Goal: Task Accomplishment & Management: Use online tool/utility

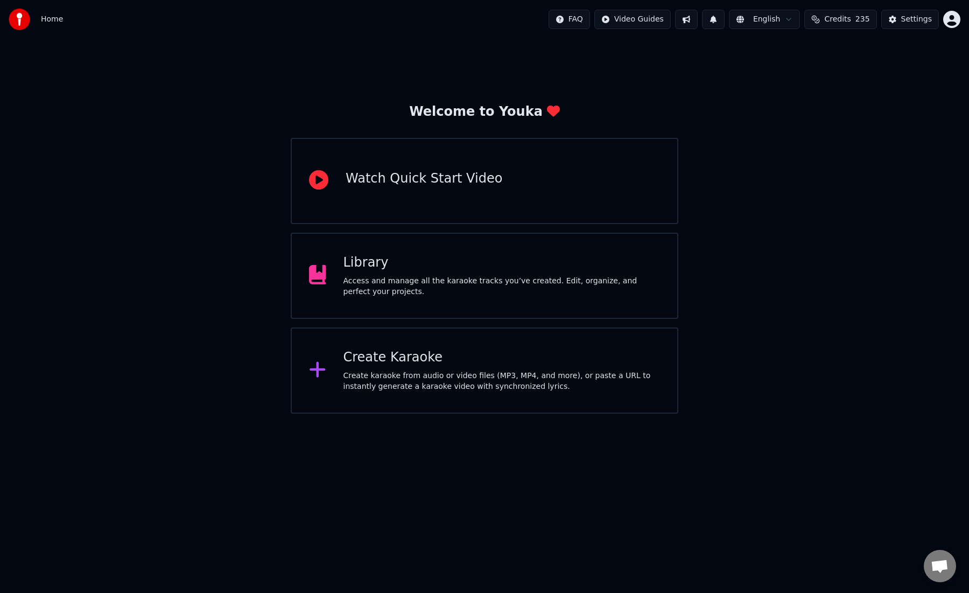
click at [455, 262] on div "Library" at bounding box center [502, 262] width 317 height 17
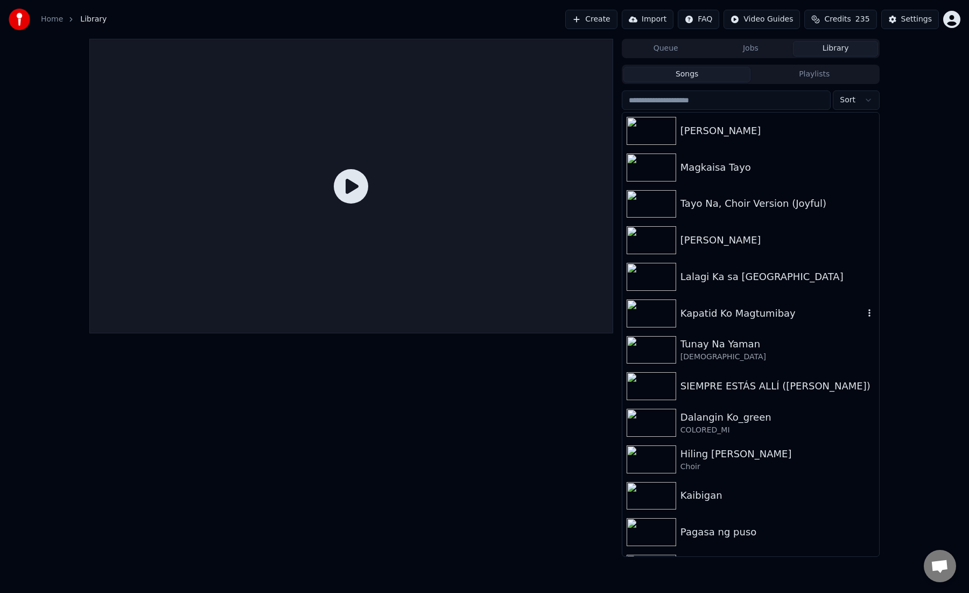
click at [721, 330] on div "Kapatid Ko Magtumibay" at bounding box center [750, 313] width 257 height 37
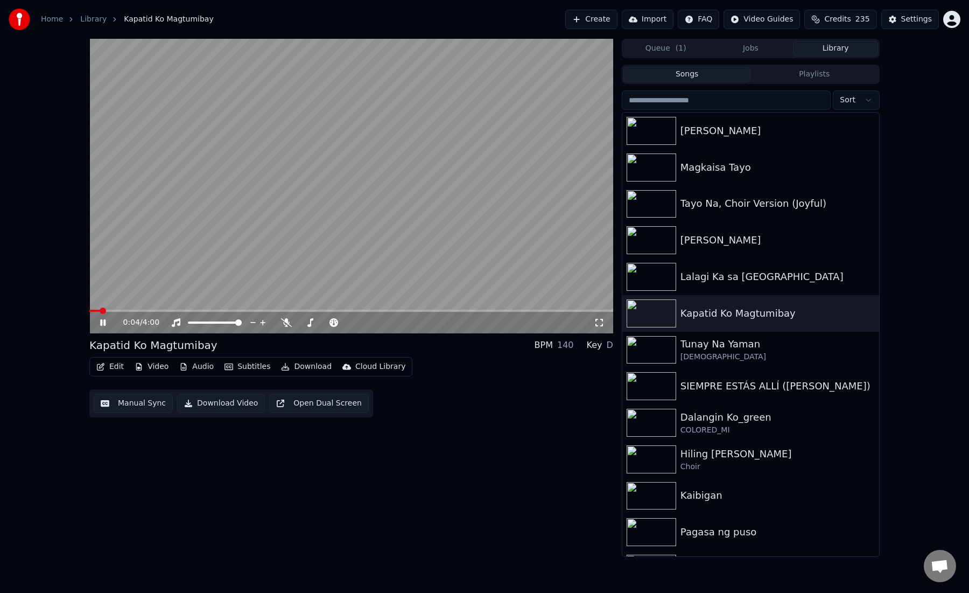
click at [108, 324] on icon at bounding box center [110, 322] width 25 height 9
click at [209, 257] on video at bounding box center [351, 186] width 524 height 295
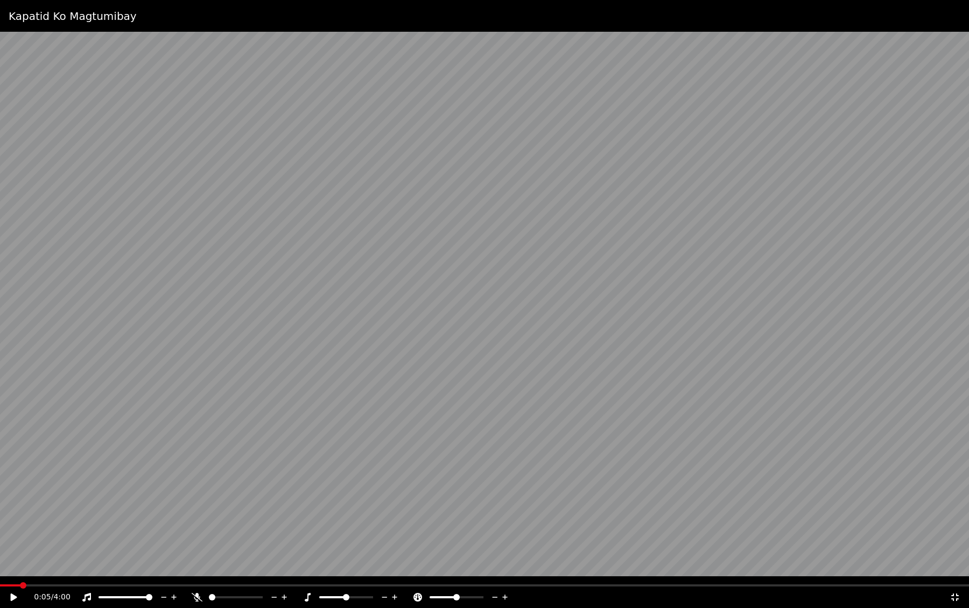
click at [209, 274] on video at bounding box center [484, 304] width 969 height 608
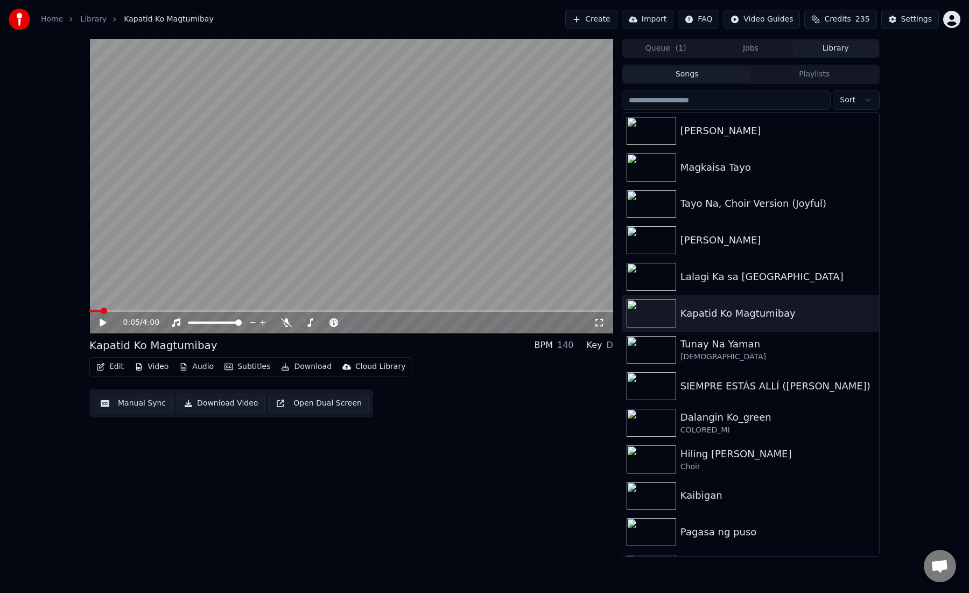
click at [210, 258] on video at bounding box center [351, 186] width 524 height 295
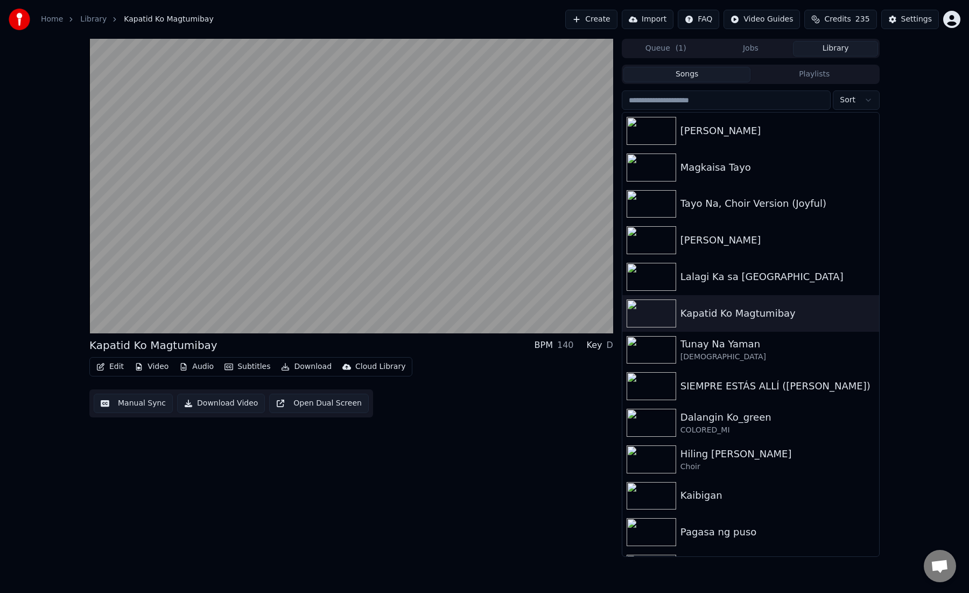
click at [144, 407] on button "Manual Sync" at bounding box center [133, 403] width 79 height 19
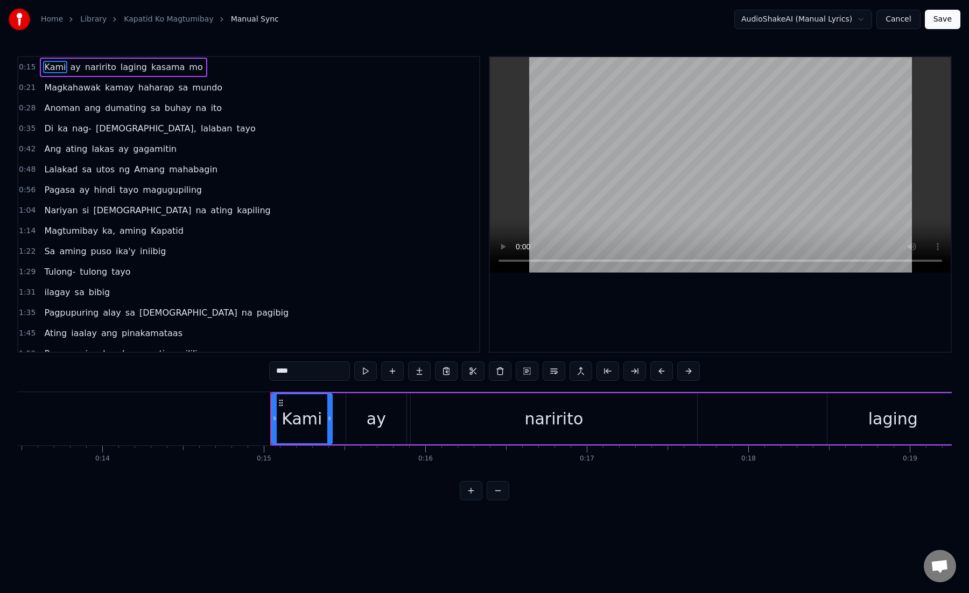
scroll to position [0, 2376]
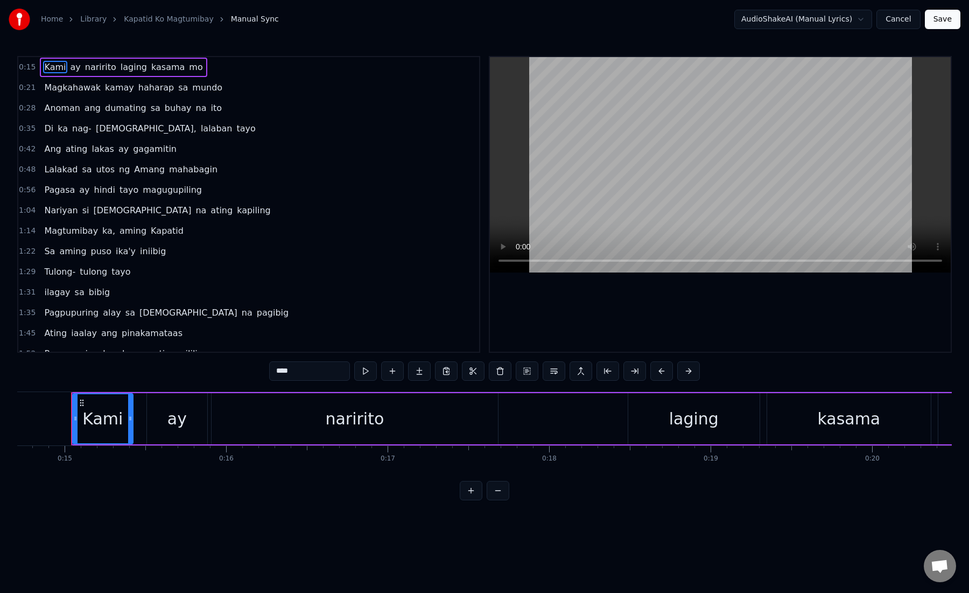
click at [102, 409] on div "Kami" at bounding box center [102, 419] width 40 height 24
click at [89, 416] on div "Kami" at bounding box center [102, 419] width 40 height 24
click at [74, 491] on div "0:15 Kami ay naririto laging kasama mo 0:21 Magkahawak kamay haharap sa mundo 0…" at bounding box center [484, 278] width 935 height 444
click at [229, 418] on div "naririto" at bounding box center [355, 418] width 286 height 51
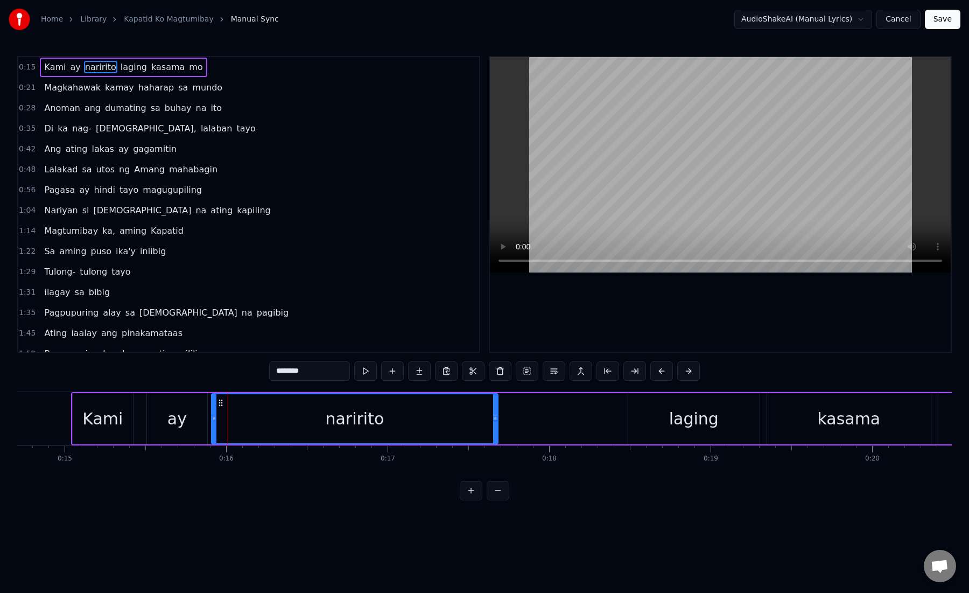
click at [121, 418] on div "Kami" at bounding box center [103, 418] width 60 height 51
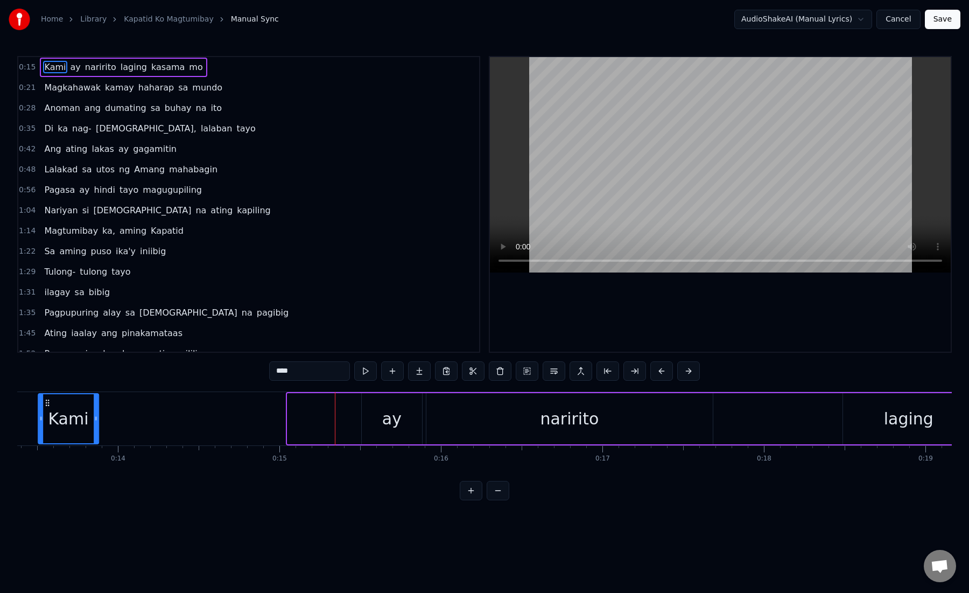
scroll to position [0, 2104]
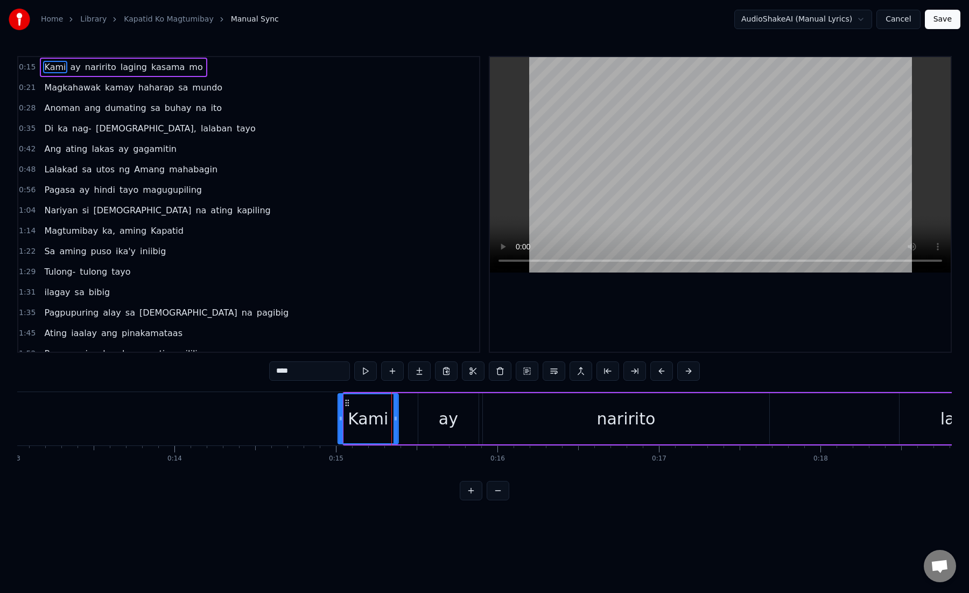
drag, startPoint x: 82, startPoint y: 403, endPoint x: 347, endPoint y: 409, distance: 265.0
click at [347, 409] on div "Kami" at bounding box center [368, 418] width 59 height 49
click at [437, 432] on div "ay" at bounding box center [448, 418] width 60 height 51
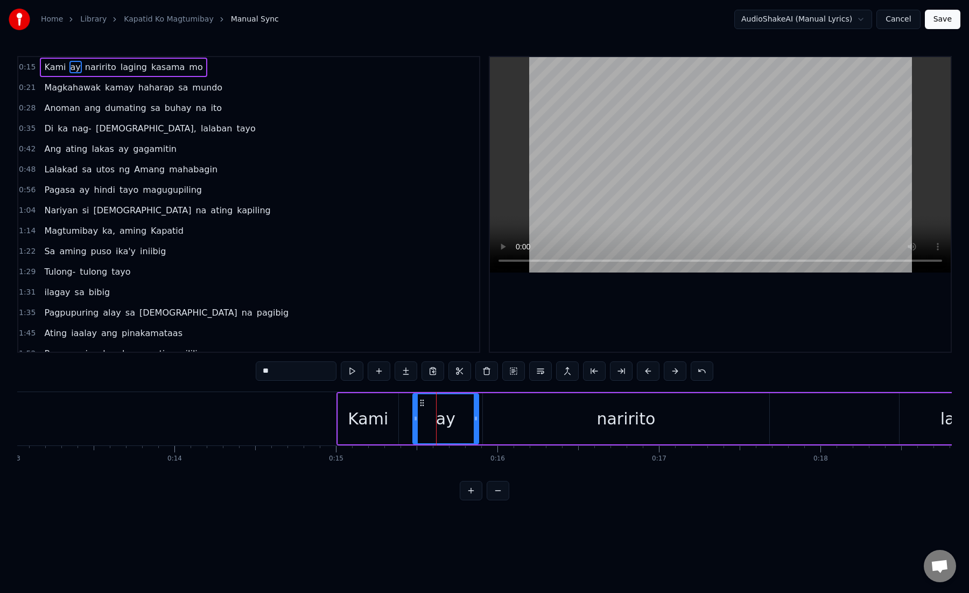
drag, startPoint x: 420, startPoint y: 422, endPoint x: 415, endPoint y: 422, distance: 5.4
click at [415, 422] on icon at bounding box center [416, 418] width 4 height 9
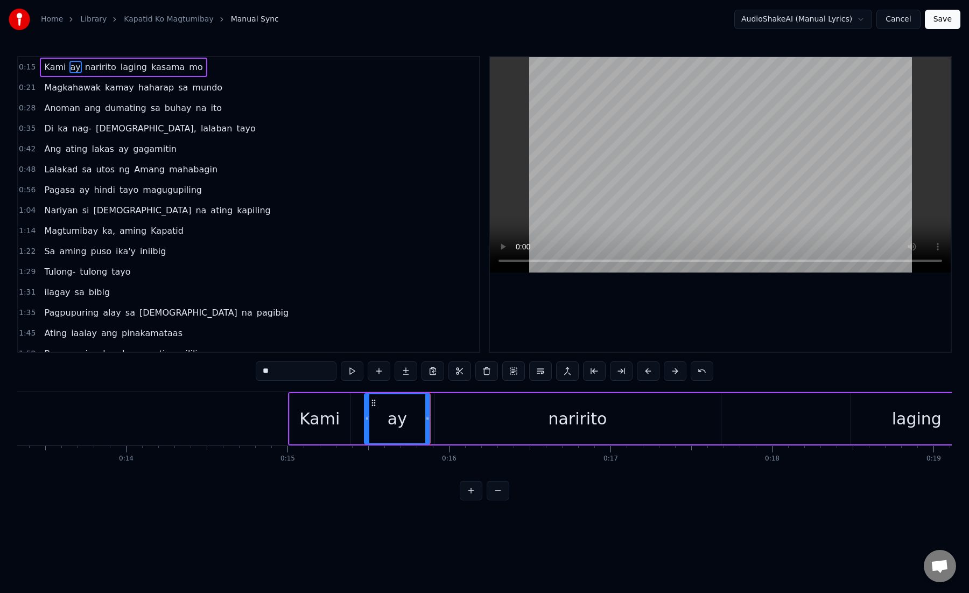
scroll to position [0, 2167]
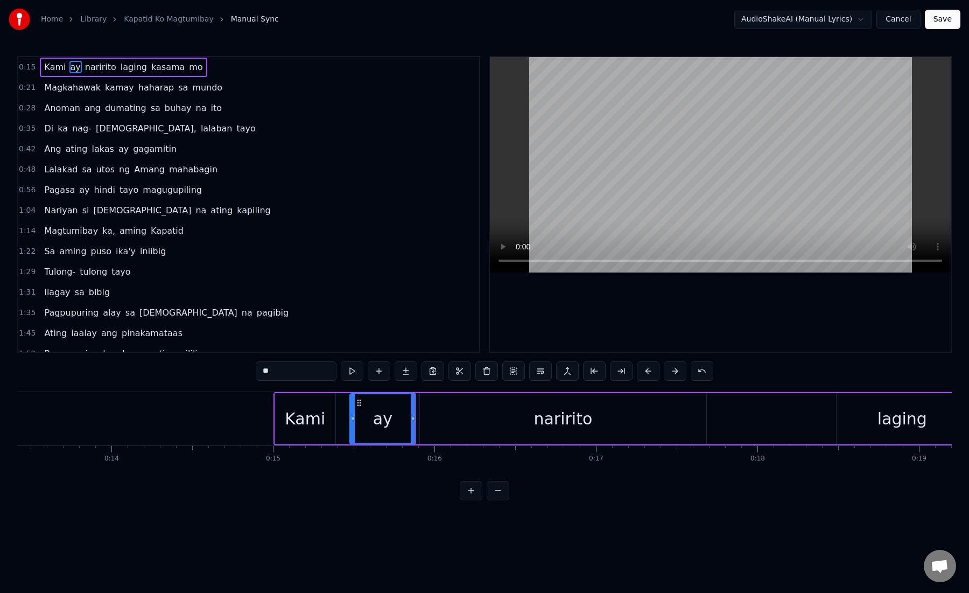
click at [468, 429] on div "naririto" at bounding box center [563, 418] width 286 height 51
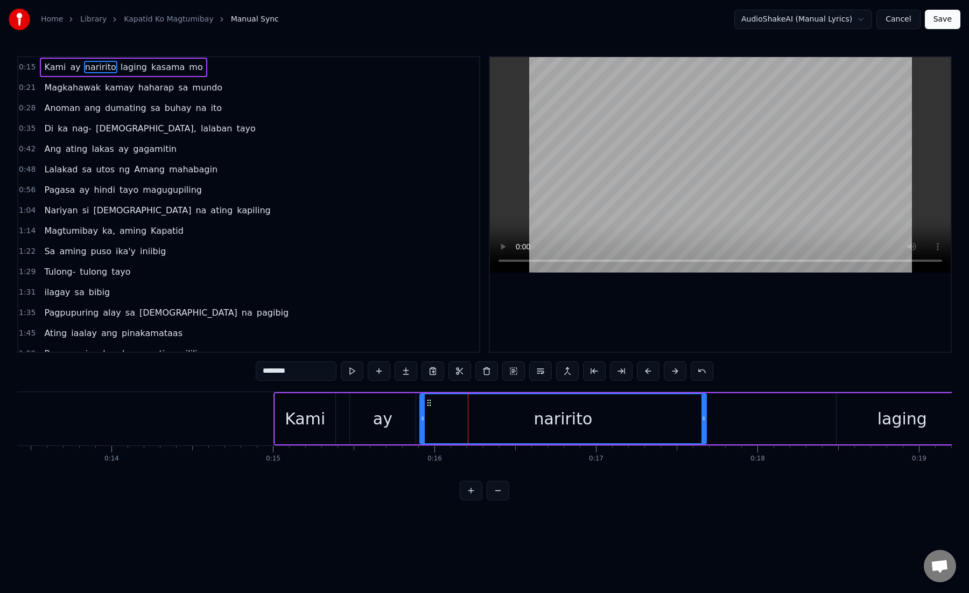
click at [477, 489] on button at bounding box center [471, 490] width 23 height 19
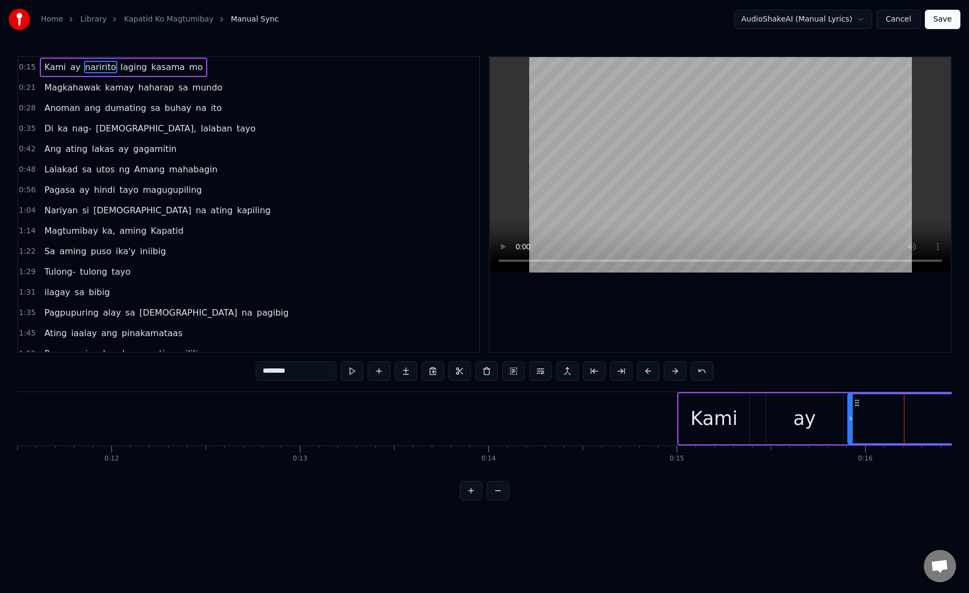
click at [477, 489] on button at bounding box center [471, 490] width 23 height 19
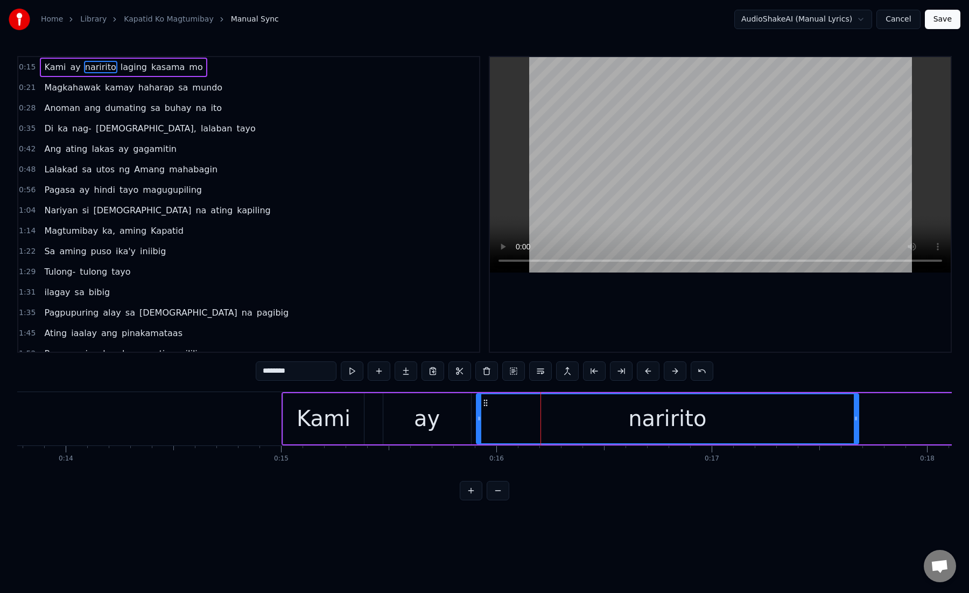
scroll to position [0, 2944]
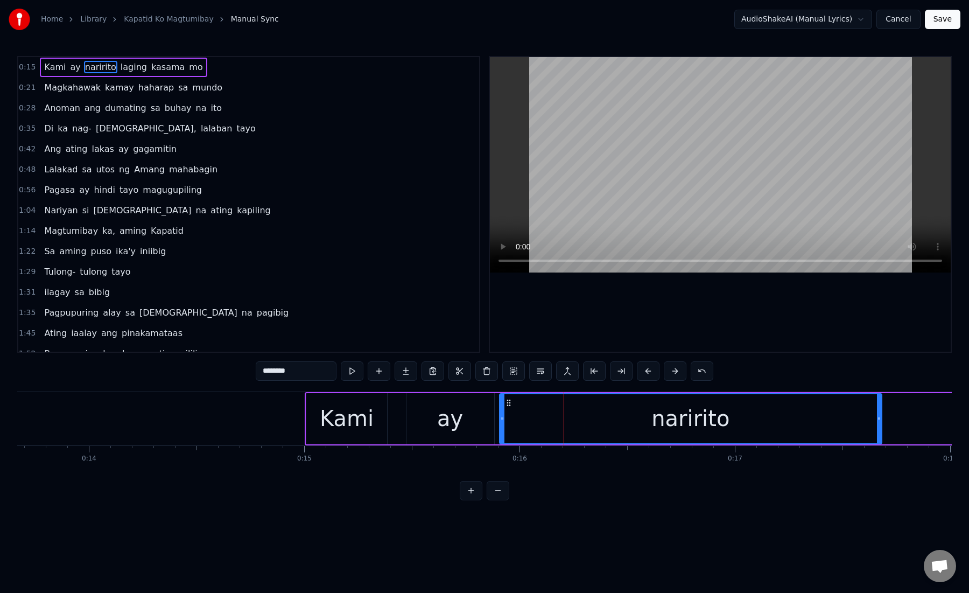
click at [482, 420] on div "ay" at bounding box center [451, 418] width 88 height 51
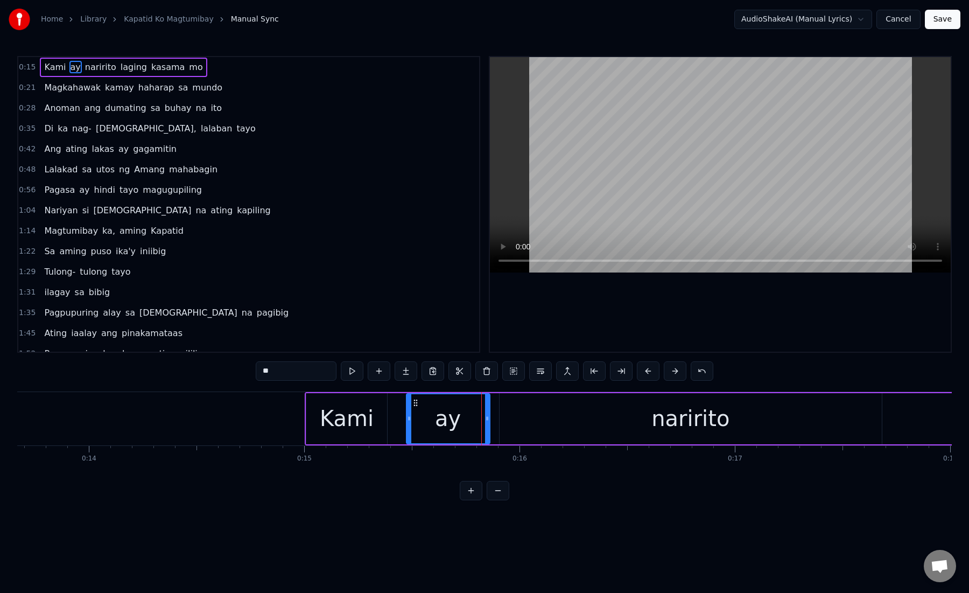
click at [488, 422] on icon at bounding box center [487, 418] width 4 height 9
click at [535, 422] on div "naririto" at bounding box center [691, 418] width 382 height 51
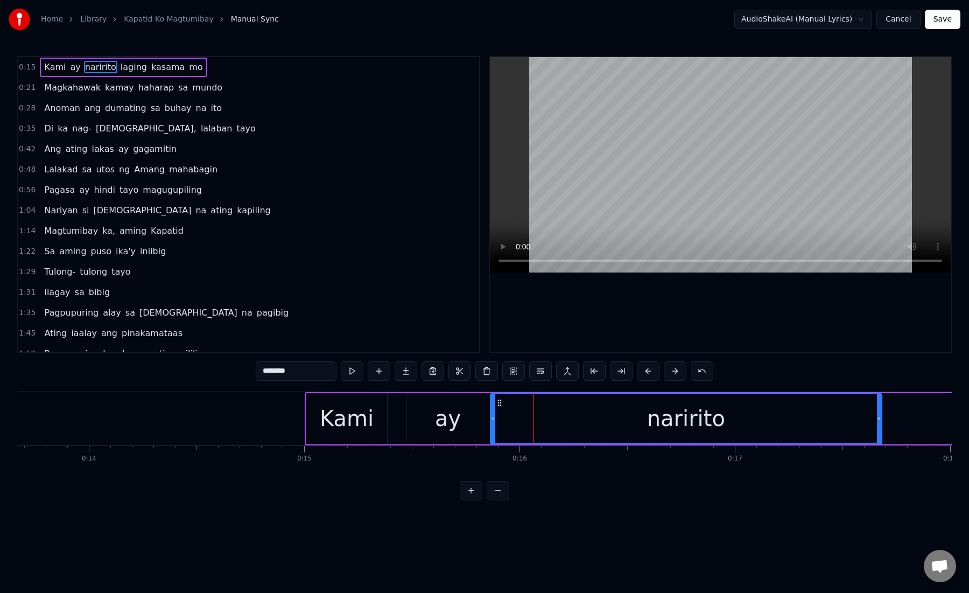
drag, startPoint x: 501, startPoint y: 421, endPoint x: 491, endPoint y: 421, distance: 10.8
click at [491, 421] on icon at bounding box center [493, 418] width 4 height 9
click at [544, 424] on div "naririto" at bounding box center [685, 418] width 392 height 49
click at [511, 420] on div "naririto" at bounding box center [685, 418] width 392 height 49
click at [540, 423] on div "naririto" at bounding box center [685, 418] width 392 height 49
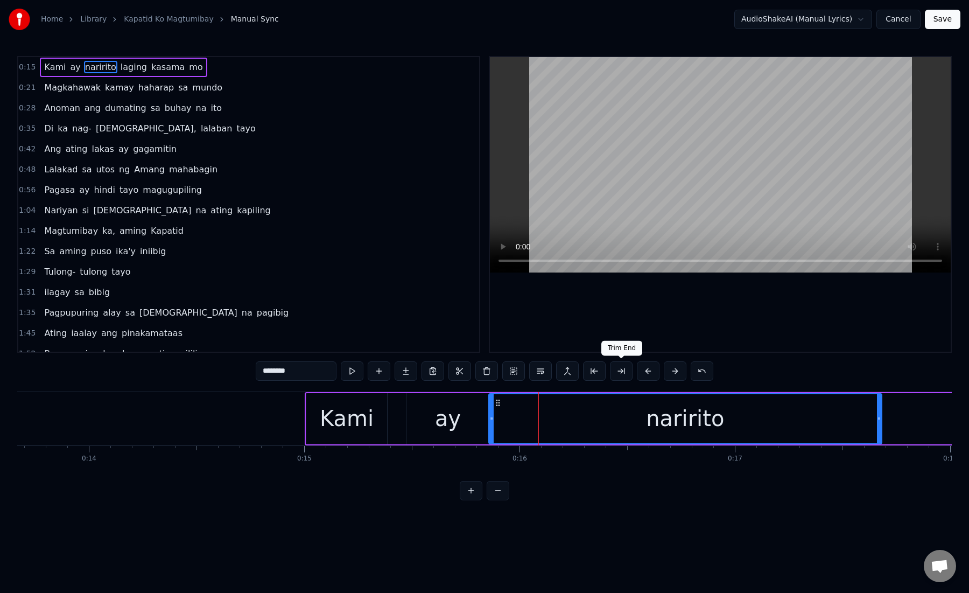
click at [622, 374] on button at bounding box center [621, 370] width 23 height 19
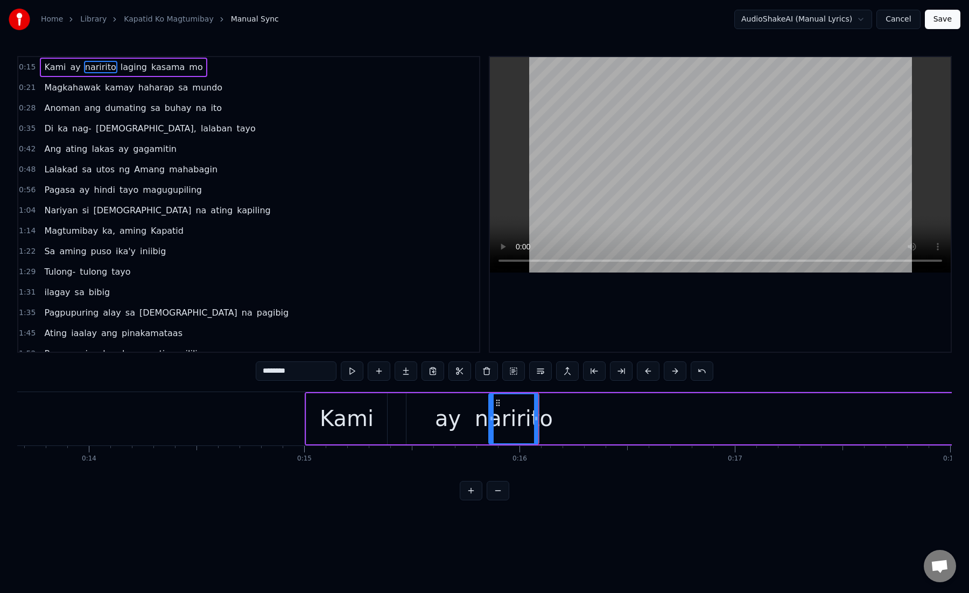
drag, startPoint x: 270, startPoint y: 373, endPoint x: 337, endPoint y: 374, distance: 66.2
click at [337, 374] on div "********" at bounding box center [485, 370] width 458 height 19
type input "**"
click at [409, 372] on button at bounding box center [406, 370] width 23 height 19
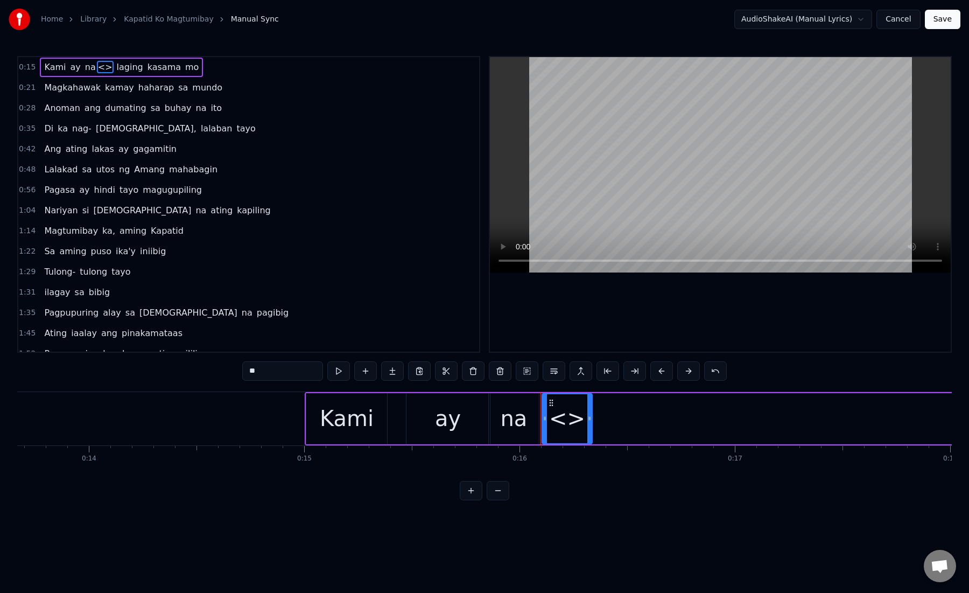
drag, startPoint x: 247, startPoint y: 370, endPoint x: 307, endPoint y: 373, distance: 60.9
click at [308, 374] on input "**" at bounding box center [282, 370] width 81 height 19
paste input "****"
drag, startPoint x: 253, startPoint y: 372, endPoint x: 271, endPoint y: 372, distance: 18.3
click at [271, 372] on input "******" at bounding box center [282, 370] width 81 height 19
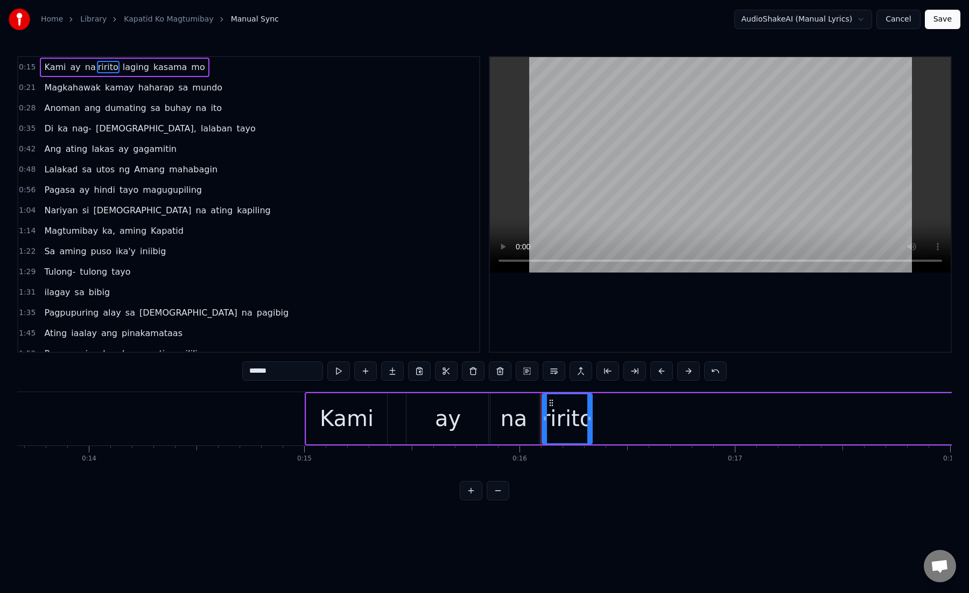
click at [272, 372] on input "******" at bounding box center [282, 370] width 81 height 19
drag, startPoint x: 282, startPoint y: 372, endPoint x: 254, endPoint y: 372, distance: 28.0
click at [254, 372] on input "******" at bounding box center [282, 370] width 81 height 19
type input "**"
click at [396, 379] on button at bounding box center [392, 370] width 23 height 19
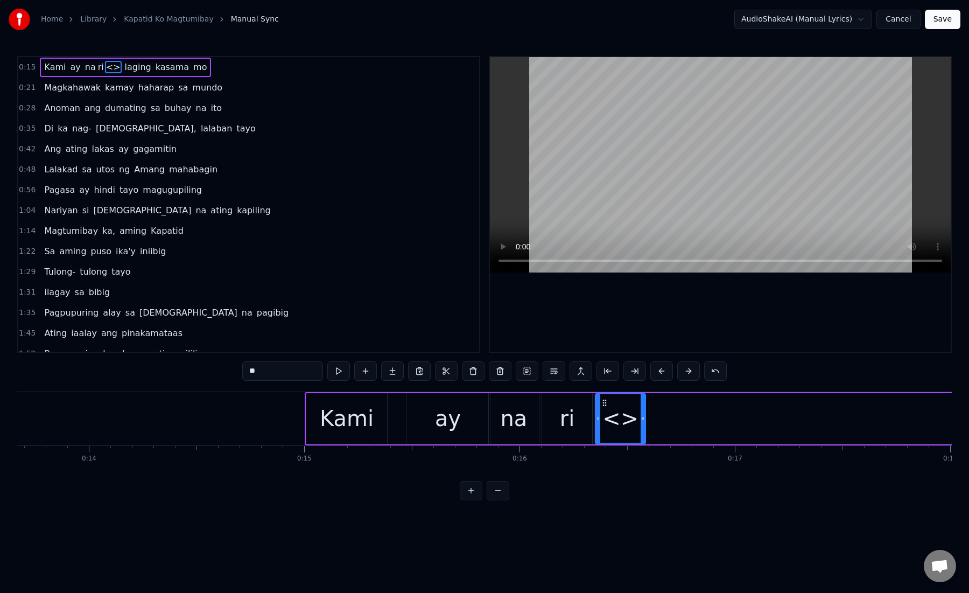
paste input "**"
drag, startPoint x: 271, startPoint y: 370, endPoint x: 222, endPoint y: 370, distance: 49.0
click at [221, 370] on div "0:15 Kami ay na ri <> laging kasama mo 0:21 Magkahawak kamay haharap sa mundo 0…" at bounding box center [484, 278] width 935 height 444
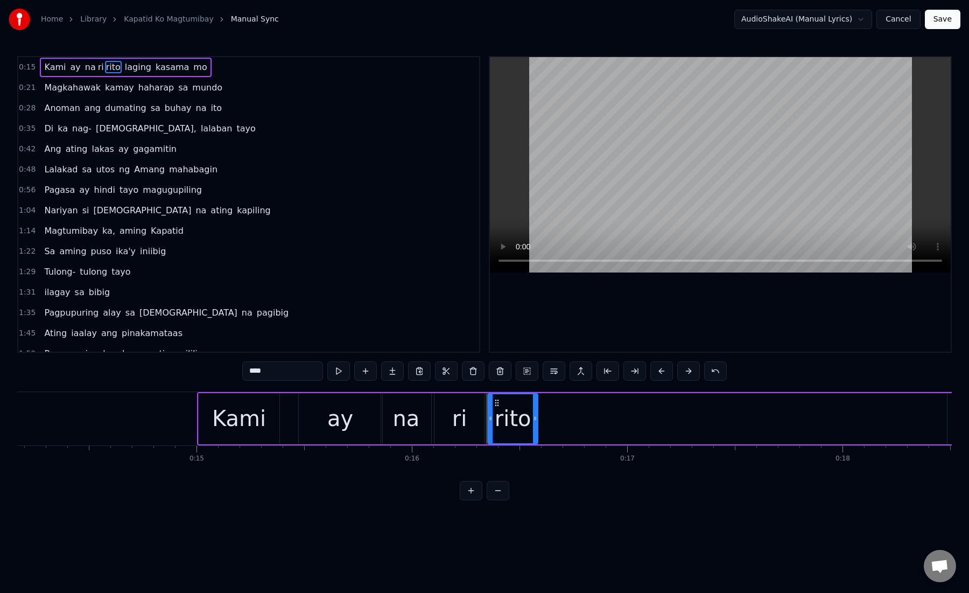
scroll to position [0, 3070]
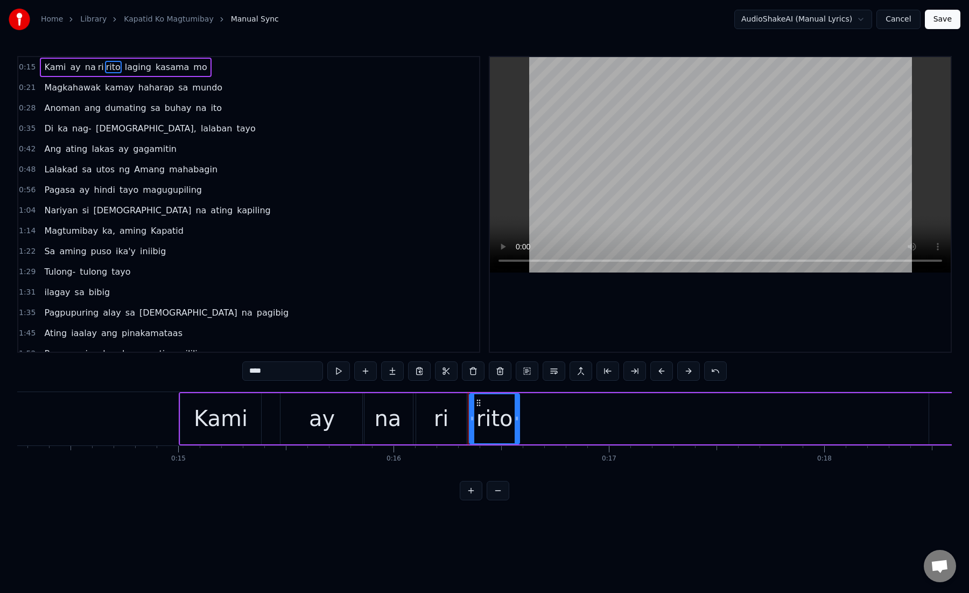
click at [420, 414] on div "ri" at bounding box center [441, 418] width 50 height 51
click at [485, 414] on div "rito" at bounding box center [495, 418] width 37 height 32
drag, startPoint x: 477, startPoint y: 403, endPoint x: 557, endPoint y: 408, distance: 80.9
click at [558, 409] on div "rito" at bounding box center [573, 418] width 49 height 49
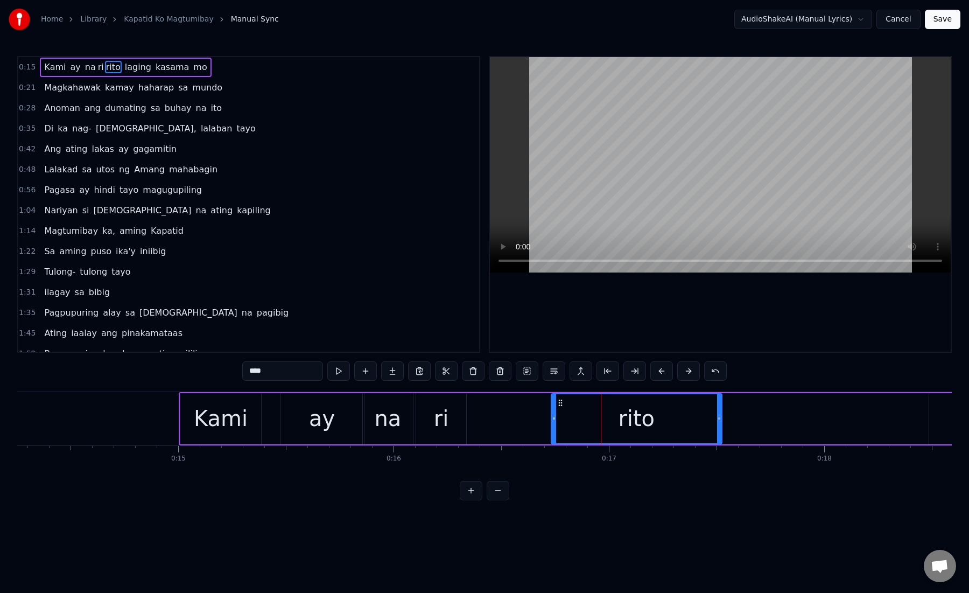
drag, startPoint x: 598, startPoint y: 420, endPoint x: 718, endPoint y: 421, distance: 120.6
click at [718, 421] on icon at bounding box center [719, 418] width 4 height 9
drag, startPoint x: 554, startPoint y: 416, endPoint x: 504, endPoint y: 417, distance: 50.1
click at [504, 417] on icon at bounding box center [504, 418] width 4 height 9
click at [570, 415] on div "rito" at bounding box center [612, 418] width 220 height 49
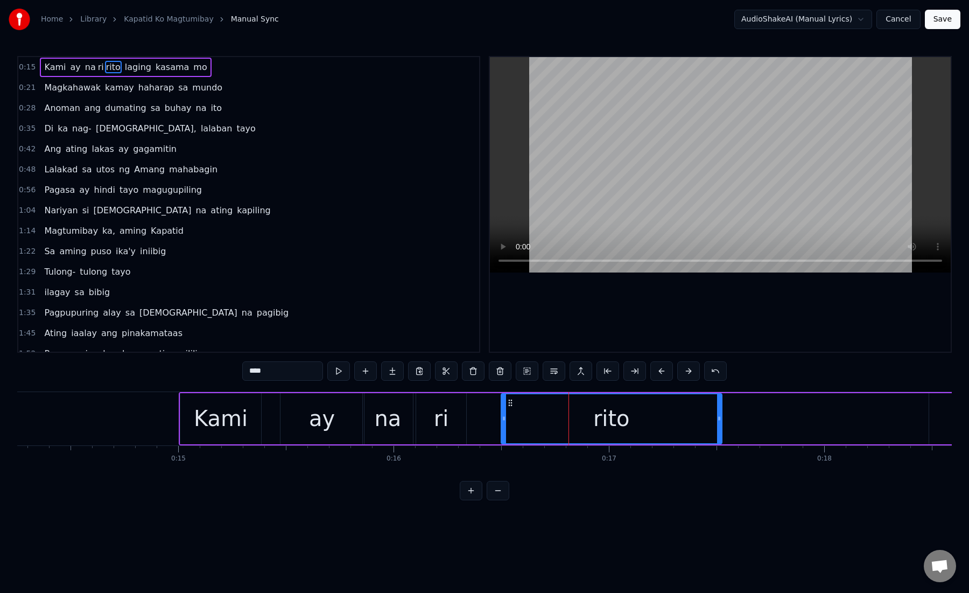
click at [543, 415] on div "rito" at bounding box center [612, 418] width 220 height 49
drag, startPoint x: 501, startPoint y: 423, endPoint x: 557, endPoint y: 425, distance: 55.5
click at [558, 425] on div at bounding box center [560, 418] width 4 height 49
drag, startPoint x: 718, startPoint y: 422, endPoint x: 726, endPoint y: 424, distance: 8.4
click at [726, 424] on div at bounding box center [726, 418] width 4 height 49
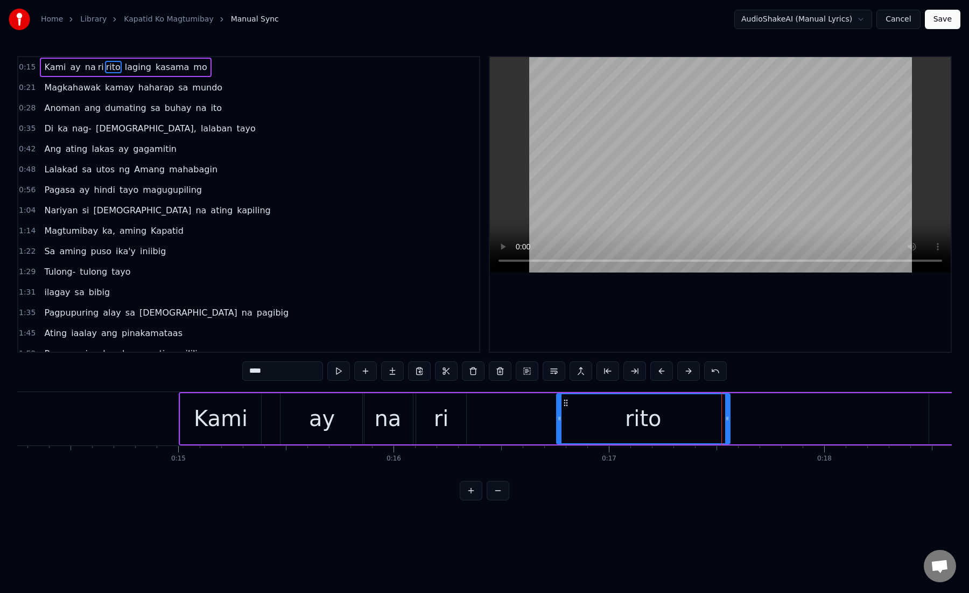
click at [441, 422] on div "ri" at bounding box center [441, 418] width 15 height 32
type input "**"
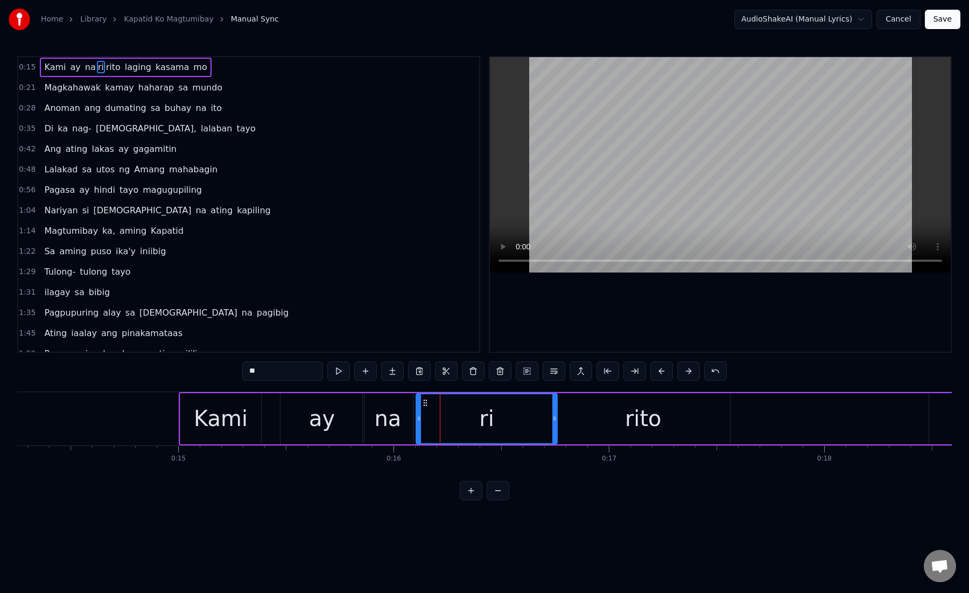
drag, startPoint x: 463, startPoint y: 421, endPoint x: 554, endPoint y: 428, distance: 91.3
click at [554, 428] on div at bounding box center [554, 418] width 4 height 49
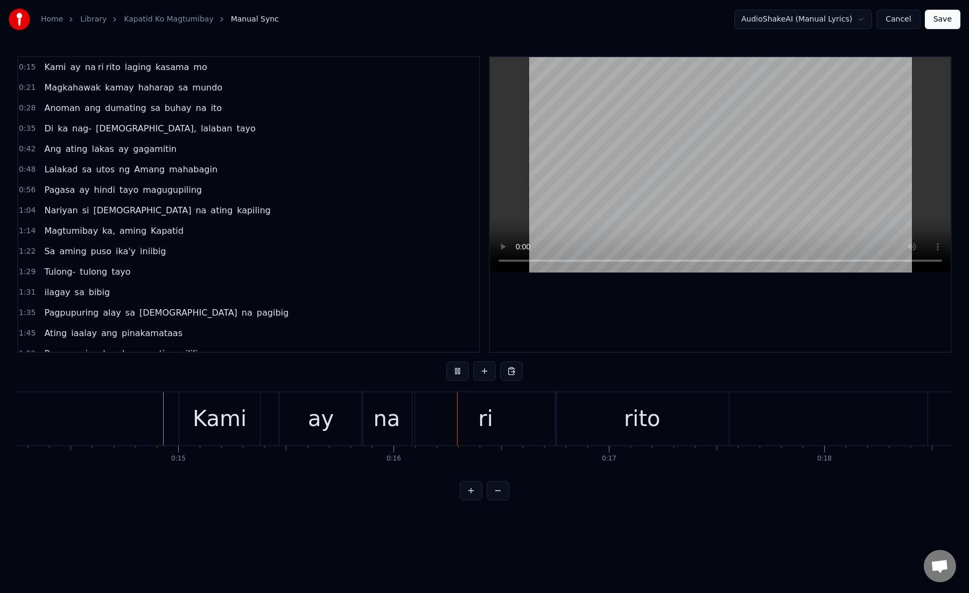
click at [457, 408] on div "ri" at bounding box center [485, 418] width 141 height 53
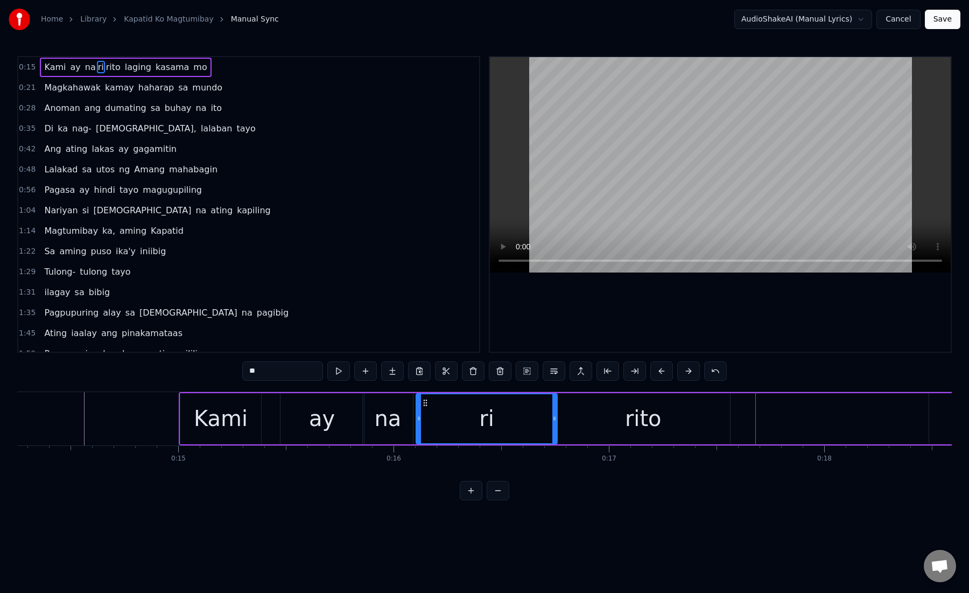
click at [565, 416] on div "rito" at bounding box center [643, 418] width 173 height 51
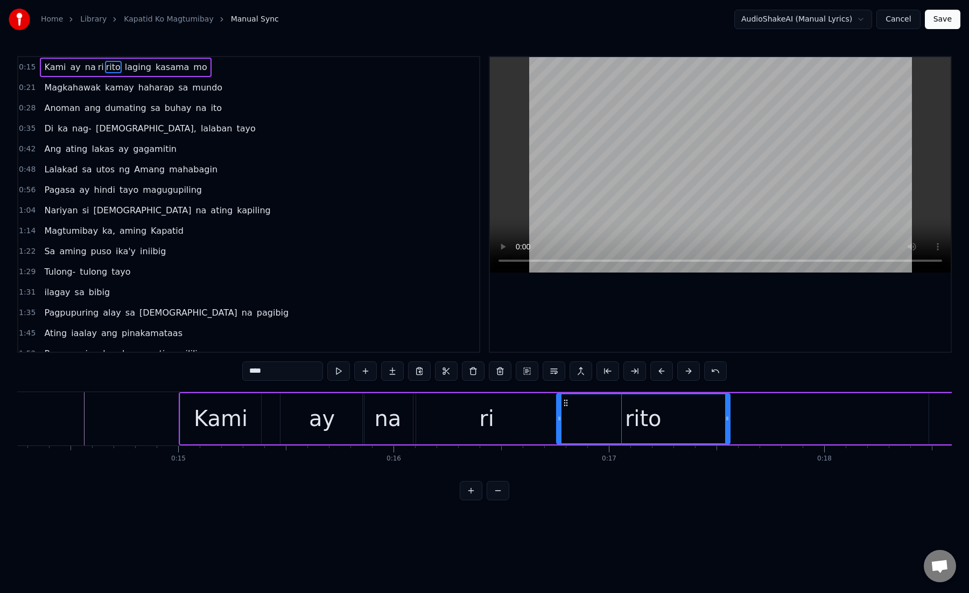
click at [602, 422] on div "rito" at bounding box center [643, 418] width 172 height 49
click at [638, 376] on button at bounding box center [635, 370] width 23 height 19
drag, startPoint x: 255, startPoint y: 374, endPoint x: 298, endPoint y: 374, distance: 43.6
click at [298, 374] on input "****" at bounding box center [282, 370] width 81 height 19
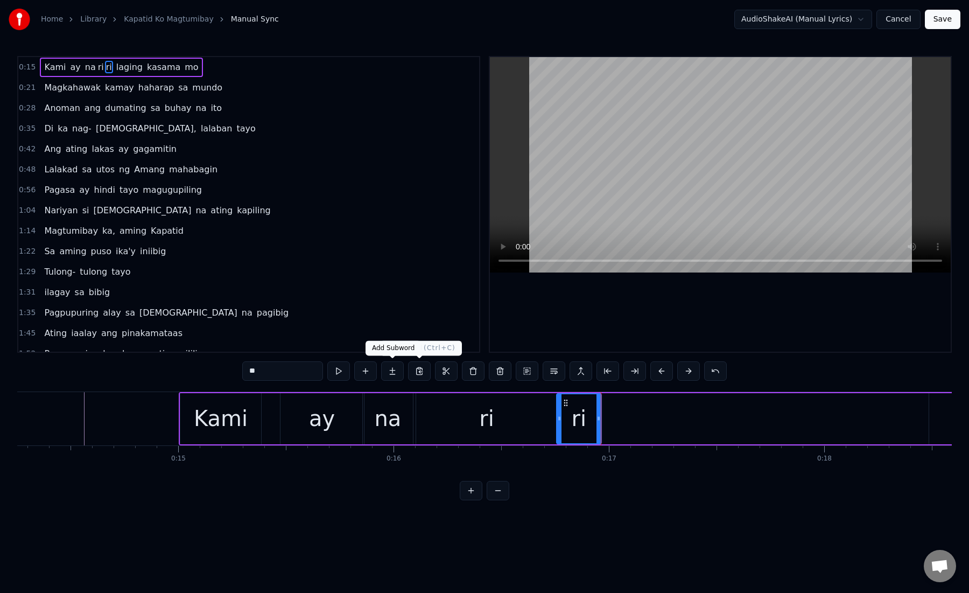
type input "**"
click at [390, 371] on button at bounding box center [392, 370] width 23 height 19
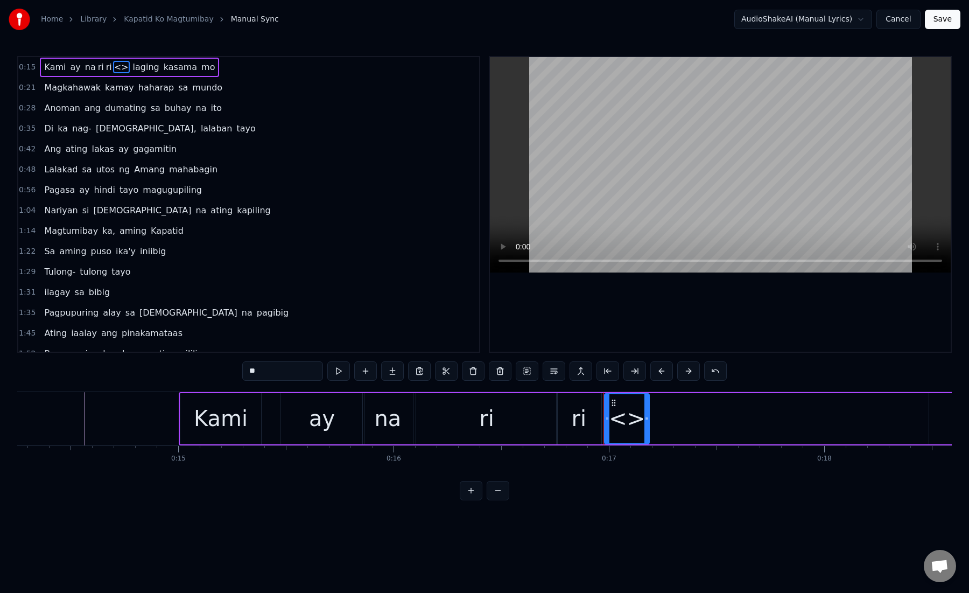
paste input "**"
drag, startPoint x: 266, startPoint y: 365, endPoint x: 234, endPoint y: 363, distance: 31.8
click at [234, 363] on div "0:15 Kami ay na ri ri <> laging kasama mo 0:21 Magkahawak kamay haharap sa mund…" at bounding box center [484, 278] width 935 height 444
paste input "text"
drag, startPoint x: 647, startPoint y: 418, endPoint x: 733, endPoint y: 413, distance: 86.8
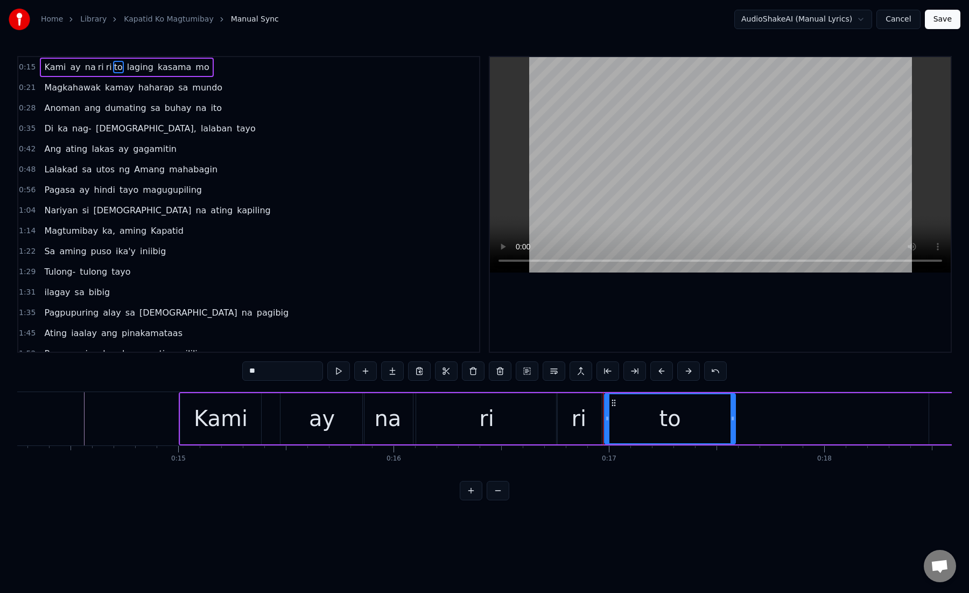
click at [733, 414] on icon at bounding box center [733, 418] width 4 height 9
type input "**"
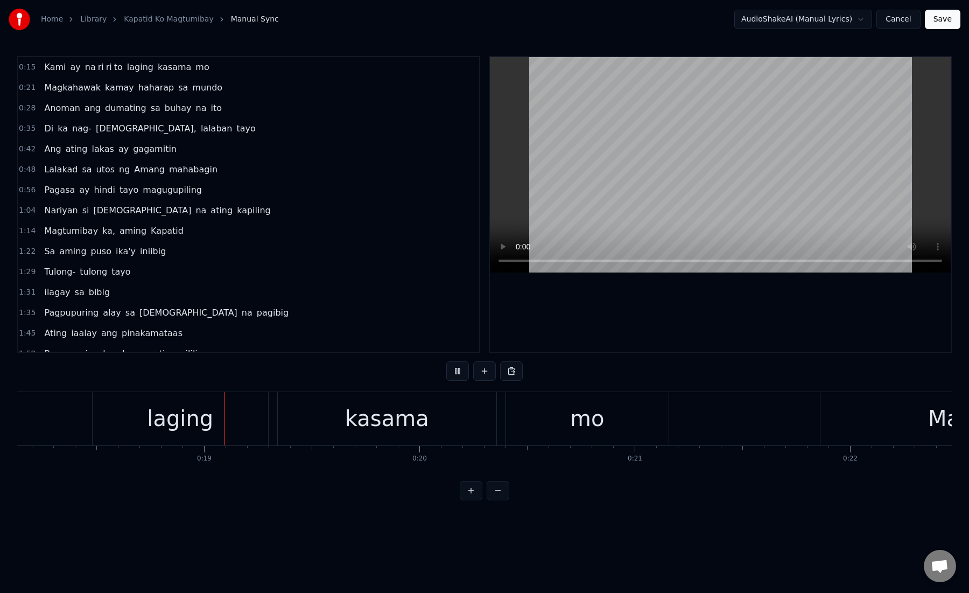
scroll to position [0, 3908]
click at [290, 442] on div "kasama" at bounding box center [384, 418] width 219 height 53
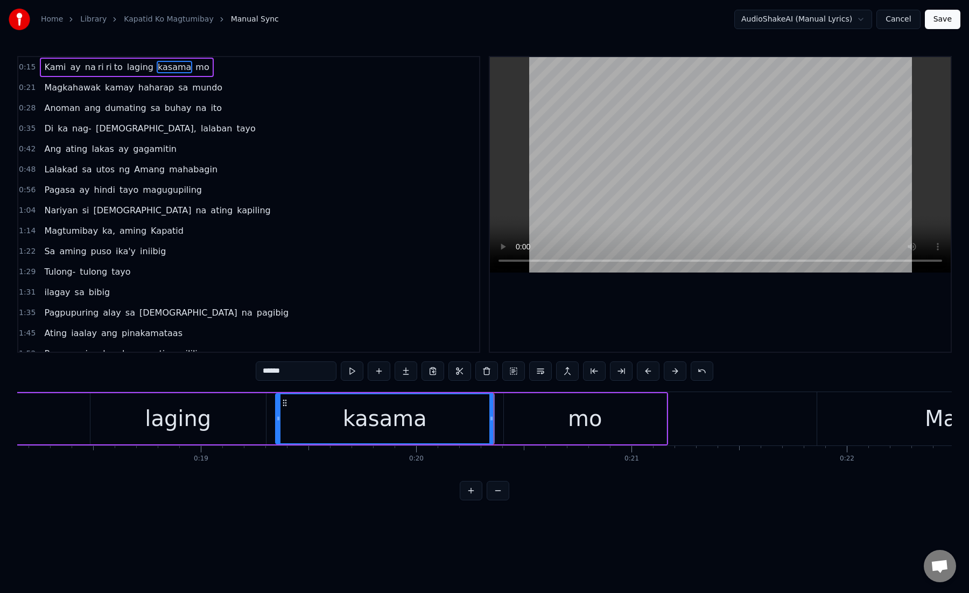
click at [216, 424] on div "laging" at bounding box center [178, 418] width 176 height 51
type input "******"
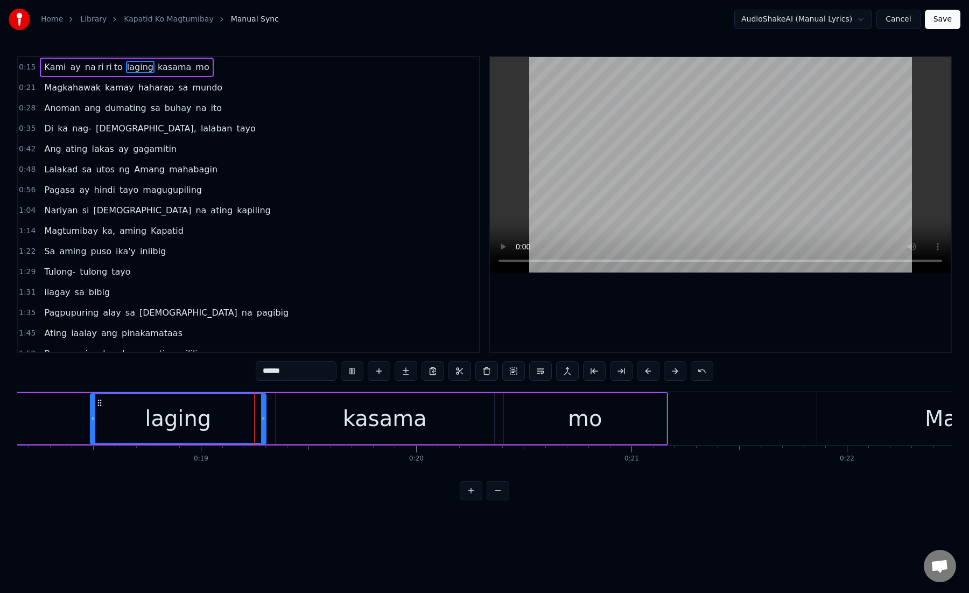
click at [69, 424] on div "Kami ay na ri ri to laging kasama mo" at bounding box center [4, 418] width 1328 height 53
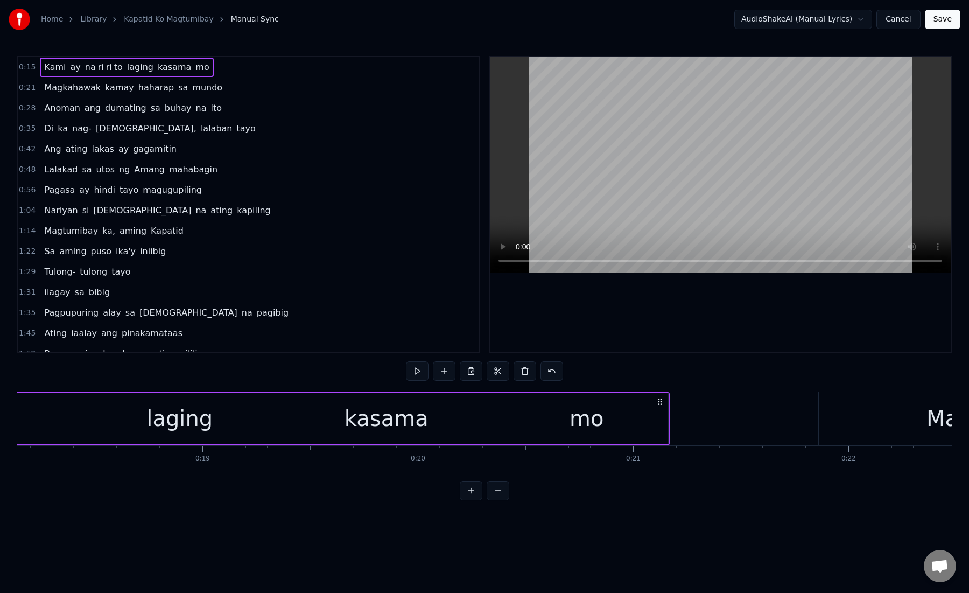
click at [99, 426] on div "laging" at bounding box center [180, 418] width 176 height 51
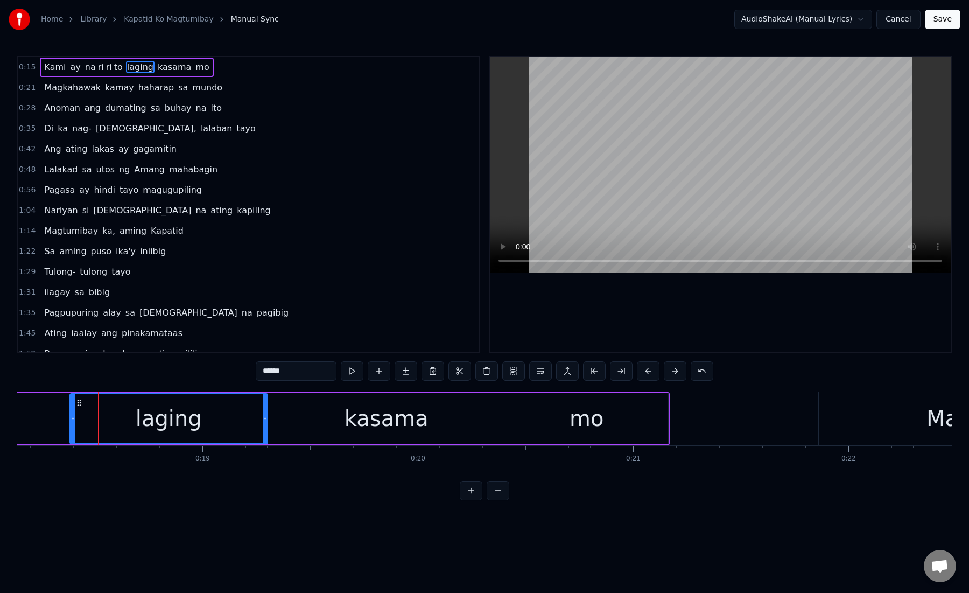
drag, startPoint x: 93, startPoint y: 425, endPoint x: 71, endPoint y: 424, distance: 22.1
click at [71, 424] on div at bounding box center [73, 418] width 4 height 49
drag, startPoint x: 267, startPoint y: 420, endPoint x: 260, endPoint y: 422, distance: 7.2
click at [260, 422] on icon at bounding box center [261, 418] width 4 height 9
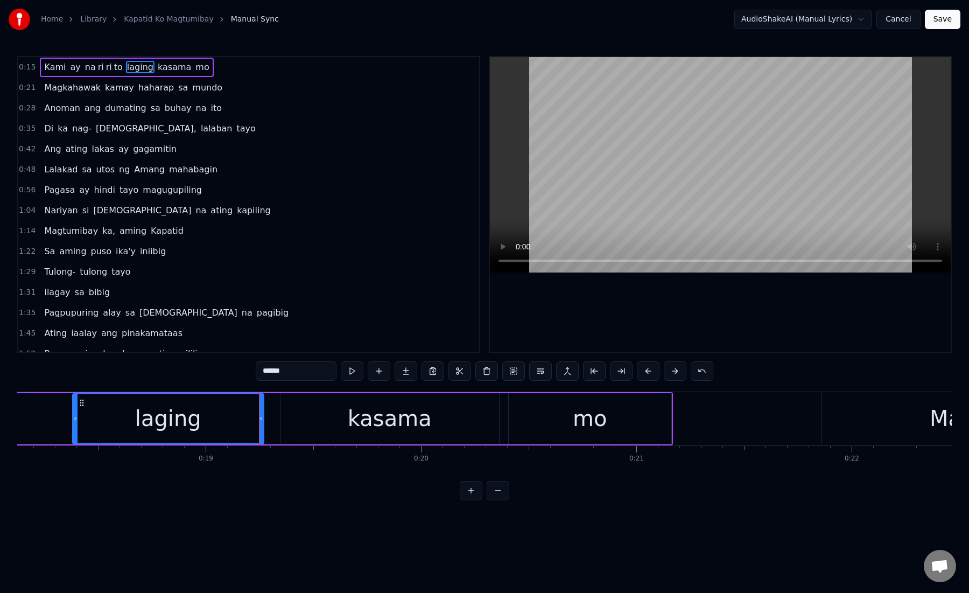
click at [294, 423] on div "kasama" at bounding box center [390, 418] width 219 height 51
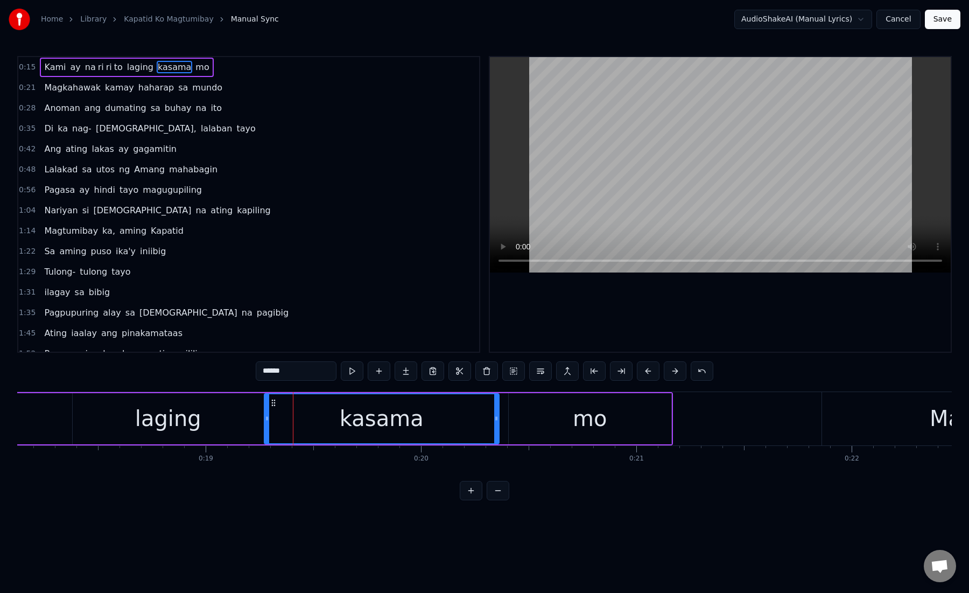
drag, startPoint x: 283, startPoint y: 423, endPoint x: 267, endPoint y: 423, distance: 16.2
click at [267, 423] on div at bounding box center [267, 418] width 4 height 49
click at [518, 416] on div "mo" at bounding box center [590, 418] width 163 height 51
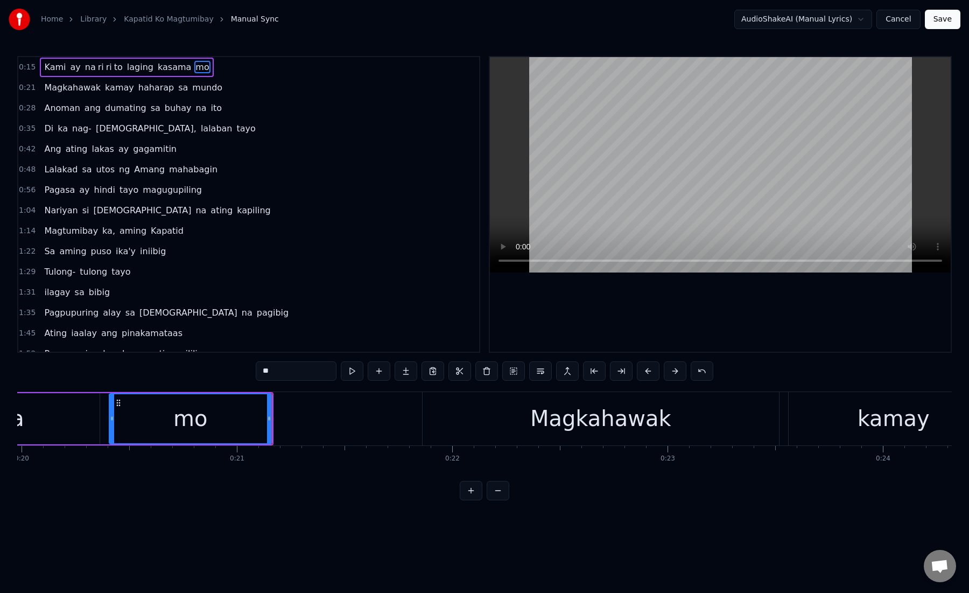
scroll to position [0, 4361]
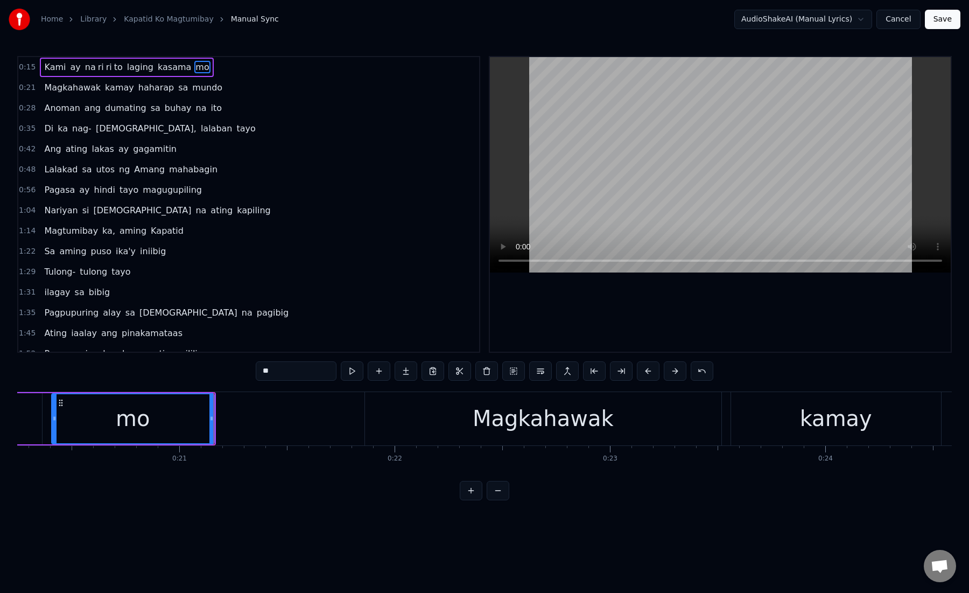
click at [468, 423] on div "Magkahawak" at bounding box center [543, 418] width 356 height 53
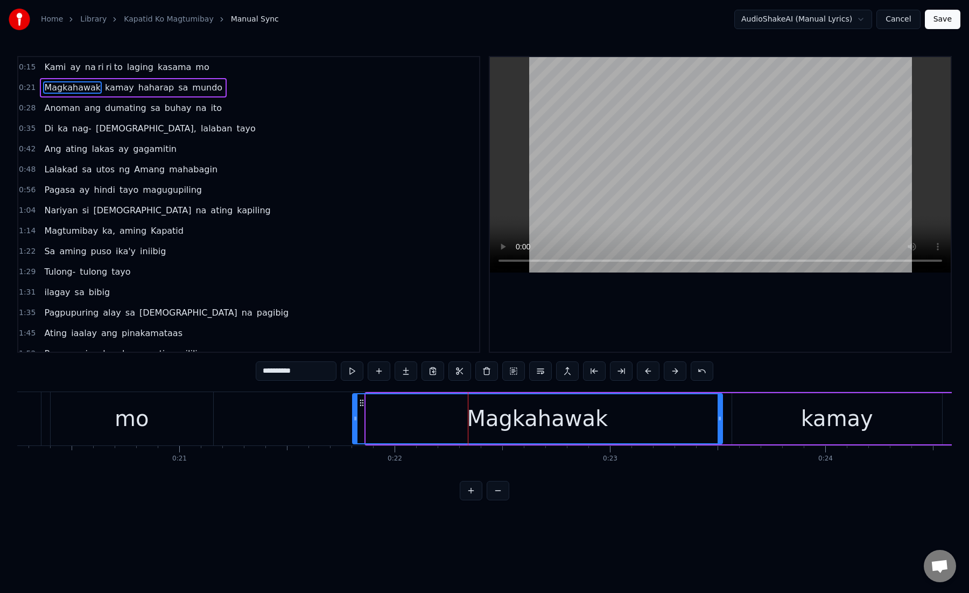
drag, startPoint x: 367, startPoint y: 420, endPoint x: 354, endPoint y: 420, distance: 13.5
click at [354, 420] on icon at bounding box center [355, 418] width 4 height 9
click at [624, 374] on button at bounding box center [621, 370] width 23 height 19
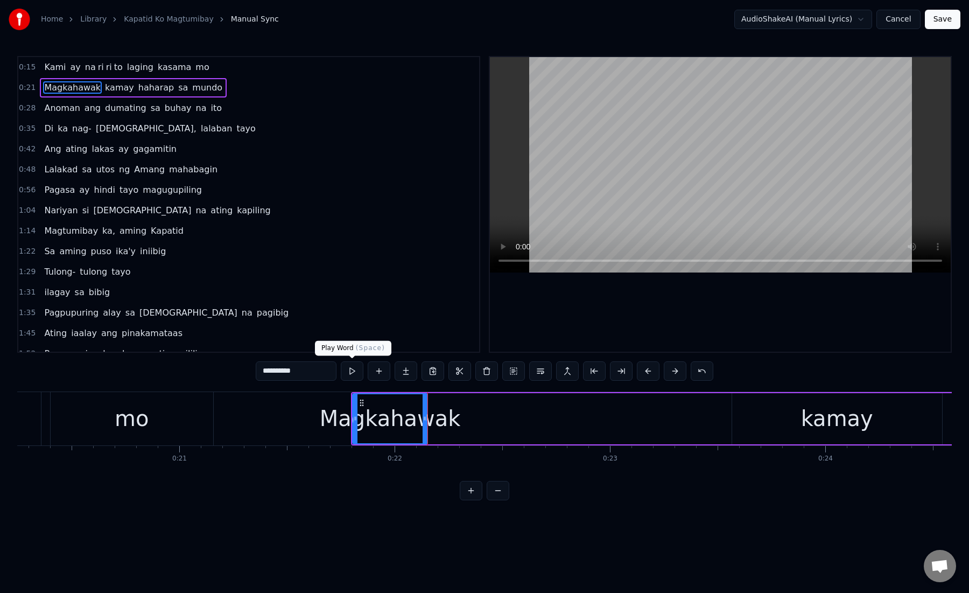
drag, startPoint x: 285, startPoint y: 372, endPoint x: 368, endPoint y: 375, distance: 83.0
click at [368, 375] on div "**********" at bounding box center [485, 370] width 458 height 19
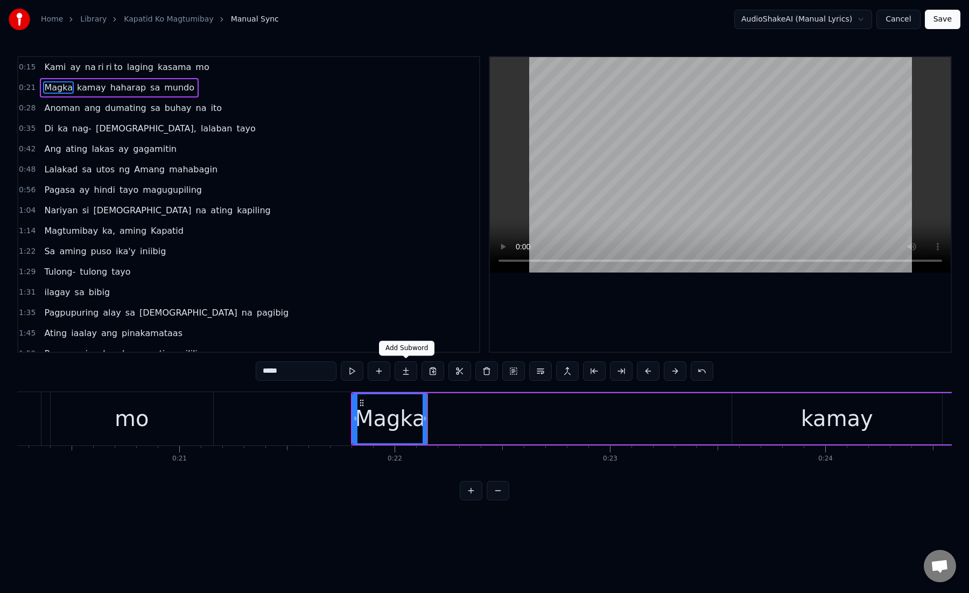
type input "*****"
click at [412, 371] on button at bounding box center [406, 370] width 23 height 19
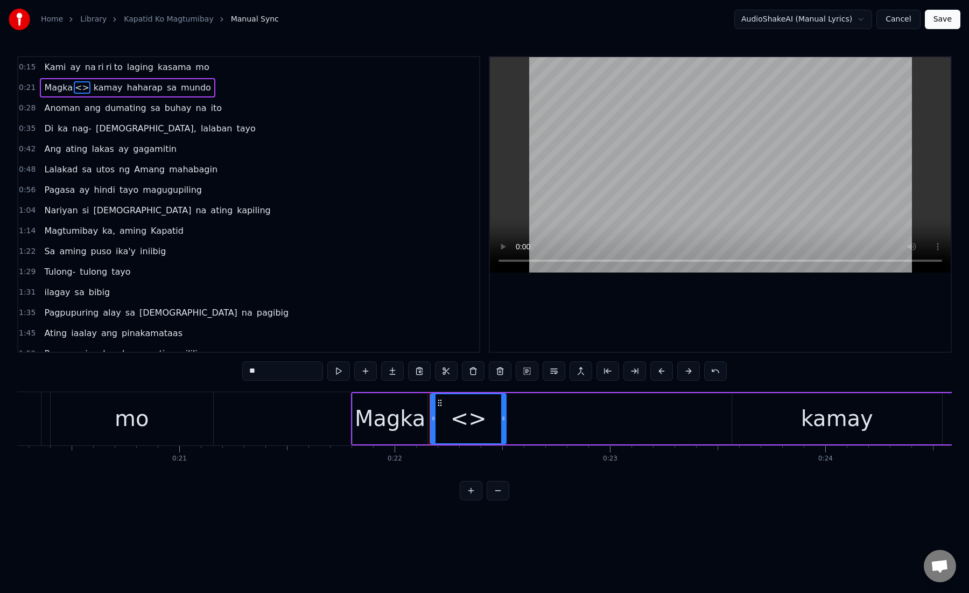
paste input "***"
drag, startPoint x: 266, startPoint y: 370, endPoint x: 232, endPoint y: 369, distance: 34.5
click at [232, 369] on div "0:15 Kami ay na ri ri to laging kasama mo 0:21 Magka <> kamay haharap sa mundo …" at bounding box center [484, 278] width 935 height 444
drag, startPoint x: 257, startPoint y: 371, endPoint x: 345, endPoint y: 371, distance: 87.8
click at [345, 371] on div "*****" at bounding box center [484, 370] width 485 height 19
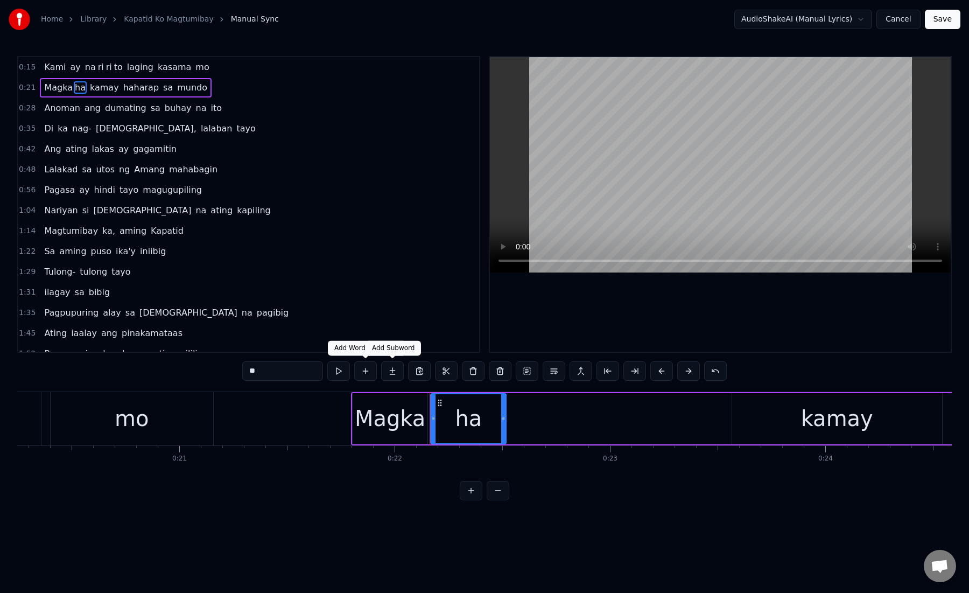
type input "**"
click at [390, 378] on button at bounding box center [392, 370] width 23 height 19
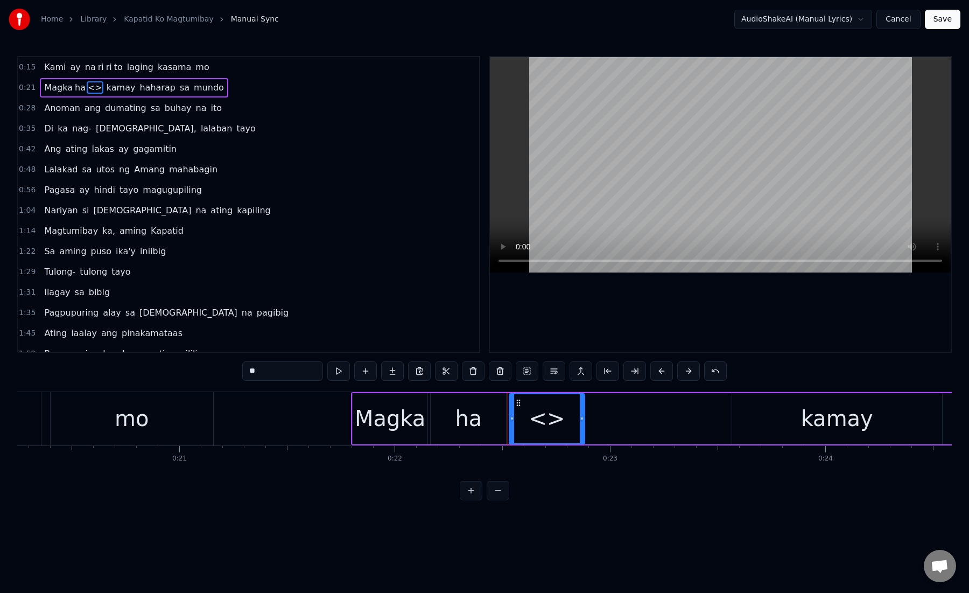
paste input "*"
drag, startPoint x: 246, startPoint y: 371, endPoint x: 324, endPoint y: 371, distance: 77.5
click at [324, 371] on div "***" at bounding box center [484, 370] width 485 height 19
click at [431, 414] on div "ha" at bounding box center [468, 418] width 75 height 51
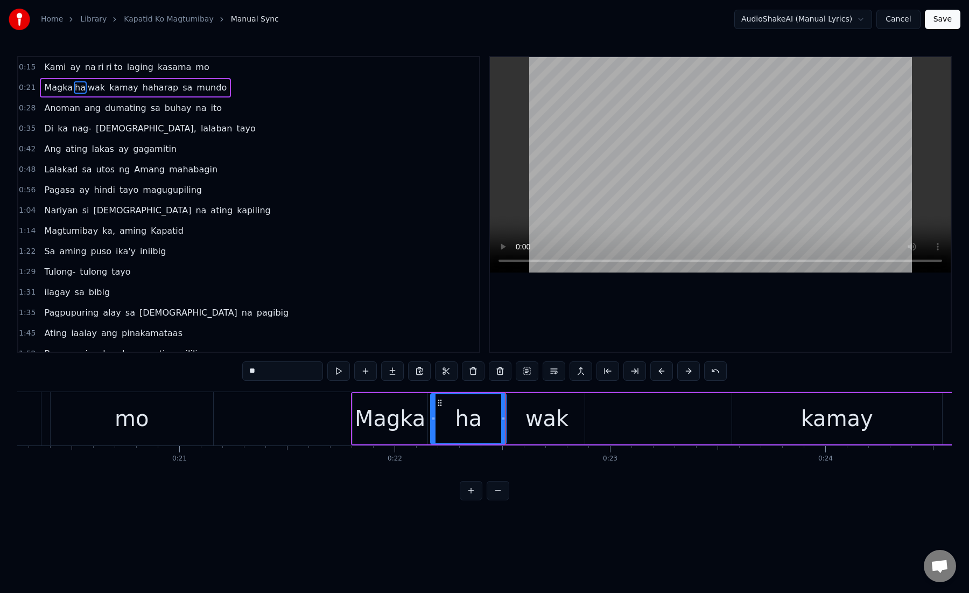
click at [518, 420] on div "wak" at bounding box center [546, 418] width 75 height 51
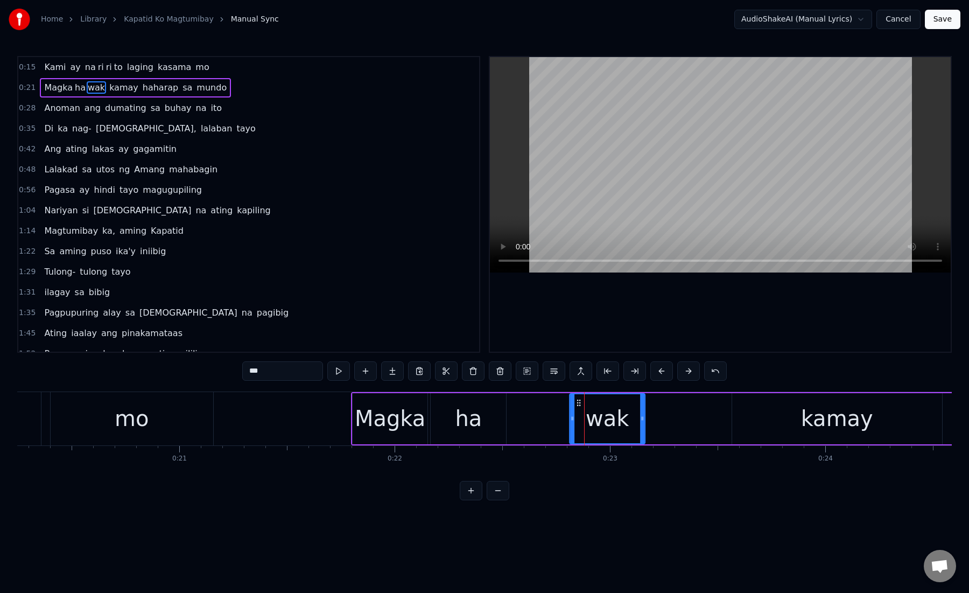
drag, startPoint x: 519, startPoint y: 403, endPoint x: 579, endPoint y: 404, distance: 59.8
click at [579, 404] on icon at bounding box center [579, 402] width 9 height 9
drag, startPoint x: 642, startPoint y: 421, endPoint x: 697, endPoint y: 422, distance: 54.4
click at [697, 422] on icon at bounding box center [695, 418] width 4 height 9
click at [484, 424] on div "ha" at bounding box center [468, 418] width 75 height 51
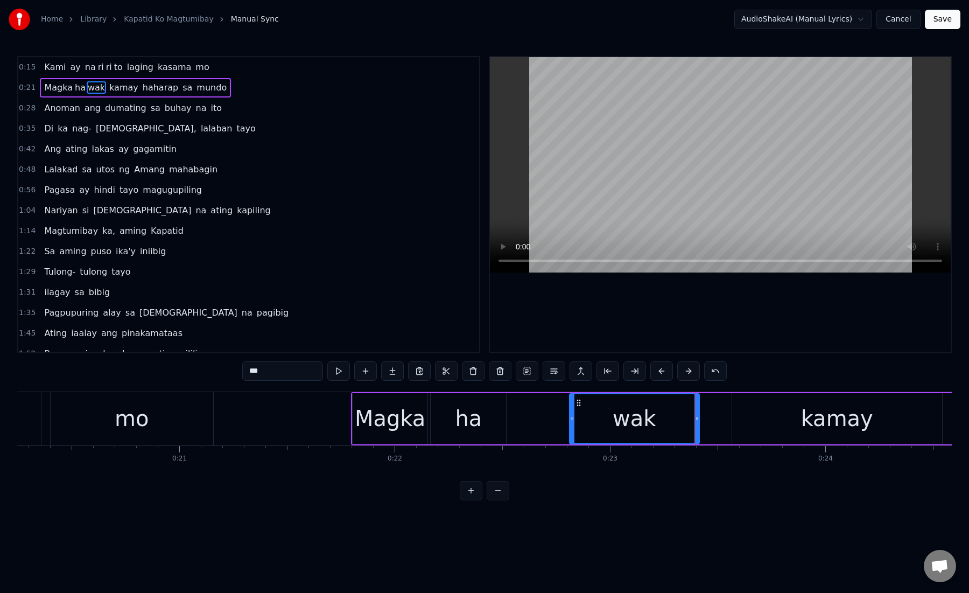
type input "**"
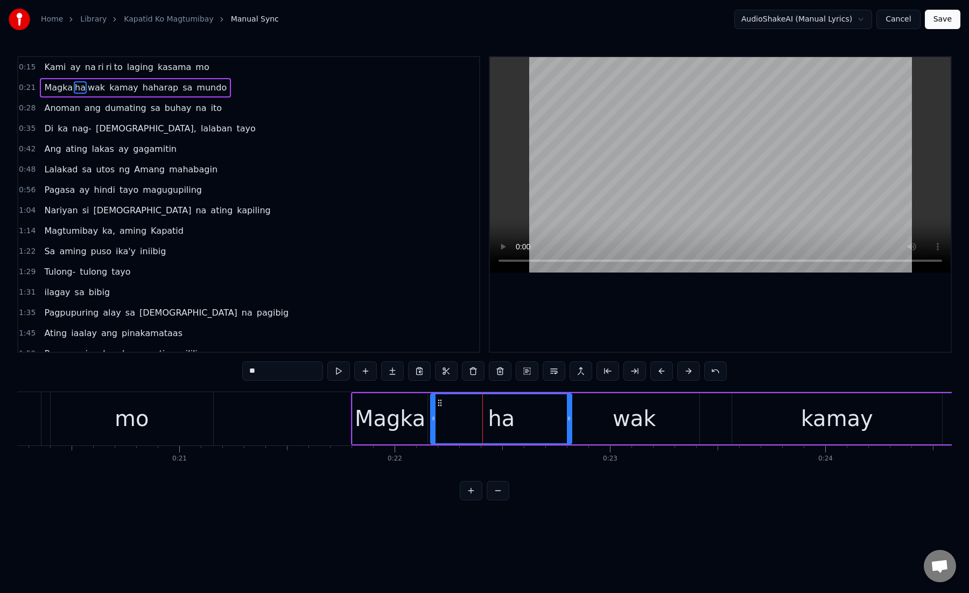
drag, startPoint x: 503, startPoint y: 422, endPoint x: 569, endPoint y: 428, distance: 66.0
click at [569, 428] on div at bounding box center [569, 418] width 4 height 49
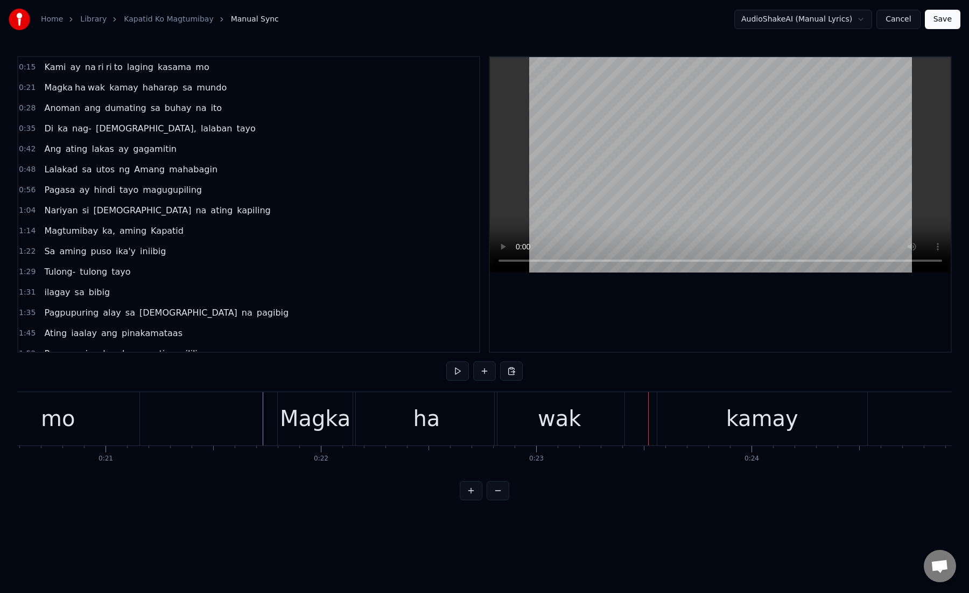
scroll to position [0, 4496]
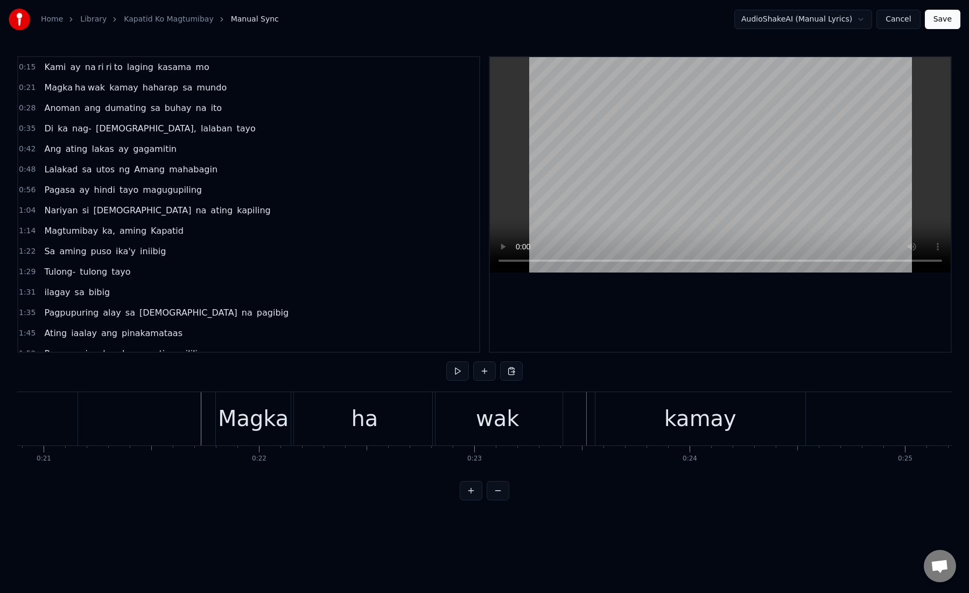
click at [616, 424] on div "kamay" at bounding box center [701, 418] width 210 height 53
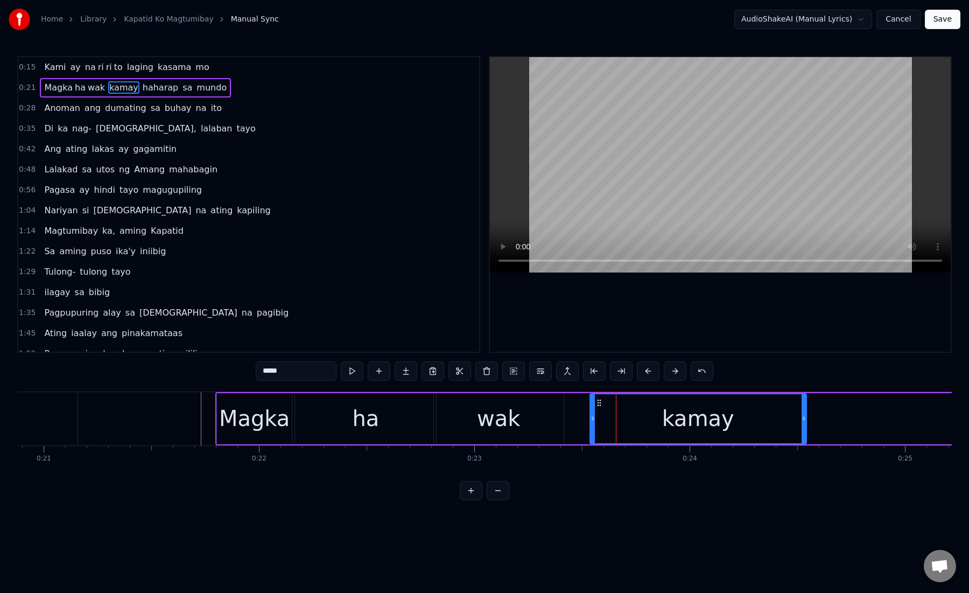
drag, startPoint x: 599, startPoint y: 423, endPoint x: 592, endPoint y: 423, distance: 6.5
click at [592, 423] on div at bounding box center [593, 418] width 4 height 49
click at [516, 440] on div "wak" at bounding box center [499, 418] width 130 height 51
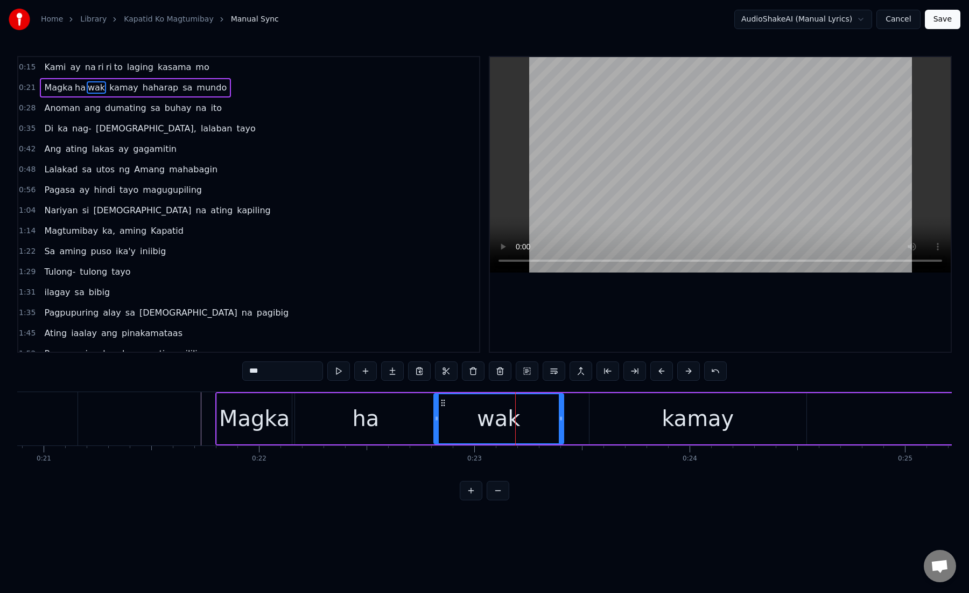
click at [594, 424] on div "kamay" at bounding box center [698, 418] width 217 height 51
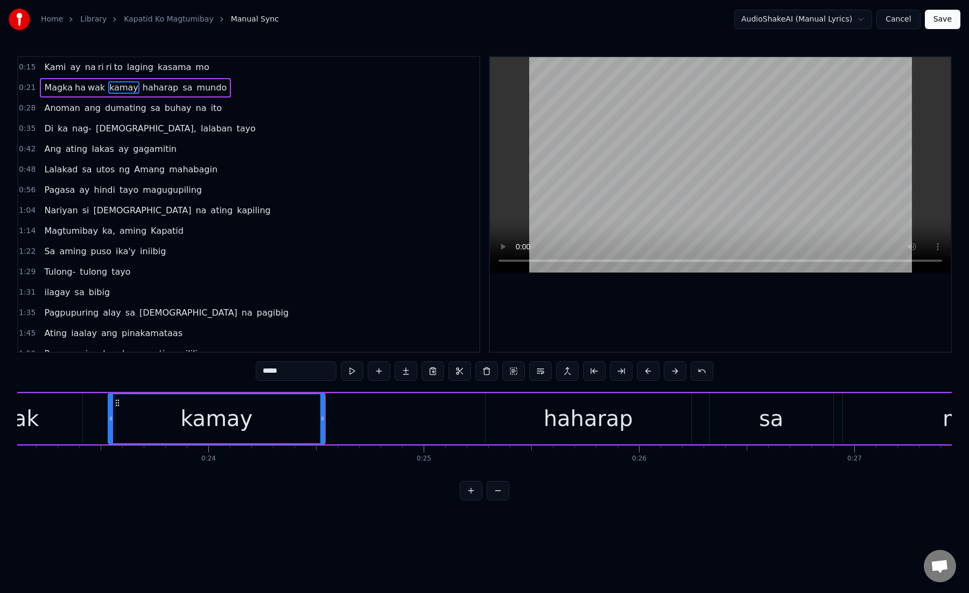
scroll to position [0, 5001]
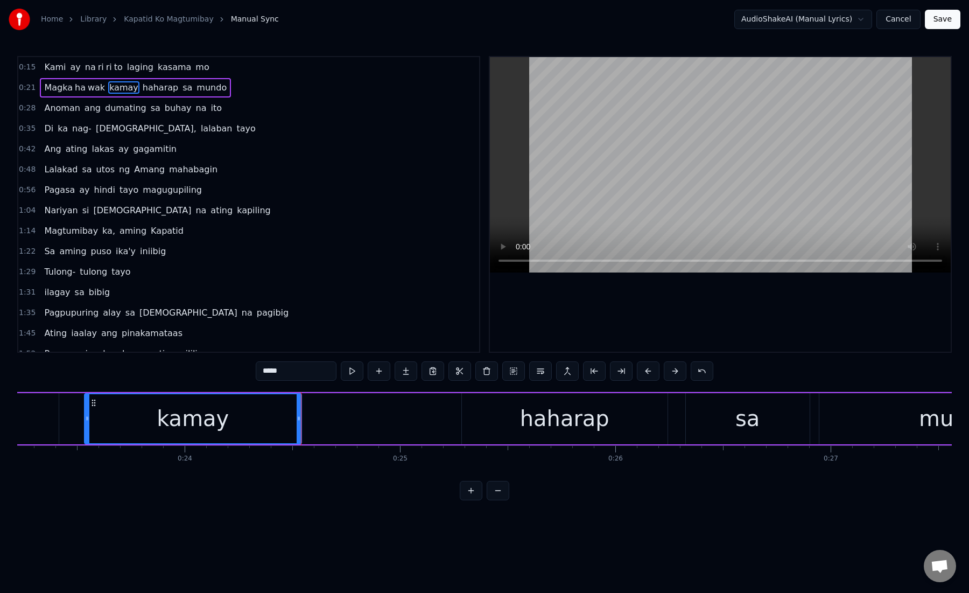
click at [490, 404] on div "haharap" at bounding box center [565, 418] width 206 height 51
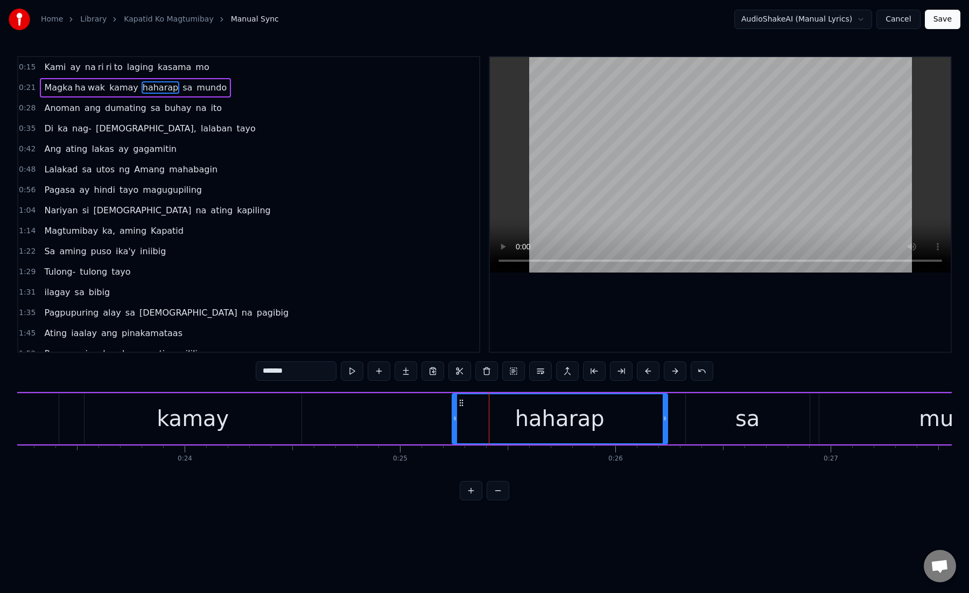
drag, startPoint x: 462, startPoint y: 416, endPoint x: 451, endPoint y: 416, distance: 10.8
click at [453, 416] on icon at bounding box center [455, 418] width 4 height 9
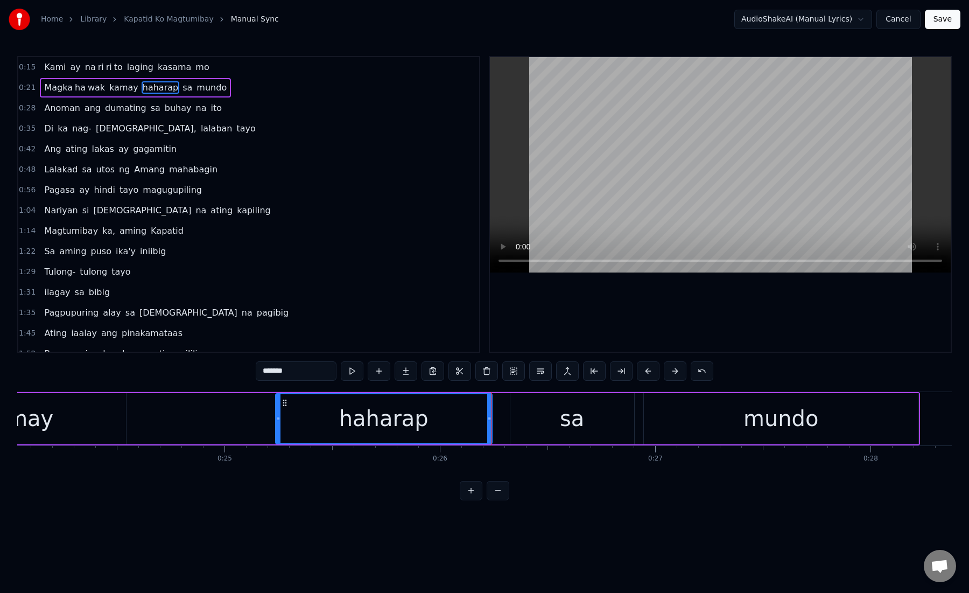
scroll to position [0, 5378]
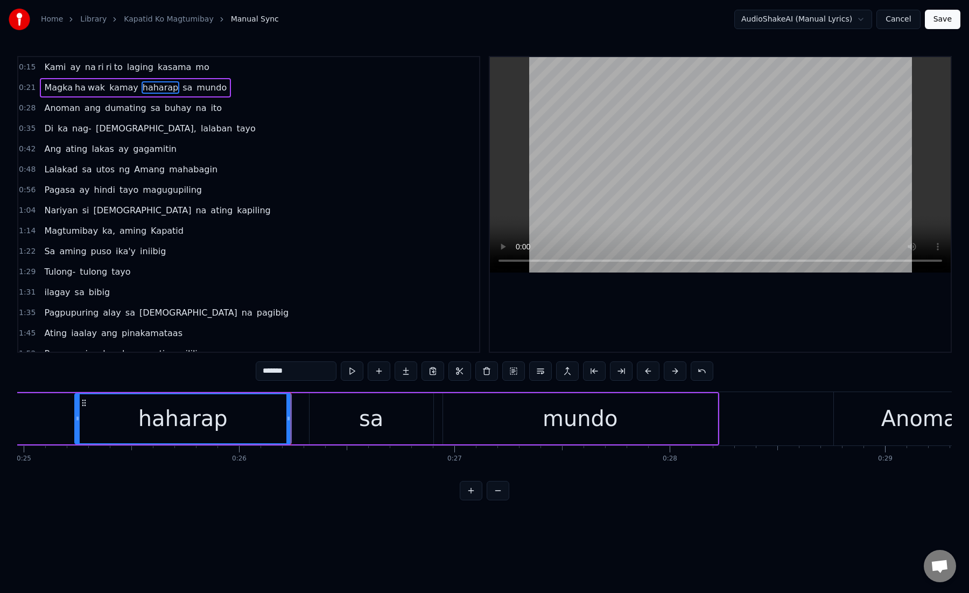
click at [346, 420] on div "sa" at bounding box center [372, 418] width 124 height 51
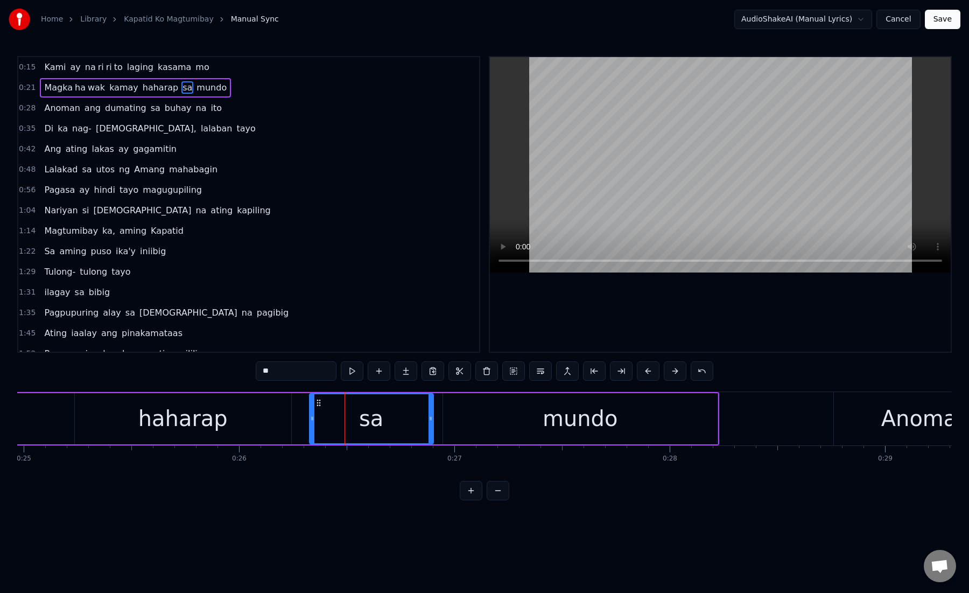
click at [271, 419] on div "haharap" at bounding box center [183, 418] width 216 height 51
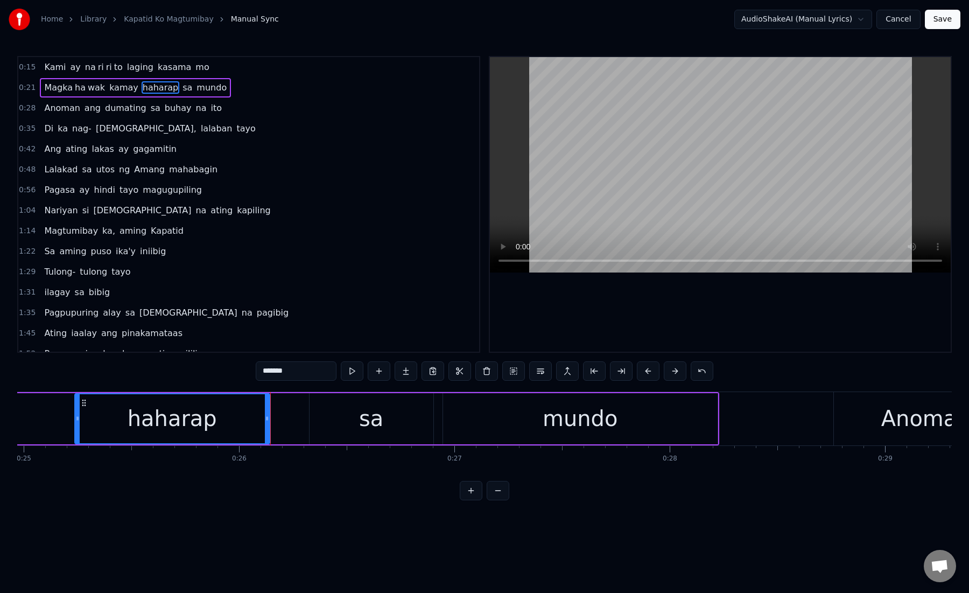
drag, startPoint x: 286, startPoint y: 419, endPoint x: 265, endPoint y: 419, distance: 21.5
click at [265, 419] on icon at bounding box center [267, 418] width 4 height 9
click at [325, 419] on div "sa" at bounding box center [372, 418] width 124 height 51
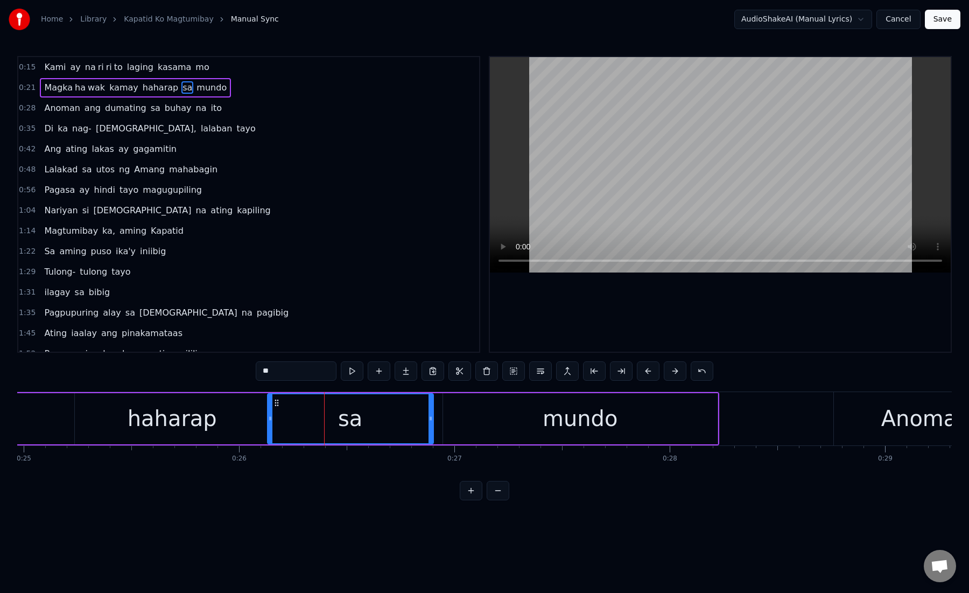
drag, startPoint x: 313, startPoint y: 419, endPoint x: 271, endPoint y: 421, distance: 42.0
click at [271, 421] on icon at bounding box center [270, 418] width 4 height 9
click at [445, 415] on div "mundo" at bounding box center [580, 418] width 275 height 51
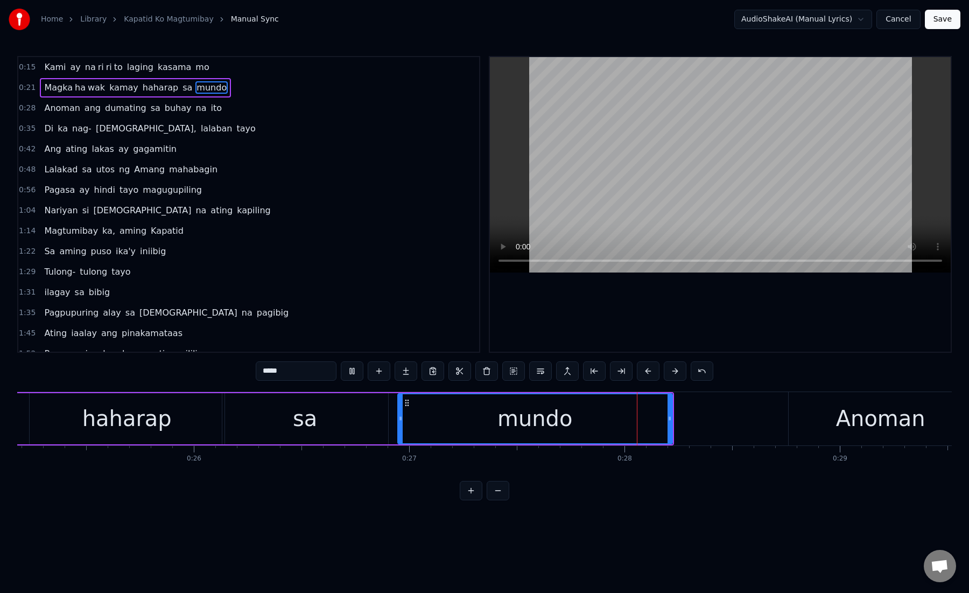
scroll to position [0, 5446]
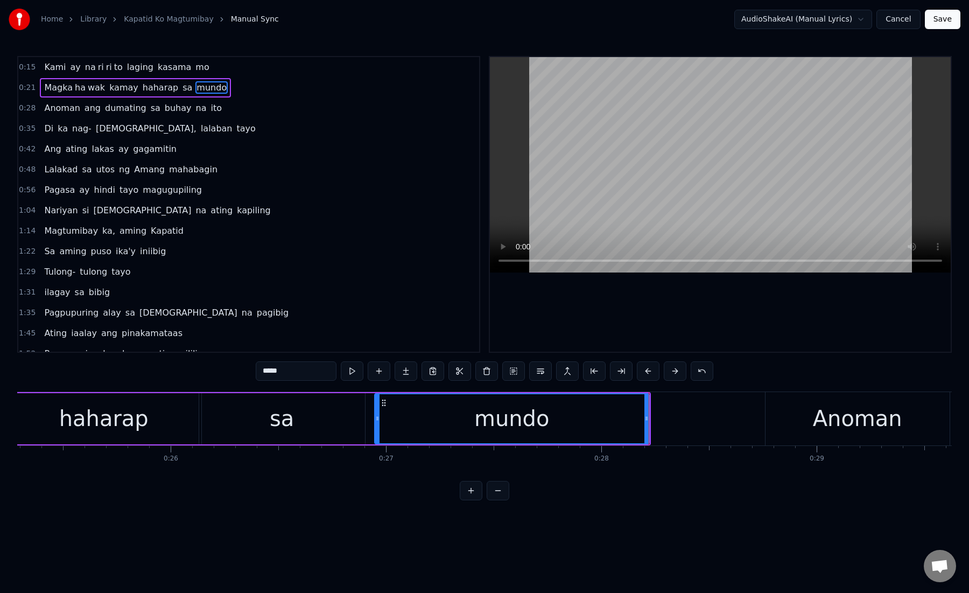
click at [445, 415] on div "mundo" at bounding box center [512, 418] width 274 height 49
click at [626, 369] on button at bounding box center [621, 370] width 23 height 19
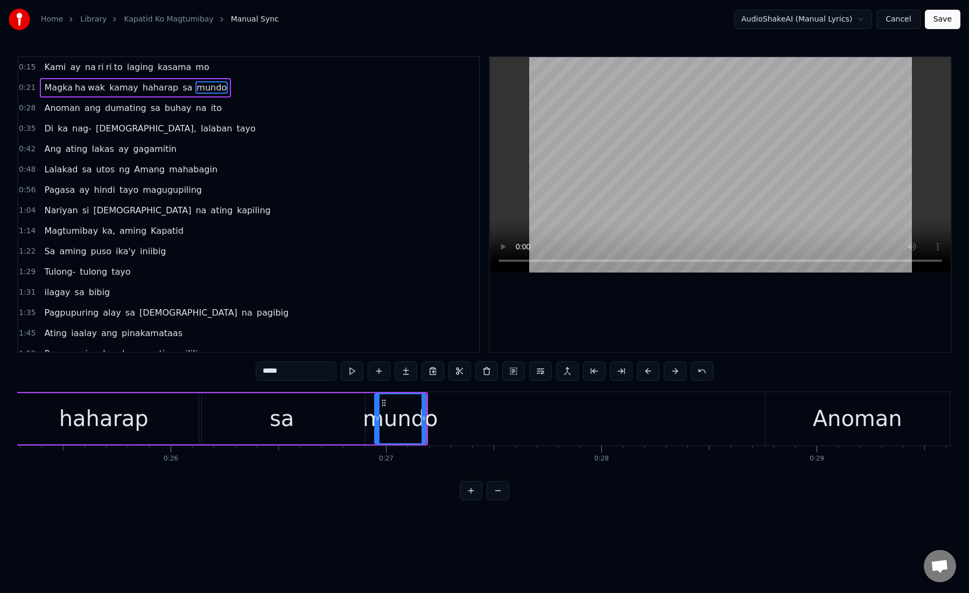
drag, startPoint x: 278, startPoint y: 370, endPoint x: 337, endPoint y: 370, distance: 58.2
click at [337, 370] on div "*****" at bounding box center [485, 370] width 458 height 19
type input "***"
drag, startPoint x: 402, startPoint y: 374, endPoint x: 391, endPoint y: 375, distance: 10.9
click at [391, 375] on div "***" at bounding box center [485, 370] width 458 height 19
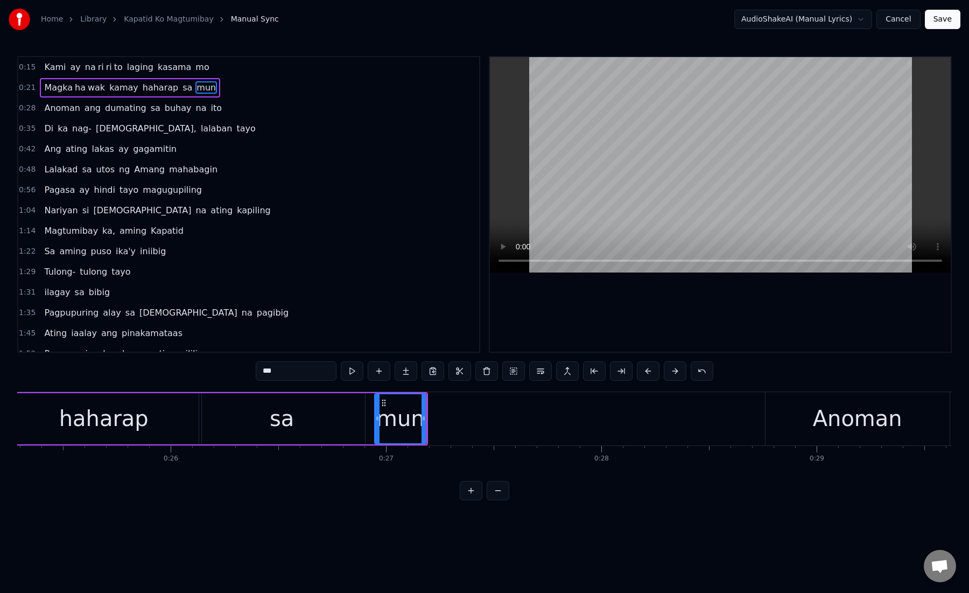
click at [407, 375] on button at bounding box center [406, 370] width 23 height 19
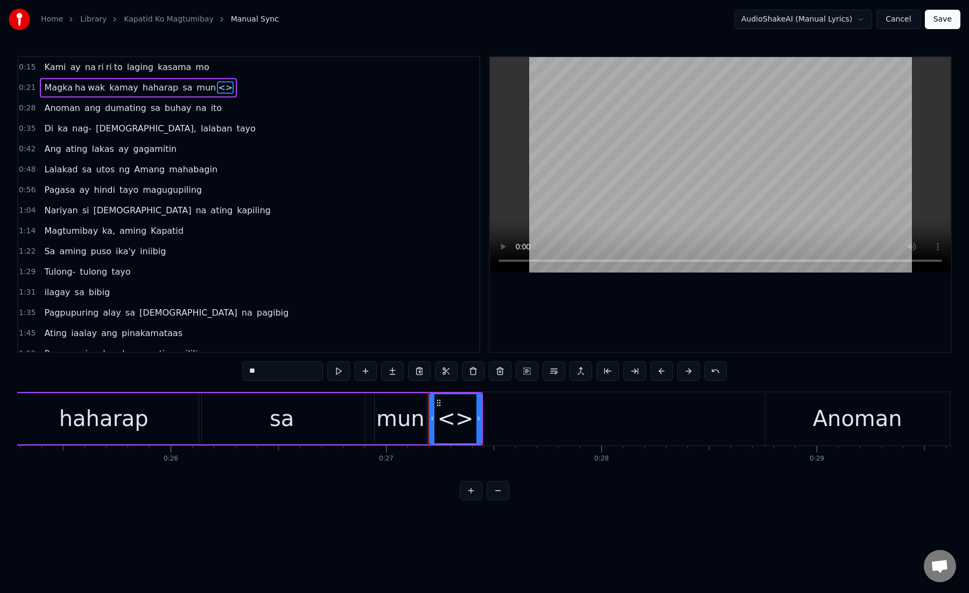
drag, startPoint x: 248, startPoint y: 372, endPoint x: 307, endPoint y: 372, distance: 58.7
click at [307, 372] on input "**" at bounding box center [282, 370] width 81 height 19
paste input "text"
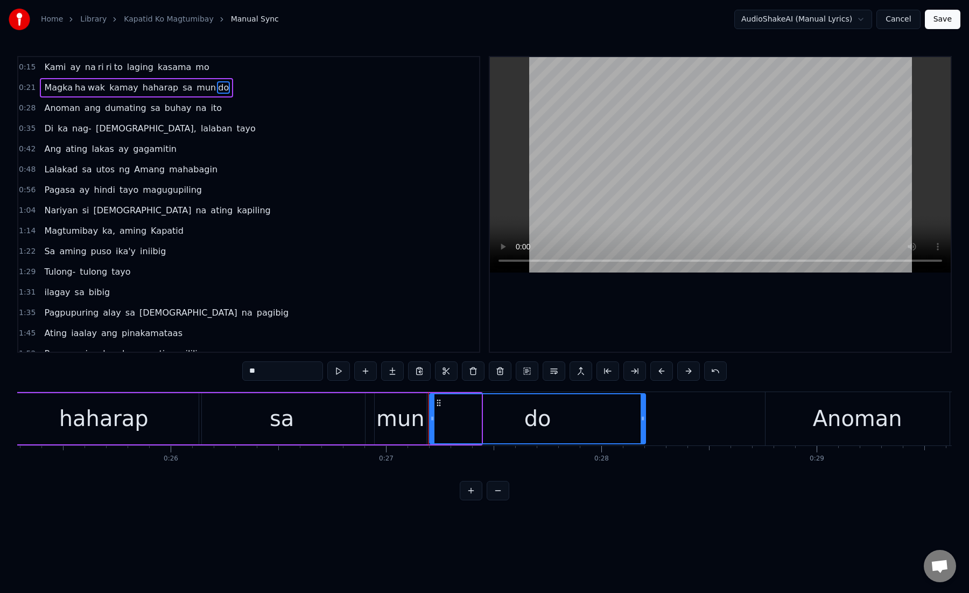
drag, startPoint x: 478, startPoint y: 418, endPoint x: 641, endPoint y: 420, distance: 163.7
click at [641, 420] on icon at bounding box center [643, 418] width 4 height 9
click at [439, 425] on div "do" at bounding box center [537, 418] width 214 height 49
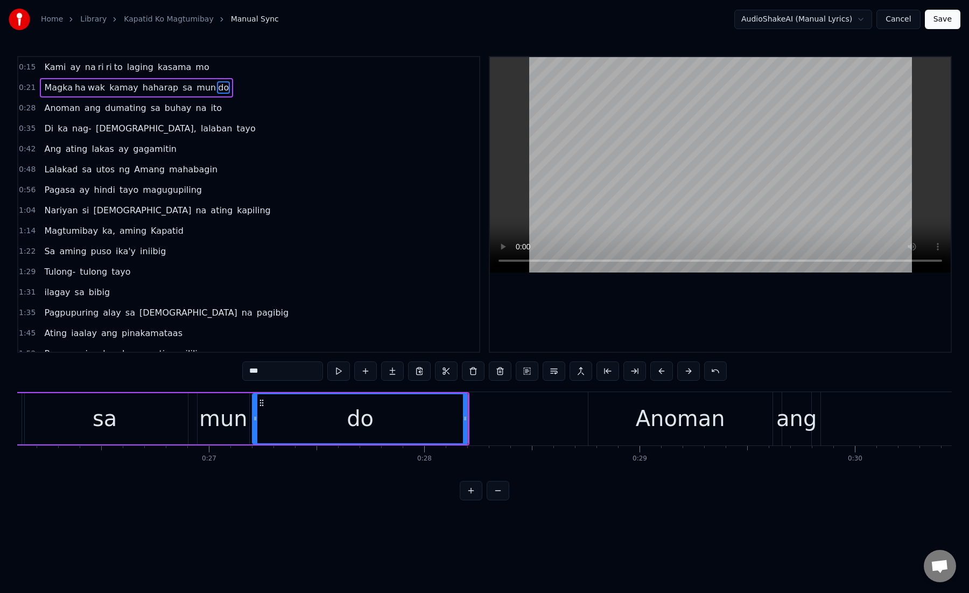
scroll to position [0, 5671]
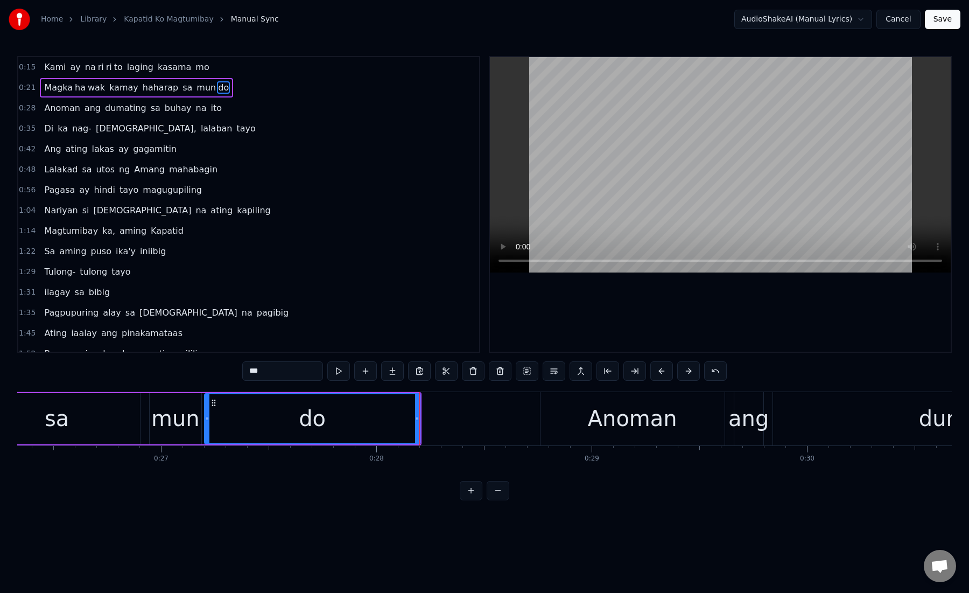
click at [633, 429] on div "Anoman" at bounding box center [632, 418] width 89 height 32
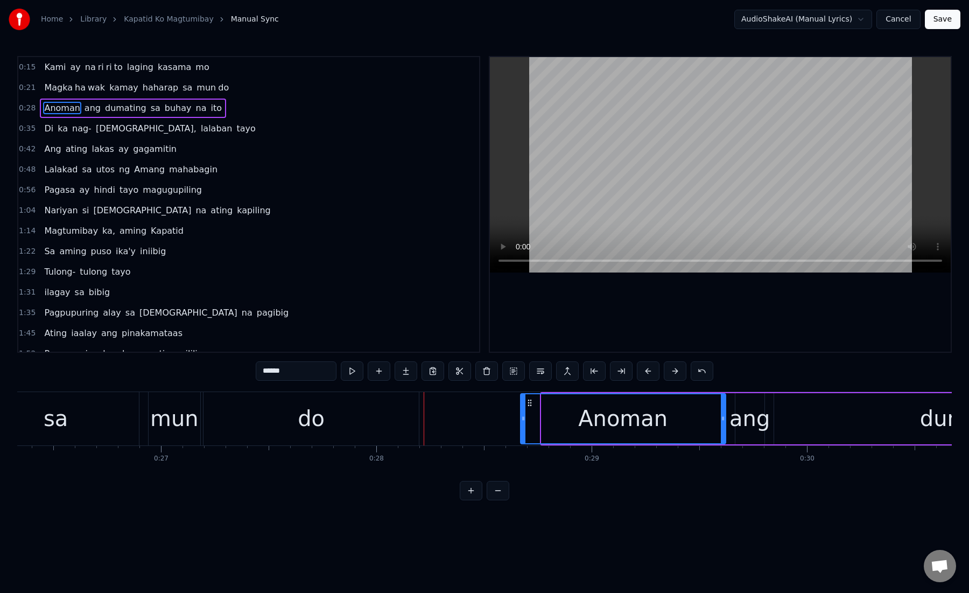
drag, startPoint x: 544, startPoint y: 422, endPoint x: 524, endPoint y: 422, distance: 19.9
click at [524, 422] on icon at bounding box center [523, 418] width 4 height 9
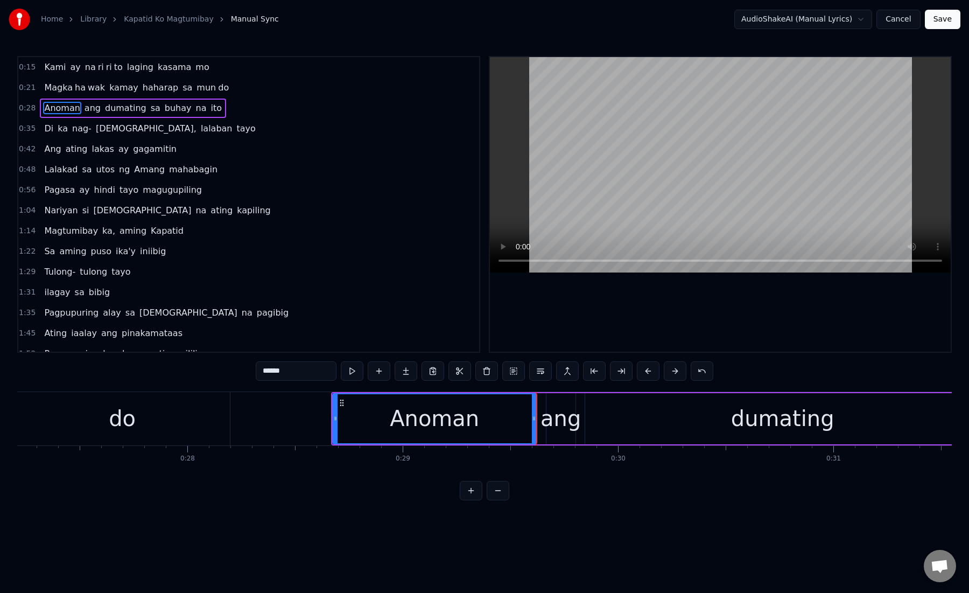
scroll to position [0, 5894]
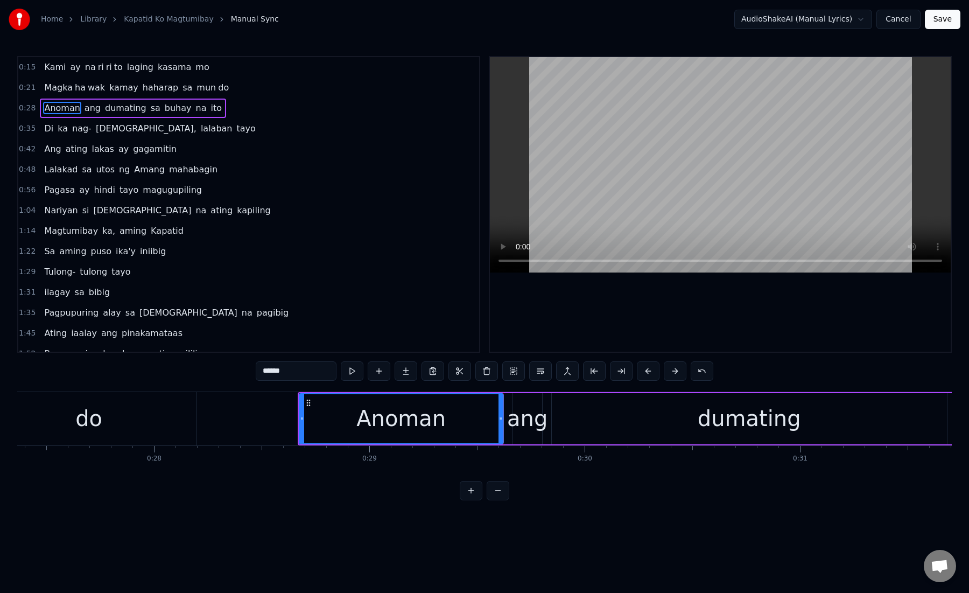
click at [450, 433] on div "Anoman" at bounding box center [401, 418] width 203 height 49
drag, startPoint x: 501, startPoint y: 422, endPoint x: 493, endPoint y: 422, distance: 7.5
click at [493, 422] on icon at bounding box center [493, 418] width 4 height 9
click at [522, 422] on div "ang" at bounding box center [527, 418] width 40 height 32
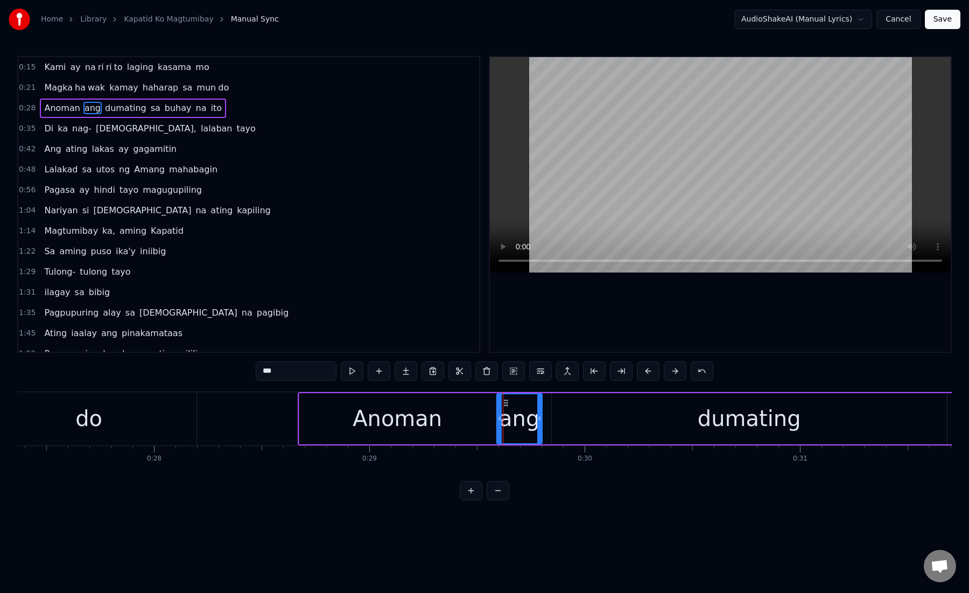
drag, startPoint x: 516, startPoint y: 422, endPoint x: 500, endPoint y: 423, distance: 16.2
click at [500, 423] on div at bounding box center [500, 418] width 4 height 49
drag, startPoint x: 539, startPoint y: 421, endPoint x: 529, endPoint y: 421, distance: 10.2
click at [529, 421] on icon at bounding box center [530, 418] width 4 height 9
click at [570, 416] on div "dumating" at bounding box center [749, 418] width 395 height 51
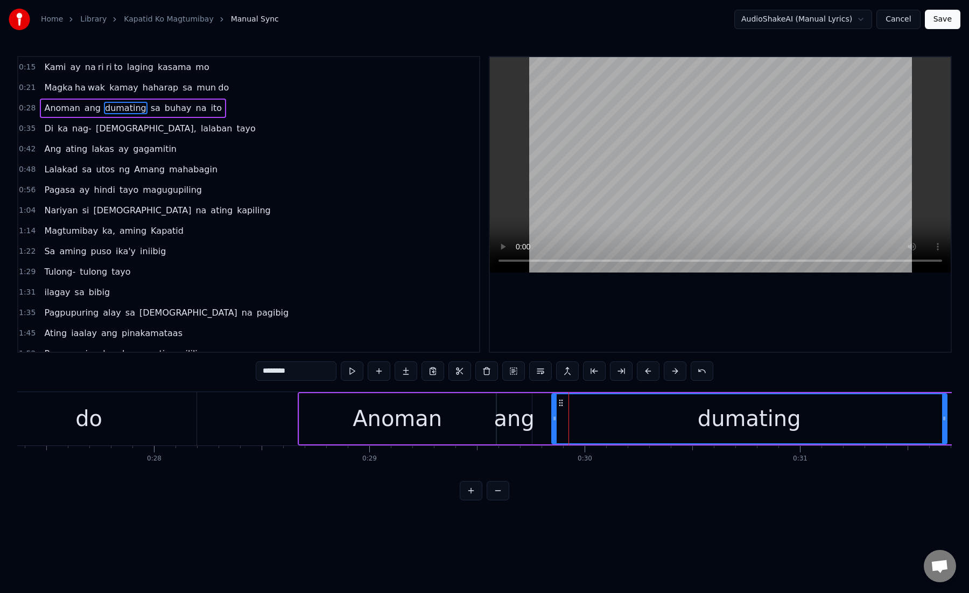
click at [552, 421] on div "dumating" at bounding box center [749, 418] width 396 height 51
drag, startPoint x: 555, startPoint y: 420, endPoint x: 534, endPoint y: 421, distance: 21.0
click at [534, 421] on icon at bounding box center [533, 418] width 4 height 9
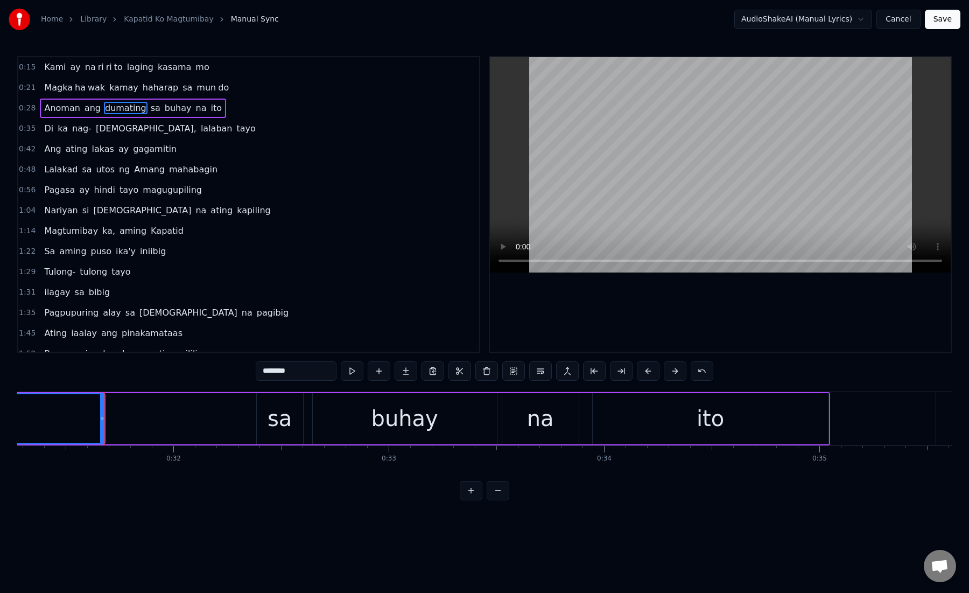
scroll to position [0, 6739]
click at [262, 429] on div "sa" at bounding box center [277, 418] width 46 height 51
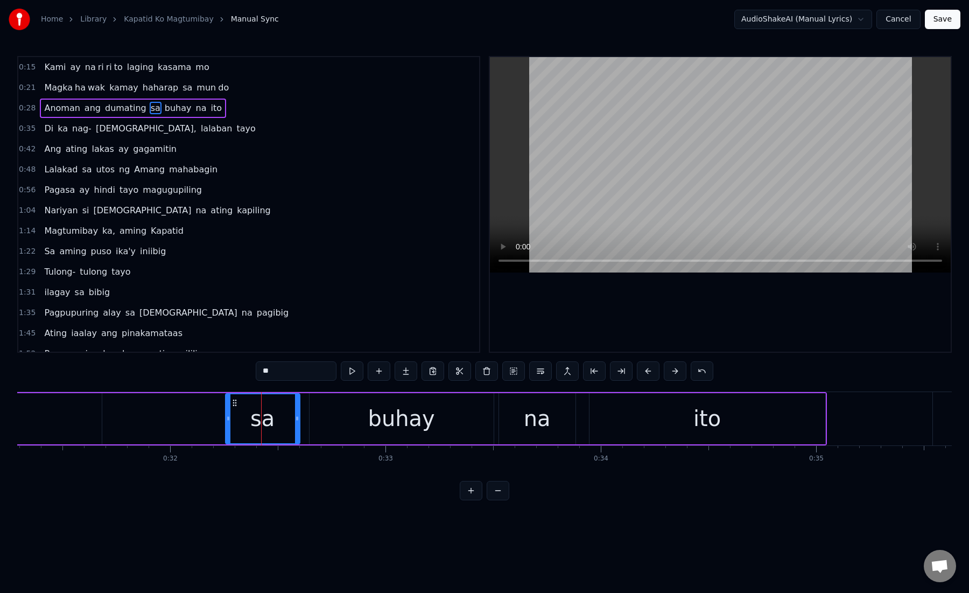
drag, startPoint x: 256, startPoint y: 426, endPoint x: 227, endPoint y: 425, distance: 28.6
click at [227, 425] on div at bounding box center [228, 418] width 4 height 49
drag, startPoint x: 297, startPoint y: 423, endPoint x: 291, endPoint y: 423, distance: 5.9
click at [291, 423] on div at bounding box center [292, 418] width 4 height 49
click at [334, 419] on div "buhay" at bounding box center [402, 418] width 184 height 51
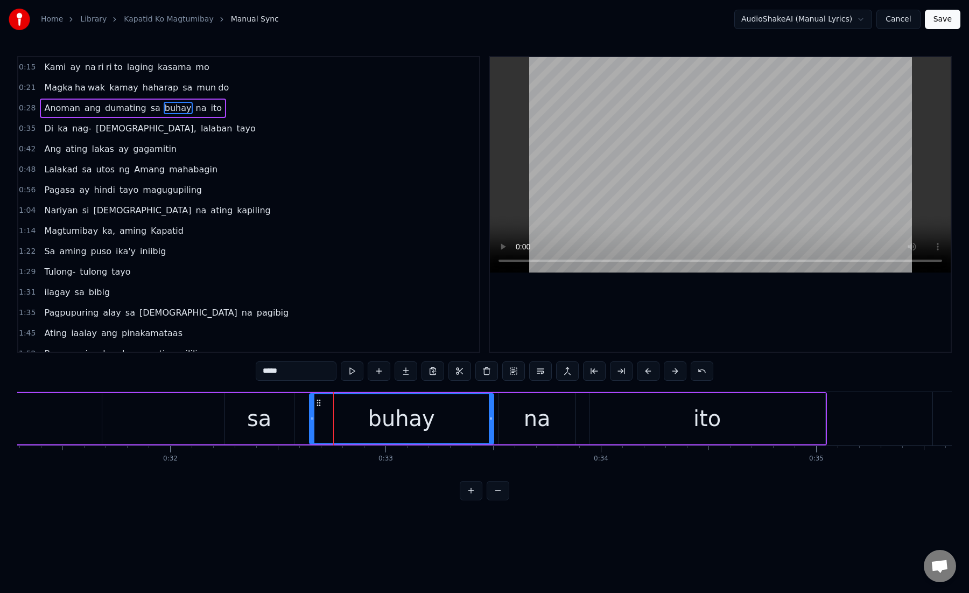
click at [281, 425] on div "sa" at bounding box center [259, 418] width 69 height 51
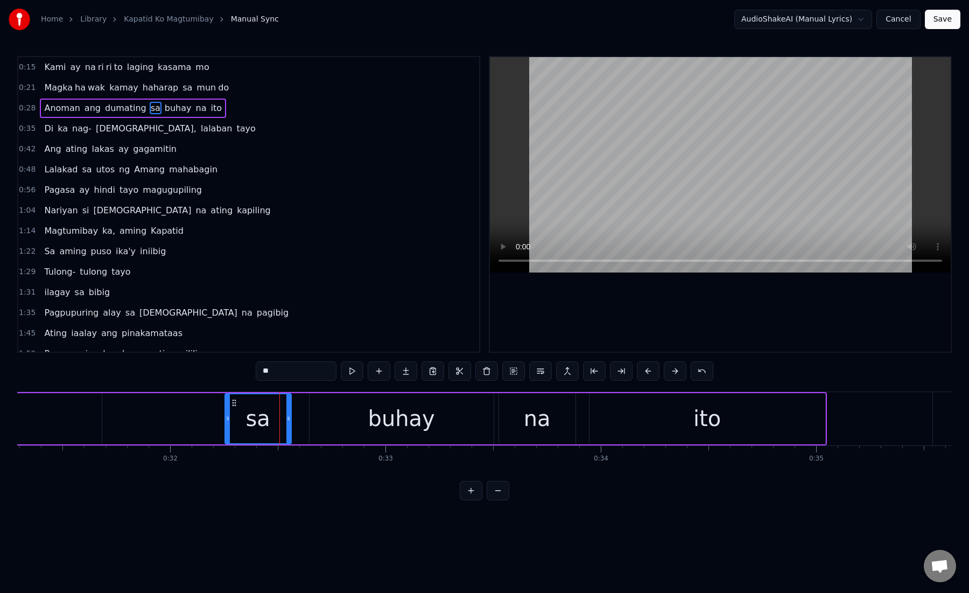
click at [289, 424] on div at bounding box center [288, 418] width 4 height 49
click at [333, 418] on div "buhay" at bounding box center [402, 418] width 184 height 51
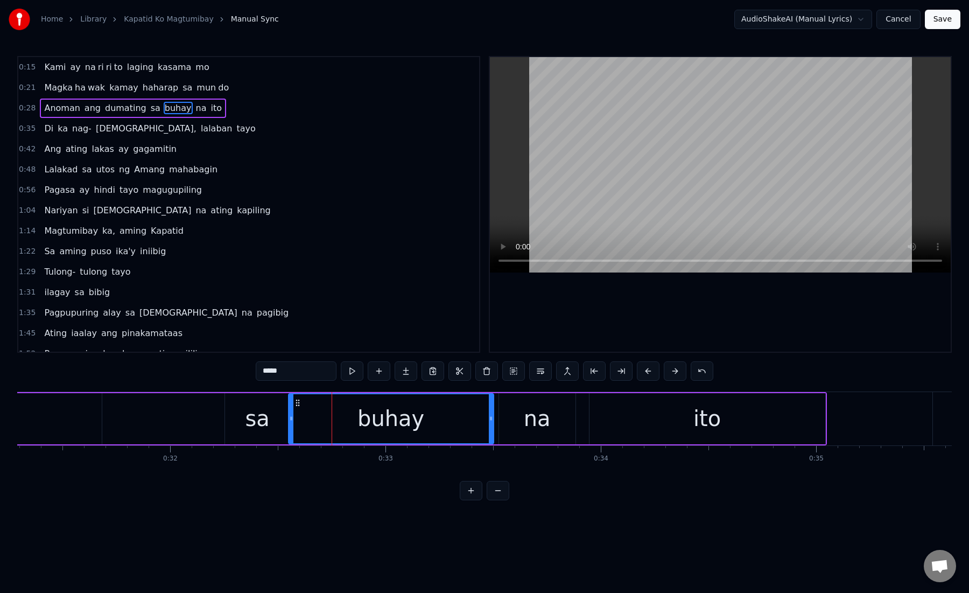
drag, startPoint x: 312, startPoint y: 419, endPoint x: 293, endPoint y: 425, distance: 19.8
click at [293, 426] on div at bounding box center [291, 418] width 4 height 49
click at [522, 416] on div "na" at bounding box center [537, 418] width 76 height 51
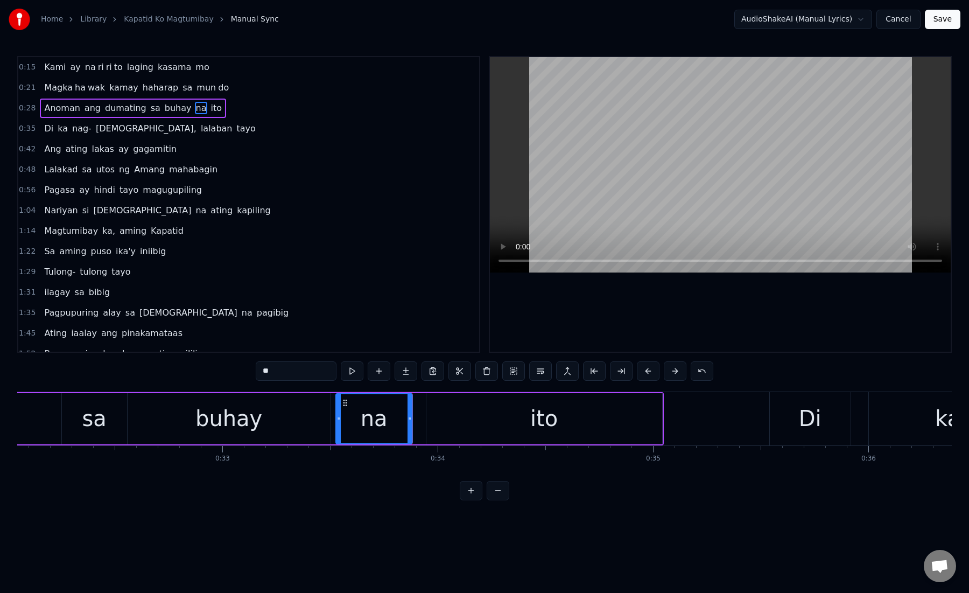
scroll to position [0, 6920]
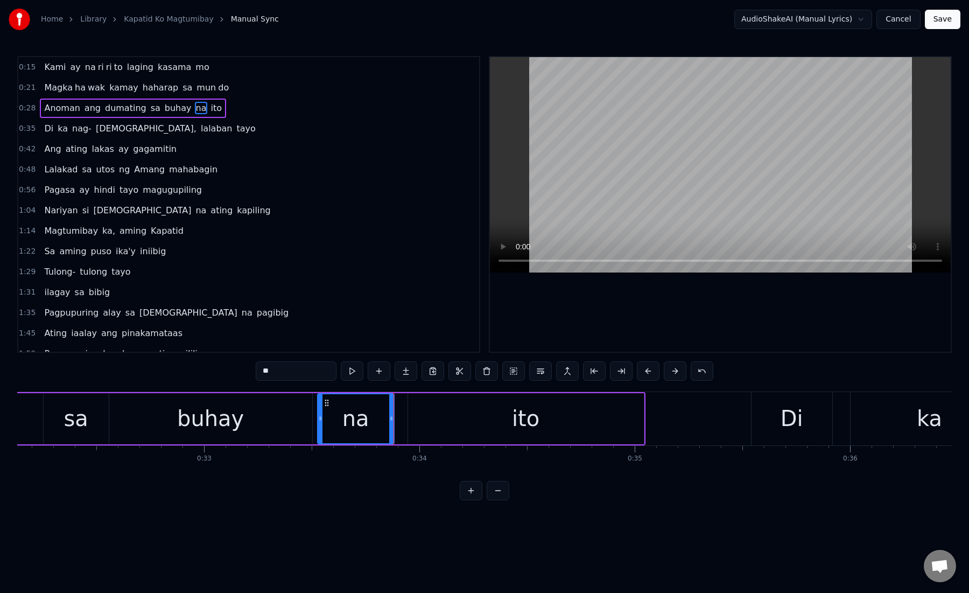
click at [439, 416] on div "ito" at bounding box center [526, 418] width 236 height 51
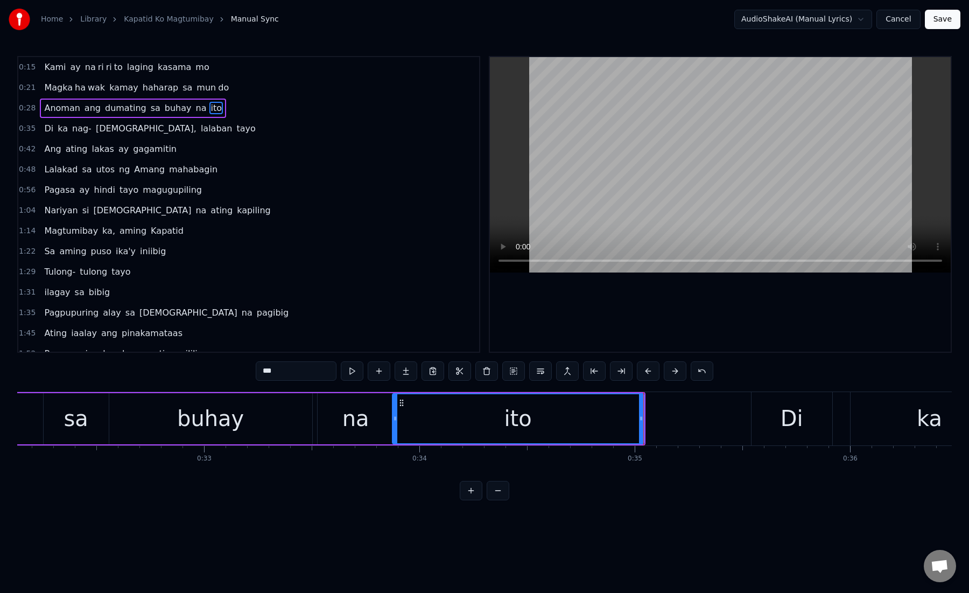
drag, startPoint x: 410, startPoint y: 419, endPoint x: 394, endPoint y: 419, distance: 15.6
click at [394, 419] on circle at bounding box center [394, 419] width 1 height 1
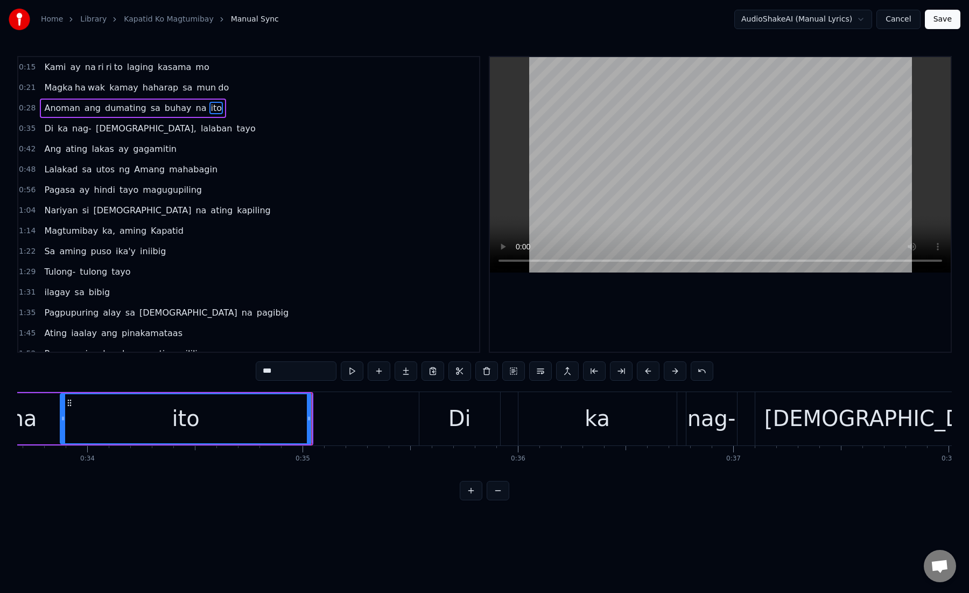
scroll to position [0, 7310]
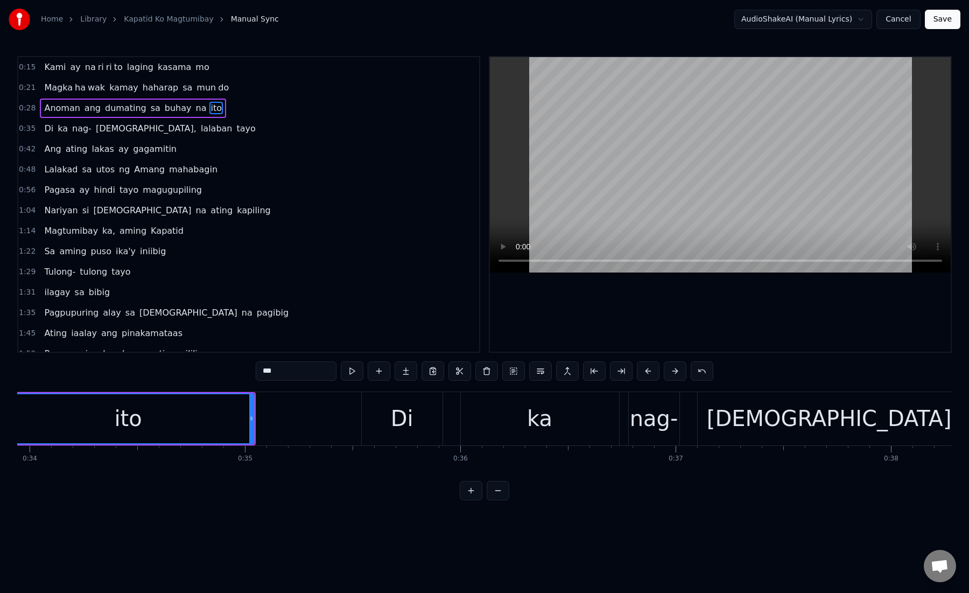
click at [388, 419] on div "Di" at bounding box center [402, 418] width 81 height 53
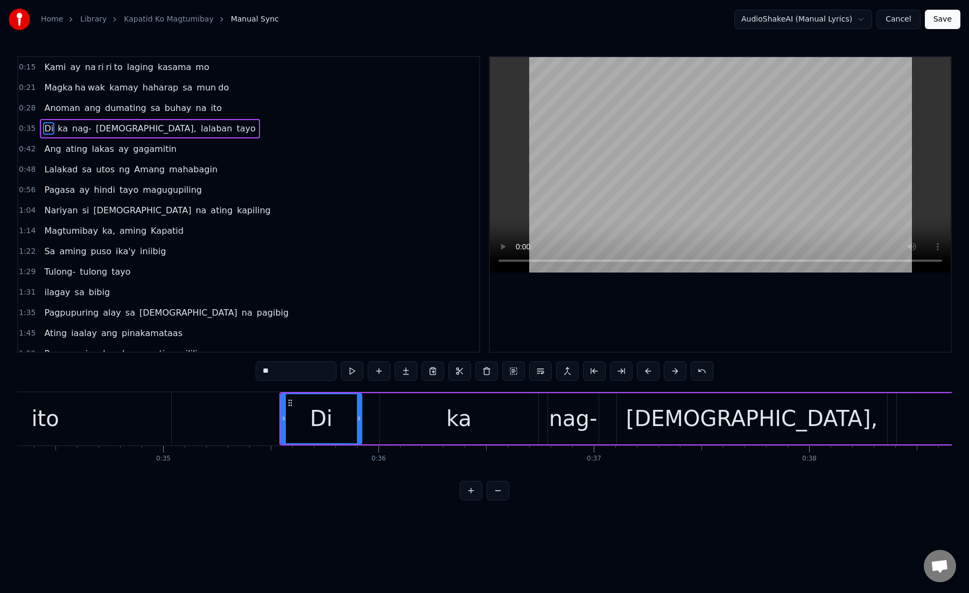
scroll to position [0, 7402]
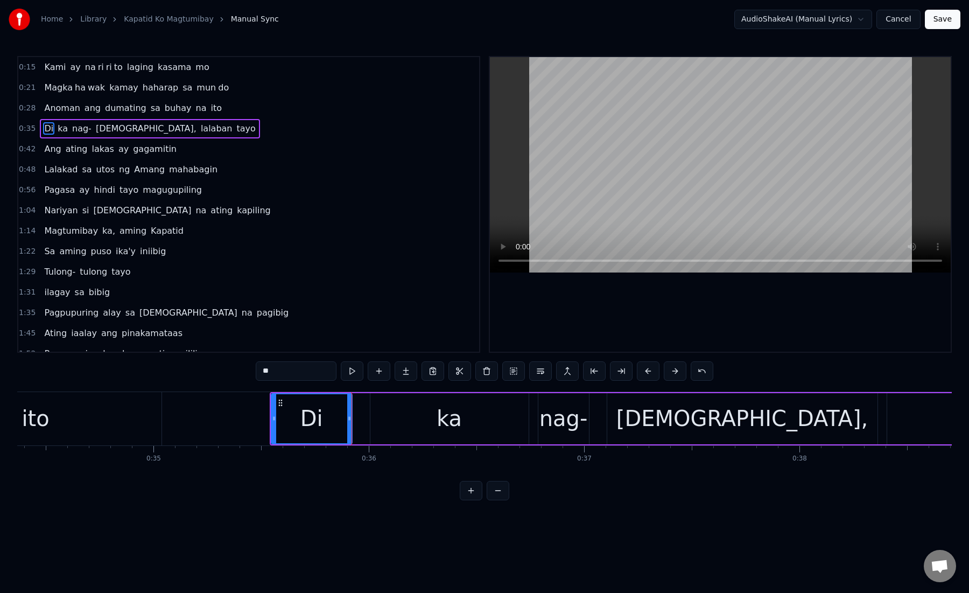
click at [388, 419] on div "ka" at bounding box center [449, 418] width 158 height 51
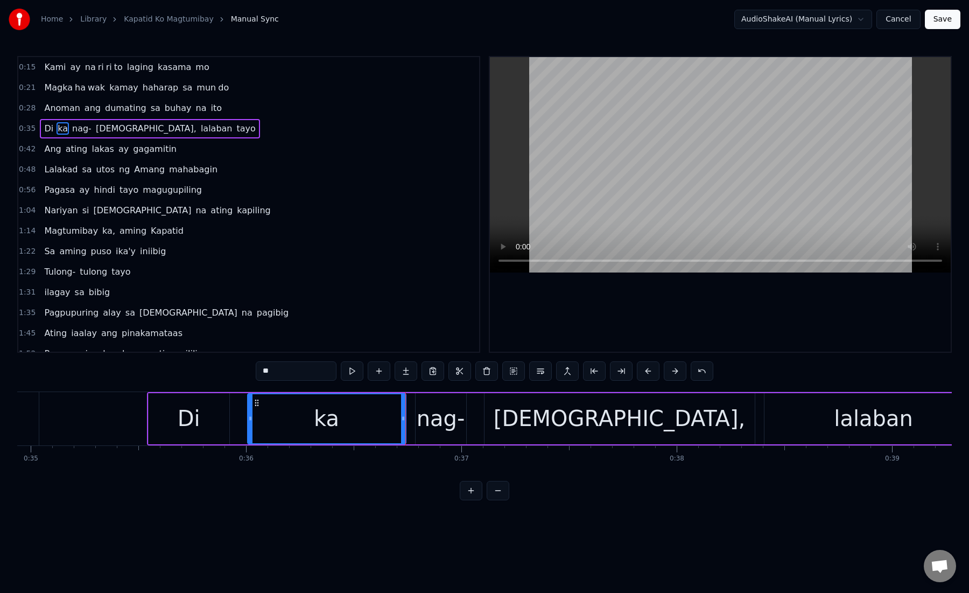
scroll to position [0, 7554]
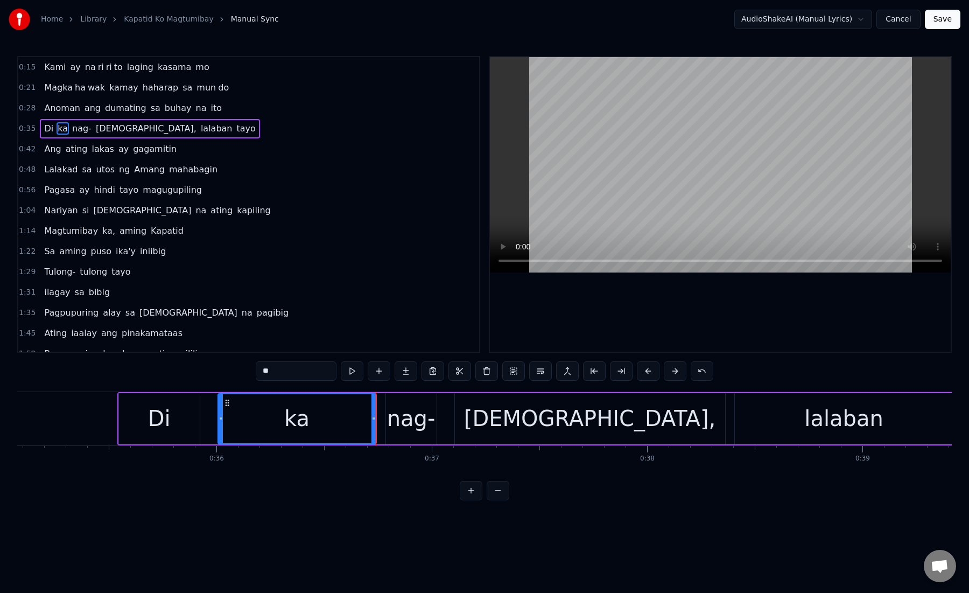
click at [390, 421] on div "nag-" at bounding box center [411, 418] width 48 height 32
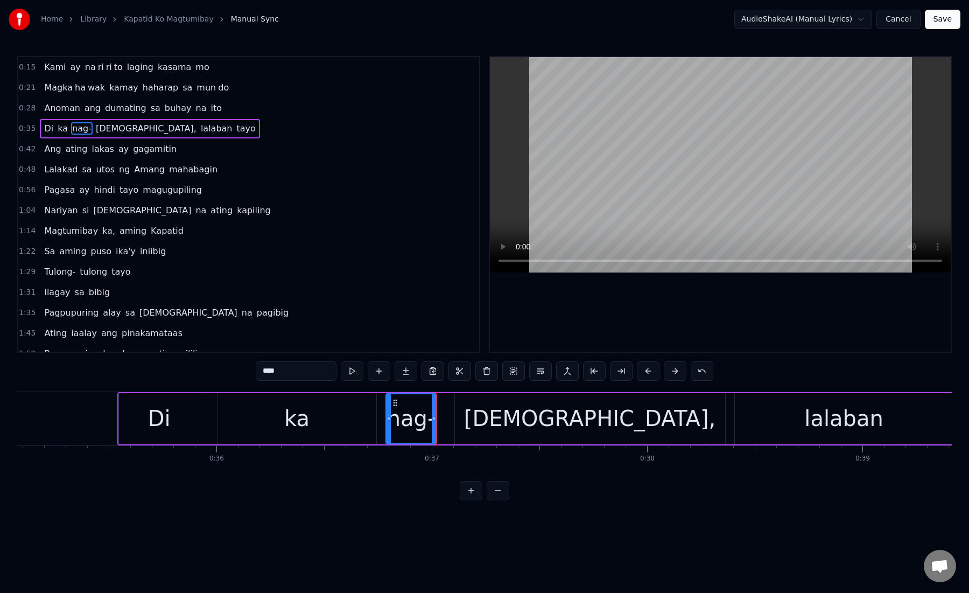
click at [481, 416] on div "[DEMOGRAPHIC_DATA]," at bounding box center [590, 418] width 270 height 51
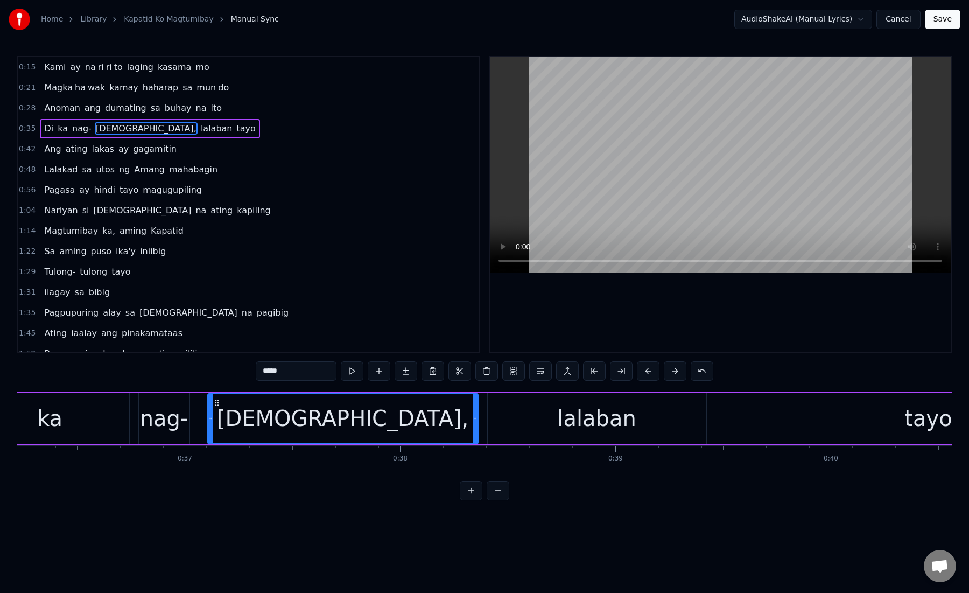
scroll to position [0, 7849]
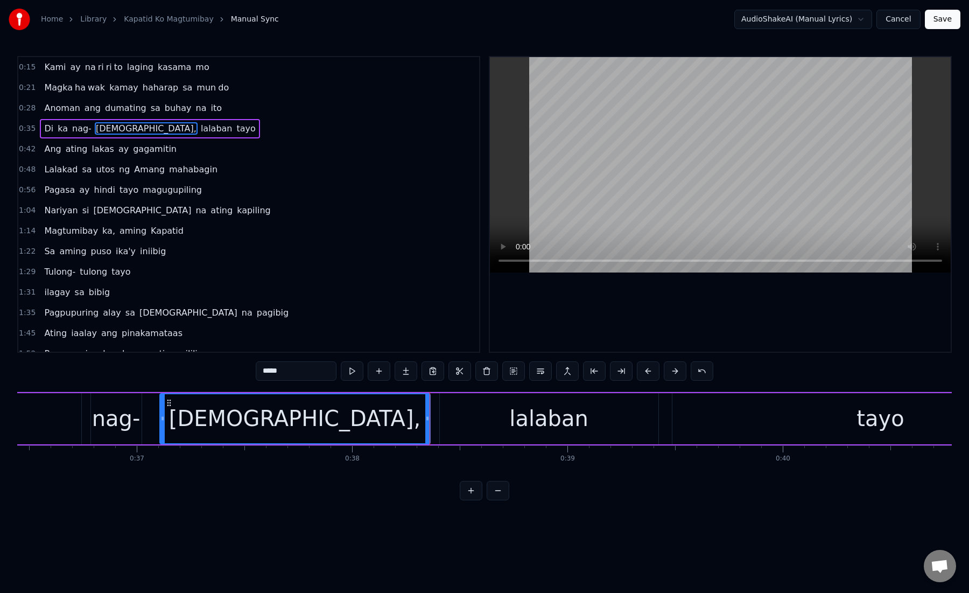
click at [462, 418] on div "lalaban" at bounding box center [549, 418] width 219 height 51
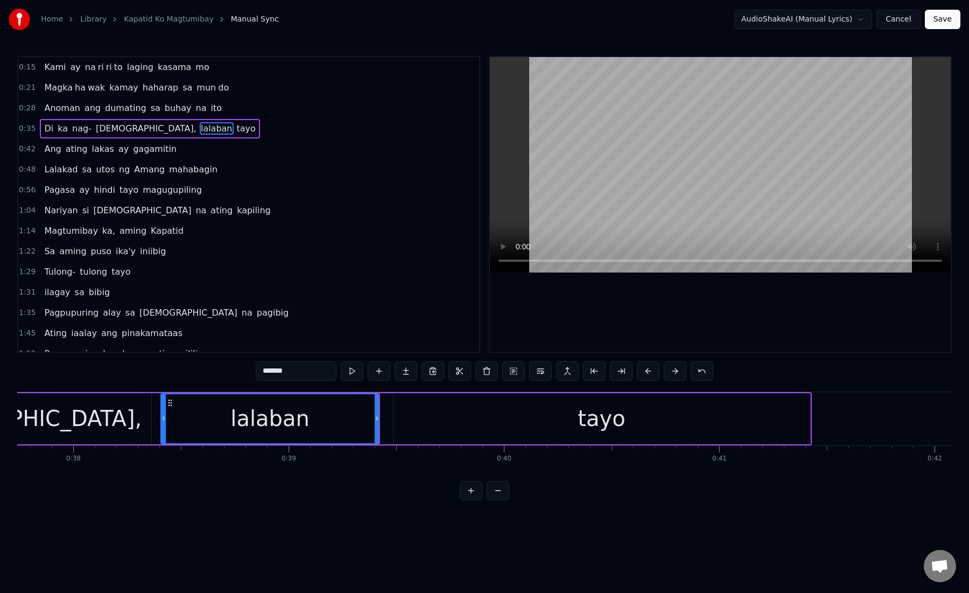
scroll to position [0, 8176]
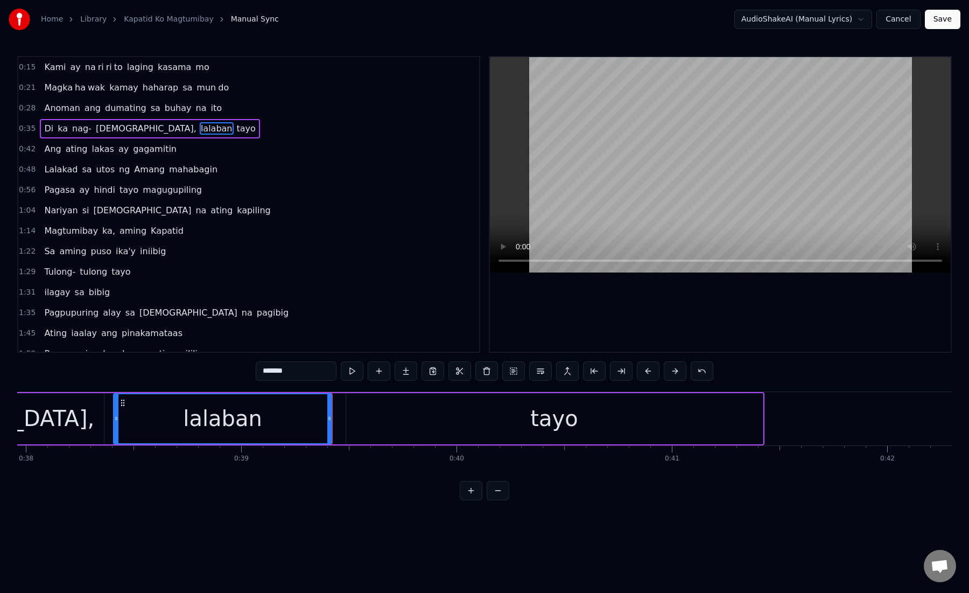
click at [369, 422] on div "tayo" at bounding box center [554, 418] width 417 height 51
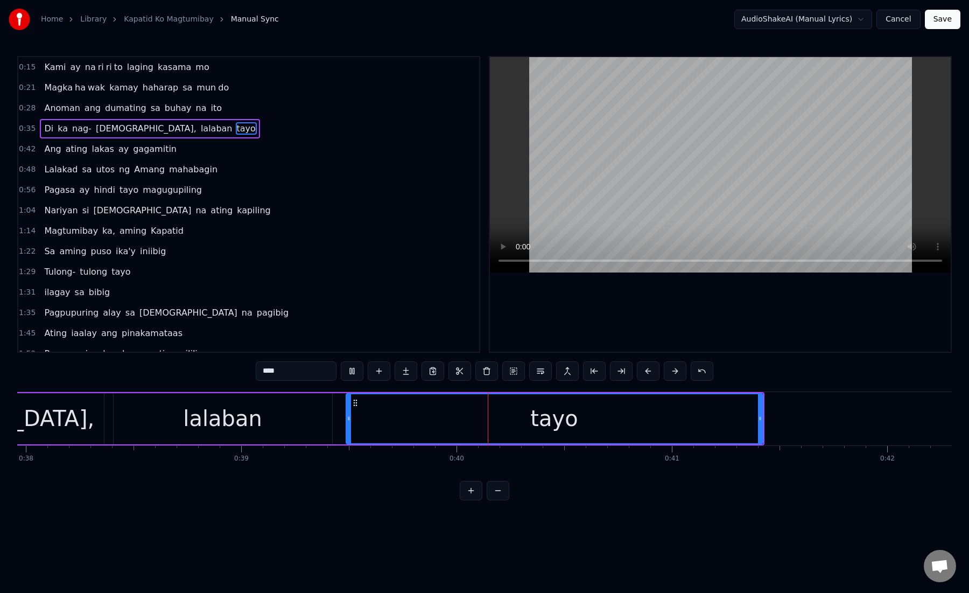
click at [369, 422] on div "tayo" at bounding box center [555, 418] width 416 height 49
click at [382, 419] on div "tayo" at bounding box center [555, 418] width 416 height 49
click at [449, 418] on div "tayo" at bounding box center [555, 418] width 416 height 49
click at [626, 376] on button at bounding box center [621, 370] width 23 height 19
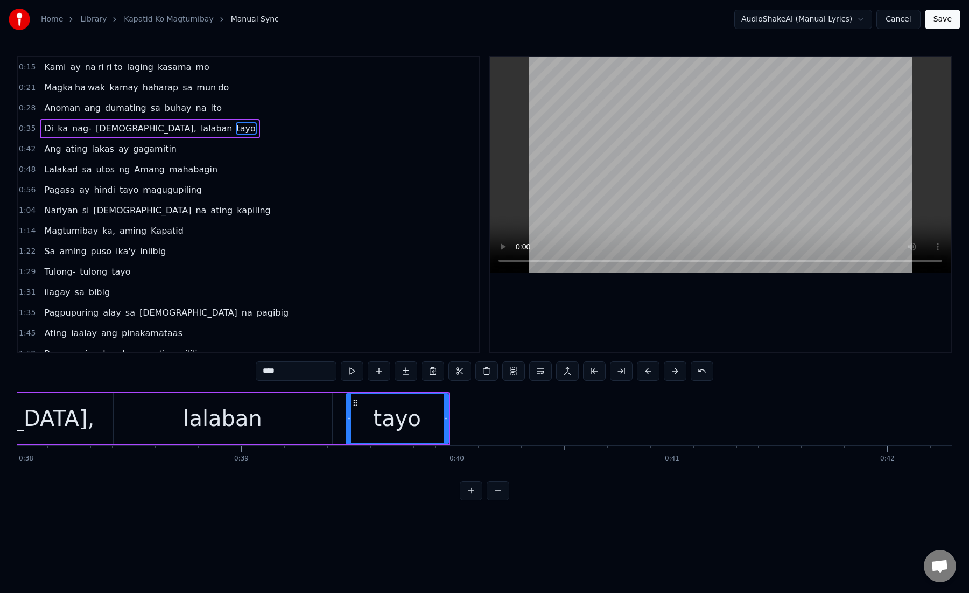
drag, startPoint x: 269, startPoint y: 372, endPoint x: 303, endPoint y: 372, distance: 33.9
click at [303, 372] on input "****" at bounding box center [296, 370] width 81 height 19
type input "**"
click at [407, 377] on button at bounding box center [406, 370] width 23 height 19
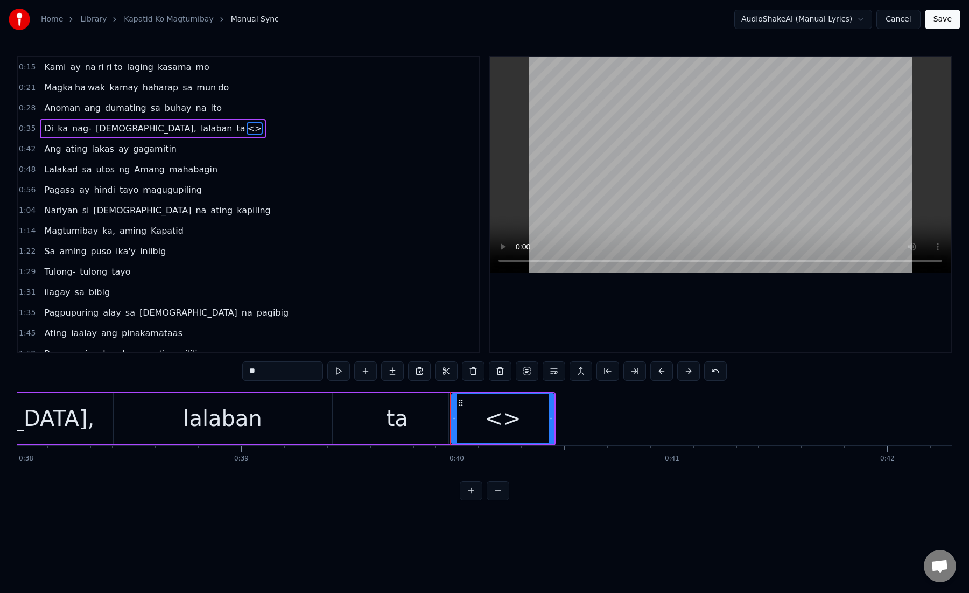
paste input "text"
drag, startPoint x: 243, startPoint y: 374, endPoint x: 314, endPoint y: 375, distance: 71.1
click at [314, 376] on input "**" at bounding box center [282, 370] width 81 height 19
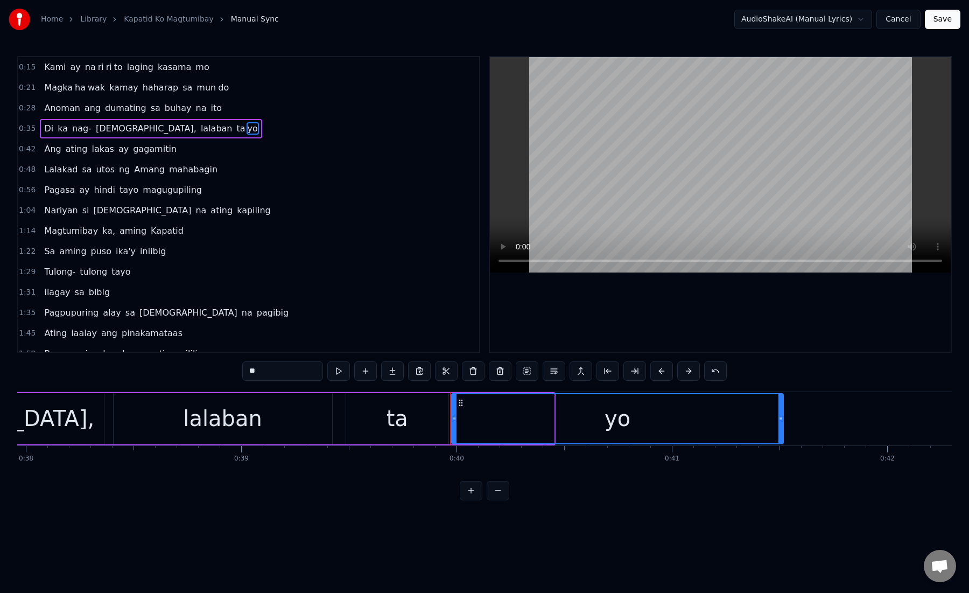
drag, startPoint x: 552, startPoint y: 417, endPoint x: 782, endPoint y: 393, distance: 231.7
click at [782, 393] on div "yo" at bounding box center [617, 418] width 333 height 51
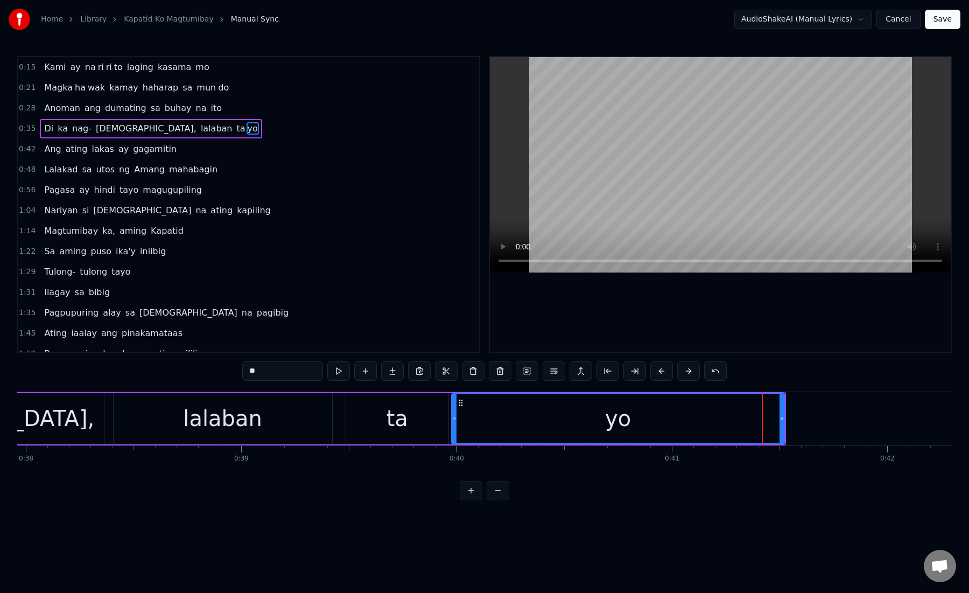
click at [464, 429] on div "yo" at bounding box center [618, 418] width 332 height 49
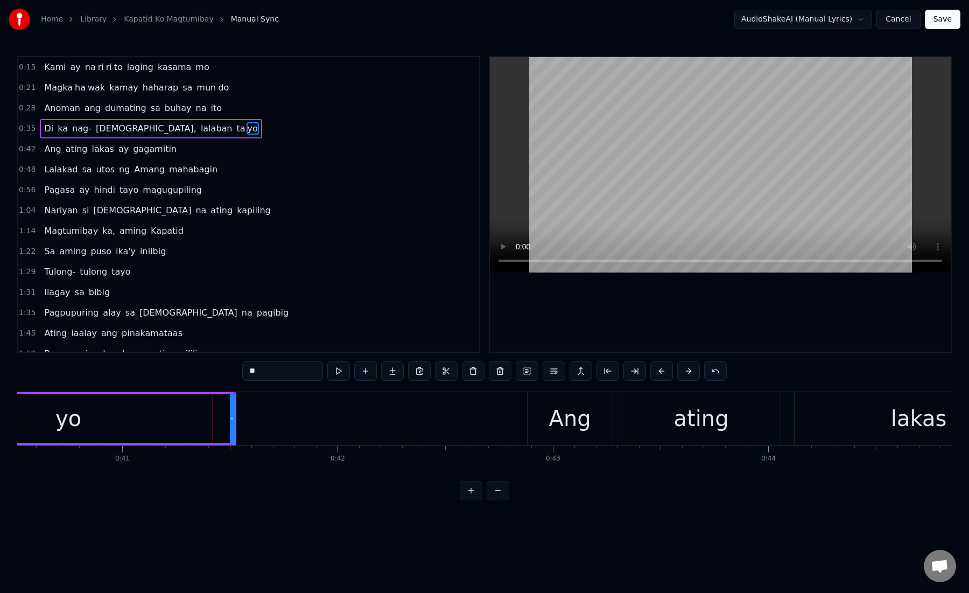
scroll to position [0, 8764]
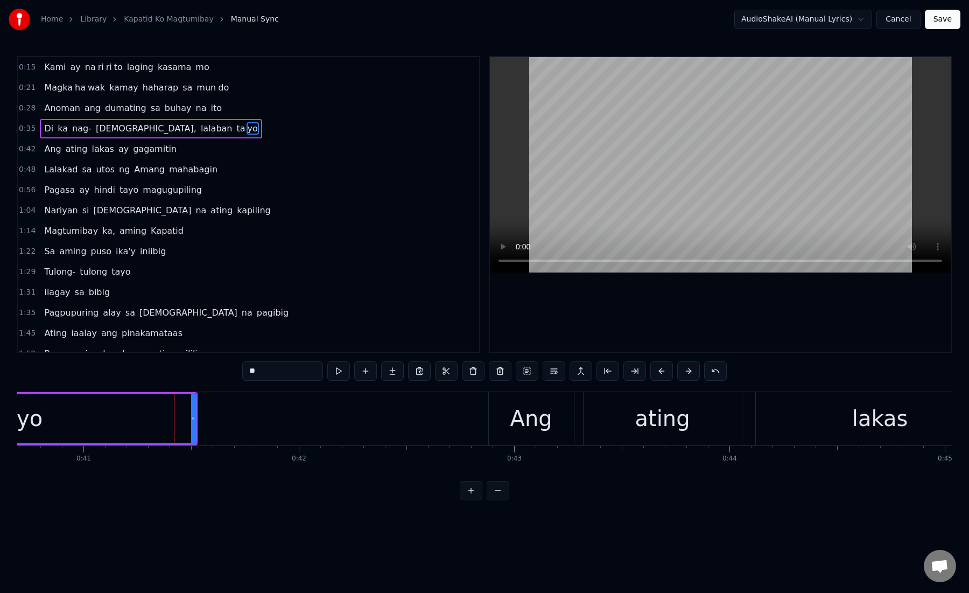
click at [513, 429] on div "Ang" at bounding box center [531, 418] width 42 height 32
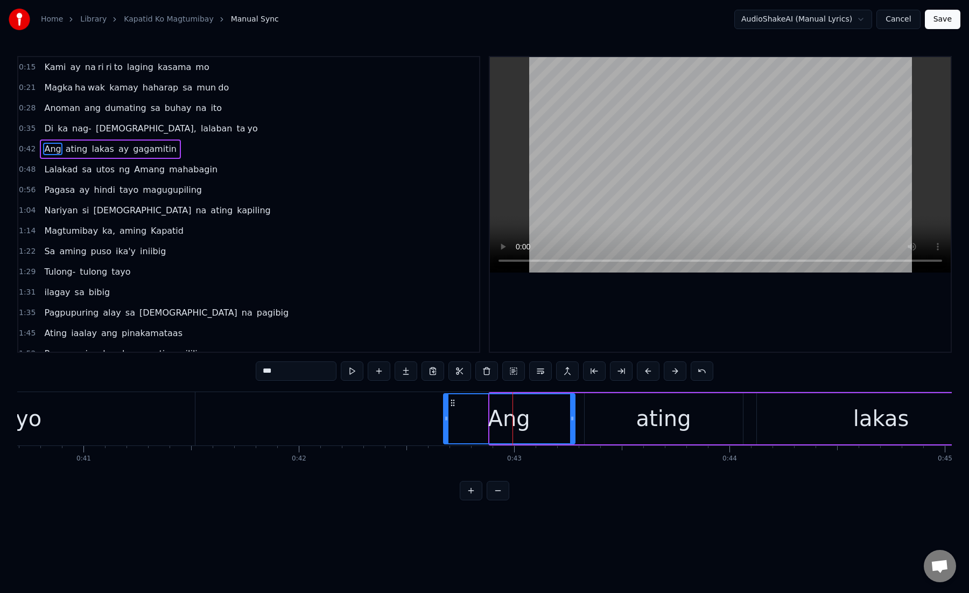
drag, startPoint x: 493, startPoint y: 423, endPoint x: 445, endPoint y: 423, distance: 47.9
click at [445, 423] on div at bounding box center [446, 418] width 4 height 49
click at [453, 421] on div "Ang" at bounding box center [509, 418] width 132 height 49
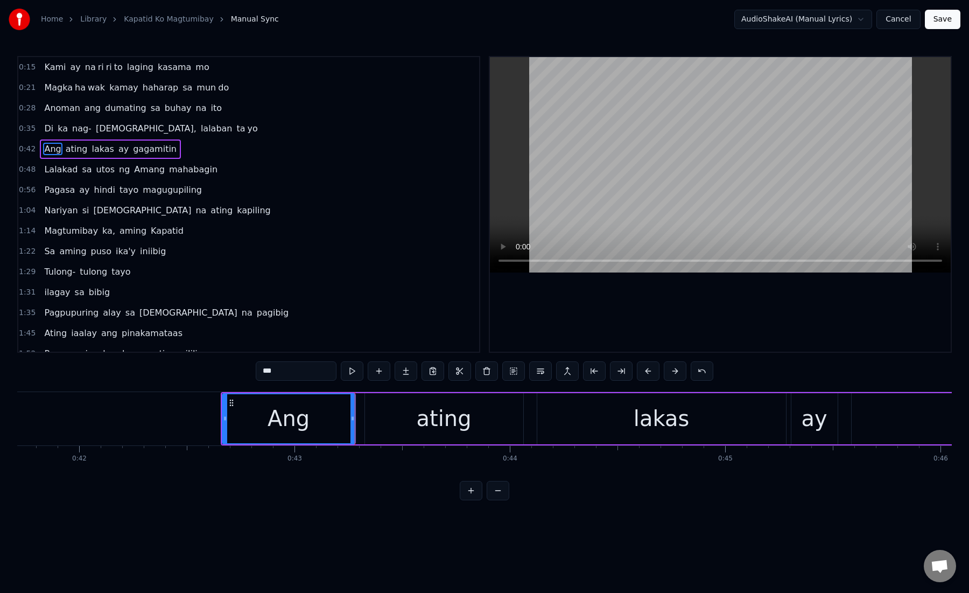
scroll to position [0, 8998]
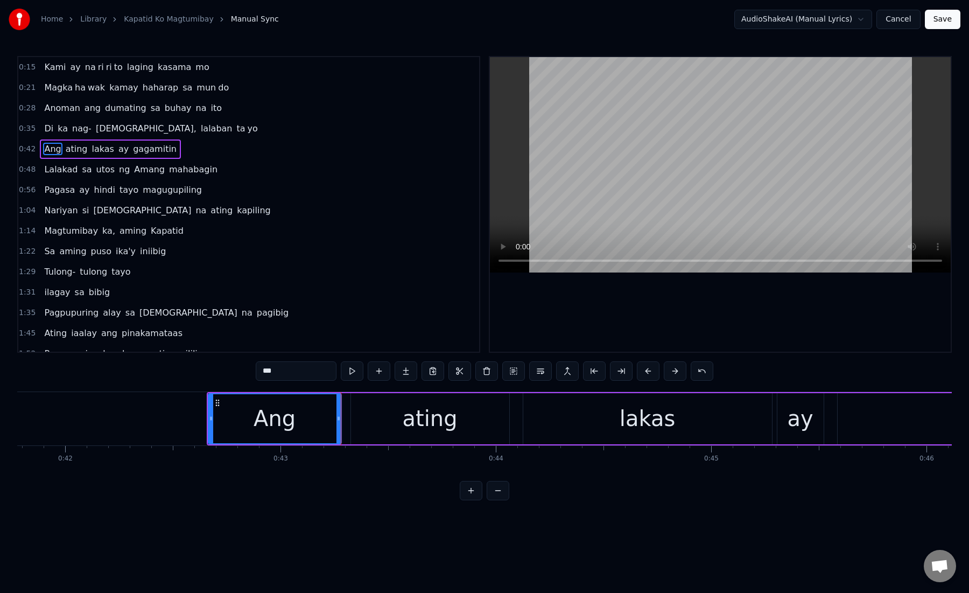
click at [225, 421] on div "Ang" at bounding box center [275, 418] width 132 height 49
click at [244, 419] on div "Ang" at bounding box center [275, 418] width 132 height 49
drag, startPoint x: 208, startPoint y: 420, endPoint x: 236, endPoint y: 422, distance: 28.1
click at [236, 422] on div "Ang" at bounding box center [275, 418] width 134 height 51
drag, startPoint x: 210, startPoint y: 422, endPoint x: 240, endPoint y: 422, distance: 30.2
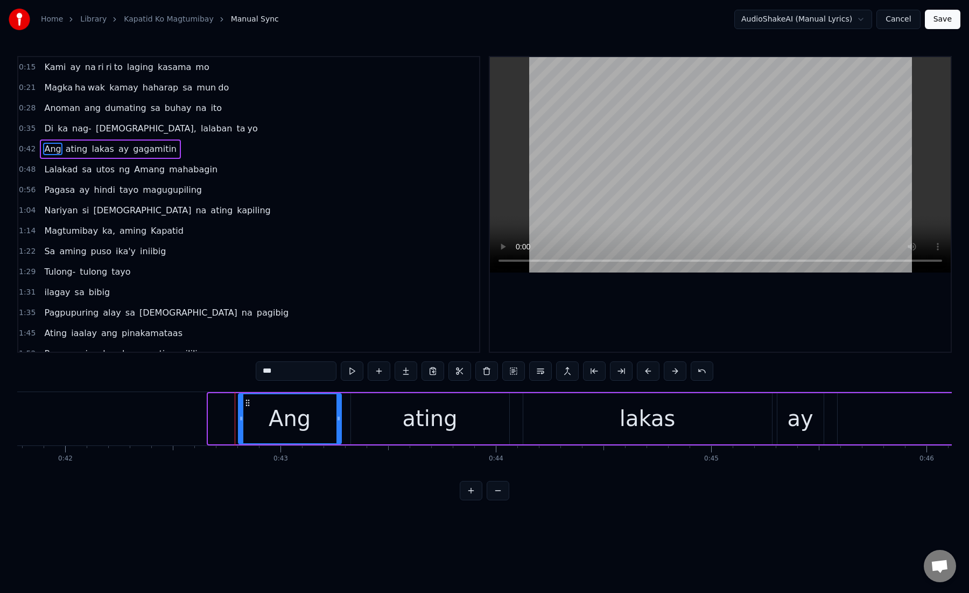
click at [240, 422] on icon at bounding box center [241, 418] width 4 height 9
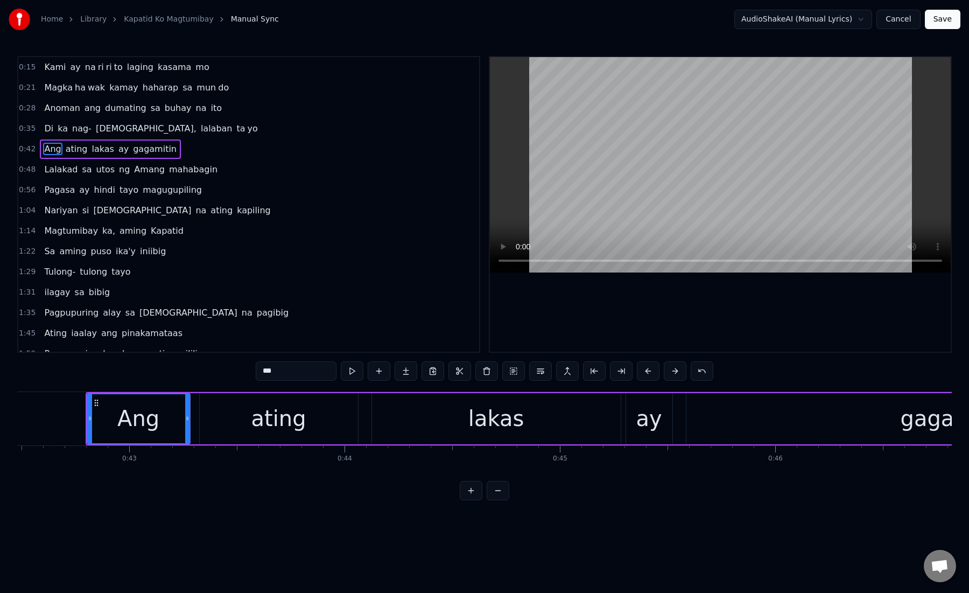
scroll to position [0, 9152]
click at [212, 416] on div "ating" at bounding box center [276, 418] width 158 height 51
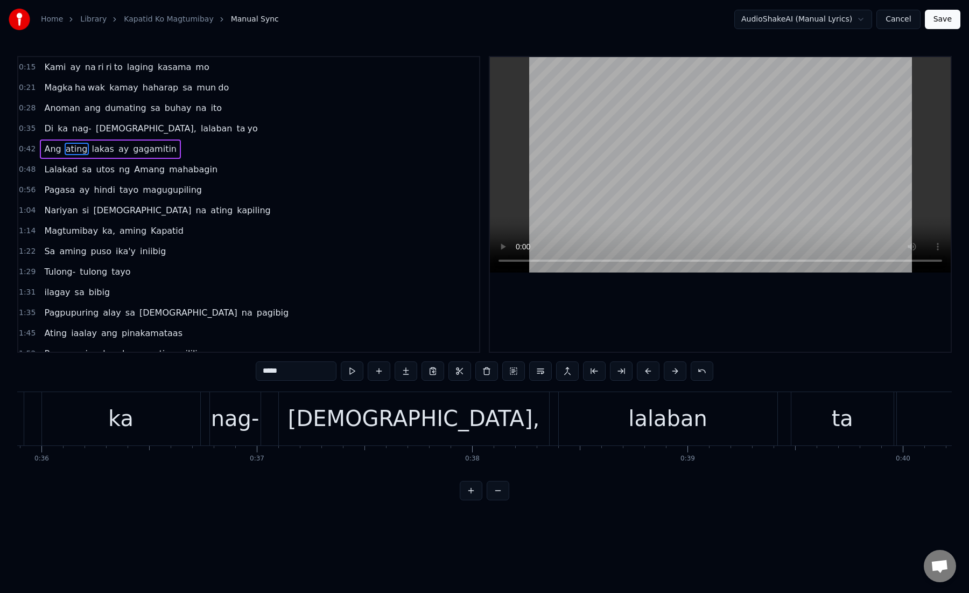
scroll to position [0, 7715]
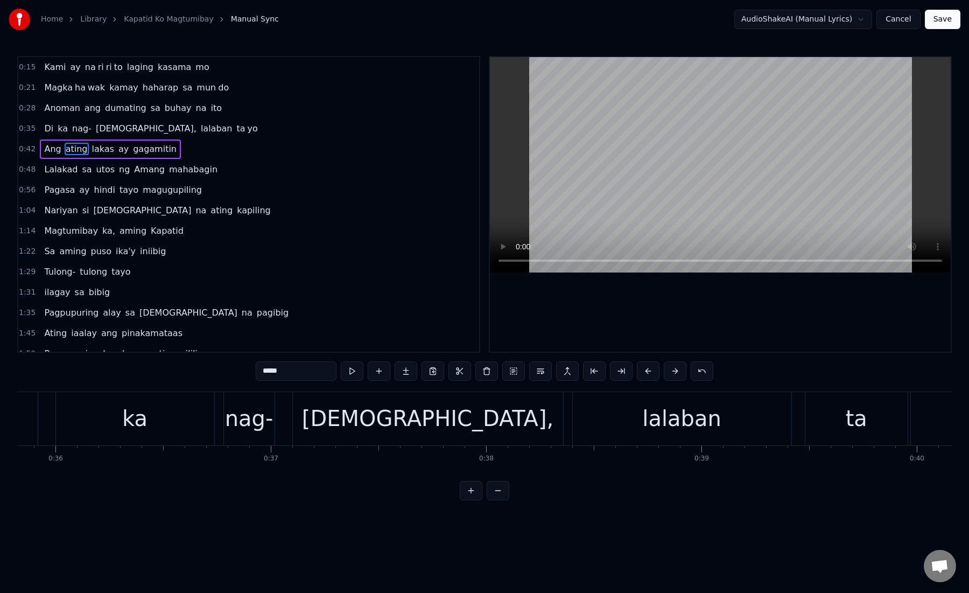
click at [74, 92] on span "ha" at bounding box center [80, 87] width 13 height 12
type input "**"
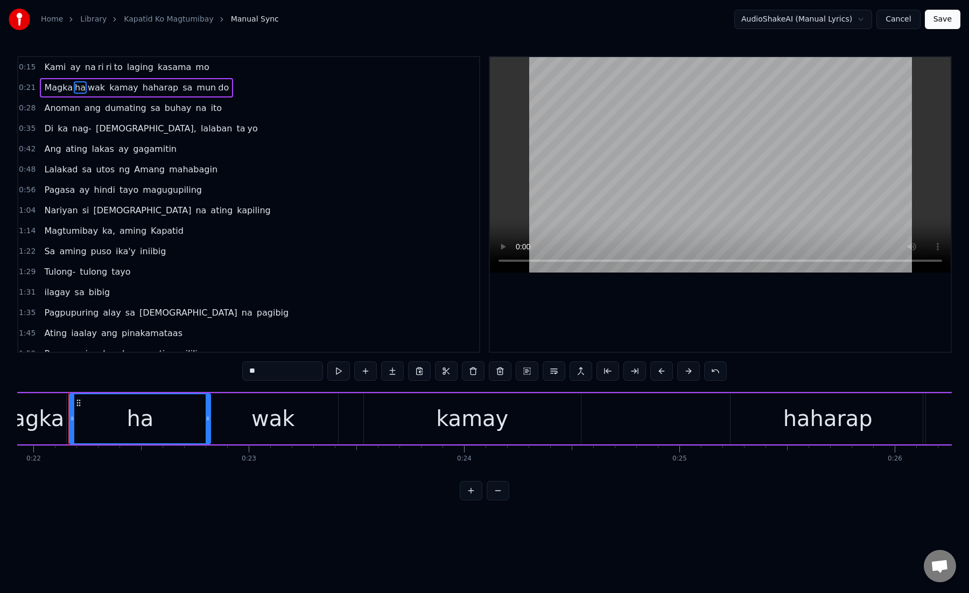
scroll to position [0, 4719]
click at [78, 113] on div "[PERSON_NAME] ang dumating sa buhay na ito" at bounding box center [133, 108] width 186 height 19
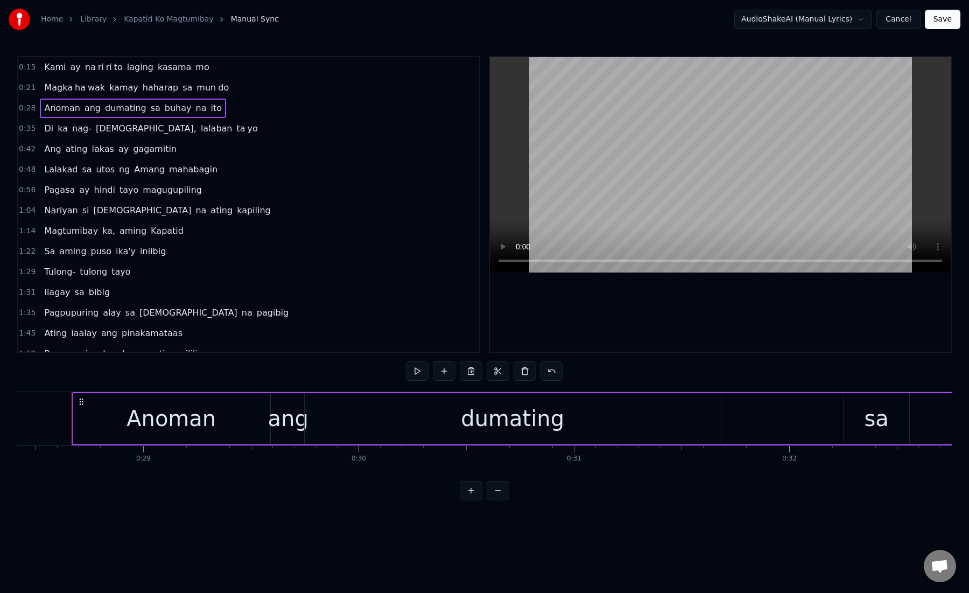
click at [87, 93] on span "wak" at bounding box center [96, 87] width 19 height 12
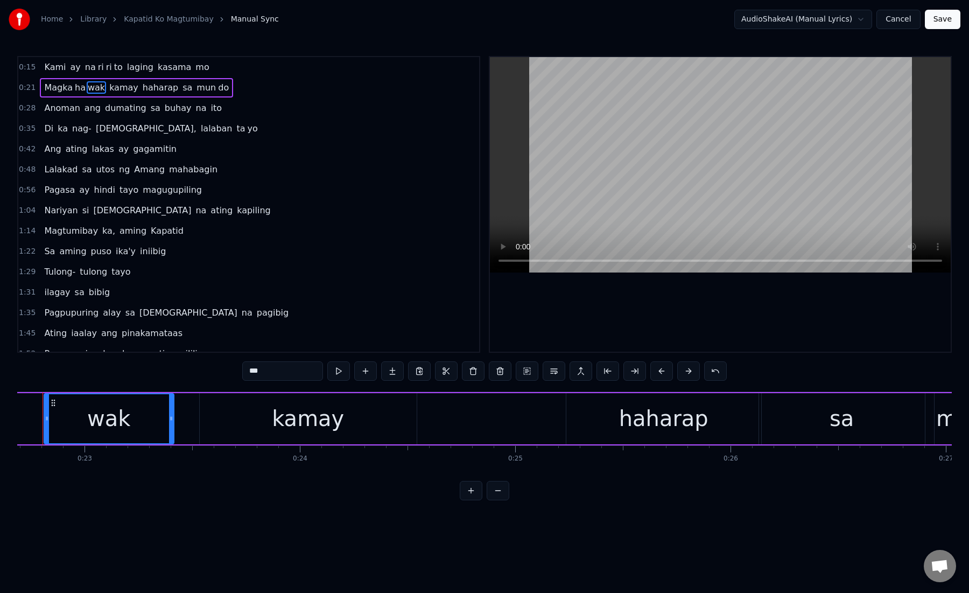
scroll to position [0, 4858]
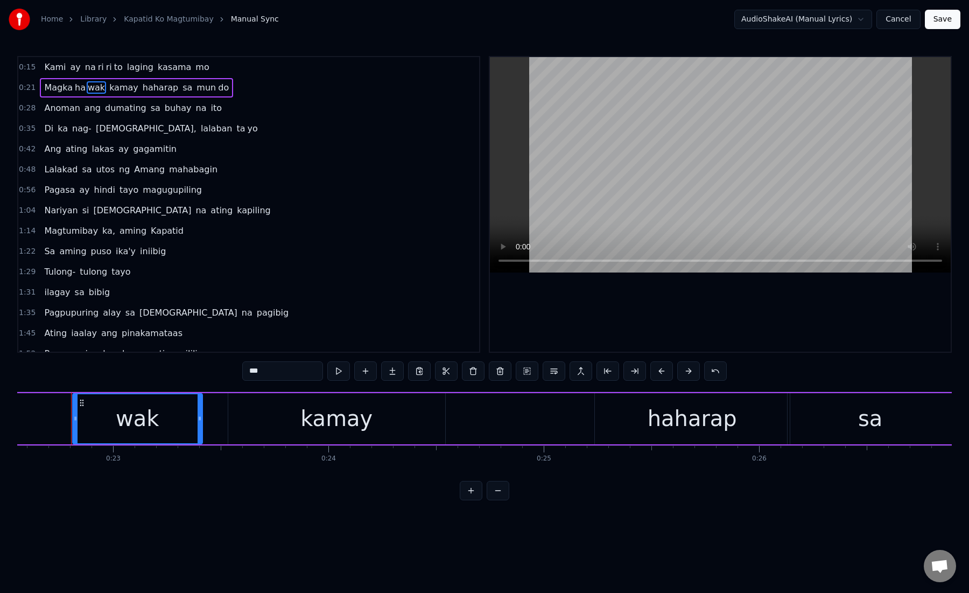
click at [78, 106] on div "[PERSON_NAME] ang dumating sa buhay na ito" at bounding box center [133, 108] width 186 height 19
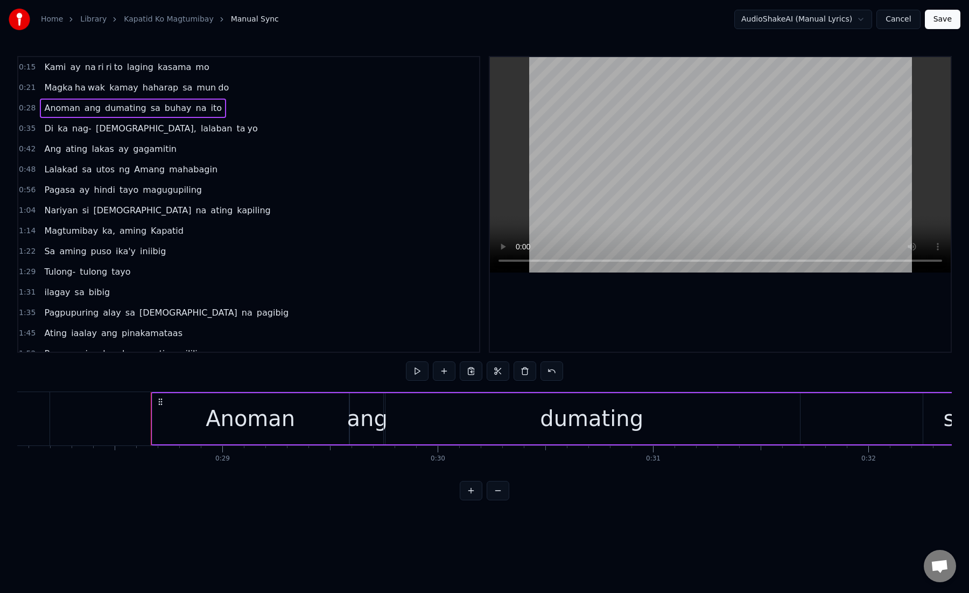
scroll to position [0, 6120]
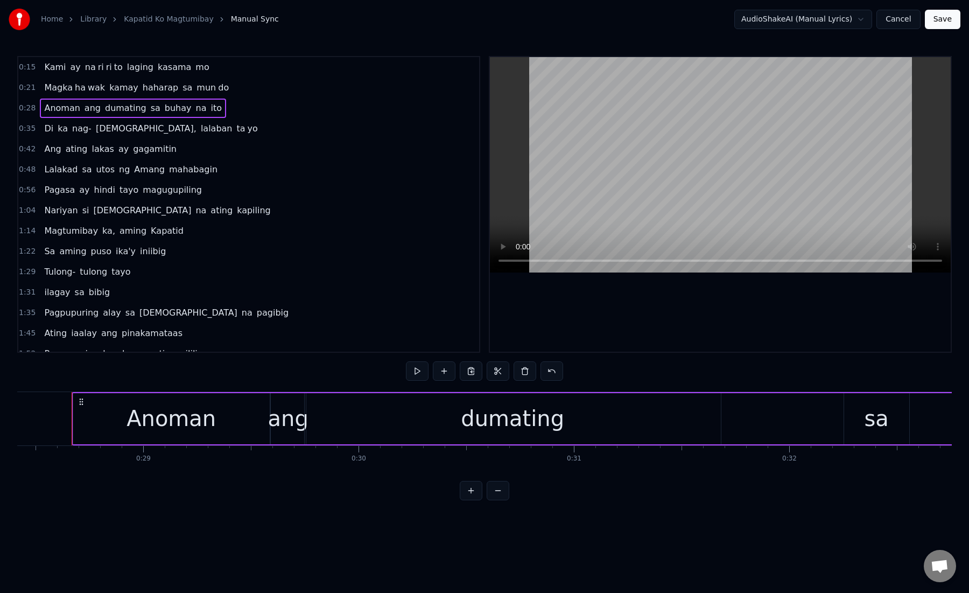
click at [200, 127] on span "lalaban" at bounding box center [217, 128] width 34 height 12
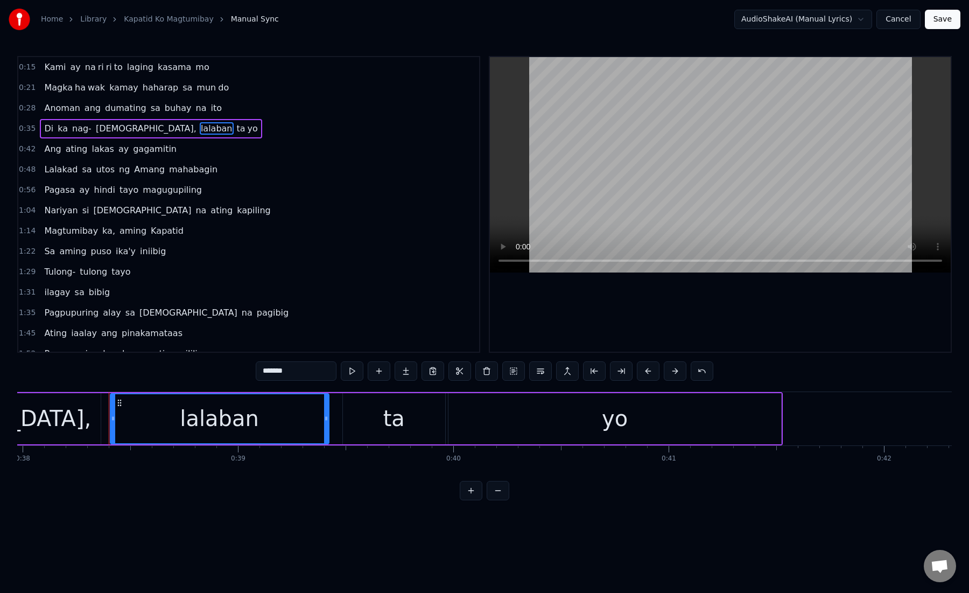
scroll to position [0, 8216]
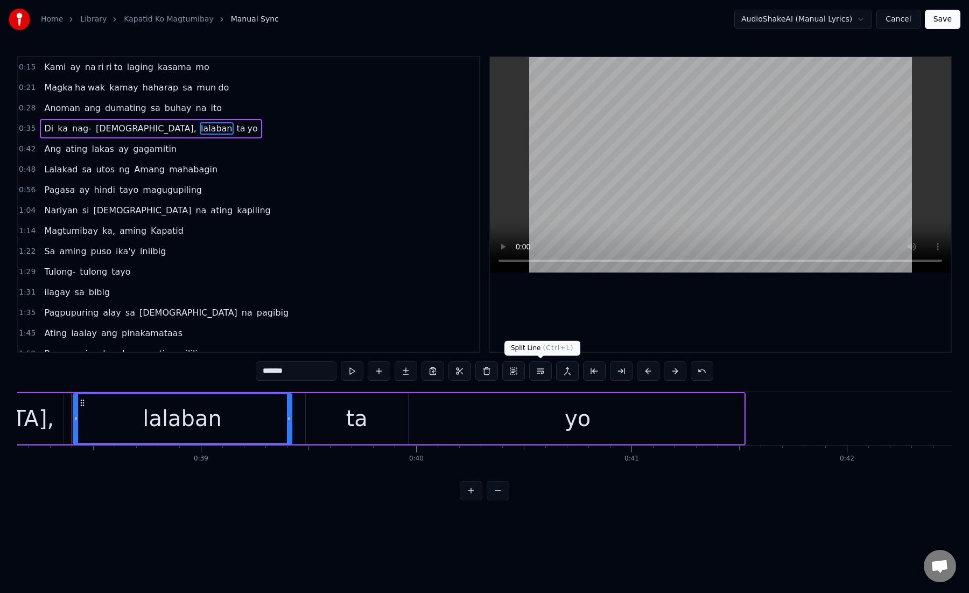
click at [545, 372] on button at bounding box center [540, 370] width 23 height 19
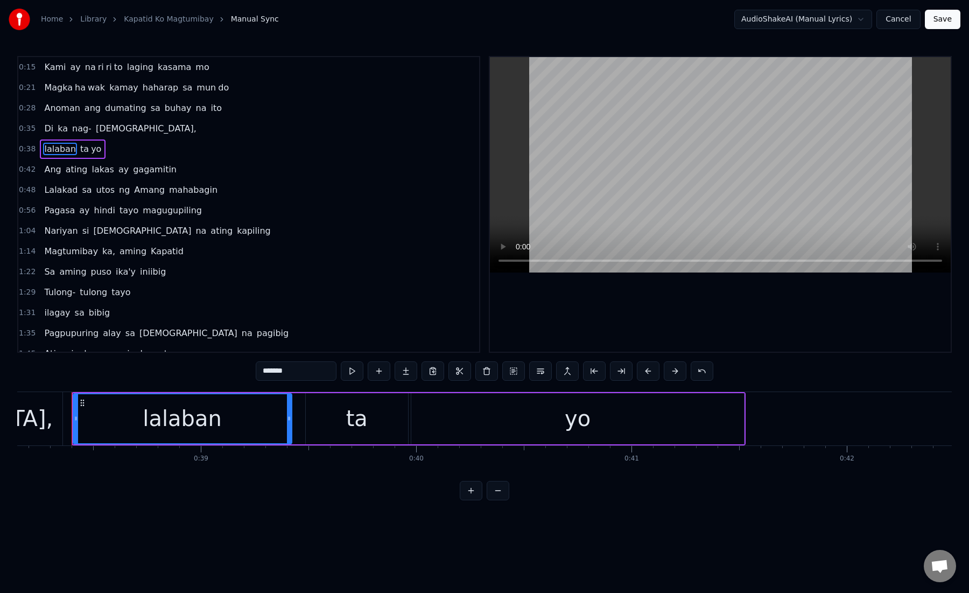
click at [958, 16] on button "Save" at bounding box center [943, 19] width 36 height 19
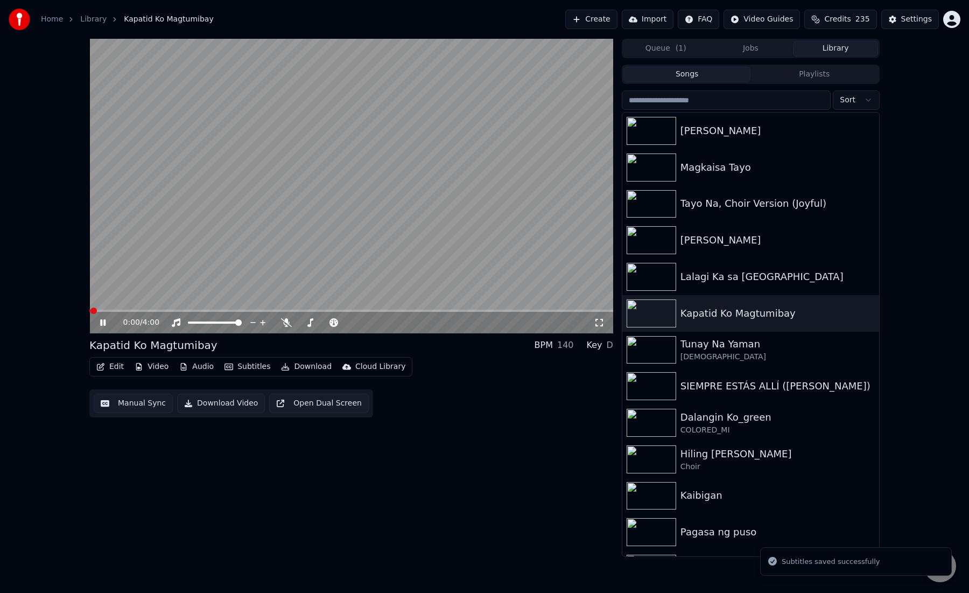
click at [119, 407] on button "Manual Sync" at bounding box center [133, 403] width 79 height 19
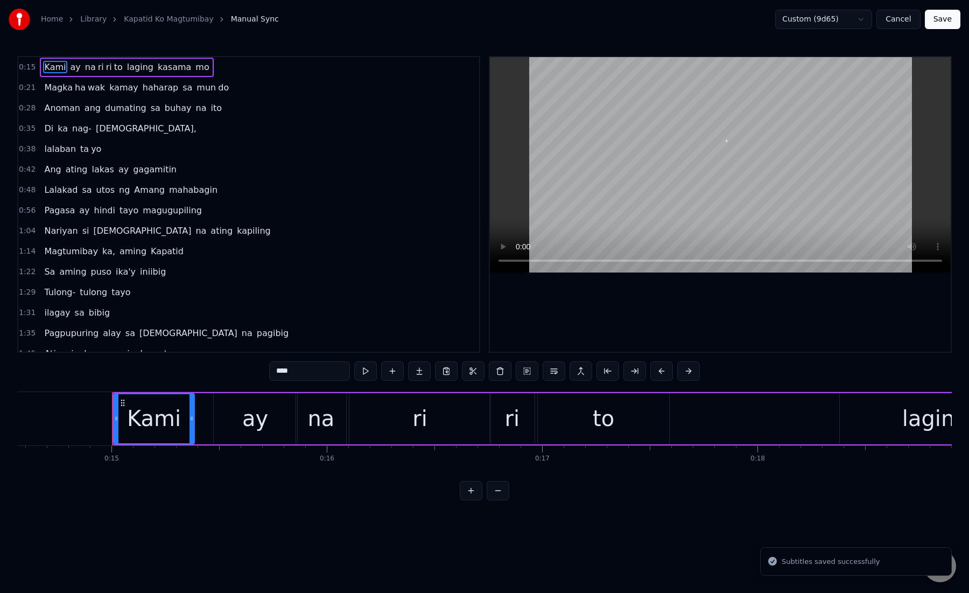
scroll to position [0, 3177]
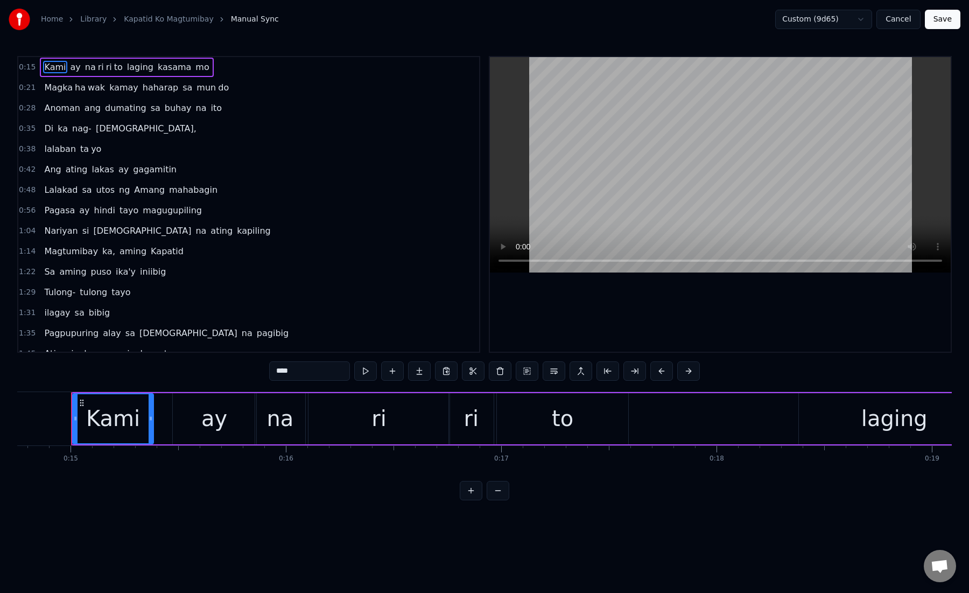
click at [90, 153] on span "yo" at bounding box center [96, 149] width 12 height 12
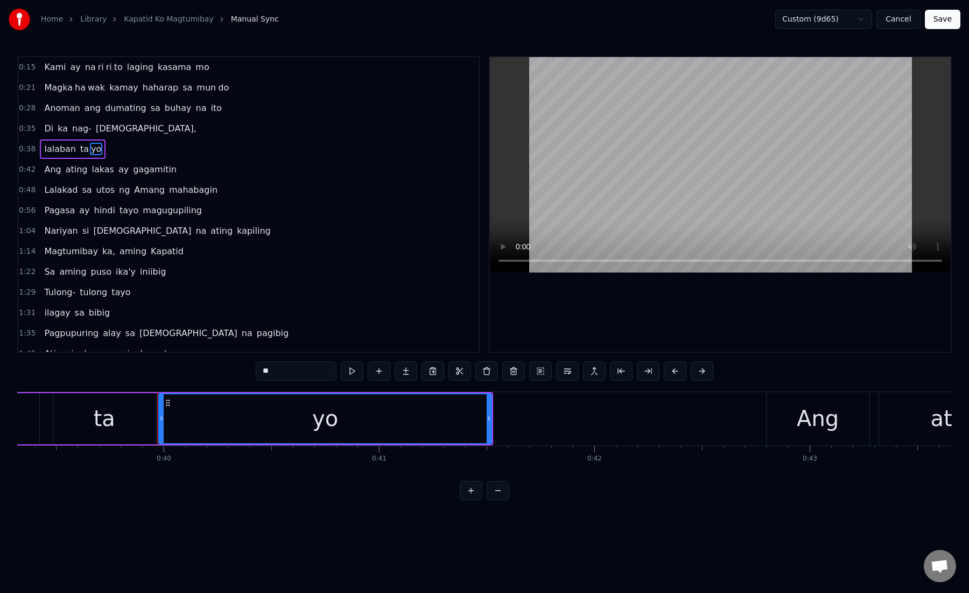
scroll to position [0, 8448]
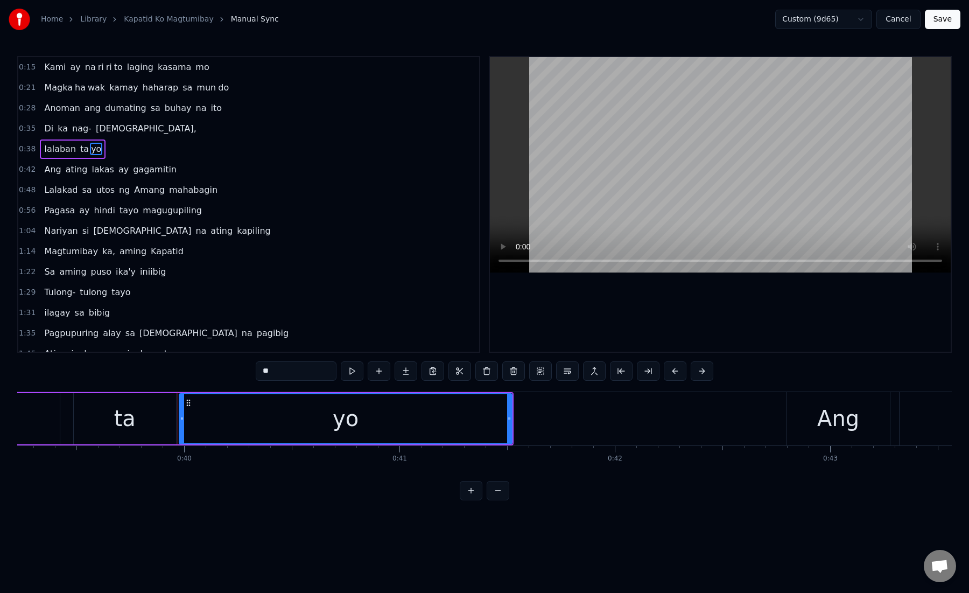
click at [118, 171] on span "ay" at bounding box center [123, 169] width 12 height 12
type input "**"
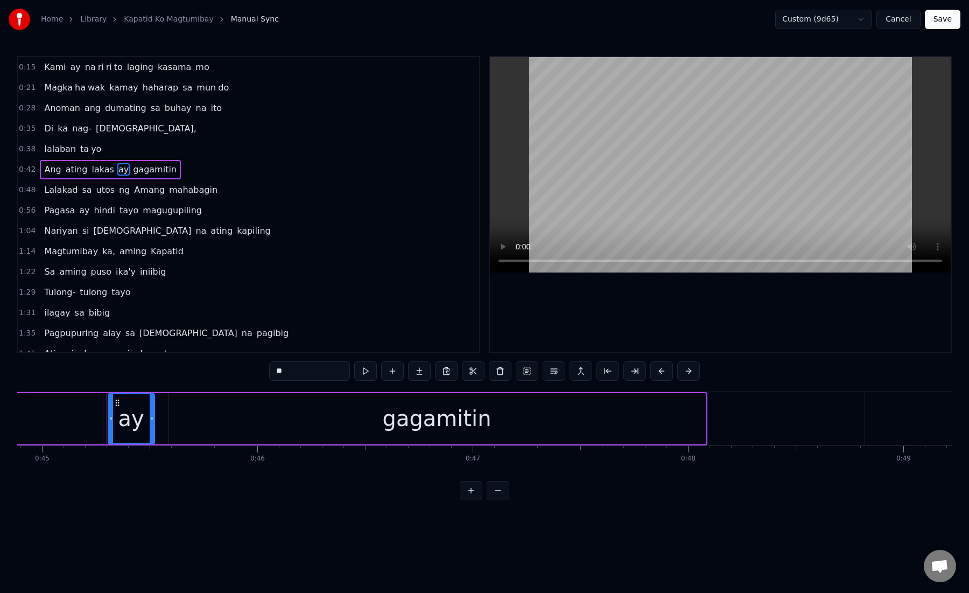
scroll to position [0, 9702]
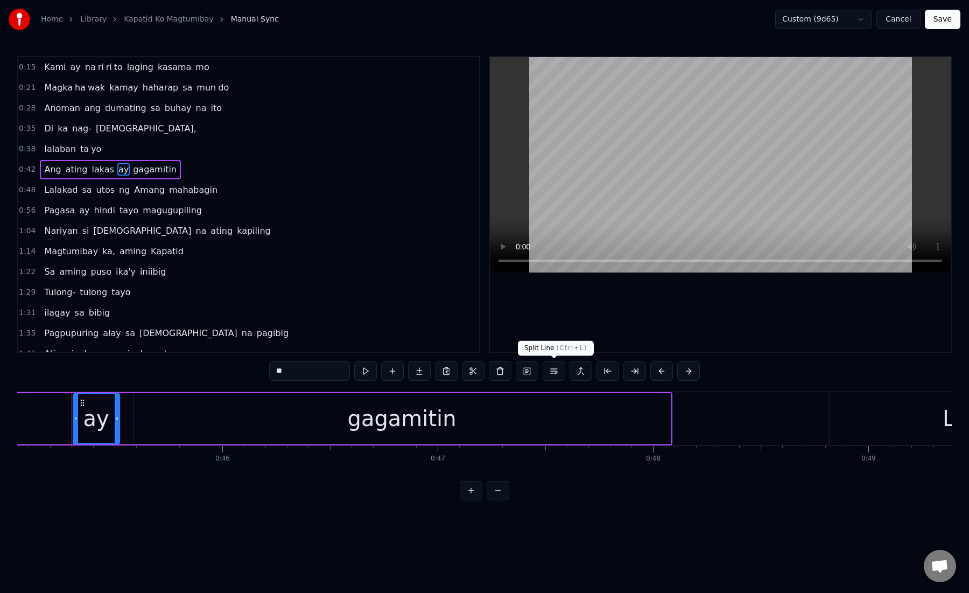
click at [555, 372] on button at bounding box center [554, 370] width 23 height 19
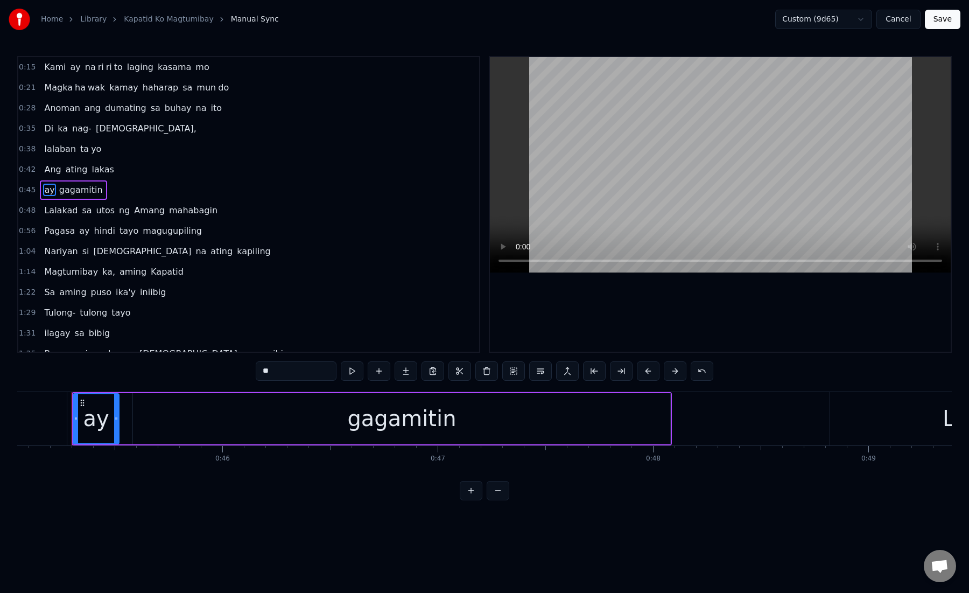
click at [949, 18] on button "Save" at bounding box center [943, 19] width 36 height 19
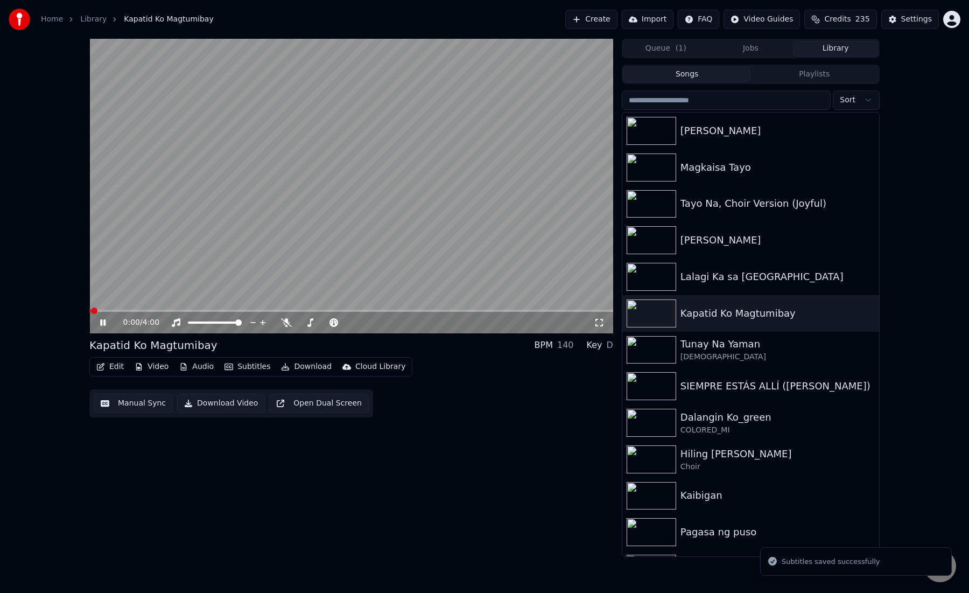
click at [129, 408] on button "Manual Sync" at bounding box center [133, 403] width 79 height 19
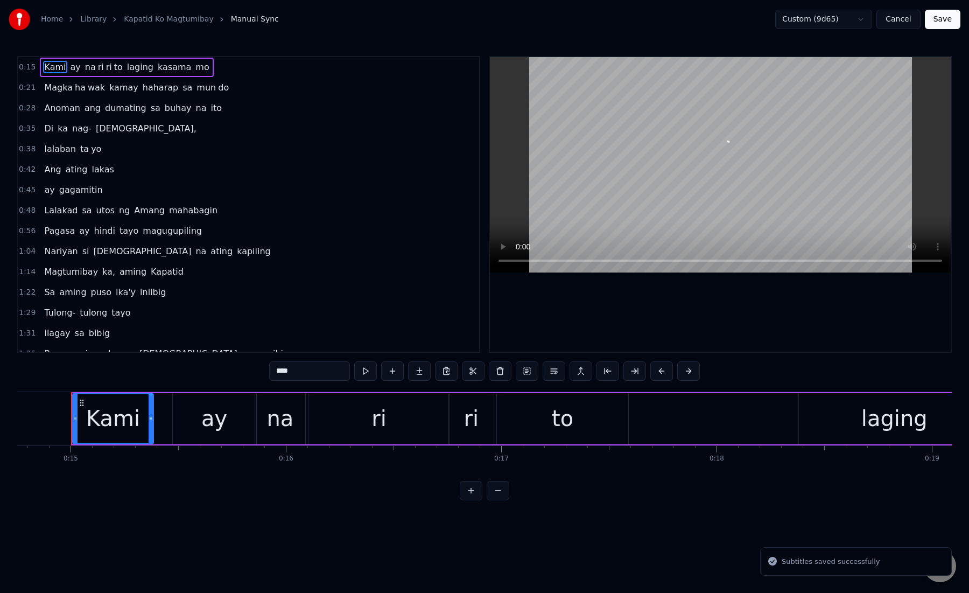
click at [76, 194] on span "gagamitin" at bounding box center [81, 190] width 46 height 12
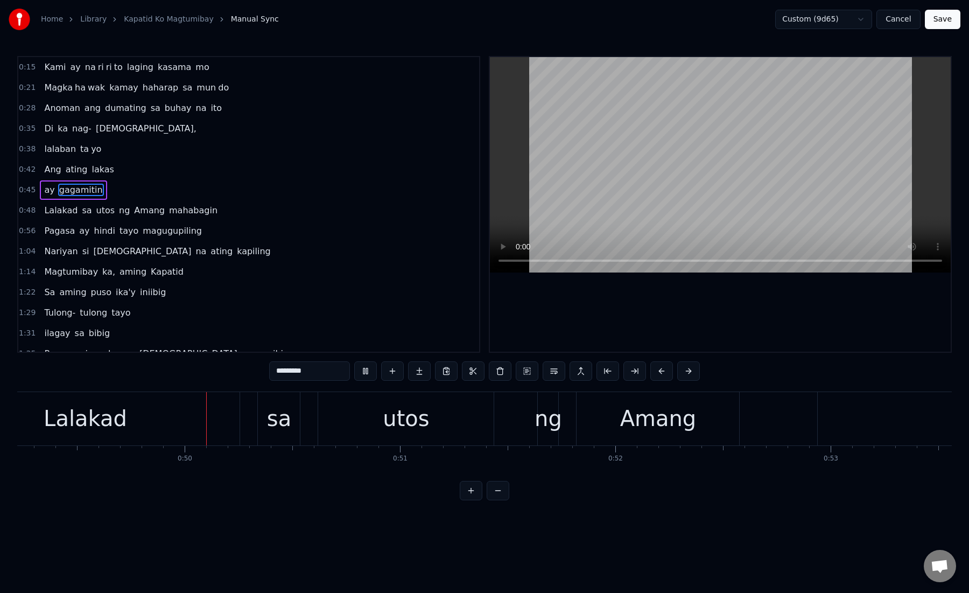
scroll to position [0, 10607]
click at [51, 88] on span "Magka" at bounding box center [58, 87] width 31 height 12
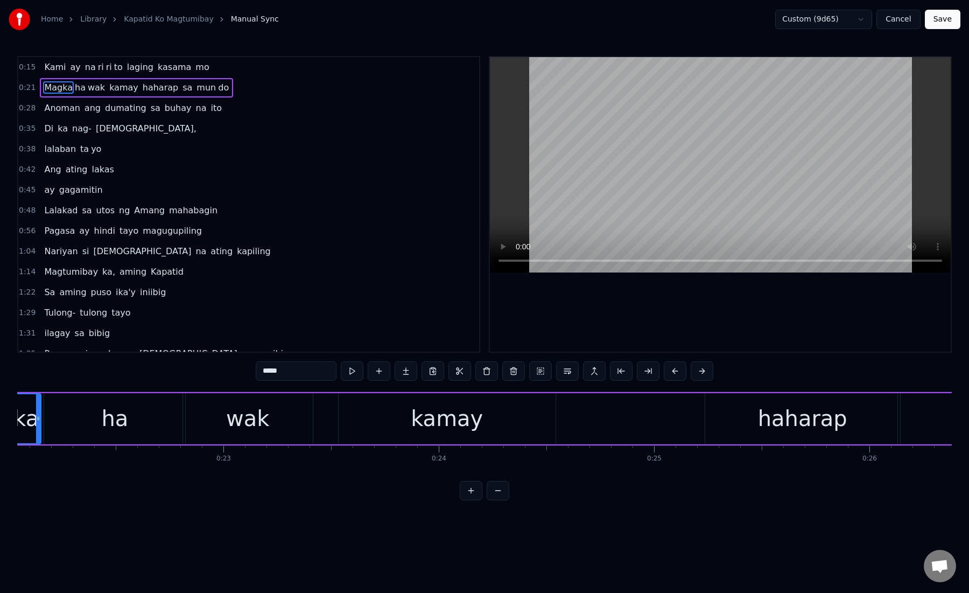
scroll to position [0, 4641]
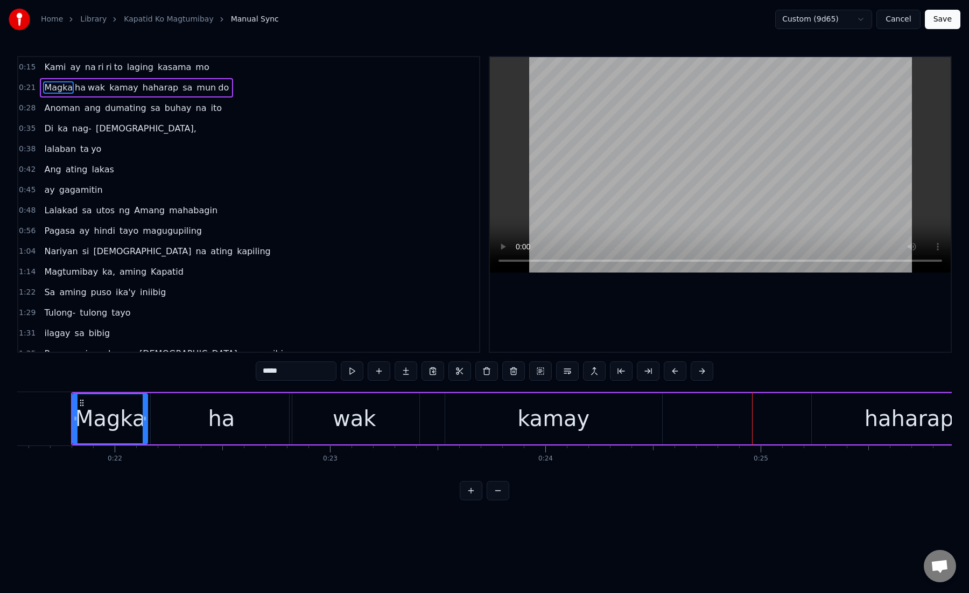
click at [465, 423] on div "kamay" at bounding box center [553, 418] width 217 height 51
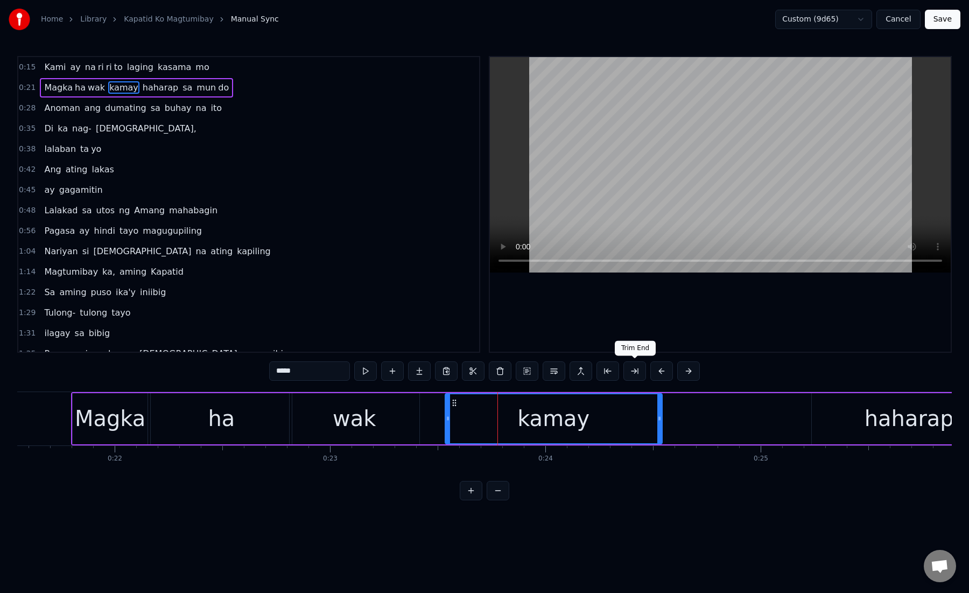
click at [642, 372] on button at bounding box center [635, 370] width 23 height 19
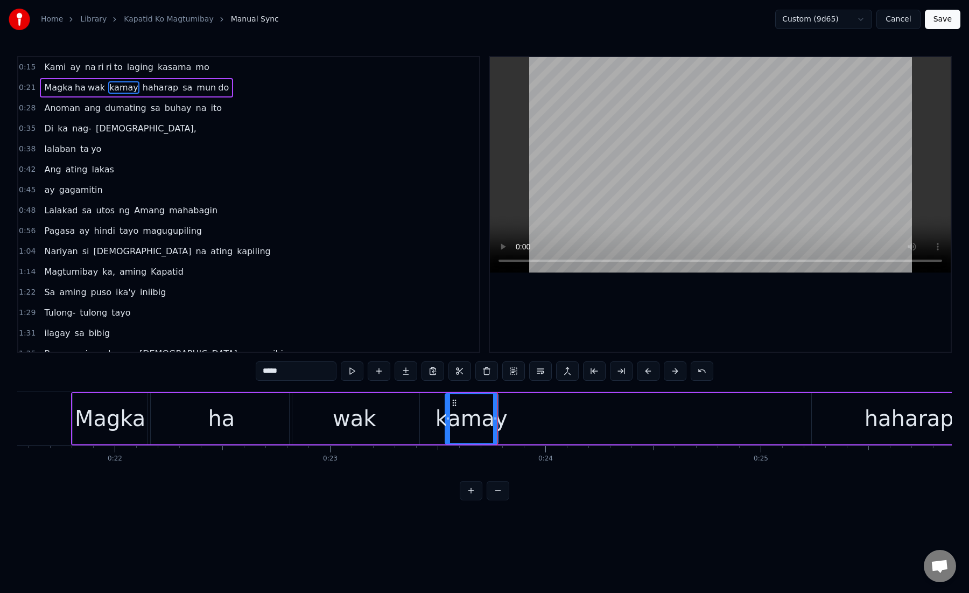
drag, startPoint x: 269, startPoint y: 372, endPoint x: 334, endPoint y: 379, distance: 64.9
click at [334, 379] on input "*****" at bounding box center [296, 370] width 81 height 19
type input "**"
click at [404, 374] on button at bounding box center [406, 370] width 23 height 19
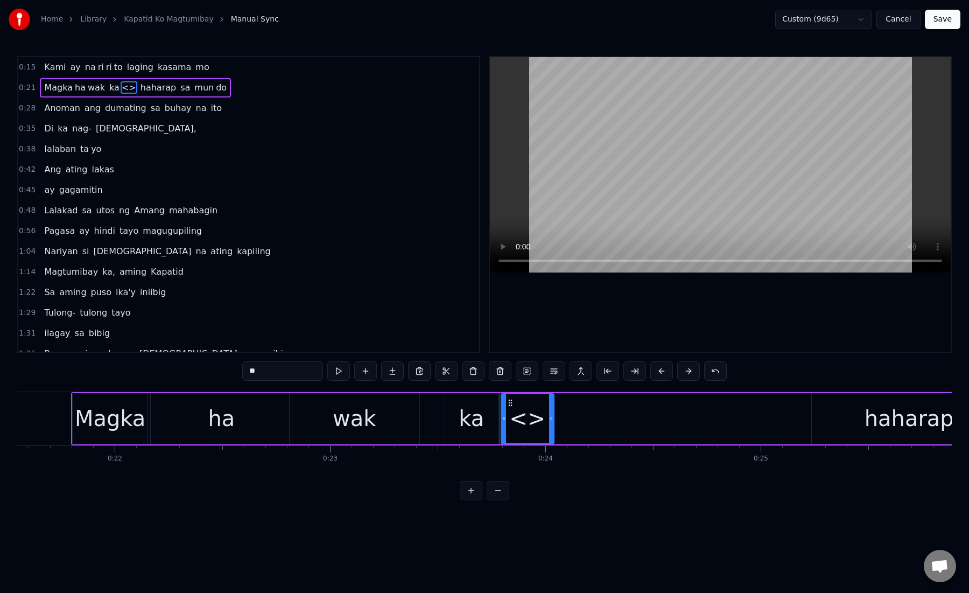
paste input "*"
drag, startPoint x: 250, startPoint y: 372, endPoint x: 313, endPoint y: 373, distance: 63.0
click at [313, 373] on input "***" at bounding box center [282, 370] width 81 height 19
drag, startPoint x: 550, startPoint y: 424, endPoint x: 633, endPoint y: 427, distance: 83.0
click at [633, 427] on div at bounding box center [634, 418] width 4 height 49
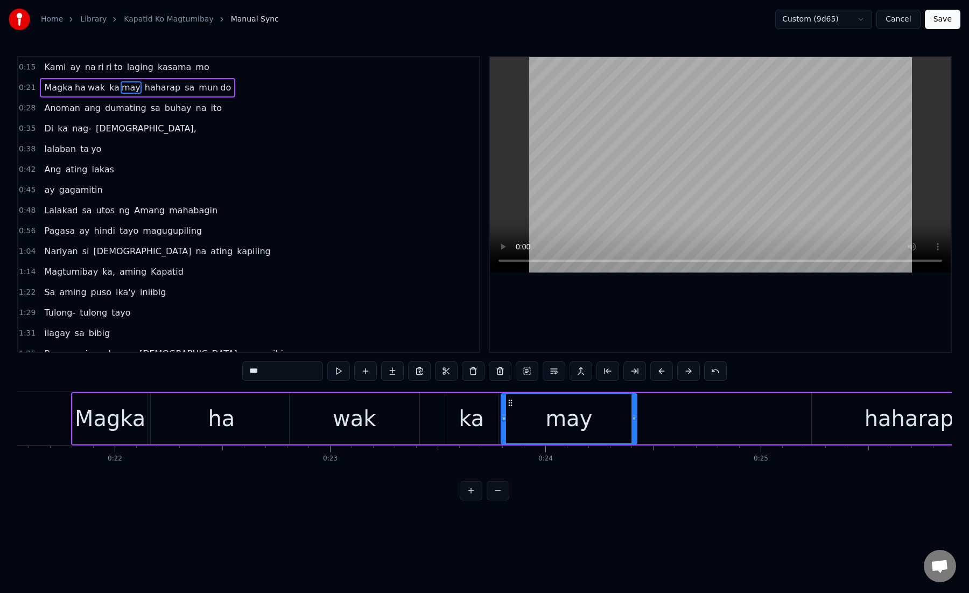
click at [508, 423] on div "may" at bounding box center [569, 418] width 135 height 49
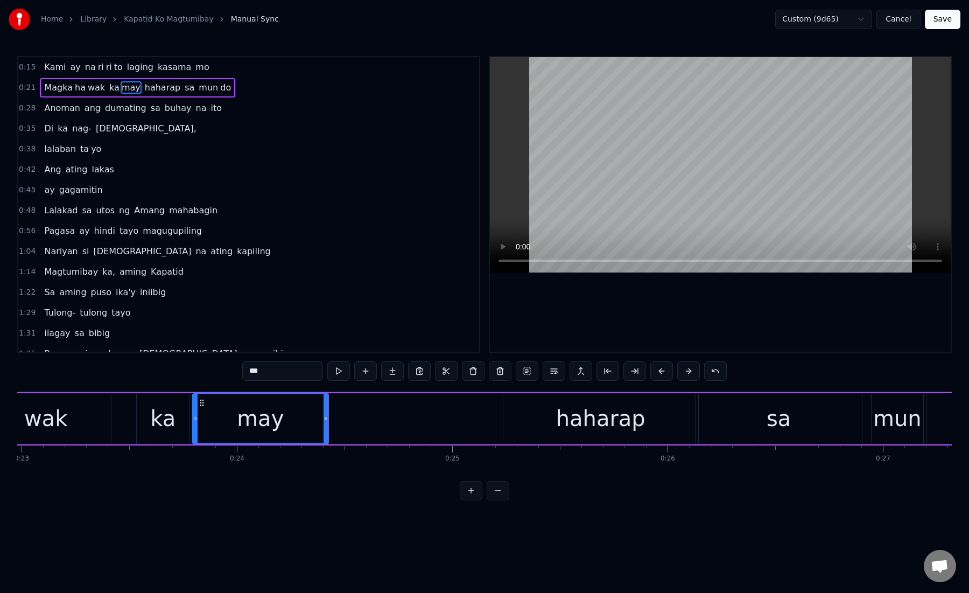
scroll to position [0, 4956]
click at [544, 423] on div "haharap" at bounding box center [594, 418] width 195 height 51
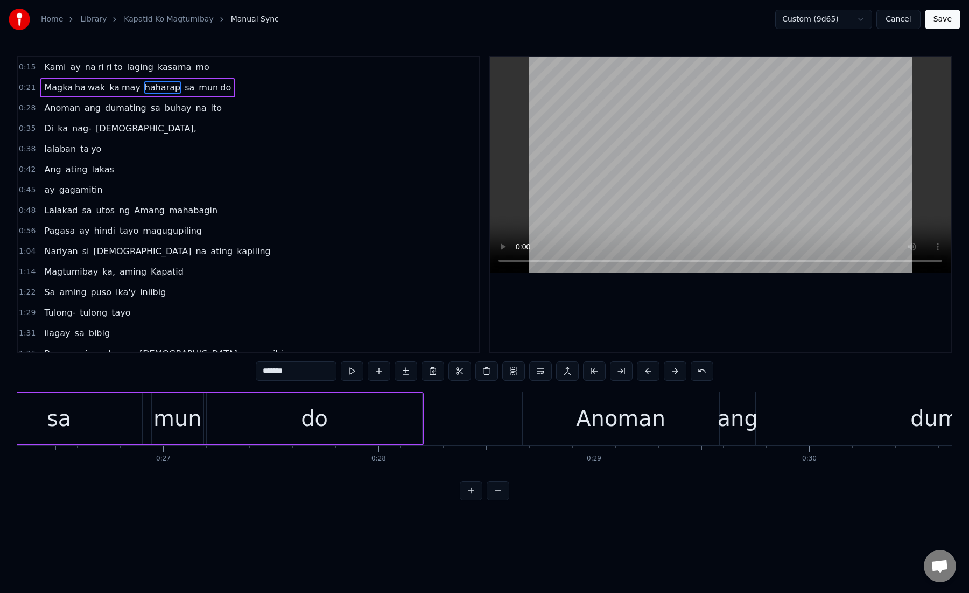
scroll to position [0, 5908]
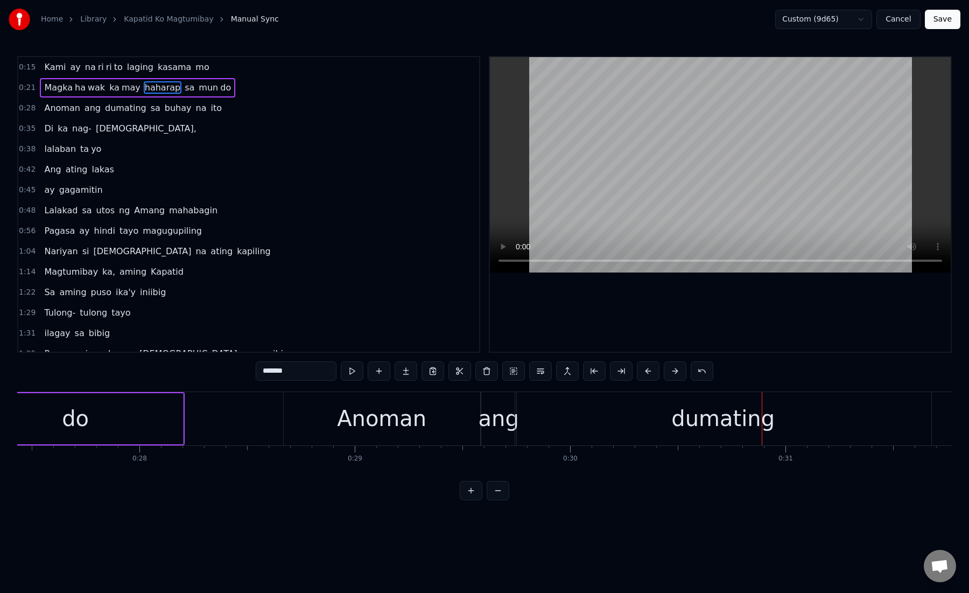
click at [314, 414] on div "Anoman" at bounding box center [382, 418] width 197 height 53
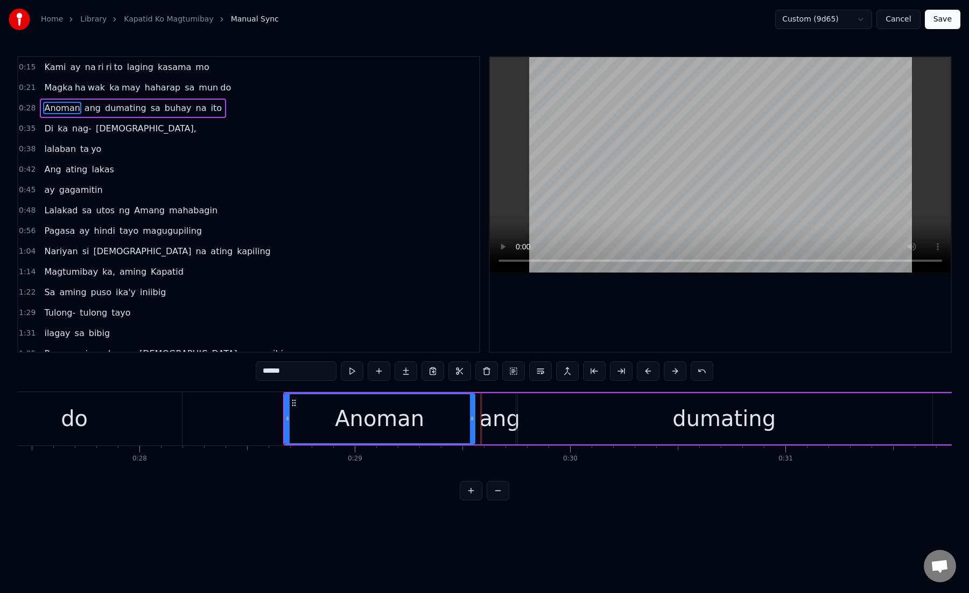
click at [474, 422] on icon at bounding box center [472, 418] width 4 height 9
click at [513, 421] on div "ang" at bounding box center [500, 418] width 40 height 32
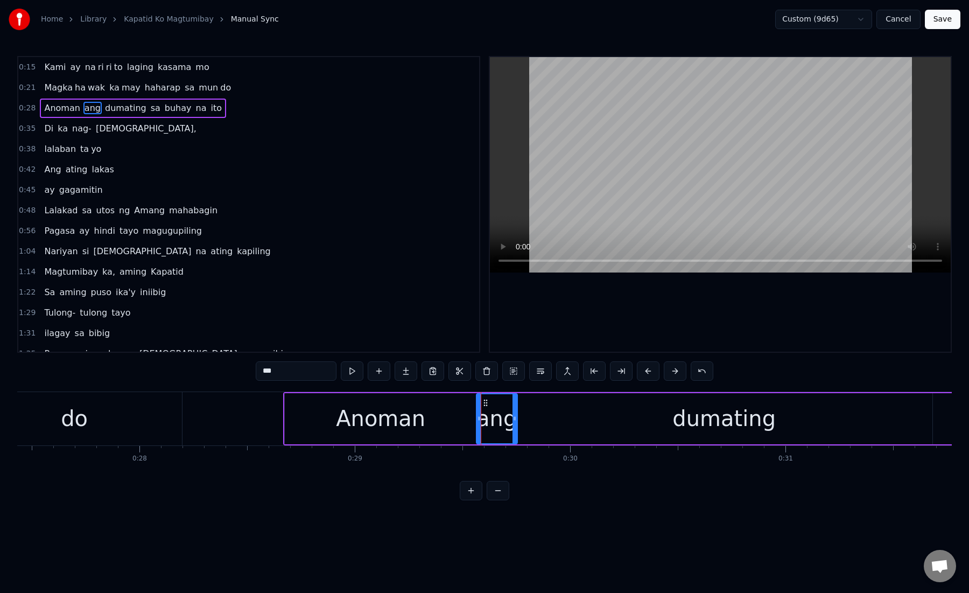
drag, startPoint x: 486, startPoint y: 420, endPoint x: 478, endPoint y: 419, distance: 7.6
click at [478, 420] on icon at bounding box center [479, 418] width 4 height 9
click at [542, 415] on div "dumating" at bounding box center [724, 418] width 416 height 51
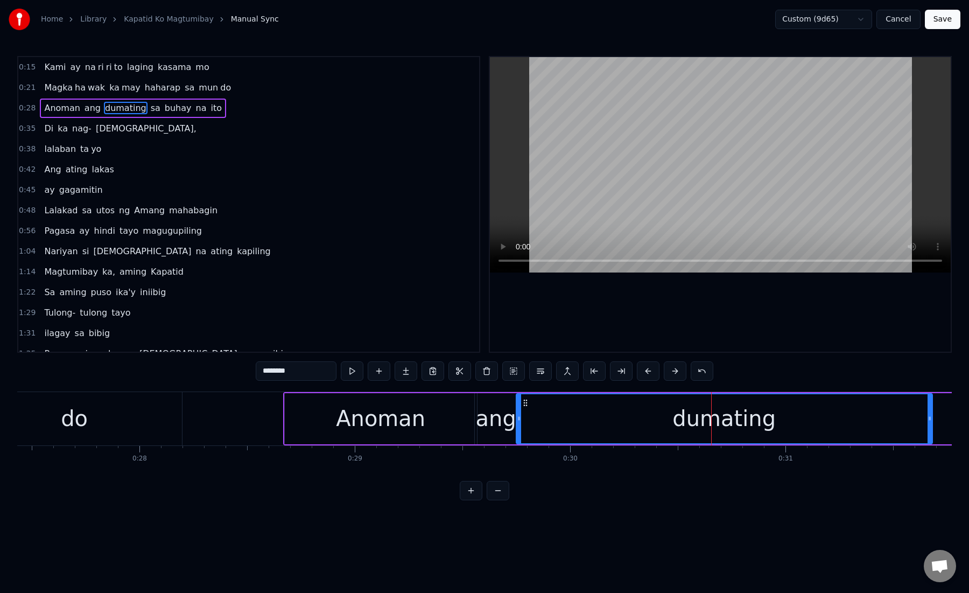
click at [542, 415] on div "dumating" at bounding box center [724, 418] width 415 height 49
click at [647, 412] on div "dumating" at bounding box center [724, 418] width 415 height 49
click at [648, 377] on button at bounding box center [648, 370] width 23 height 19
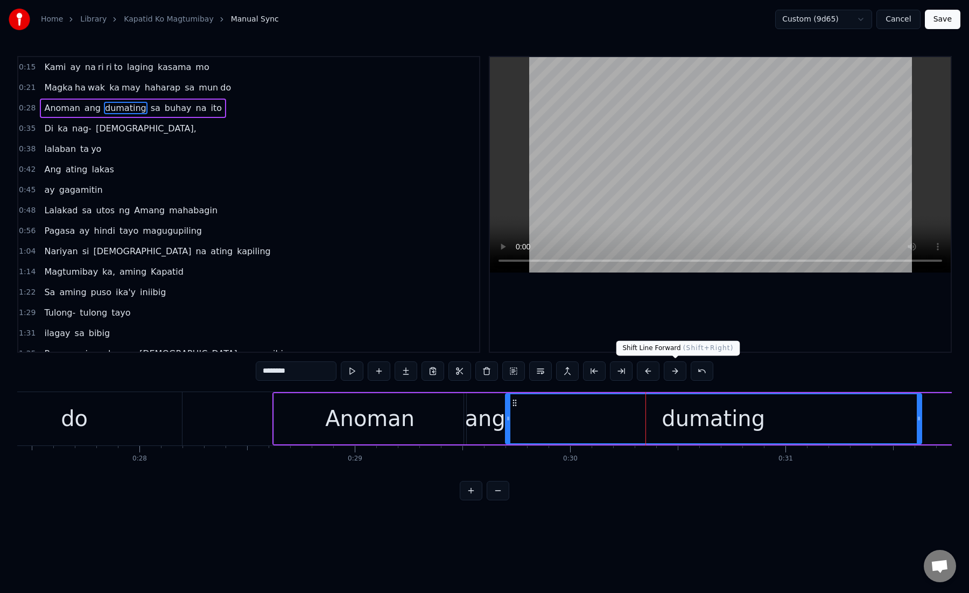
click at [668, 372] on button at bounding box center [675, 370] width 23 height 19
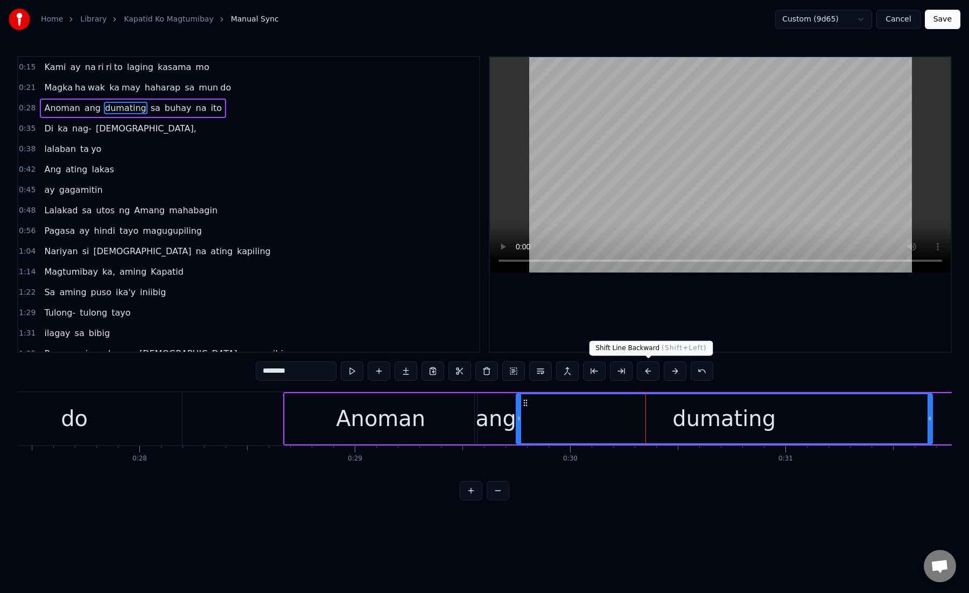
click at [648, 372] on button at bounding box center [648, 370] width 23 height 19
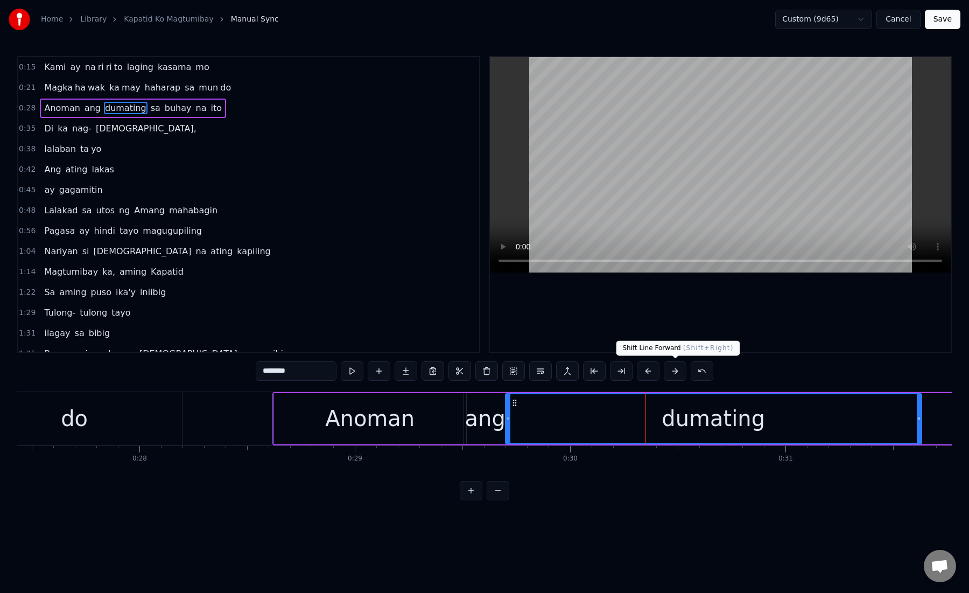
click at [675, 371] on button at bounding box center [675, 370] width 23 height 19
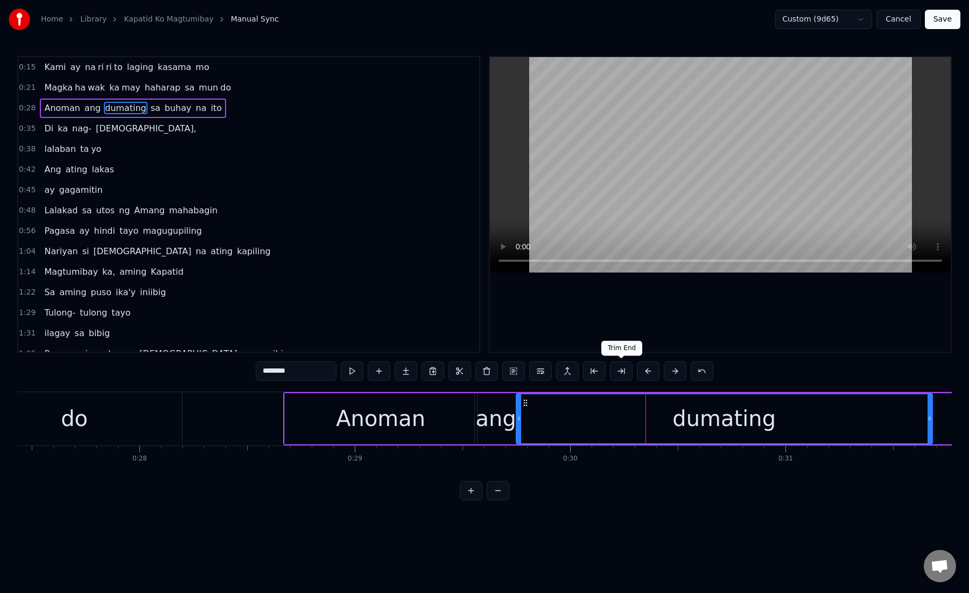
click at [620, 372] on button at bounding box center [621, 370] width 23 height 19
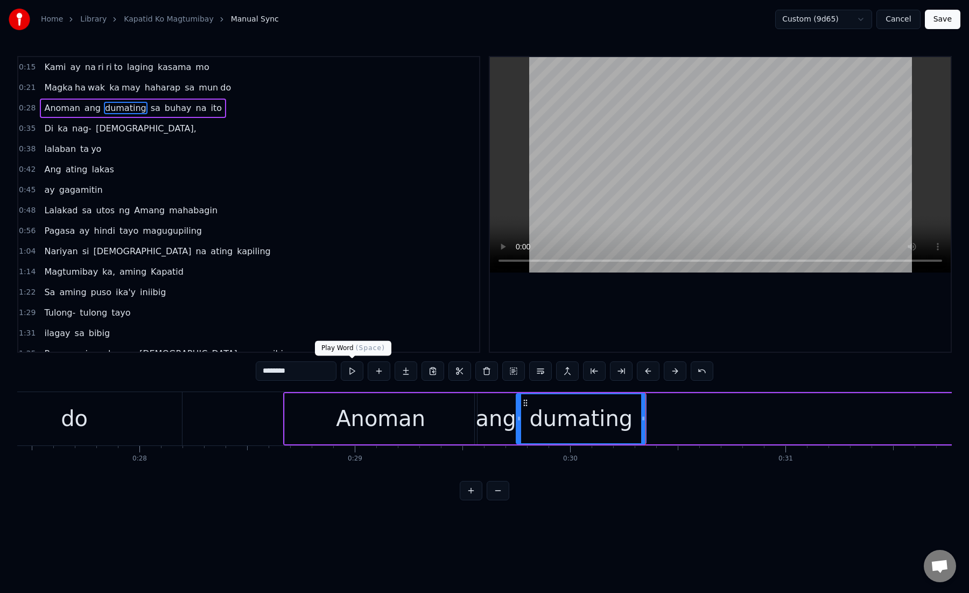
drag, startPoint x: 273, startPoint y: 372, endPoint x: 363, endPoint y: 378, distance: 90.7
click at [363, 378] on div "********" at bounding box center [485, 370] width 458 height 19
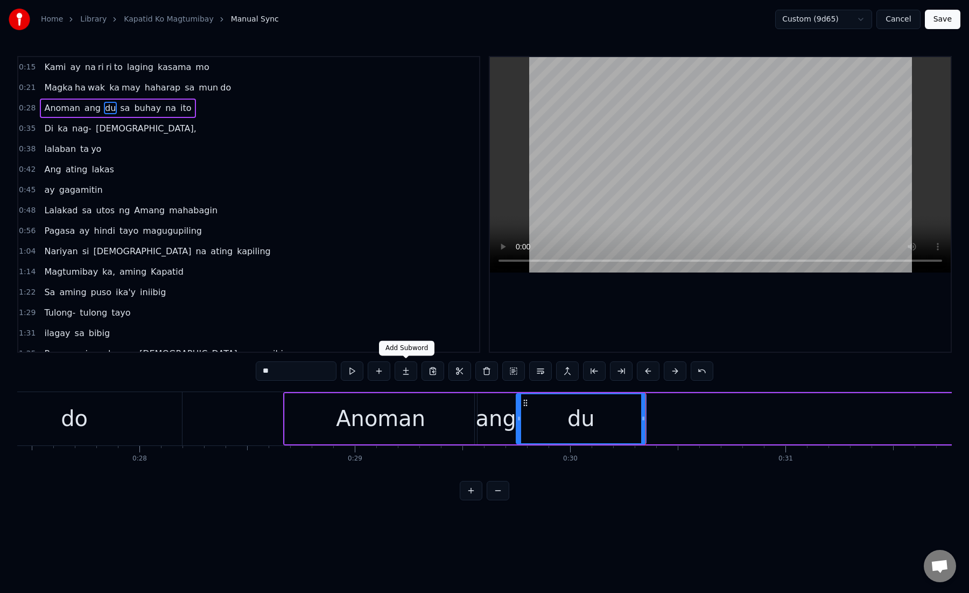
type input "**"
click at [410, 370] on button at bounding box center [406, 370] width 23 height 19
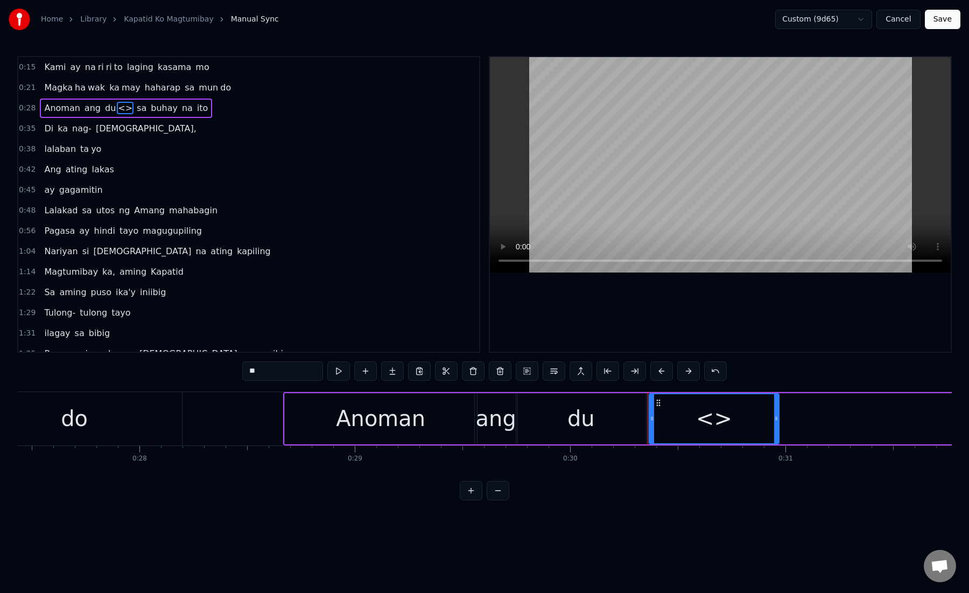
paste input "****"
drag, startPoint x: 262, startPoint y: 375, endPoint x: 229, endPoint y: 373, distance: 33.4
click at [228, 374] on div "0:15 Kami ay na ri ri to laging kasama mo 0:21 Magka ha wak ka may haharap sa m…" at bounding box center [484, 278] width 935 height 444
drag, startPoint x: 260, startPoint y: 370, endPoint x: 342, endPoint y: 387, distance: 83.9
click at [344, 387] on div "0:15 Kami ay na ri ri to laging kasama mo 0:21 Magka ha wak ka may haharap sa m…" at bounding box center [484, 278] width 935 height 444
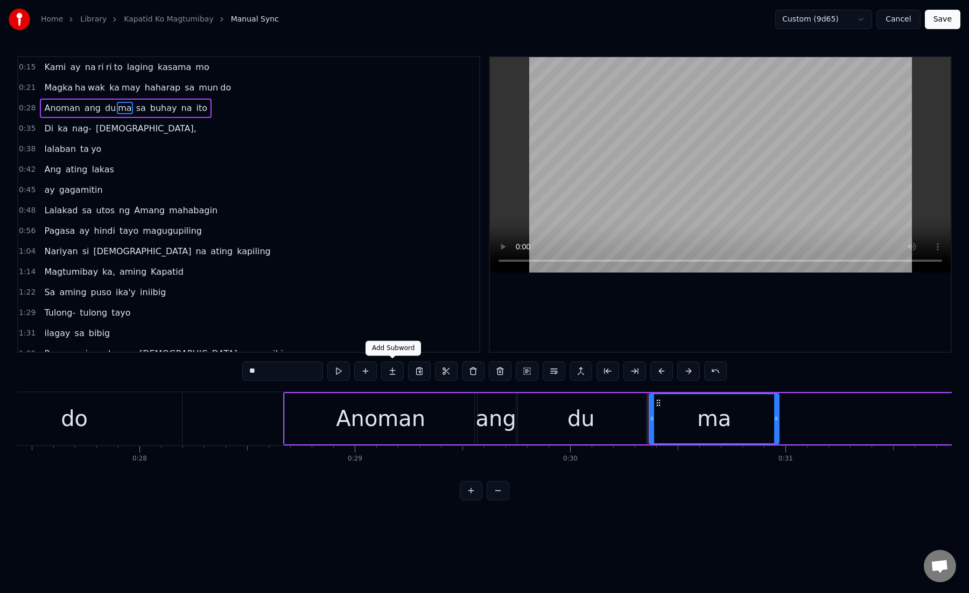
type input "**"
click at [399, 374] on button at bounding box center [392, 370] width 23 height 19
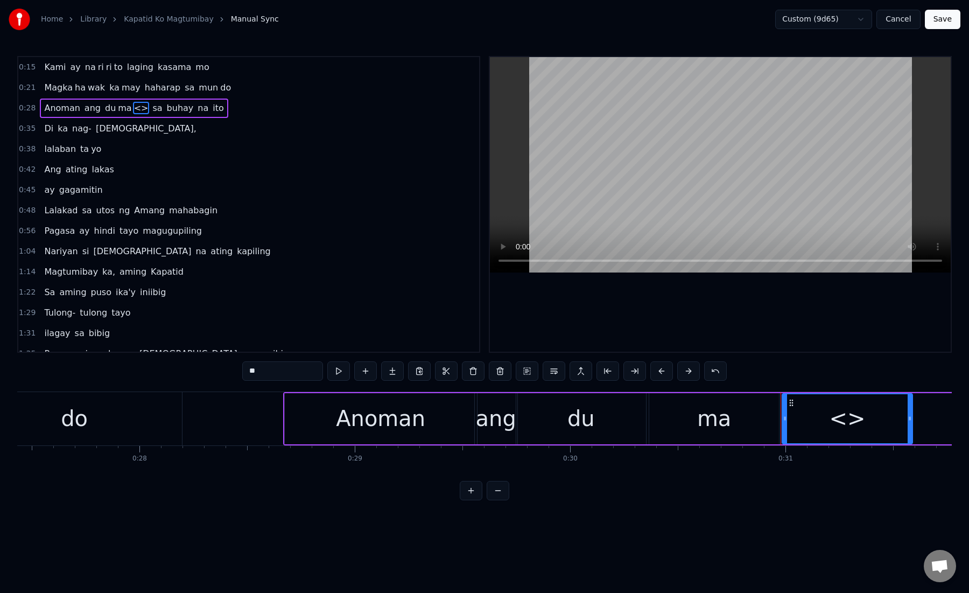
drag, startPoint x: 289, startPoint y: 374, endPoint x: 207, endPoint y: 373, distance: 81.8
click at [207, 373] on div "0:15 Kami ay na ri ri to laging kasama mo 0:21 Magka ha wak ka may haharap sa m…" at bounding box center [484, 278] width 935 height 444
paste input "**"
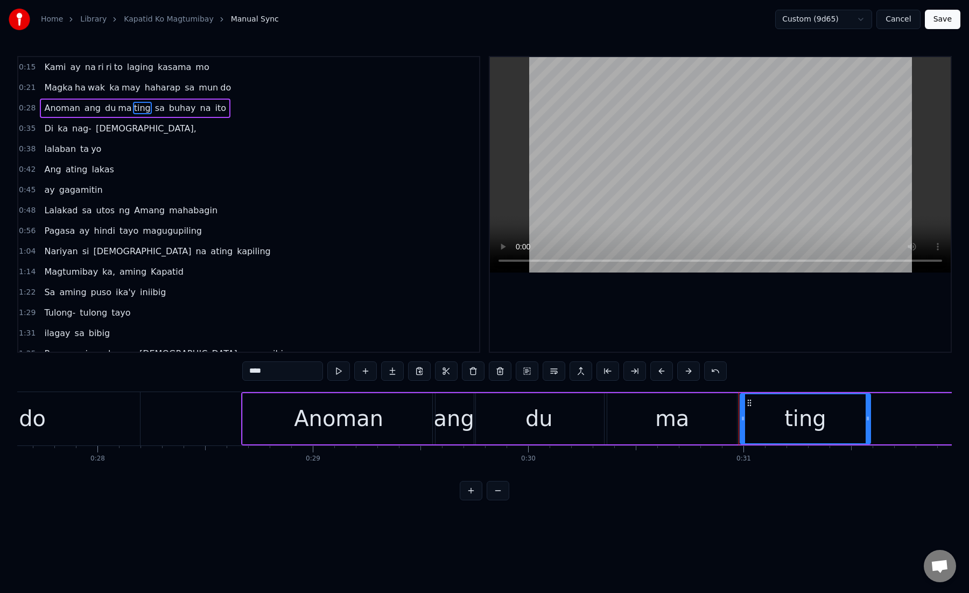
scroll to position [0, 5973]
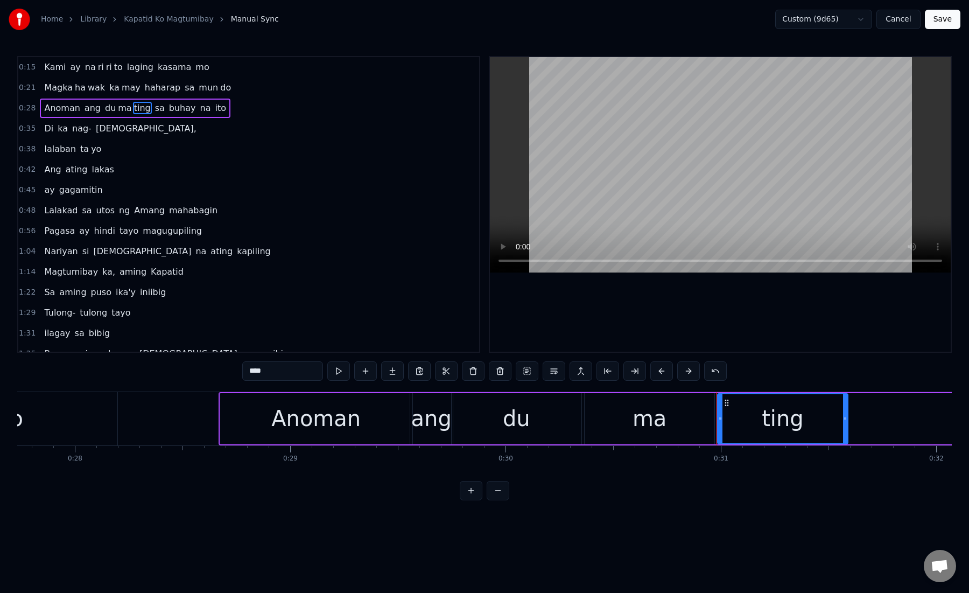
click at [596, 419] on div "ma" at bounding box center [650, 418] width 130 height 51
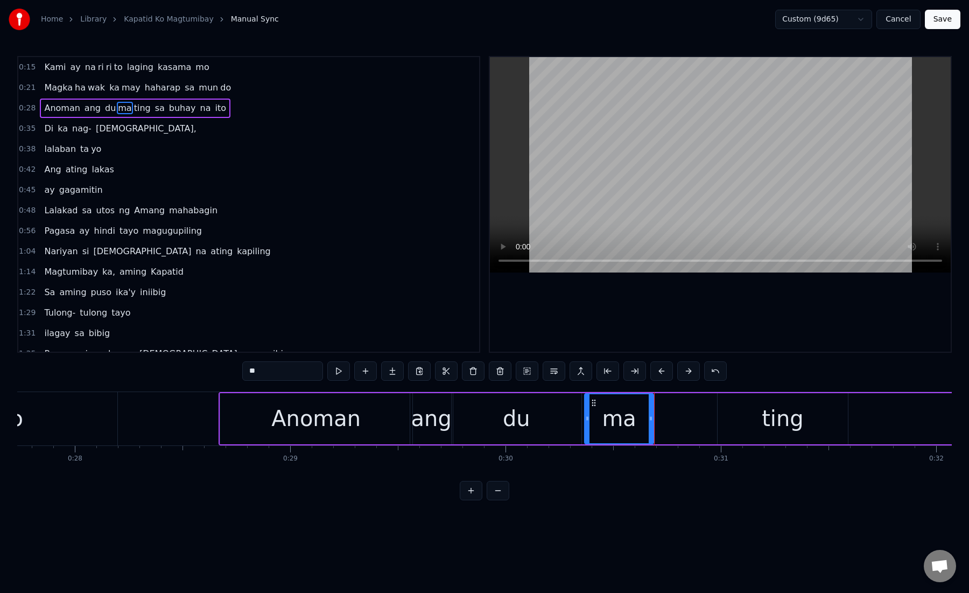
drag, startPoint x: 712, startPoint y: 419, endPoint x: 651, endPoint y: 419, distance: 60.8
click at [651, 419] on icon at bounding box center [651, 418] width 4 height 9
click at [755, 419] on div "ting" at bounding box center [783, 418] width 130 height 51
type input "****"
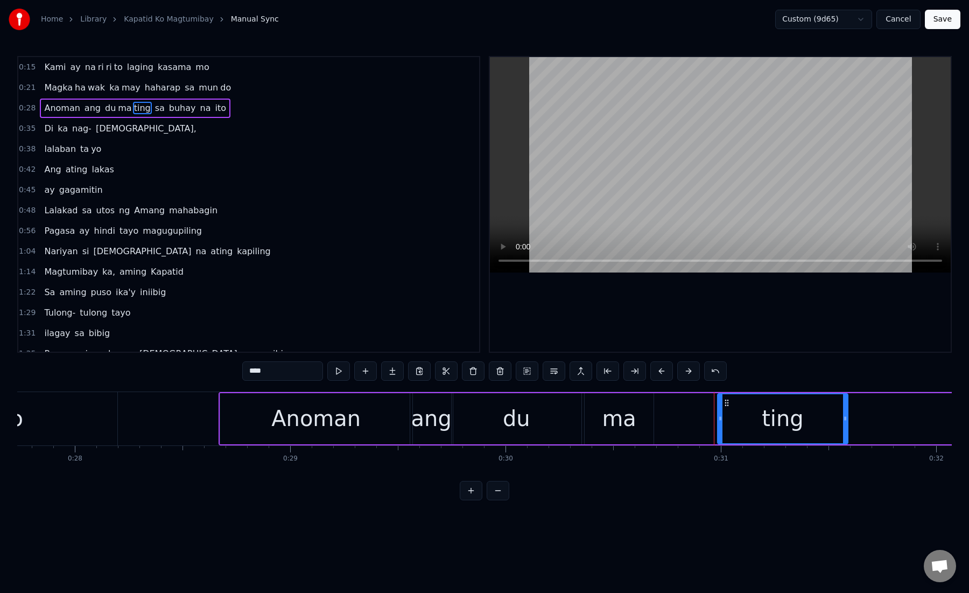
drag, startPoint x: 723, startPoint y: 419, endPoint x: 678, endPoint y: 421, distance: 44.7
click at [678, 421] on div "du ma ting" at bounding box center [649, 418] width 397 height 51
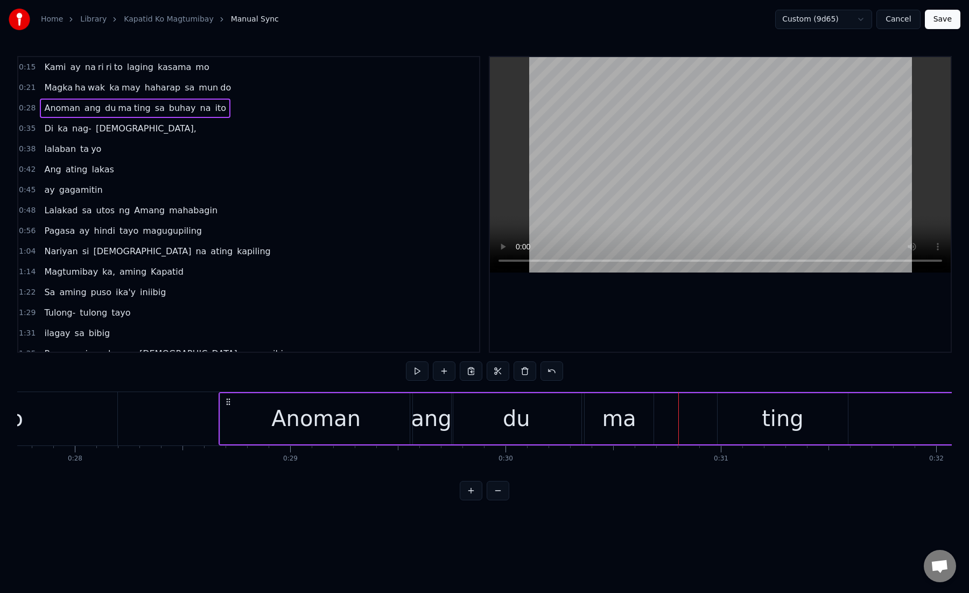
click at [727, 421] on div "ting" at bounding box center [783, 418] width 130 height 51
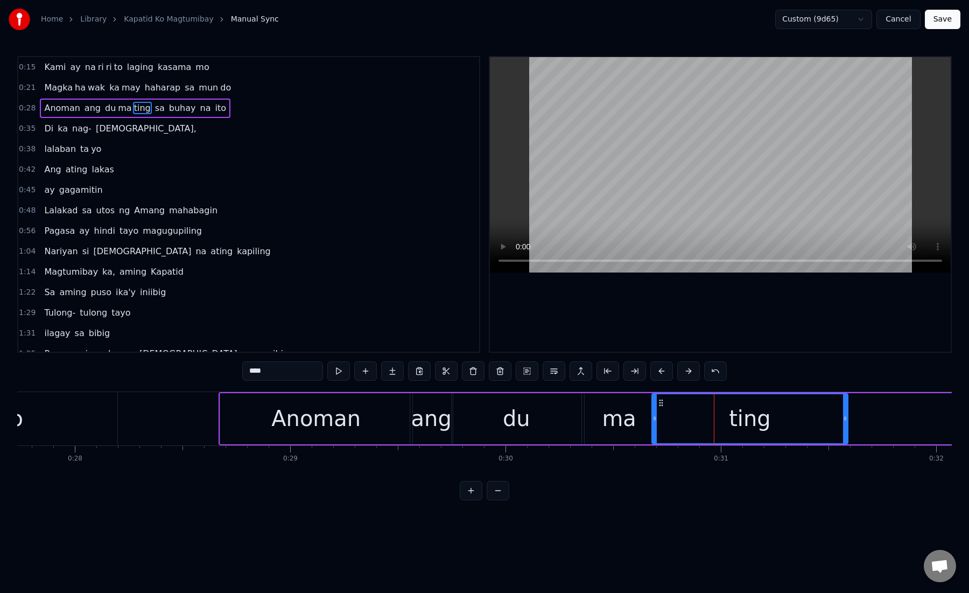
drag, startPoint x: 721, startPoint y: 420, endPoint x: 659, endPoint y: 422, distance: 63.0
click at [656, 422] on icon at bounding box center [655, 418] width 4 height 9
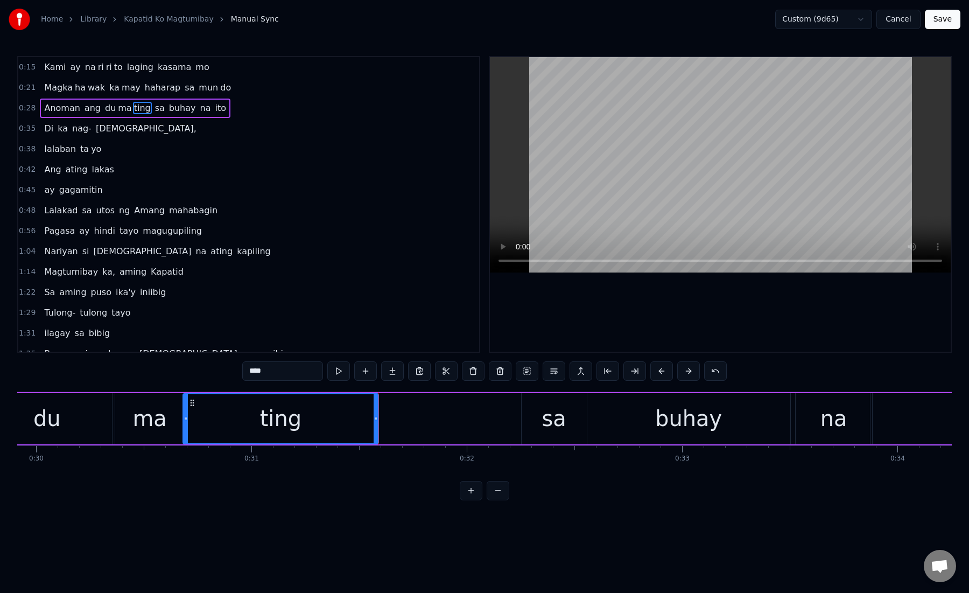
scroll to position [0, 6517]
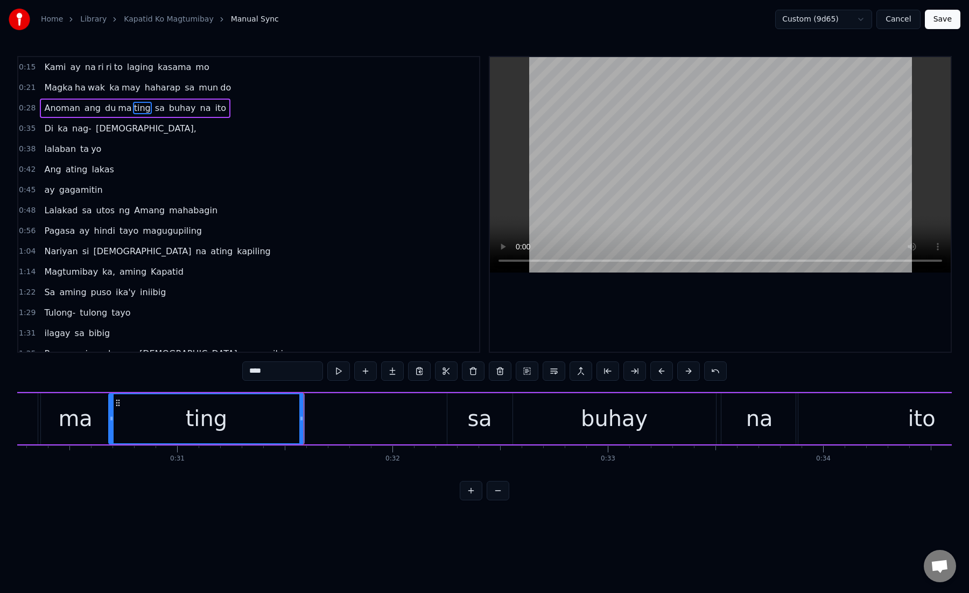
click at [473, 419] on div "sa" at bounding box center [479, 418] width 24 height 32
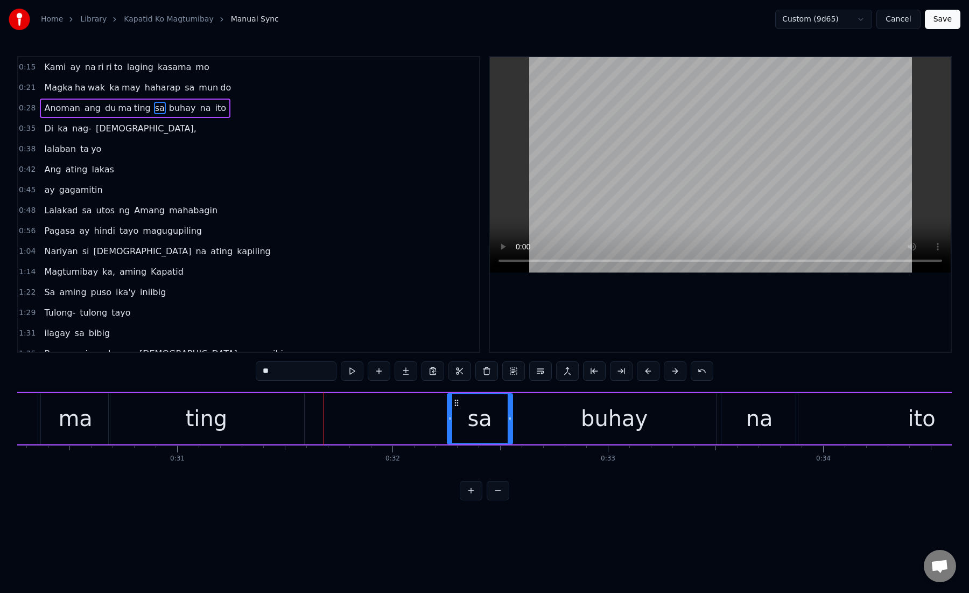
click at [471, 419] on div "sa" at bounding box center [479, 418] width 24 height 32
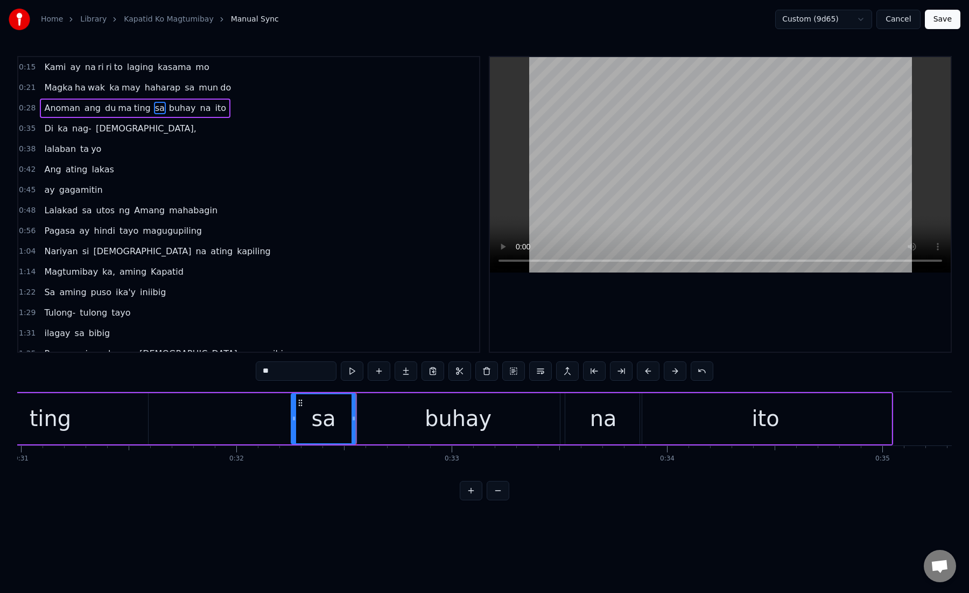
scroll to position [0, 6686]
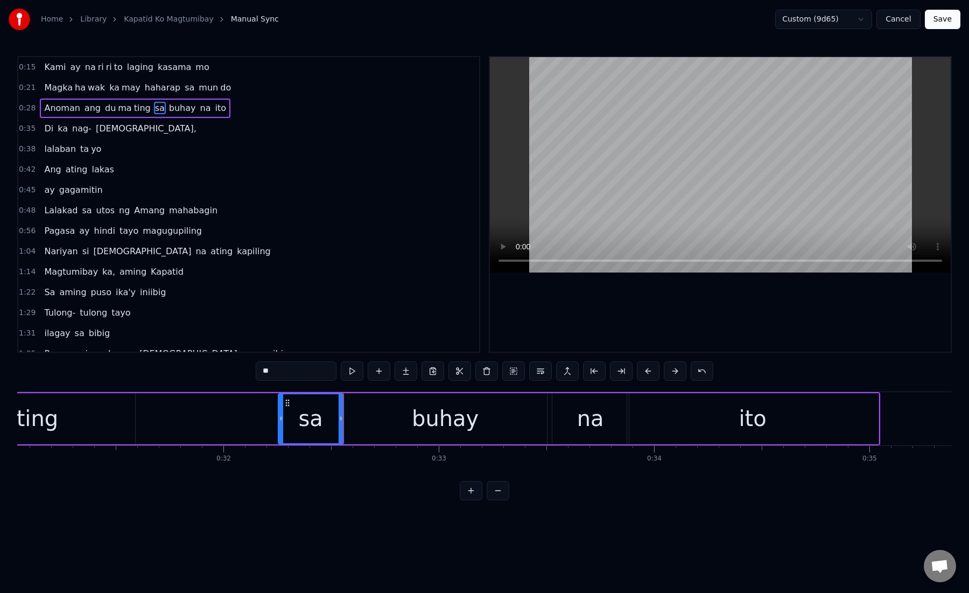
click at [375, 418] on div "buhay" at bounding box center [445, 418] width 203 height 51
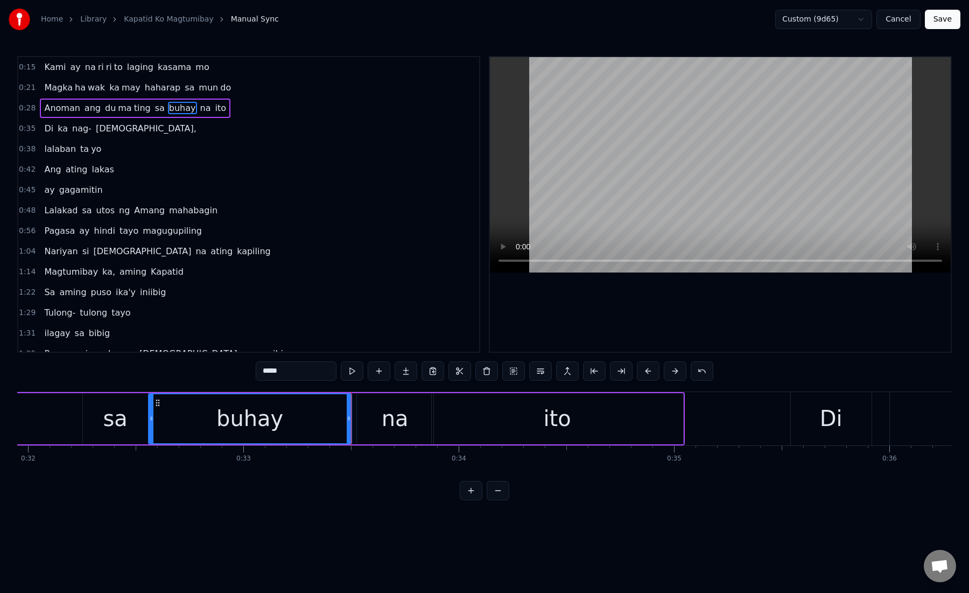
scroll to position [0, 6909]
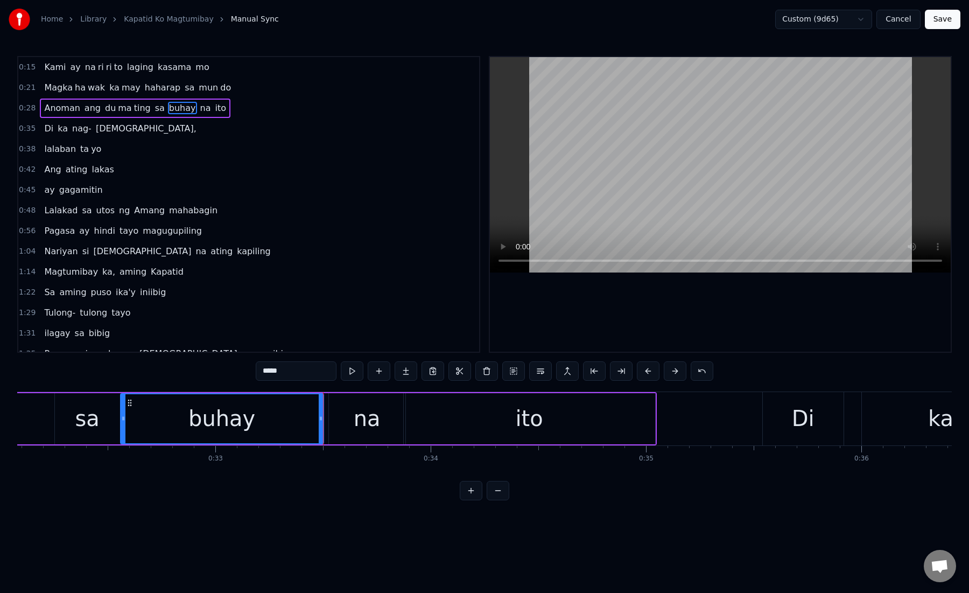
click at [358, 423] on div "na" at bounding box center [367, 418] width 27 height 32
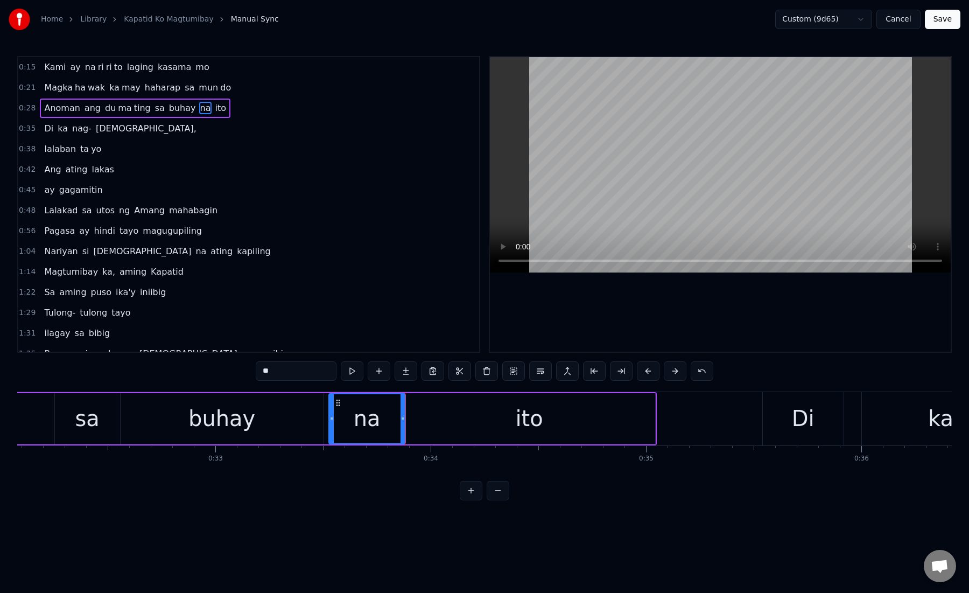
click at [433, 416] on div "ito" at bounding box center [529, 418] width 251 height 51
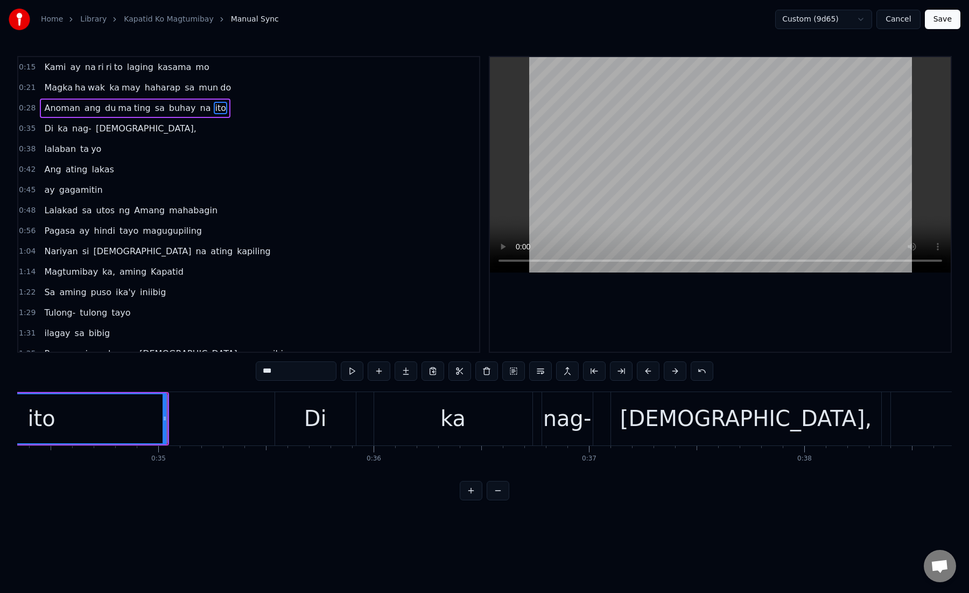
scroll to position [0, 7429]
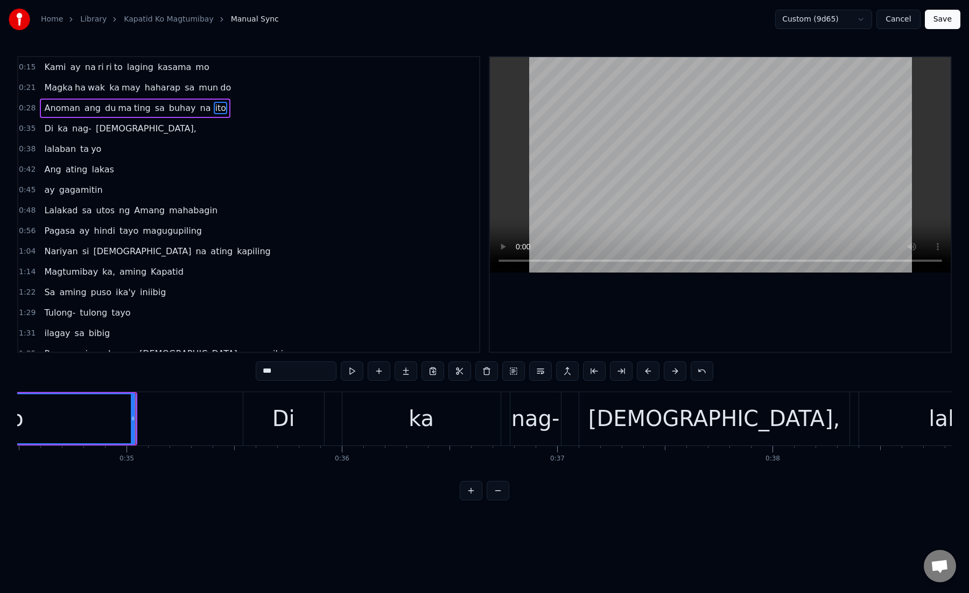
click at [270, 419] on div "Di" at bounding box center [283, 418] width 81 height 53
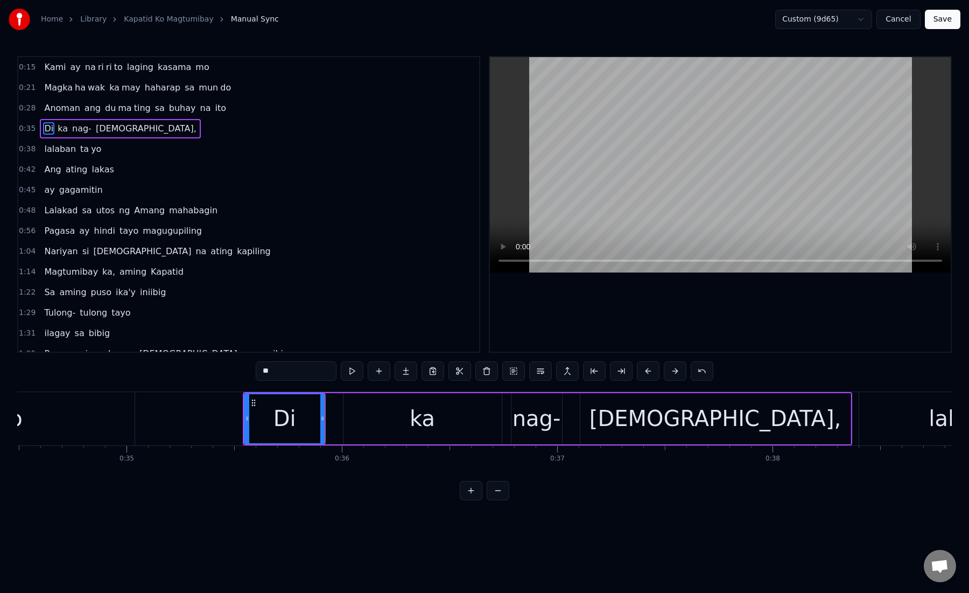
click at [374, 408] on div "ka" at bounding box center [423, 418] width 158 height 51
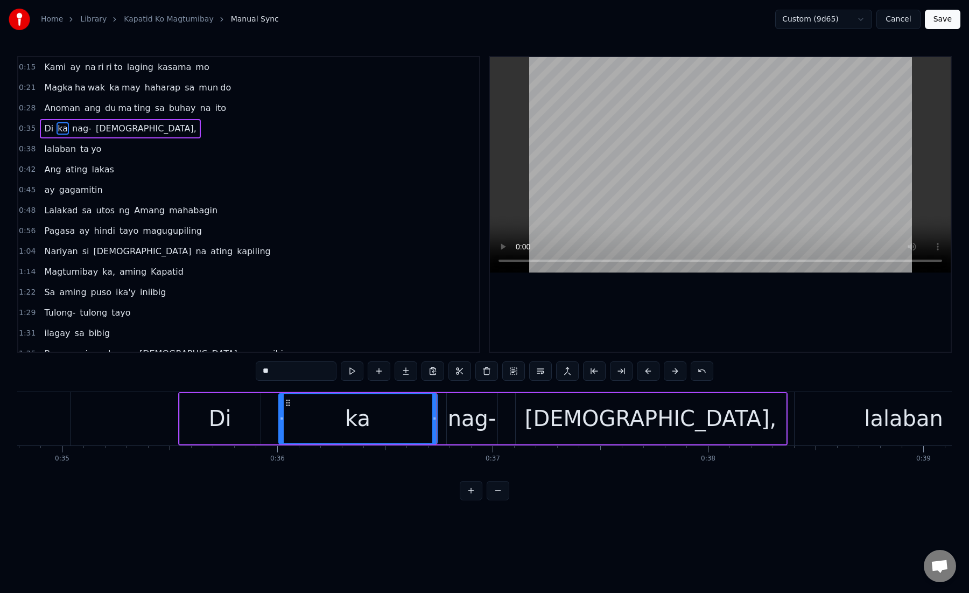
scroll to position [0, 7558]
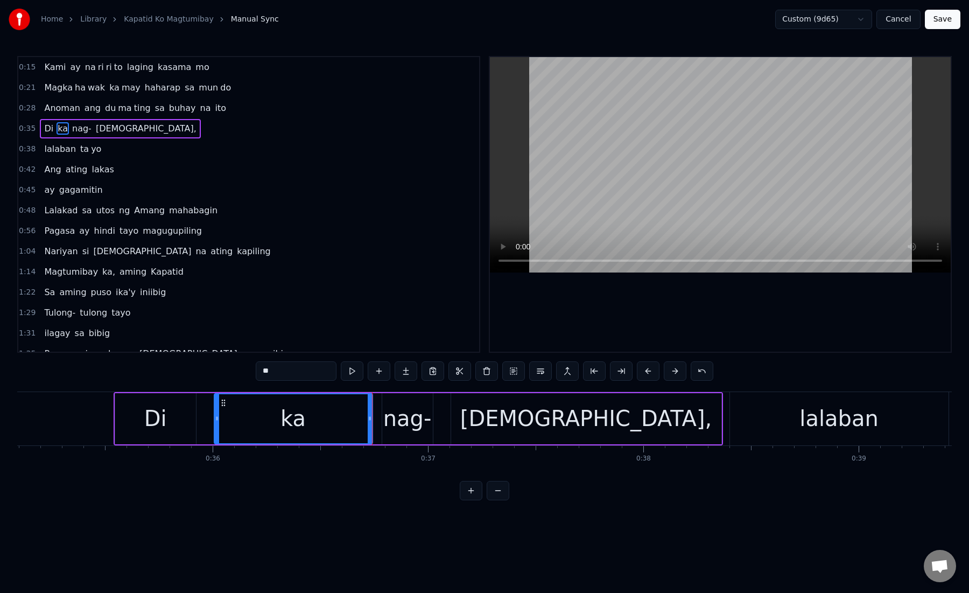
click at [385, 409] on div "nag-" at bounding box center [407, 418] width 48 height 32
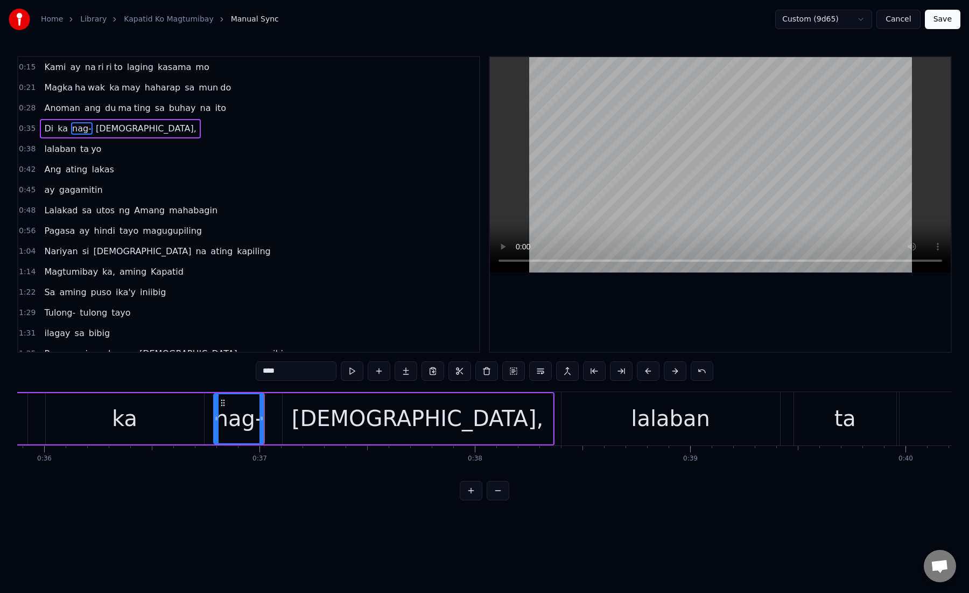
scroll to position [0, 7733]
click at [291, 425] on div "[DEMOGRAPHIC_DATA]," at bounding box center [411, 418] width 270 height 51
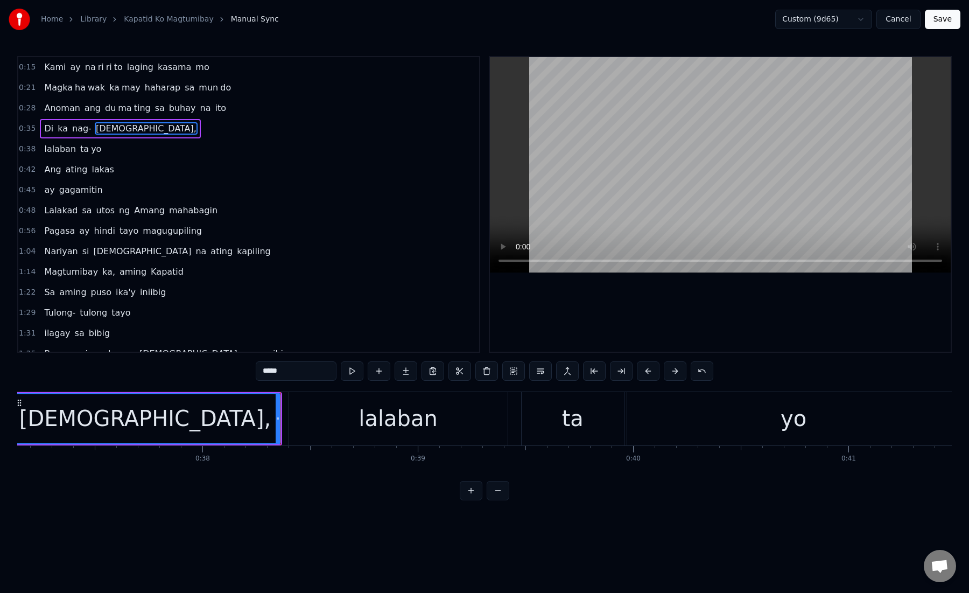
scroll to position [0, 8095]
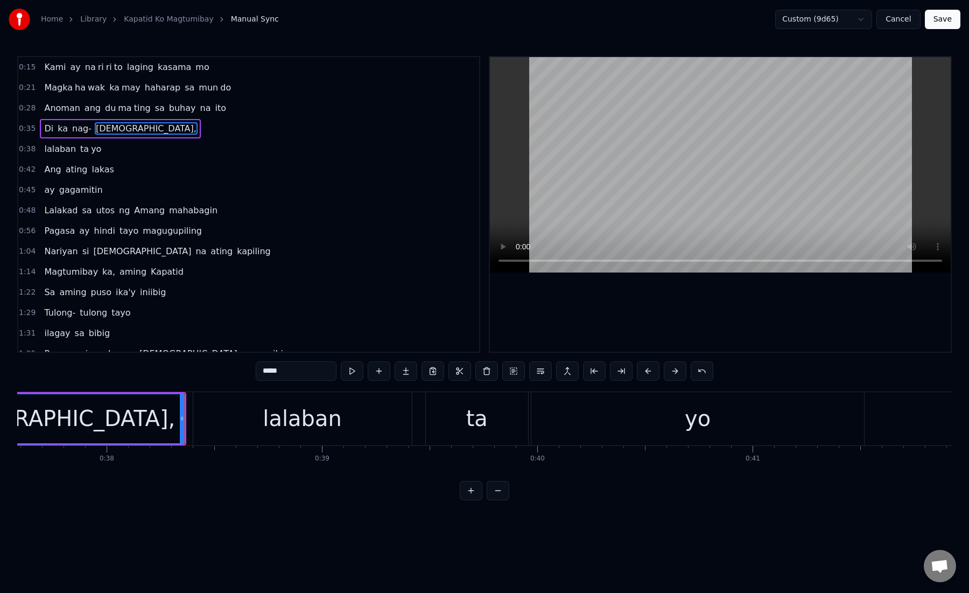
click at [230, 417] on div "lalaban" at bounding box center [302, 418] width 219 height 53
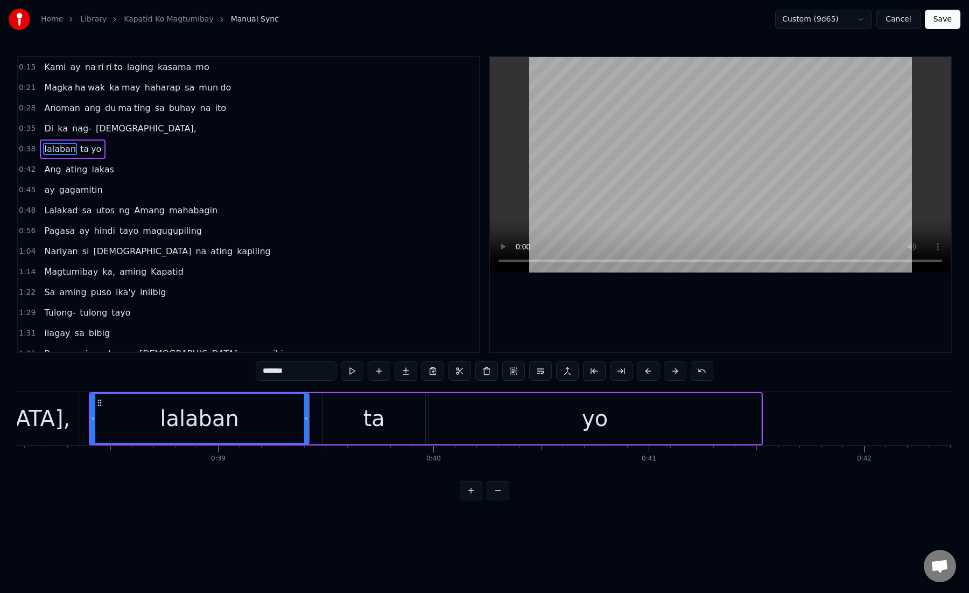
scroll to position [0, 8210]
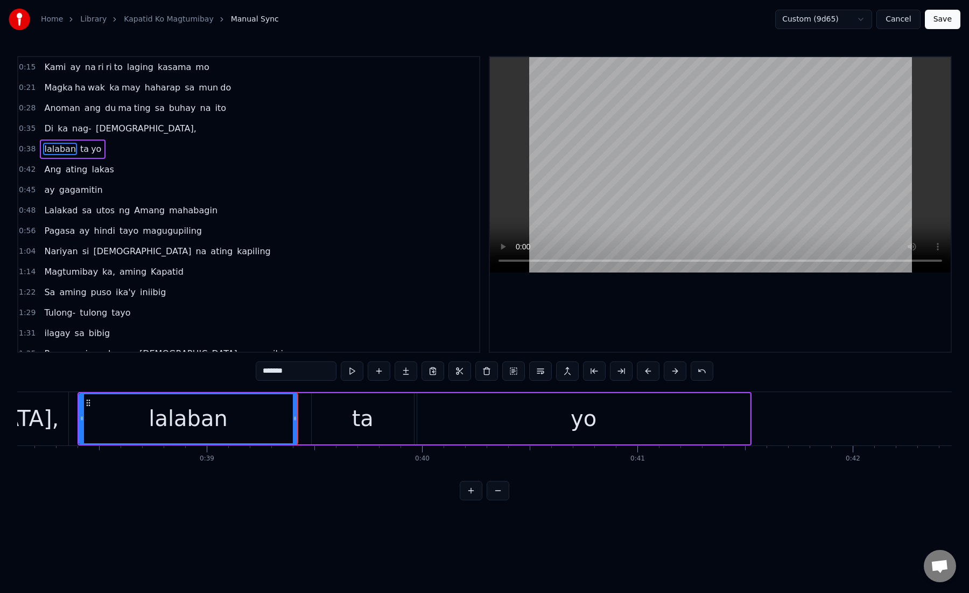
click at [347, 425] on div "ta" at bounding box center [363, 418] width 102 height 51
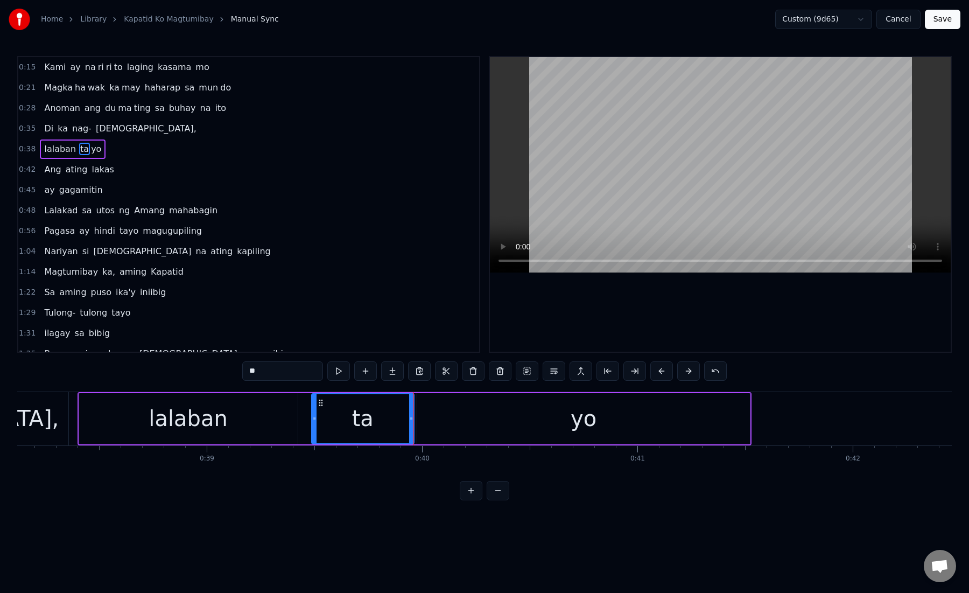
click at [361, 419] on div "ta" at bounding box center [363, 418] width 22 height 32
drag, startPoint x: 411, startPoint y: 421, endPoint x: 394, endPoint y: 421, distance: 17.2
click at [396, 421] on icon at bounding box center [398, 418] width 4 height 9
click at [436, 420] on div "yo" at bounding box center [583, 418] width 333 height 51
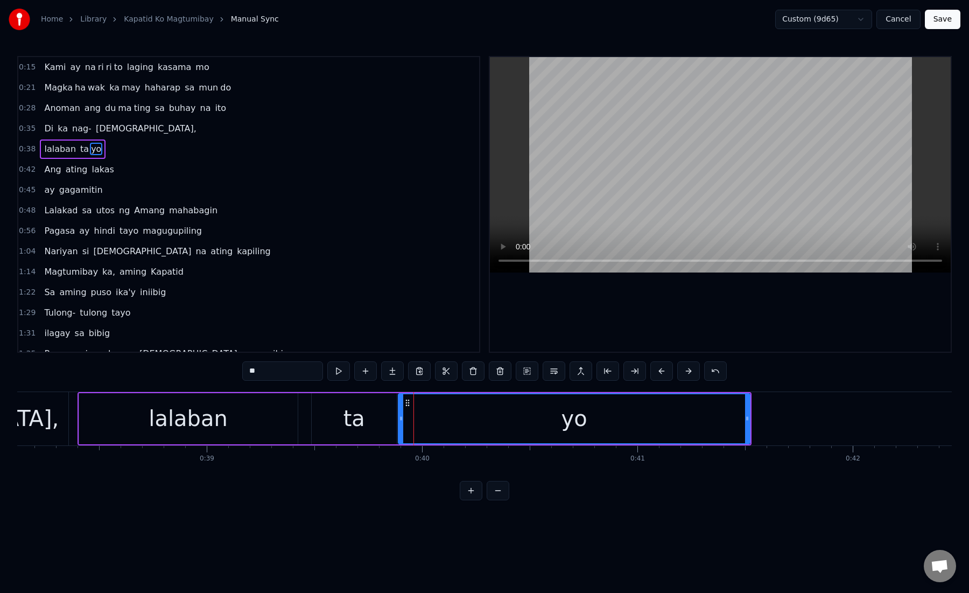
drag, startPoint x: 419, startPoint y: 419, endPoint x: 402, endPoint y: 419, distance: 17.8
click at [402, 419] on icon at bounding box center [401, 418] width 4 height 9
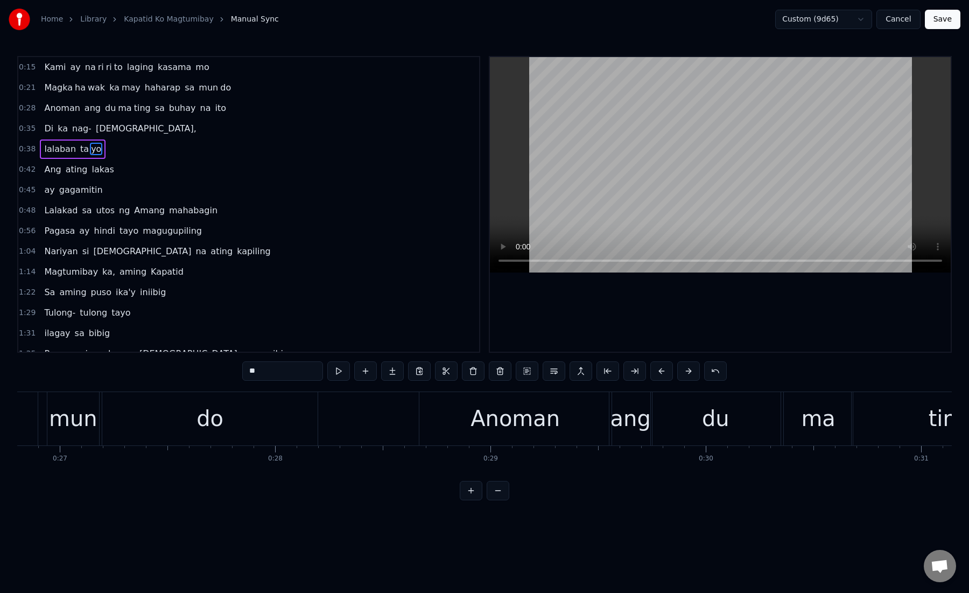
scroll to position [0, 5527]
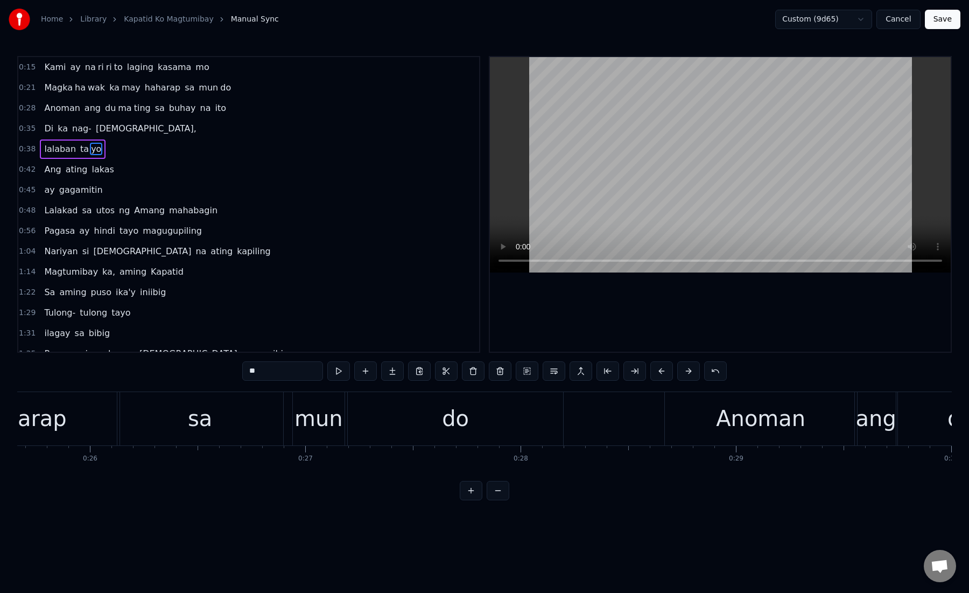
click at [48, 86] on span "Magka" at bounding box center [58, 87] width 31 height 12
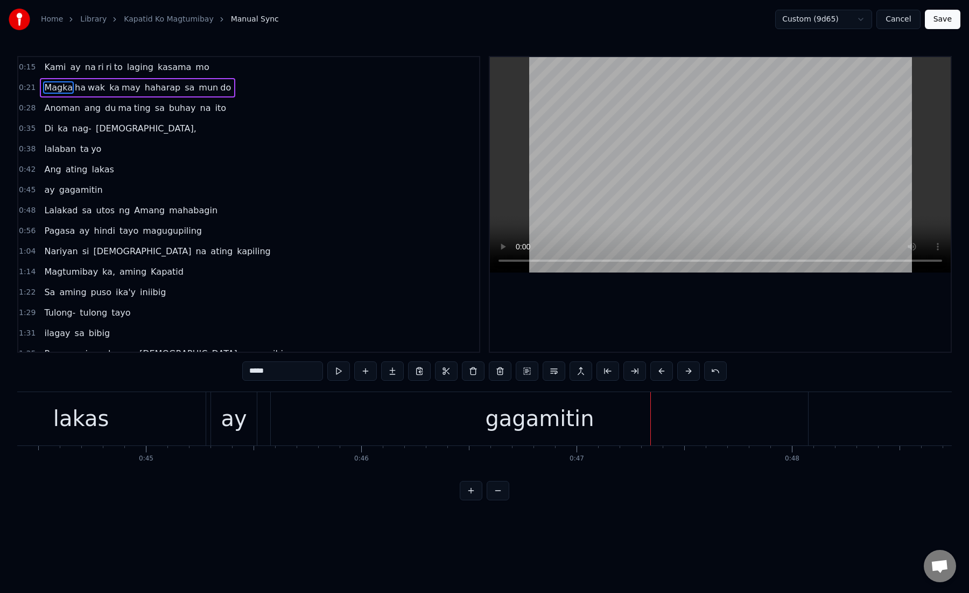
scroll to position [0, 9469]
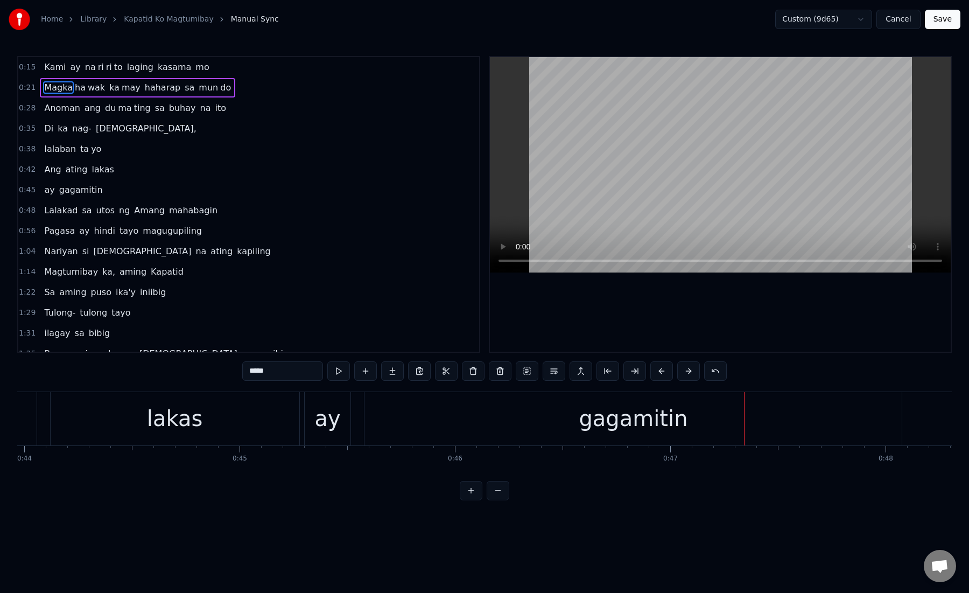
click at [381, 422] on div "gagamitin" at bounding box center [633, 418] width 537 height 53
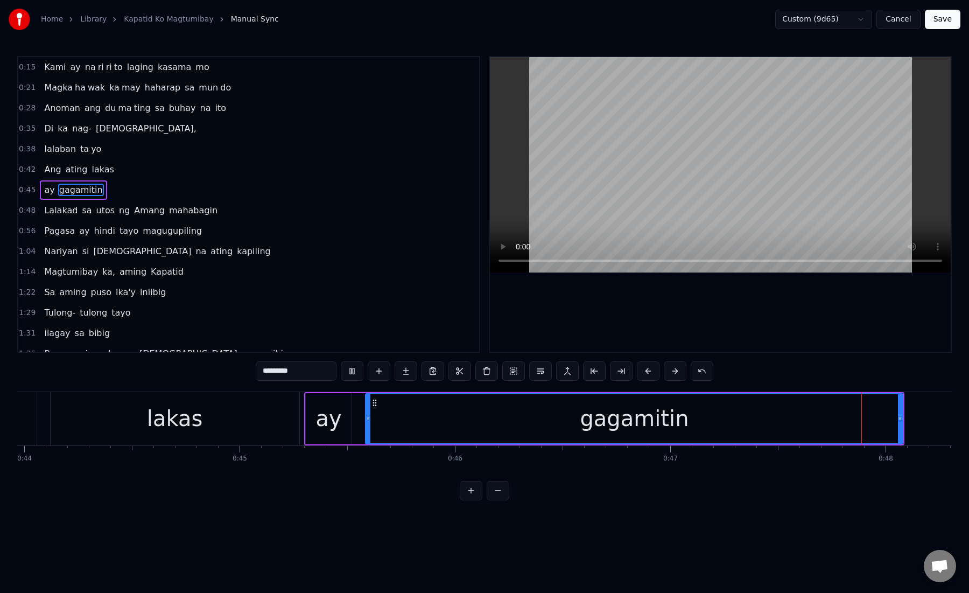
click at [504, 415] on div "gagamitin" at bounding box center [634, 418] width 536 height 49
click at [492, 415] on div "gagamitin" at bounding box center [634, 418] width 536 height 49
click at [615, 370] on button at bounding box center [621, 370] width 23 height 19
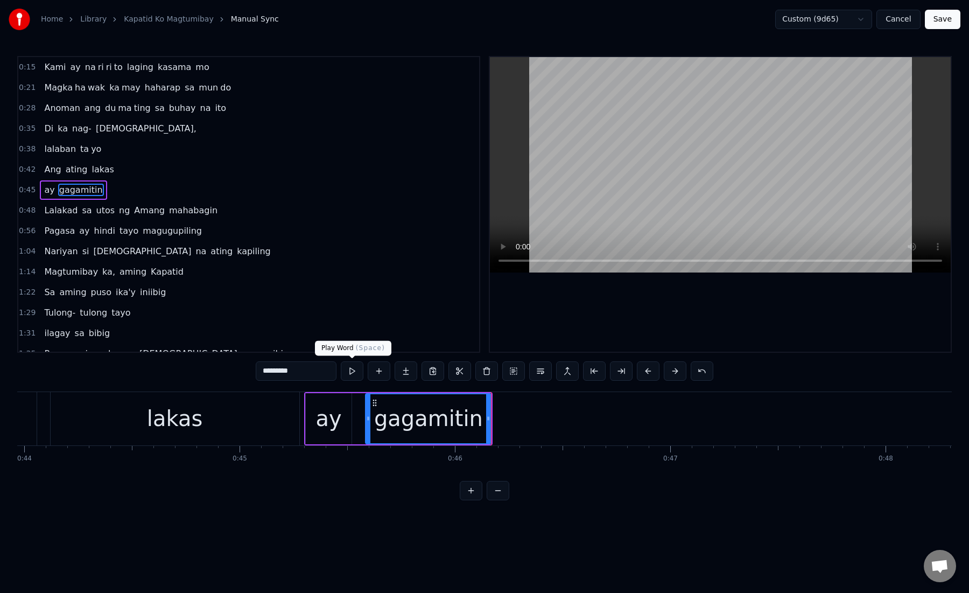
drag, startPoint x: 272, startPoint y: 372, endPoint x: 370, endPoint y: 373, distance: 97.5
click at [370, 373] on div "*********" at bounding box center [485, 370] width 458 height 19
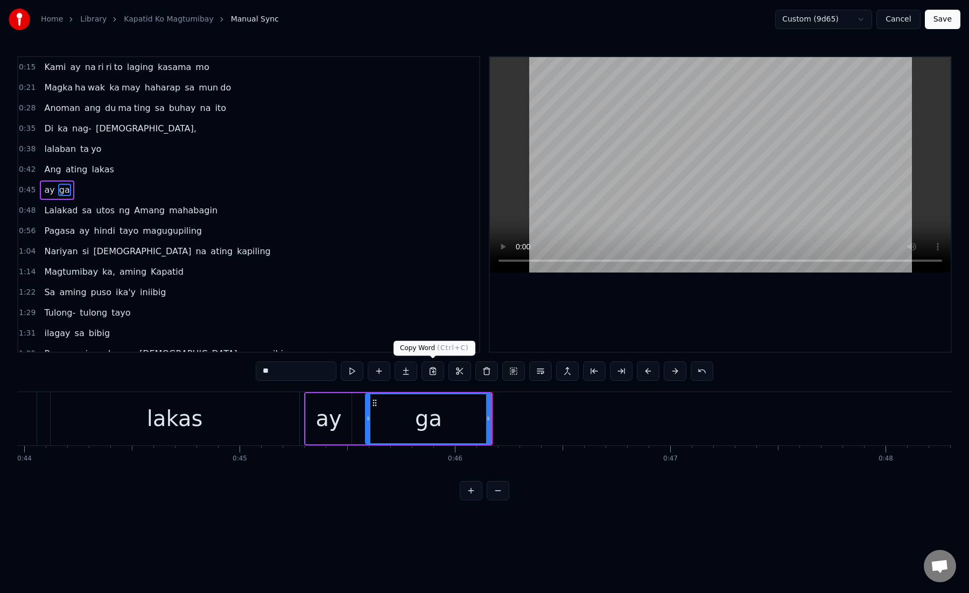
type input "**"
click at [403, 374] on button at bounding box center [406, 370] width 23 height 19
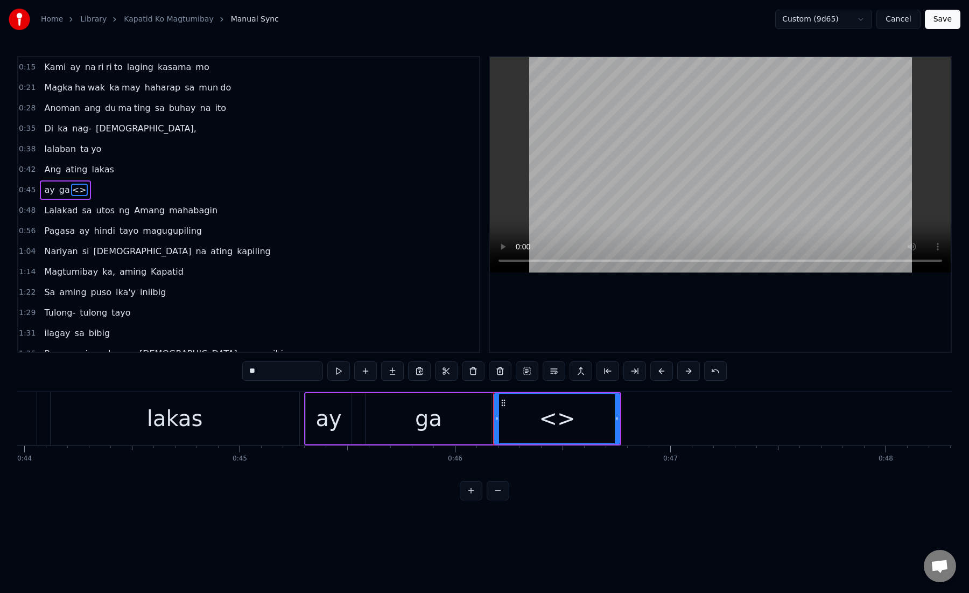
paste input "*****"
drag, startPoint x: 244, startPoint y: 373, endPoint x: 310, endPoint y: 373, distance: 65.7
click at [310, 373] on input "*******" at bounding box center [282, 370] width 81 height 19
drag, startPoint x: 267, startPoint y: 372, endPoint x: 289, endPoint y: 374, distance: 22.2
click at [289, 374] on input "*******" at bounding box center [282, 370] width 81 height 19
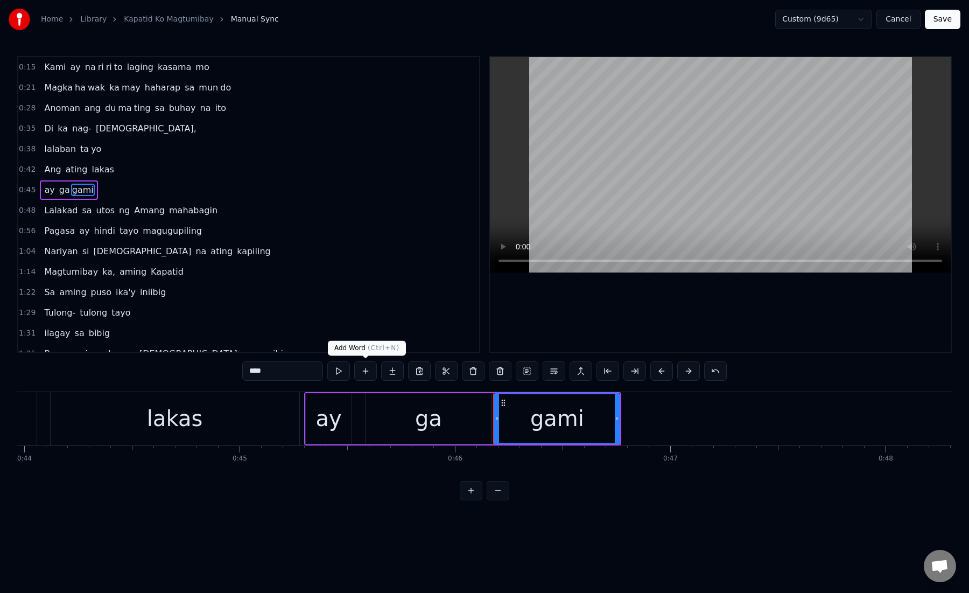
type input "****"
click at [393, 373] on button at bounding box center [392, 370] width 23 height 19
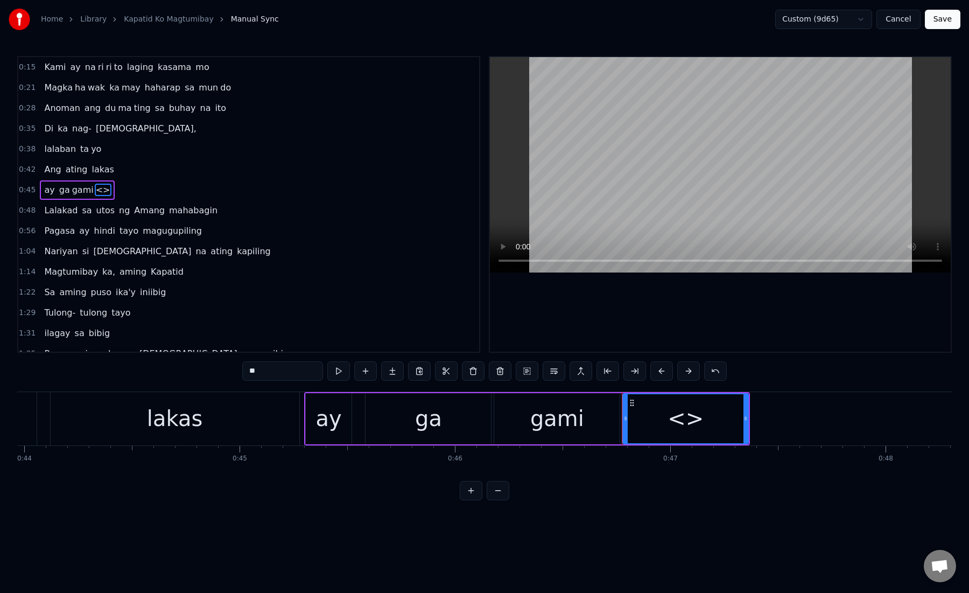
drag, startPoint x: 267, startPoint y: 373, endPoint x: 225, endPoint y: 373, distance: 42.5
click at [225, 373] on div "0:15 Kami ay na ri ri to laging kasama mo 0:21 Magka ha wak ka may haharap sa m…" at bounding box center [484, 278] width 935 height 444
paste input "*"
click at [526, 417] on div "gami" at bounding box center [556, 418] width 125 height 51
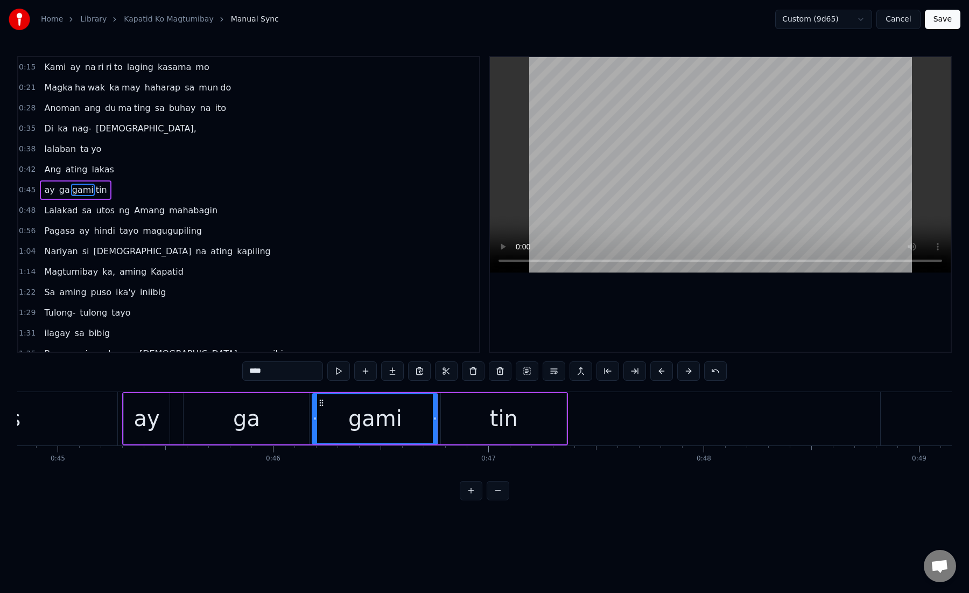
scroll to position [0, 9705]
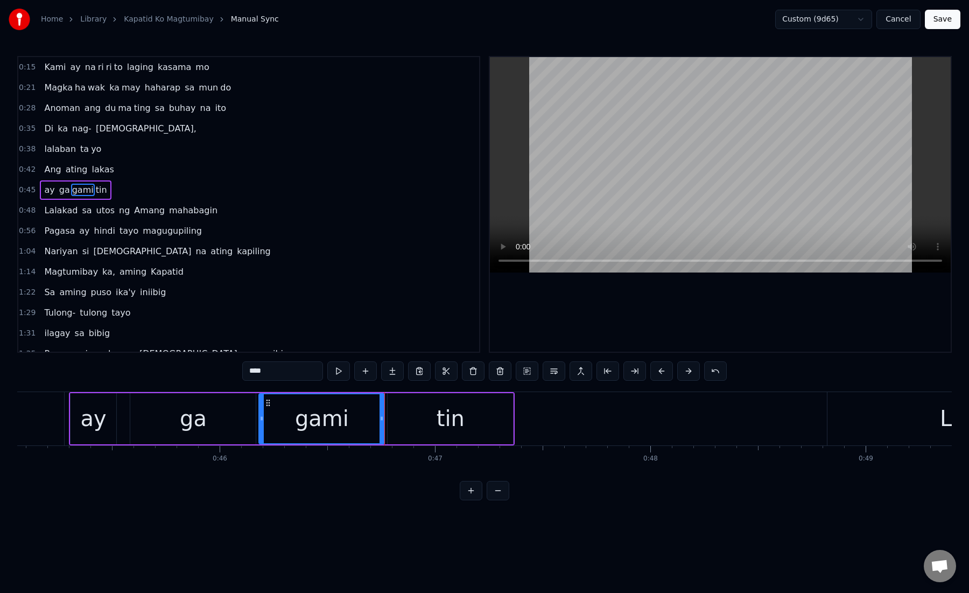
click at [437, 424] on div "tin" at bounding box center [450, 418] width 125 height 51
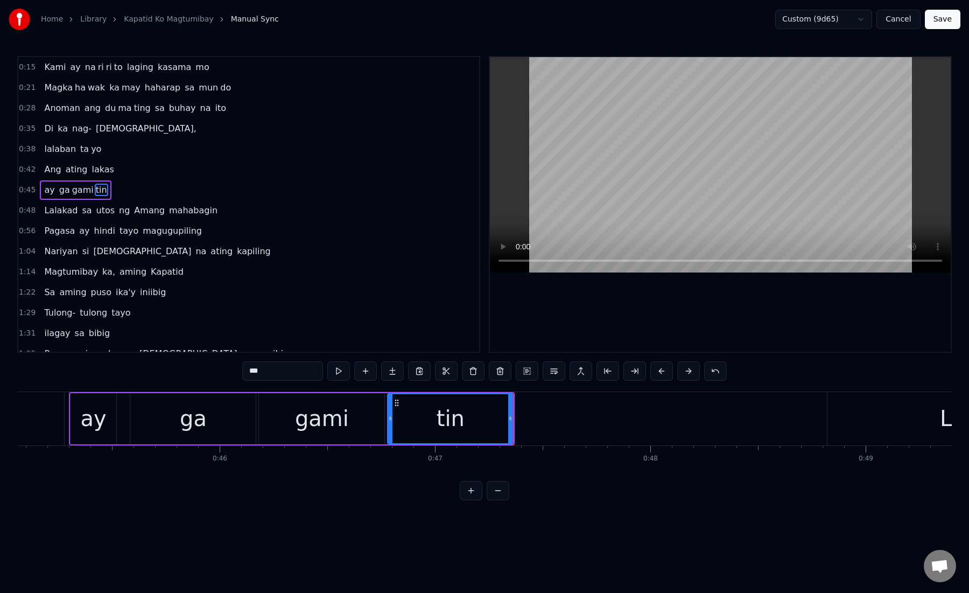
click at [430, 412] on div "tin" at bounding box center [450, 418] width 124 height 49
click at [425, 412] on div "tin" at bounding box center [450, 418] width 124 height 49
drag, startPoint x: 395, startPoint y: 402, endPoint x: 426, endPoint y: 402, distance: 31.2
click at [427, 402] on circle at bounding box center [427, 402] width 1 height 1
click at [371, 417] on div "gami" at bounding box center [321, 418] width 125 height 51
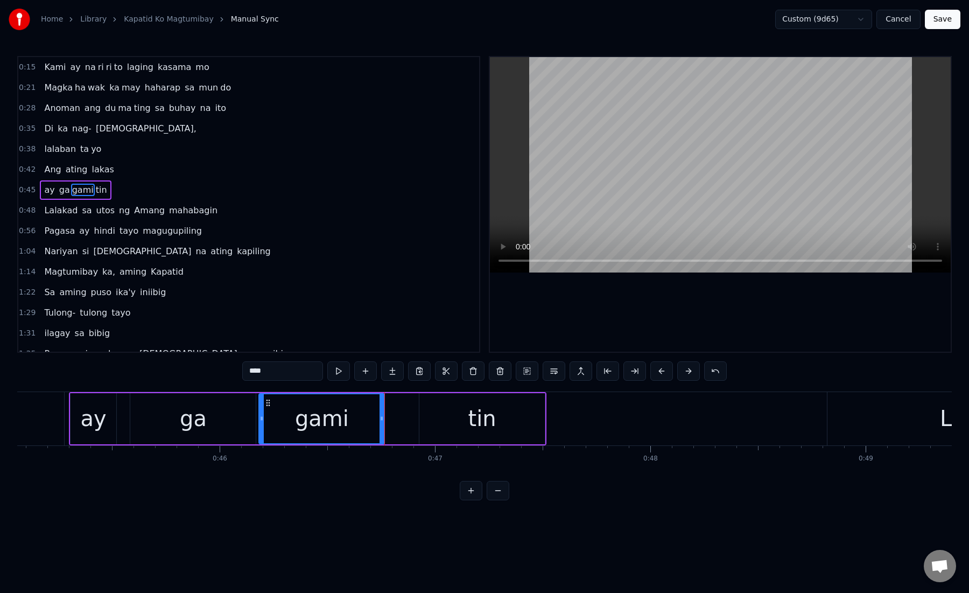
click at [456, 420] on div "tin" at bounding box center [481, 418] width 125 height 51
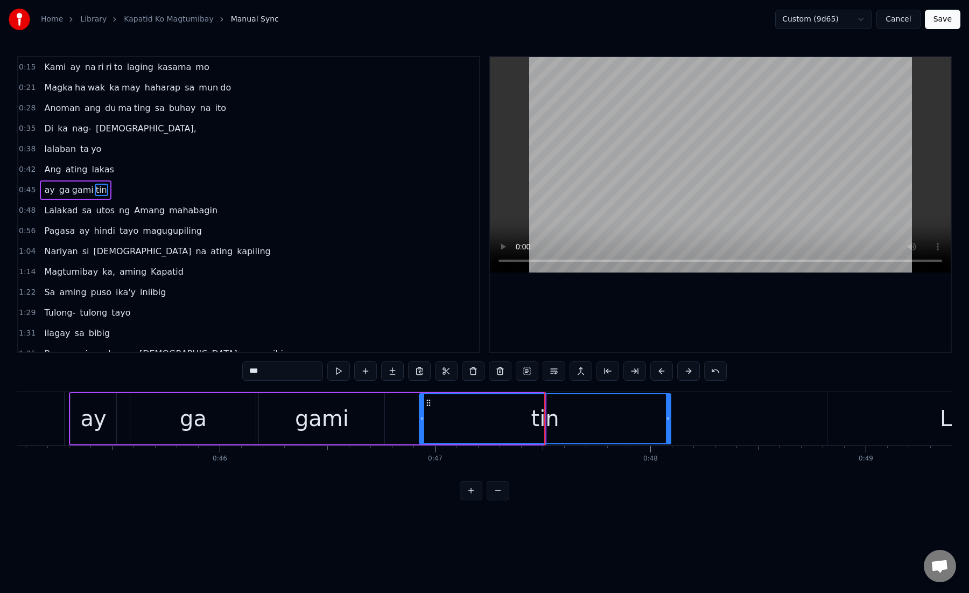
drag, startPoint x: 540, startPoint y: 419, endPoint x: 666, endPoint y: 419, distance: 126.0
click at [666, 419] on icon at bounding box center [668, 418] width 4 height 9
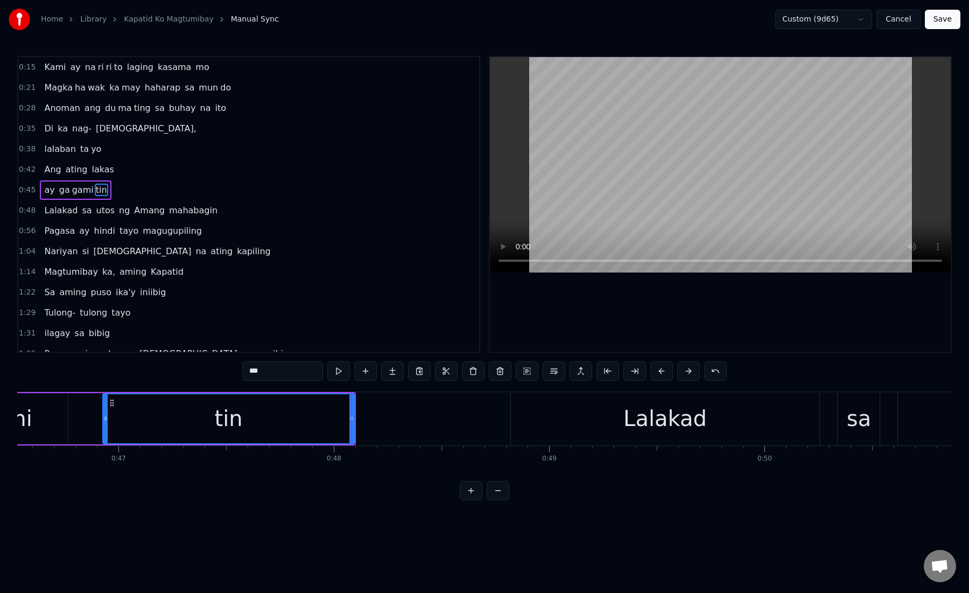
scroll to position [0, 10034]
click at [512, 419] on div "Lalakad" at bounding box center [653, 418] width 309 height 53
type input "*******"
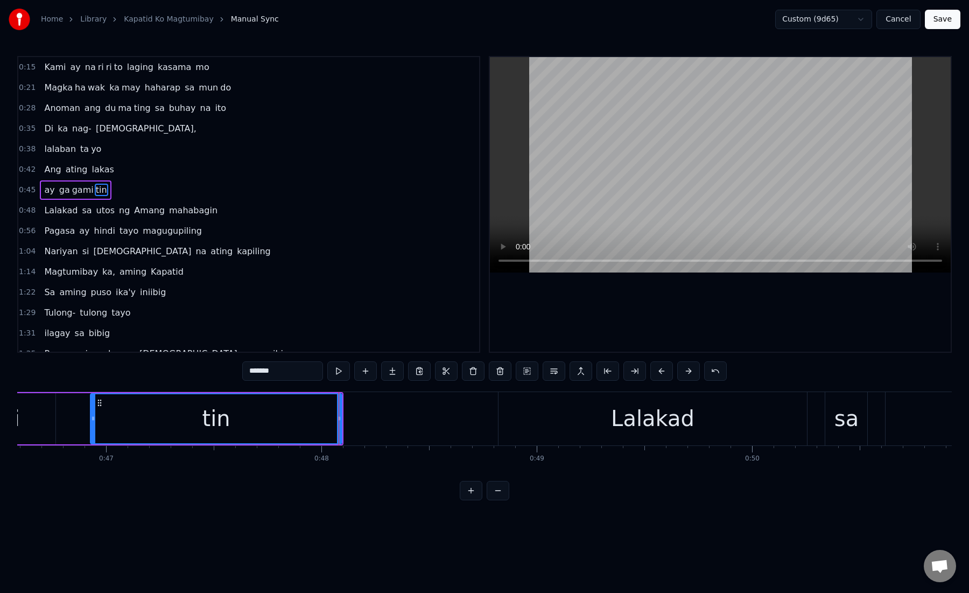
scroll to position [6, 0]
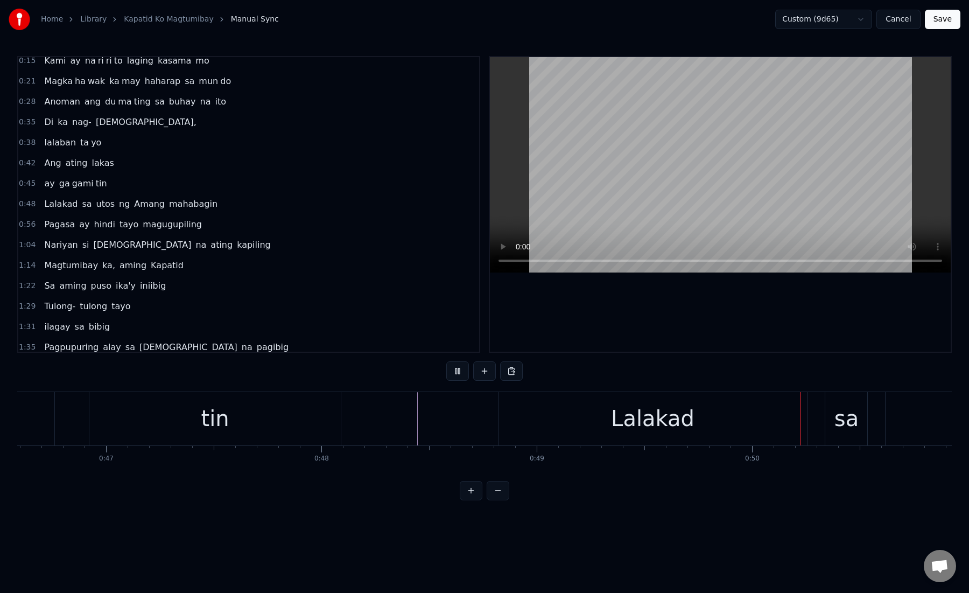
click at [525, 411] on div "Lalakad" at bounding box center [653, 418] width 309 height 53
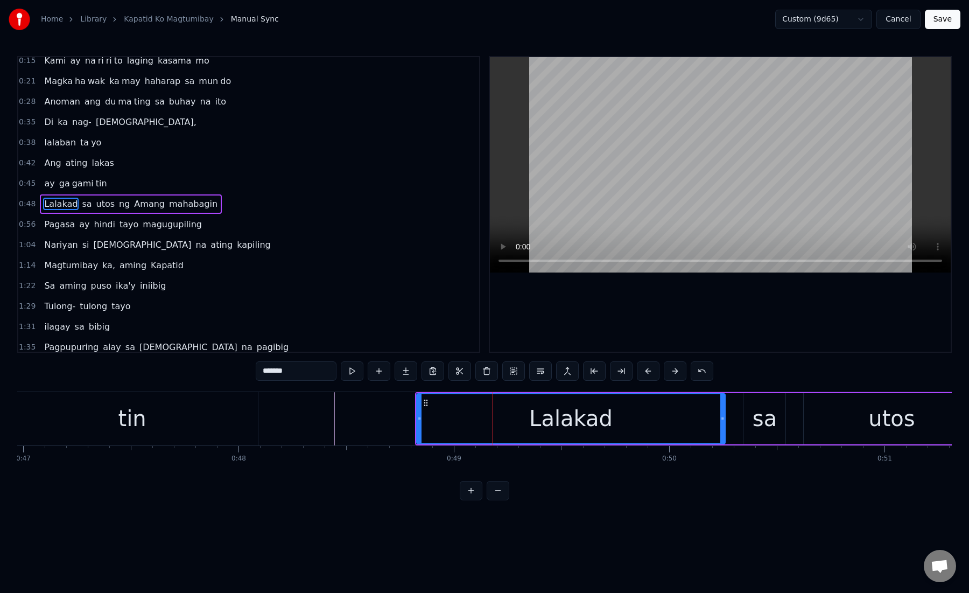
scroll to position [0, 10128]
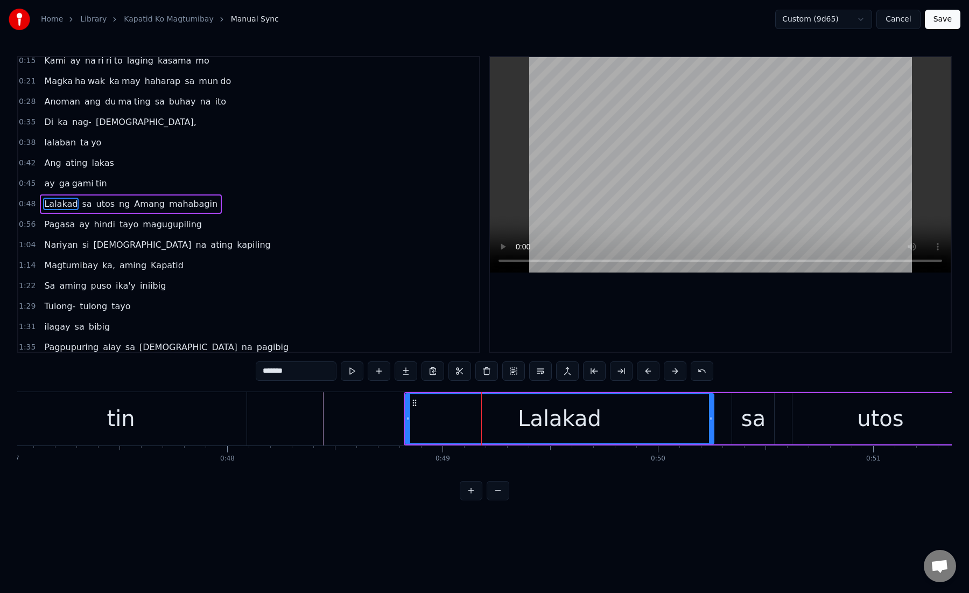
click at [492, 419] on div "Lalakad" at bounding box center [560, 418] width 308 height 49
click at [624, 368] on button at bounding box center [621, 370] width 23 height 19
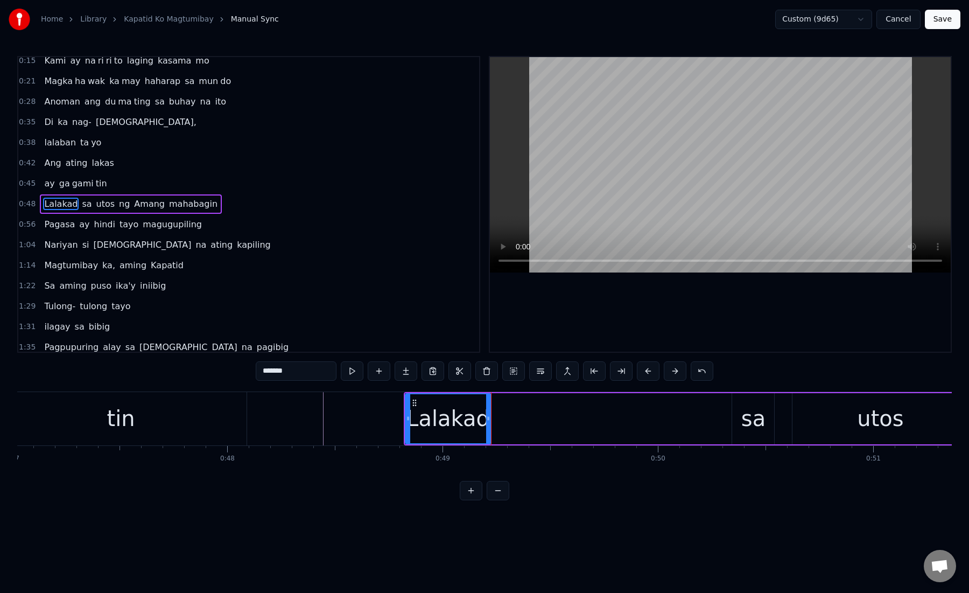
drag, startPoint x: 271, startPoint y: 371, endPoint x: 317, endPoint y: 371, distance: 45.8
click at [317, 371] on input "*******" at bounding box center [296, 370] width 81 height 19
type input "**"
click at [403, 374] on button at bounding box center [406, 370] width 23 height 19
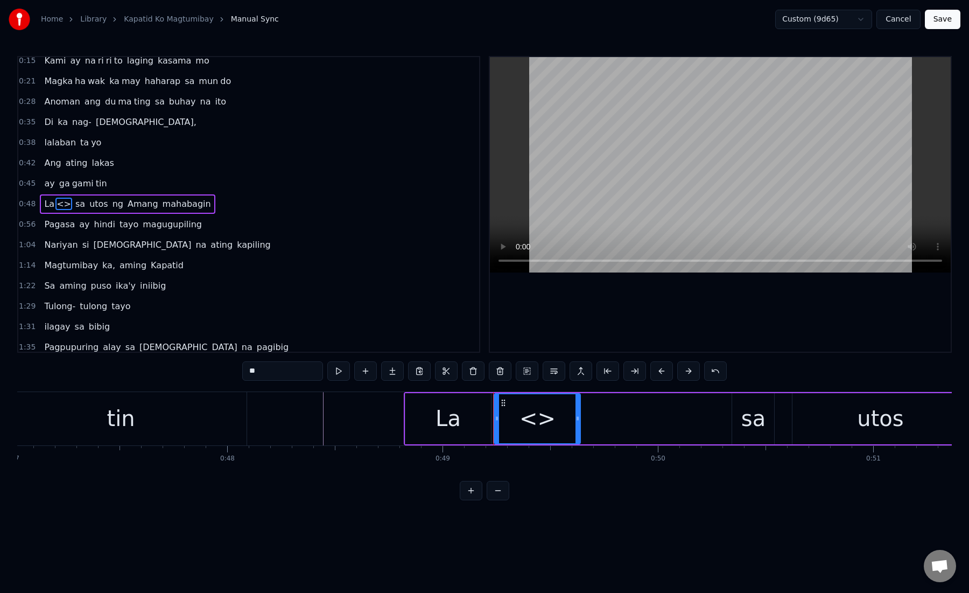
paste input "***"
drag, startPoint x: 256, startPoint y: 374, endPoint x: 239, endPoint y: 373, distance: 17.8
click at [238, 374] on div "0:15 Kami ay na ri ri to laging kasama mo 0:21 Magka ha wak ka may haharap sa m…" at bounding box center [484, 278] width 935 height 444
drag, startPoint x: 255, startPoint y: 372, endPoint x: 289, endPoint y: 372, distance: 33.4
click at [289, 372] on input "*****" at bounding box center [282, 370] width 81 height 19
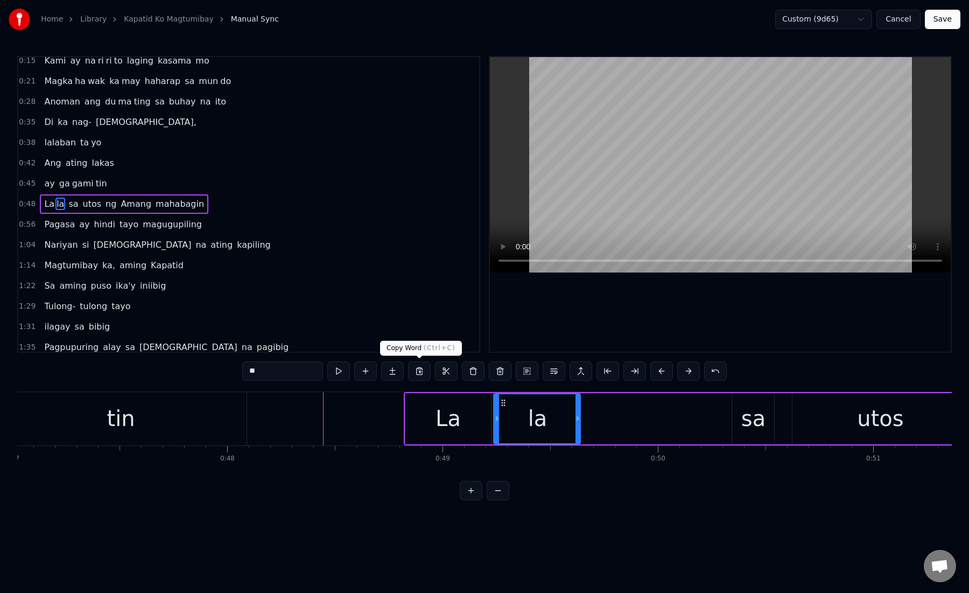
type input "**"
click at [395, 369] on button at bounding box center [392, 370] width 23 height 19
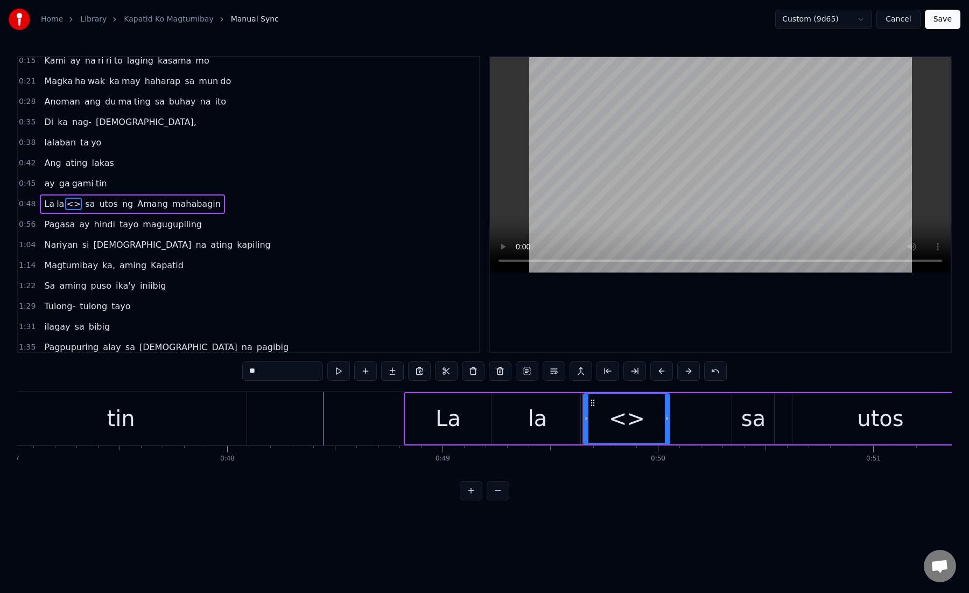
paste input "*"
drag, startPoint x: 320, startPoint y: 370, endPoint x: 244, endPoint y: 369, distance: 75.9
click at [244, 369] on input "***" at bounding box center [282, 370] width 81 height 19
click at [499, 426] on div "la" at bounding box center [537, 418] width 86 height 51
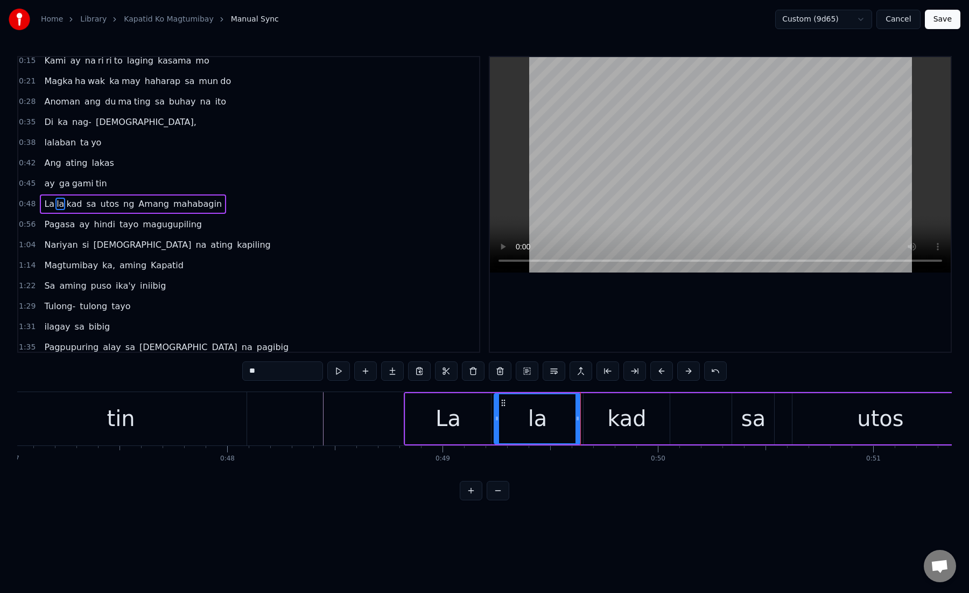
click at [608, 420] on div "kad" at bounding box center [627, 418] width 86 height 51
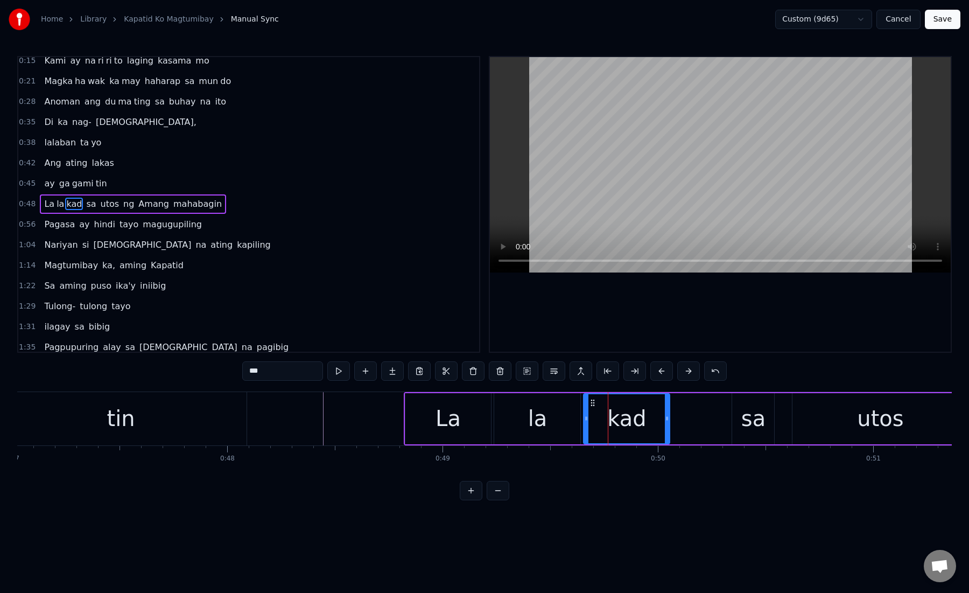
click at [599, 418] on div "kad" at bounding box center [626, 418] width 85 height 49
click at [577, 419] on div "la" at bounding box center [537, 418] width 86 height 51
type input "**"
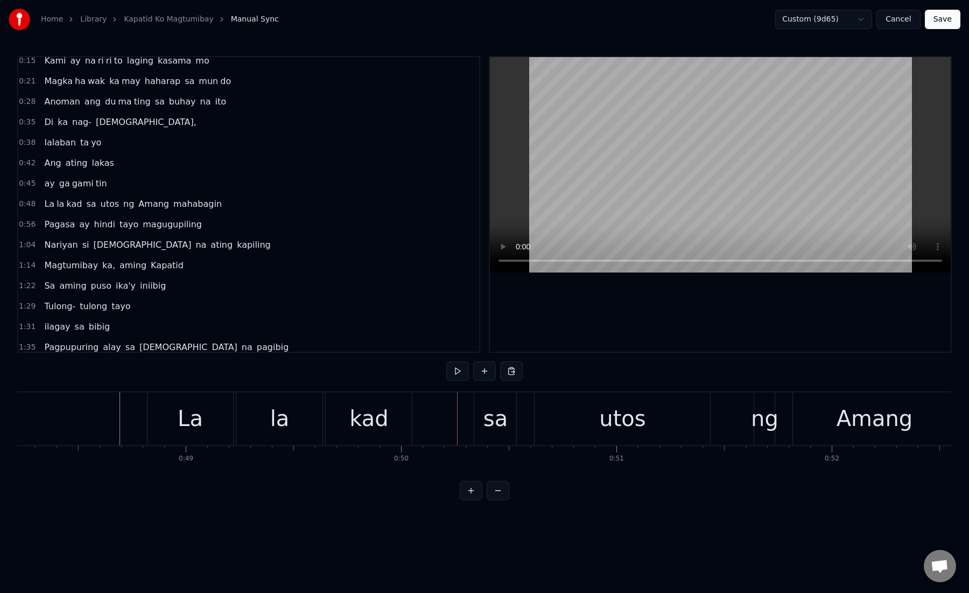
scroll to position [0, 10429]
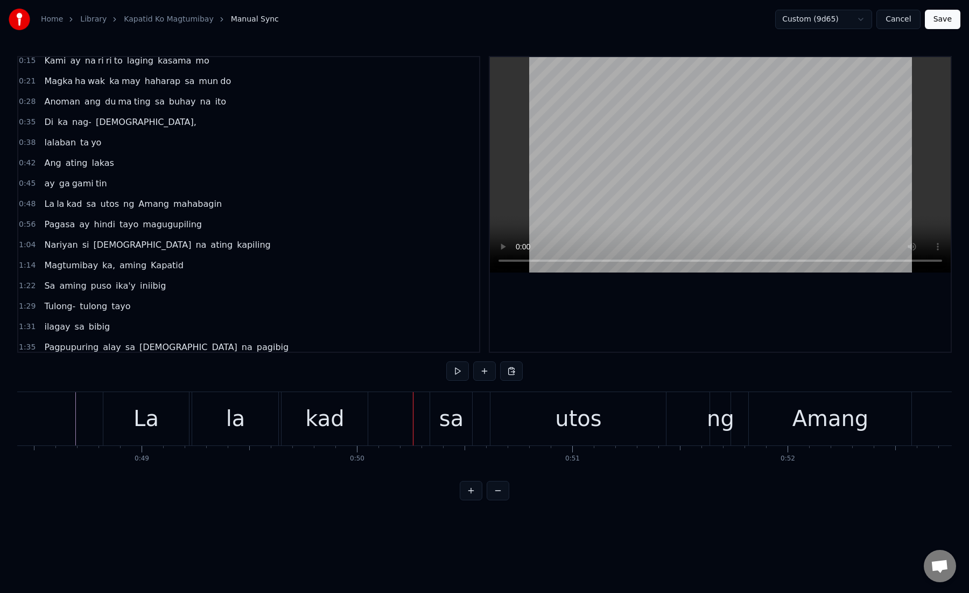
click at [328, 425] on div "kad" at bounding box center [324, 418] width 39 height 32
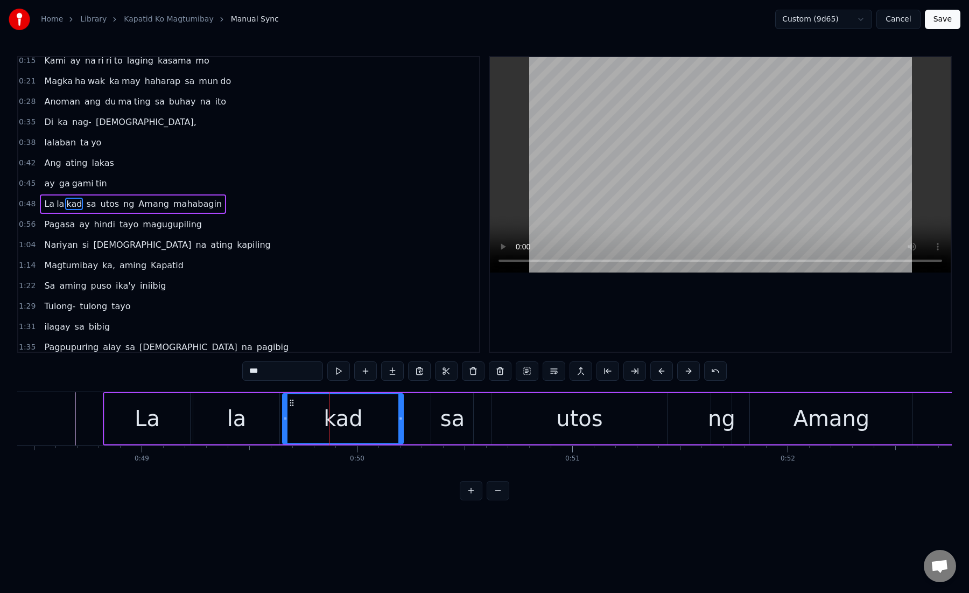
drag, startPoint x: 365, startPoint y: 421, endPoint x: 397, endPoint y: 419, distance: 32.4
click at [398, 419] on icon at bounding box center [400, 418] width 4 height 9
click at [337, 419] on div "kad" at bounding box center [342, 418] width 39 height 32
click at [439, 420] on div "sa" at bounding box center [452, 418] width 42 height 51
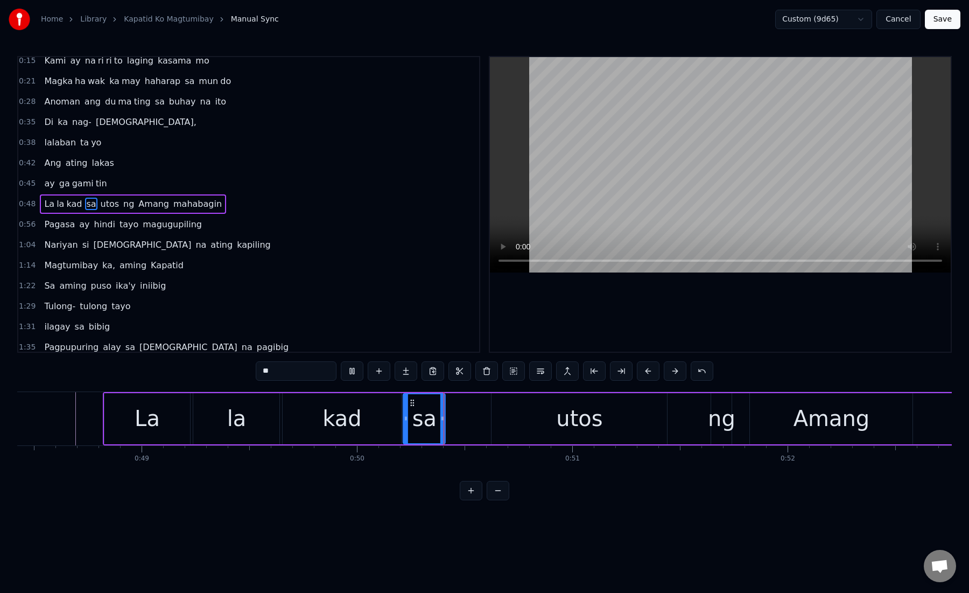
drag, startPoint x: 432, startPoint y: 401, endPoint x: 430, endPoint y: 407, distance: 6.3
click at [413, 399] on icon at bounding box center [412, 402] width 9 height 9
drag, startPoint x: 444, startPoint y: 419, endPoint x: 470, endPoint y: 419, distance: 26.4
click at [470, 419] on icon at bounding box center [470, 418] width 4 height 9
click at [514, 421] on div "utos" at bounding box center [580, 418] width 176 height 51
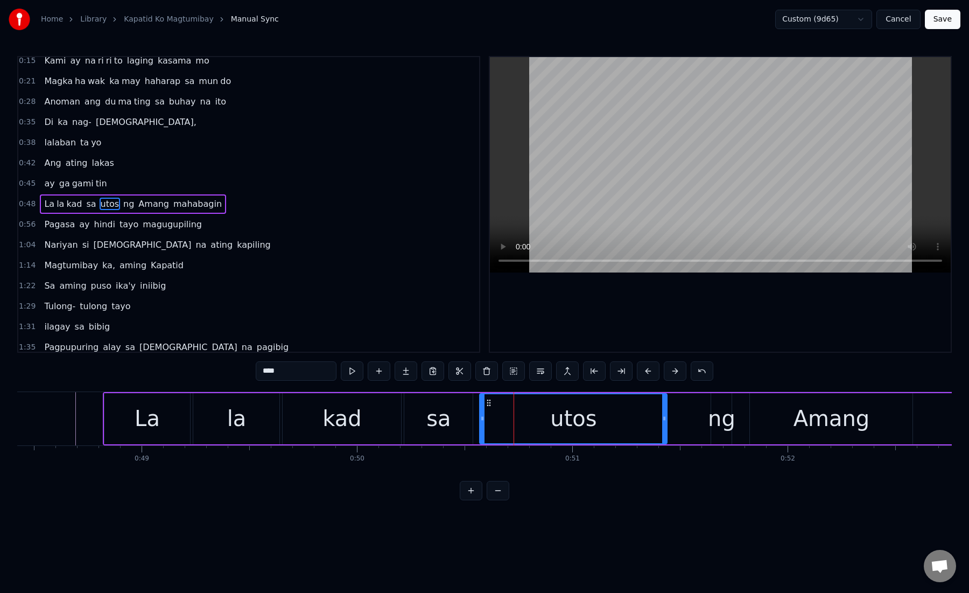
drag, startPoint x: 494, startPoint y: 420, endPoint x: 482, endPoint y: 420, distance: 11.8
click at [482, 420] on icon at bounding box center [482, 418] width 4 height 9
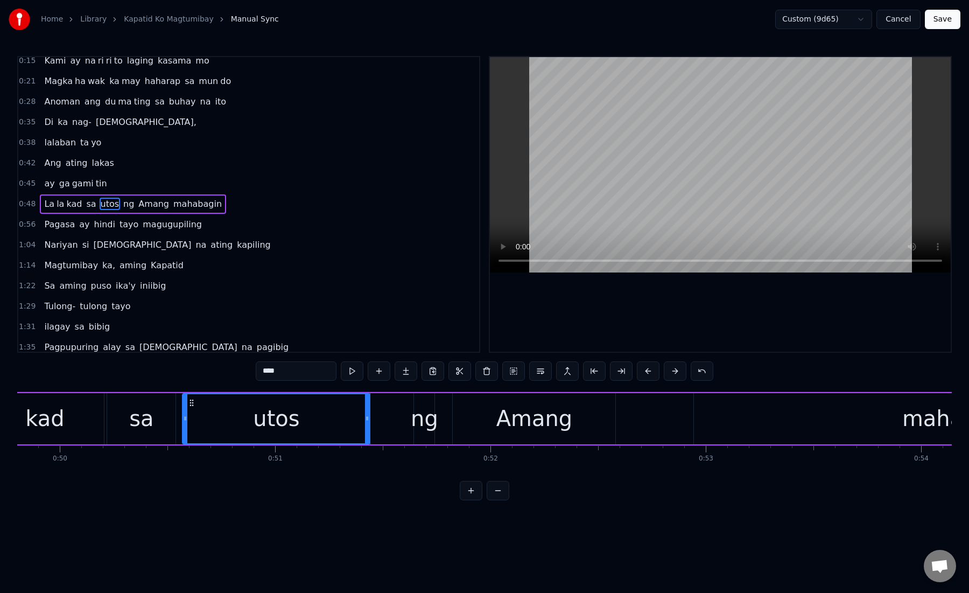
scroll to position [0, 10745]
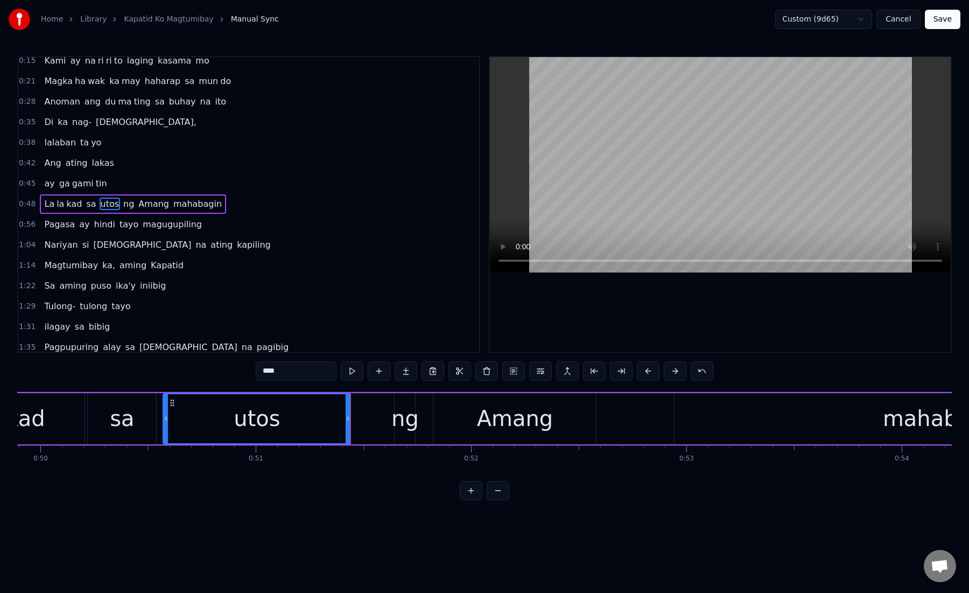
click at [326, 423] on div "utos" at bounding box center [257, 418] width 186 height 49
click at [296, 415] on div "utos" at bounding box center [257, 418] width 186 height 49
drag, startPoint x: 348, startPoint y: 422, endPoint x: 312, endPoint y: 422, distance: 36.1
click at [312, 422] on icon at bounding box center [312, 418] width 4 height 9
click at [404, 421] on div "ng" at bounding box center [404, 418] width 27 height 32
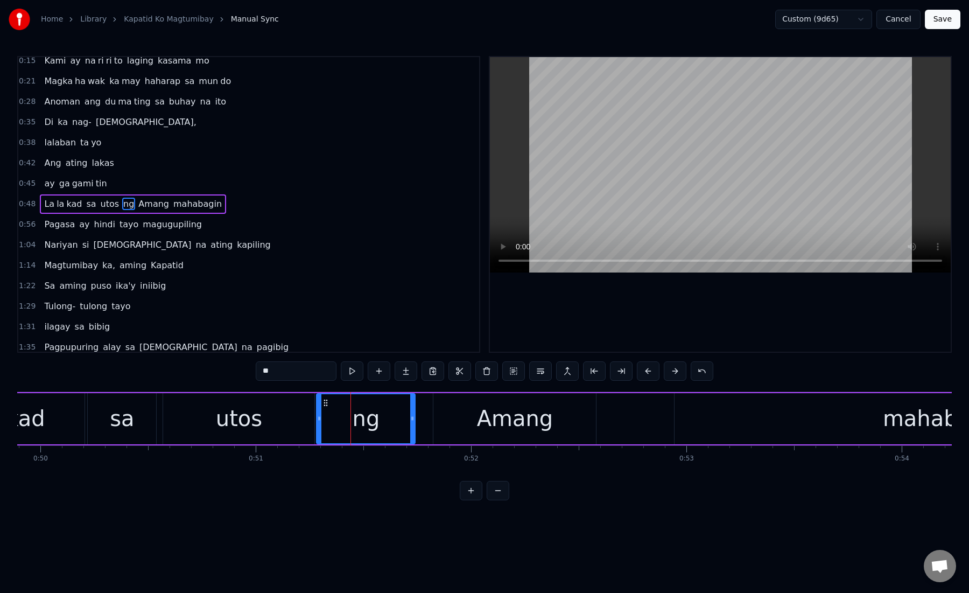
drag, startPoint x: 396, startPoint y: 421, endPoint x: 318, endPoint y: 421, distance: 78.1
click at [318, 421] on icon at bounding box center [319, 418] width 4 height 9
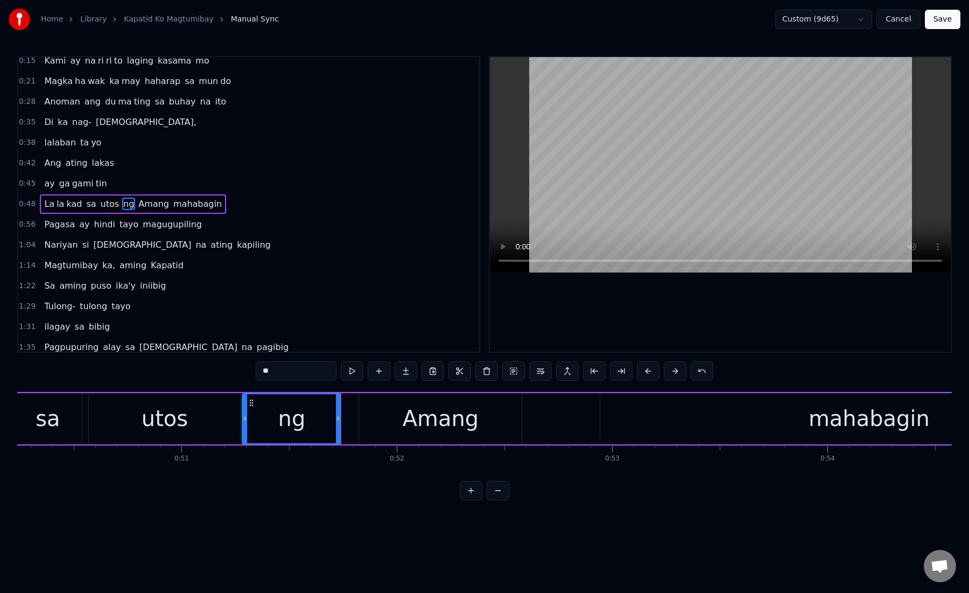
scroll to position [0, 10905]
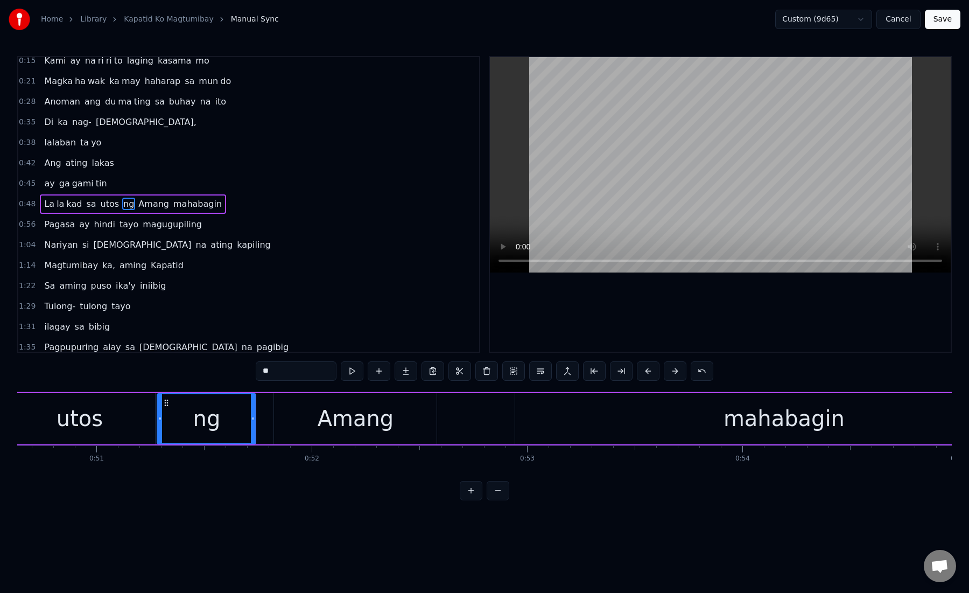
click at [311, 421] on div "Amang" at bounding box center [355, 418] width 163 height 51
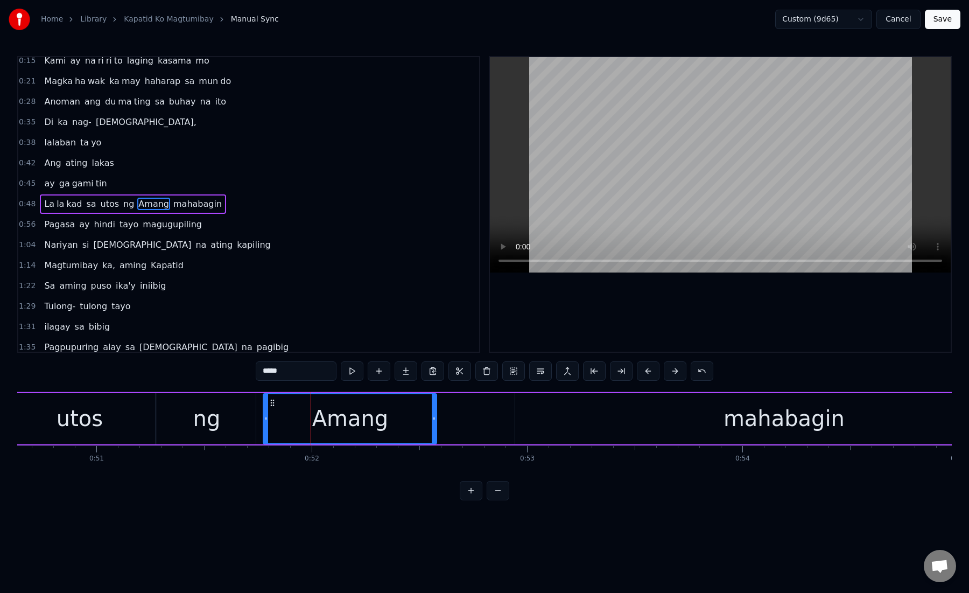
drag, startPoint x: 277, startPoint y: 420, endPoint x: 266, endPoint y: 420, distance: 10.8
click at [266, 420] on icon at bounding box center [266, 418] width 4 height 9
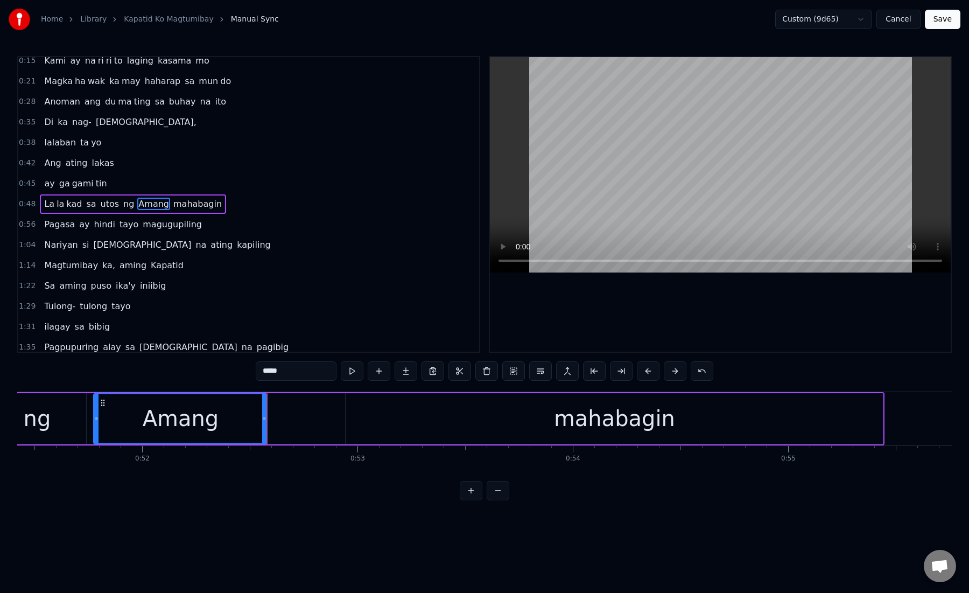
scroll to position [0, 11083]
click at [383, 410] on div "mahabagin" at bounding box center [606, 418] width 537 height 51
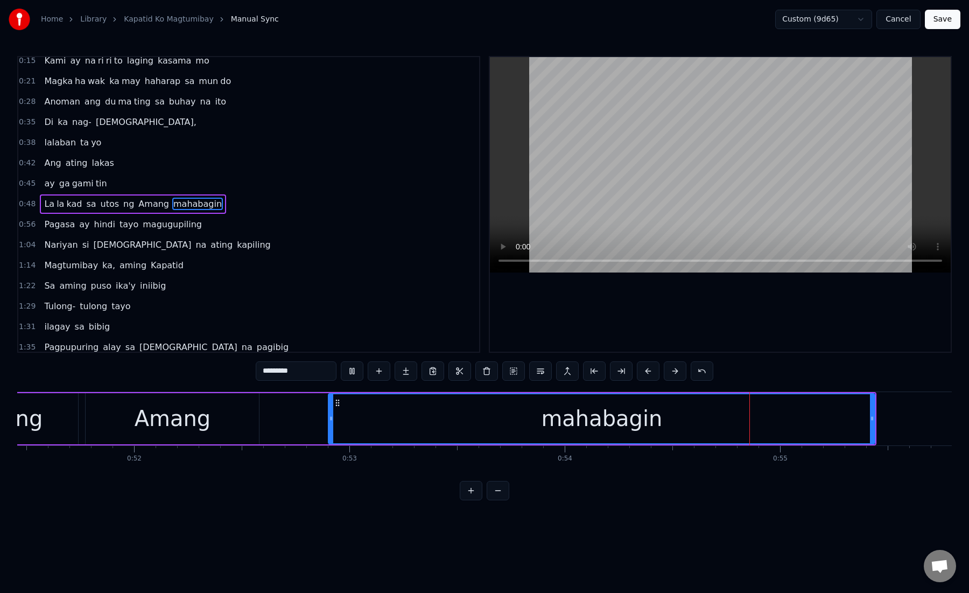
drag, startPoint x: 341, startPoint y: 420, endPoint x: 331, endPoint y: 420, distance: 9.7
click at [331, 420] on icon at bounding box center [331, 418] width 4 height 9
click at [347, 420] on div "mahabagin" at bounding box center [601, 418] width 546 height 49
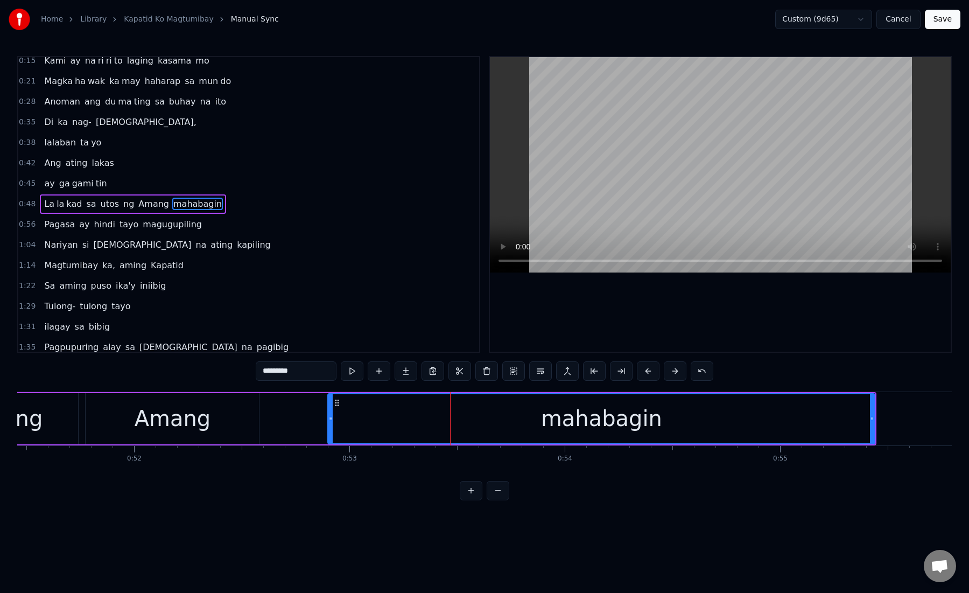
click at [445, 419] on div "mahabagin" at bounding box center [601, 418] width 546 height 49
click at [618, 377] on button at bounding box center [621, 370] width 23 height 19
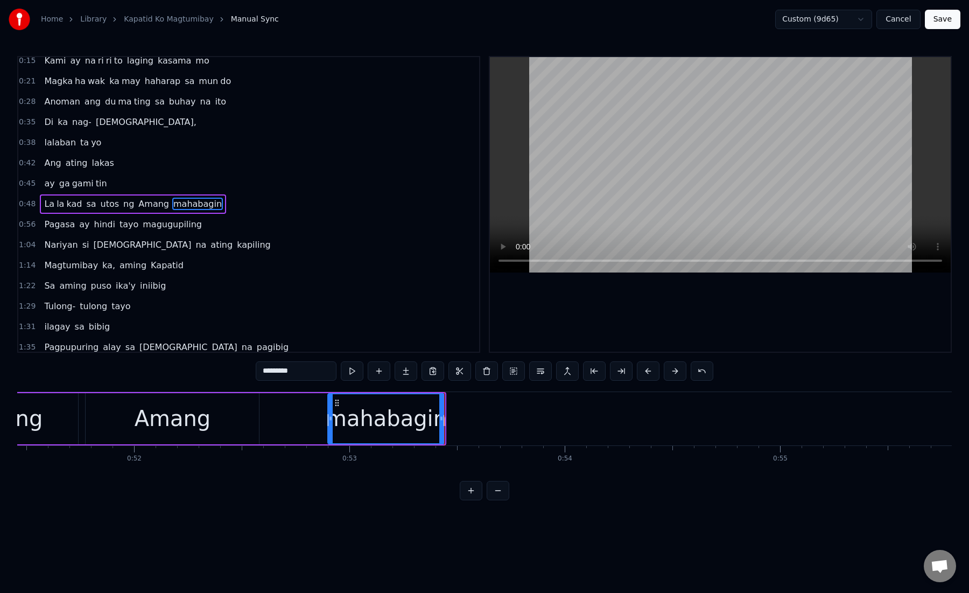
drag, startPoint x: 282, startPoint y: 372, endPoint x: 321, endPoint y: 370, distance: 38.8
click at [321, 370] on input "*********" at bounding box center [296, 370] width 81 height 19
type input "****"
click at [404, 371] on button at bounding box center [406, 370] width 23 height 19
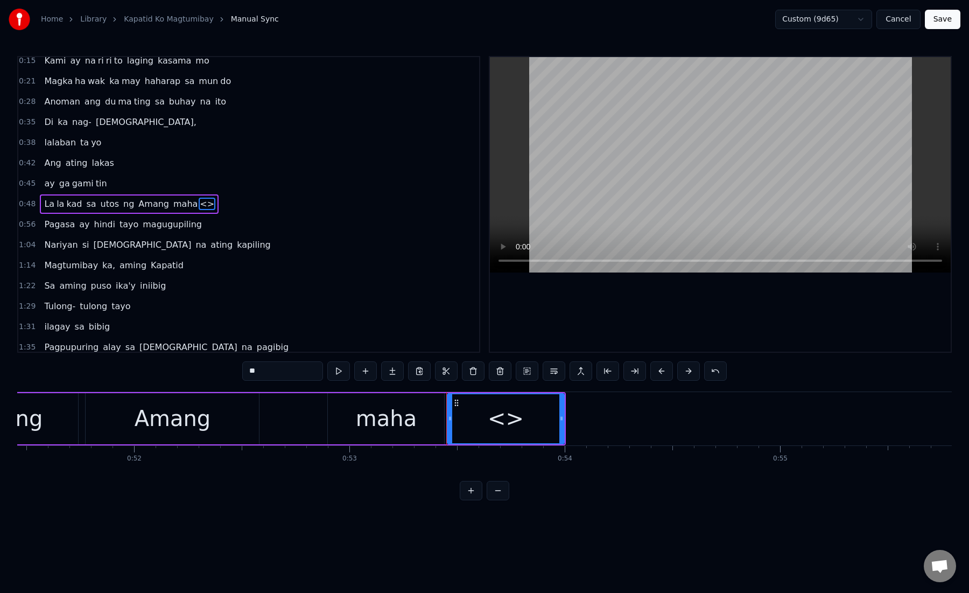
drag, startPoint x: 267, startPoint y: 371, endPoint x: 231, endPoint y: 371, distance: 36.1
click at [231, 371] on div "0:15 Kami ay na ri ri to laging kasama mo 0:21 Magka ha wak ka may haharap sa m…" at bounding box center [484, 278] width 935 height 444
paste input "***"
drag, startPoint x: 258, startPoint y: 372, endPoint x: 320, endPoint y: 372, distance: 62.5
click at [320, 372] on input "*****" at bounding box center [282, 370] width 81 height 19
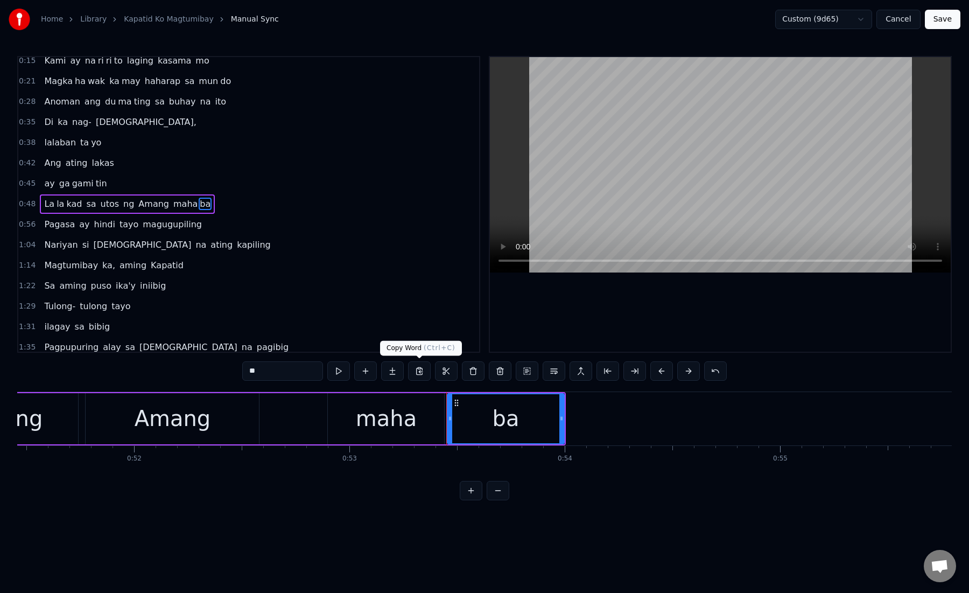
type input "**"
click at [395, 372] on button at bounding box center [392, 370] width 23 height 19
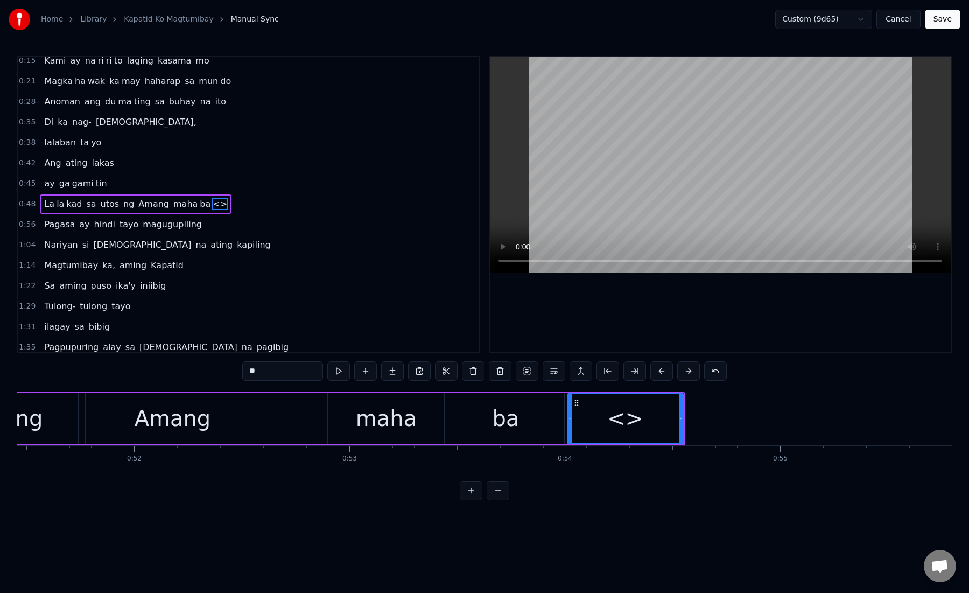
paste input "*"
drag, startPoint x: 248, startPoint y: 369, endPoint x: 293, endPoint y: 369, distance: 45.2
click at [293, 370] on input "**" at bounding box center [282, 370] width 81 height 19
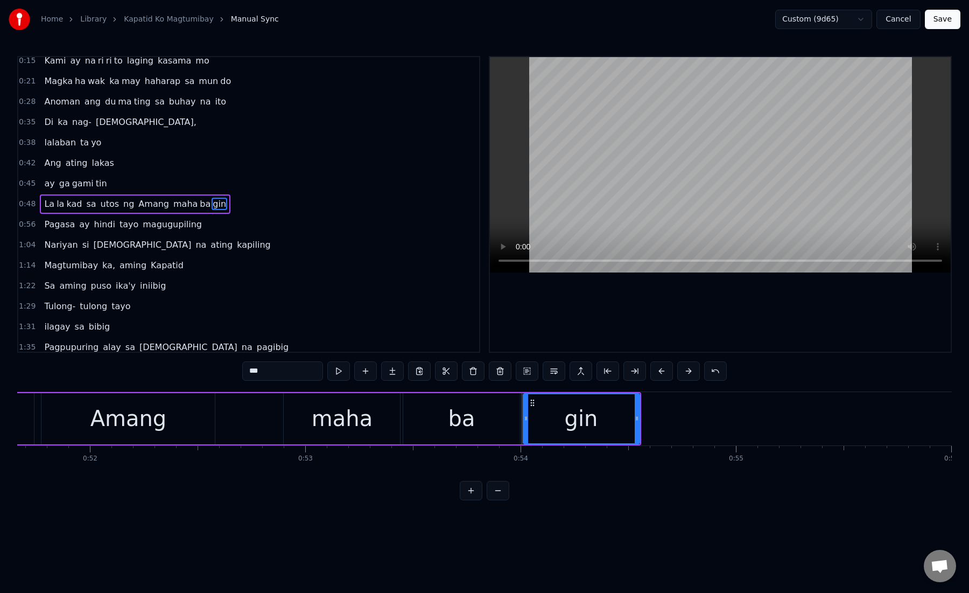
scroll to position [0, 11143]
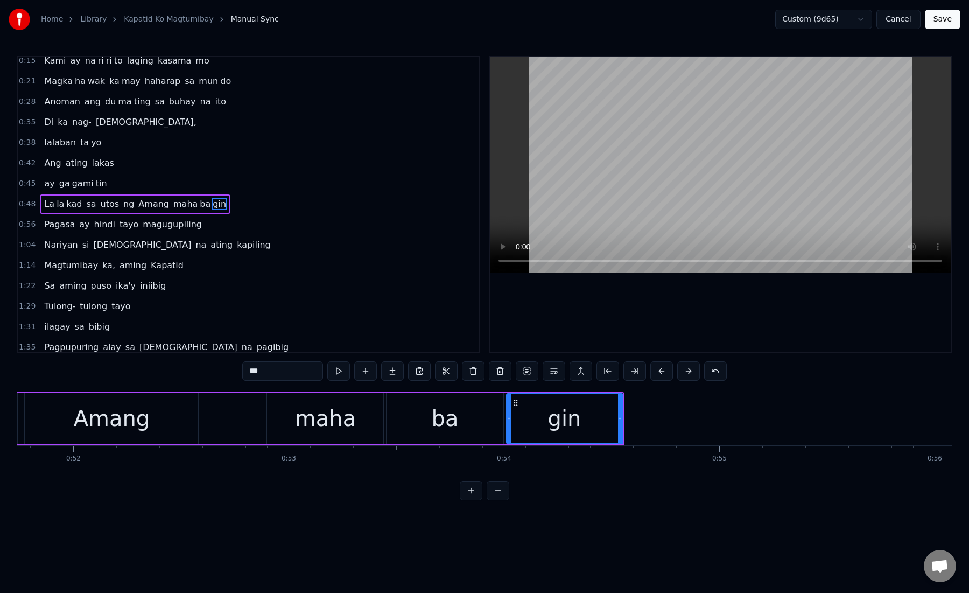
click at [391, 417] on div "ba" at bounding box center [445, 418] width 116 height 51
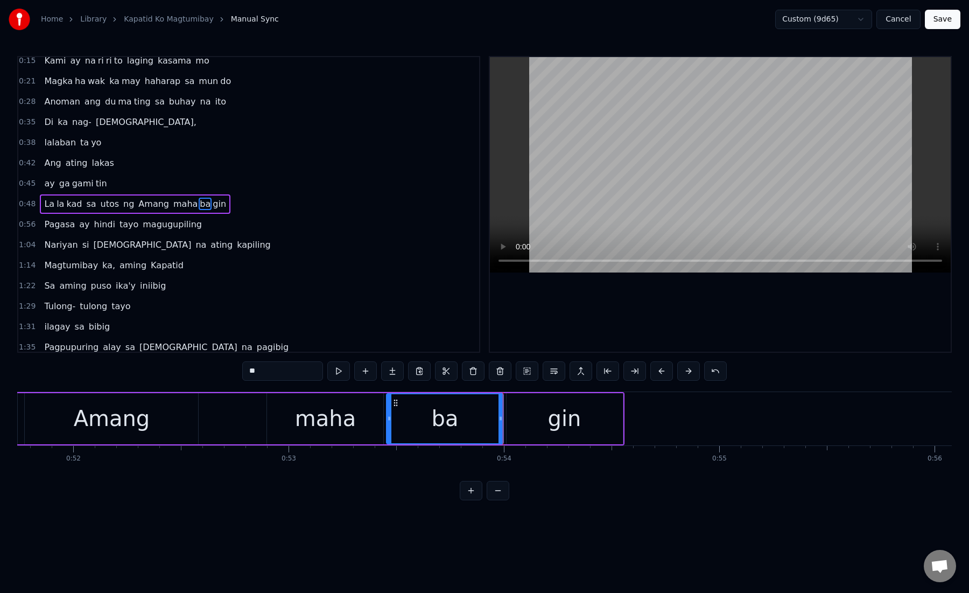
click at [526, 424] on div "gin" at bounding box center [565, 418] width 116 height 51
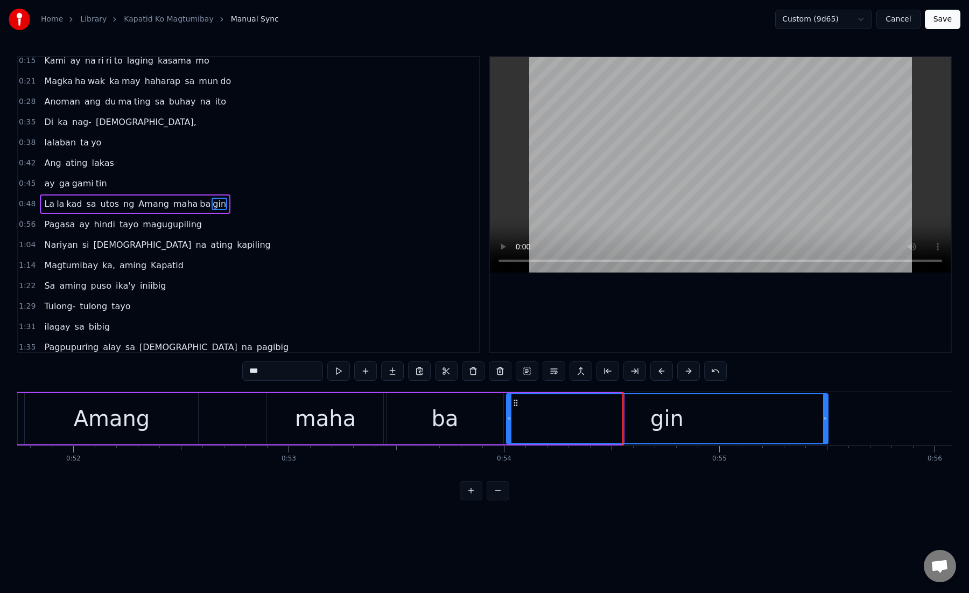
drag, startPoint x: 620, startPoint y: 421, endPoint x: 825, endPoint y: 414, distance: 205.8
click at [825, 414] on icon at bounding box center [825, 418] width 4 height 9
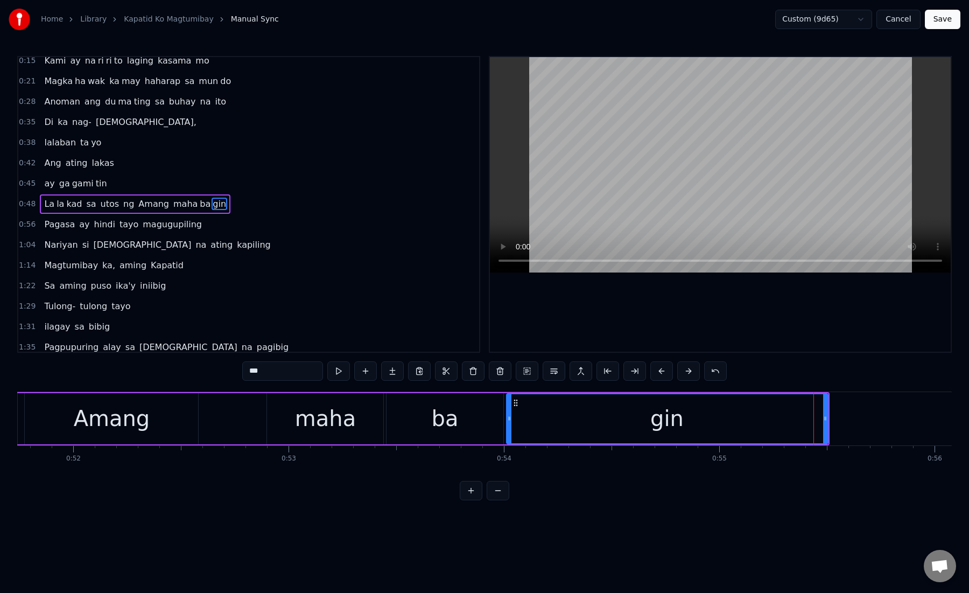
click at [536, 419] on div "gin" at bounding box center [667, 418] width 320 height 49
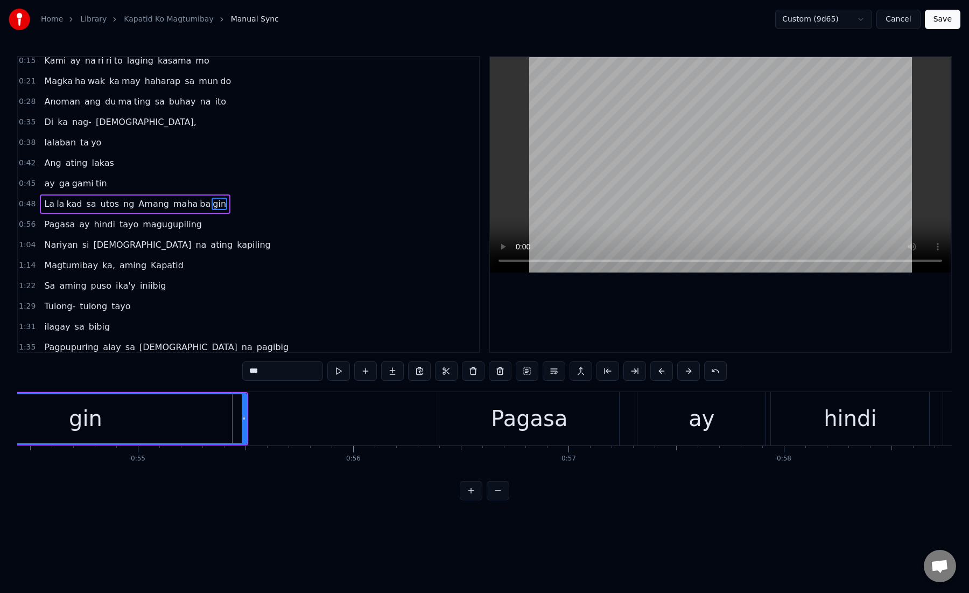
scroll to position [0, 11735]
click at [479, 416] on div "Pagasa" at bounding box center [519, 418] width 180 height 53
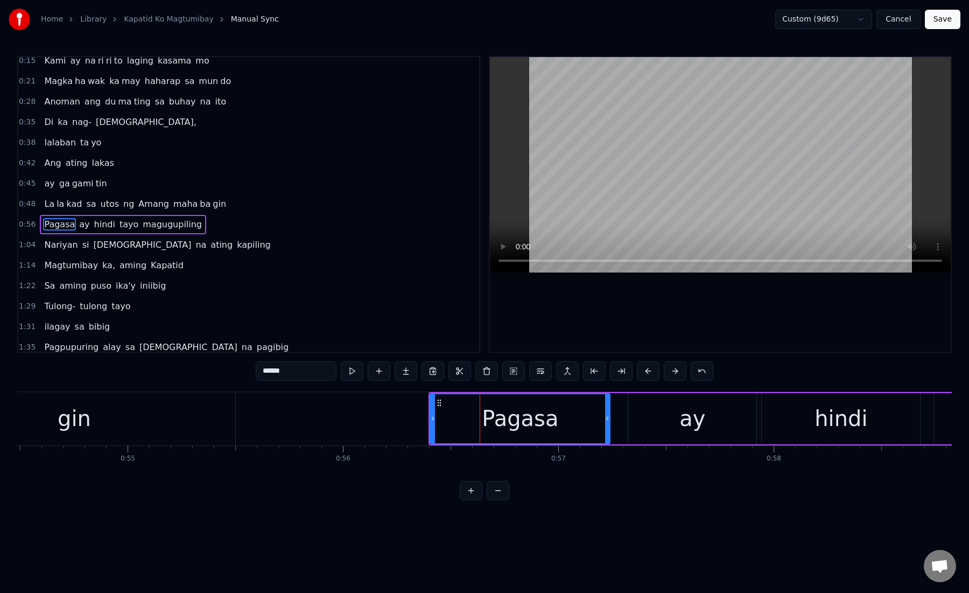
scroll to position [27, 0]
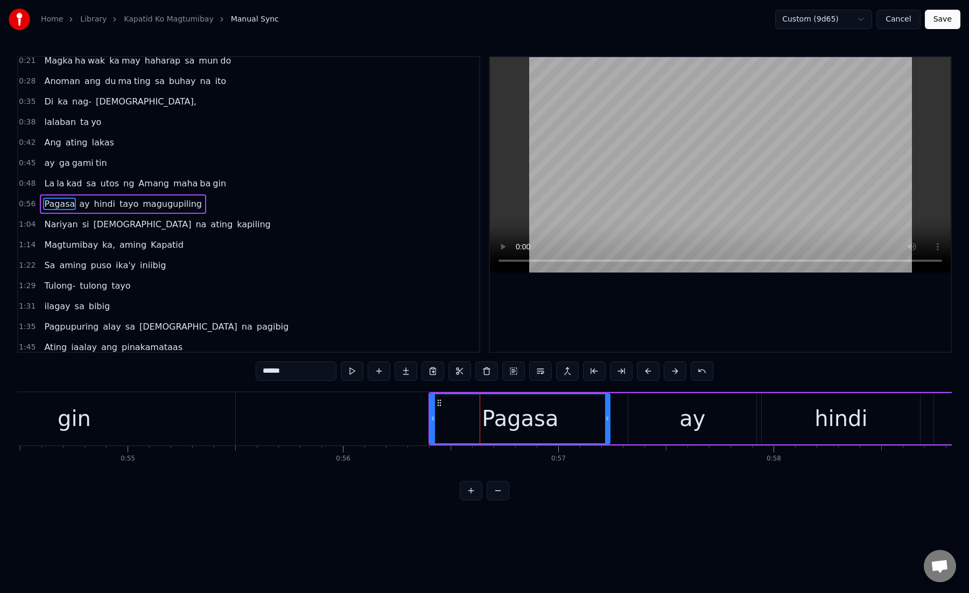
click at [457, 414] on div "Pagasa" at bounding box center [520, 418] width 179 height 49
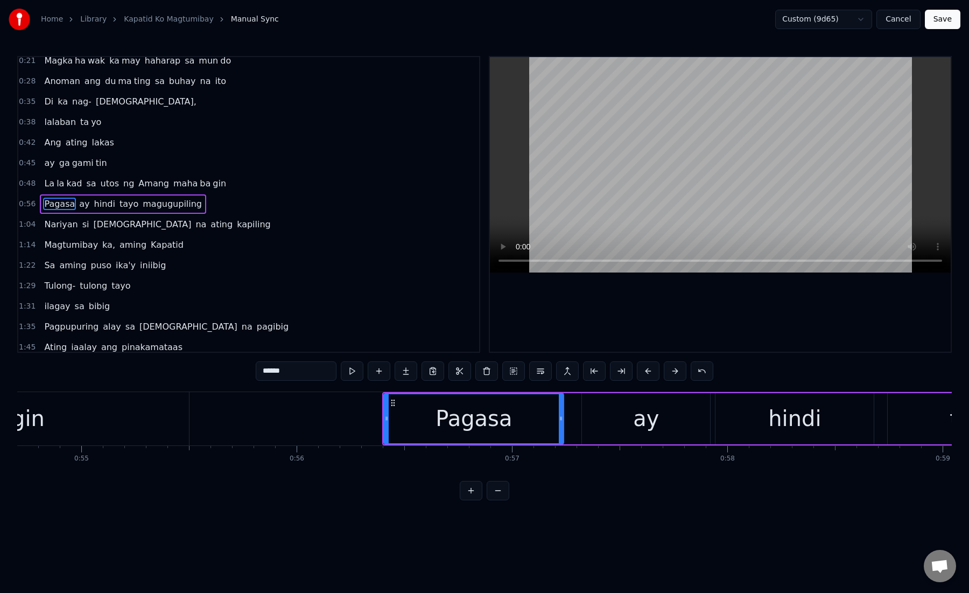
scroll to position [0, 11786]
click at [417, 412] on div "Pagasa" at bounding box center [469, 418] width 179 height 49
click at [422, 416] on div "Pagasa" at bounding box center [469, 418] width 179 height 49
click at [628, 373] on button at bounding box center [621, 370] width 23 height 19
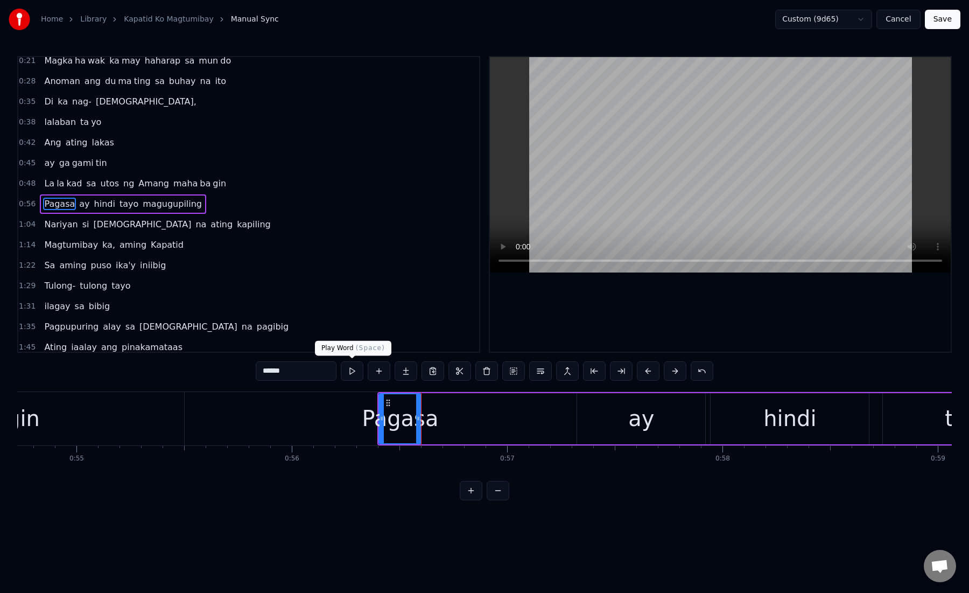
drag, startPoint x: 274, startPoint y: 372, endPoint x: 362, endPoint y: 378, distance: 89.0
click at [362, 378] on div "******" at bounding box center [485, 370] width 458 height 19
type input "***"
click at [400, 374] on button at bounding box center [406, 370] width 23 height 19
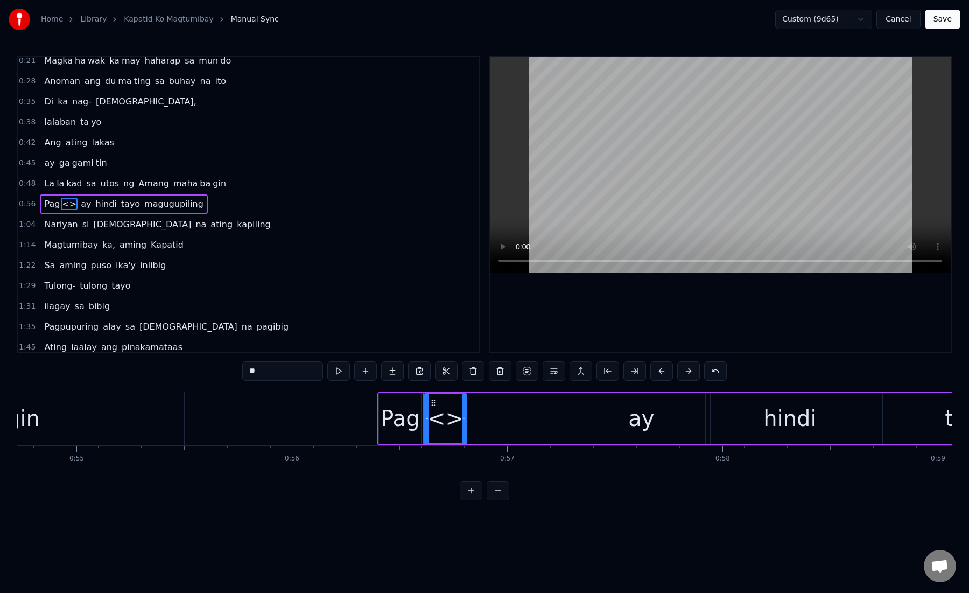
paste input "*"
drag, startPoint x: 248, startPoint y: 370, endPoint x: 311, endPoint y: 380, distance: 63.8
click at [311, 380] on input "**" at bounding box center [282, 370] width 81 height 19
drag, startPoint x: 463, startPoint y: 419, endPoint x: 564, endPoint y: 419, distance: 100.7
click at [564, 419] on icon at bounding box center [565, 418] width 4 height 9
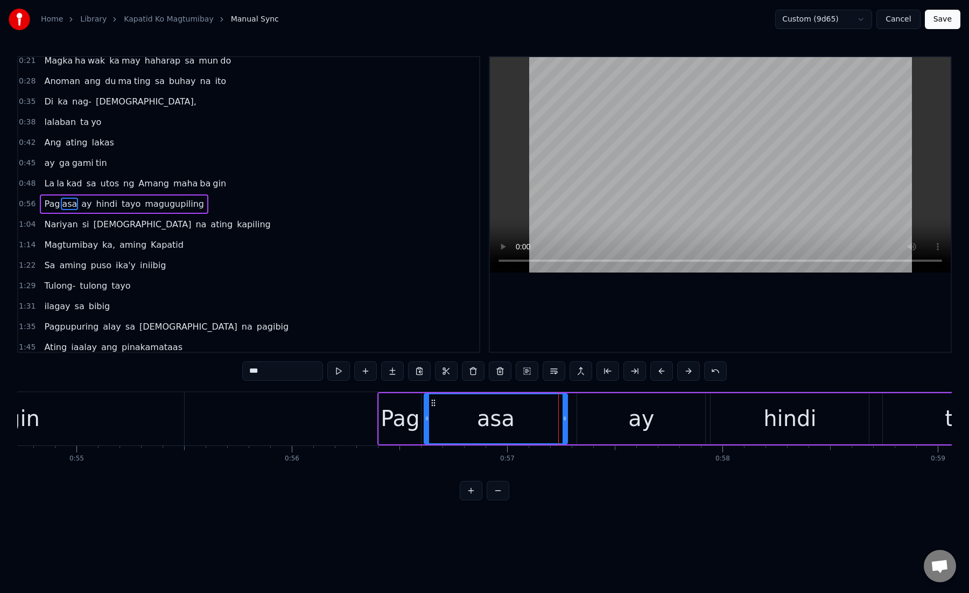
type input "***"
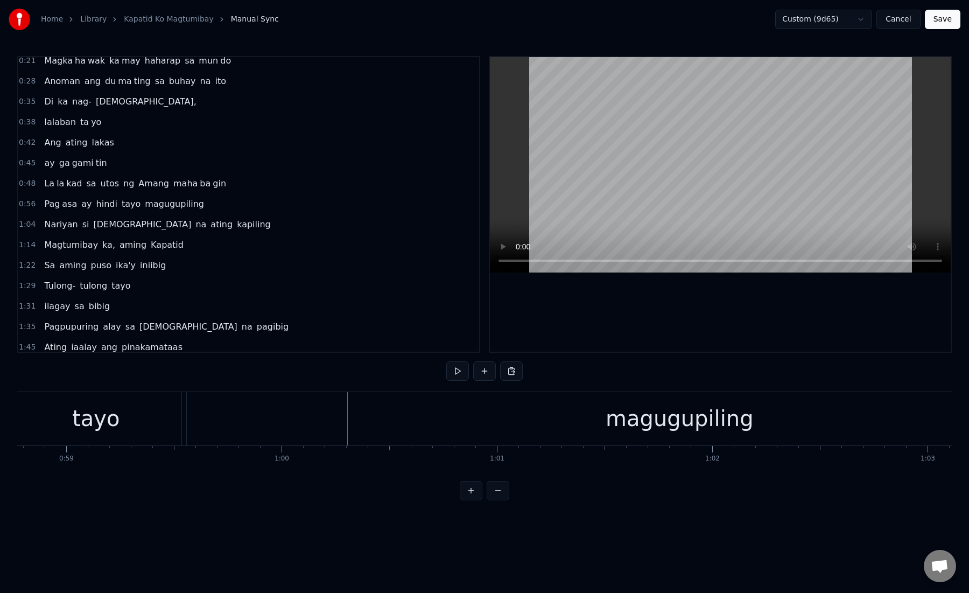
scroll to position [0, 12603]
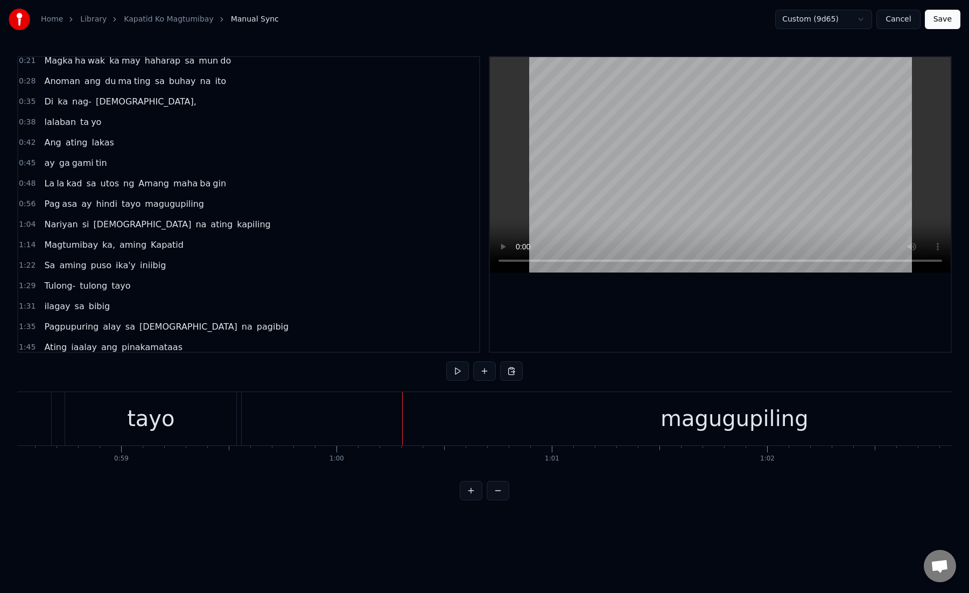
click at [261, 419] on div "magugupiling" at bounding box center [734, 418] width 985 height 53
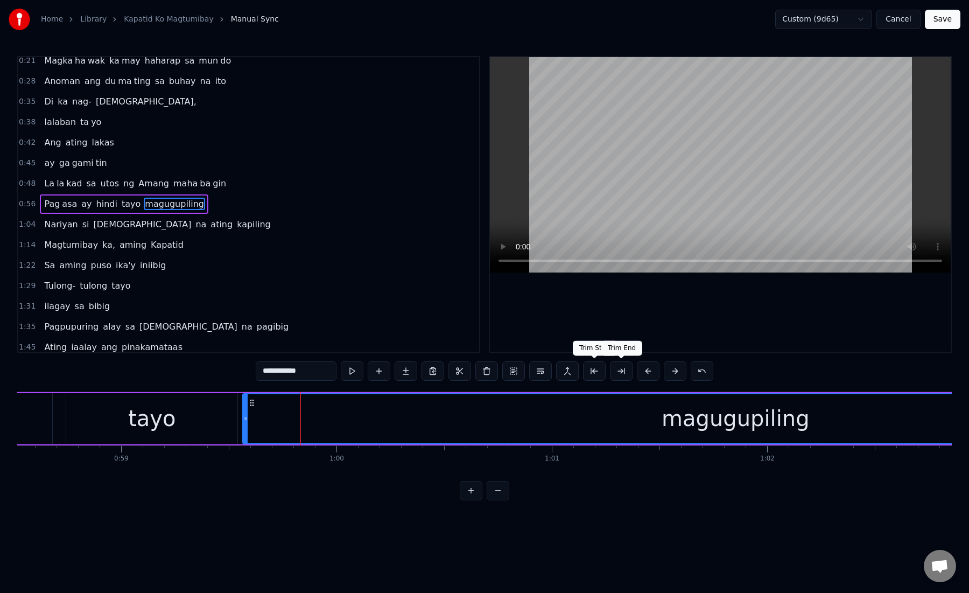
click at [625, 372] on button at bounding box center [621, 370] width 23 height 19
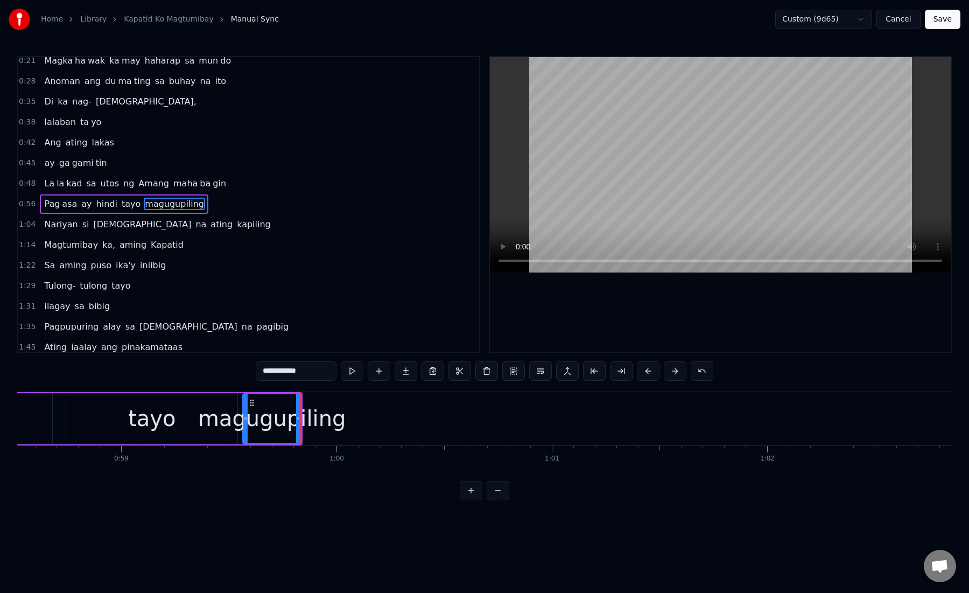
drag, startPoint x: 274, startPoint y: 373, endPoint x: 400, endPoint y: 376, distance: 126.0
click at [401, 377] on div "**********" at bounding box center [485, 370] width 458 height 19
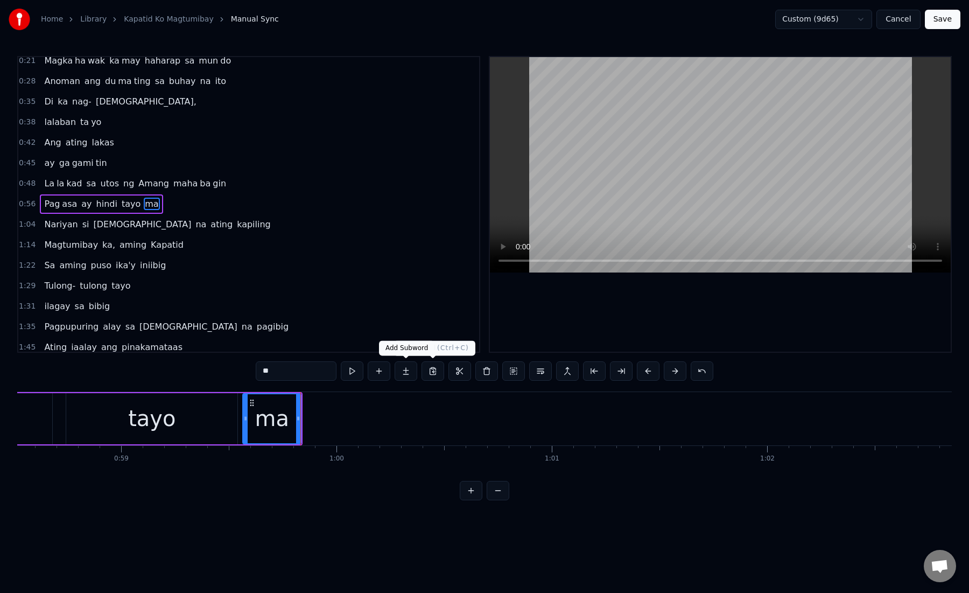
type input "**"
click at [404, 372] on button at bounding box center [406, 370] width 23 height 19
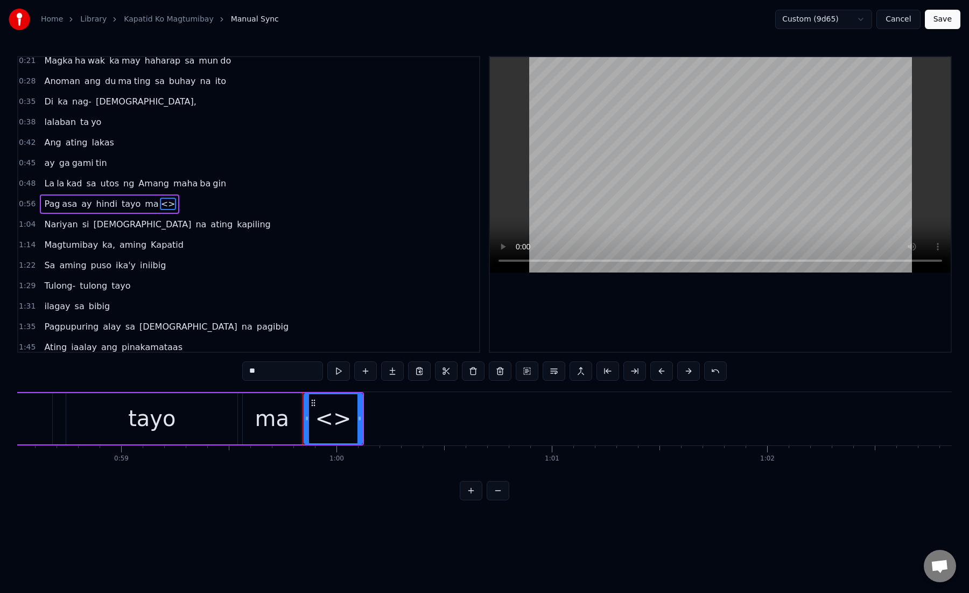
drag, startPoint x: 250, startPoint y: 375, endPoint x: 296, endPoint y: 374, distance: 45.3
click at [296, 374] on input "**" at bounding box center [282, 370] width 81 height 19
paste input "********"
drag, startPoint x: 258, startPoint y: 371, endPoint x: 313, endPoint y: 369, distance: 55.0
click at [313, 369] on input "**********" at bounding box center [282, 370] width 81 height 19
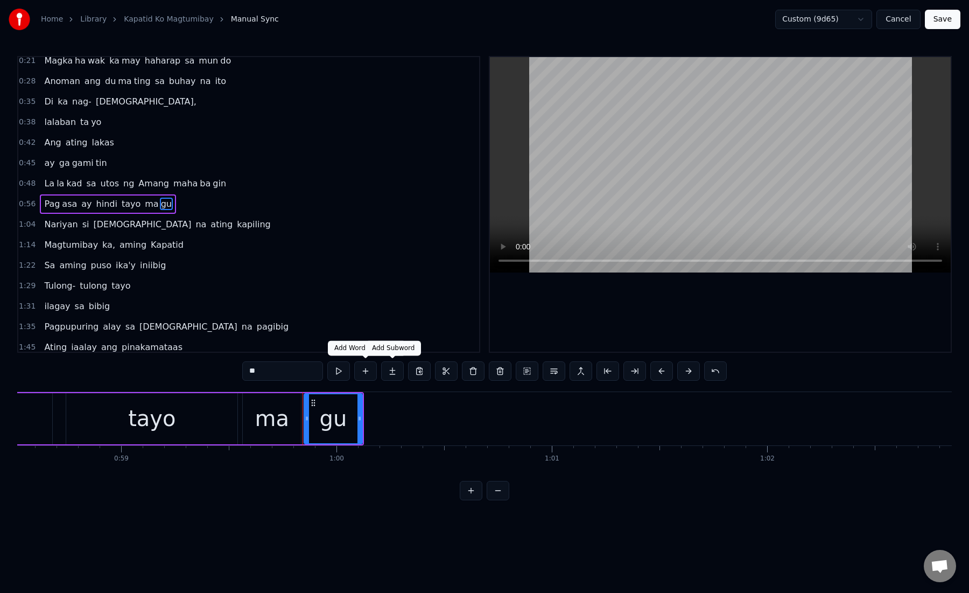
type input "**"
click at [390, 372] on button at bounding box center [392, 370] width 23 height 19
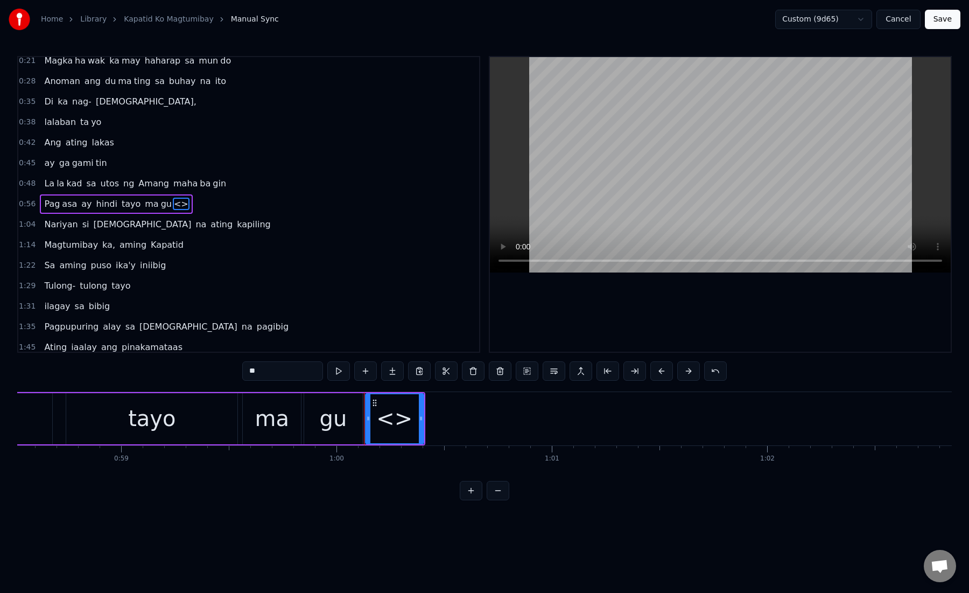
drag, startPoint x: 247, startPoint y: 371, endPoint x: 285, endPoint y: 372, distance: 37.7
click at [285, 372] on input "**" at bounding box center [282, 370] width 81 height 19
paste input "******"
drag, startPoint x: 258, startPoint y: 372, endPoint x: 302, endPoint y: 377, distance: 44.5
click at [302, 377] on input "********" at bounding box center [282, 370] width 81 height 19
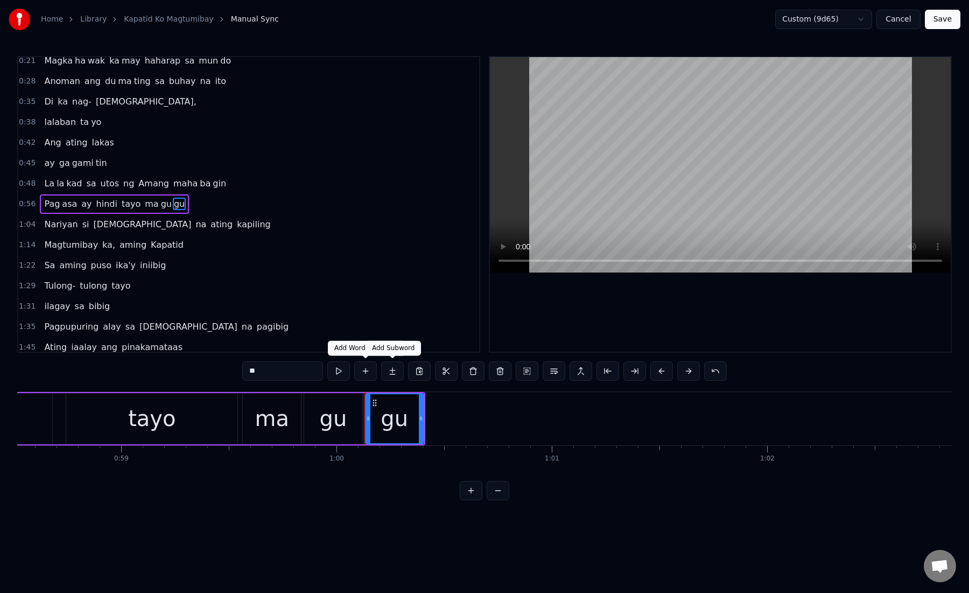
type input "**"
click at [398, 374] on button at bounding box center [392, 370] width 23 height 19
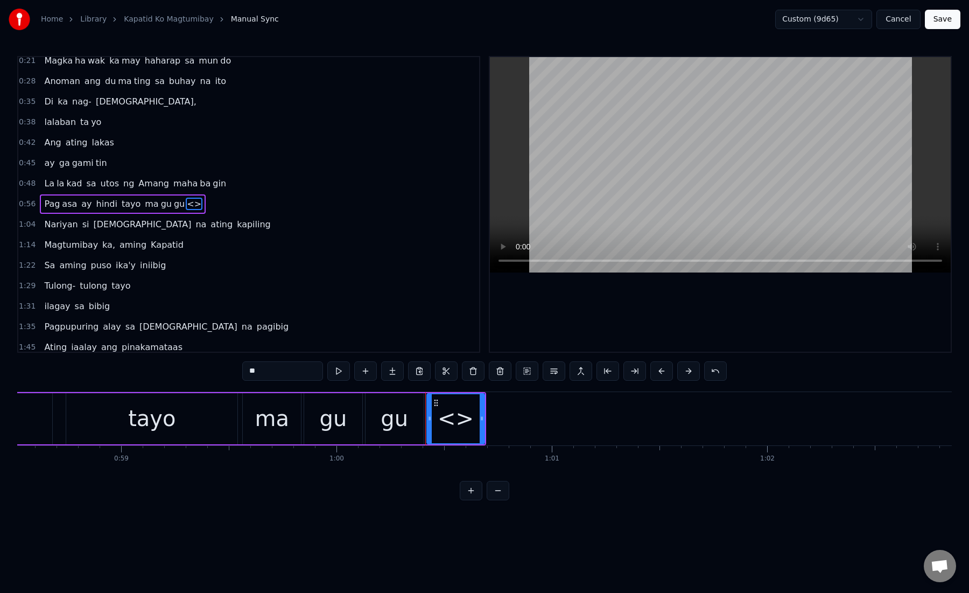
drag, startPoint x: 286, startPoint y: 370, endPoint x: 234, endPoint y: 370, distance: 52.8
click at [233, 370] on div "0:15 Kami ay na ri ri to laging kasama mo 0:21 Magka ha wak ka may haharap sa m…" at bounding box center [484, 278] width 935 height 444
paste input "****"
drag, startPoint x: 257, startPoint y: 372, endPoint x: 323, endPoint y: 373, distance: 65.2
click at [323, 373] on input "******" at bounding box center [282, 370] width 81 height 19
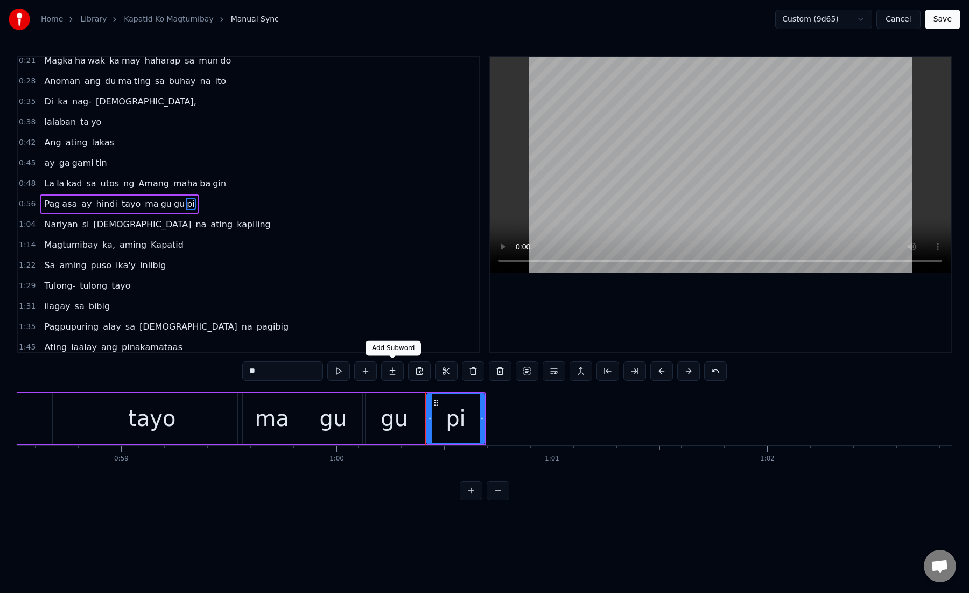
type input "**"
click at [391, 376] on button at bounding box center [392, 370] width 23 height 19
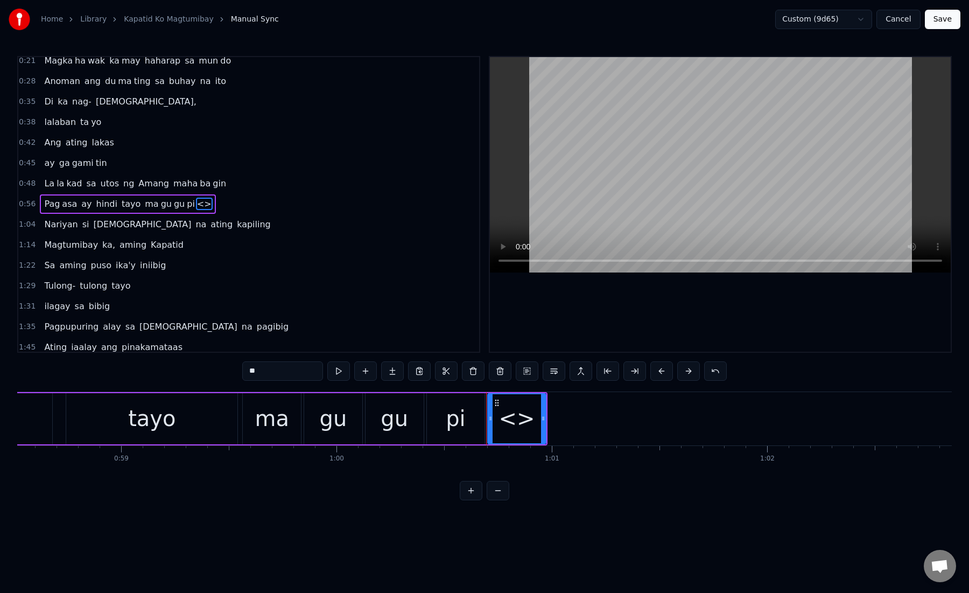
paste input "**"
drag, startPoint x: 246, startPoint y: 373, endPoint x: 281, endPoint y: 372, distance: 35.6
click at [281, 373] on input "**" at bounding box center [282, 370] width 81 height 19
click at [316, 417] on div "gu" at bounding box center [333, 418] width 58 height 51
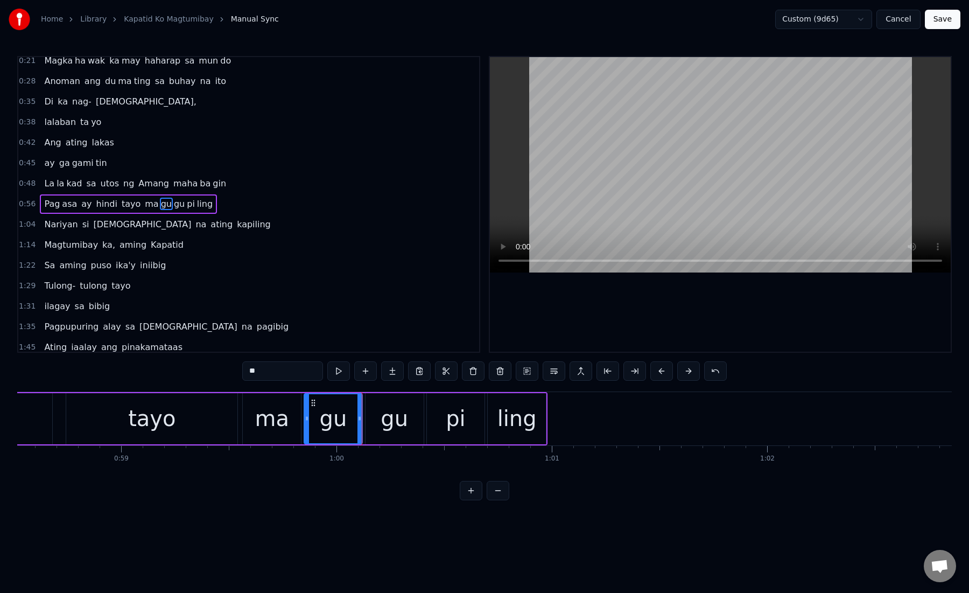
click at [368, 422] on div "gu" at bounding box center [395, 418] width 58 height 51
click at [521, 411] on div "ling" at bounding box center [517, 418] width 39 height 32
type input "****"
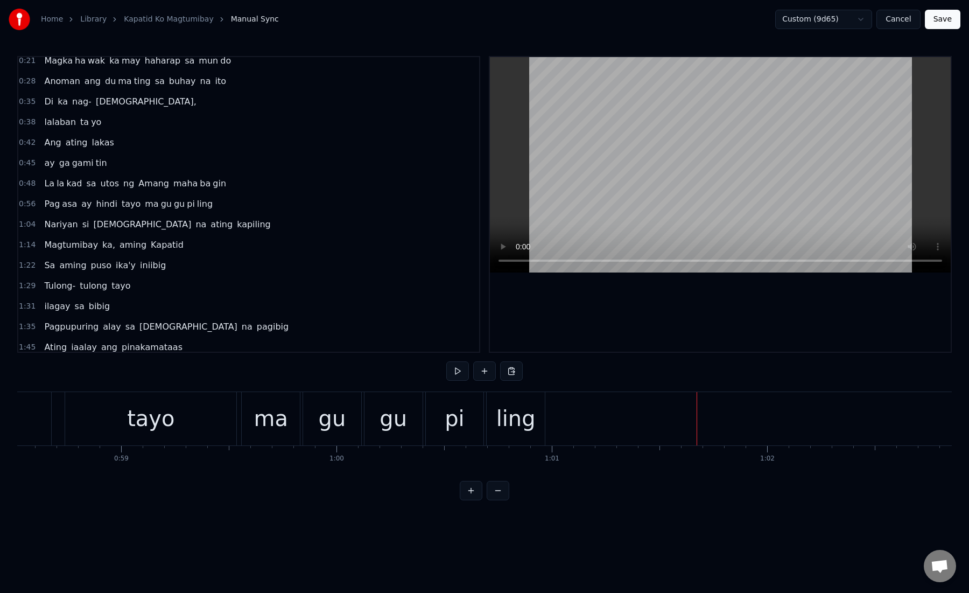
click at [524, 409] on div "ling" at bounding box center [515, 418] width 39 height 32
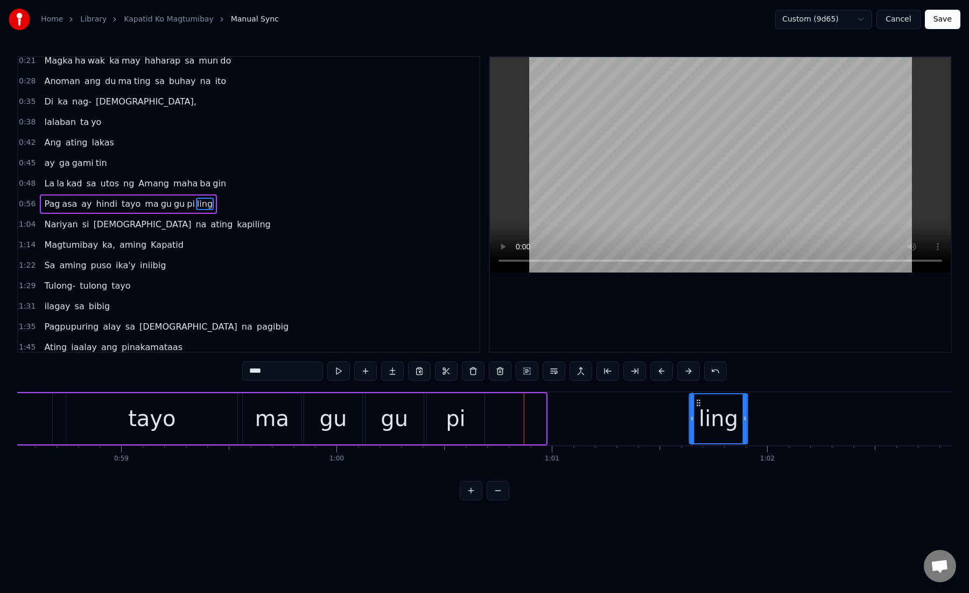
drag, startPoint x: 496, startPoint y: 402, endPoint x: 698, endPoint y: 405, distance: 201.4
click at [698, 405] on icon at bounding box center [699, 402] width 9 height 9
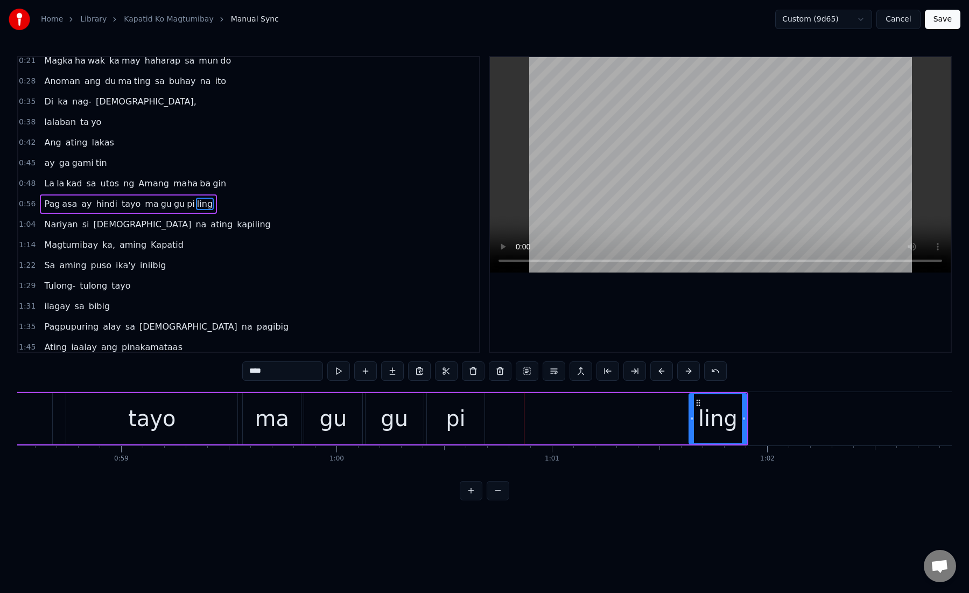
click at [469, 415] on div "pi" at bounding box center [456, 418] width 58 height 51
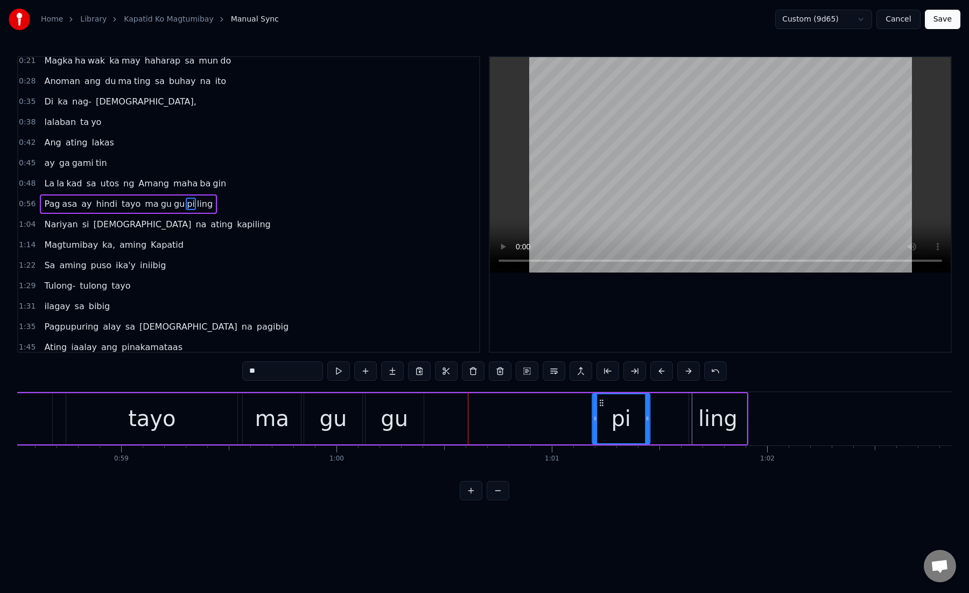
drag, startPoint x: 435, startPoint y: 402, endPoint x: 599, endPoint y: 397, distance: 164.3
click at [599, 397] on div "pi" at bounding box center [621, 418] width 57 height 49
click at [375, 400] on div "gu" at bounding box center [395, 418] width 58 height 51
type input "**"
drag, startPoint x: 374, startPoint y: 401, endPoint x: 436, endPoint y: 403, distance: 62.0
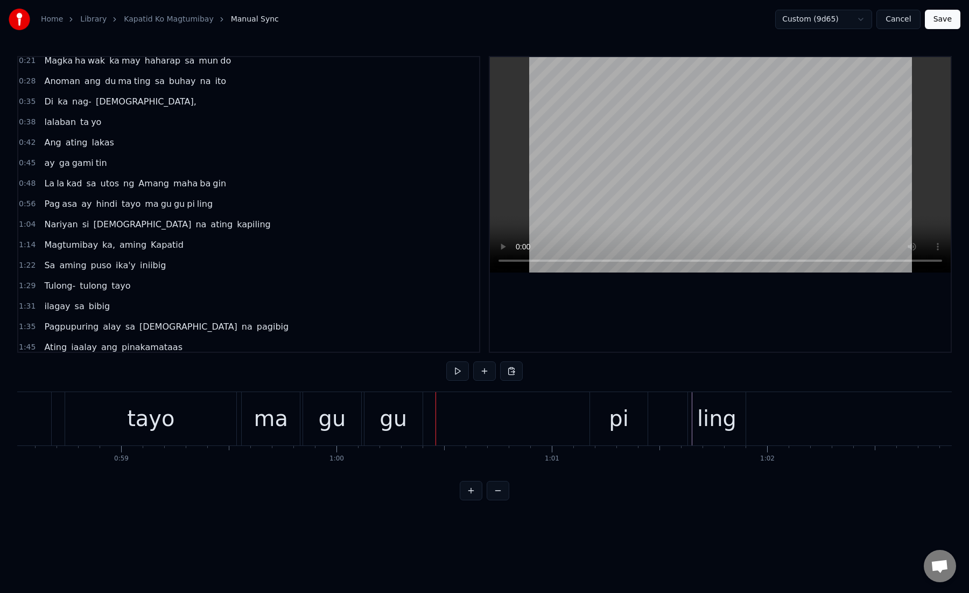
click at [426, 413] on div "ma [PERSON_NAME]" at bounding box center [493, 418] width 505 height 53
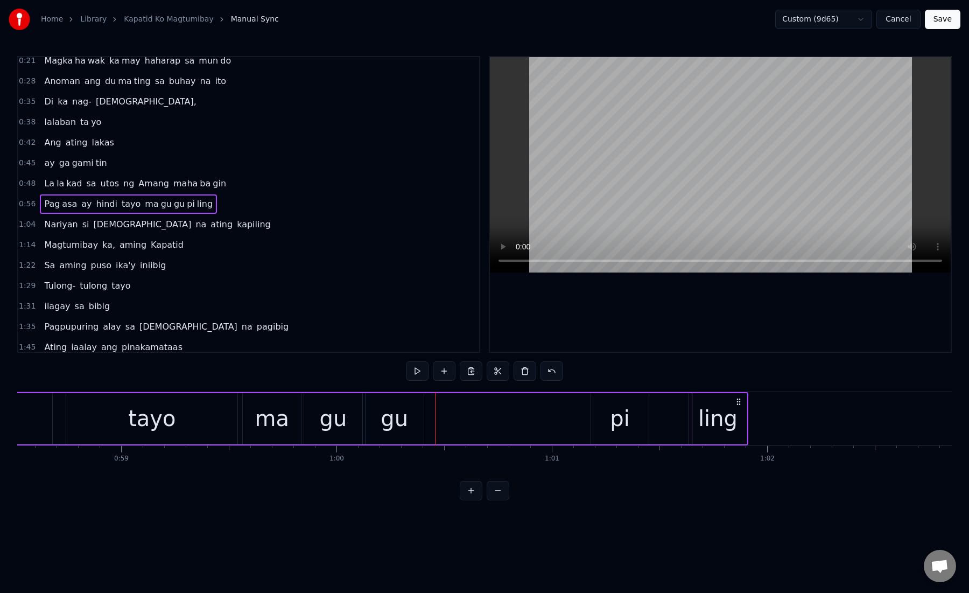
click at [375, 409] on div "gu" at bounding box center [395, 418] width 58 height 51
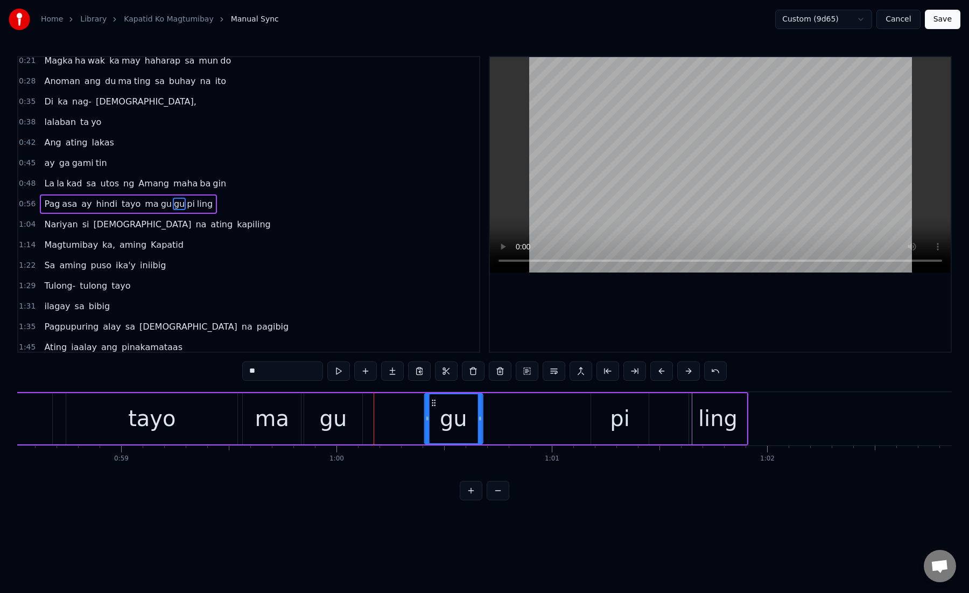
drag, startPoint x: 374, startPoint y: 403, endPoint x: 436, endPoint y: 400, distance: 62.0
click at [436, 400] on icon at bounding box center [433, 402] width 9 height 9
click at [329, 424] on div "gu" at bounding box center [333, 418] width 27 height 32
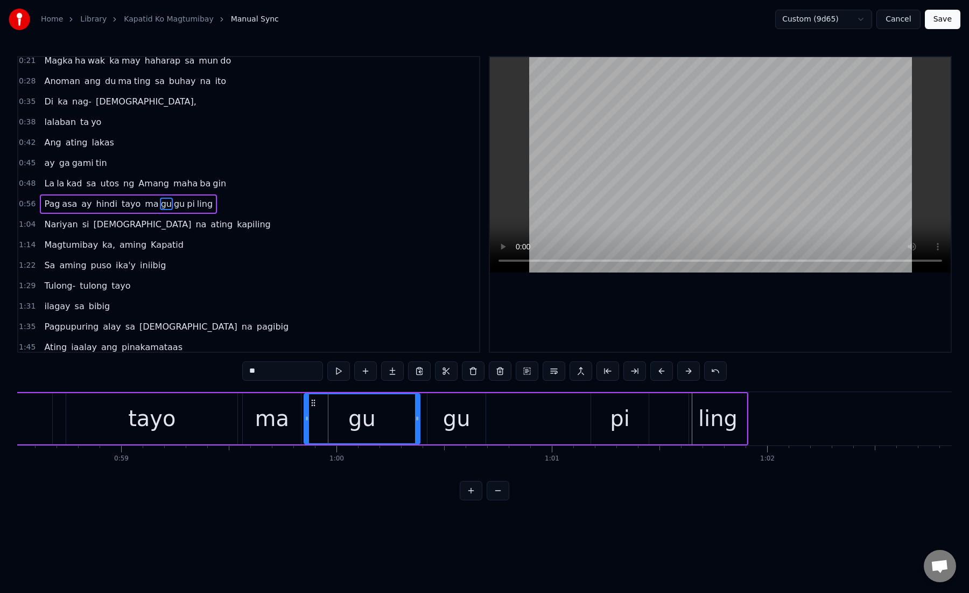
drag, startPoint x: 359, startPoint y: 422, endPoint x: 417, endPoint y: 424, distance: 57.6
click at [417, 424] on div at bounding box center [417, 418] width 4 height 49
drag, startPoint x: 417, startPoint y: 424, endPoint x: 409, endPoint y: 424, distance: 8.1
click at [409, 424] on div at bounding box center [410, 418] width 4 height 49
click at [464, 421] on div "gu" at bounding box center [456, 418] width 27 height 32
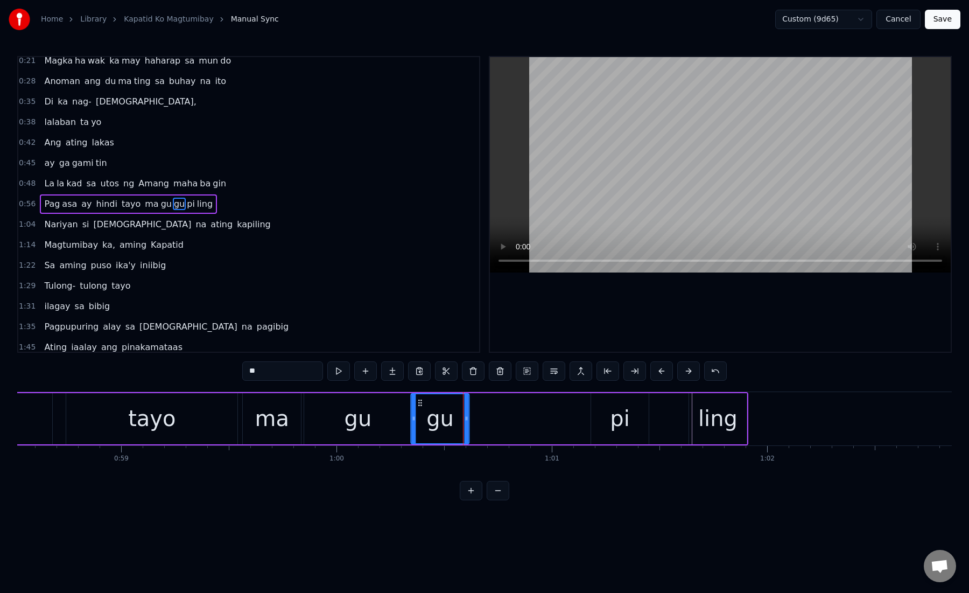
drag, startPoint x: 436, startPoint y: 402, endPoint x: 419, endPoint y: 402, distance: 16.2
click at [419, 402] on circle at bounding box center [419, 402] width 1 height 1
drag, startPoint x: 465, startPoint y: 422, endPoint x: 576, endPoint y: 422, distance: 110.4
click at [576, 422] on icon at bounding box center [577, 418] width 4 height 9
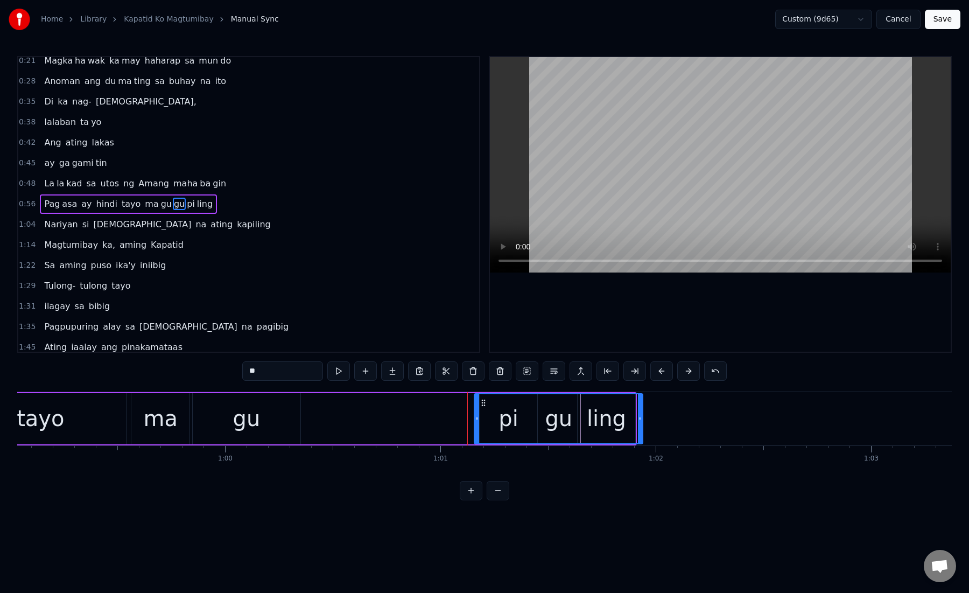
scroll to position [0, 12825]
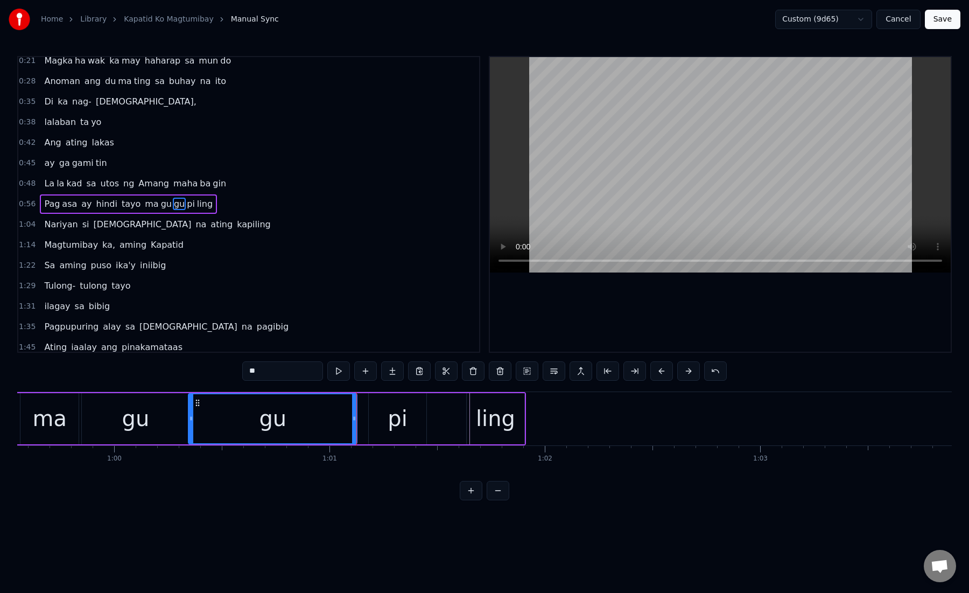
click at [384, 428] on div "pi" at bounding box center [398, 418] width 58 height 51
type input "**"
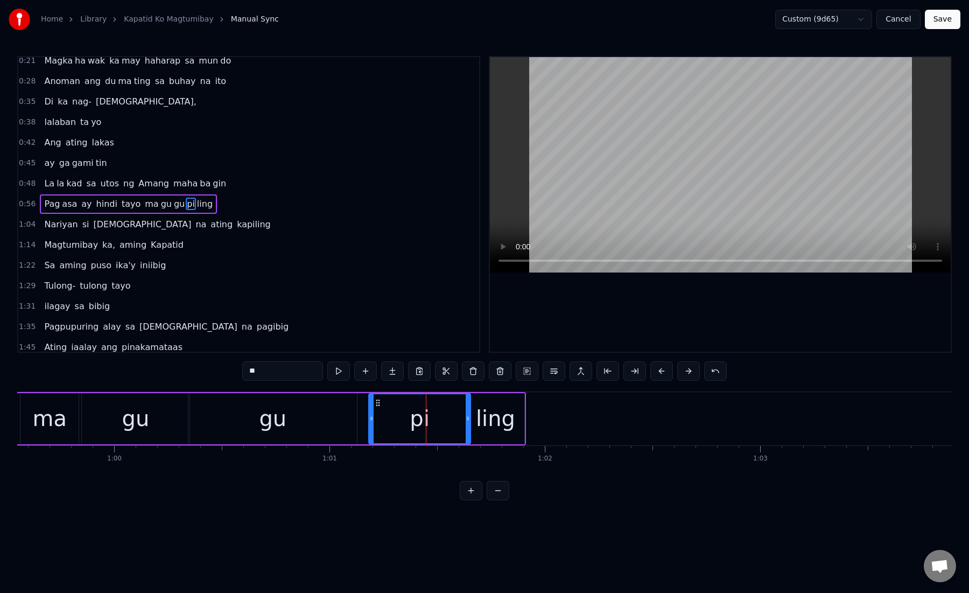
drag, startPoint x: 424, startPoint y: 419, endPoint x: 466, endPoint y: 423, distance: 42.1
click at [466, 423] on div at bounding box center [468, 418] width 4 height 49
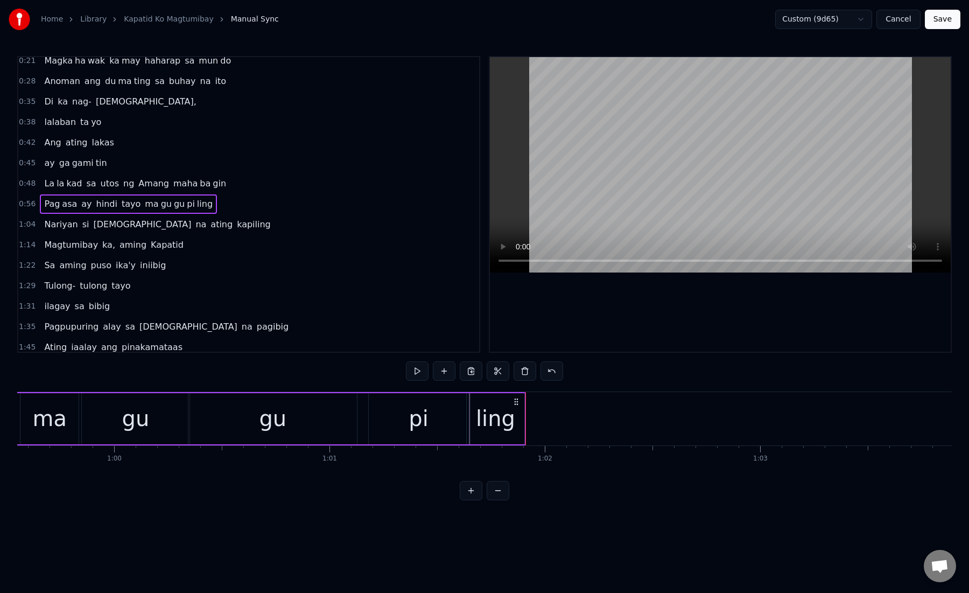
click at [499, 418] on div "ling" at bounding box center [495, 418] width 39 height 32
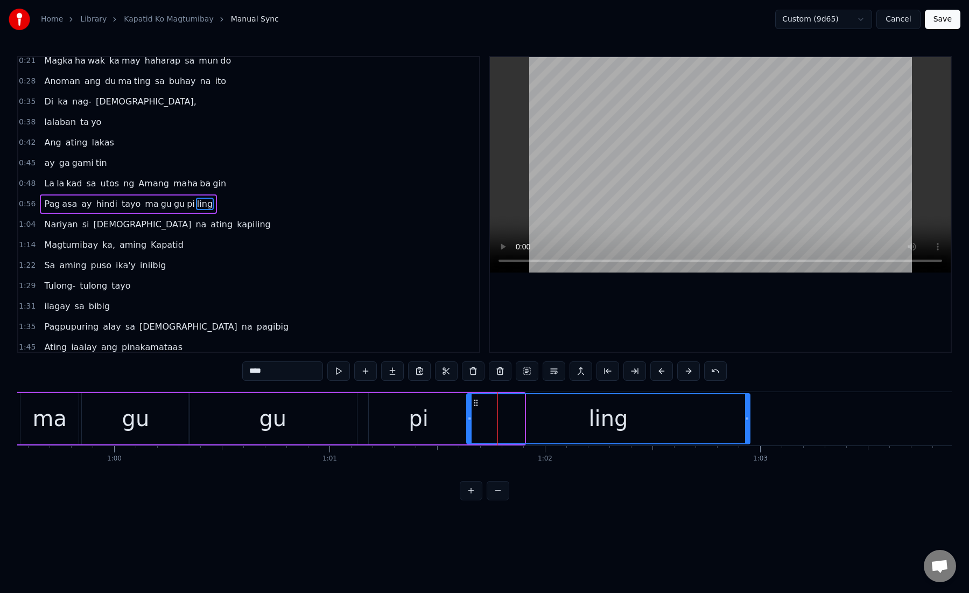
drag, startPoint x: 522, startPoint y: 420, endPoint x: 754, endPoint y: 419, distance: 231.5
click at [749, 420] on icon at bounding box center [747, 418] width 4 height 9
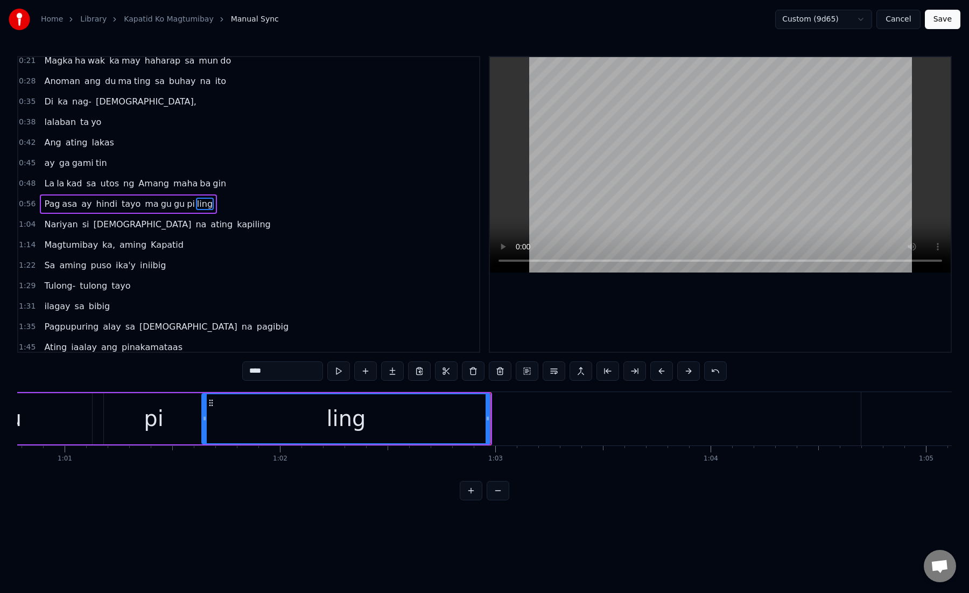
scroll to position [0, 13130]
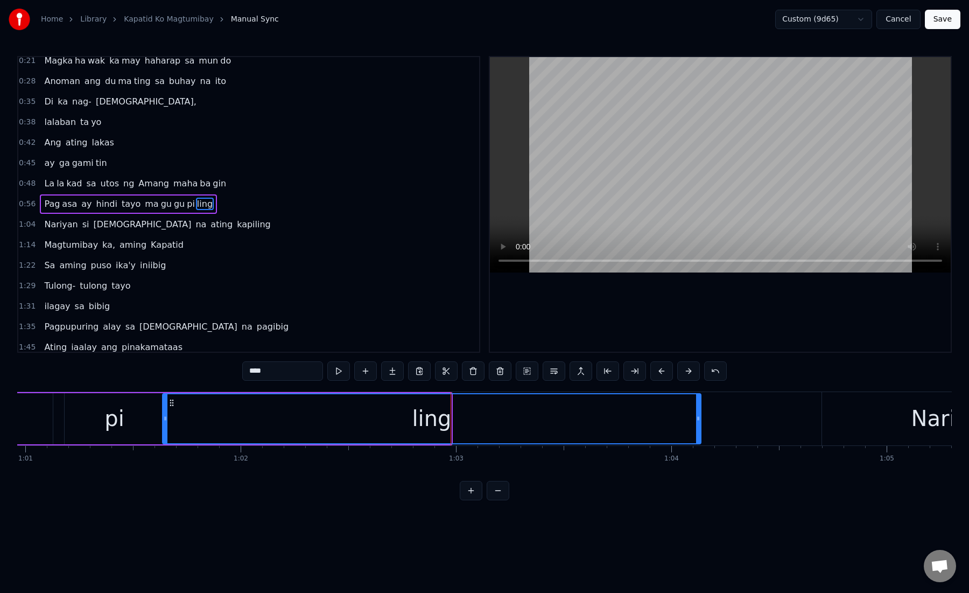
drag, startPoint x: 447, startPoint y: 418, endPoint x: 697, endPoint y: 415, distance: 249.9
click at [697, 415] on icon at bounding box center [698, 418] width 4 height 9
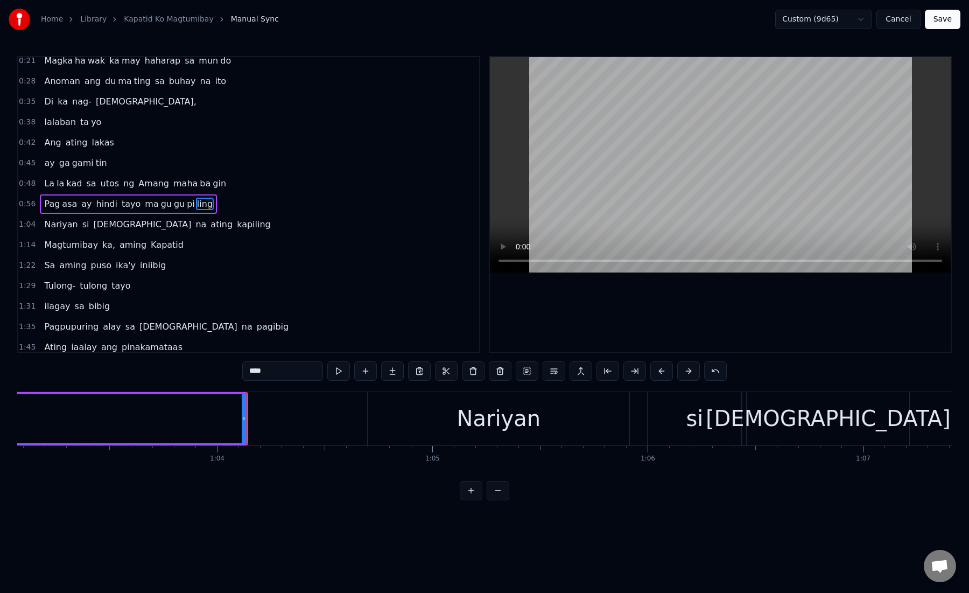
scroll to position [0, 13593]
click at [445, 413] on div "Nariyan" at bounding box center [490, 418] width 262 height 53
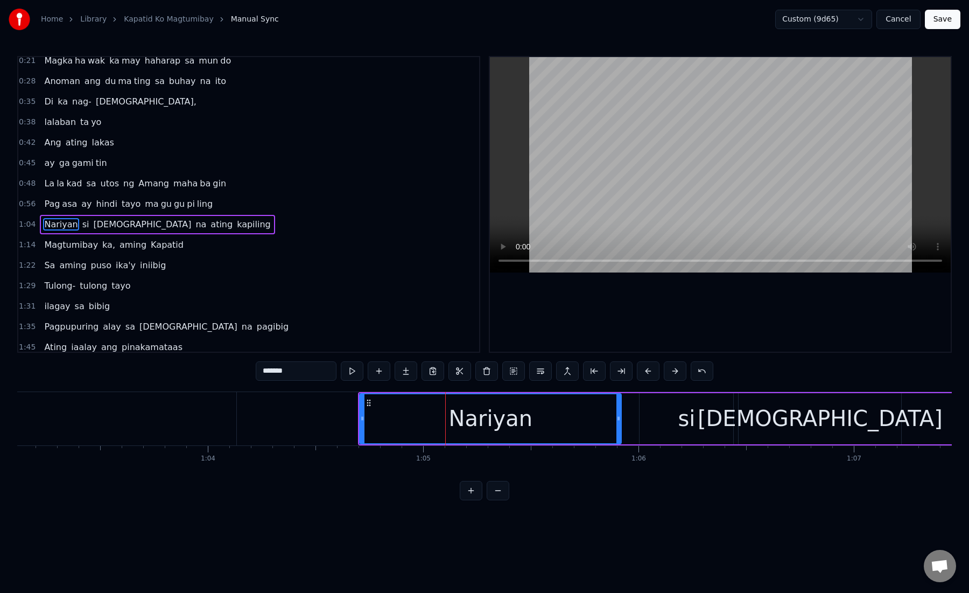
scroll to position [47, 0]
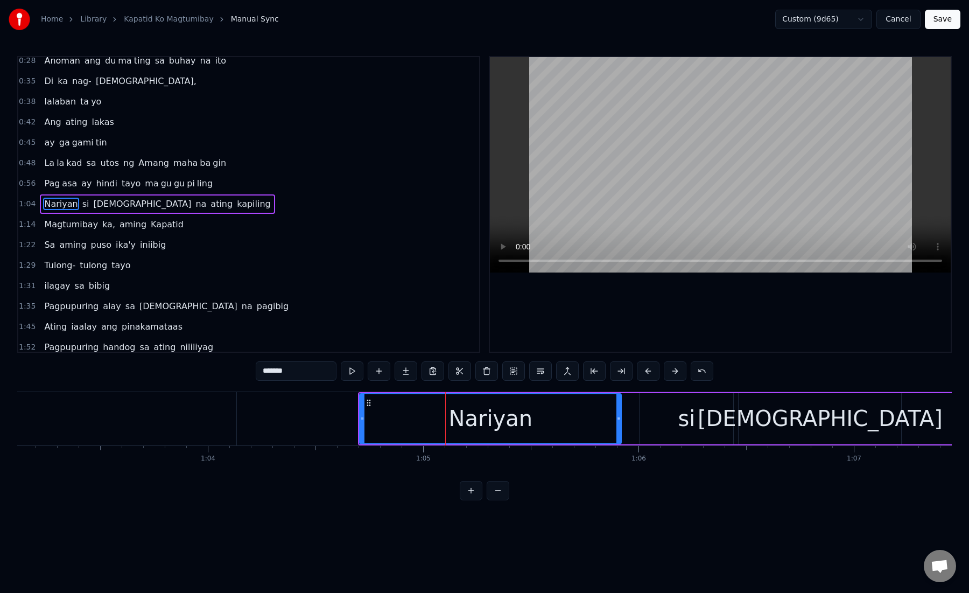
click at [361, 421] on div "Nariyan" at bounding box center [490, 418] width 261 height 49
drag, startPoint x: 361, startPoint y: 421, endPoint x: 345, endPoint y: 419, distance: 16.8
click at [345, 419] on icon at bounding box center [344, 418] width 4 height 9
click at [369, 419] on div "Nariyan" at bounding box center [482, 418] width 277 height 49
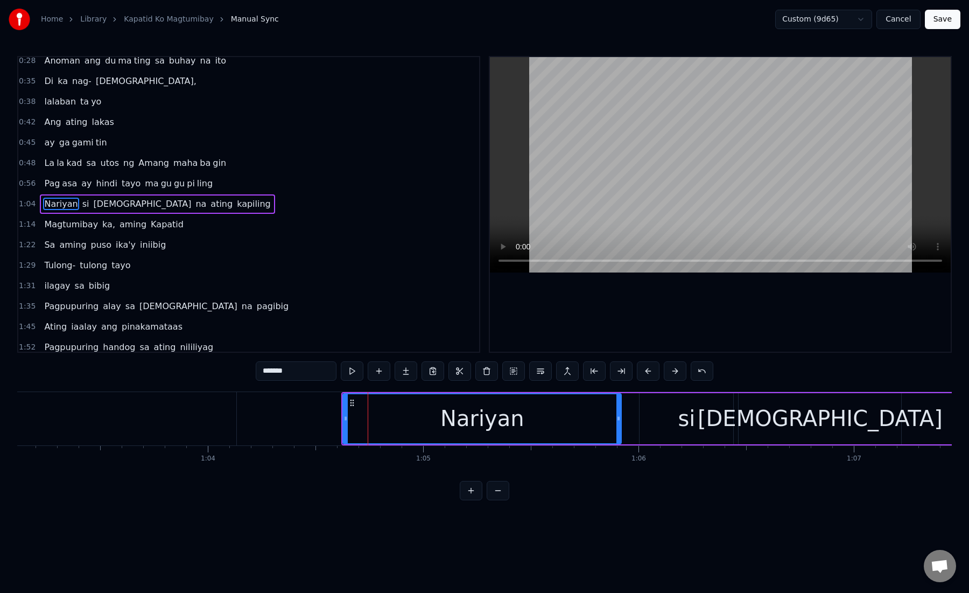
click at [369, 419] on div "Nariyan" at bounding box center [482, 418] width 277 height 49
click at [352, 419] on div "Nariyan" at bounding box center [482, 418] width 277 height 49
click at [457, 410] on div "Nariyan" at bounding box center [482, 418] width 84 height 32
click at [626, 375] on button at bounding box center [621, 370] width 23 height 19
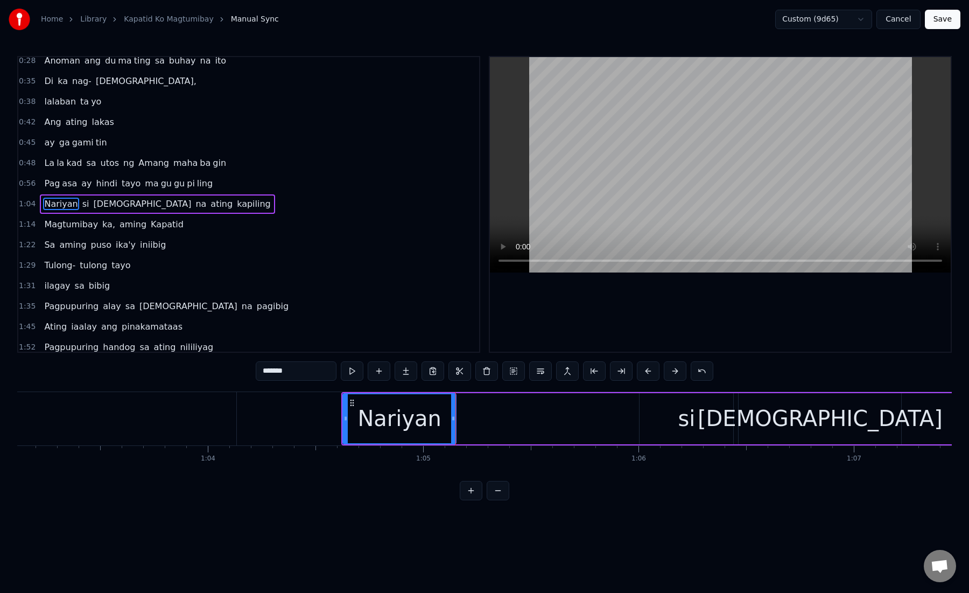
drag, startPoint x: 278, startPoint y: 374, endPoint x: 373, endPoint y: 390, distance: 95.7
click at [373, 390] on div "0:15 Kami ay na ri ri to laging kasama mo 0:21 Magka ha wak ka may haharap sa m…" at bounding box center [484, 278] width 935 height 444
type input "****"
click at [411, 377] on button at bounding box center [406, 370] width 23 height 19
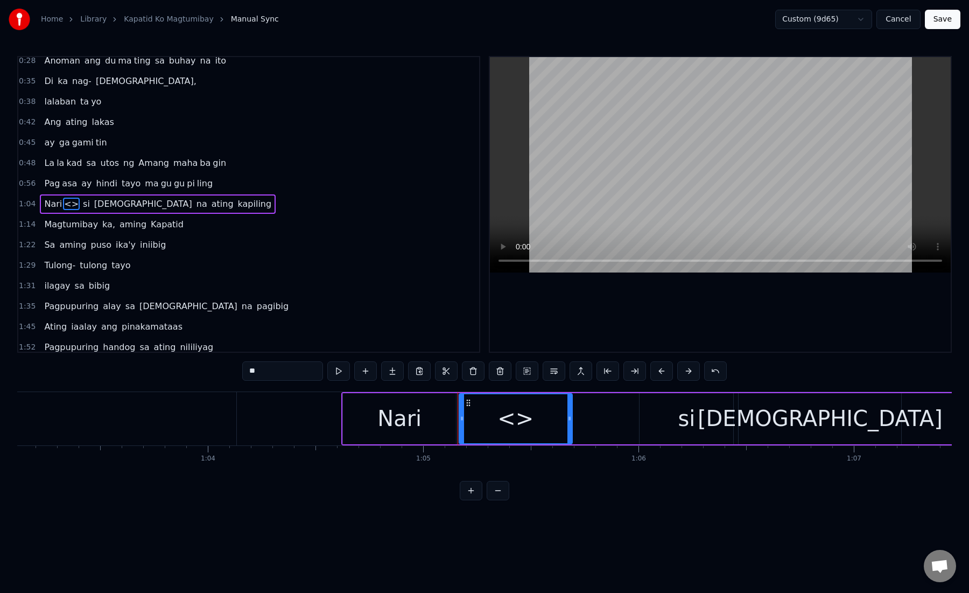
paste input "*"
drag, startPoint x: 243, startPoint y: 371, endPoint x: 322, endPoint y: 374, distance: 78.7
click at [322, 374] on input "***" at bounding box center [282, 370] width 81 height 19
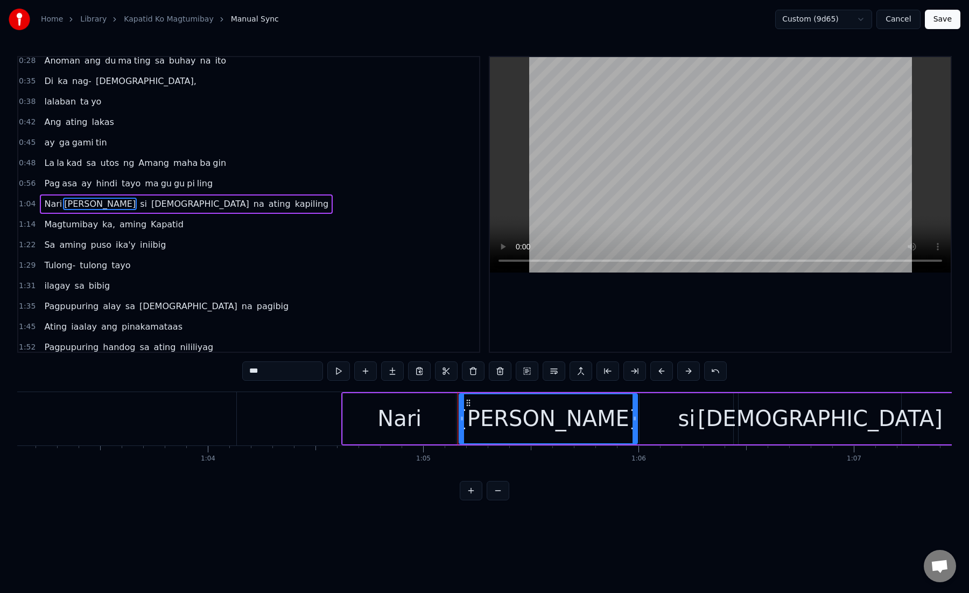
drag, startPoint x: 570, startPoint y: 419, endPoint x: 635, endPoint y: 423, distance: 65.8
click at [635, 423] on div at bounding box center [635, 418] width 4 height 49
type input "***"
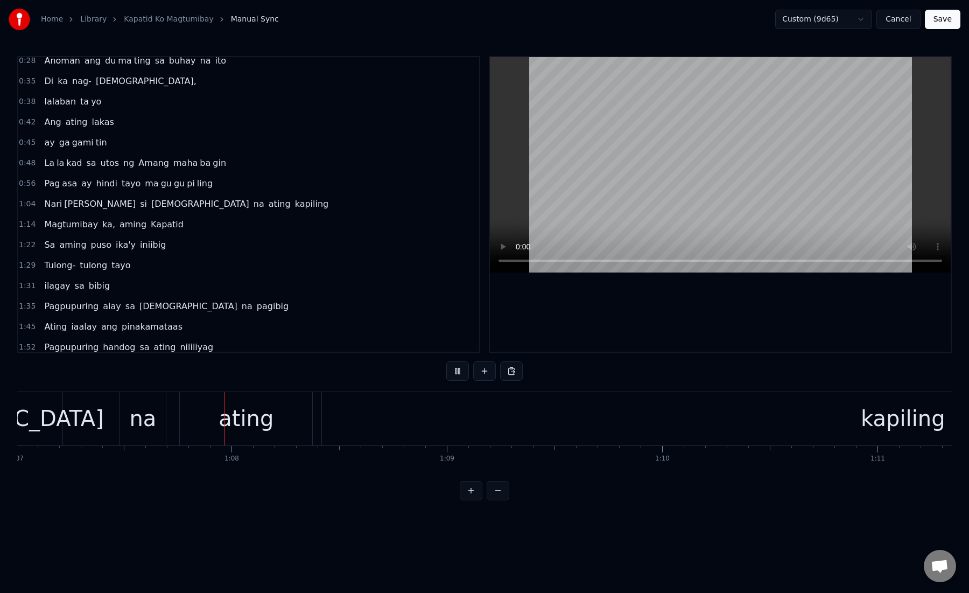
scroll to position [0, 14473]
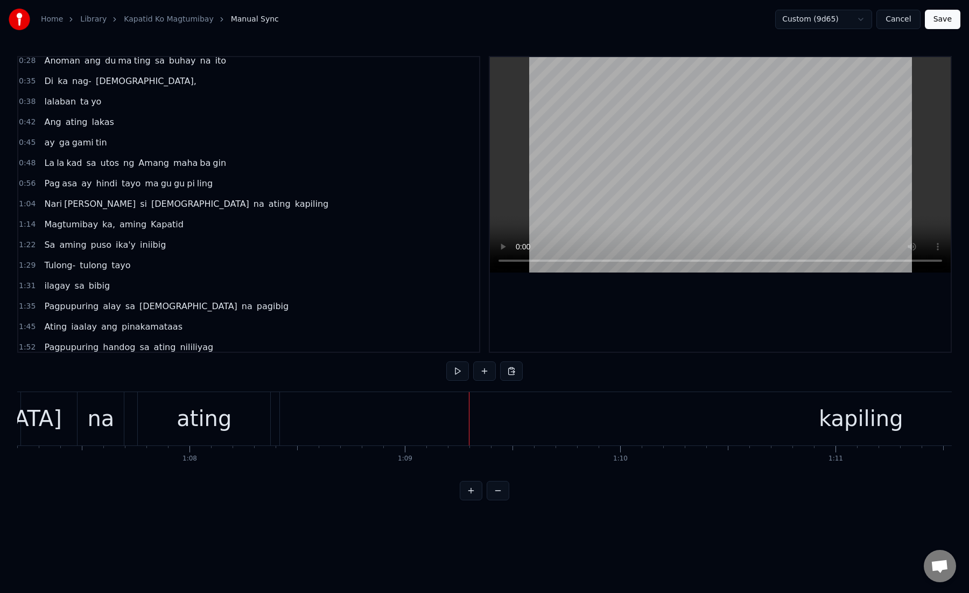
click at [89, 433] on div "na" at bounding box center [100, 418] width 27 height 32
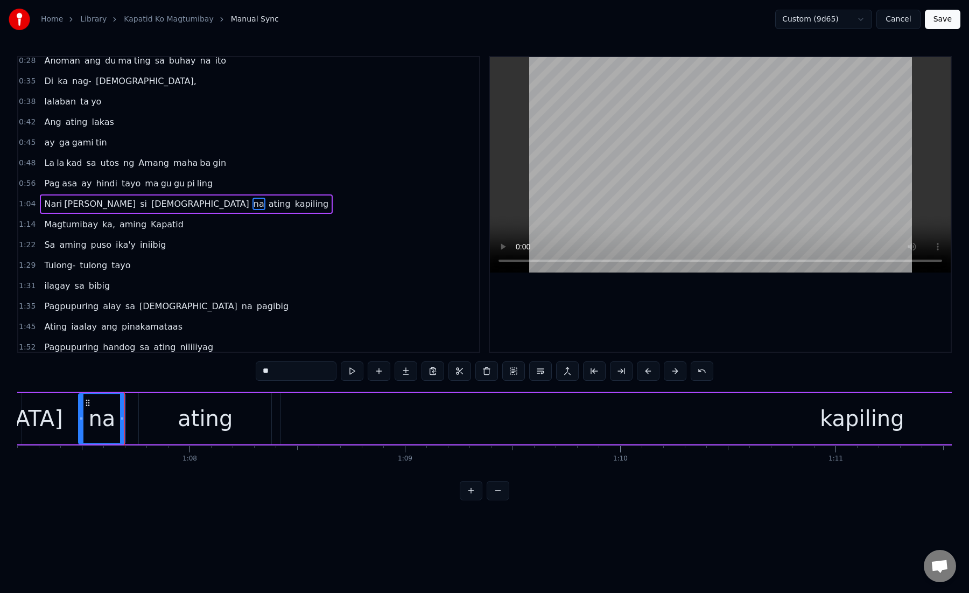
click at [153, 430] on div "ating" at bounding box center [205, 418] width 132 height 51
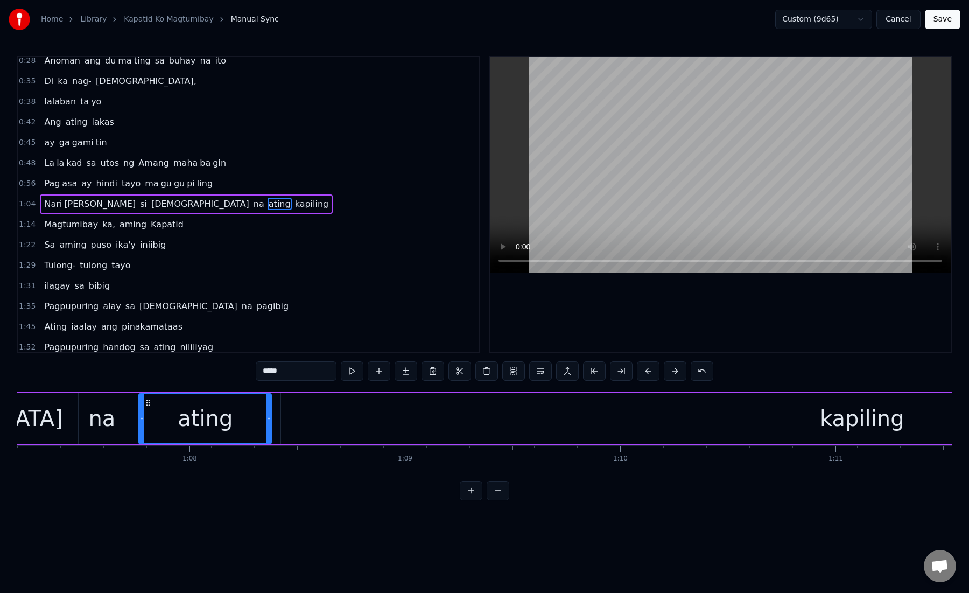
click at [148, 426] on div "ating" at bounding box center [204, 418] width 131 height 49
drag, startPoint x: 142, startPoint y: 422, endPoint x: 128, endPoint y: 423, distance: 14.0
click at [128, 423] on div at bounding box center [128, 418] width 4 height 49
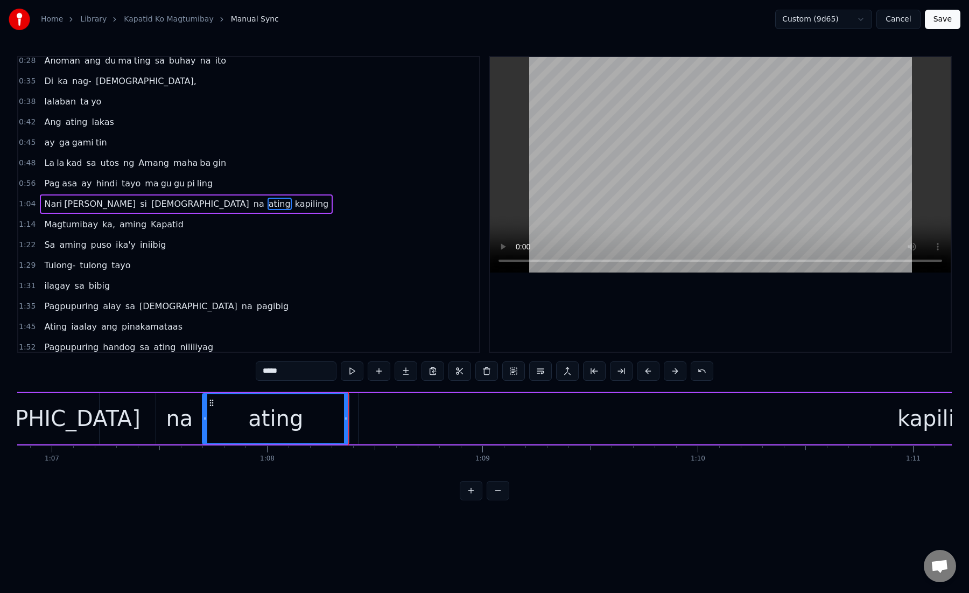
scroll to position [0, 14395]
click at [182, 423] on div "na" at bounding box center [179, 418] width 27 height 32
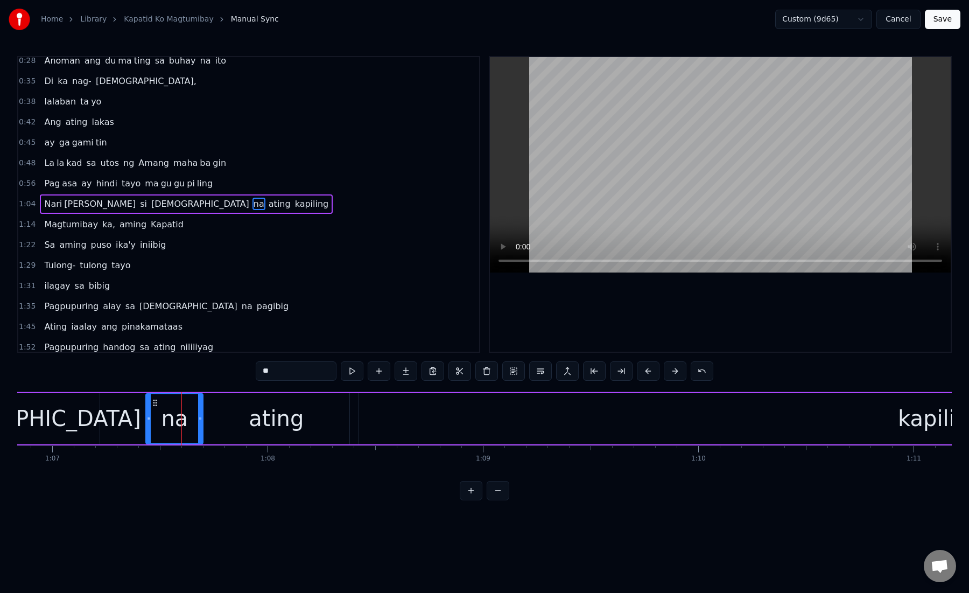
drag, startPoint x: 160, startPoint y: 421, endPoint x: 150, endPoint y: 420, distance: 9.7
click at [150, 420] on icon at bounding box center [148, 418] width 4 height 9
click at [197, 421] on div "na" at bounding box center [175, 418] width 55 height 49
click at [166, 423] on div "na" at bounding box center [175, 418] width 27 height 32
drag, startPoint x: 200, startPoint y: 419, endPoint x: 192, endPoint y: 419, distance: 8.1
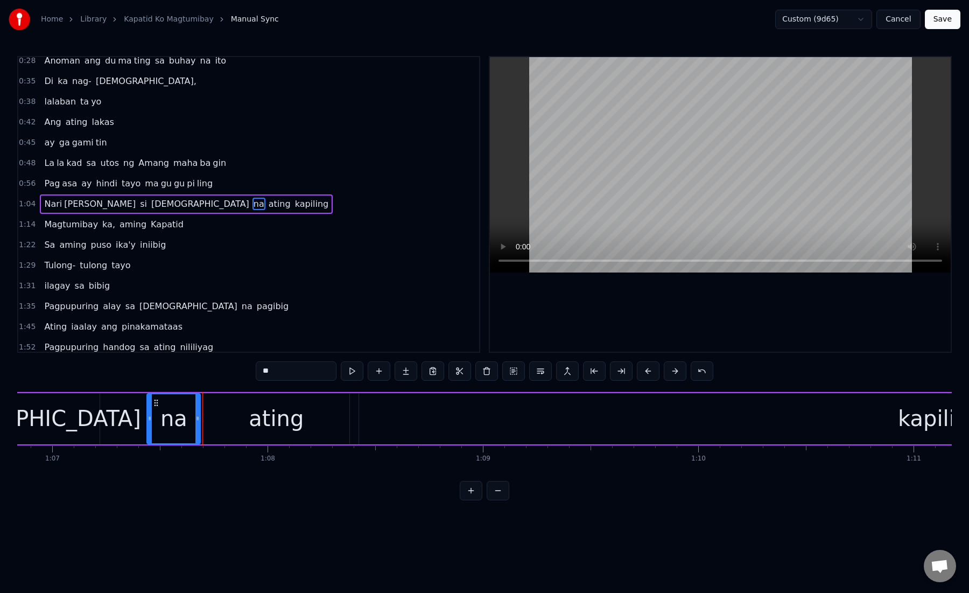
click at [195, 419] on icon at bounding box center [197, 418] width 4 height 9
click at [216, 418] on div "ating" at bounding box center [276, 418] width 146 height 51
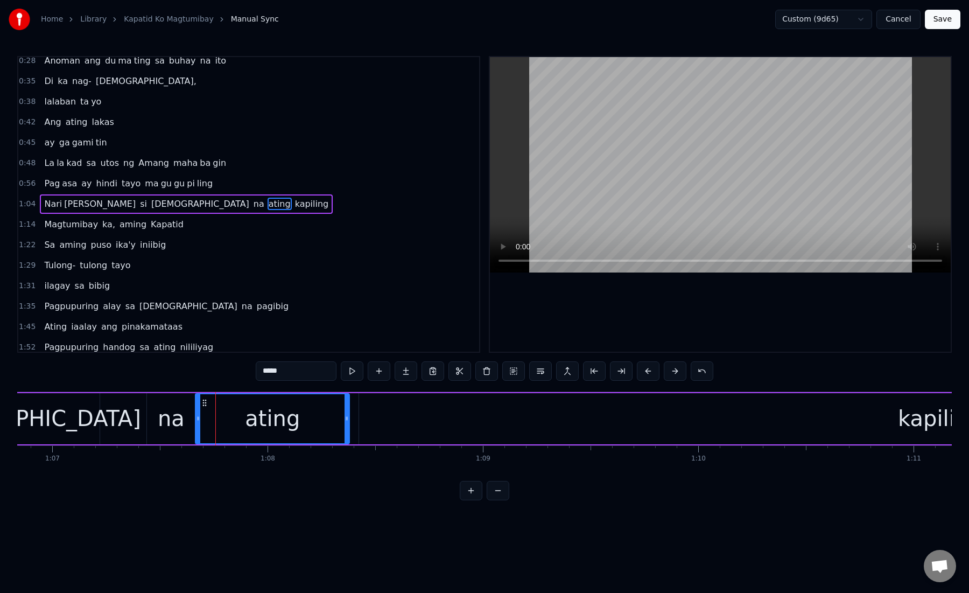
drag, startPoint x: 206, startPoint y: 418, endPoint x: 198, endPoint y: 418, distance: 7.5
click at [198, 418] on icon at bounding box center [198, 418] width 4 height 9
click at [366, 410] on div "kapiling" at bounding box center [940, 418] width 1162 height 51
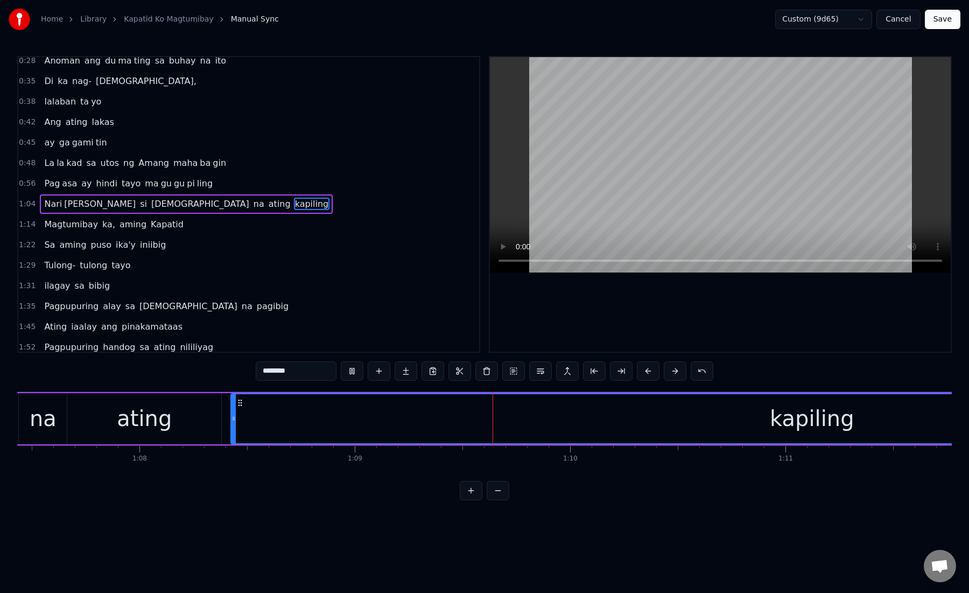
scroll to position [0, 14525]
click at [288, 417] on div "kapiling" at bounding box center [809, 418] width 1161 height 49
click at [622, 372] on button at bounding box center [621, 370] width 23 height 19
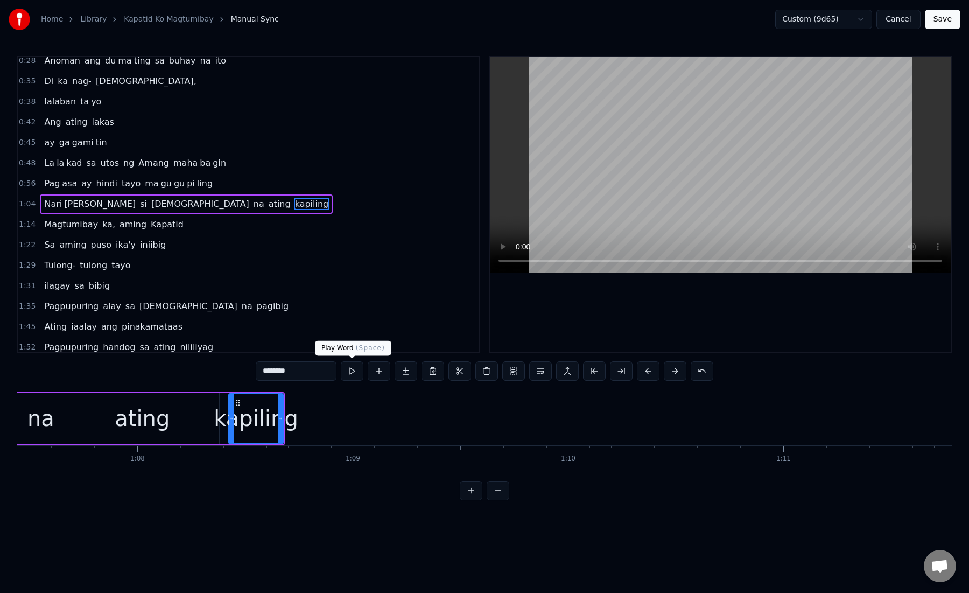
drag, startPoint x: 270, startPoint y: 372, endPoint x: 383, endPoint y: 379, distance: 112.7
click at [383, 379] on div "********" at bounding box center [485, 370] width 458 height 19
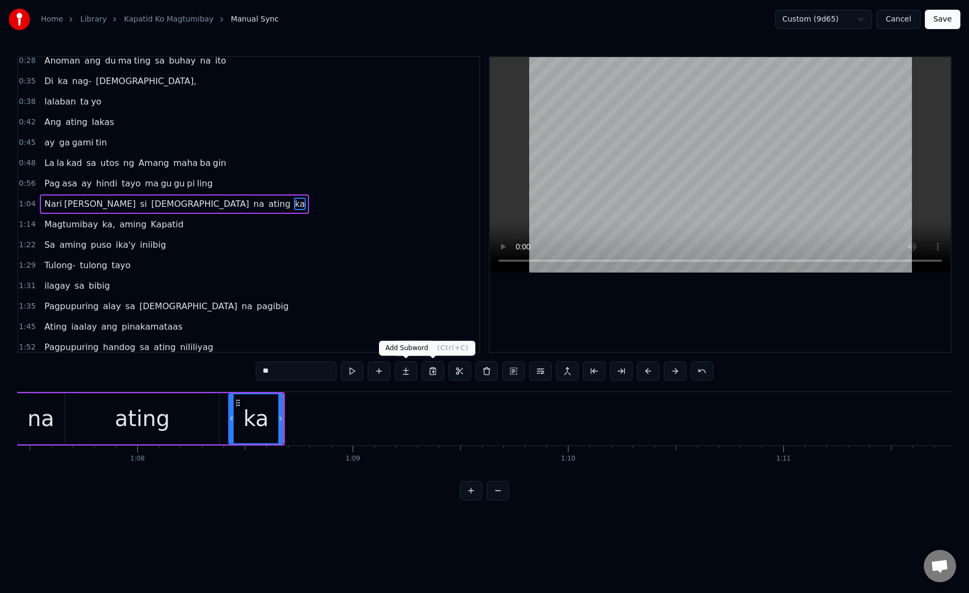
type input "**"
click at [412, 370] on button at bounding box center [406, 370] width 23 height 19
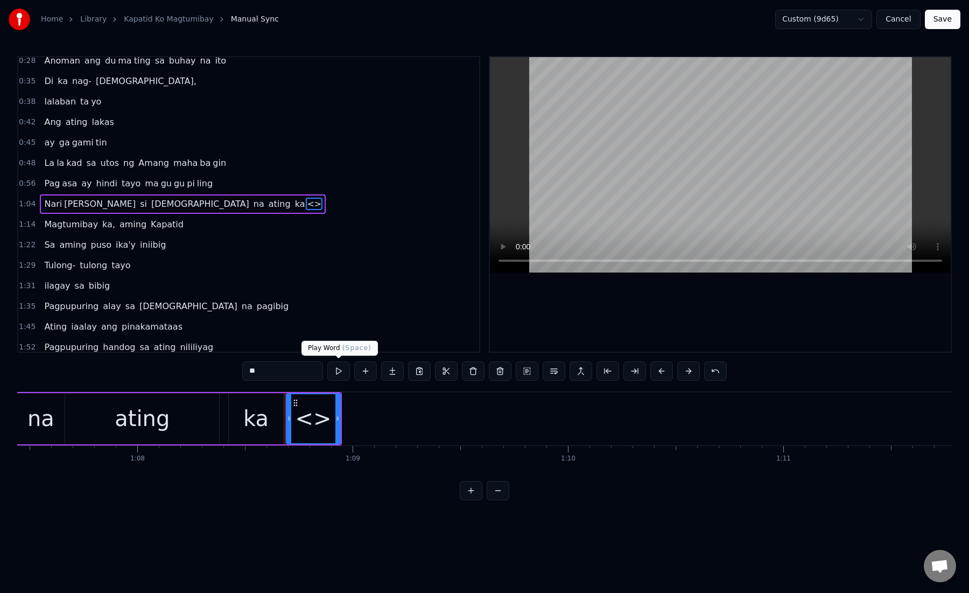
paste input "****"
drag, startPoint x: 248, startPoint y: 370, endPoint x: 349, endPoint y: 371, distance: 101.2
click at [349, 371] on div "******" at bounding box center [484, 370] width 485 height 19
click at [256, 372] on input "******" at bounding box center [282, 370] width 81 height 19
type input "**"
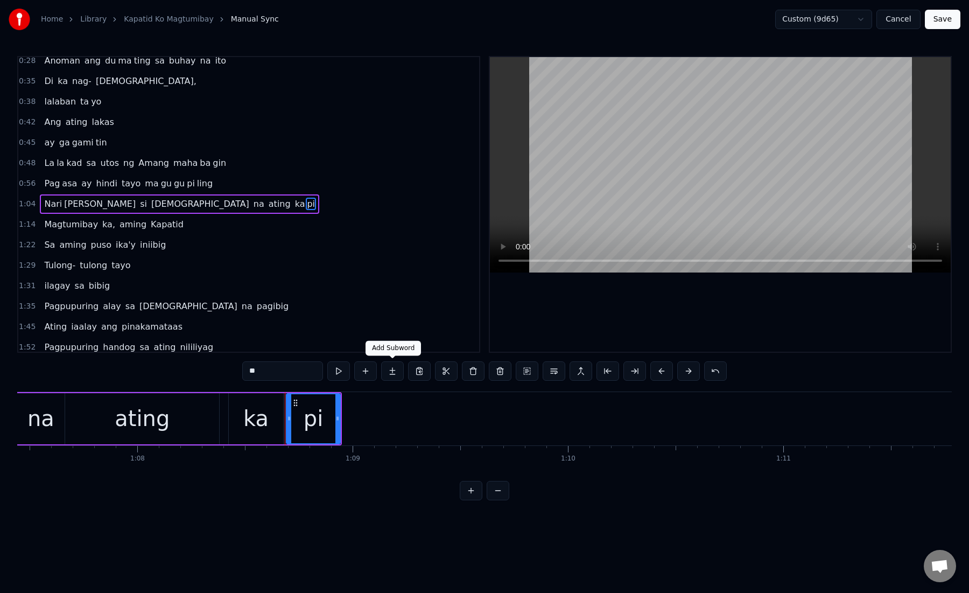
click at [396, 374] on button at bounding box center [392, 370] width 23 height 19
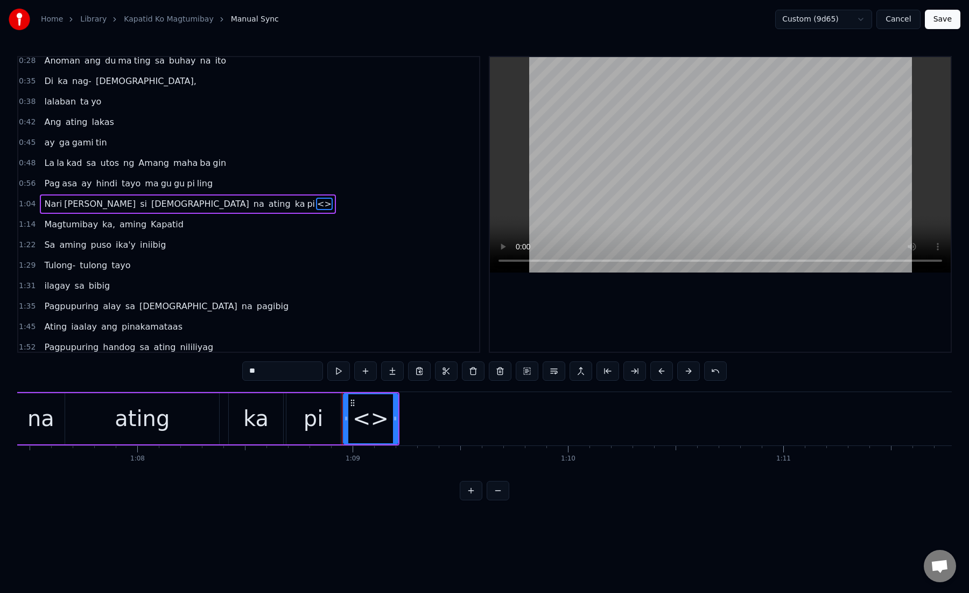
paste input "**"
drag, startPoint x: 243, startPoint y: 374, endPoint x: 332, endPoint y: 374, distance: 88.3
click at [332, 374] on div "**" at bounding box center [484, 370] width 485 height 19
drag, startPoint x: 348, startPoint y: 398, endPoint x: 403, endPoint y: 405, distance: 55.4
click at [403, 405] on icon at bounding box center [407, 402] width 9 height 9
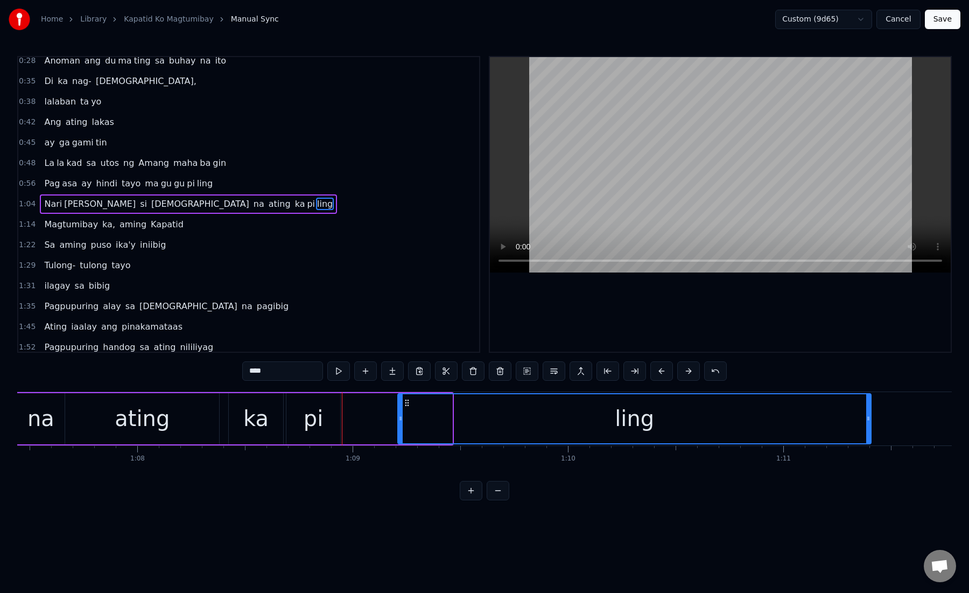
drag, startPoint x: 446, startPoint y: 418, endPoint x: 940, endPoint y: 419, distance: 493.2
click at [870, 419] on div "ling" at bounding box center [634, 418] width 472 height 49
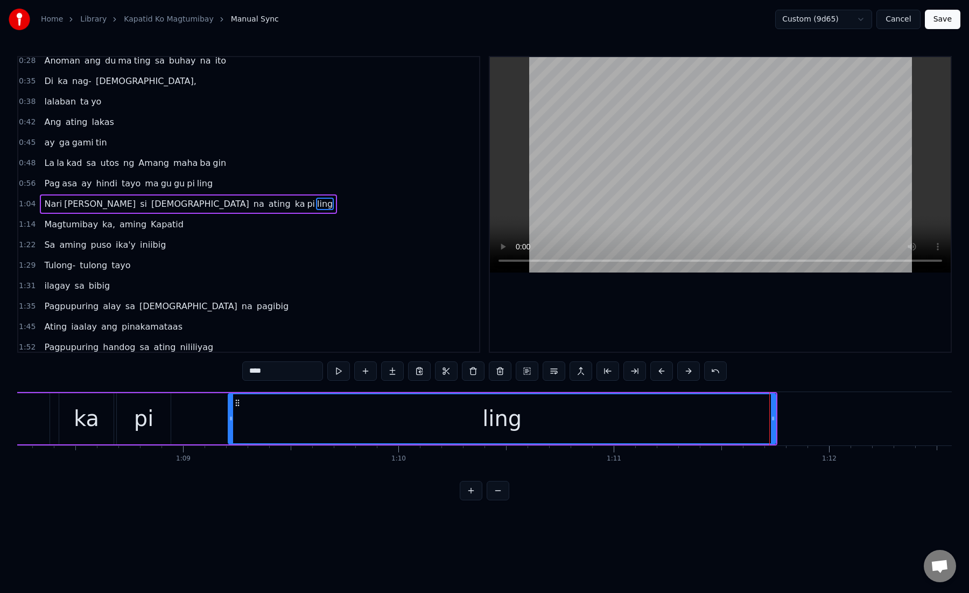
scroll to position [0, 14652]
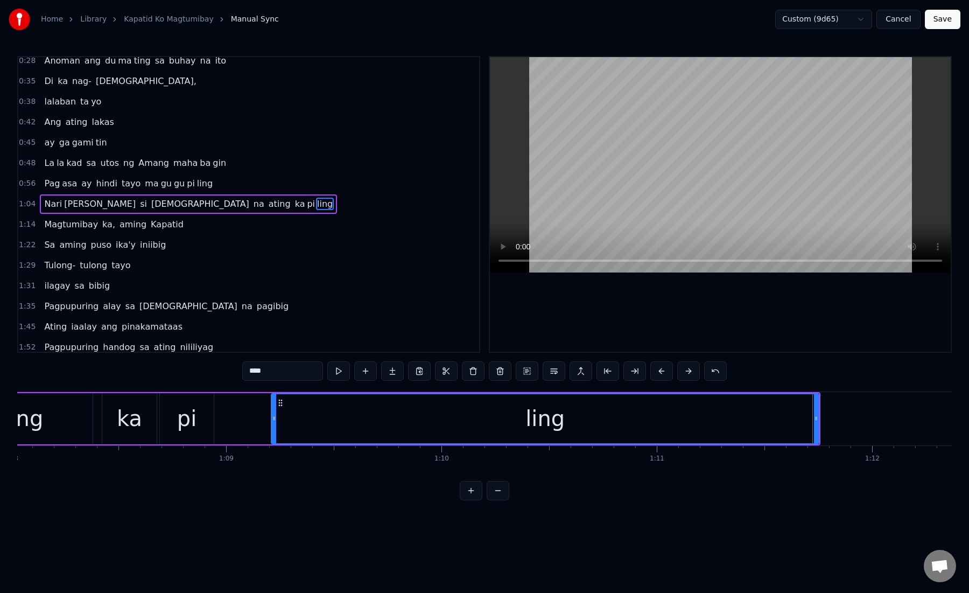
click at [201, 417] on div "pi" at bounding box center [187, 418] width 54 height 51
type input "**"
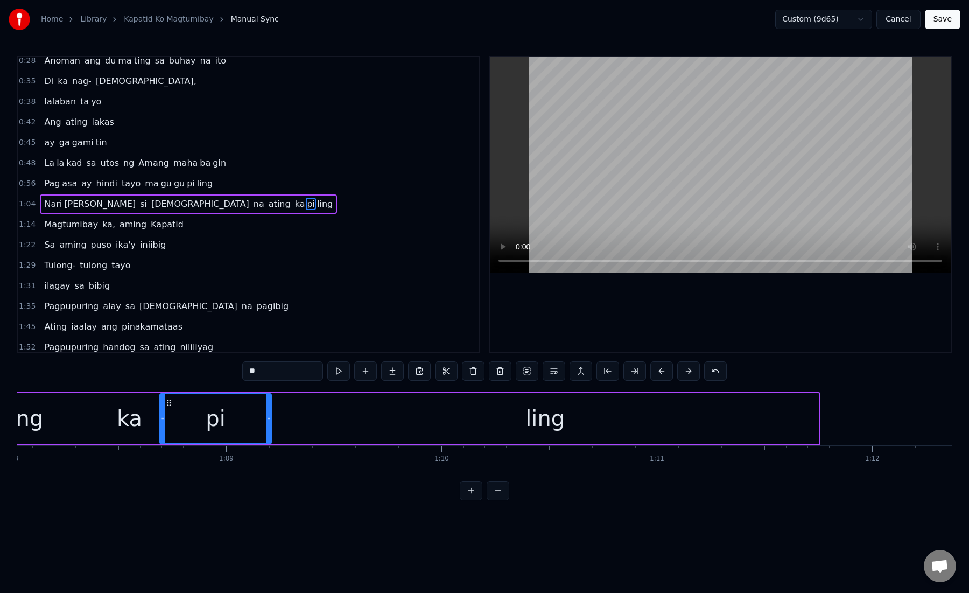
drag, startPoint x: 211, startPoint y: 419, endPoint x: 270, endPoint y: 419, distance: 59.8
click at [270, 419] on icon at bounding box center [269, 418] width 4 height 9
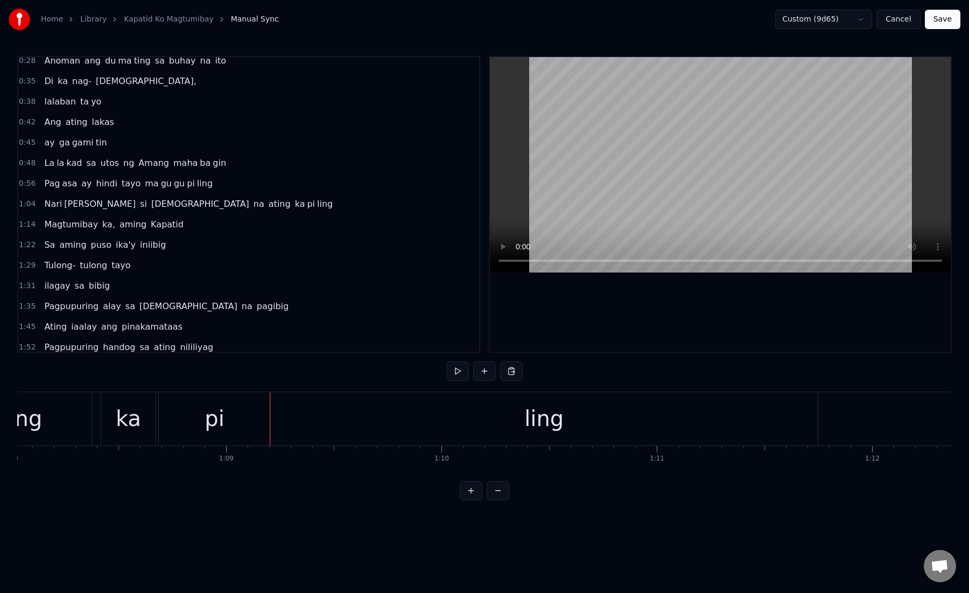
click at [94, 431] on div "[PERSON_NAME] si [DEMOGRAPHIC_DATA] na ating ka pi ling" at bounding box center [52, 418] width 1538 height 53
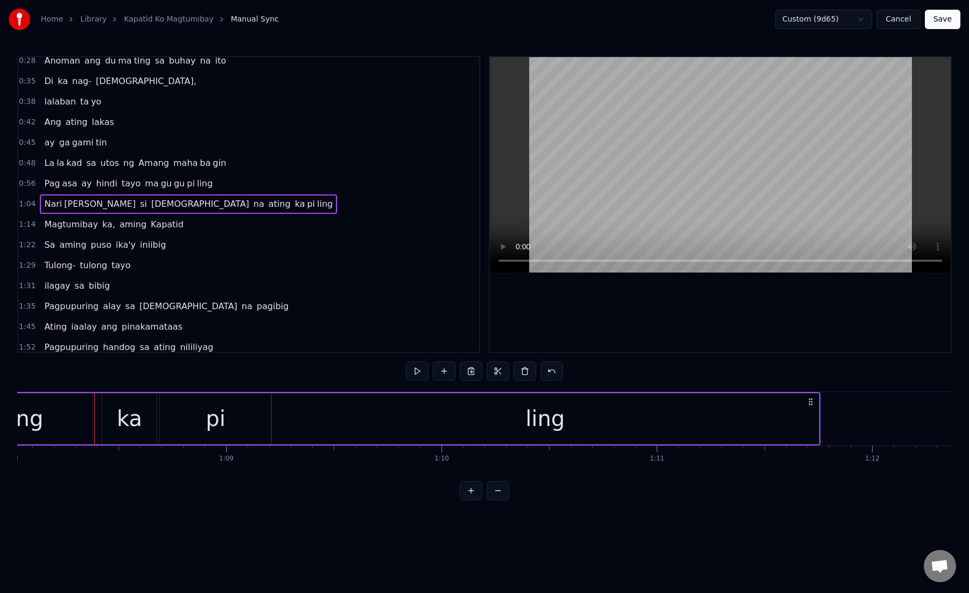
click at [97, 431] on div "[PERSON_NAME] si [DEMOGRAPHIC_DATA] na ating ka pi ling" at bounding box center [52, 418] width 1538 height 53
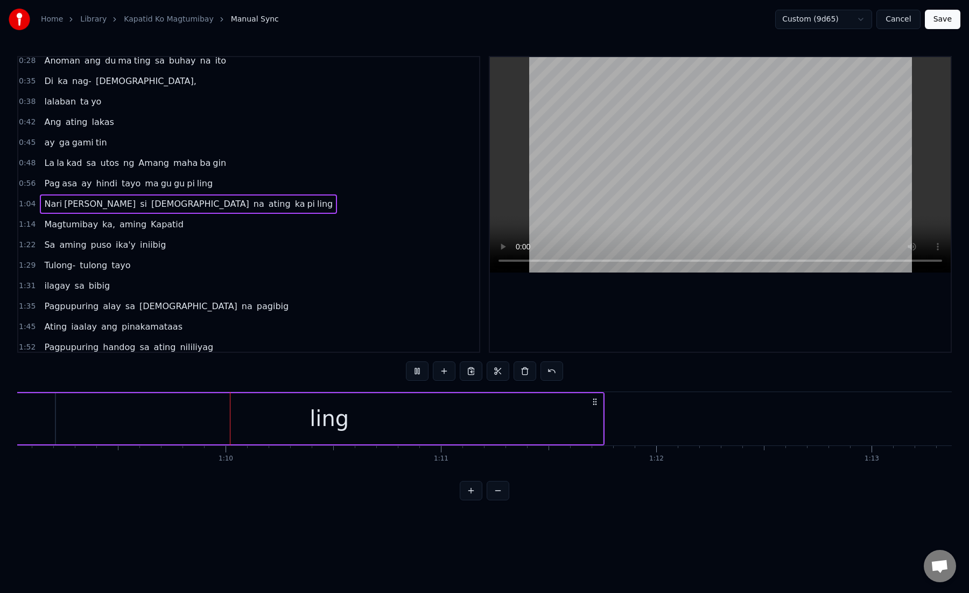
scroll to position [0, 14875]
click at [532, 416] on div "ling" at bounding box center [322, 418] width 548 height 51
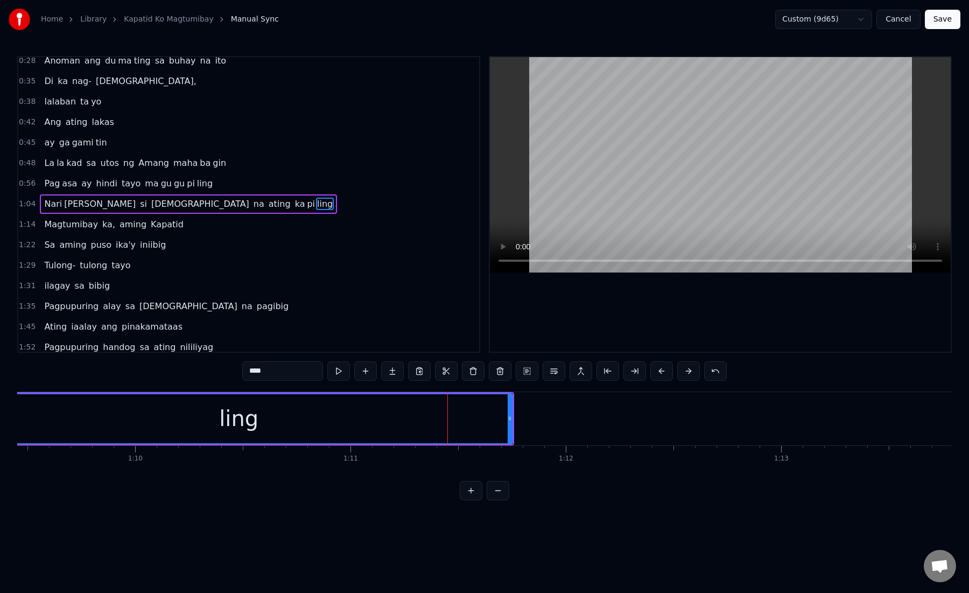
scroll to position [0, 14961]
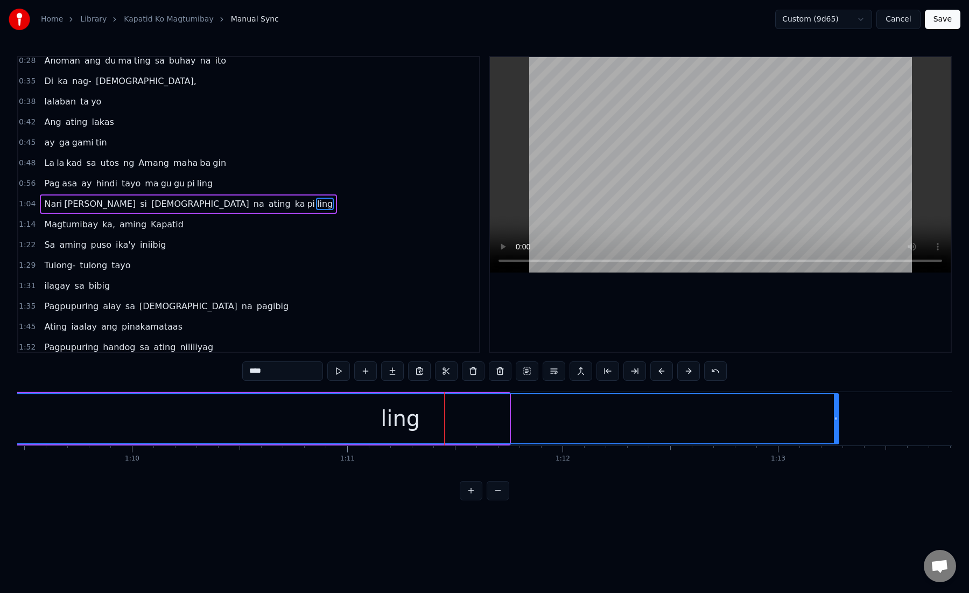
drag, startPoint x: 506, startPoint y: 418, endPoint x: 835, endPoint y: 430, distance: 329.2
click at [835, 430] on div at bounding box center [836, 418] width 4 height 49
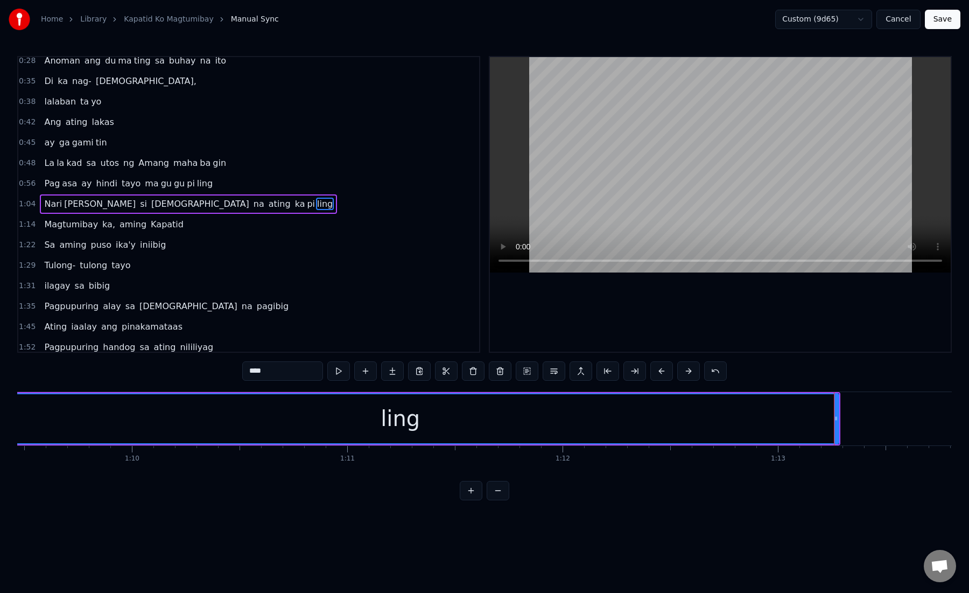
click at [432, 426] on div "ling" at bounding box center [400, 418] width 876 height 49
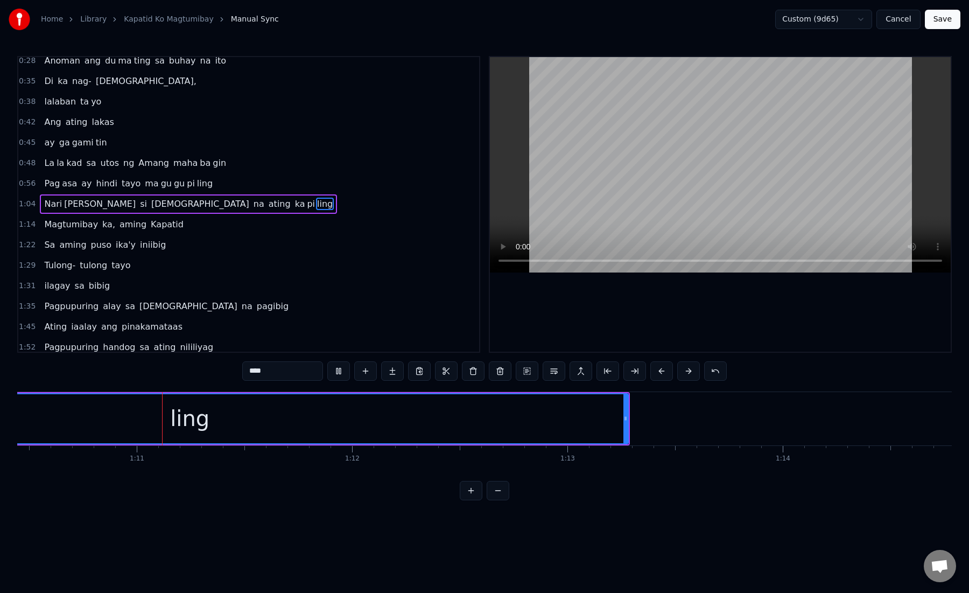
scroll to position [0, 15174]
drag, startPoint x: 622, startPoint y: 422, endPoint x: 749, endPoint y: 426, distance: 127.2
click at [737, 427] on div at bounding box center [734, 418] width 4 height 49
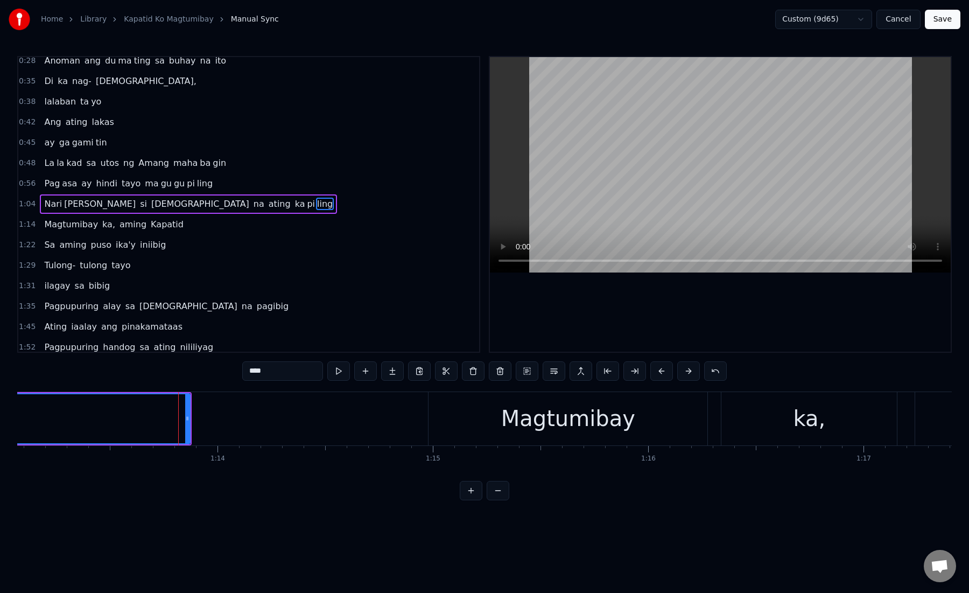
scroll to position [0, 15749]
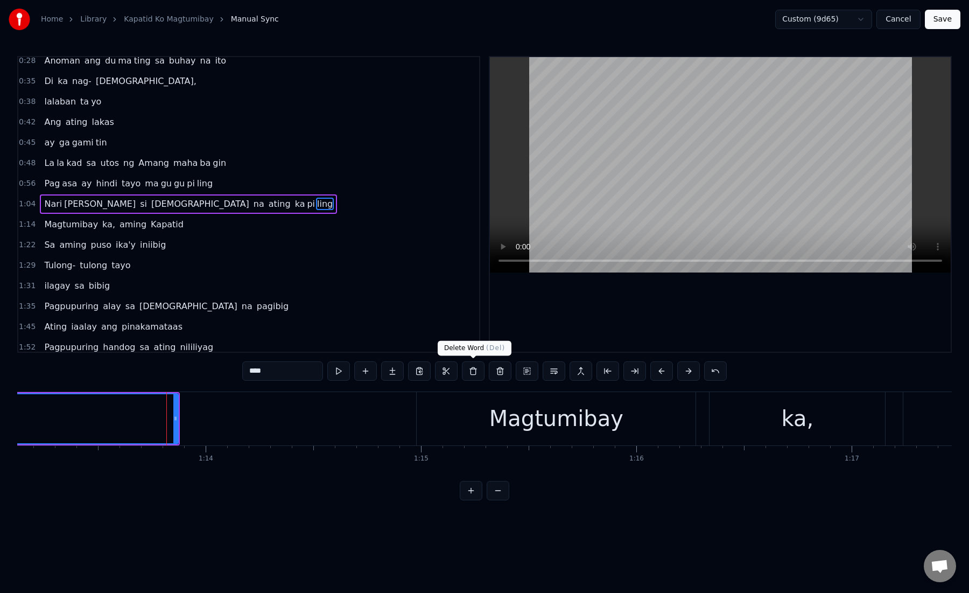
click at [430, 408] on div "Magtumibay" at bounding box center [556, 418] width 279 height 53
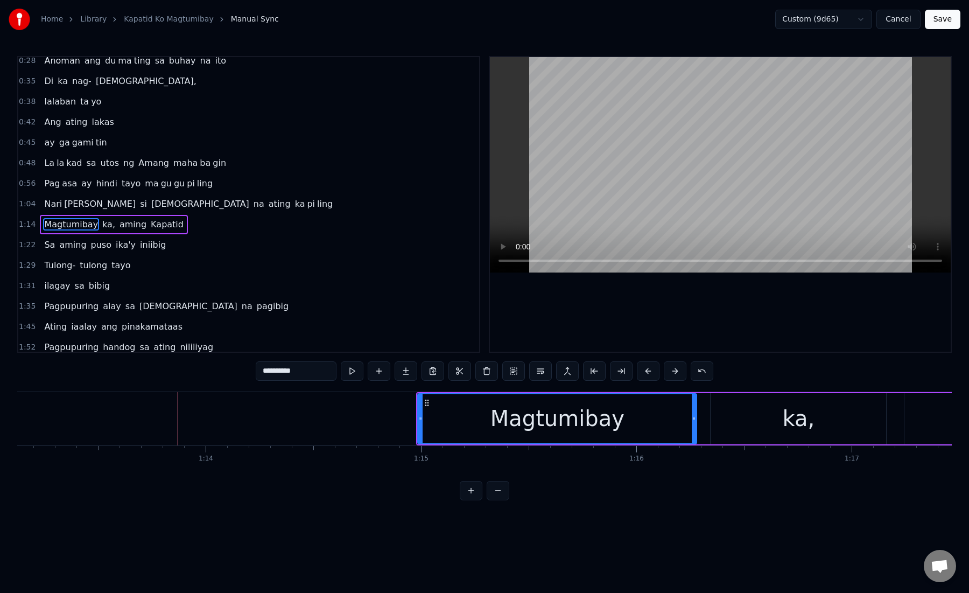
scroll to position [68, 0]
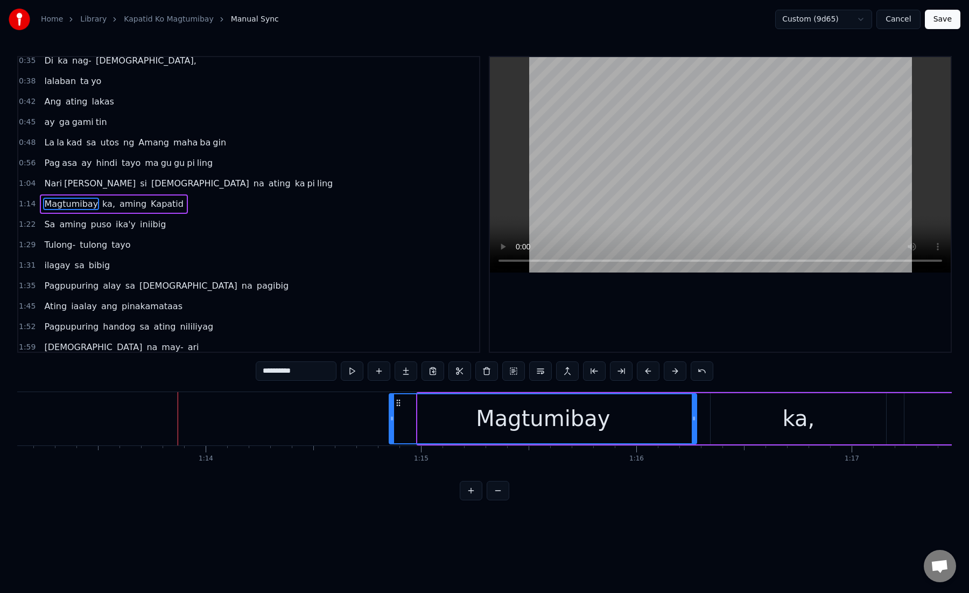
drag, startPoint x: 420, startPoint y: 422, endPoint x: 391, endPoint y: 421, distance: 28.5
click at [391, 421] on icon at bounding box center [392, 418] width 4 height 9
click at [793, 419] on div "ka," at bounding box center [798, 418] width 32 height 32
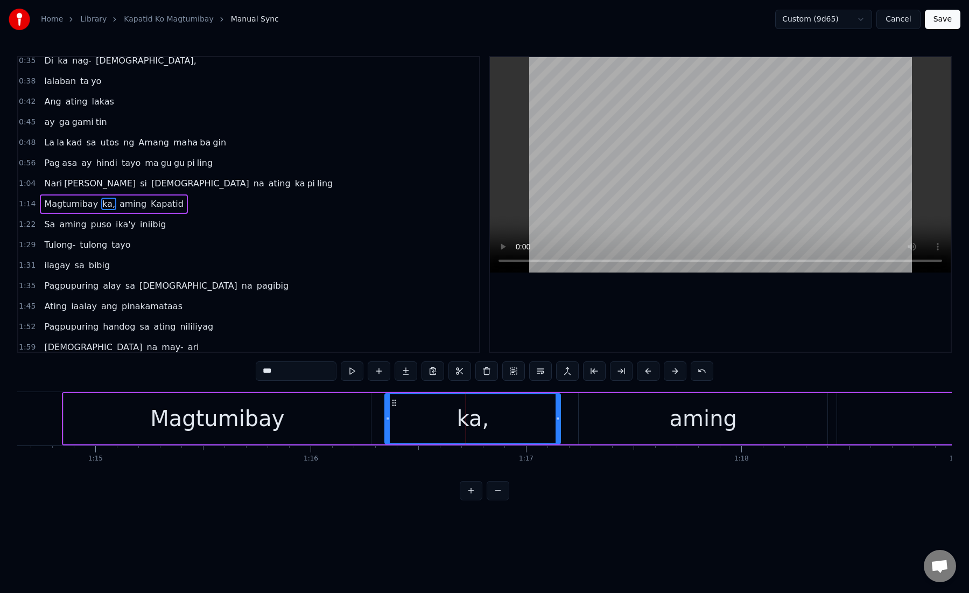
scroll to position [0, 16093]
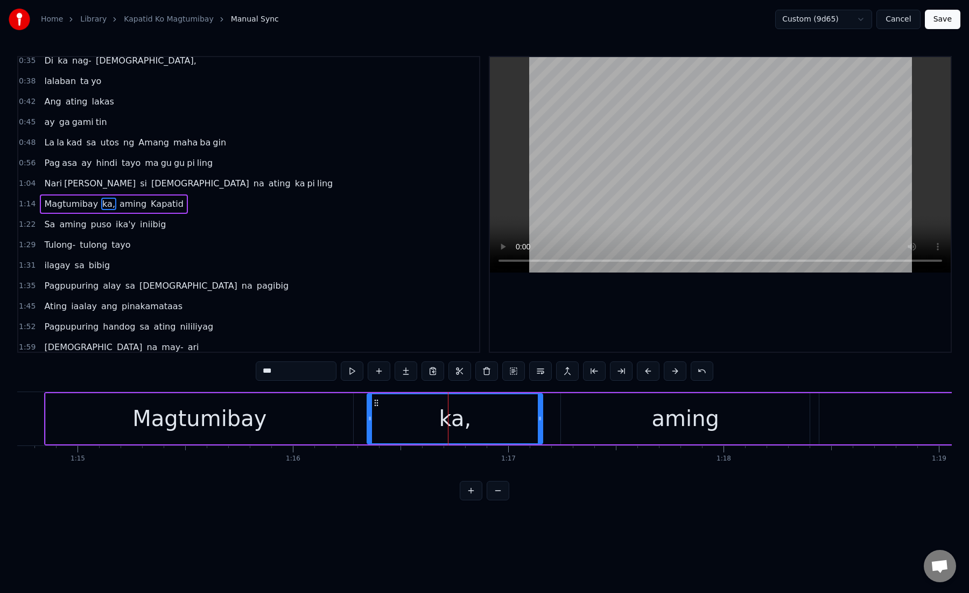
click at [585, 438] on div "aming" at bounding box center [685, 418] width 249 height 51
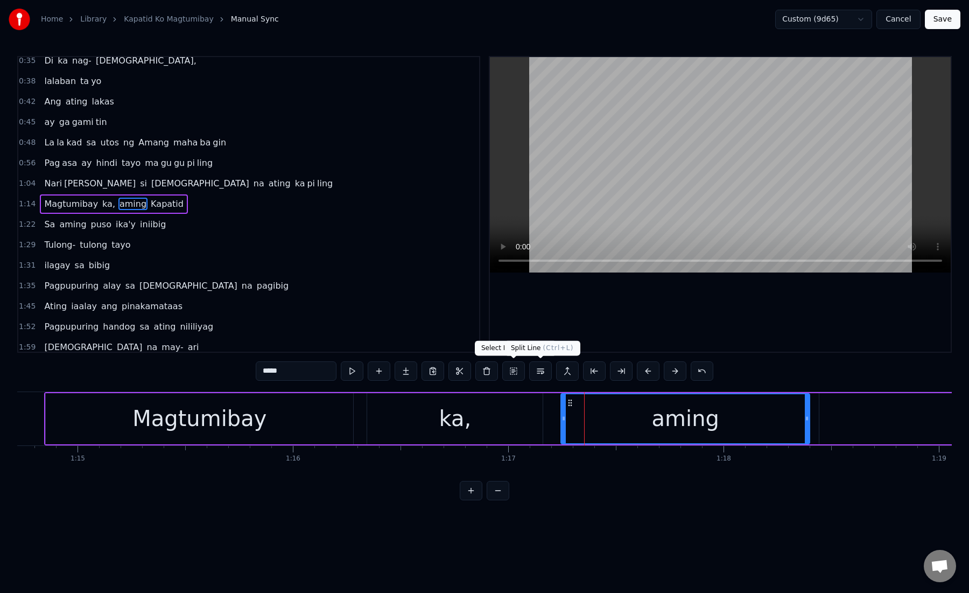
click at [538, 376] on button at bounding box center [540, 370] width 23 height 19
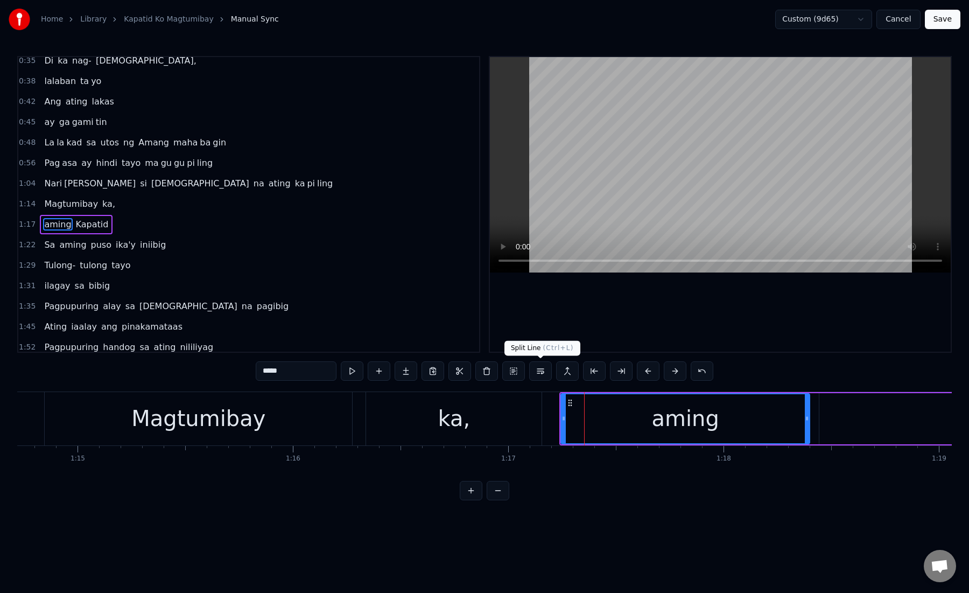
scroll to position [88, 0]
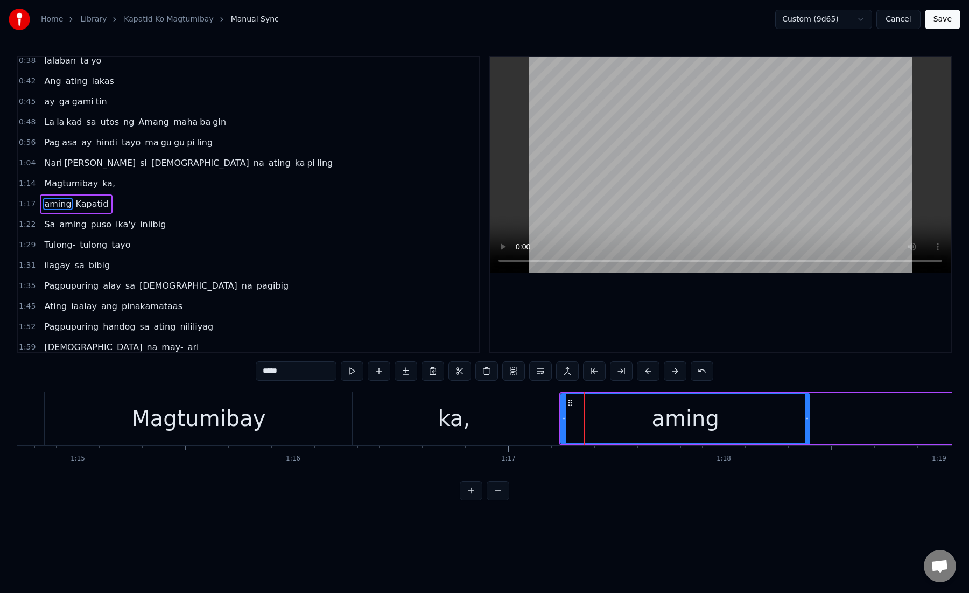
click at [260, 438] on div "Magtumibay" at bounding box center [198, 418] width 307 height 53
type input "**********"
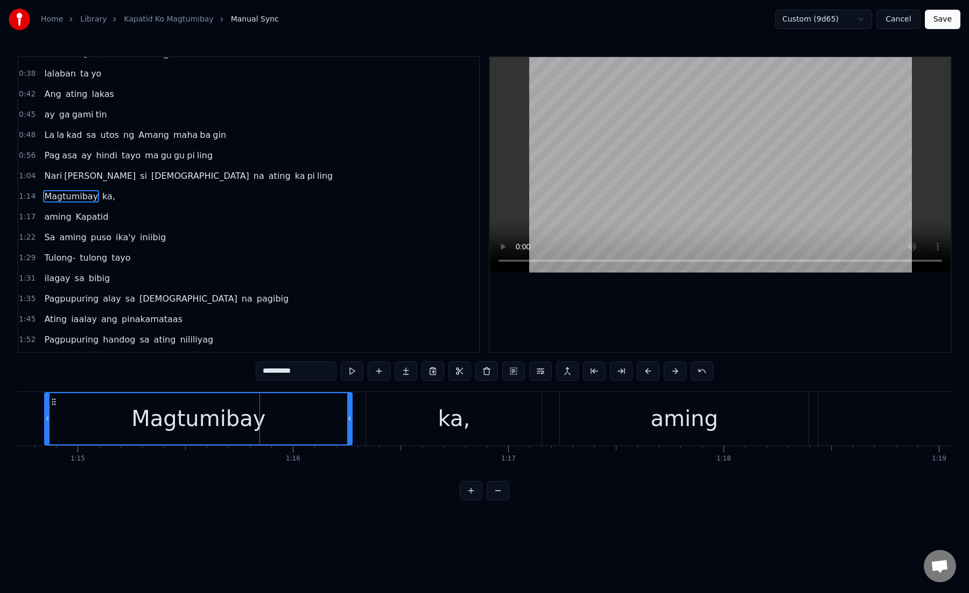
scroll to position [68, 0]
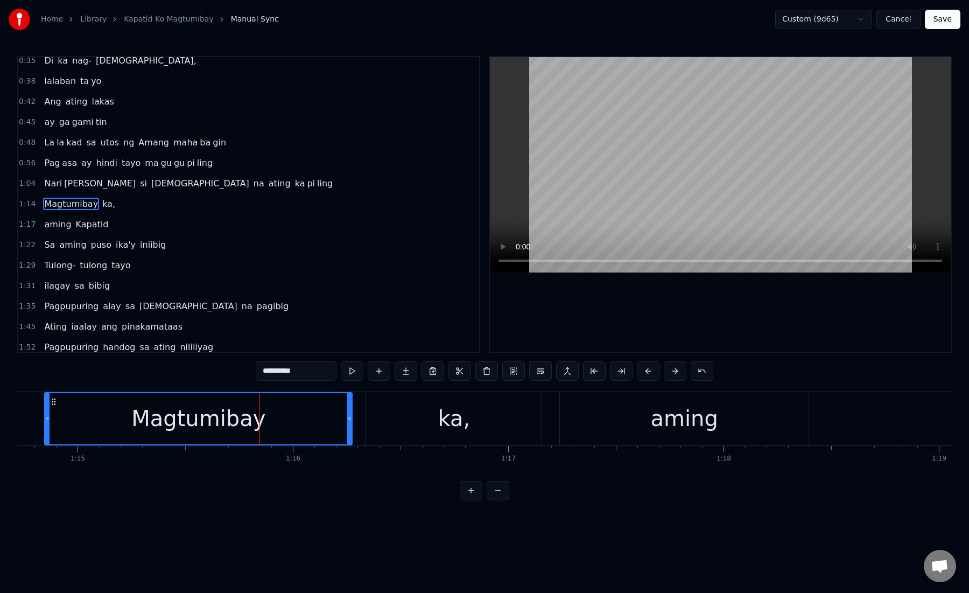
click at [945, 13] on button "Save" at bounding box center [943, 19] width 36 height 19
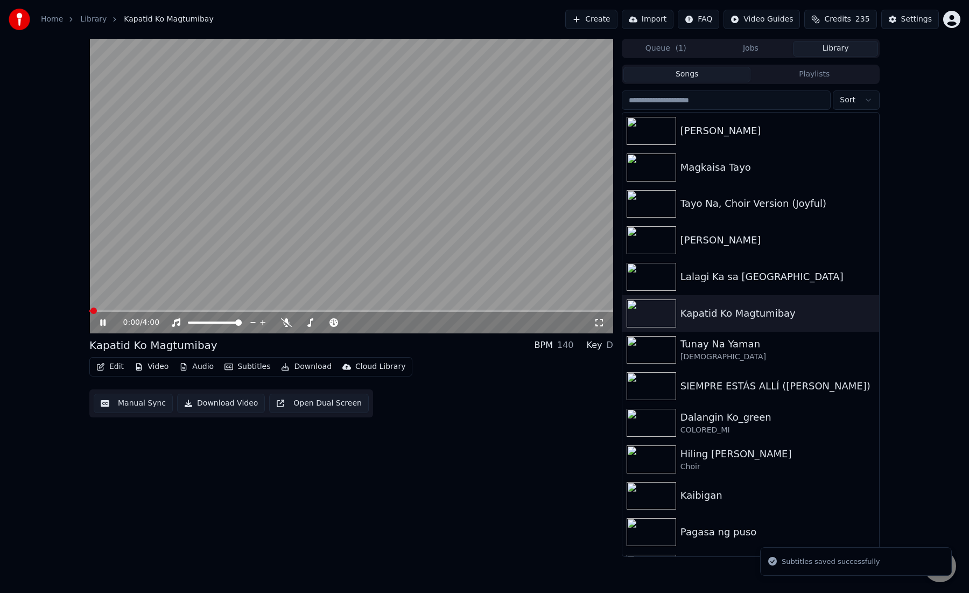
click at [114, 409] on button "Manual Sync" at bounding box center [133, 403] width 79 height 19
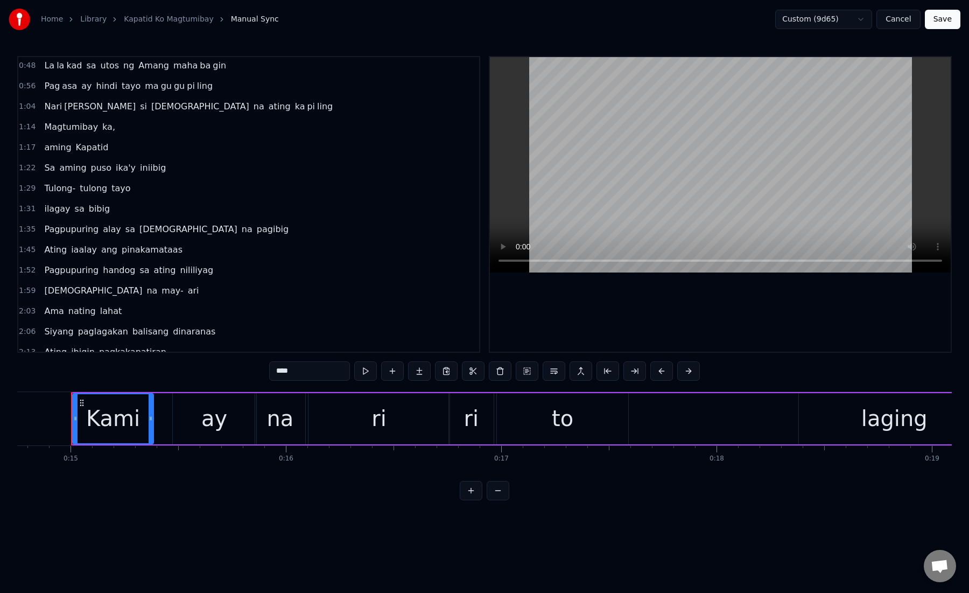
scroll to position [146, 0]
click at [54, 170] on div "Sa aming puso ika'y iniibig" at bounding box center [105, 166] width 130 height 19
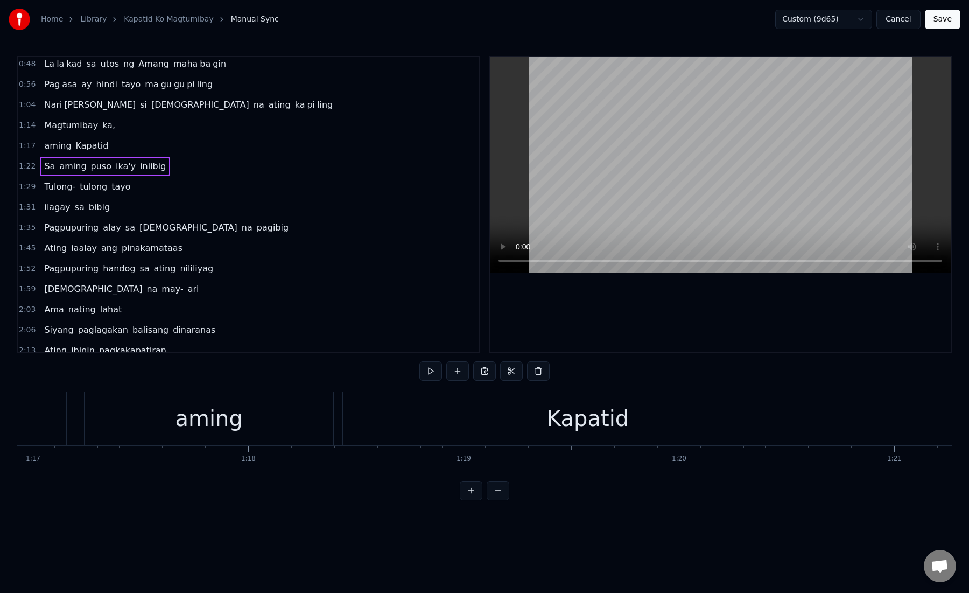
scroll to position [0, 17610]
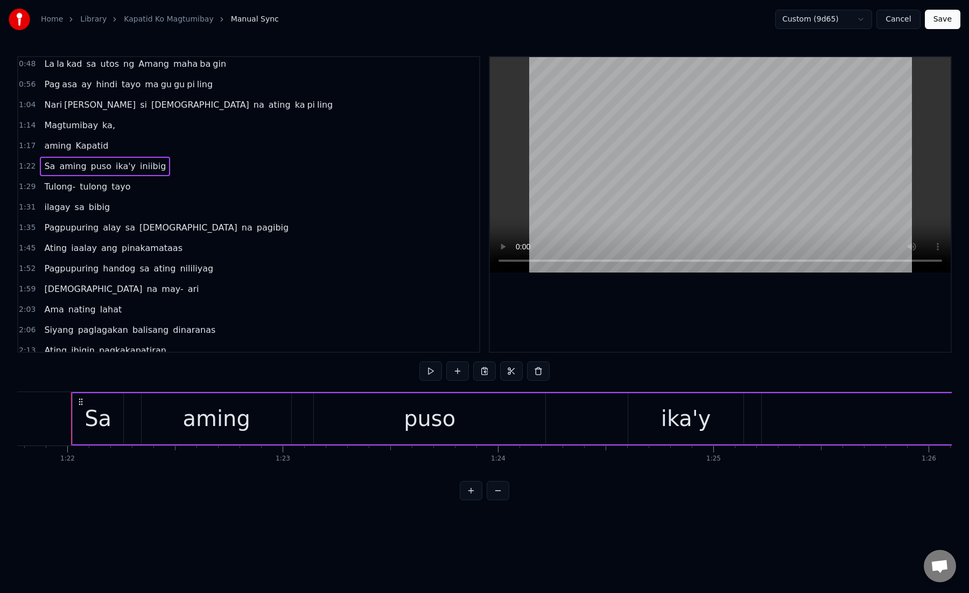
click at [115, 170] on span "ika'y" at bounding box center [126, 166] width 22 height 12
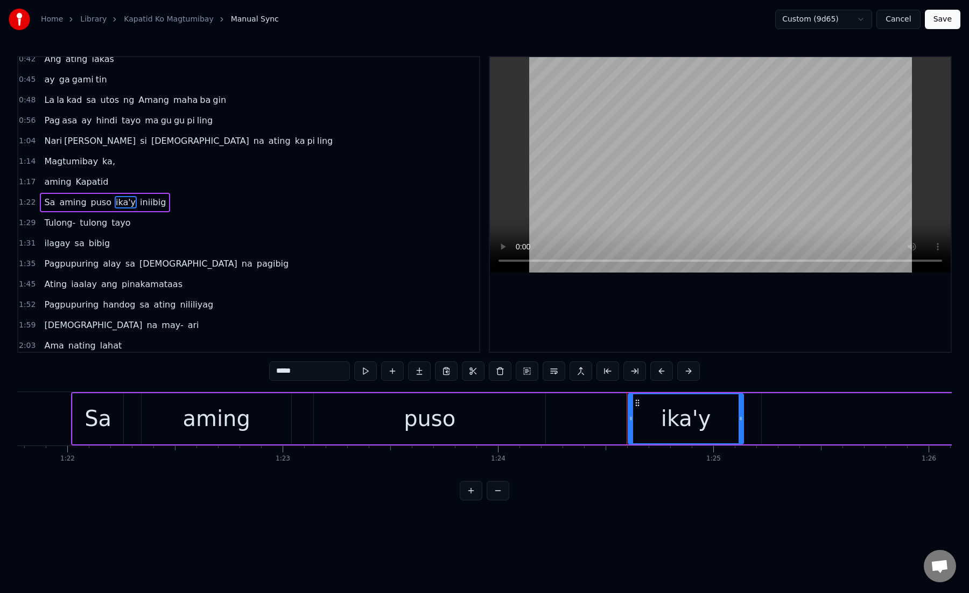
scroll to position [109, 0]
click at [558, 376] on button at bounding box center [554, 370] width 23 height 19
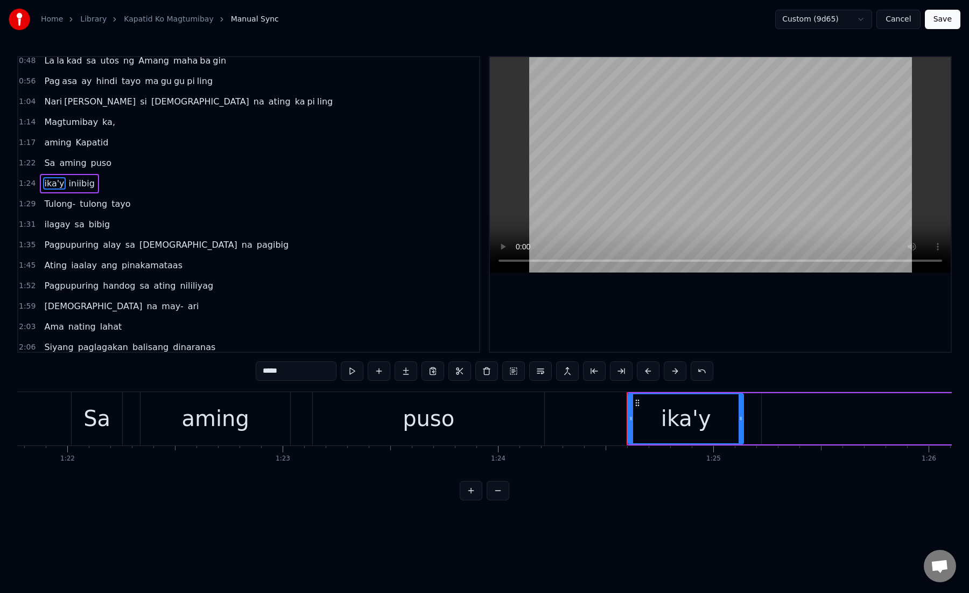
scroll to position [155, 0]
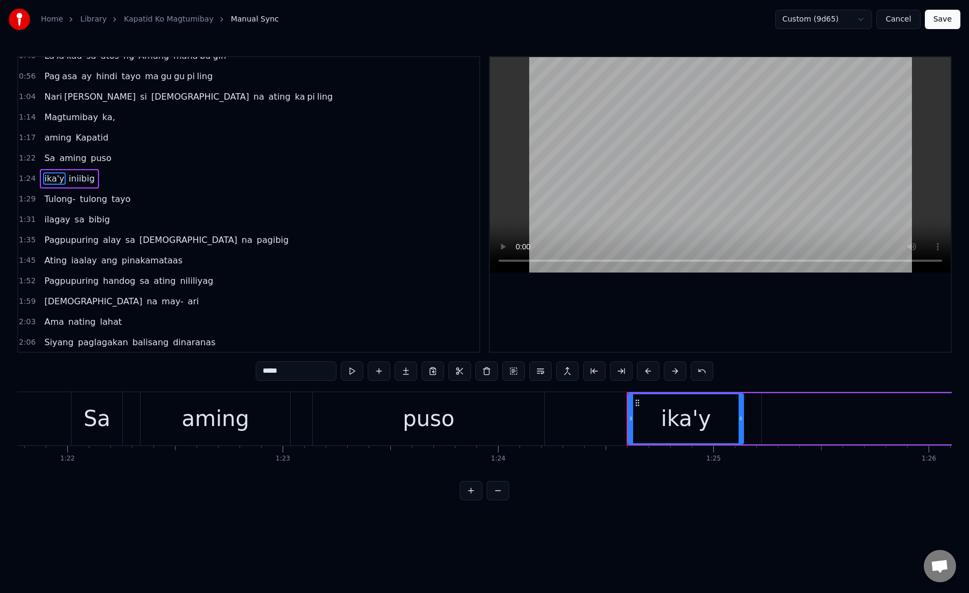
click at [101, 203] on span "tulong" at bounding box center [94, 199] width 30 height 12
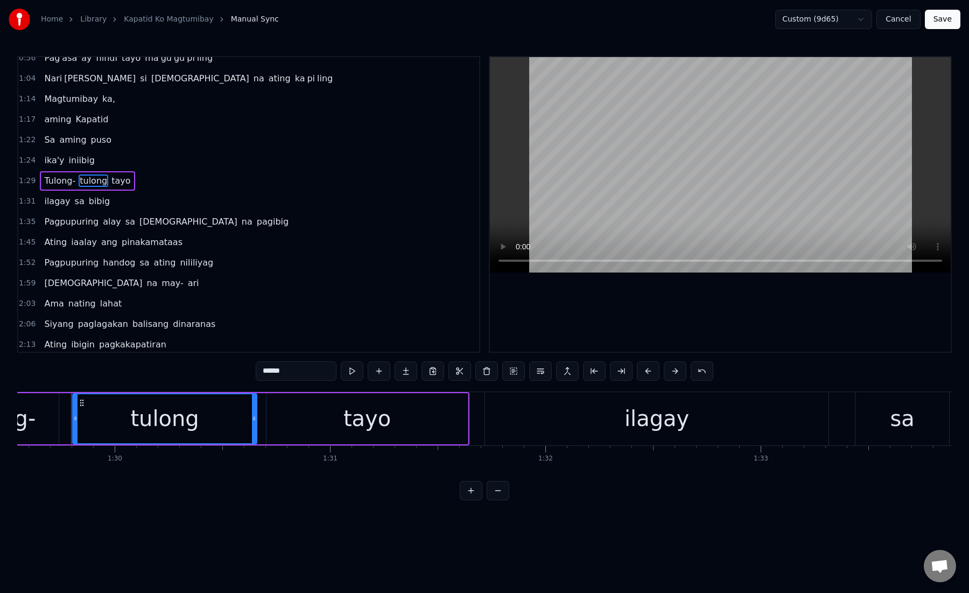
scroll to position [174, 0]
click at [134, 246] on span "pinakamataas" at bounding box center [152, 240] width 63 height 12
type input "**********"
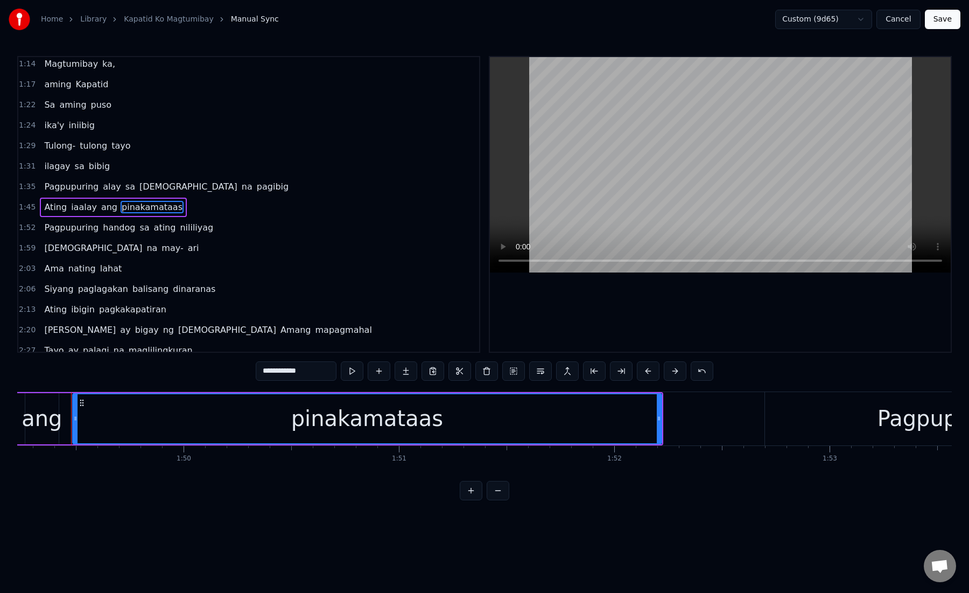
scroll to position [209, 0]
click at [127, 229] on div "Pagpupuring handog sa ating nililiyag" at bounding box center [129, 226] width 178 height 19
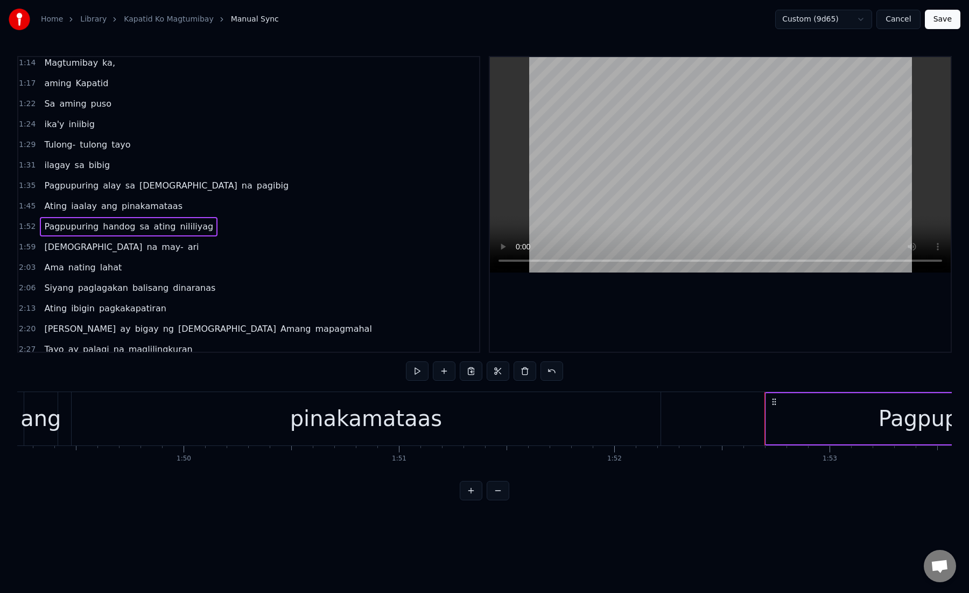
click at [160, 251] on span "may-" at bounding box center [172, 247] width 24 height 12
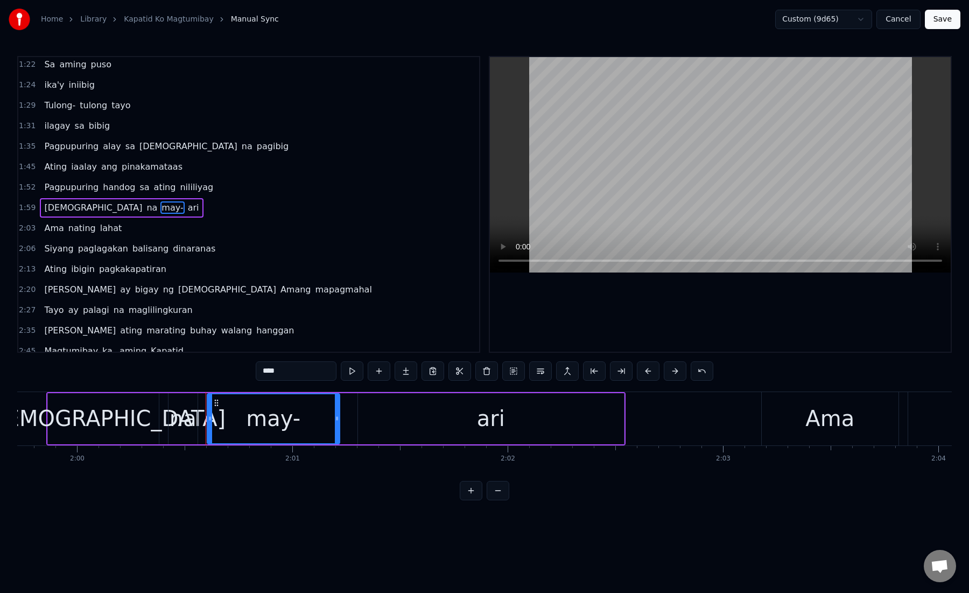
scroll to position [0, 25920]
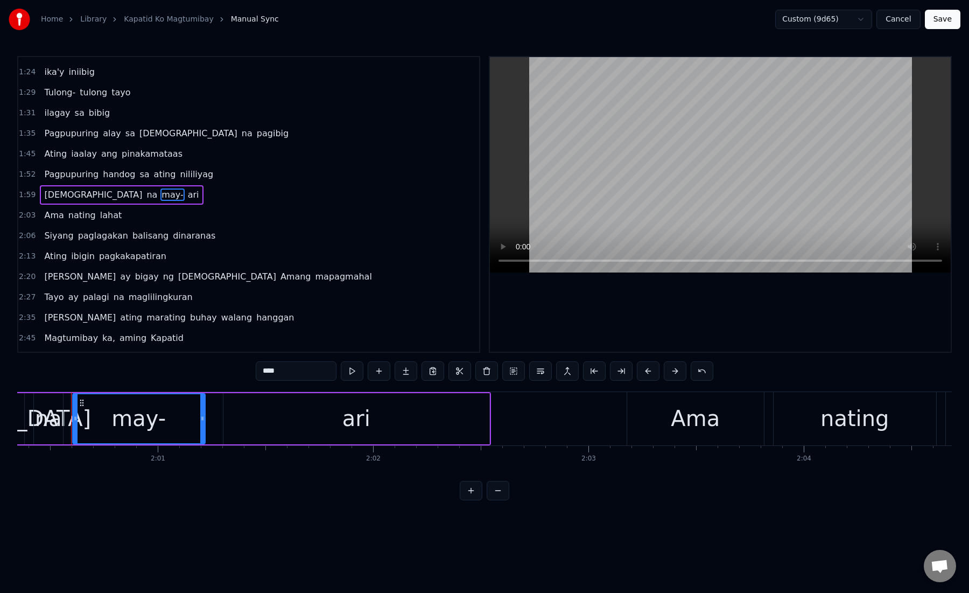
click at [99, 220] on span "lahat" at bounding box center [111, 215] width 24 height 12
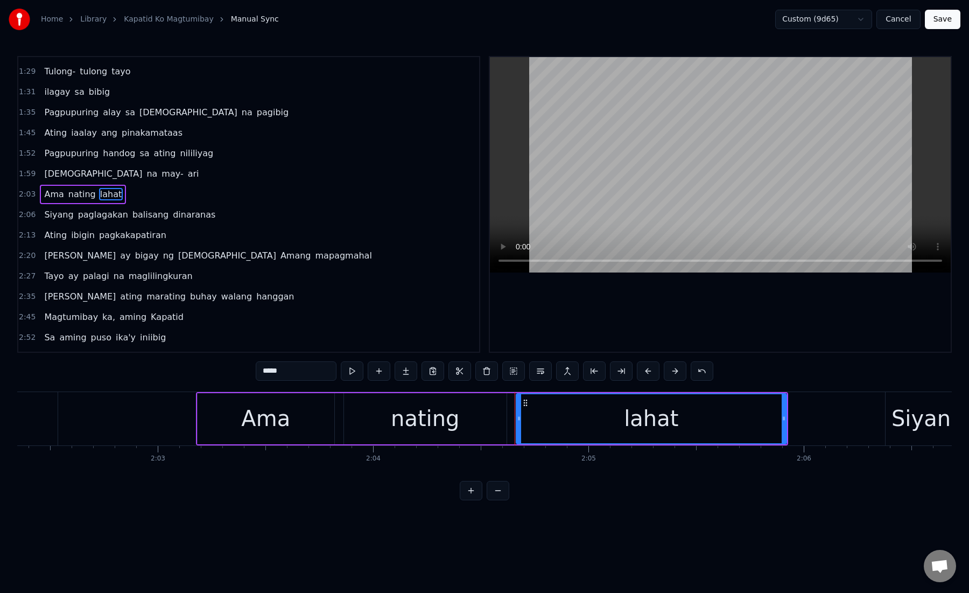
scroll to position [0, 0]
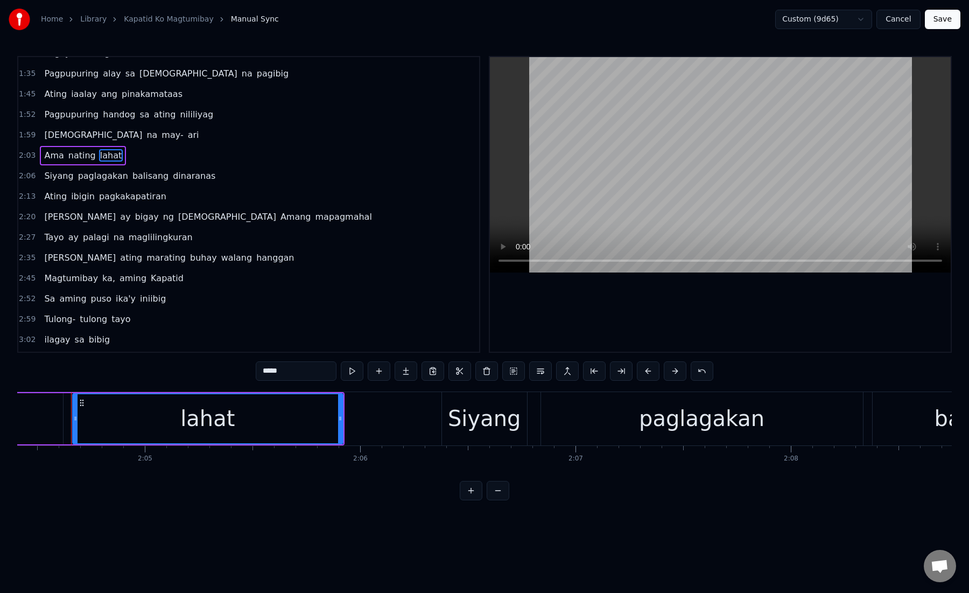
click at [94, 180] on span "paglagakan" at bounding box center [103, 176] width 52 height 12
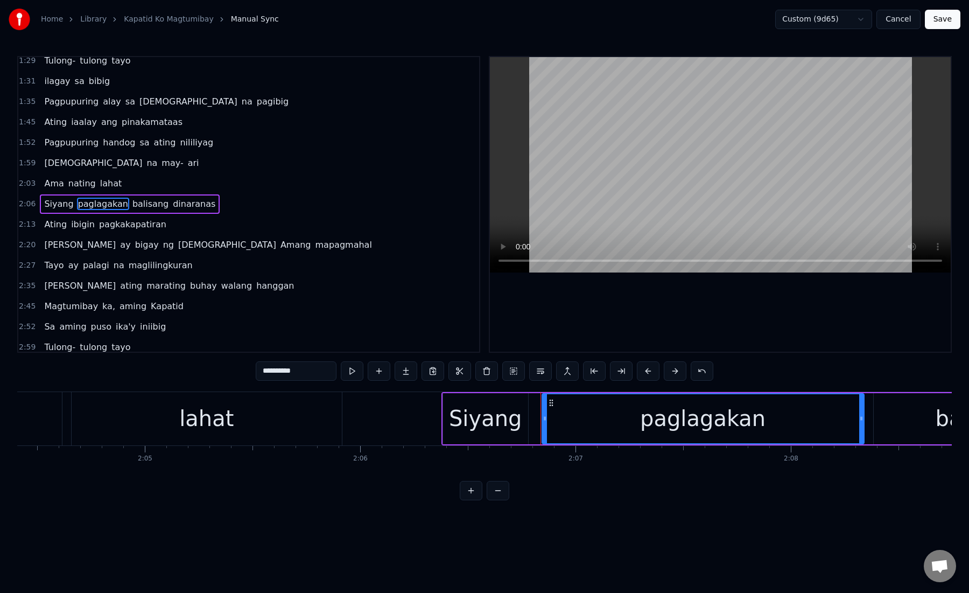
click at [122, 227] on span "pagkakapatiran" at bounding box center [132, 224] width 69 height 12
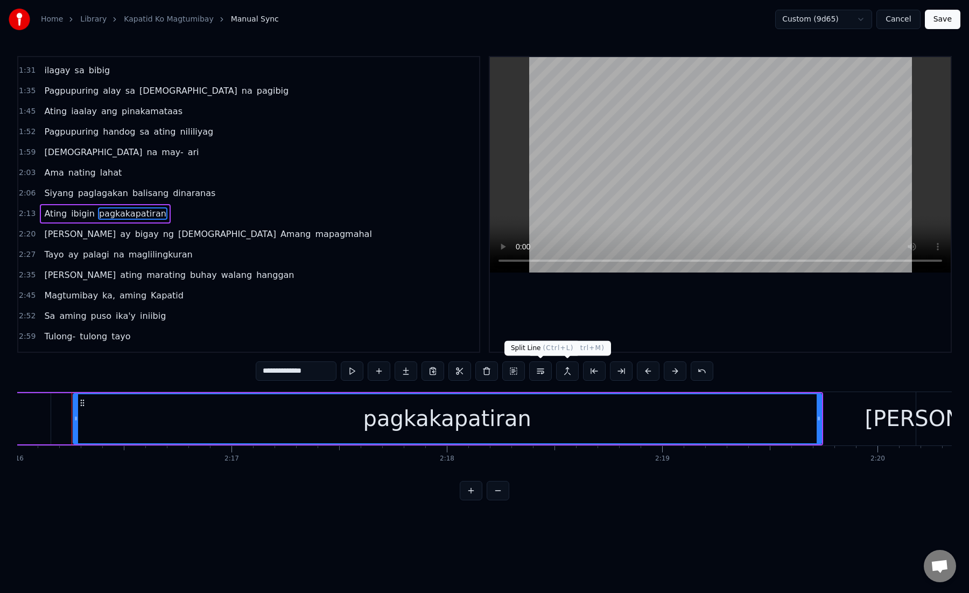
click at [549, 373] on button at bounding box center [540, 370] width 23 height 19
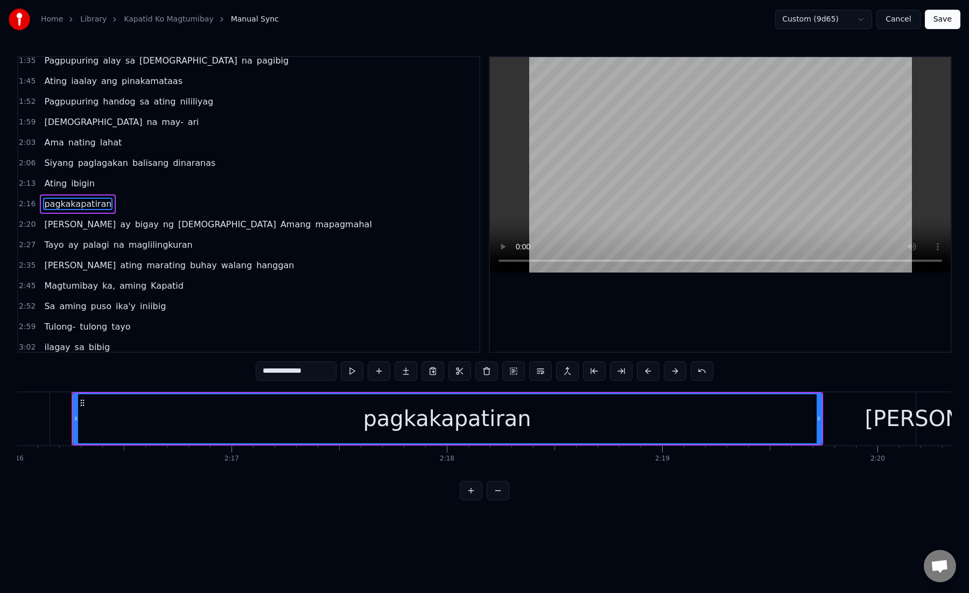
click at [279, 228] on span "Amang" at bounding box center [295, 224] width 33 height 12
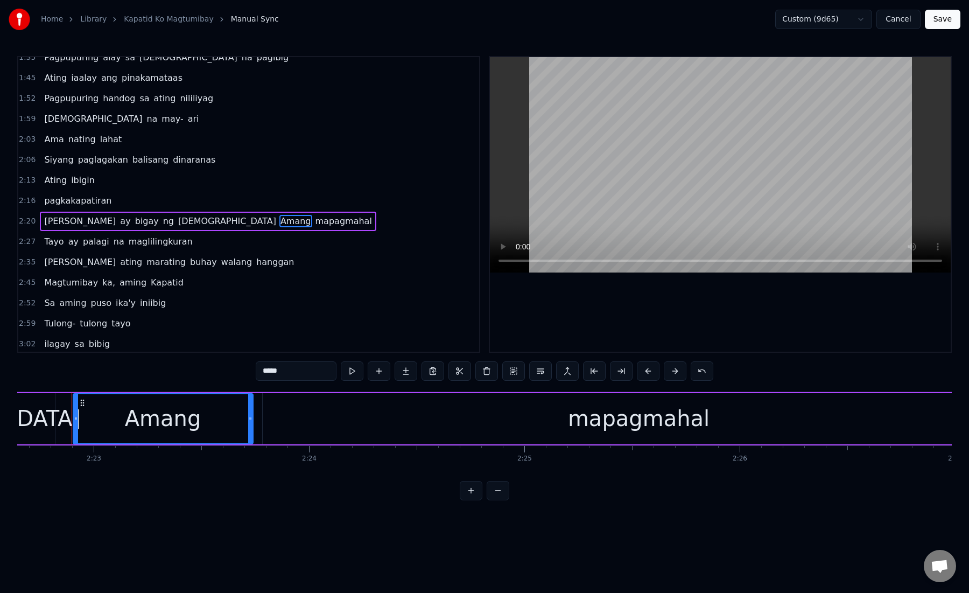
click at [128, 246] on span "maglilingkuran" at bounding box center [161, 241] width 66 height 12
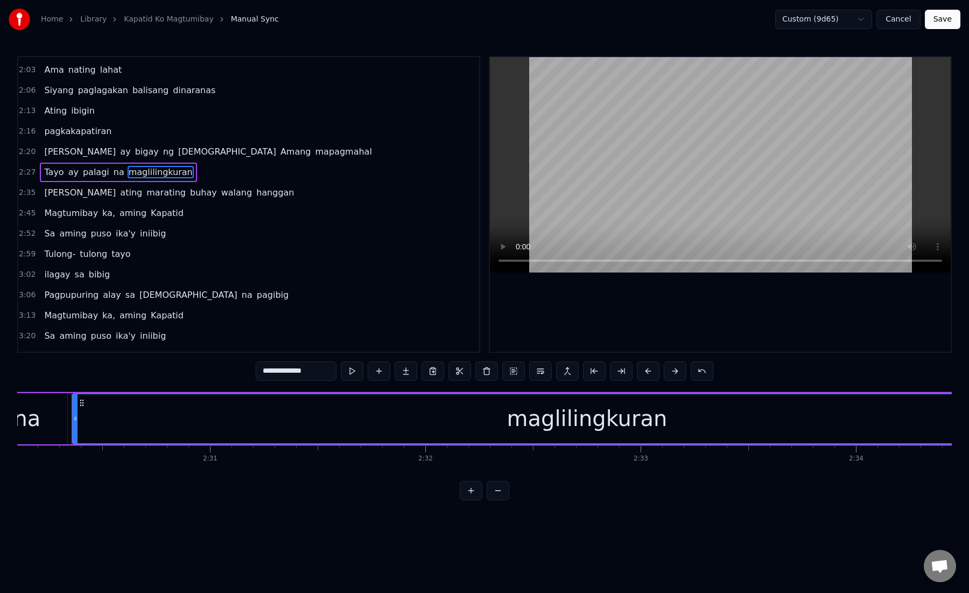
click at [123, 212] on span "aming" at bounding box center [132, 213] width 29 height 12
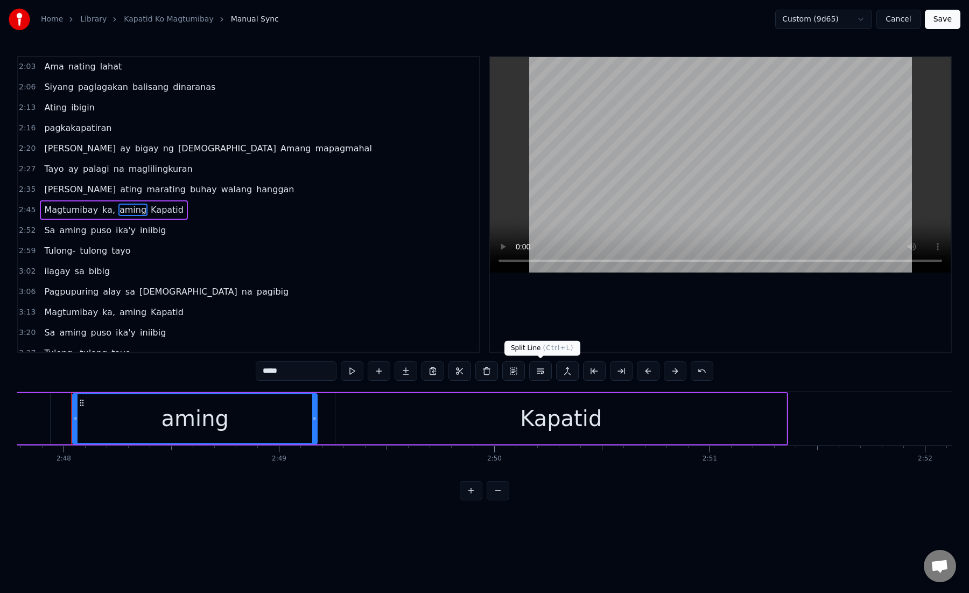
click at [537, 376] on button at bounding box center [540, 370] width 23 height 19
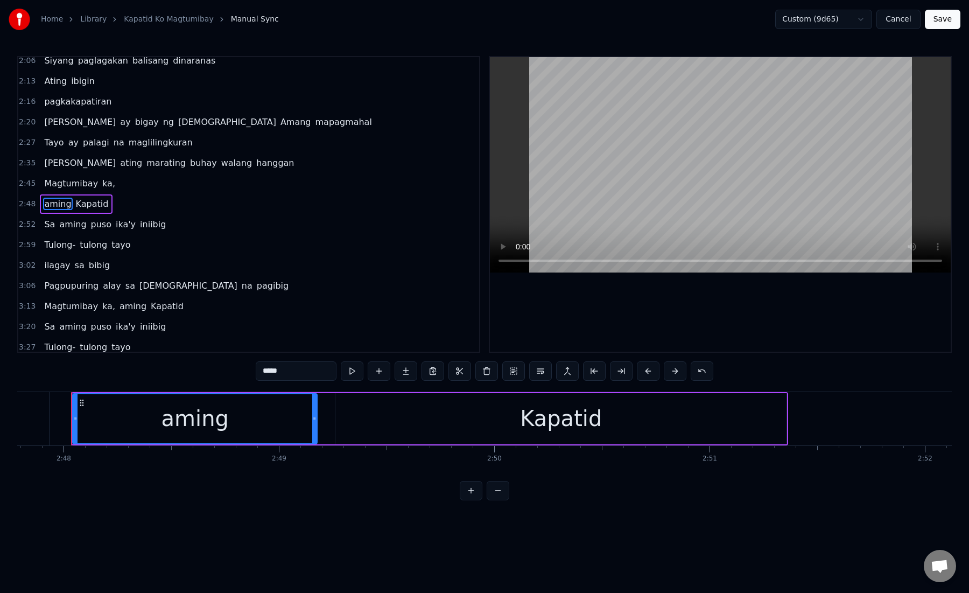
click at [101, 221] on span "puso" at bounding box center [101, 224] width 23 height 12
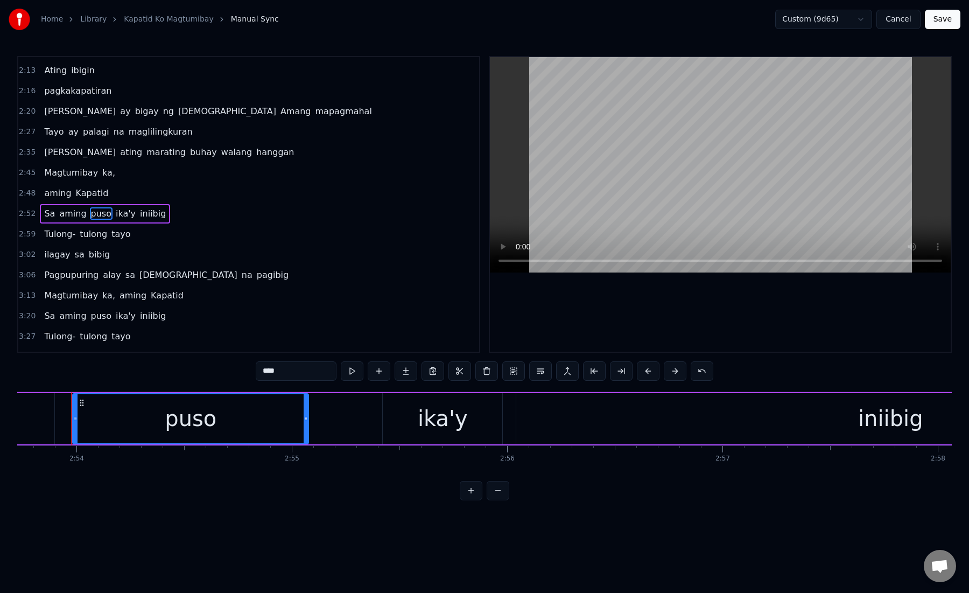
click at [115, 216] on span "ika'y" at bounding box center [126, 213] width 22 height 12
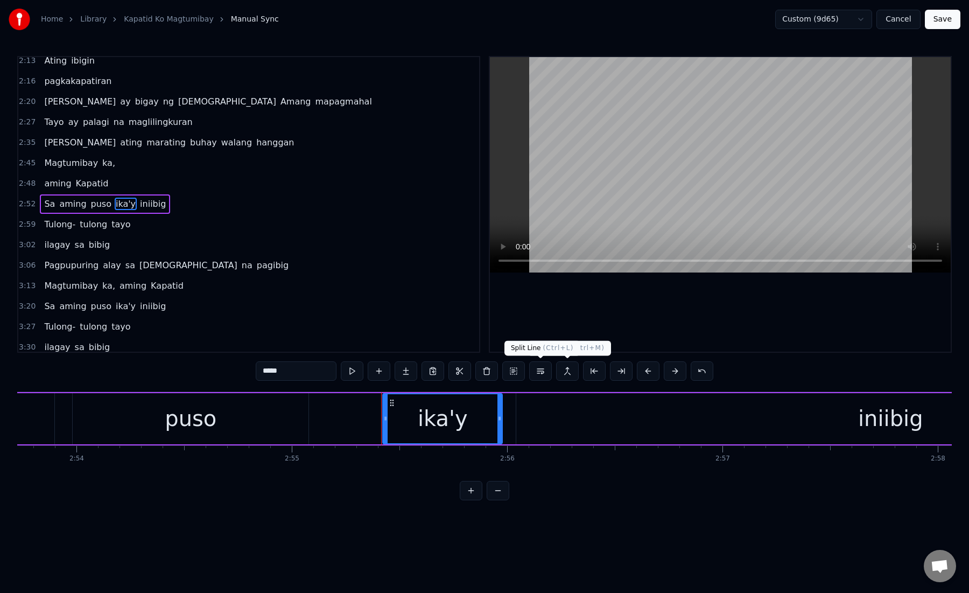
click at [547, 370] on button at bounding box center [540, 370] width 23 height 19
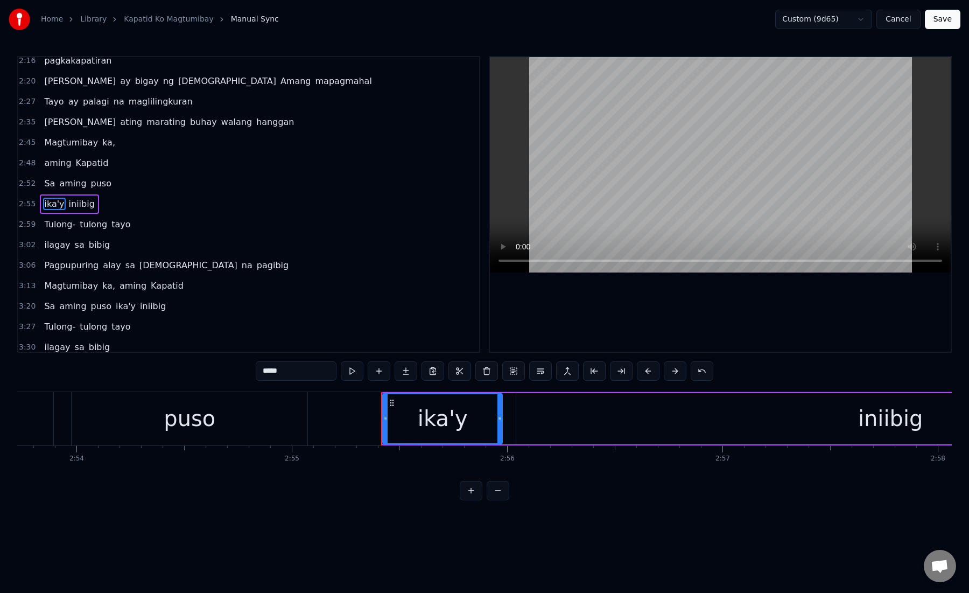
click at [96, 228] on span "tulong" at bounding box center [94, 224] width 30 height 12
type input "******"
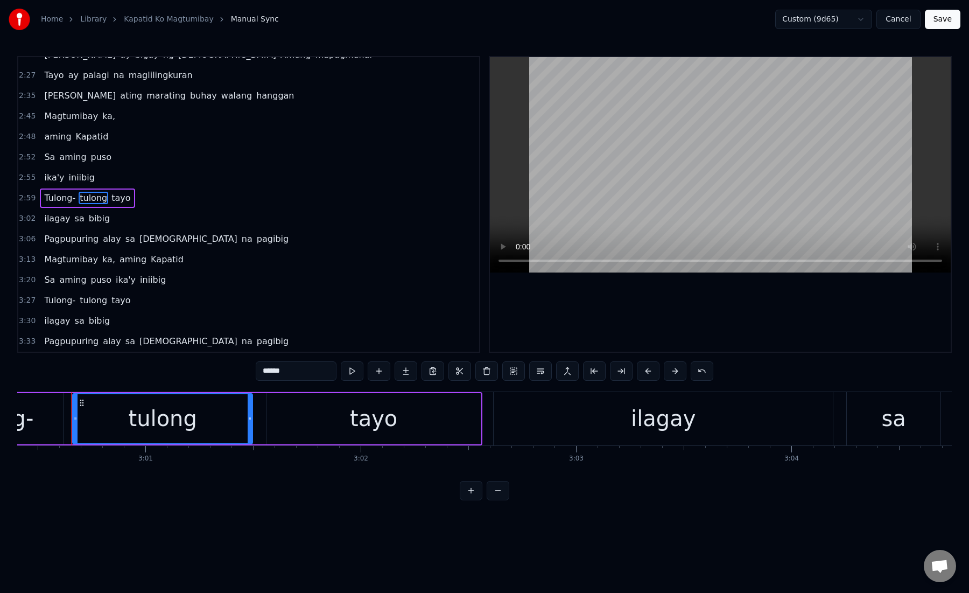
click at [92, 260] on div "Magtumibay ka, aming Kapatid" at bounding box center [114, 259] width 148 height 19
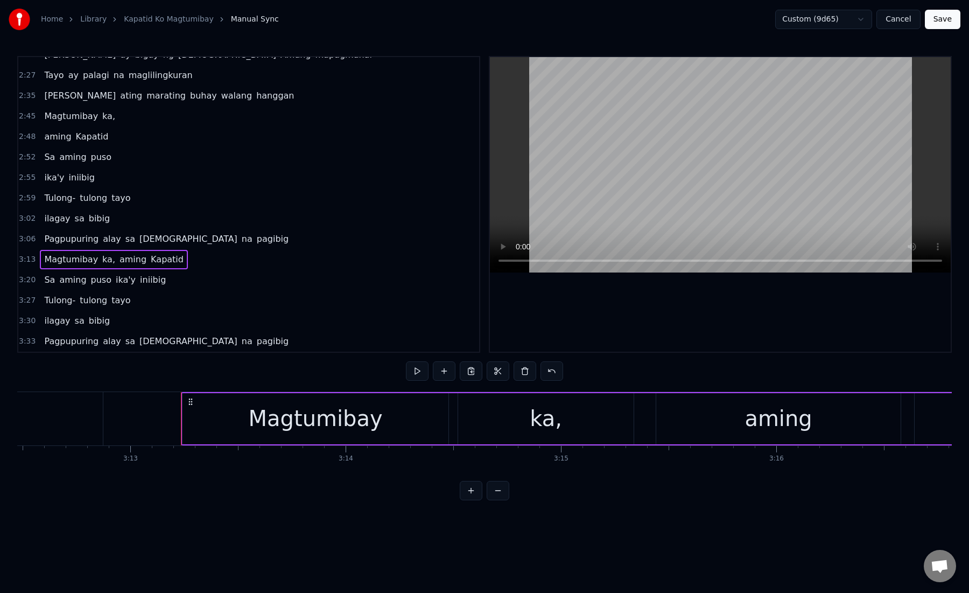
click at [129, 260] on span "aming" at bounding box center [132, 259] width 29 height 12
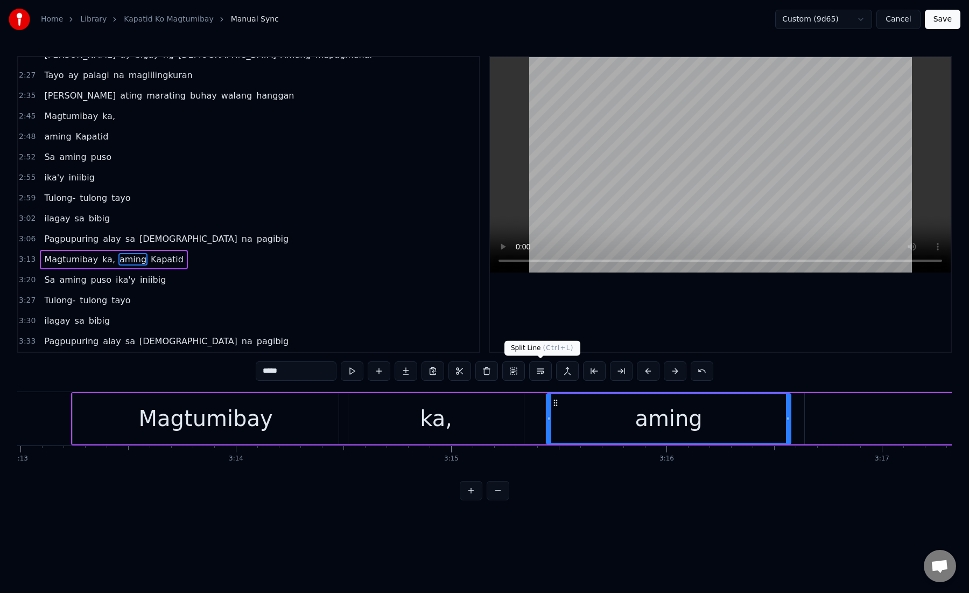
click at [538, 375] on button at bounding box center [540, 370] width 23 height 19
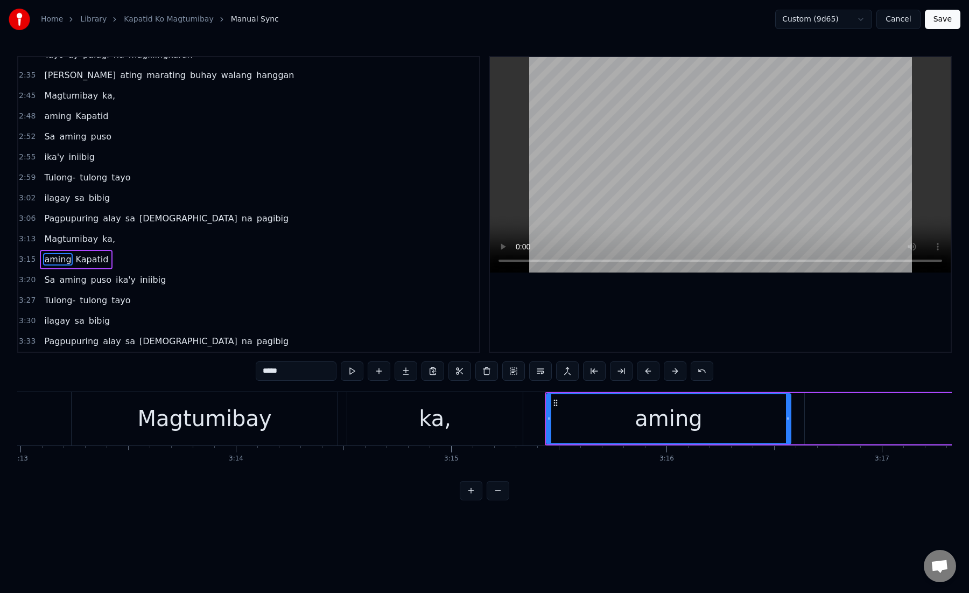
click at [115, 279] on span "ika'y" at bounding box center [126, 280] width 22 height 12
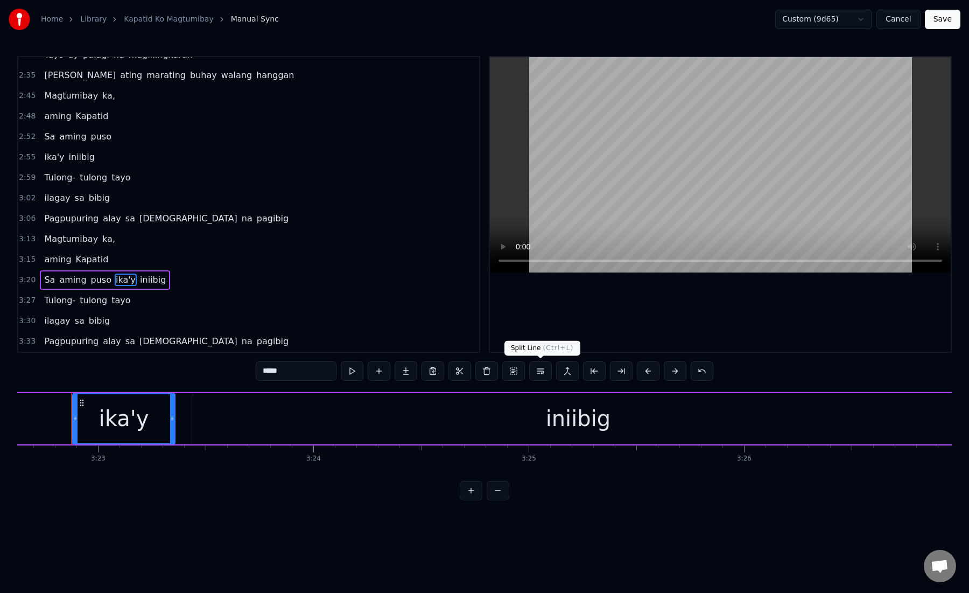
click at [544, 376] on button at bounding box center [540, 370] width 23 height 19
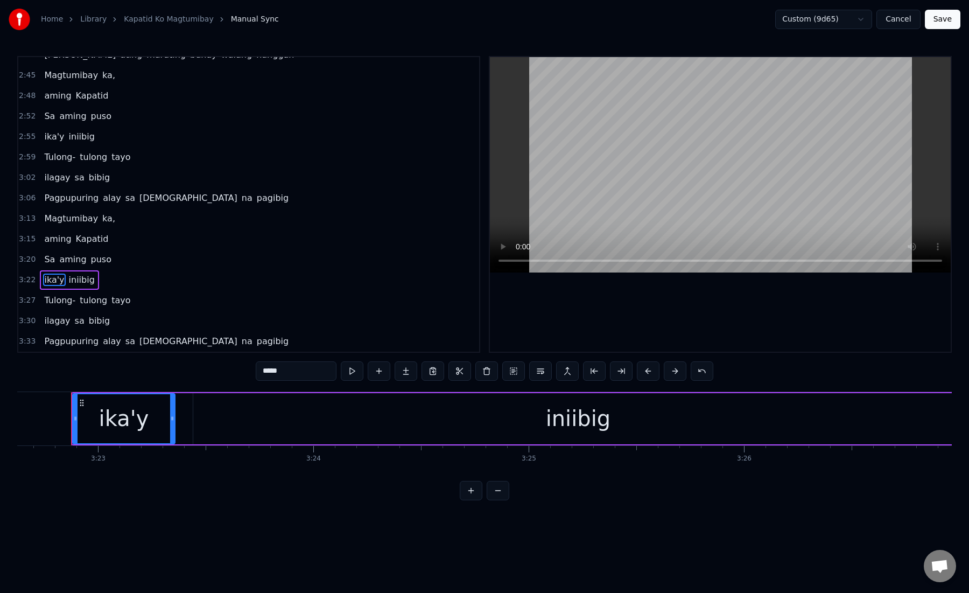
click at [147, 344] on span "[DEMOGRAPHIC_DATA]" at bounding box center [188, 341] width 100 height 12
type input "****"
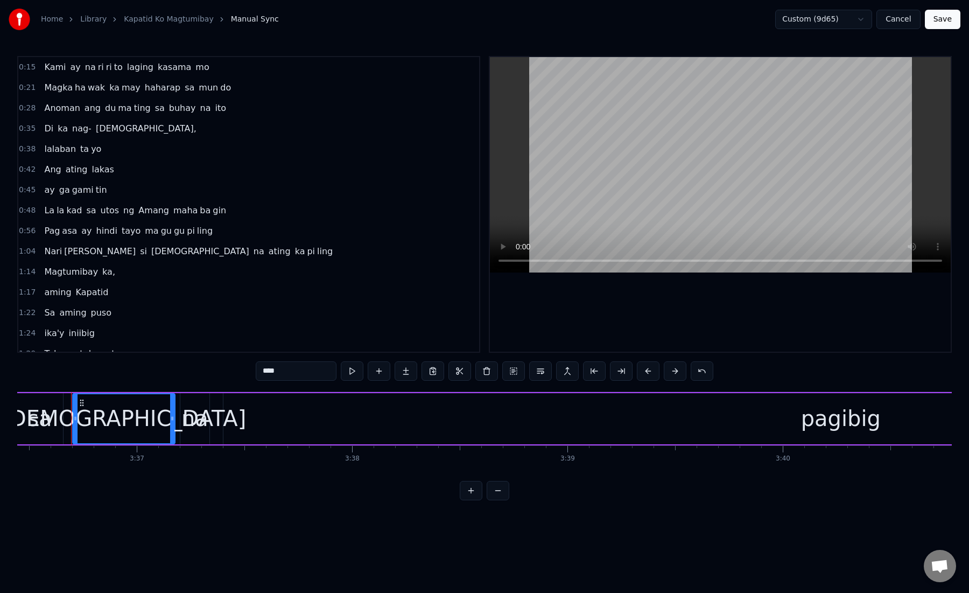
click at [51, 281] on div "Magtumibay ka," at bounding box center [80, 271] width 80 height 19
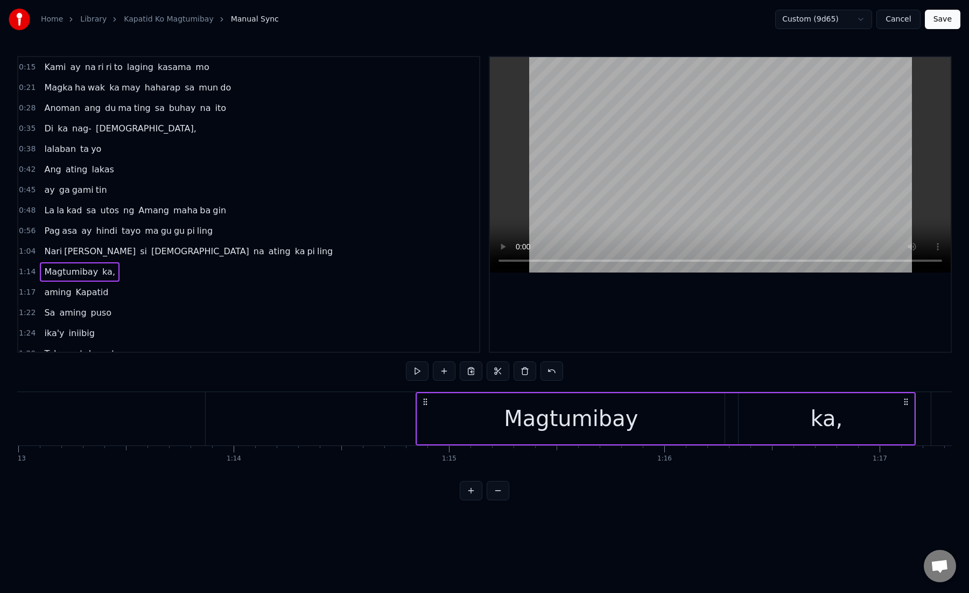
scroll to position [0, 15872]
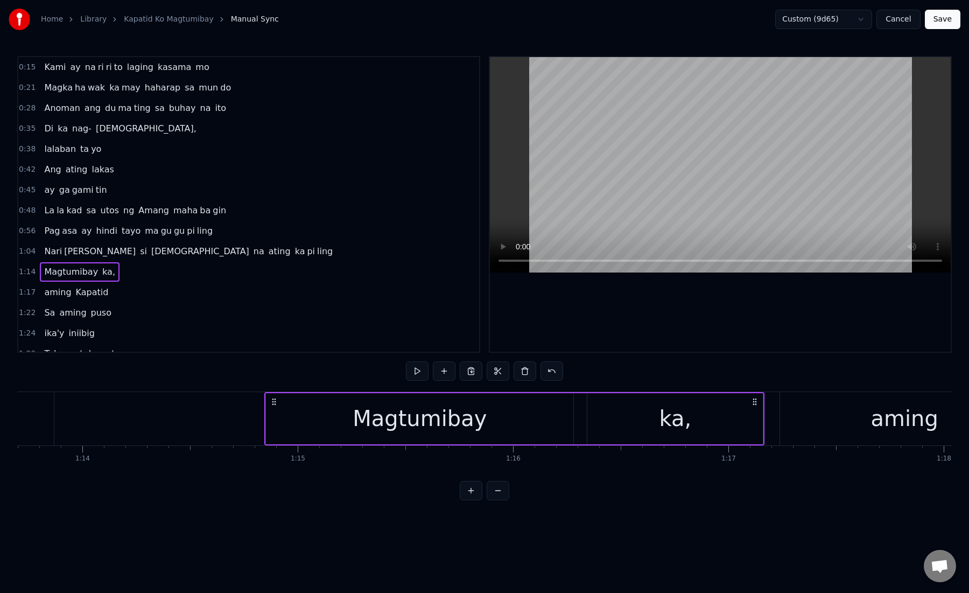
click at [279, 431] on div "Magtumibay" at bounding box center [419, 418] width 307 height 51
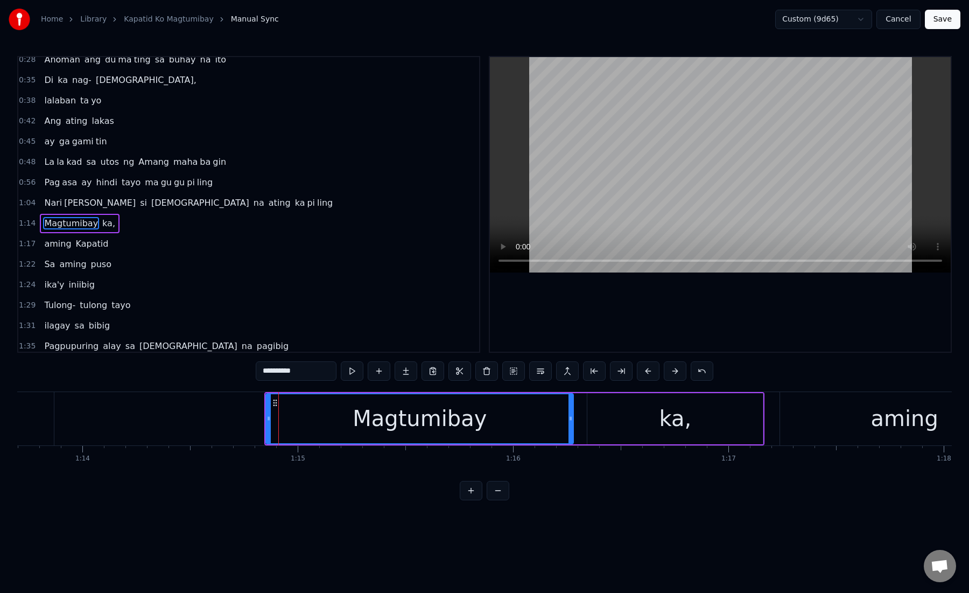
scroll to position [68, 0]
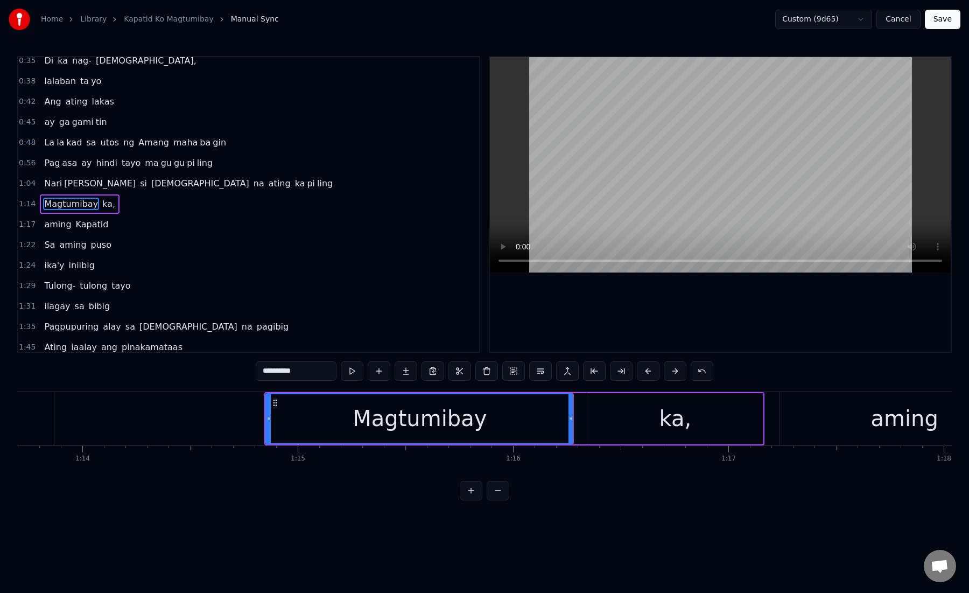
click at [604, 424] on div "ka," at bounding box center [675, 418] width 176 height 51
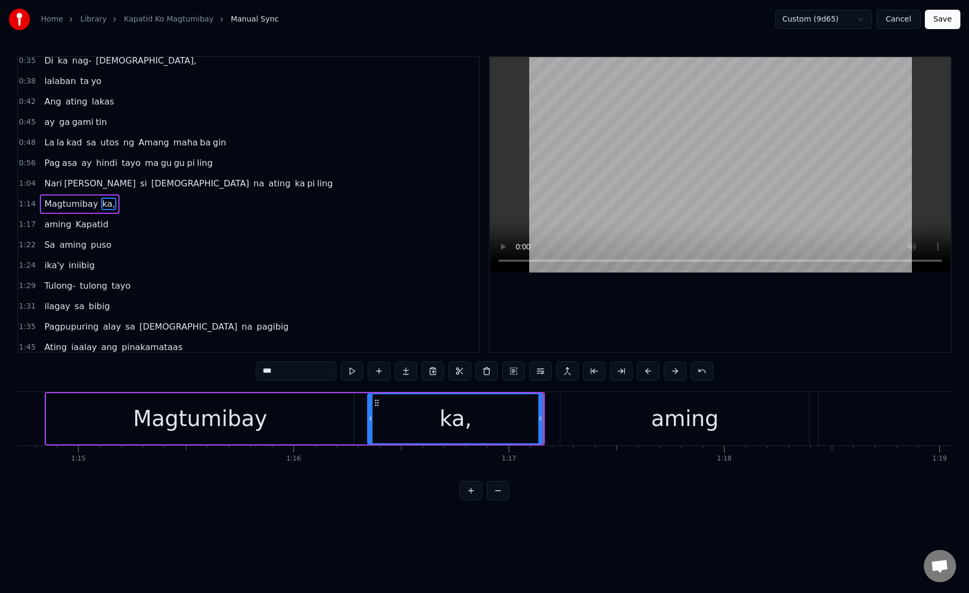
scroll to position [0, 16150]
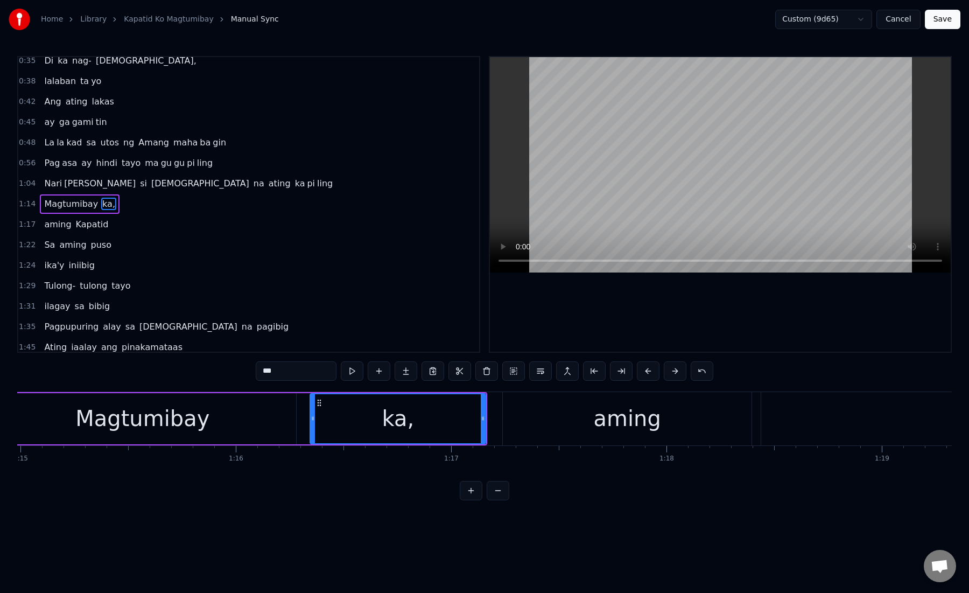
click at [521, 422] on div "aming" at bounding box center [627, 418] width 249 height 53
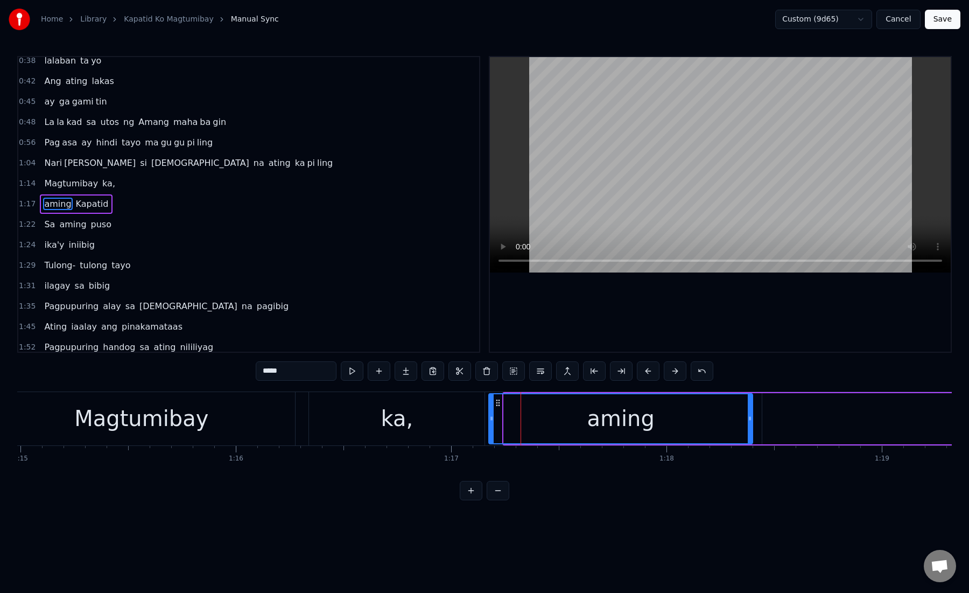
drag, startPoint x: 505, startPoint y: 421, endPoint x: 487, endPoint y: 421, distance: 18.3
click at [489, 421] on icon at bounding box center [491, 418] width 4 height 9
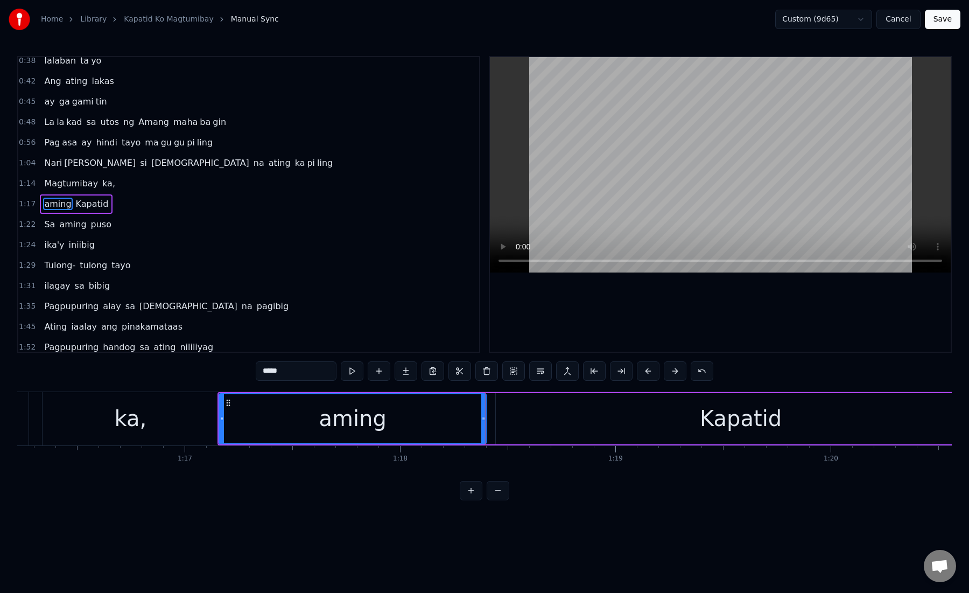
scroll to position [0, 16465]
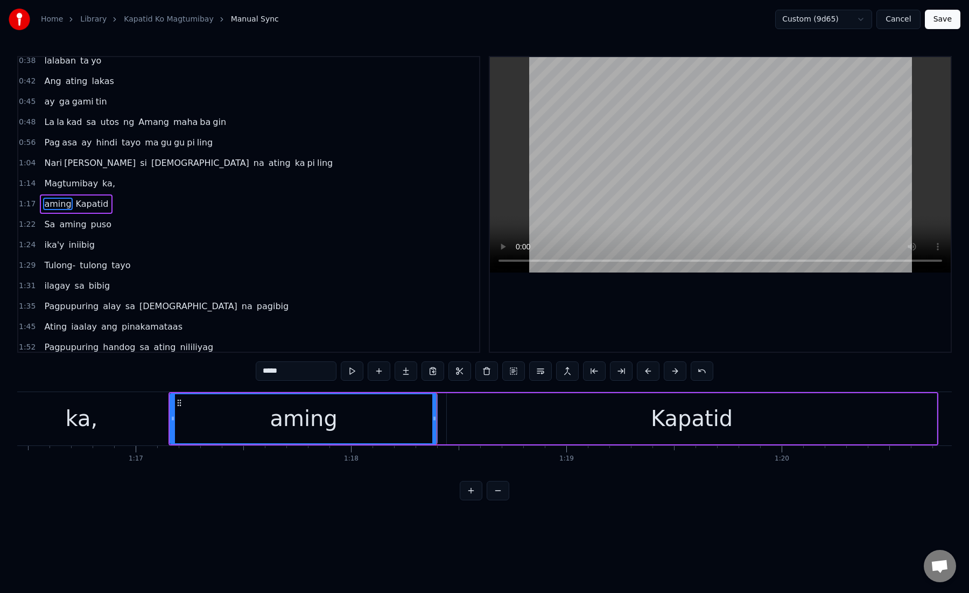
click at [190, 418] on div "aming" at bounding box center [304, 418] width 266 height 49
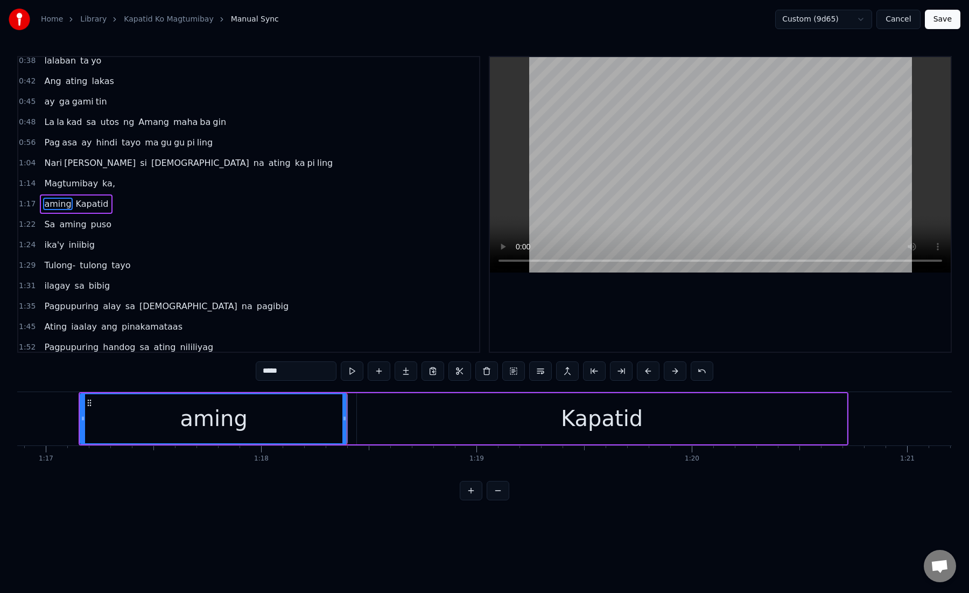
scroll to position [0, 16618]
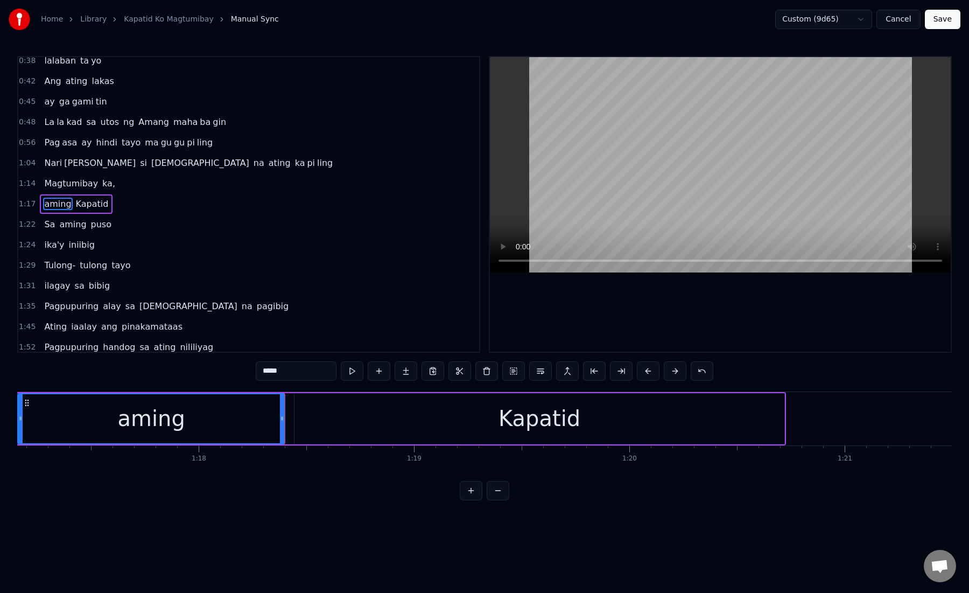
click at [347, 418] on div "Kapatid" at bounding box center [540, 418] width 490 height 51
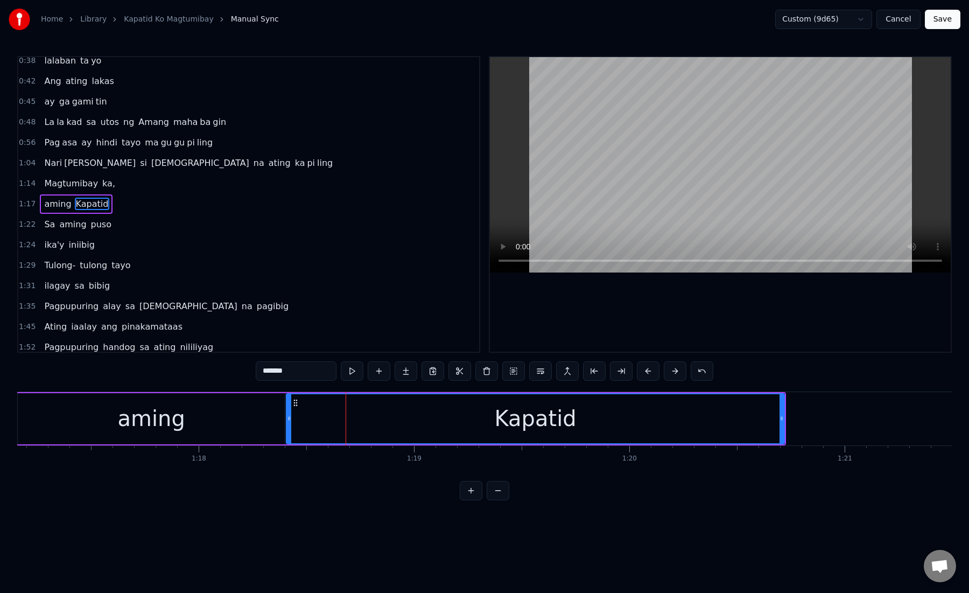
drag, startPoint x: 297, startPoint y: 423, endPoint x: 289, endPoint y: 423, distance: 8.1
click at [289, 423] on div at bounding box center [289, 418] width 4 height 49
click at [386, 416] on div "Kapatid" at bounding box center [535, 418] width 497 height 49
click at [625, 376] on button at bounding box center [621, 370] width 23 height 19
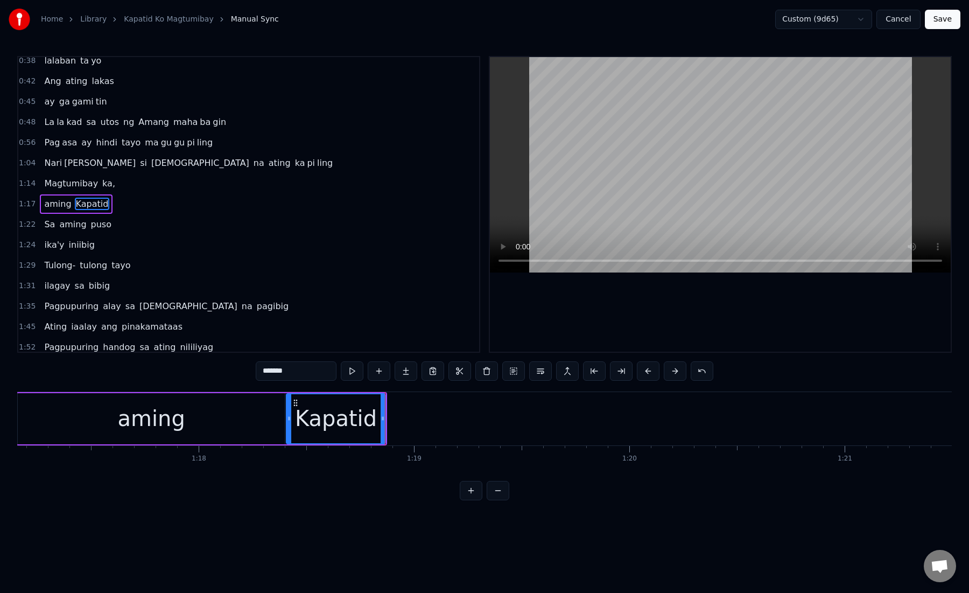
drag, startPoint x: 281, startPoint y: 372, endPoint x: 338, endPoint y: 377, distance: 57.3
click at [338, 377] on div "*******" at bounding box center [485, 370] width 458 height 19
type input "****"
click at [407, 370] on button at bounding box center [406, 370] width 23 height 19
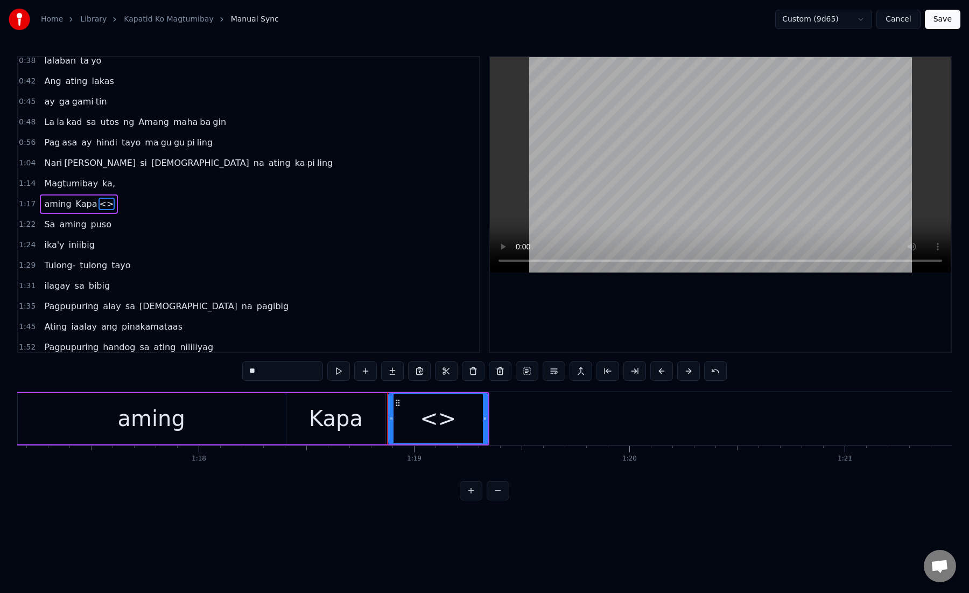
drag, startPoint x: 244, startPoint y: 372, endPoint x: 271, endPoint y: 372, distance: 27.5
click at [271, 372] on input "**" at bounding box center [282, 370] width 81 height 19
paste input "text"
type input "*"
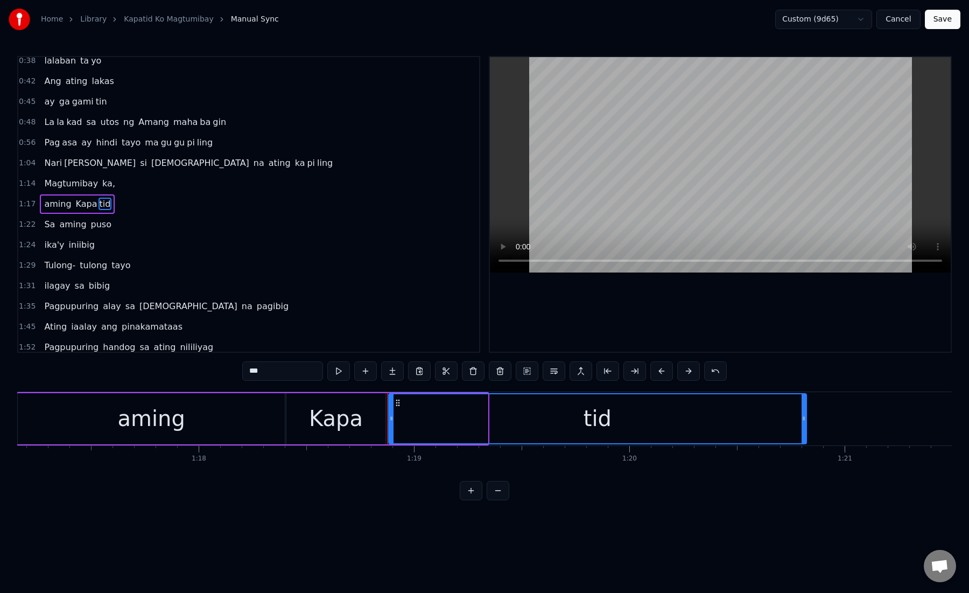
drag, startPoint x: 486, startPoint y: 425, endPoint x: 804, endPoint y: 426, distance: 318.2
click at [804, 426] on div at bounding box center [804, 418] width 4 height 49
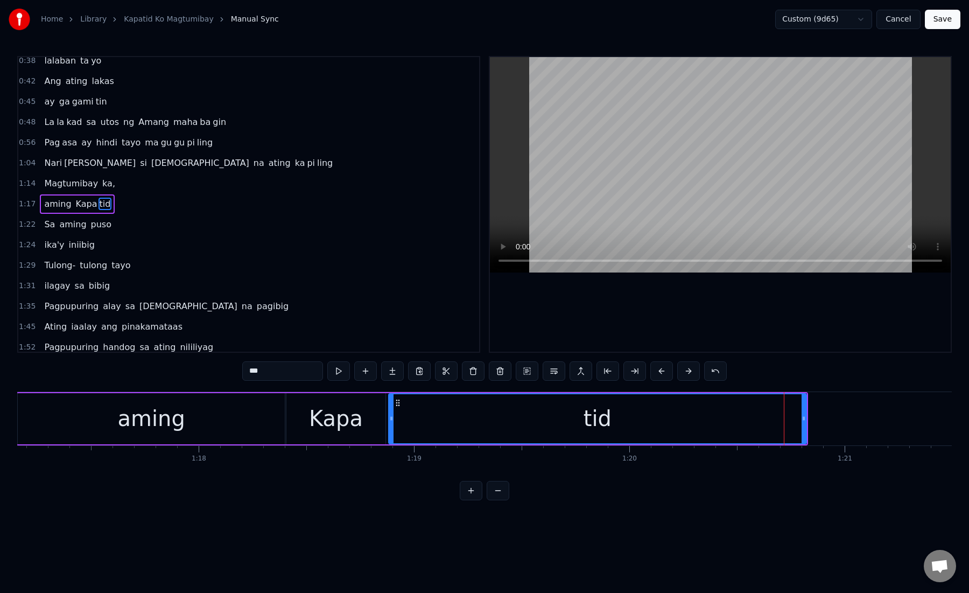
click at [406, 421] on div "tid" at bounding box center [597, 418] width 417 height 49
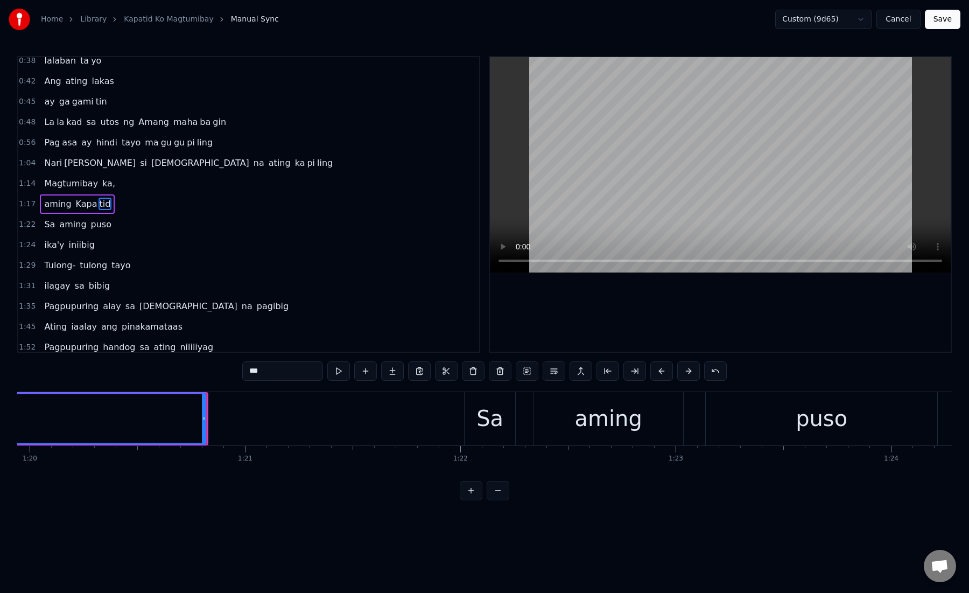
scroll to position [0, 17238]
click at [454, 419] on div "Sa" at bounding box center [469, 418] width 51 height 53
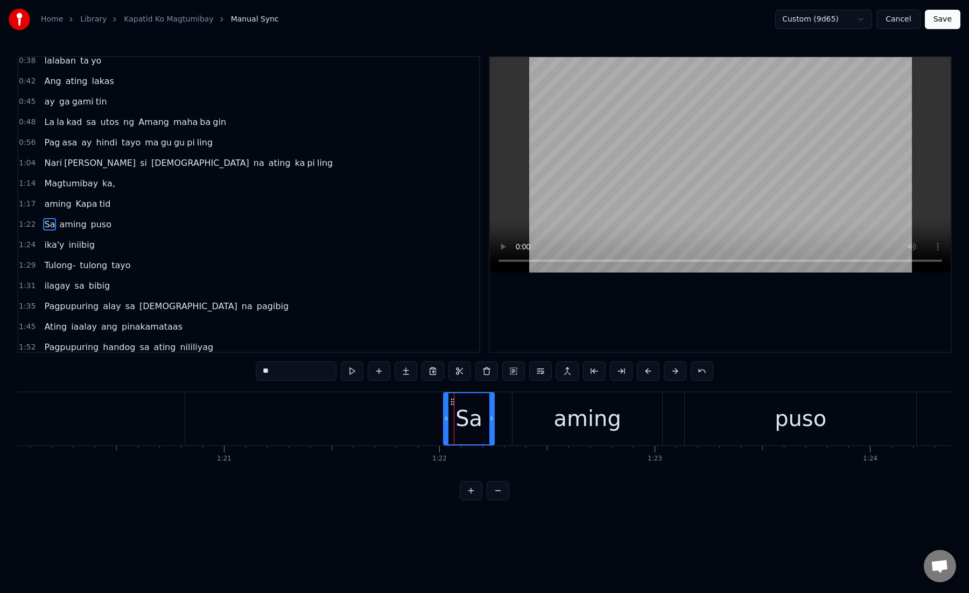
scroll to position [109, 0]
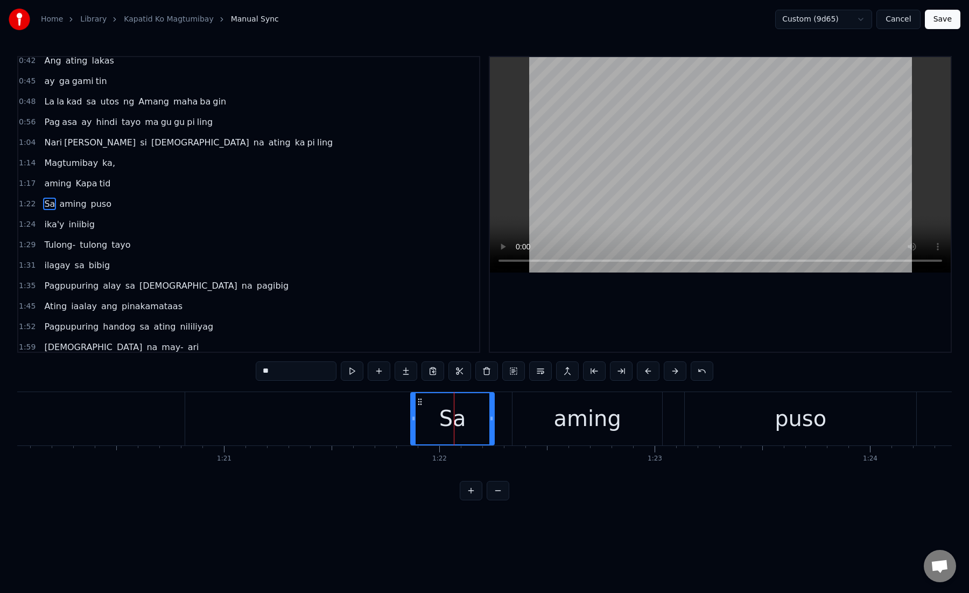
drag, startPoint x: 447, startPoint y: 421, endPoint x: 414, endPoint y: 421, distance: 32.8
click at [414, 421] on icon at bounding box center [413, 418] width 4 height 9
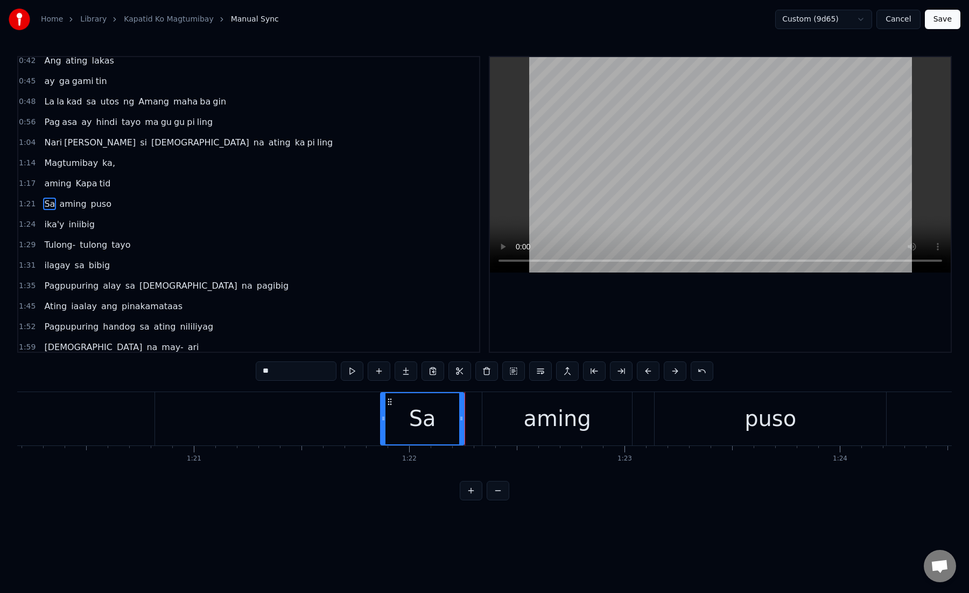
scroll to position [0, 17270]
click at [499, 415] on div "aming" at bounding box center [556, 418] width 150 height 53
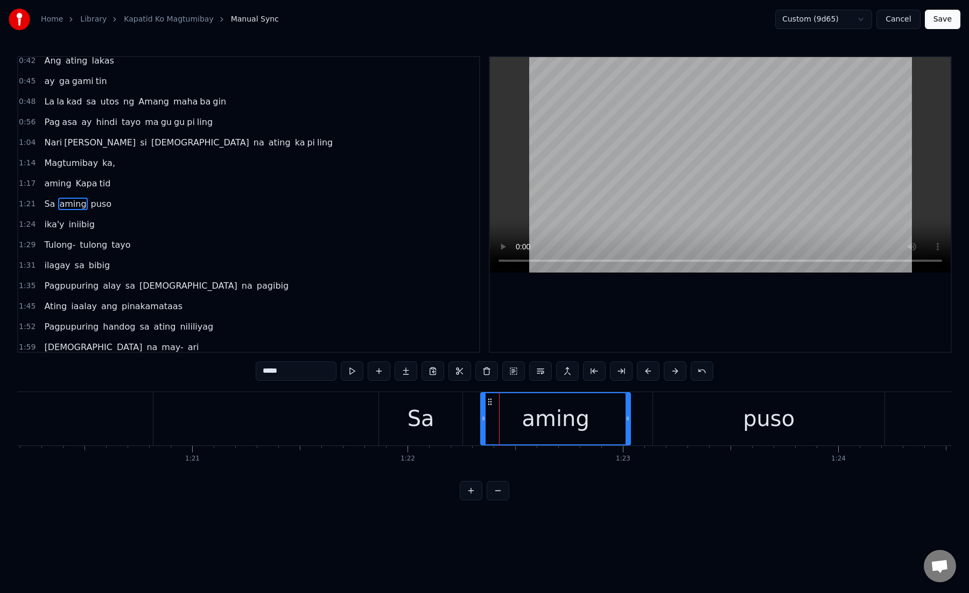
click at [458, 428] on div "Sa" at bounding box center [420, 418] width 83 height 53
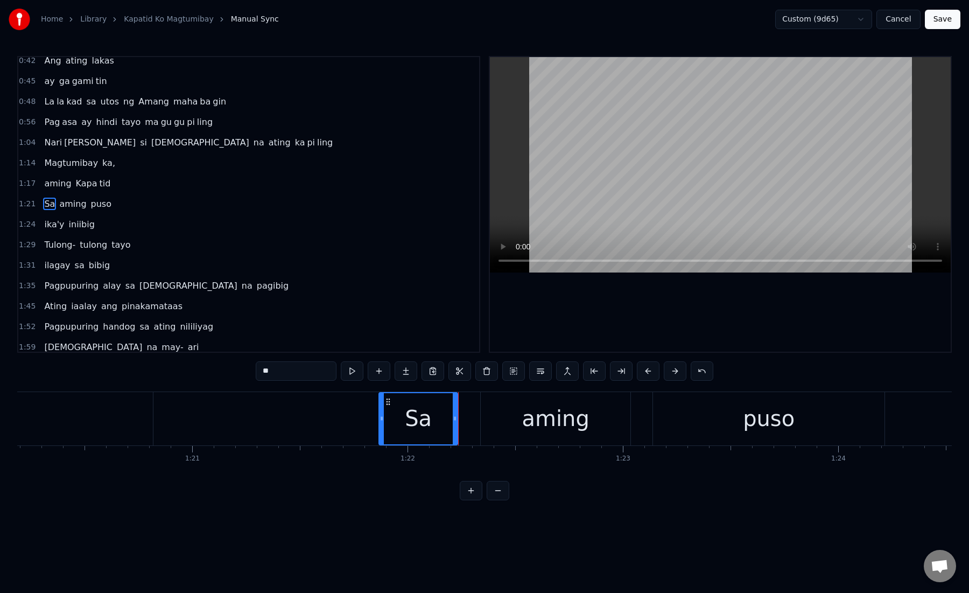
click at [457, 425] on div at bounding box center [455, 418] width 4 height 51
click at [488, 424] on div "aming" at bounding box center [556, 418] width 150 height 53
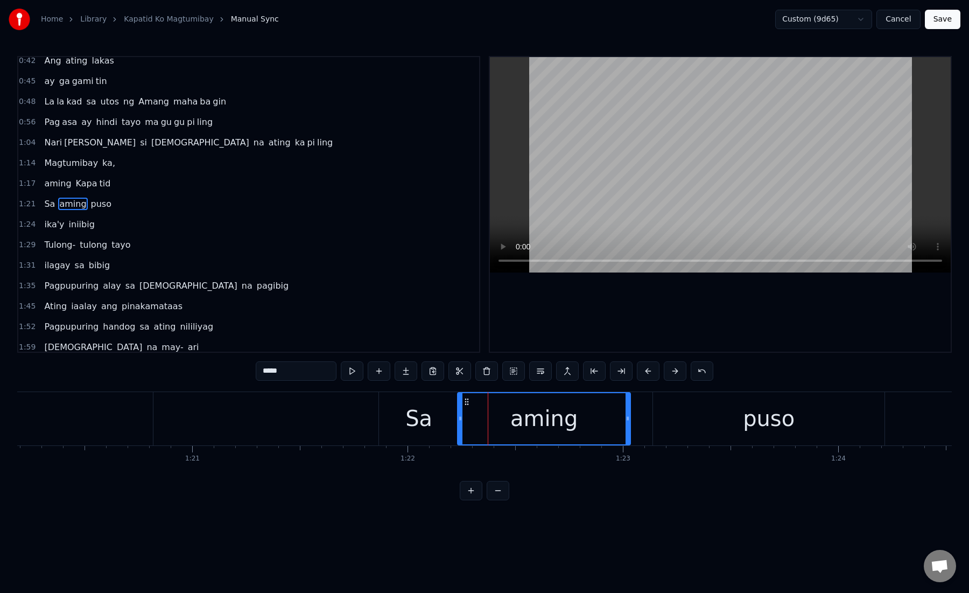
drag, startPoint x: 485, startPoint y: 423, endPoint x: 462, endPoint y: 423, distance: 23.2
click at [462, 423] on div at bounding box center [460, 418] width 4 height 51
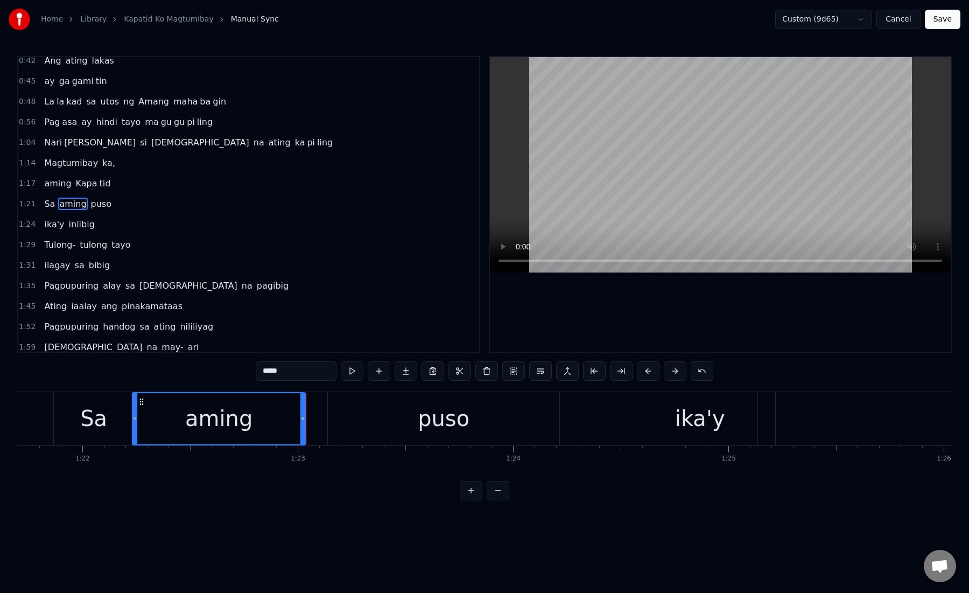
scroll to position [0, 17621]
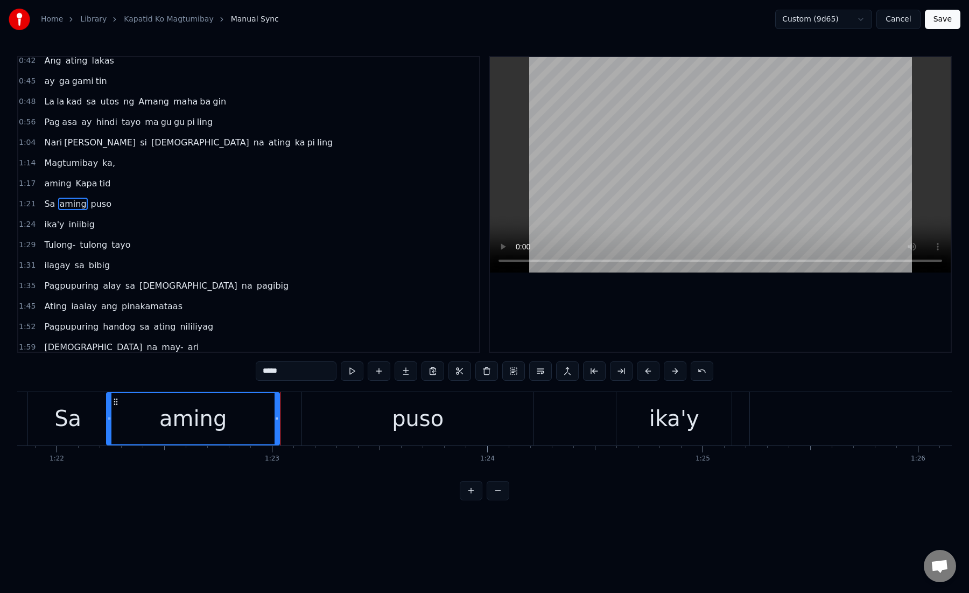
click at [365, 431] on div "puso" at bounding box center [418, 418] width 232 height 53
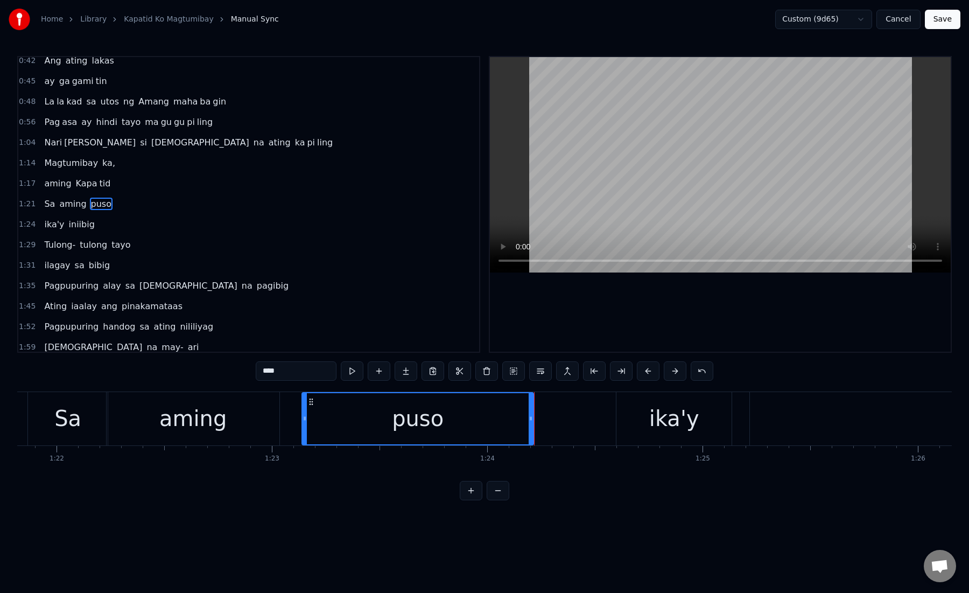
click at [365, 431] on div "puso" at bounding box center [418, 418] width 230 height 51
click at [625, 377] on button at bounding box center [621, 370] width 23 height 19
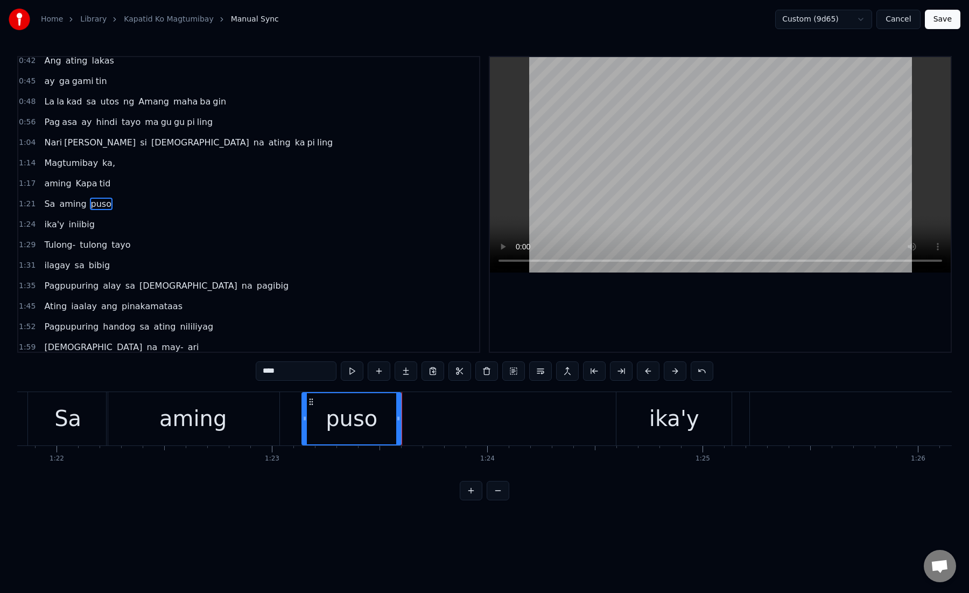
drag, startPoint x: 271, startPoint y: 372, endPoint x: 302, endPoint y: 375, distance: 30.3
click at [302, 375] on input "****" at bounding box center [296, 370] width 81 height 19
type input "**"
click at [404, 376] on button at bounding box center [406, 370] width 23 height 19
click at [405, 372] on button at bounding box center [406, 370] width 23 height 19
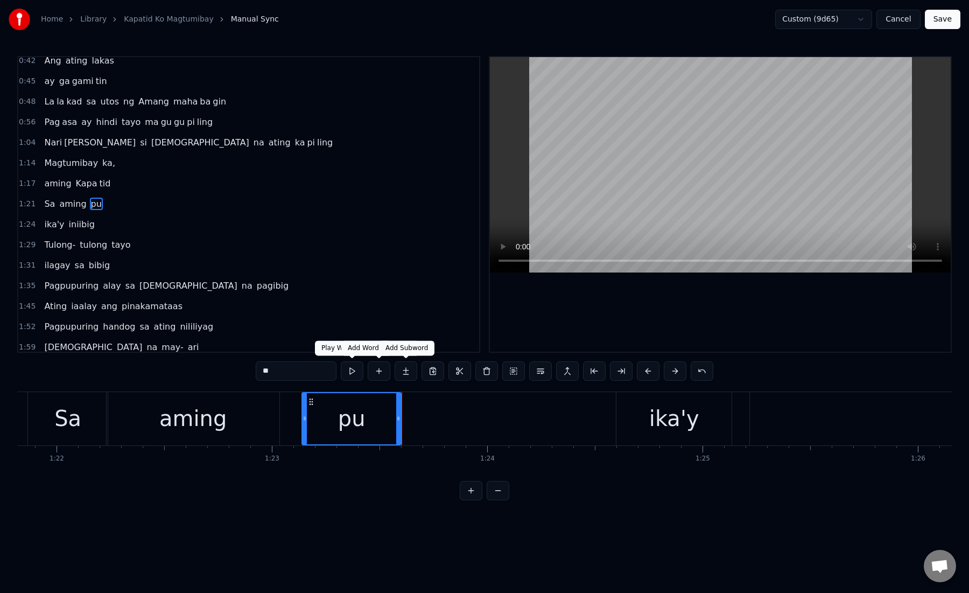
click at [408, 371] on button at bounding box center [406, 370] width 23 height 19
click at [951, 15] on button "Save" at bounding box center [943, 19] width 36 height 19
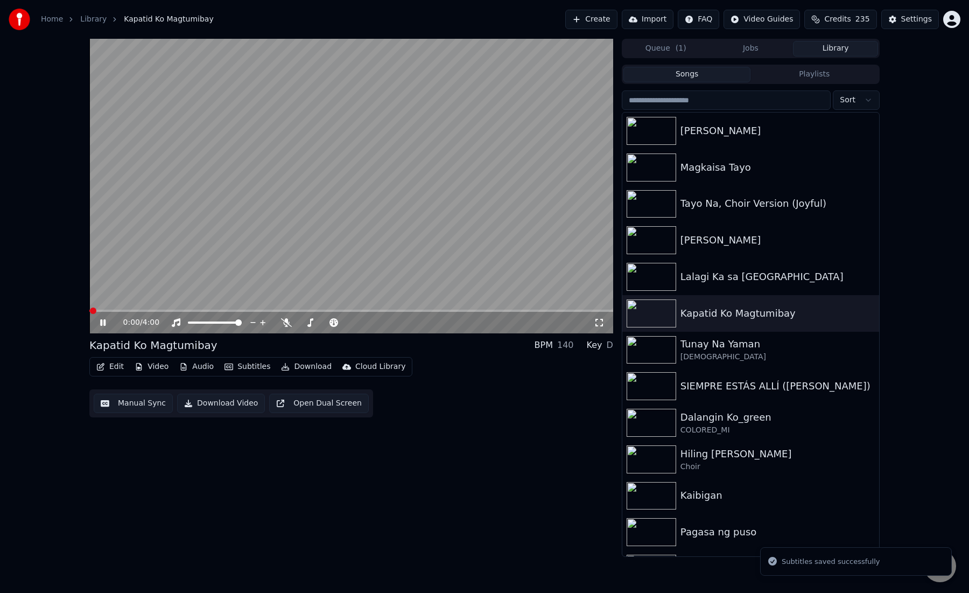
click at [149, 400] on button "Manual Sync" at bounding box center [133, 403] width 79 height 19
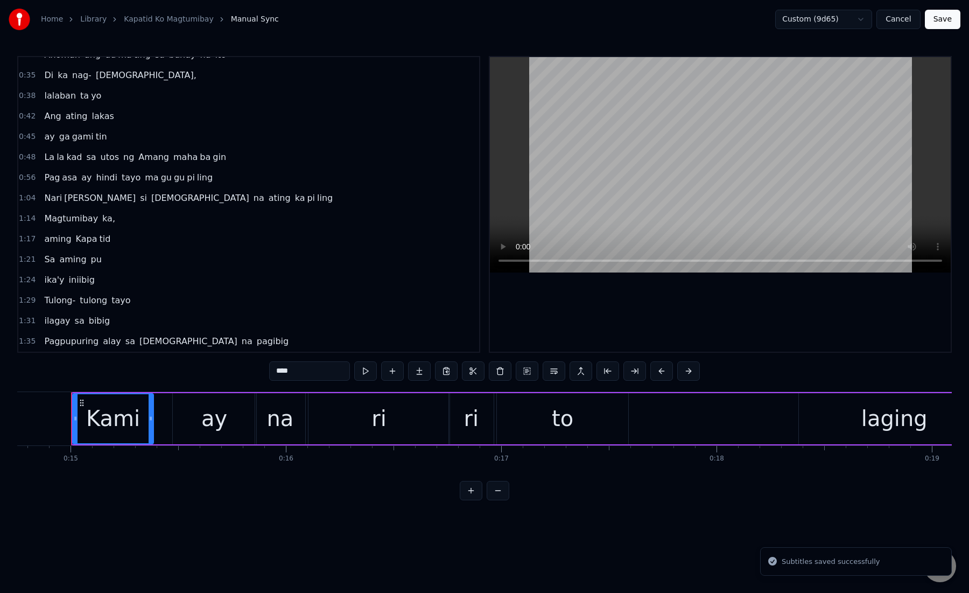
scroll to position [55, 0]
click at [73, 264] on div "Sa aming pu" at bounding box center [73, 257] width 66 height 19
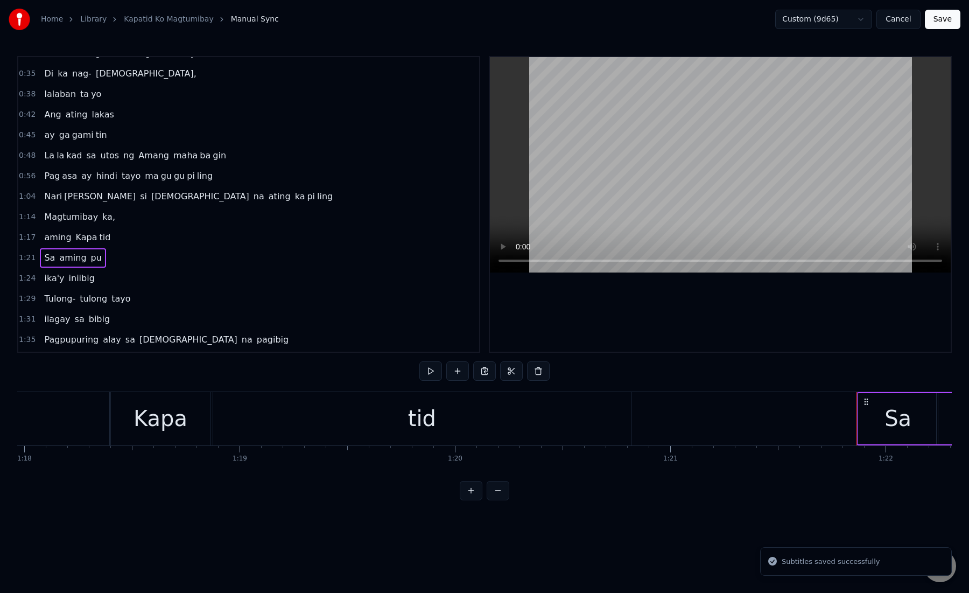
scroll to position [0, 17578]
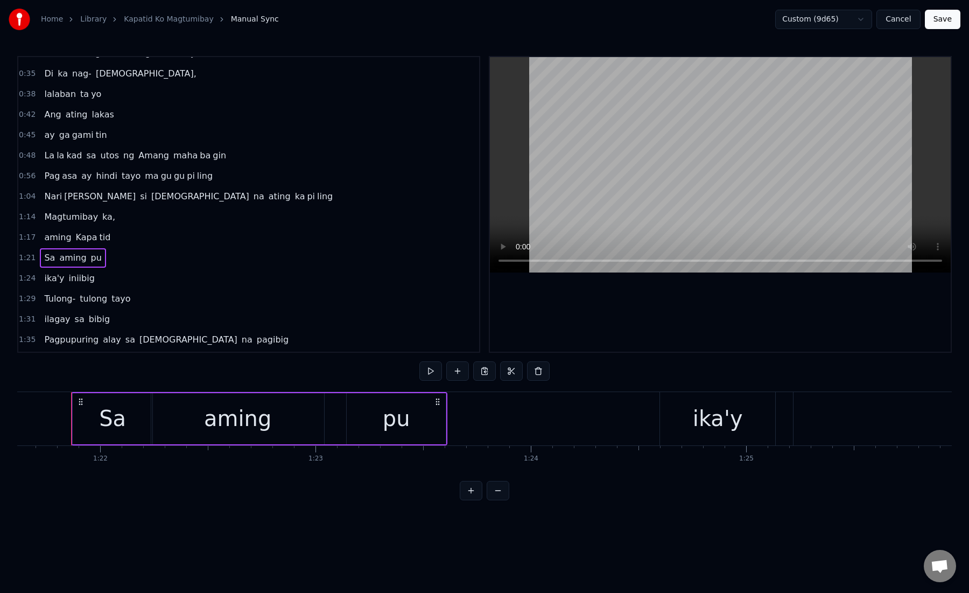
click at [415, 430] on div "pu" at bounding box center [396, 418] width 99 height 51
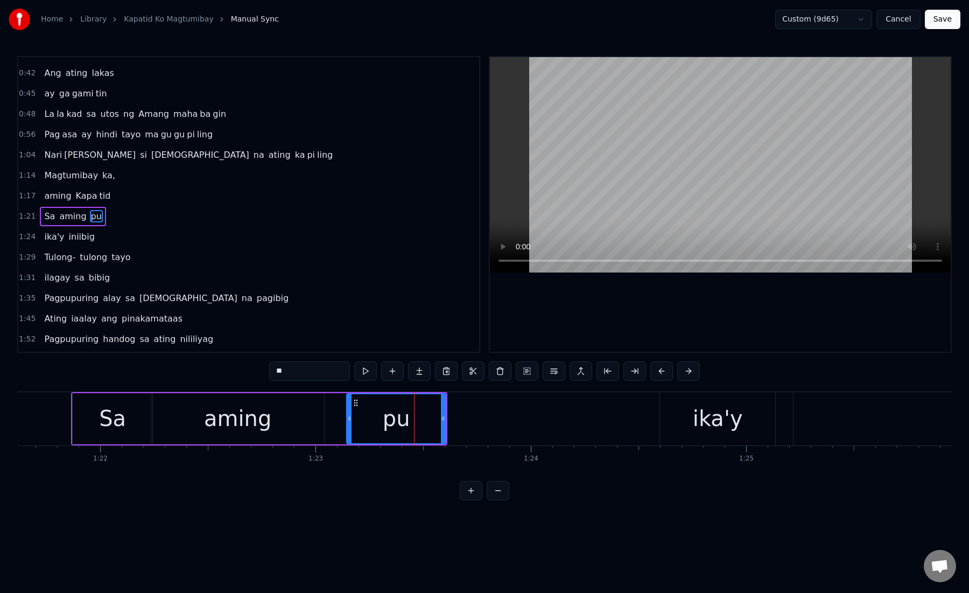
scroll to position [109, 0]
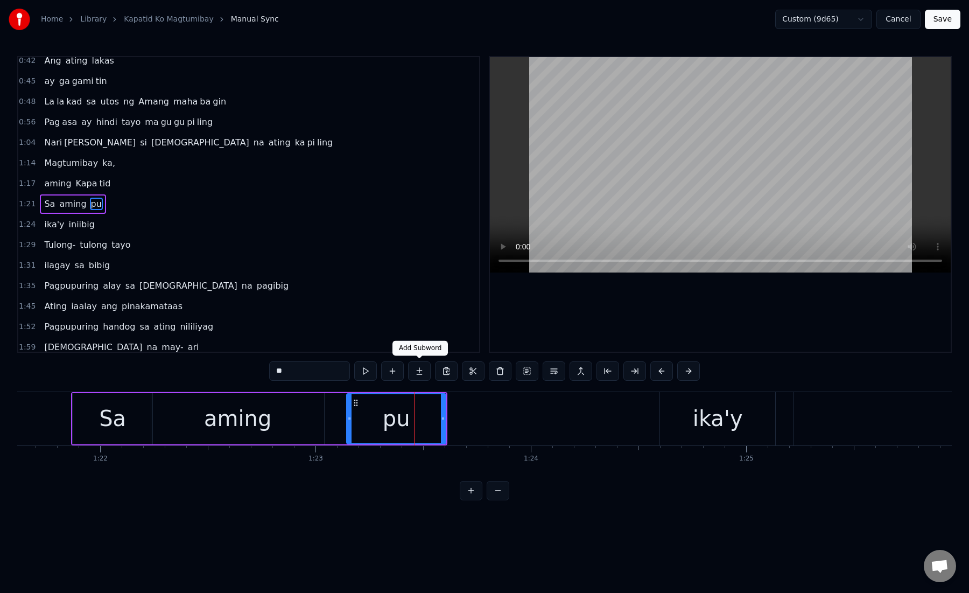
click at [424, 369] on button at bounding box center [419, 370] width 23 height 19
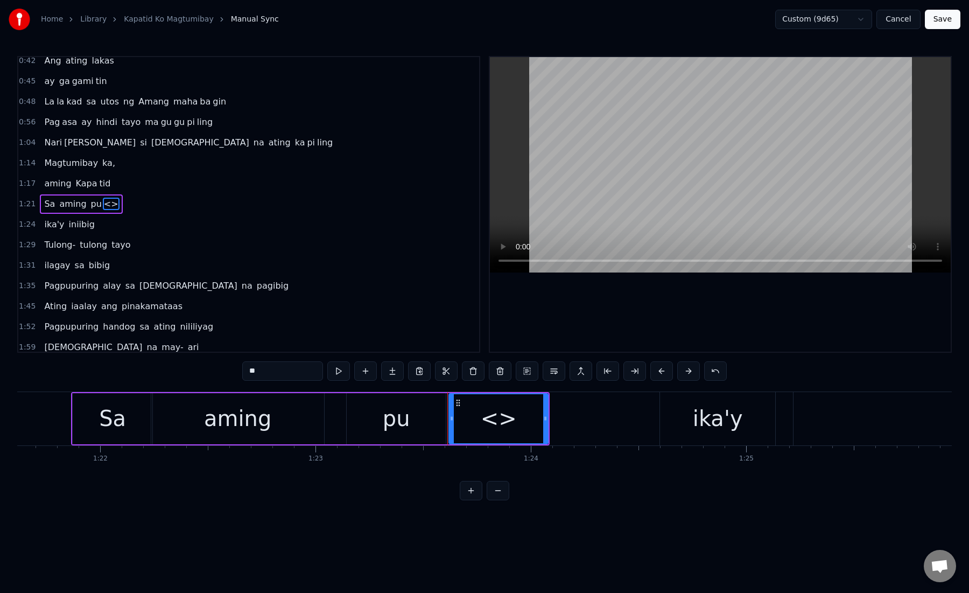
drag, startPoint x: 253, startPoint y: 376, endPoint x: 243, endPoint y: 374, distance: 9.9
click at [243, 374] on input "**" at bounding box center [282, 370] width 81 height 19
paste input "text"
click at [379, 432] on div "pu" at bounding box center [396, 418] width 99 height 51
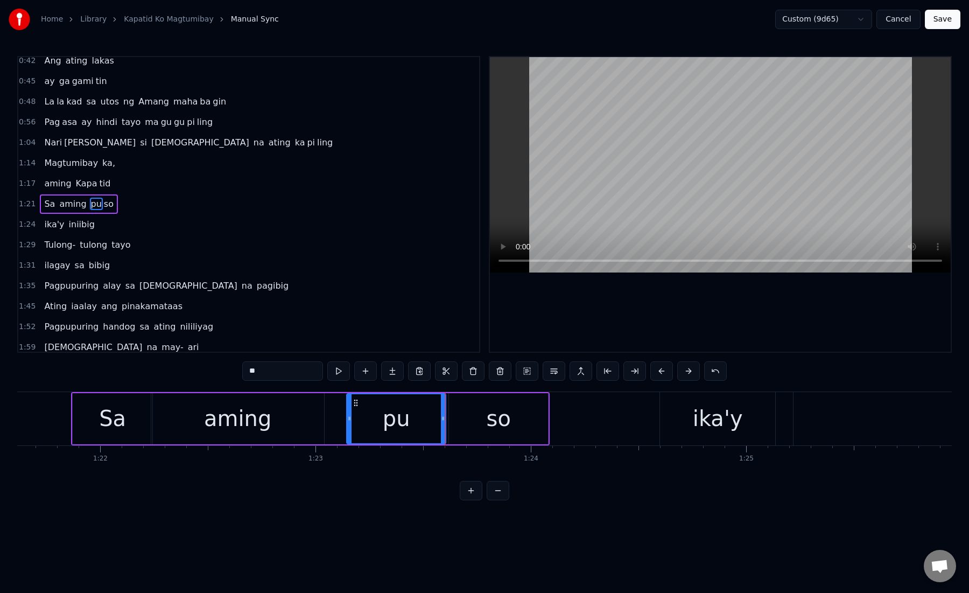
click at [409, 418] on div "pu" at bounding box center [396, 418] width 98 height 49
drag, startPoint x: 442, startPoint y: 421, endPoint x: 402, endPoint y: 423, distance: 40.5
click at [402, 423] on div at bounding box center [404, 418] width 4 height 49
click at [467, 424] on div "so" at bounding box center [498, 418] width 99 height 51
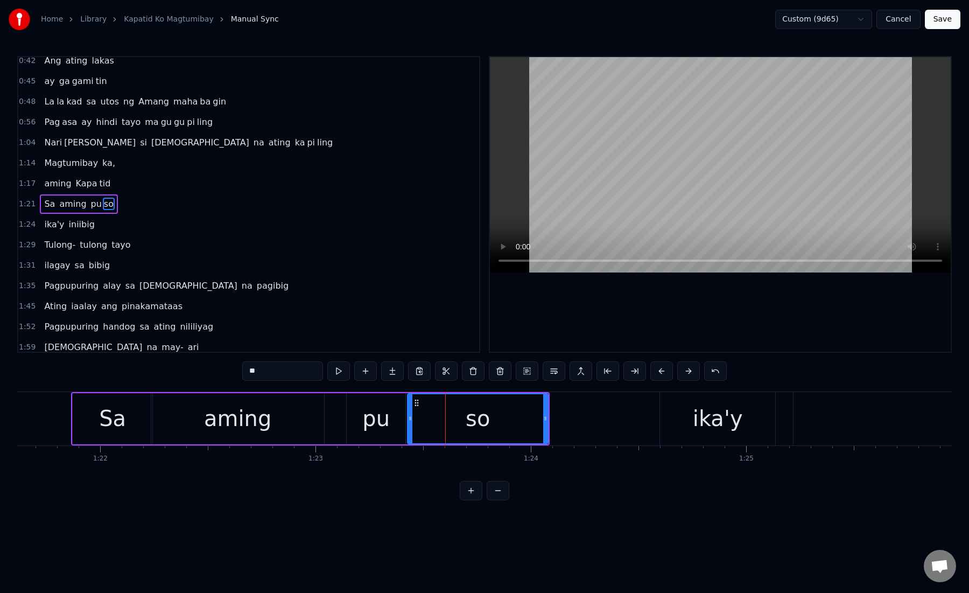
drag, startPoint x: 450, startPoint y: 424, endPoint x: 406, endPoint y: 429, distance: 44.4
click at [408, 429] on div at bounding box center [410, 418] width 4 height 49
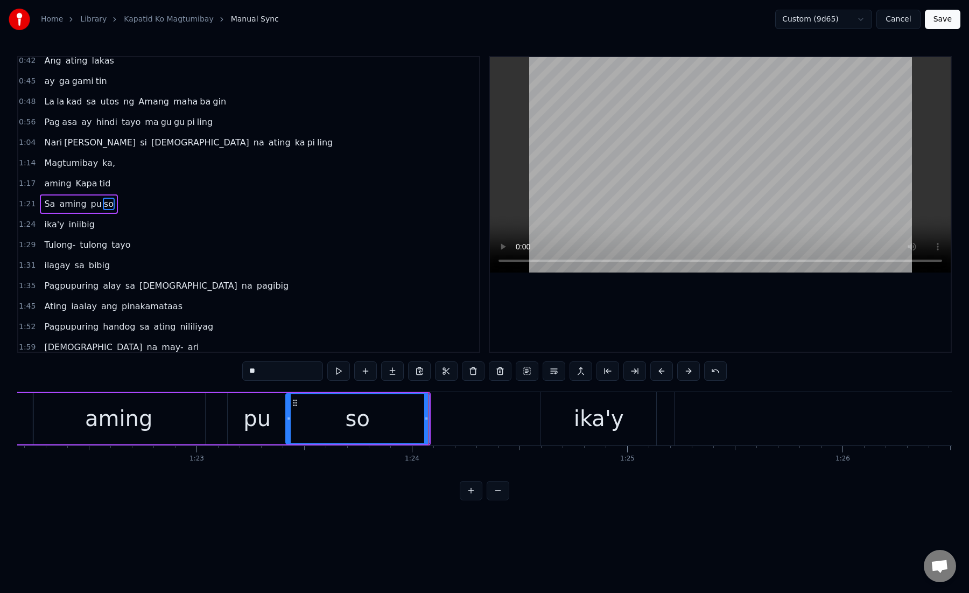
scroll to position [0, 17711]
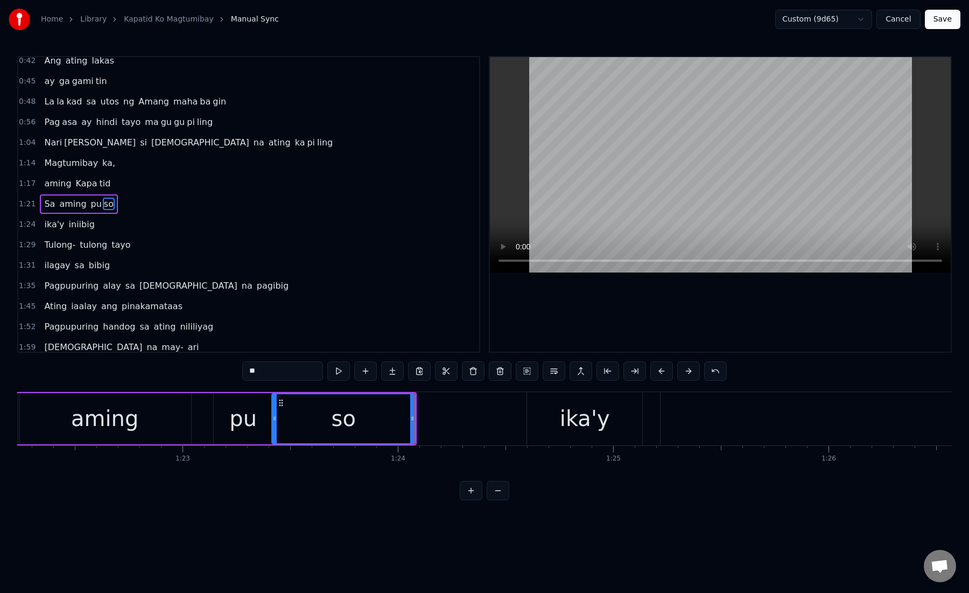
click at [536, 421] on div "ika'y" at bounding box center [584, 418] width 115 height 53
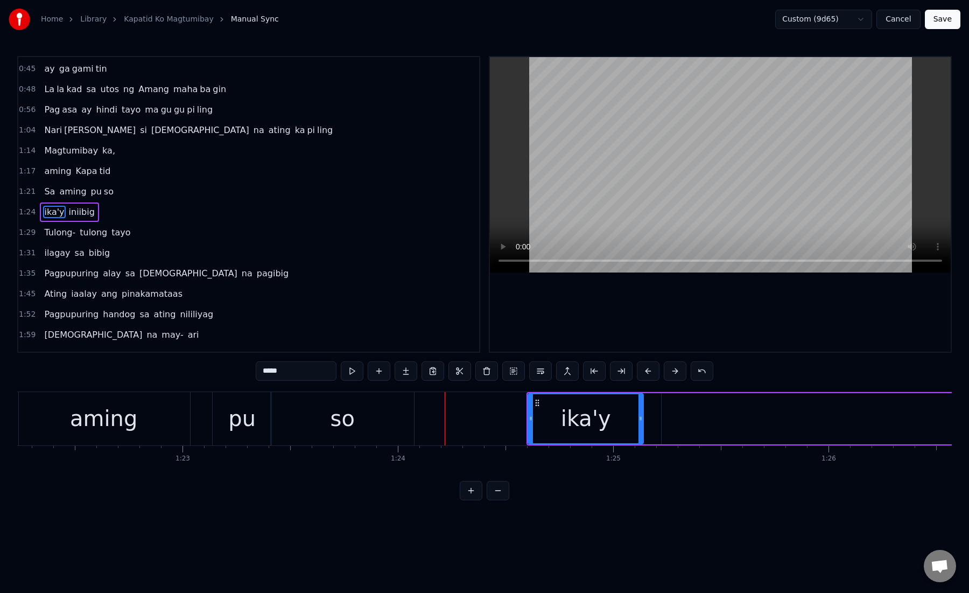
scroll to position [129, 0]
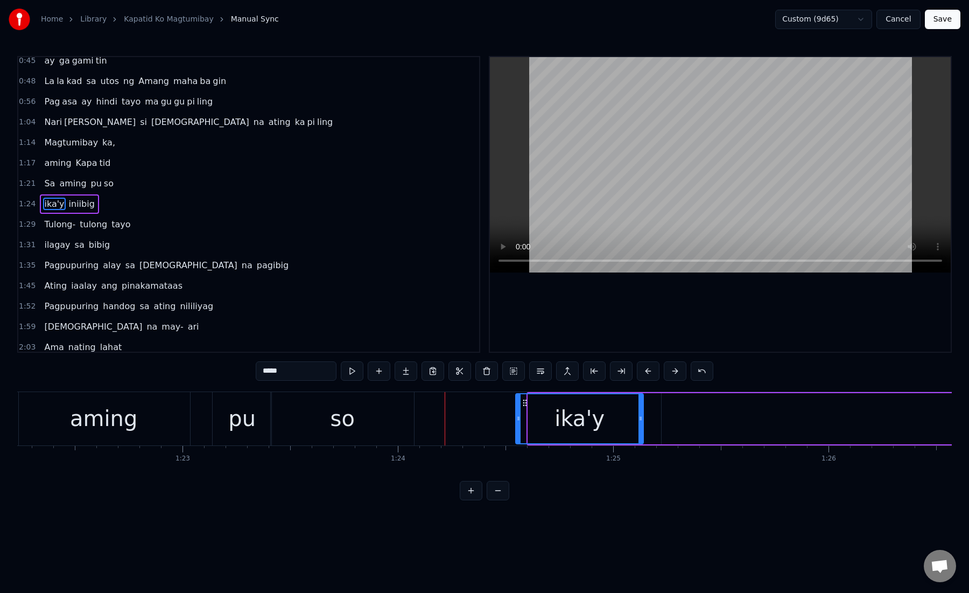
drag, startPoint x: 532, startPoint y: 421, endPoint x: 521, endPoint y: 421, distance: 11.3
click at [521, 421] on icon at bounding box center [518, 418] width 4 height 9
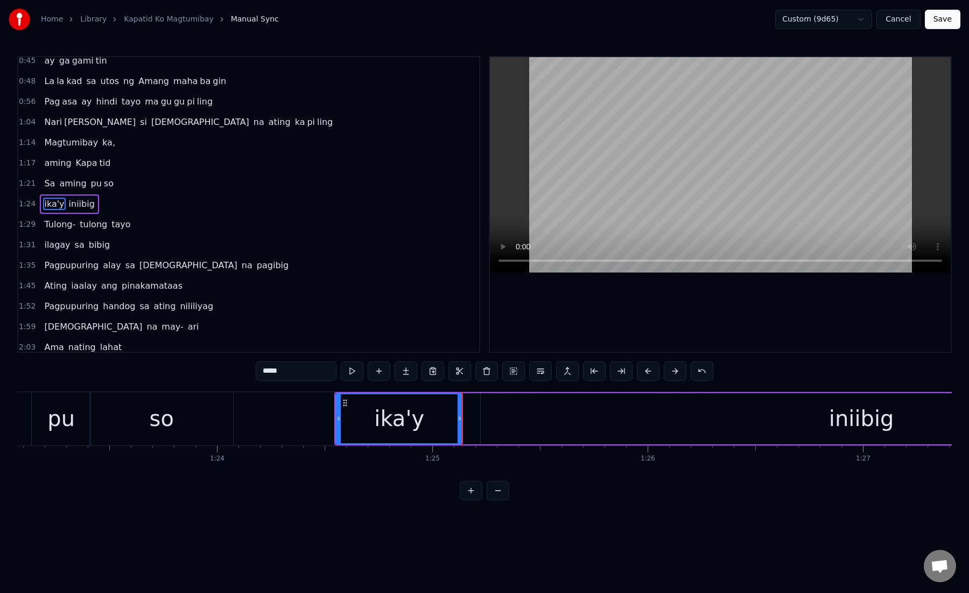
scroll to position [0, 17950]
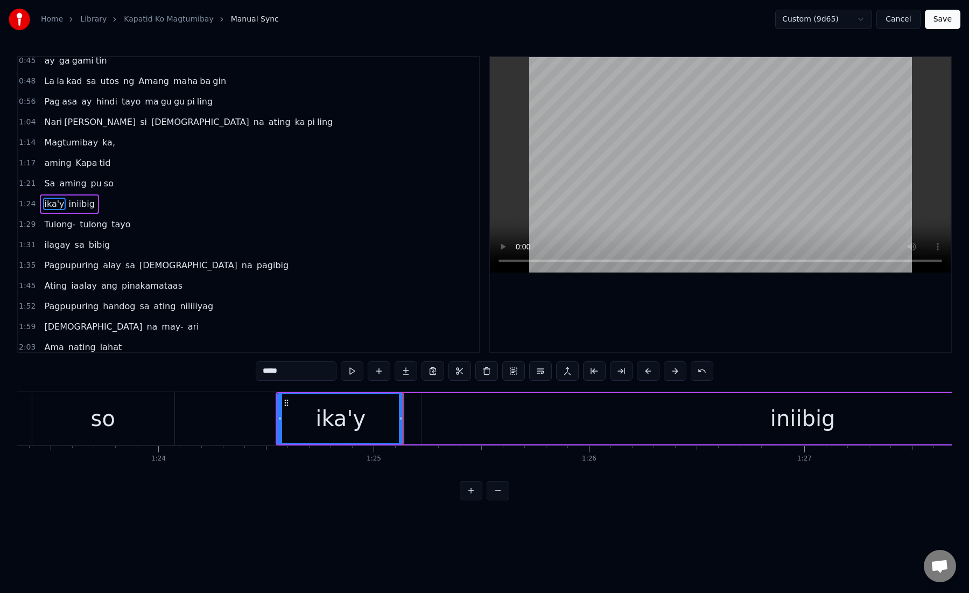
click at [446, 424] on div "iniibig" at bounding box center [802, 418] width 761 height 51
type input "*******"
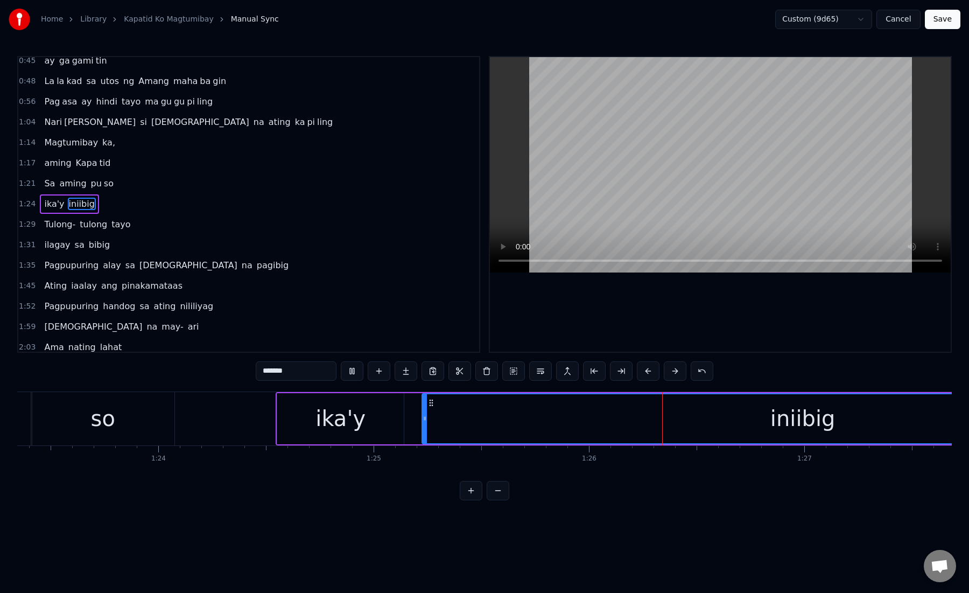
click at [442, 424] on div "iniibig" at bounding box center [803, 418] width 760 height 49
click at [411, 418] on div "ika'y iniibig" at bounding box center [730, 418] width 909 height 53
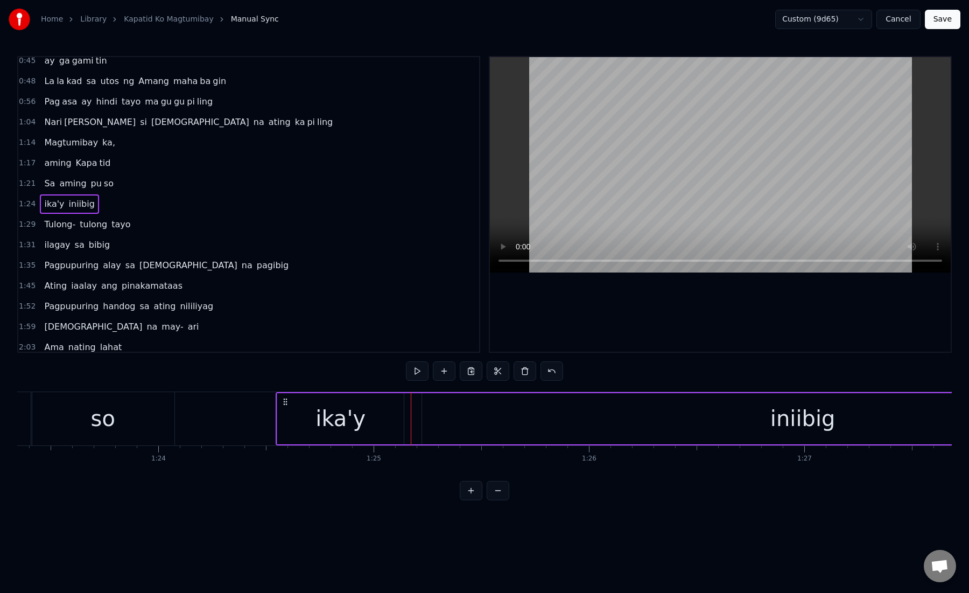
click at [422, 421] on div "iniibig" at bounding box center [803, 418] width 762 height 51
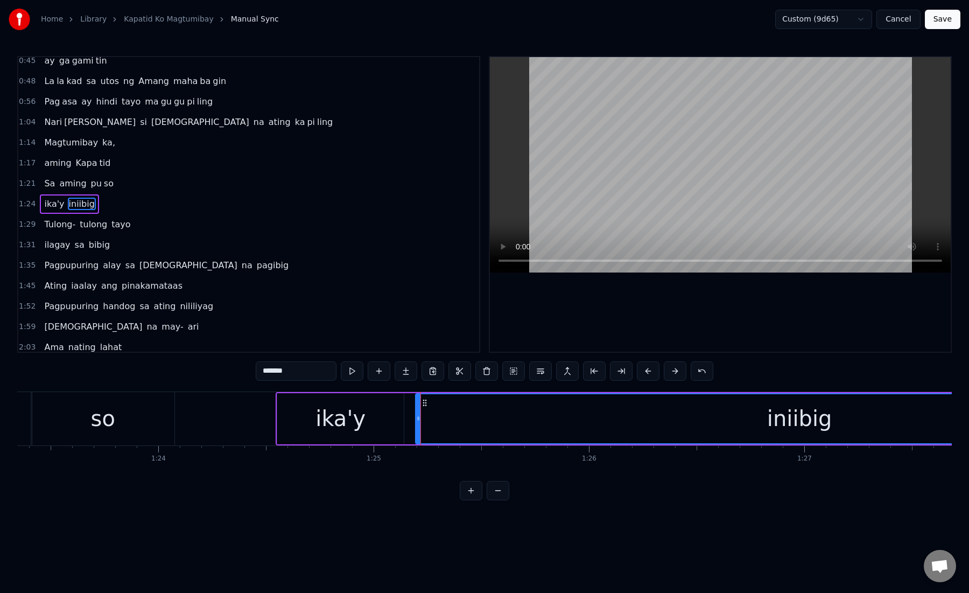
drag, startPoint x: 424, startPoint y: 421, endPoint x: 418, endPoint y: 421, distance: 6.5
click at [418, 421] on icon at bounding box center [418, 418] width 4 height 9
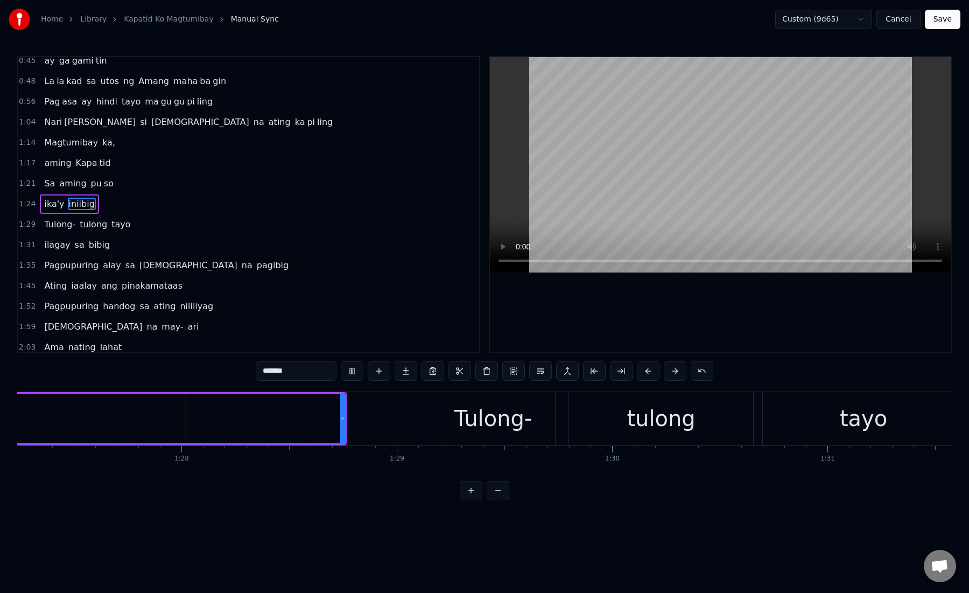
scroll to position [0, 18794]
click at [466, 411] on div "Tulong-" at bounding box center [488, 418] width 78 height 32
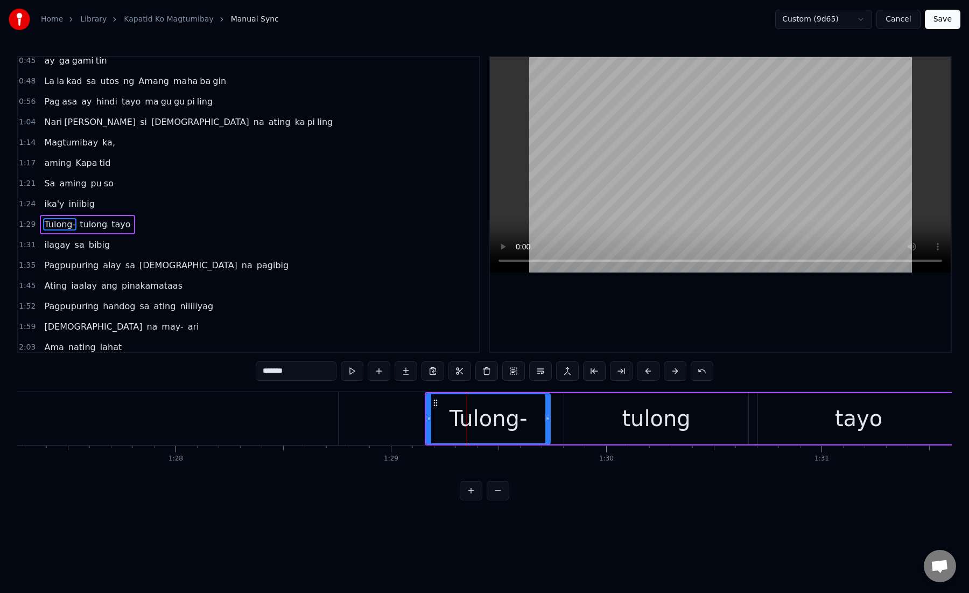
scroll to position [150, 0]
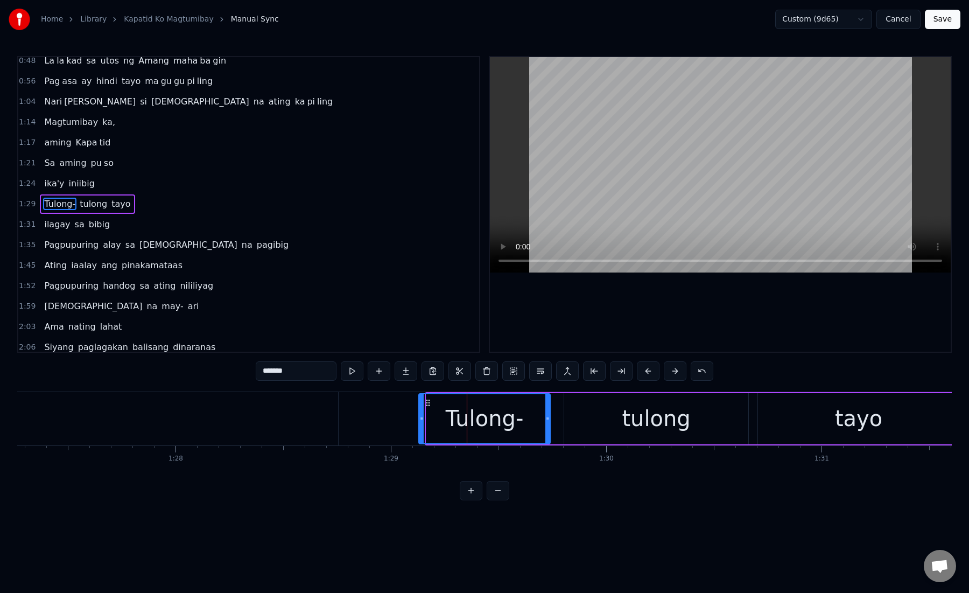
drag, startPoint x: 428, startPoint y: 422, endPoint x: 421, endPoint y: 422, distance: 7.5
click at [421, 422] on icon at bounding box center [421, 418] width 4 height 9
click at [596, 424] on div "tulong" at bounding box center [656, 418] width 184 height 51
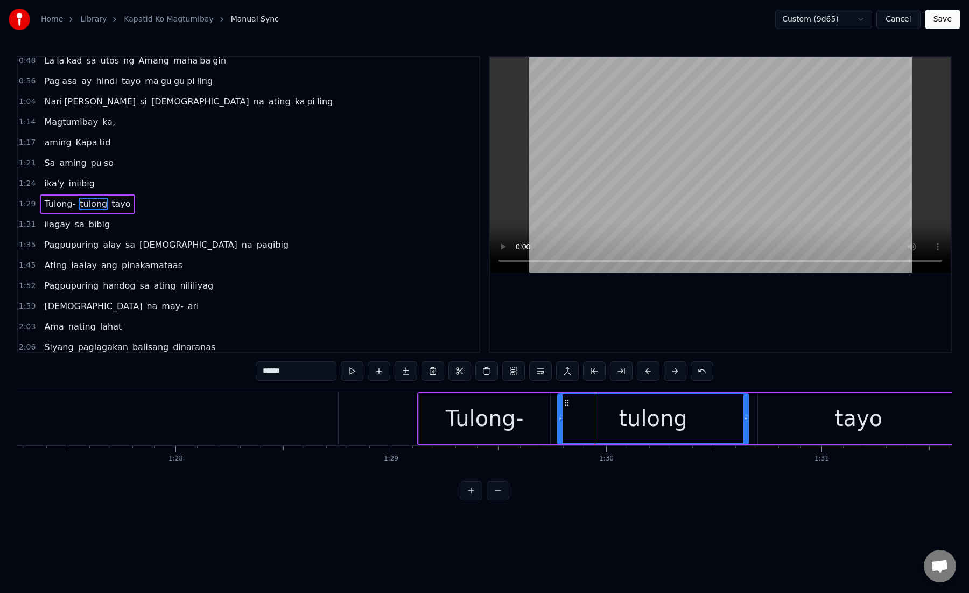
drag, startPoint x: 566, startPoint y: 423, endPoint x: 560, endPoint y: 423, distance: 6.5
click at [560, 423] on div at bounding box center [560, 418] width 4 height 49
click at [442, 425] on div "Tulong-" at bounding box center [484, 418] width 131 height 51
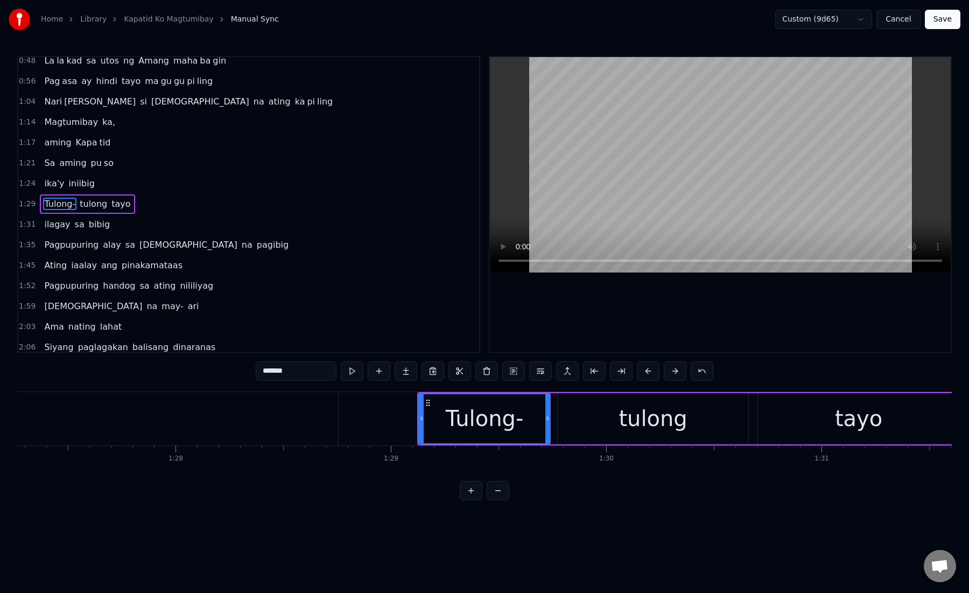
click at [569, 421] on div "tulong" at bounding box center [653, 418] width 191 height 51
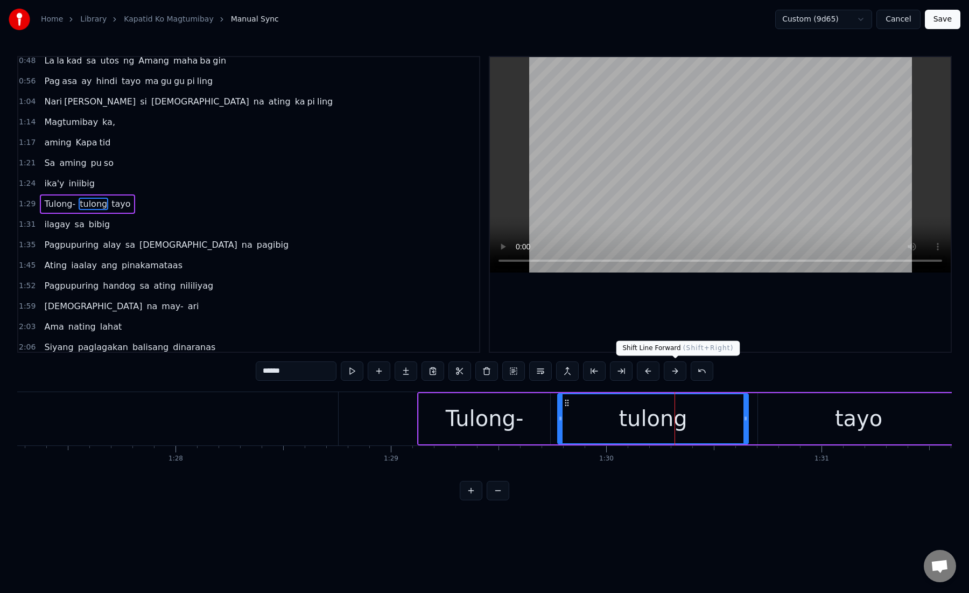
click at [674, 368] on button at bounding box center [675, 370] width 23 height 19
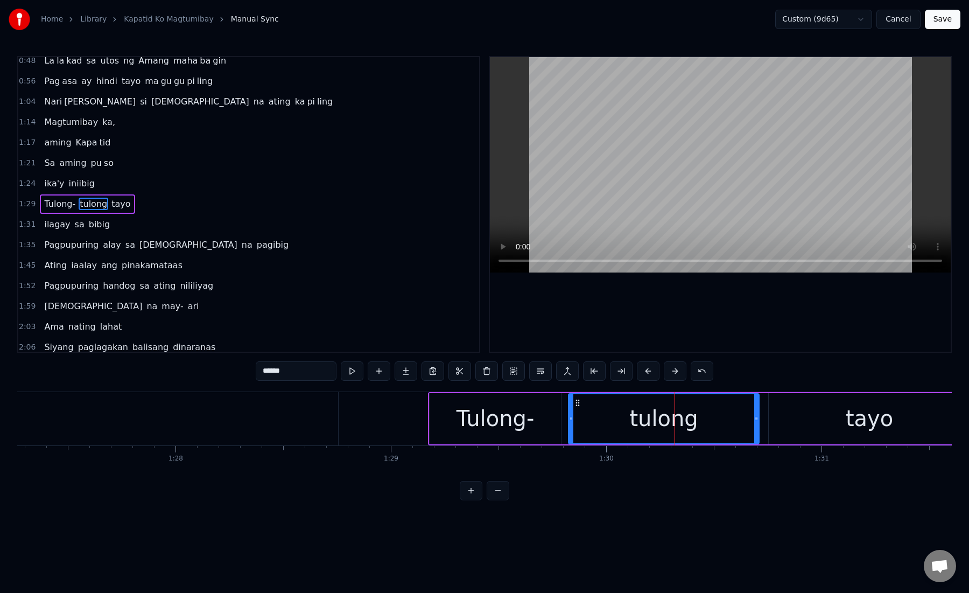
click at [646, 380] on div "******" at bounding box center [485, 372] width 458 height 22
click at [648, 375] on button at bounding box center [648, 370] width 23 height 19
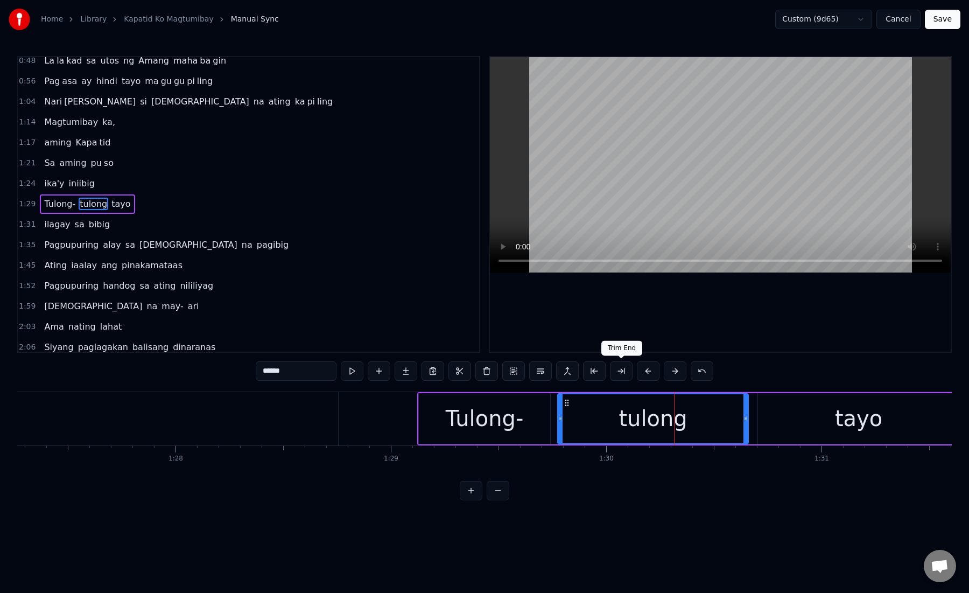
click at [626, 375] on button at bounding box center [621, 370] width 23 height 19
drag, startPoint x: 269, startPoint y: 375, endPoint x: 318, endPoint y: 377, distance: 49.1
click at [318, 377] on input "******" at bounding box center [296, 370] width 81 height 19
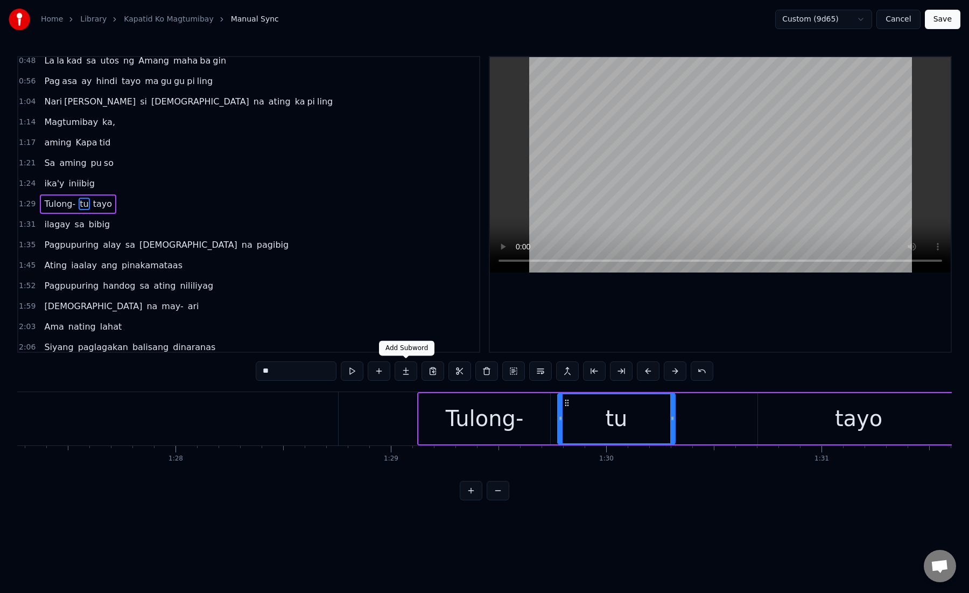
type input "**"
click at [407, 375] on button at bounding box center [406, 370] width 23 height 19
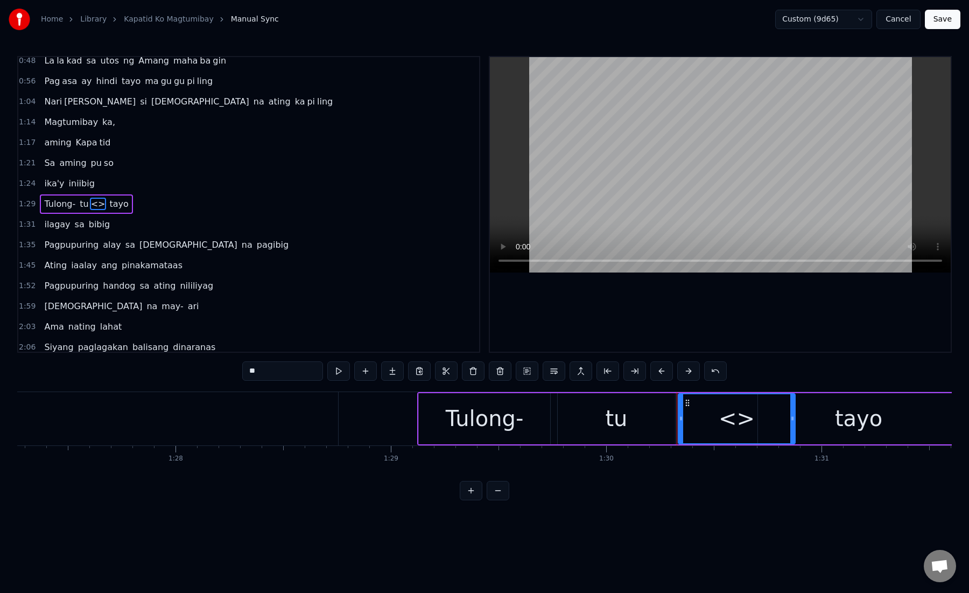
drag, startPoint x: 247, startPoint y: 372, endPoint x: 298, endPoint y: 372, distance: 51.2
click at [299, 372] on input "**" at bounding box center [282, 370] width 81 height 19
paste input "**"
type input "****"
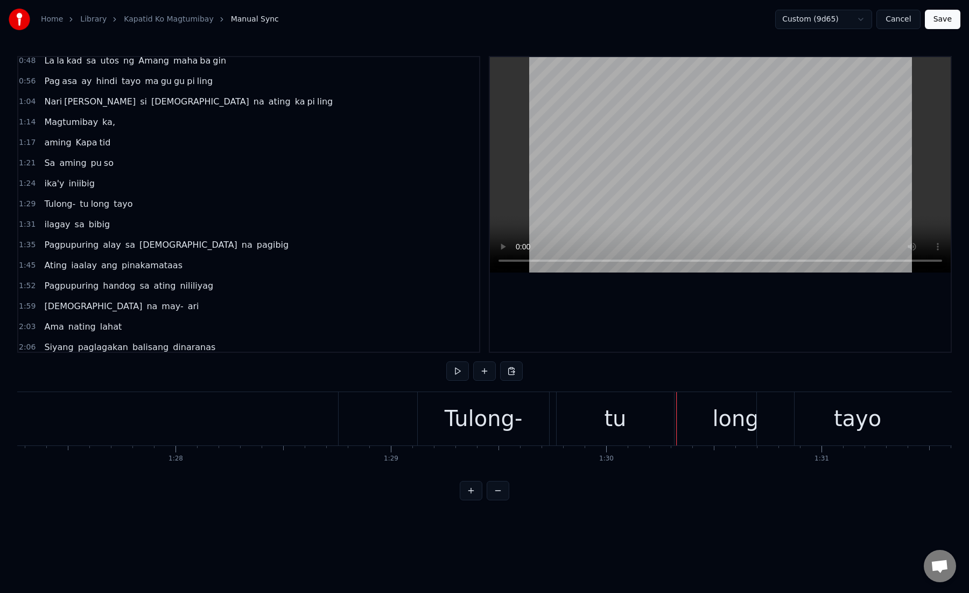
click at [761, 423] on div "tayo" at bounding box center [857, 418] width 201 height 53
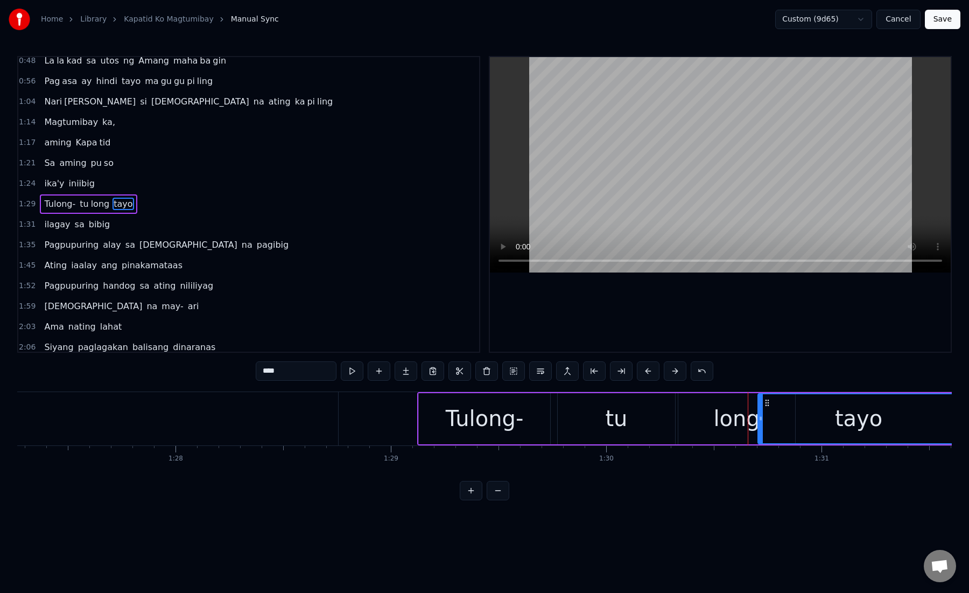
click at [718, 435] on div "long" at bounding box center [736, 418] width 117 height 51
type input "****"
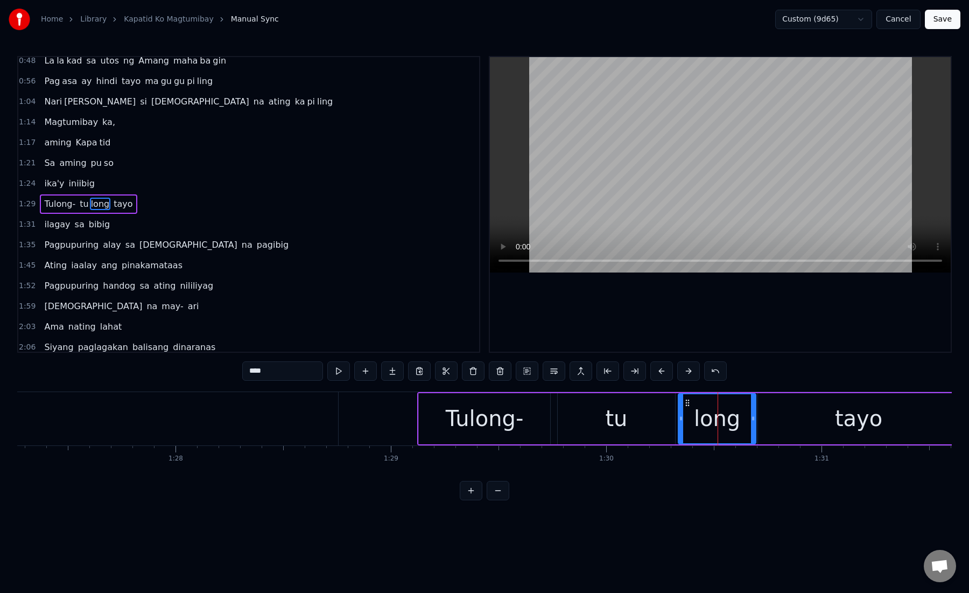
drag, startPoint x: 791, startPoint y: 421, endPoint x: 751, endPoint y: 429, distance: 40.8
click at [752, 429] on div at bounding box center [753, 418] width 4 height 49
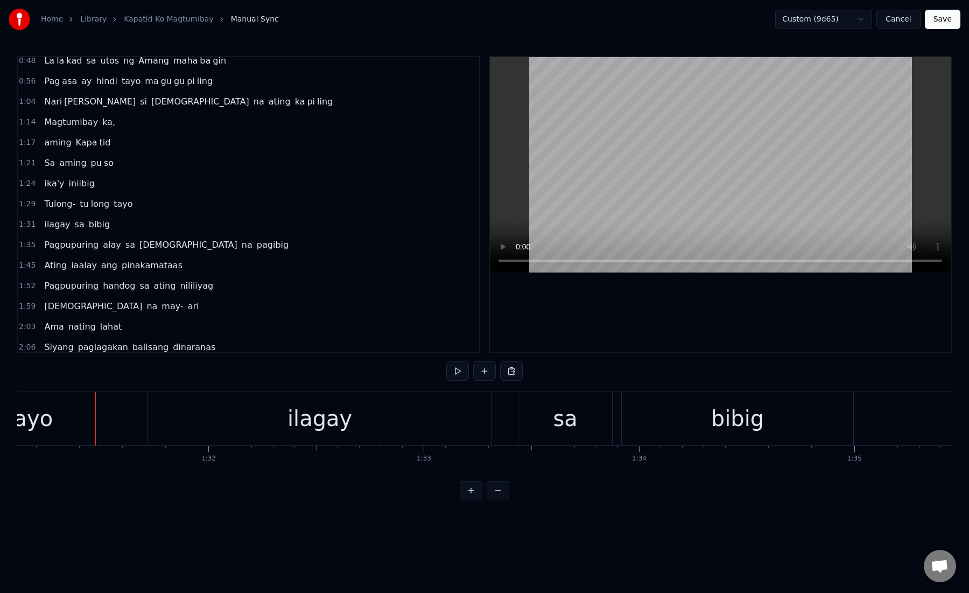
scroll to position [0, 19647]
click at [88, 418] on div "tayo" at bounding box center [4, 418] width 201 height 53
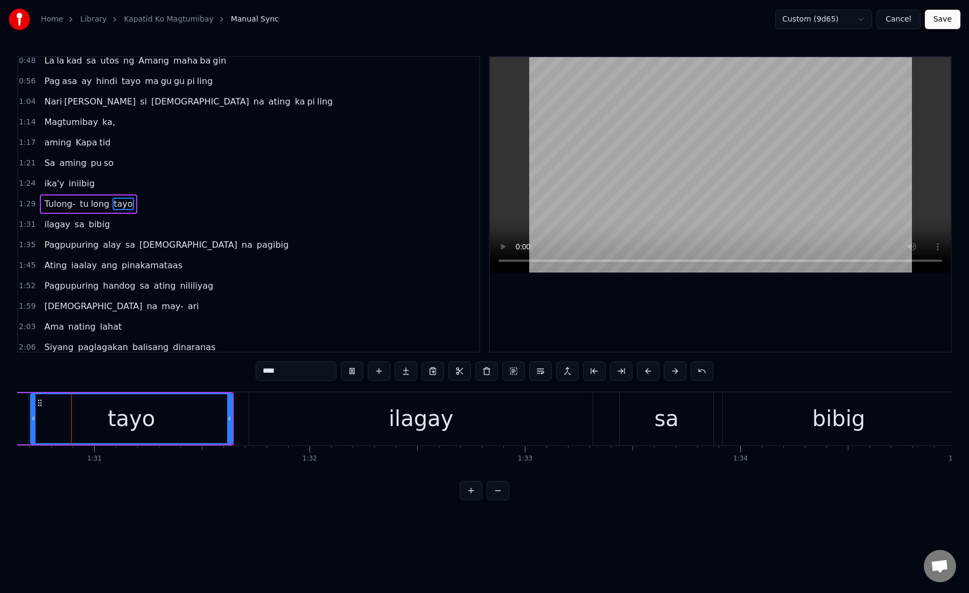
scroll to position [0, 19519]
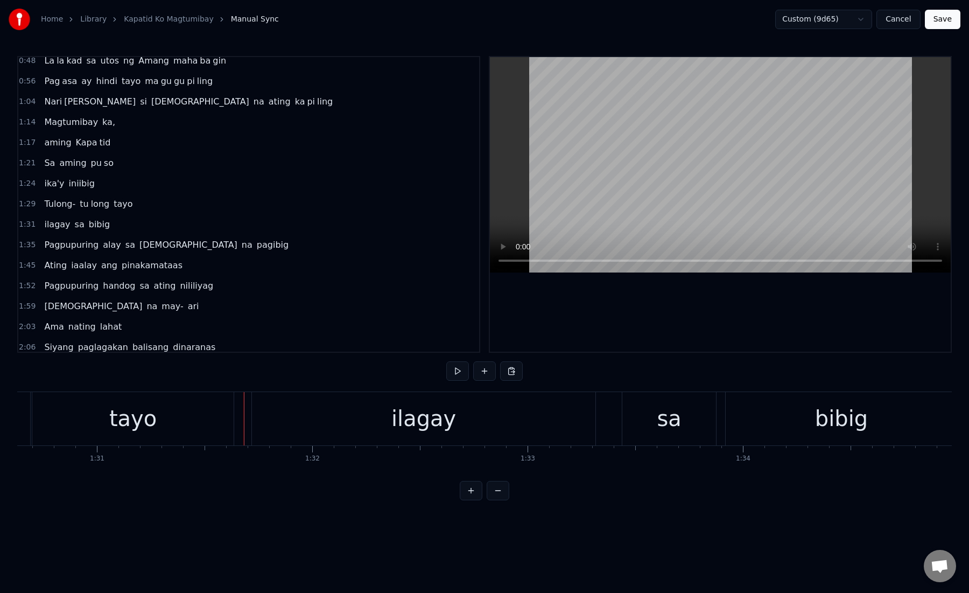
click at [266, 431] on div "ilagay" at bounding box center [424, 418] width 344 height 53
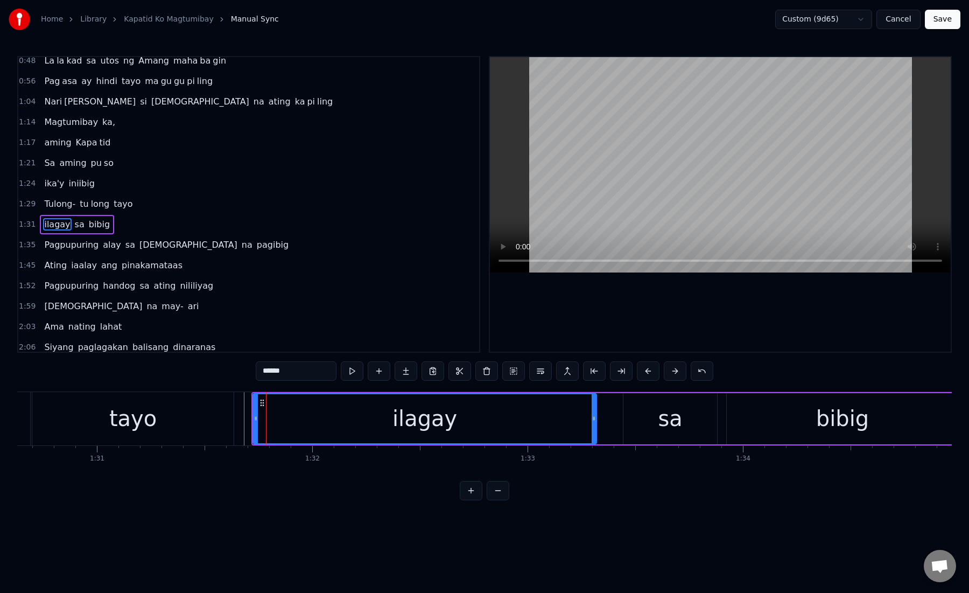
scroll to position [170, 0]
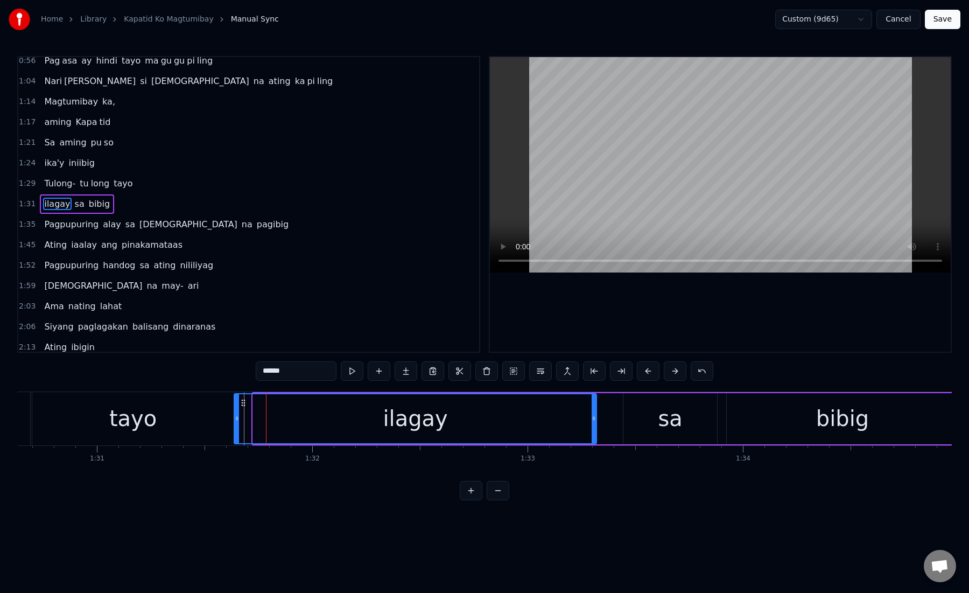
drag, startPoint x: 255, startPoint y: 425, endPoint x: 236, endPoint y: 425, distance: 18.3
click at [236, 425] on div at bounding box center [237, 418] width 4 height 49
click at [300, 419] on div "ilagay" at bounding box center [415, 418] width 361 height 49
click at [335, 417] on div "ilagay" at bounding box center [415, 418] width 361 height 49
click at [618, 368] on button at bounding box center [621, 370] width 23 height 19
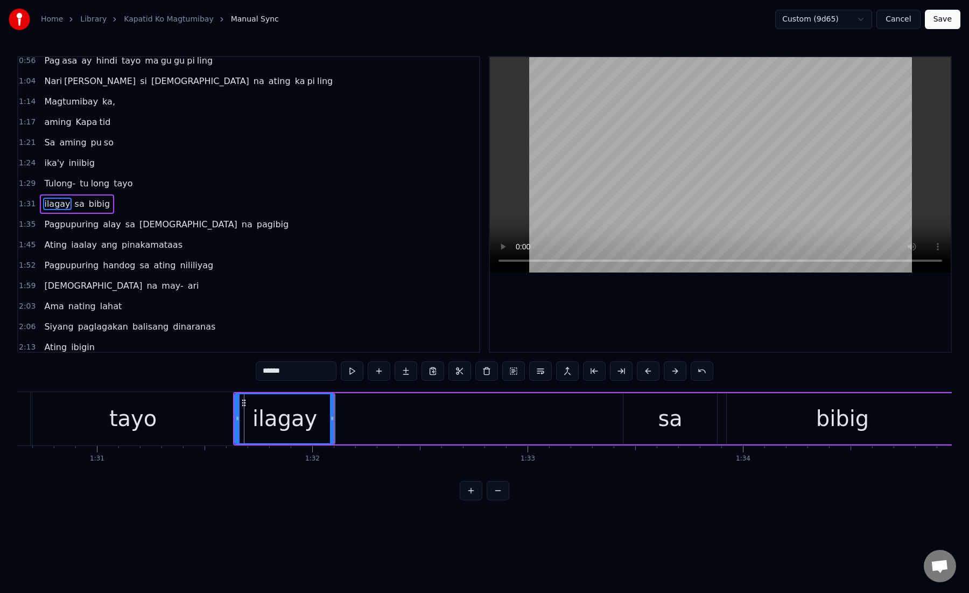
drag, startPoint x: 266, startPoint y: 372, endPoint x: 315, endPoint y: 376, distance: 49.2
click at [315, 376] on input "******" at bounding box center [296, 370] width 81 height 19
type input "*"
click at [403, 368] on button at bounding box center [406, 370] width 23 height 19
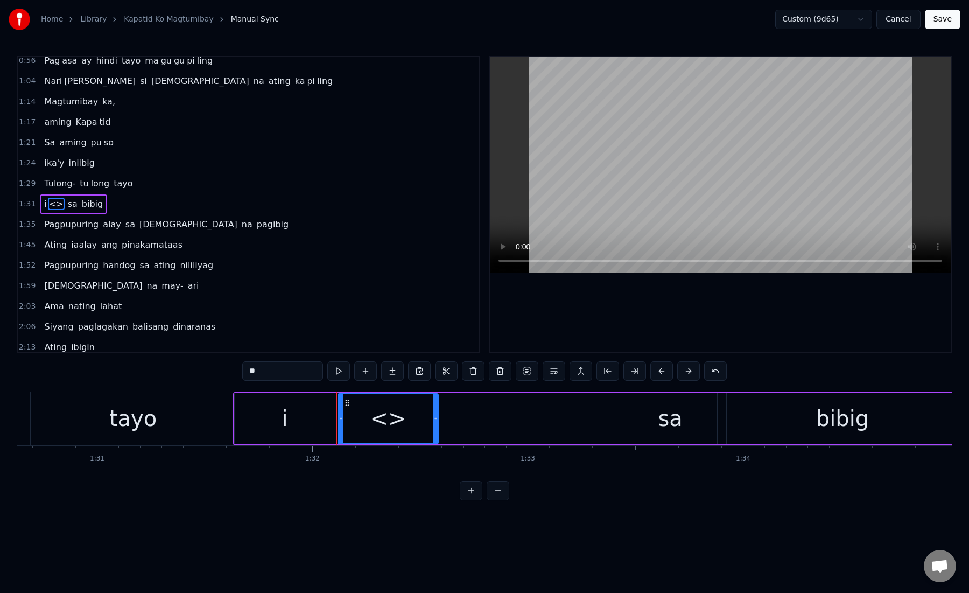
drag, startPoint x: 277, startPoint y: 366, endPoint x: 282, endPoint y: 384, distance: 18.4
click at [282, 384] on div "0:15 Kami ay na ri ri to laging kasama mo 0:21 Magka ha wak ka may haharap sa m…" at bounding box center [484, 278] width 935 height 444
paste input "***"
click at [342, 409] on div at bounding box center [340, 418] width 4 height 49
click at [342, 416] on icon at bounding box center [340, 418] width 4 height 9
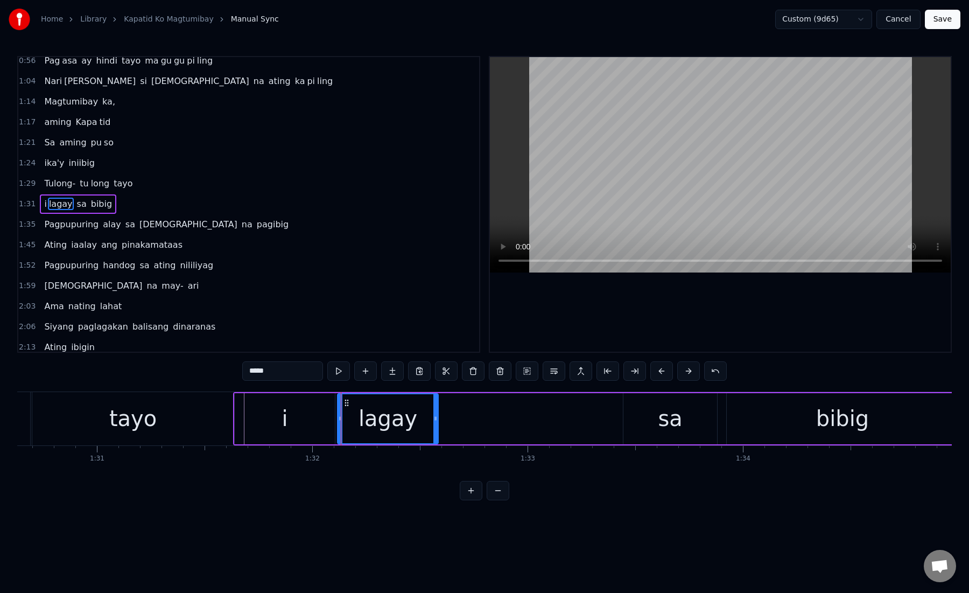
click at [348, 418] on div "lagay" at bounding box center [388, 418] width 100 height 49
click at [361, 419] on div "lagay" at bounding box center [388, 418] width 100 height 49
click at [390, 405] on div "lagay" at bounding box center [388, 418] width 59 height 32
drag, startPoint x: 437, startPoint y: 418, endPoint x: 488, endPoint y: 418, distance: 51.2
click at [479, 419] on icon at bounding box center [477, 418] width 4 height 9
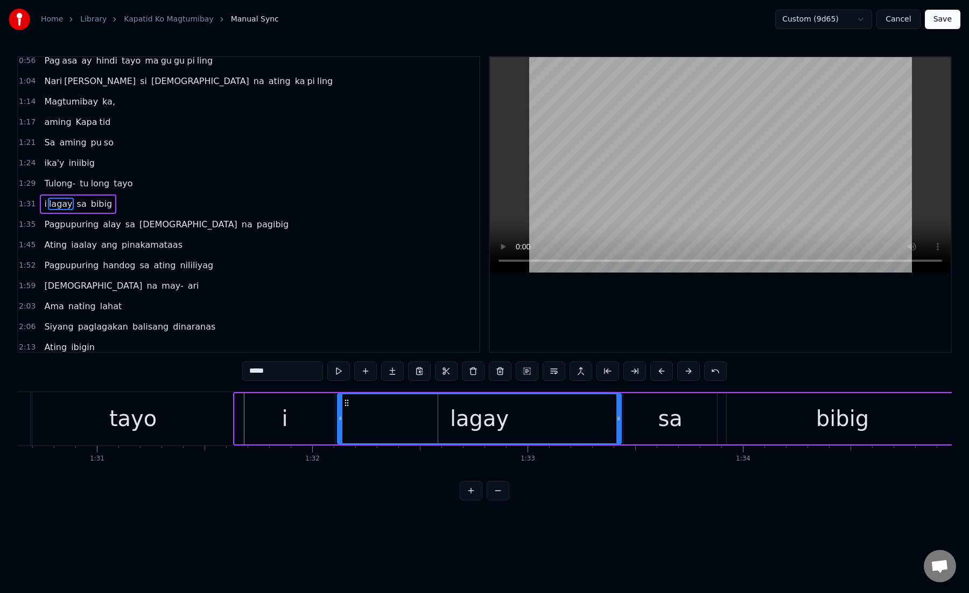
drag, startPoint x: 488, startPoint y: 418, endPoint x: 619, endPoint y: 418, distance: 130.8
click at [619, 419] on icon at bounding box center [619, 418] width 4 height 9
click at [349, 422] on div "lagay" at bounding box center [479, 418] width 283 height 49
click at [358, 421] on div "lagay" at bounding box center [479, 418] width 283 height 49
click at [381, 418] on div "lagay" at bounding box center [479, 418] width 283 height 49
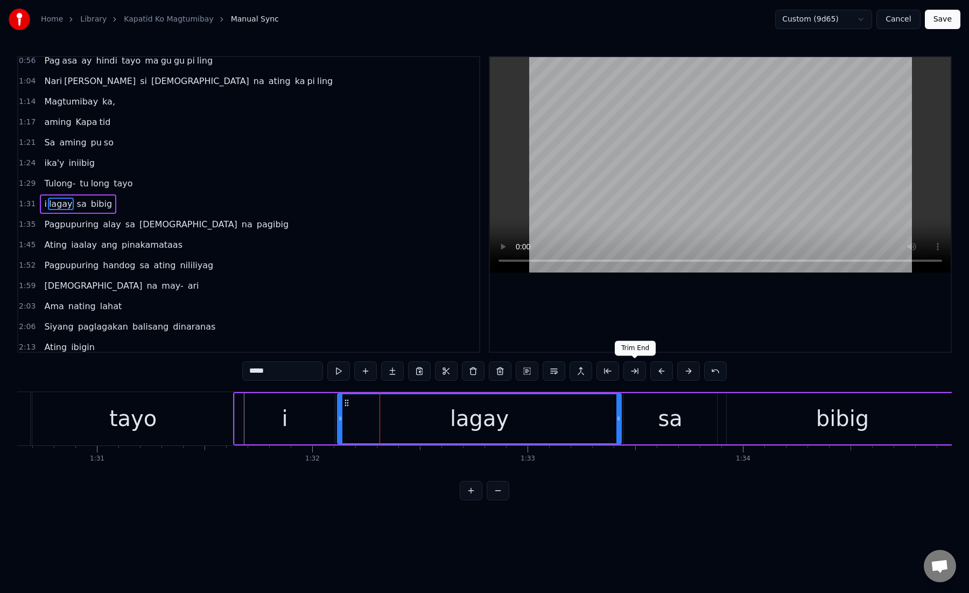
click at [635, 376] on button at bounding box center [635, 370] width 23 height 19
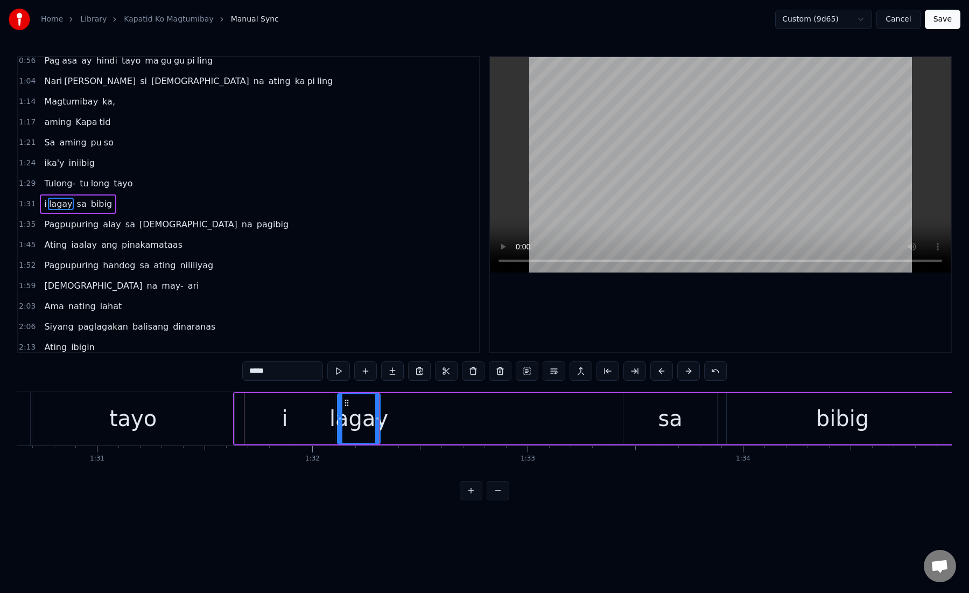
click at [257, 371] on input "*****" at bounding box center [282, 370] width 81 height 19
type input "**"
click at [390, 363] on button at bounding box center [392, 370] width 23 height 19
click at [271, 375] on input "**" at bounding box center [282, 370] width 81 height 19
paste input "*"
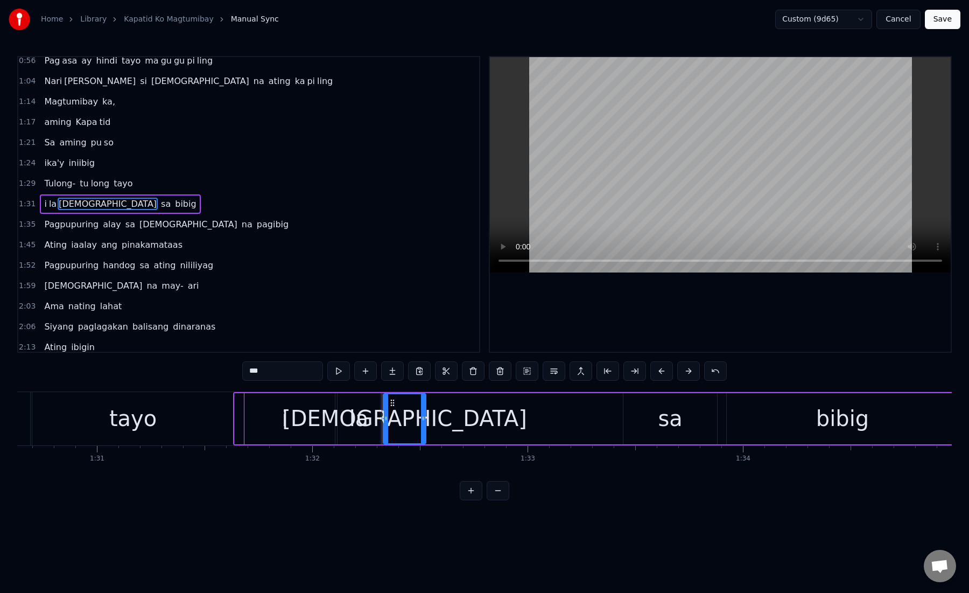
click at [393, 418] on div "[DEMOGRAPHIC_DATA]" at bounding box center [404, 418] width 245 height 32
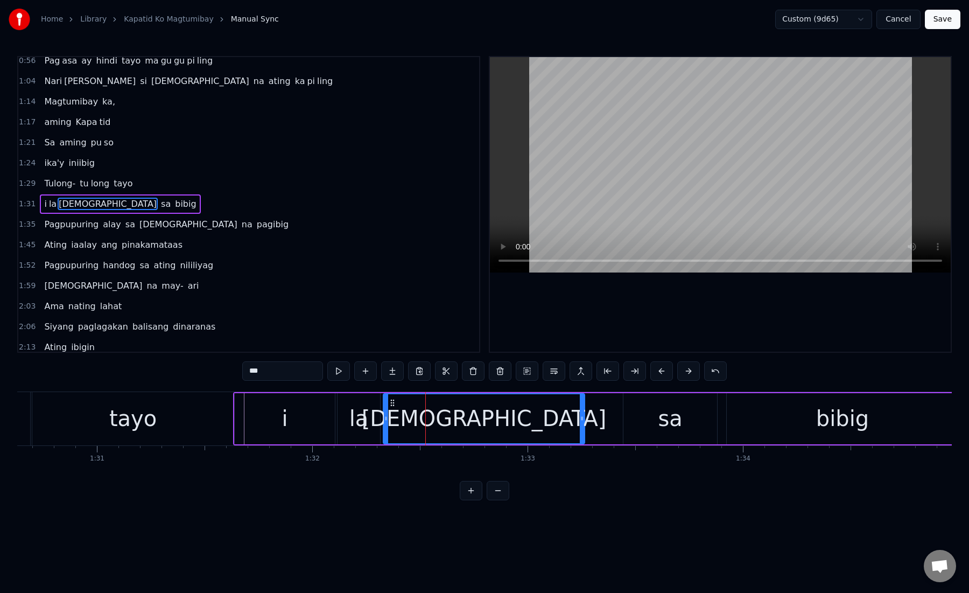
drag, startPoint x: 423, startPoint y: 419, endPoint x: 580, endPoint y: 418, distance: 156.7
click at [581, 419] on icon at bounding box center [582, 418] width 4 height 9
click at [576, 418] on icon at bounding box center [576, 418] width 4 height 9
click at [690, 418] on div "sa" at bounding box center [671, 418] width 94 height 51
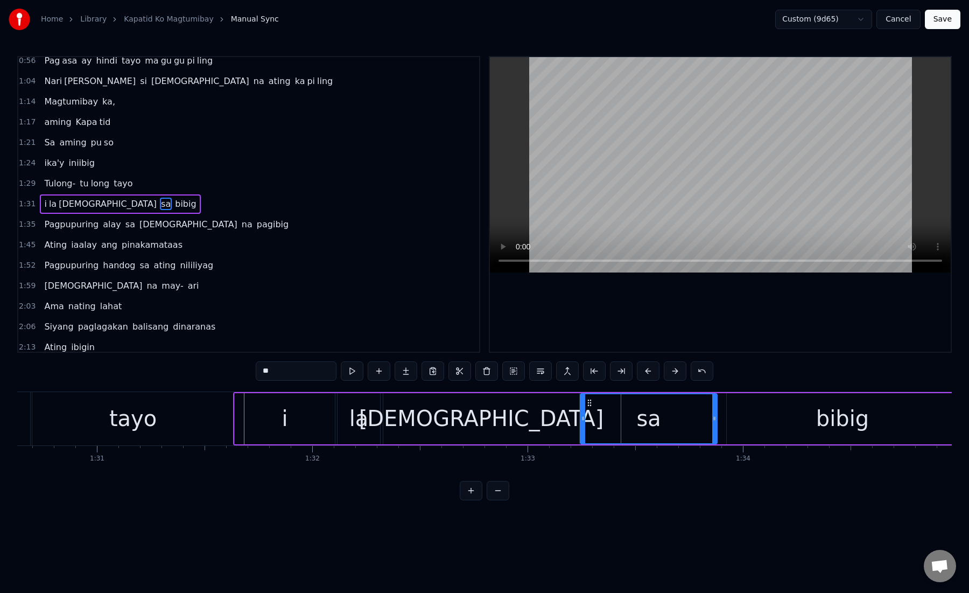
drag, startPoint x: 627, startPoint y: 421, endPoint x: 583, endPoint y: 423, distance: 44.2
click at [583, 423] on div at bounding box center [583, 418] width 4 height 49
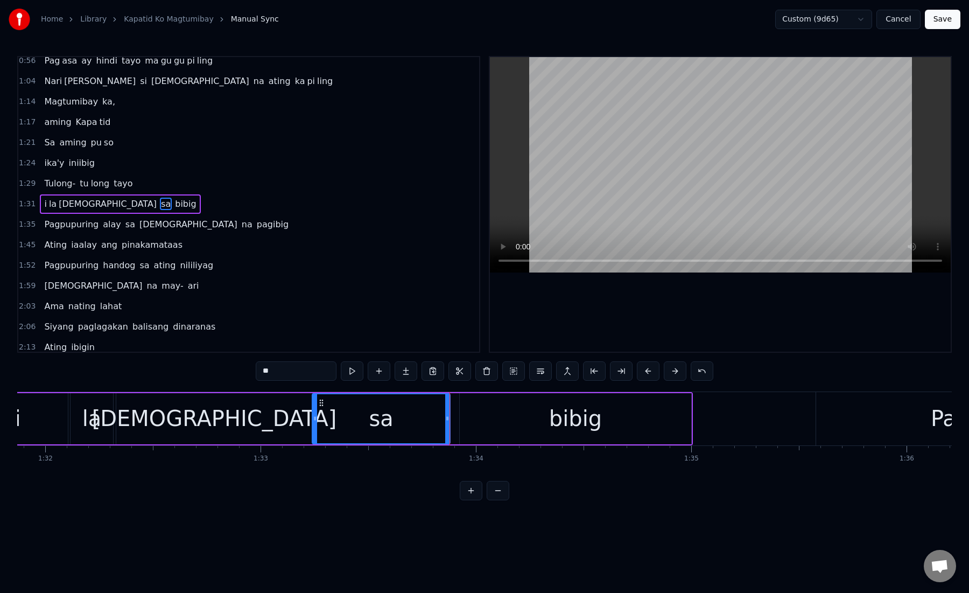
scroll to position [0, 19801]
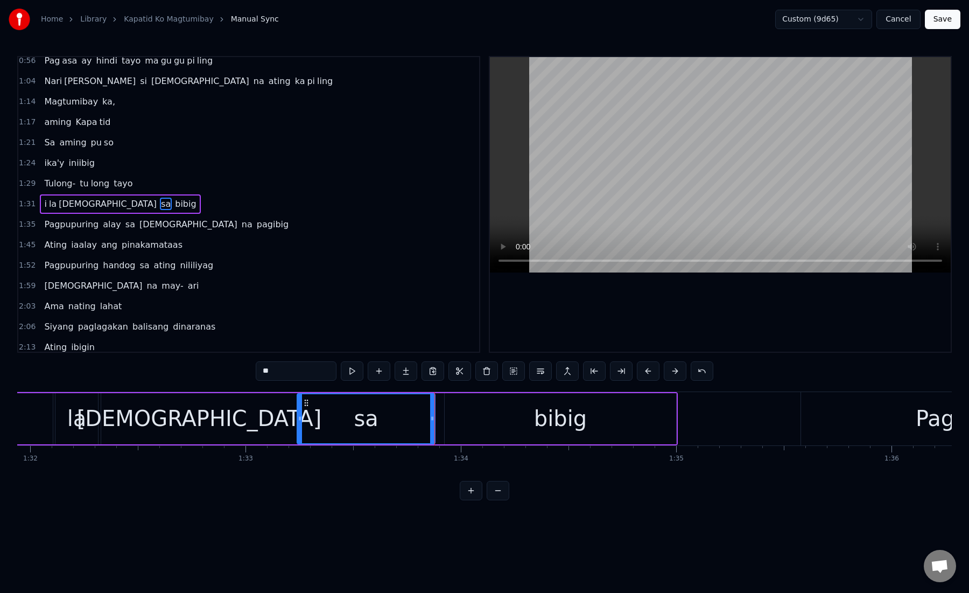
click at [487, 425] on div "bibig" at bounding box center [561, 418] width 232 height 51
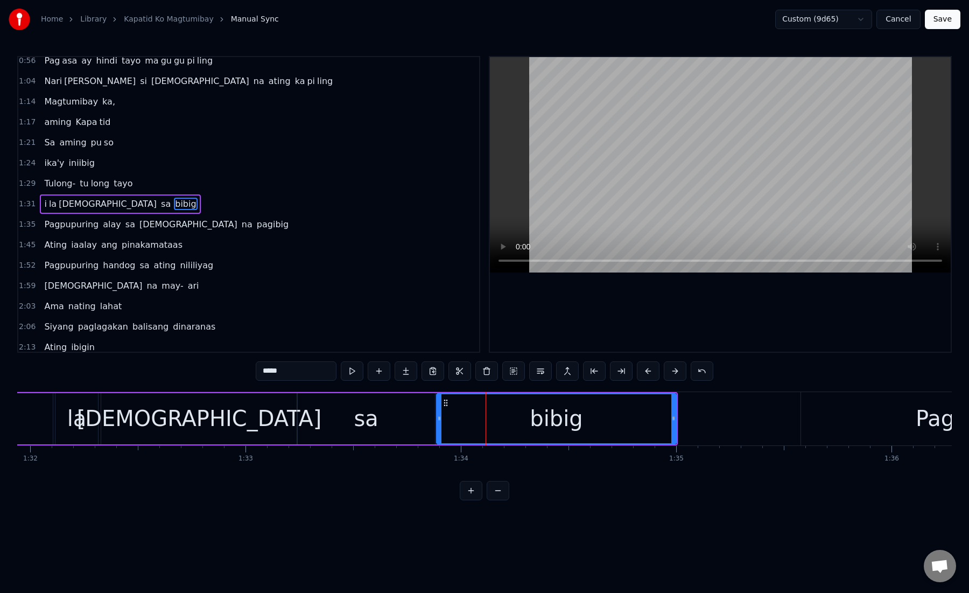
drag, startPoint x: 447, startPoint y: 421, endPoint x: 438, endPoint y: 421, distance: 8.6
click at [438, 421] on icon at bounding box center [439, 418] width 4 height 9
click at [461, 421] on div "bibig" at bounding box center [556, 418] width 239 height 49
click at [497, 417] on div "bibig" at bounding box center [556, 418] width 239 height 49
click at [629, 372] on button at bounding box center [621, 370] width 23 height 19
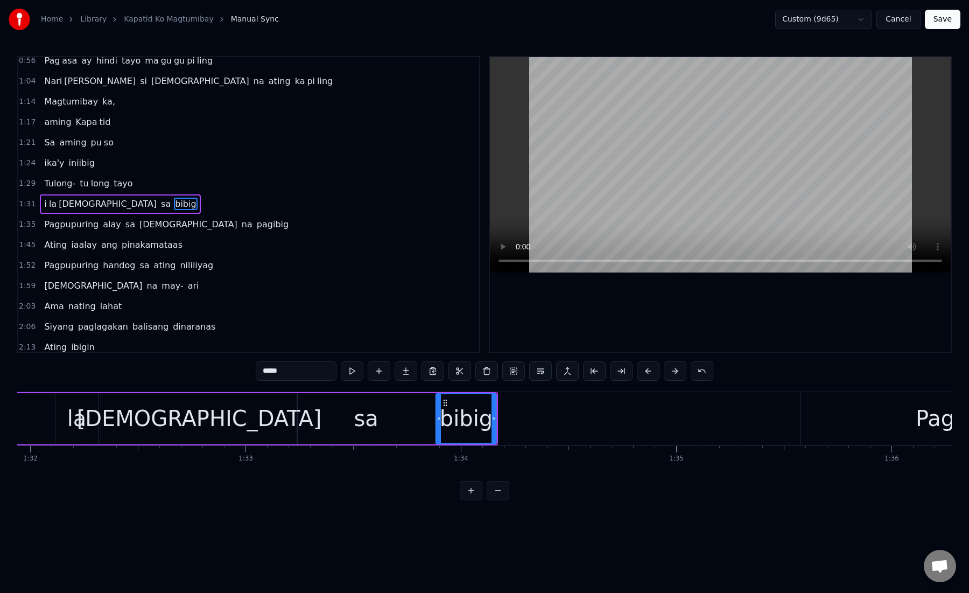
drag, startPoint x: 270, startPoint y: 373, endPoint x: 319, endPoint y: 373, distance: 48.5
click at [319, 373] on input "*****" at bounding box center [296, 370] width 81 height 19
type input "**"
click at [399, 376] on button at bounding box center [406, 370] width 23 height 19
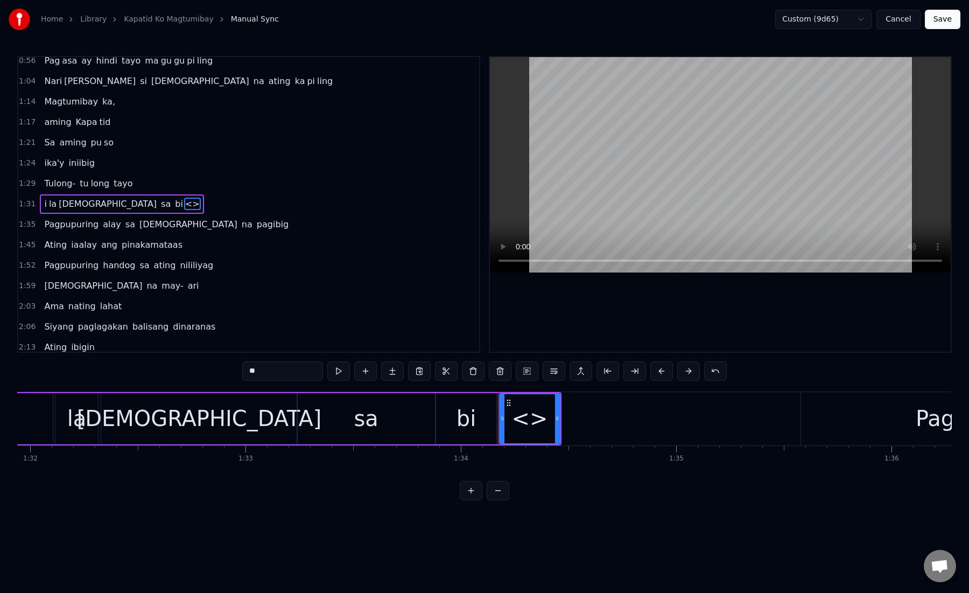
click at [301, 367] on input "**" at bounding box center [282, 370] width 81 height 19
paste input "*"
click at [514, 415] on div "big" at bounding box center [529, 418] width 59 height 49
drag, startPoint x: 557, startPoint y: 420, endPoint x: 683, endPoint y: 422, distance: 126.5
click at [683, 422] on icon at bounding box center [684, 418] width 4 height 9
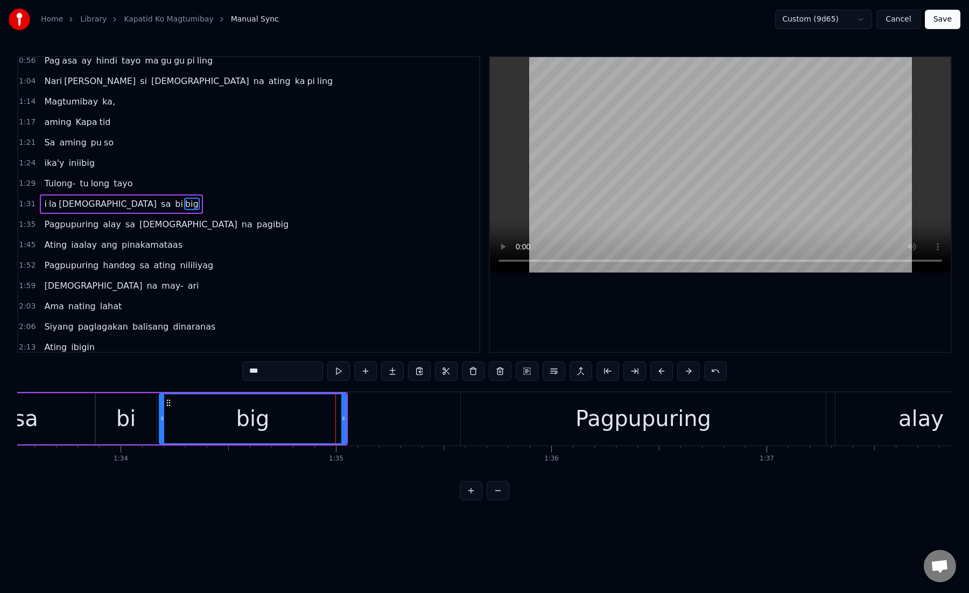
scroll to position [0, 20214]
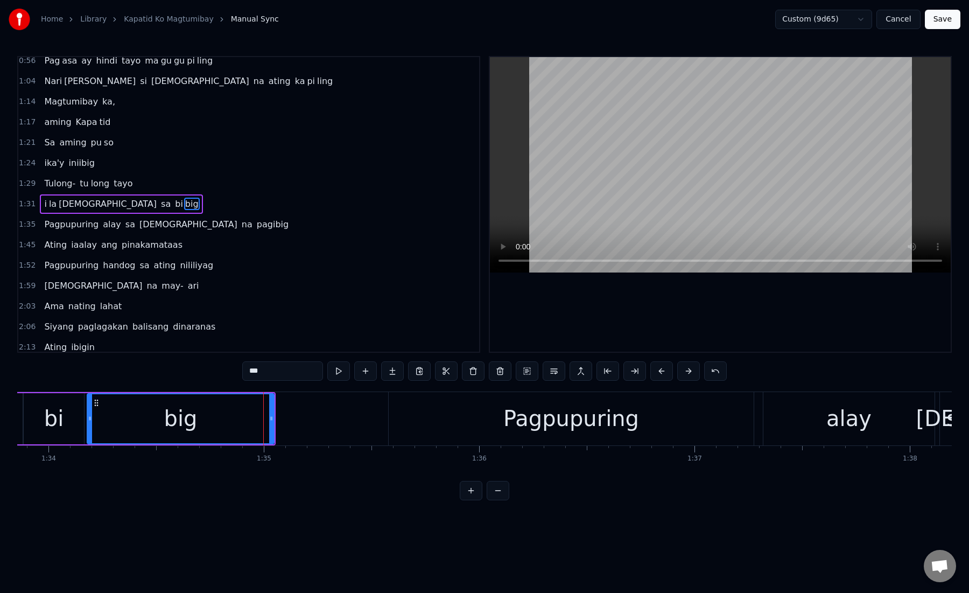
click at [492, 421] on div "Pagpupuring" at bounding box center [571, 418] width 365 height 53
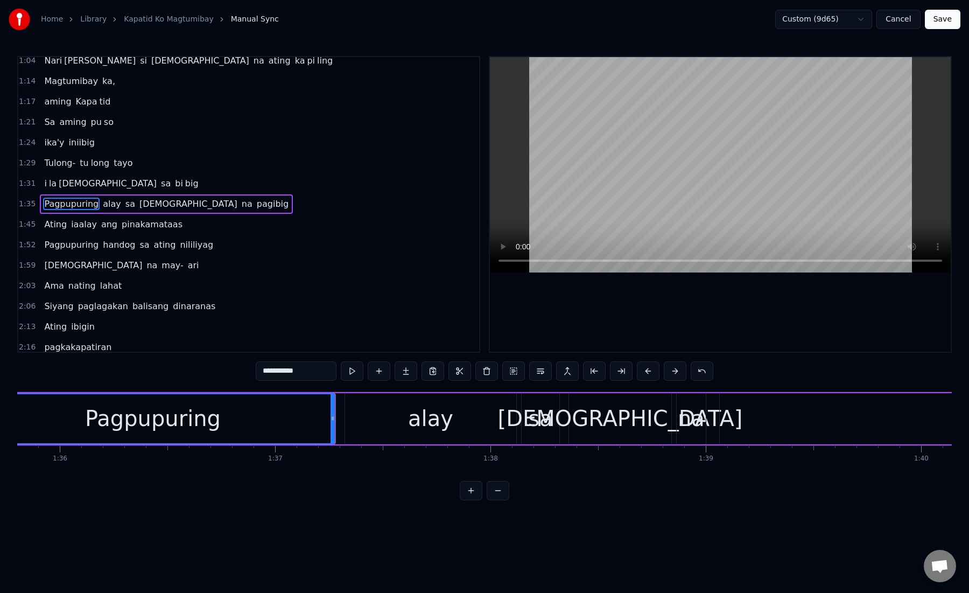
scroll to position [0, 20711]
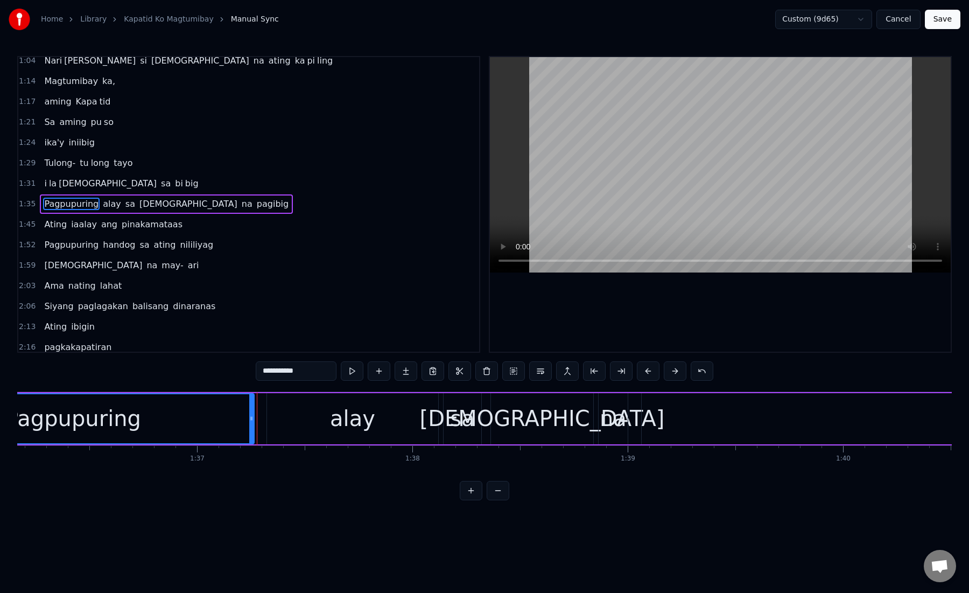
click at [250, 420] on icon at bounding box center [251, 418] width 4 height 9
click at [286, 421] on div "alay" at bounding box center [352, 418] width 171 height 51
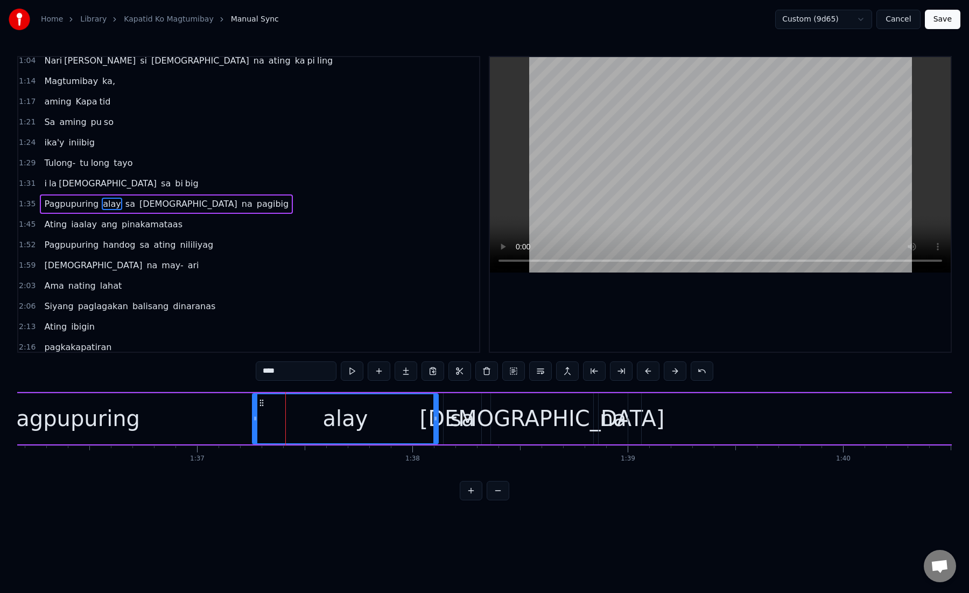
drag, startPoint x: 270, startPoint y: 421, endPoint x: 256, endPoint y: 423, distance: 14.7
click at [256, 423] on div at bounding box center [255, 418] width 4 height 49
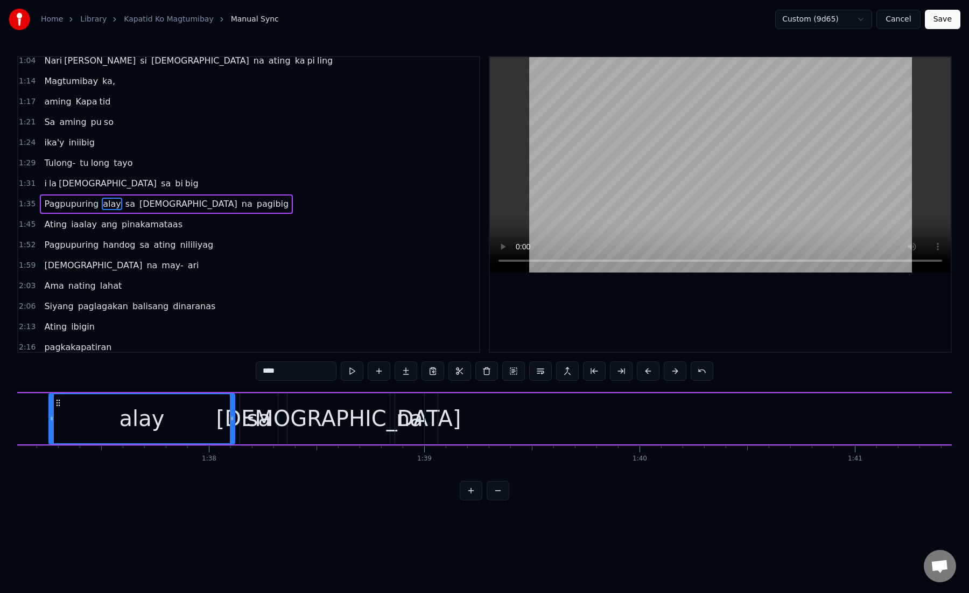
scroll to position [0, 20927]
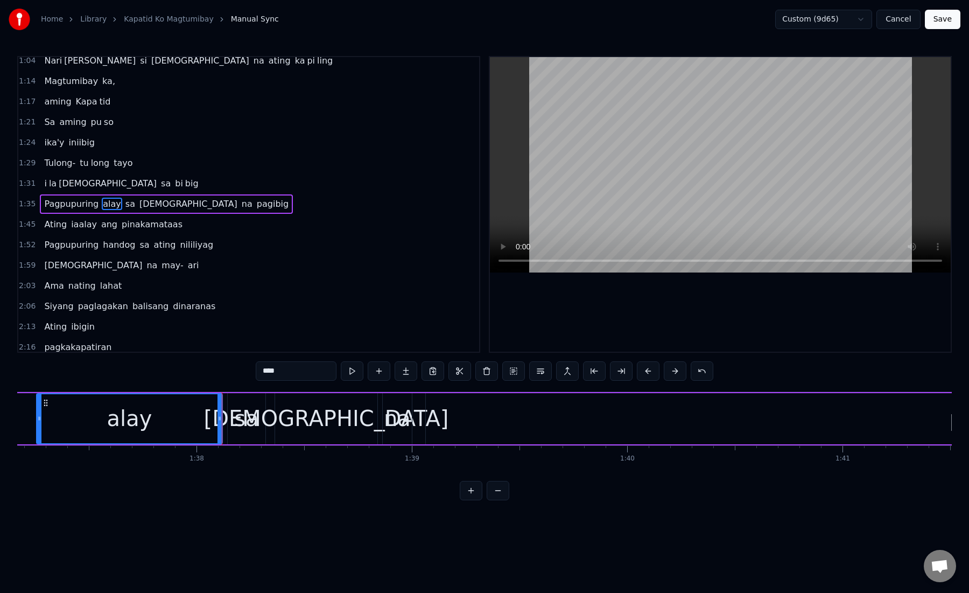
click at [236, 421] on div "sa" at bounding box center [246, 418] width 24 height 32
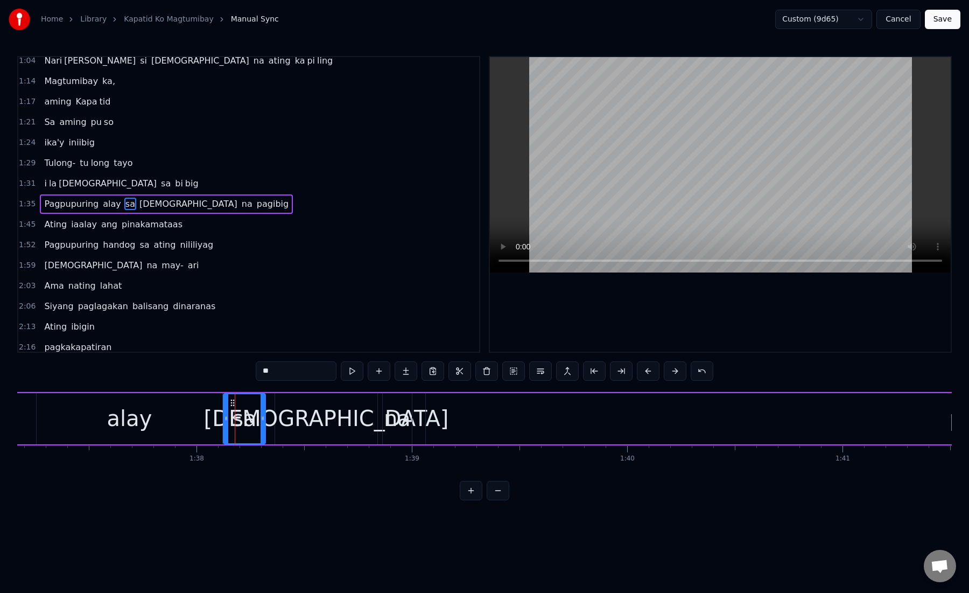
click at [224, 421] on icon at bounding box center [226, 418] width 4 height 9
click at [293, 419] on div "[DEMOGRAPHIC_DATA]" at bounding box center [326, 418] width 102 height 51
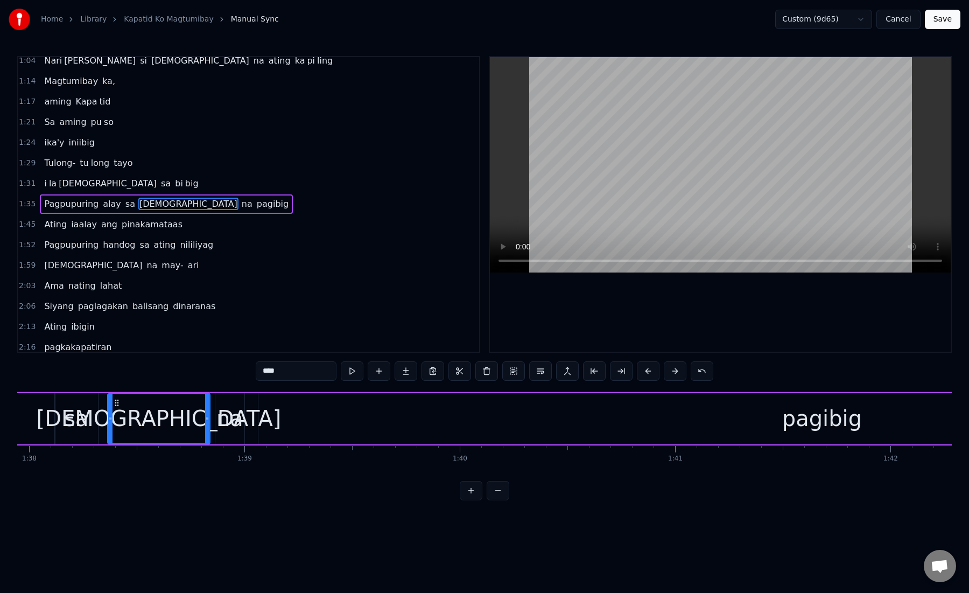
scroll to position [0, 21105]
click at [213, 423] on div "na" at bounding box center [219, 418] width 27 height 32
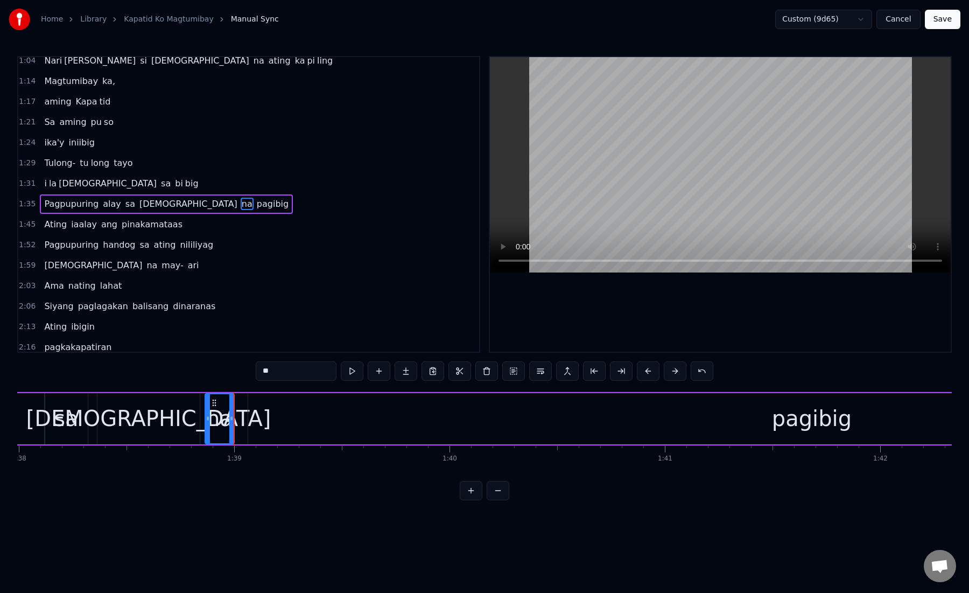
click at [278, 421] on div "pagibig" at bounding box center [811, 418] width 1127 height 51
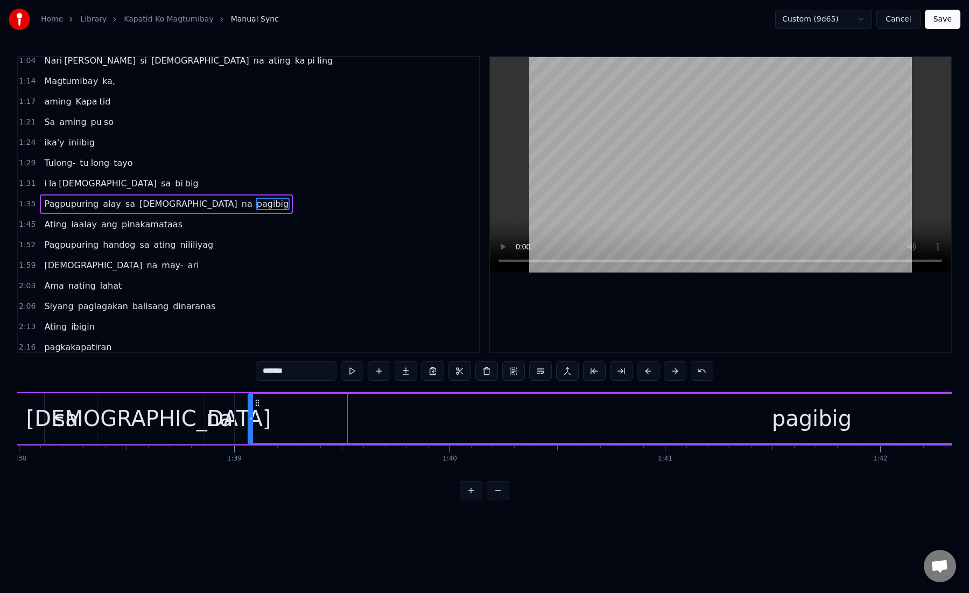
click at [341, 416] on div "pagibig" at bounding box center [812, 418] width 1126 height 49
click at [626, 364] on button at bounding box center [621, 370] width 23 height 19
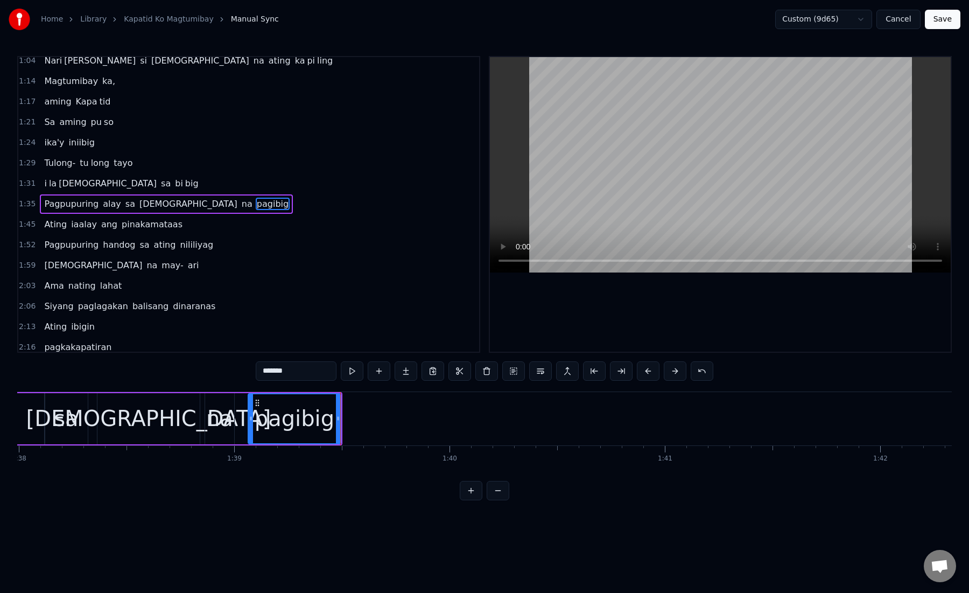
drag, startPoint x: 275, startPoint y: 372, endPoint x: 333, endPoint y: 376, distance: 57.7
click at [333, 376] on input "*******" at bounding box center [296, 370] width 81 height 19
type input "***"
click at [402, 377] on button at bounding box center [406, 370] width 23 height 19
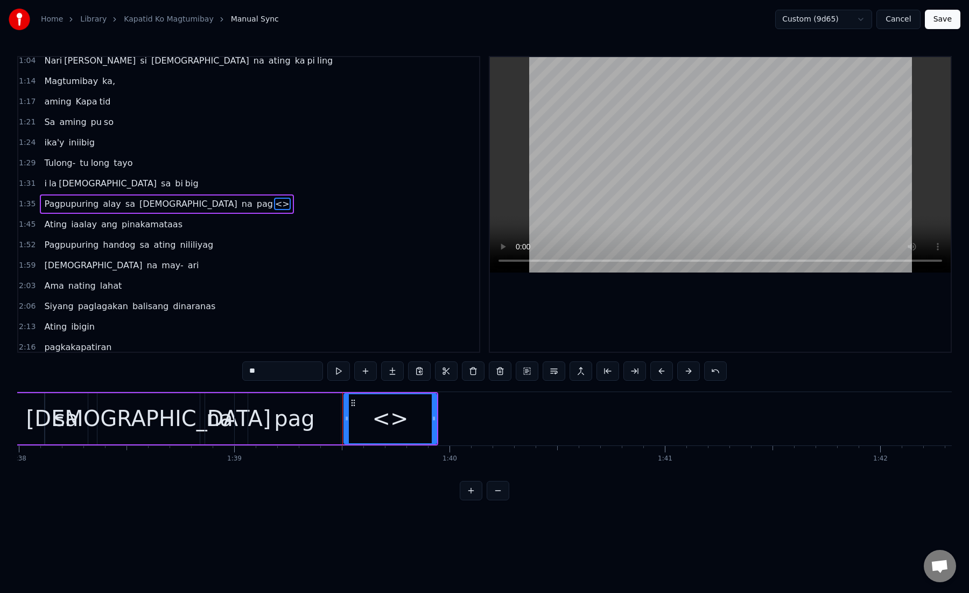
drag, startPoint x: 290, startPoint y: 372, endPoint x: 240, endPoint y: 372, distance: 50.1
click at [240, 372] on div "0:15 Kami ay na ri ri to laging kasama mo 0:21 Magka ha wak ka may haharap sa m…" at bounding box center [484, 278] width 935 height 444
paste input "**"
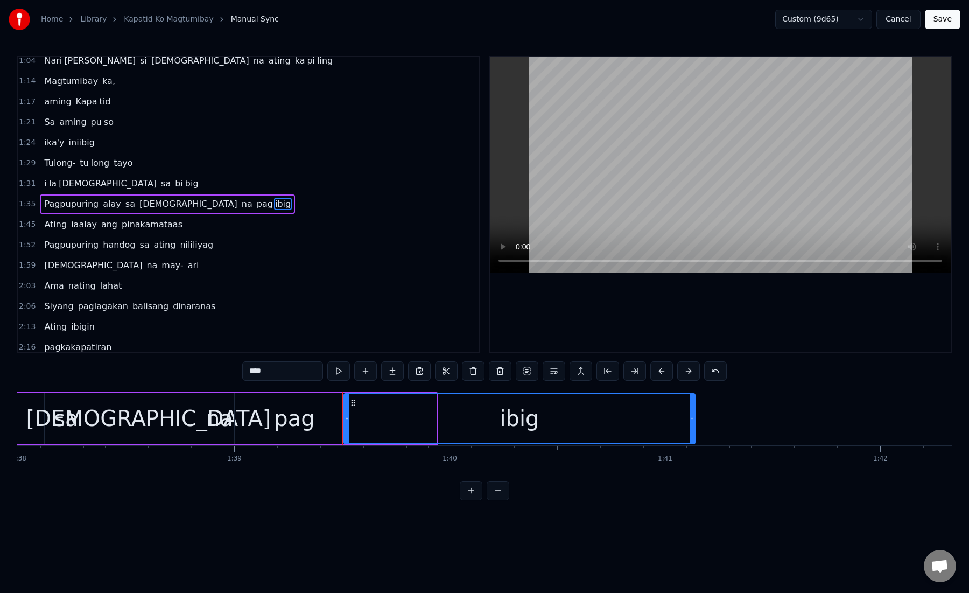
drag, startPoint x: 434, startPoint y: 420, endPoint x: 699, endPoint y: 422, distance: 265.5
click at [695, 422] on icon at bounding box center [692, 418] width 4 height 9
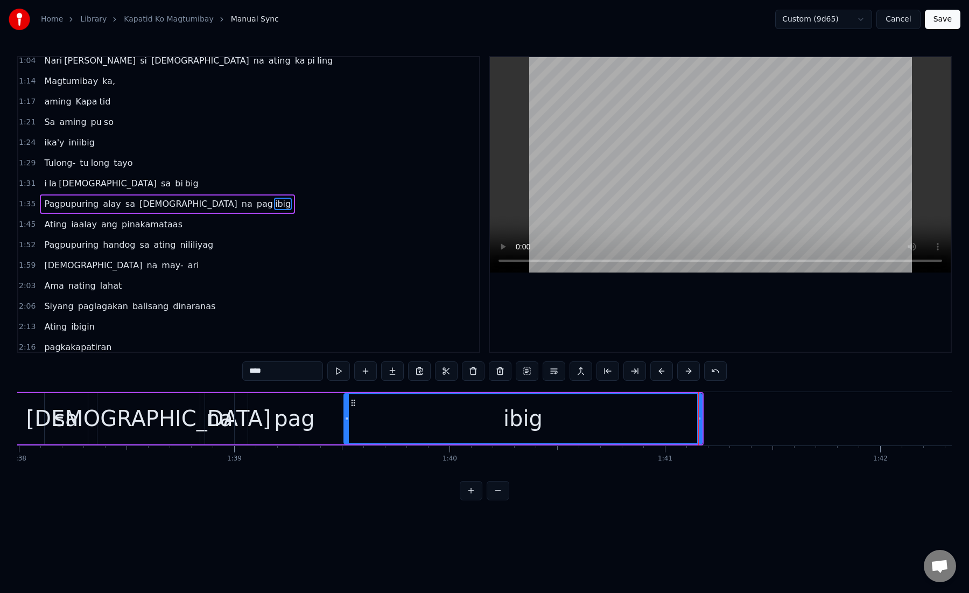
click at [375, 417] on div "ibig" at bounding box center [523, 418] width 357 height 49
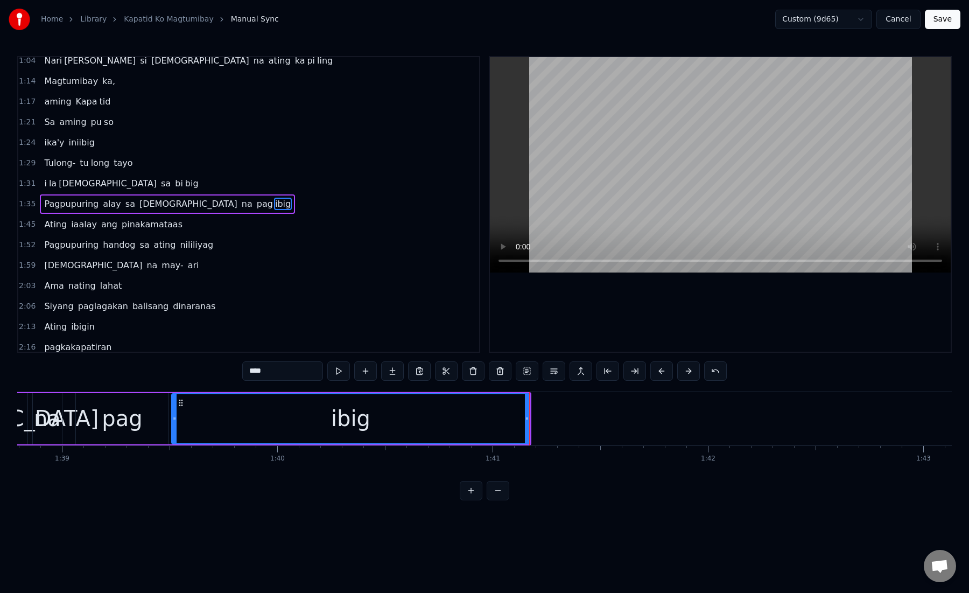
scroll to position [0, 21291]
drag, startPoint x: 512, startPoint y: 419, endPoint x: 519, endPoint y: 419, distance: 7.0
click at [519, 419] on icon at bounding box center [520, 418] width 4 height 9
drag, startPoint x: 252, startPoint y: 372, endPoint x: 289, endPoint y: 373, distance: 37.2
click at [289, 373] on input "****" at bounding box center [282, 370] width 81 height 19
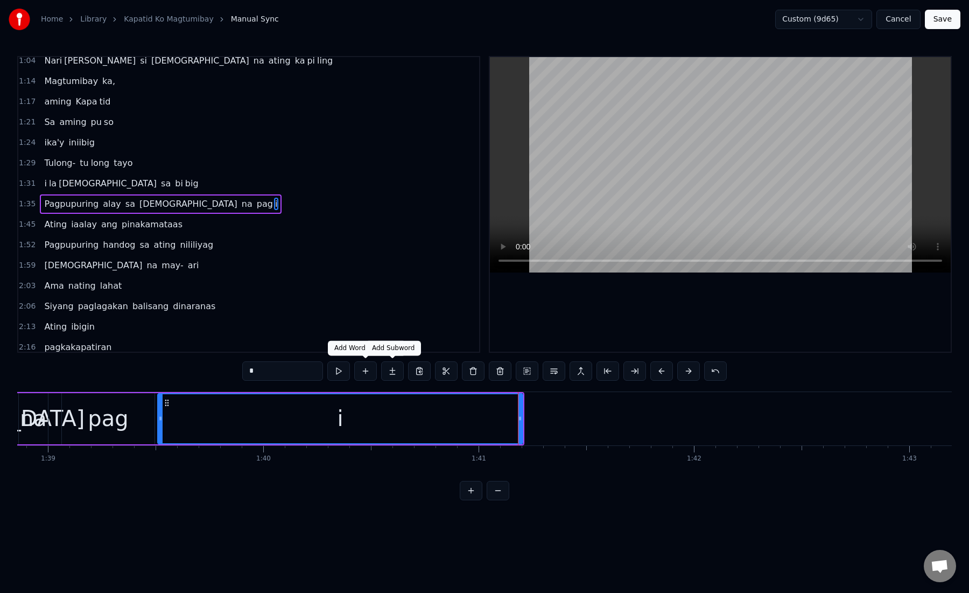
type input "*"
click at [393, 370] on button at bounding box center [392, 370] width 23 height 19
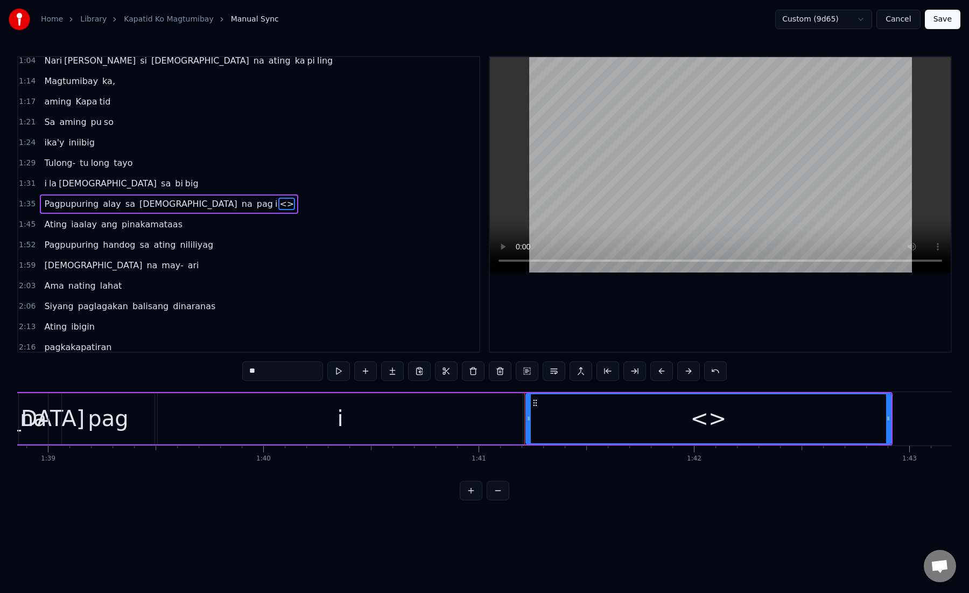
drag, startPoint x: 242, startPoint y: 369, endPoint x: 291, endPoint y: 371, distance: 48.5
click at [292, 372] on input "**" at bounding box center [282, 370] width 81 height 19
paste input "*"
click at [550, 417] on div "big" at bounding box center [709, 418] width 364 height 49
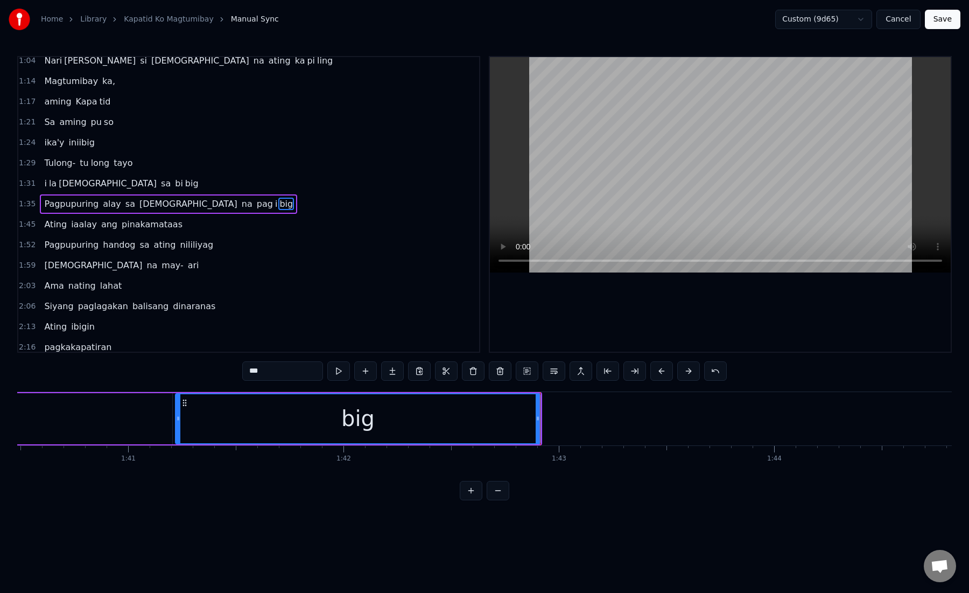
scroll to position [0, 21655]
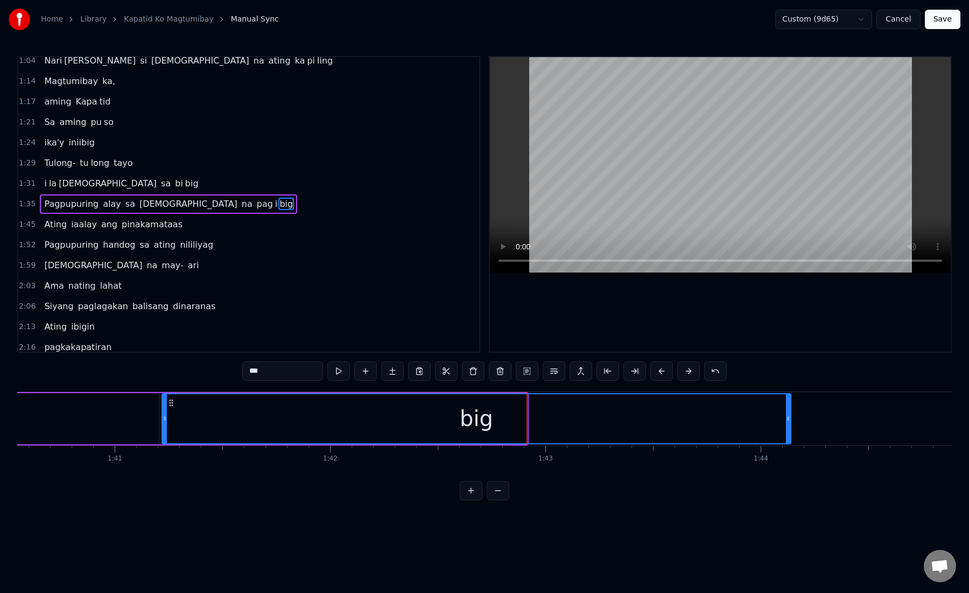
drag, startPoint x: 526, startPoint y: 421, endPoint x: 789, endPoint y: 429, distance: 264.0
click at [789, 429] on div at bounding box center [788, 418] width 4 height 49
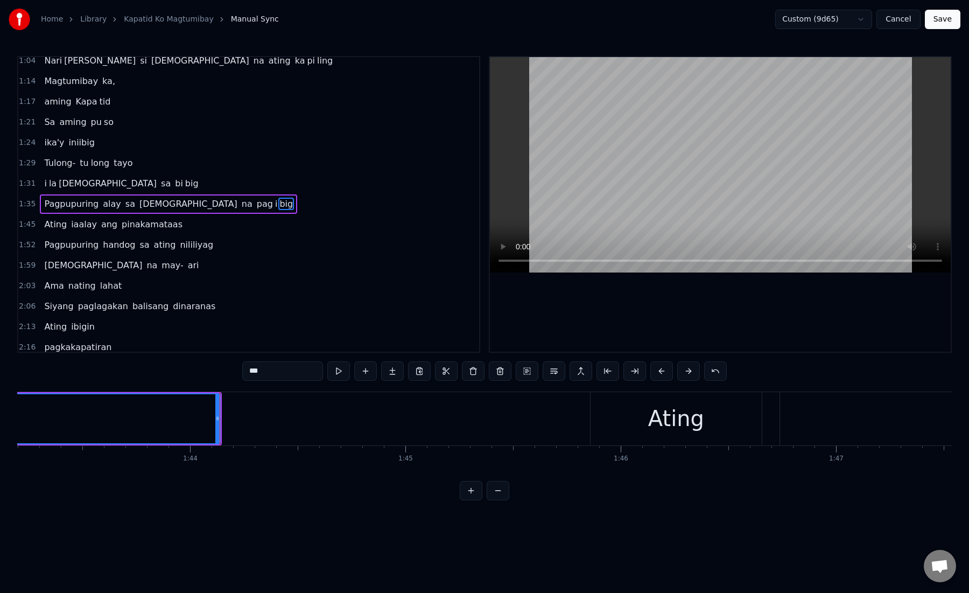
scroll to position [0, 22232]
click at [631, 420] on div "Ating" at bounding box center [669, 418] width 171 height 53
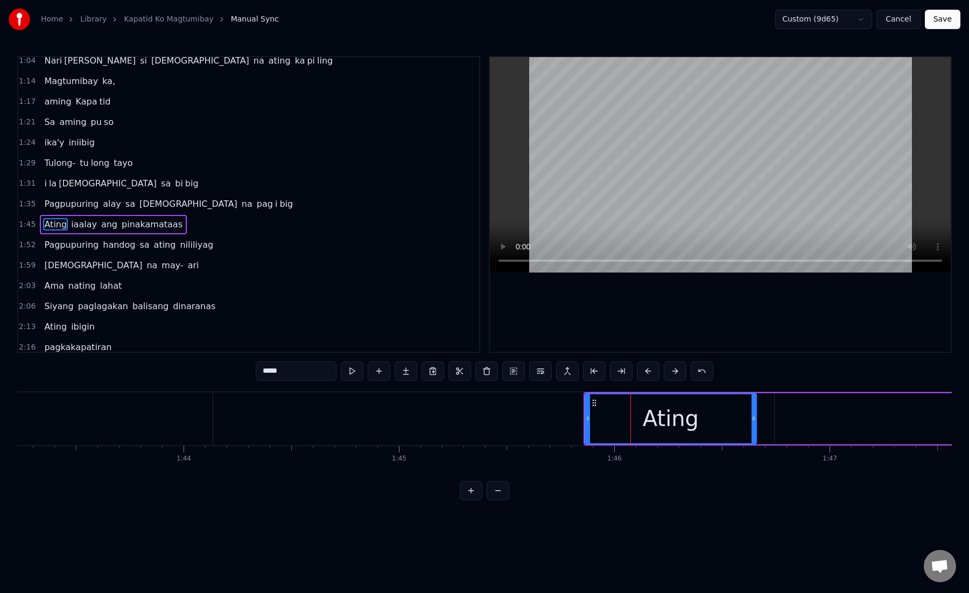
scroll to position [211, 0]
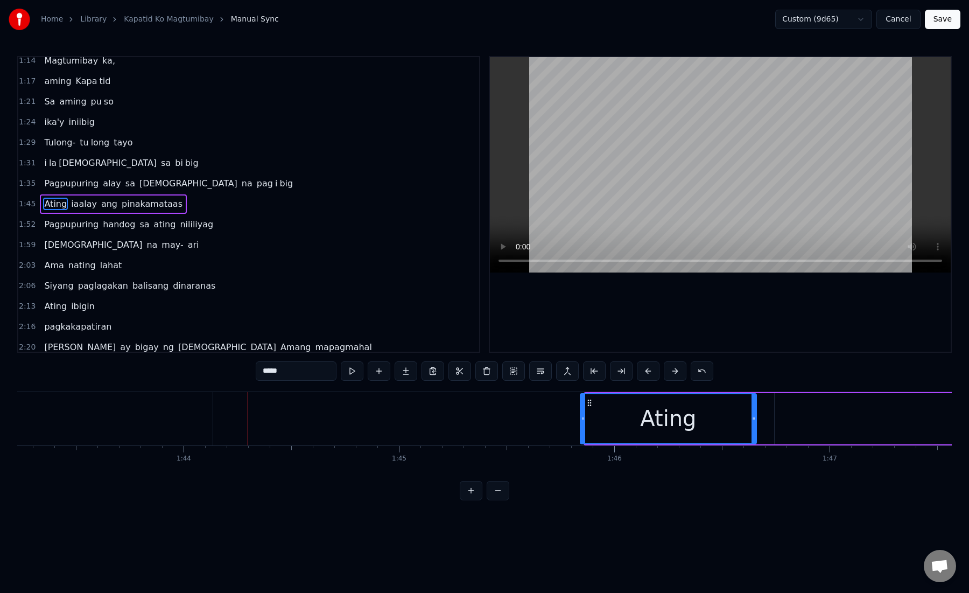
drag, startPoint x: 586, startPoint y: 419, endPoint x: 577, endPoint y: 419, distance: 9.7
click at [581, 419] on icon at bounding box center [583, 418] width 4 height 9
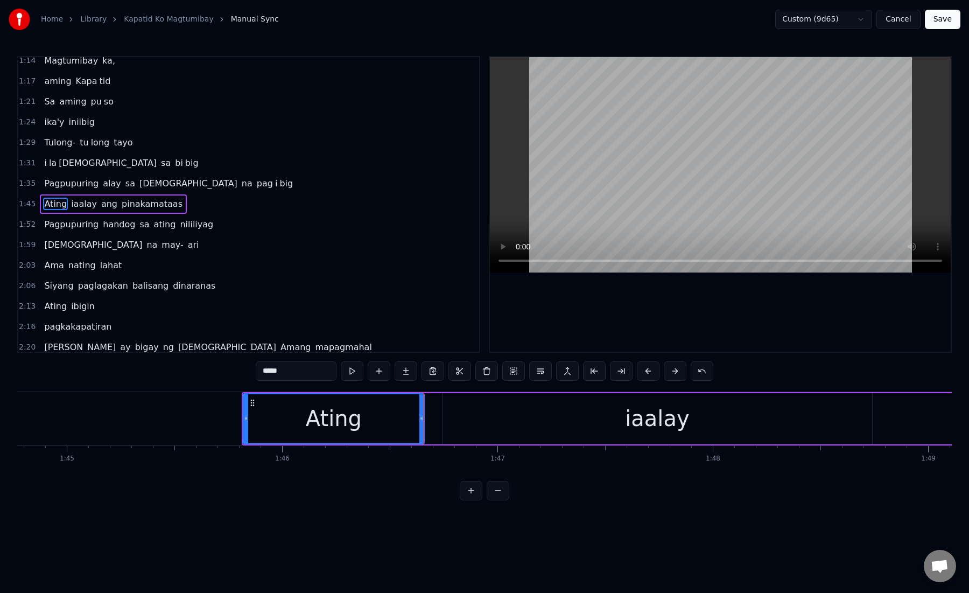
scroll to position [0, 22606]
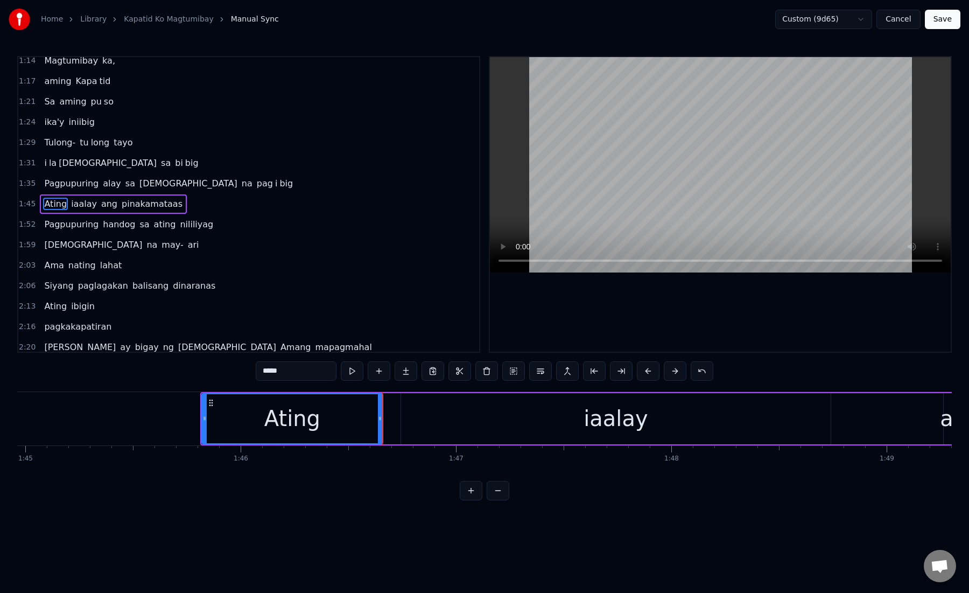
click at [422, 417] on div "iaalay" at bounding box center [616, 418] width 430 height 51
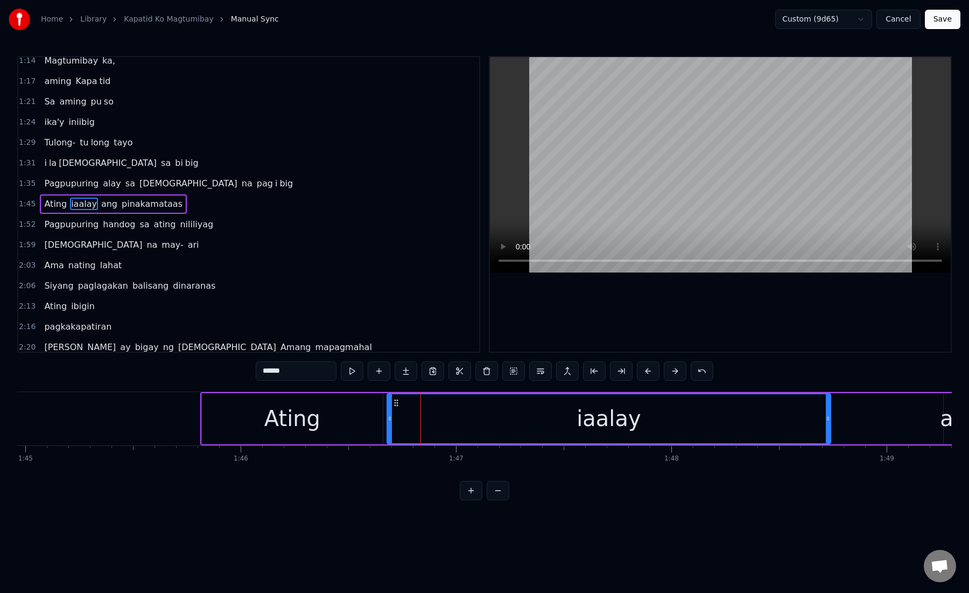
drag, startPoint x: 404, startPoint y: 417, endPoint x: 390, endPoint y: 418, distance: 14.0
click at [390, 418] on icon at bounding box center [390, 418] width 4 height 9
click at [395, 418] on div "iaalay" at bounding box center [609, 418] width 443 height 49
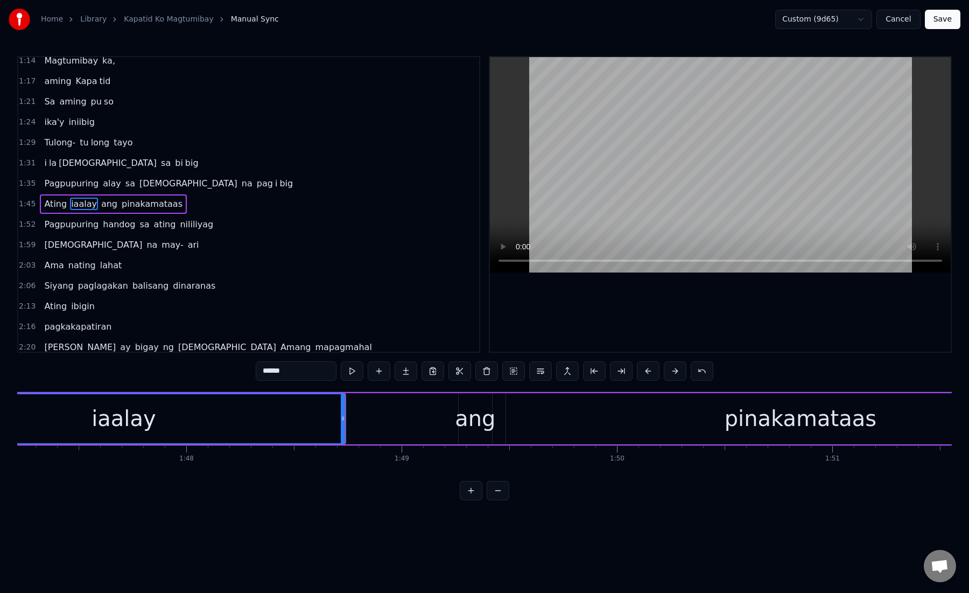
scroll to position [0, 23120]
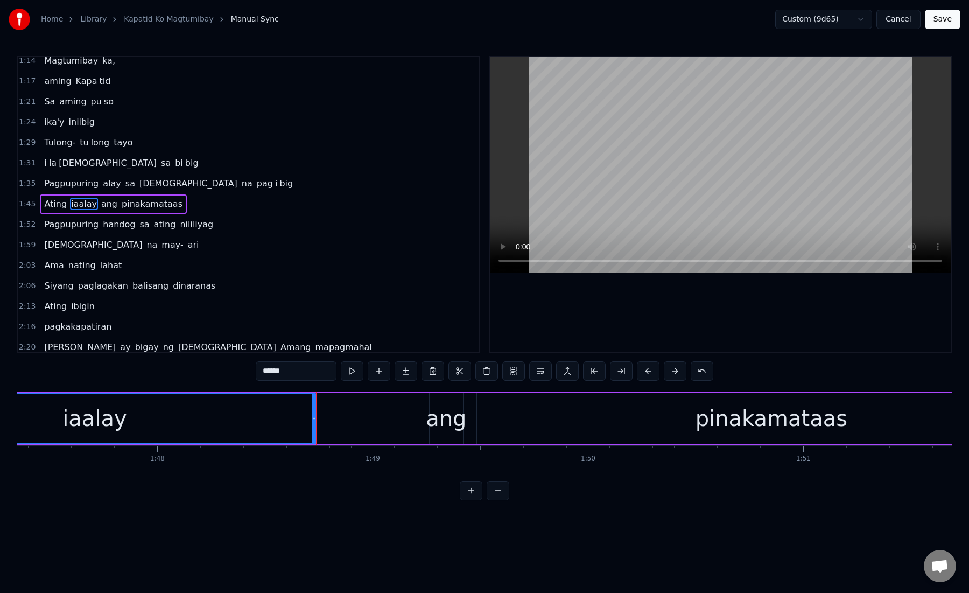
click at [453, 419] on div "ang" at bounding box center [446, 418] width 40 height 32
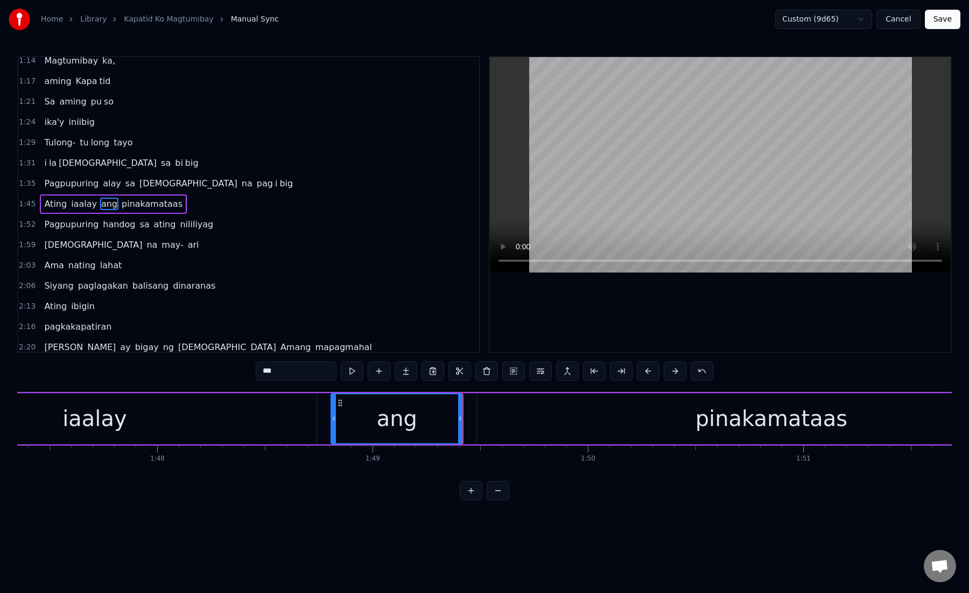
drag, startPoint x: 431, startPoint y: 420, endPoint x: 333, endPoint y: 421, distance: 98.5
click at [333, 421] on icon at bounding box center [334, 418] width 4 height 9
drag, startPoint x: 333, startPoint y: 421, endPoint x: 417, endPoint y: 420, distance: 84.5
click at [417, 420] on icon at bounding box center [418, 418] width 4 height 9
drag, startPoint x: 419, startPoint y: 420, endPoint x: 376, endPoint y: 420, distance: 42.5
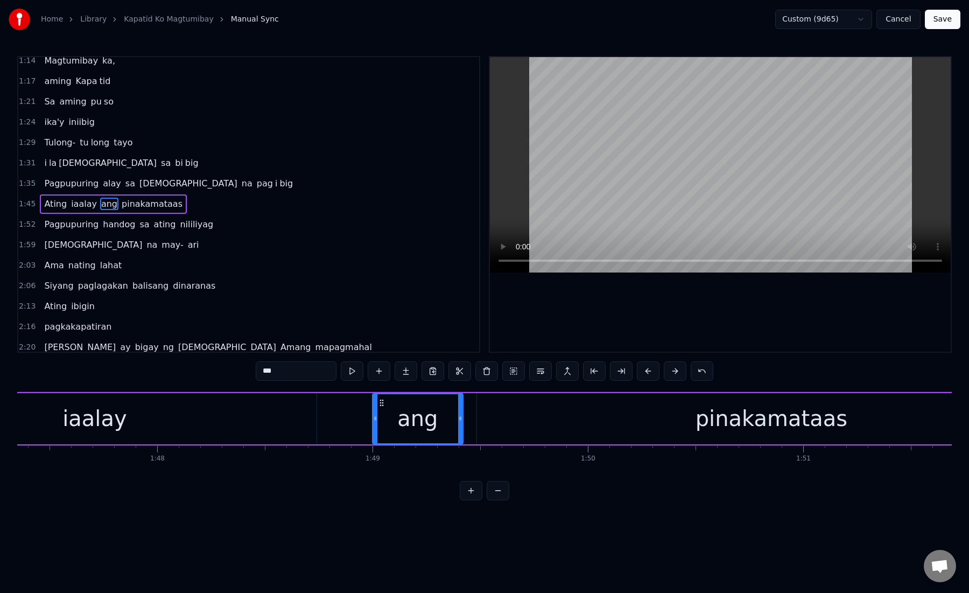
click at [376, 420] on icon at bounding box center [375, 418] width 4 height 9
drag, startPoint x: 376, startPoint y: 420, endPoint x: 408, endPoint y: 420, distance: 31.8
click at [408, 420] on icon at bounding box center [407, 418] width 4 height 9
click at [515, 418] on div "pinakamataas" at bounding box center [771, 418] width 589 height 51
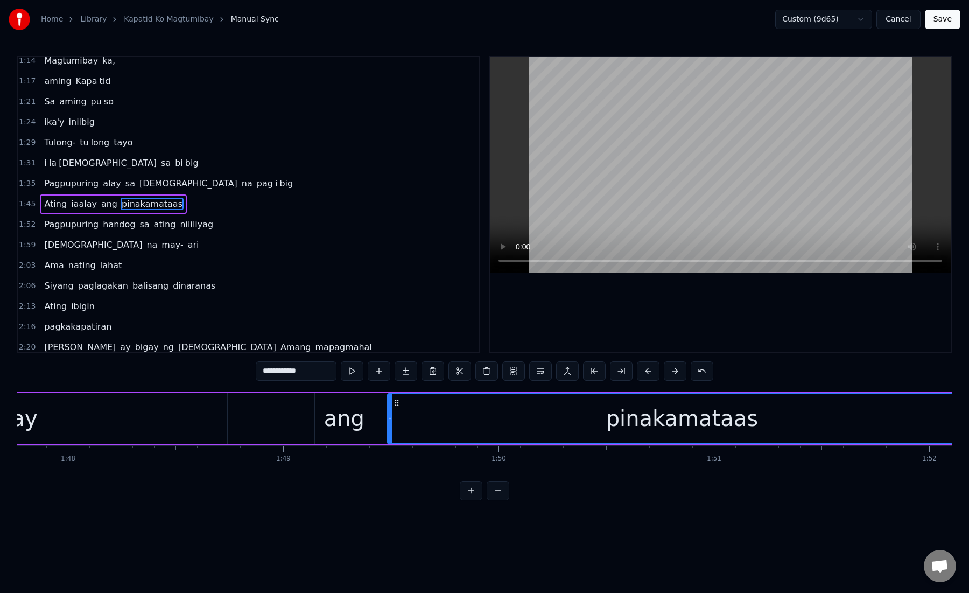
scroll to position [0, 23217]
click at [394, 424] on div "pinakamataas" at bounding box center [675, 418] width 588 height 49
click at [507, 411] on div "pinakamataas" at bounding box center [675, 418] width 588 height 49
click at [627, 372] on button at bounding box center [621, 370] width 23 height 19
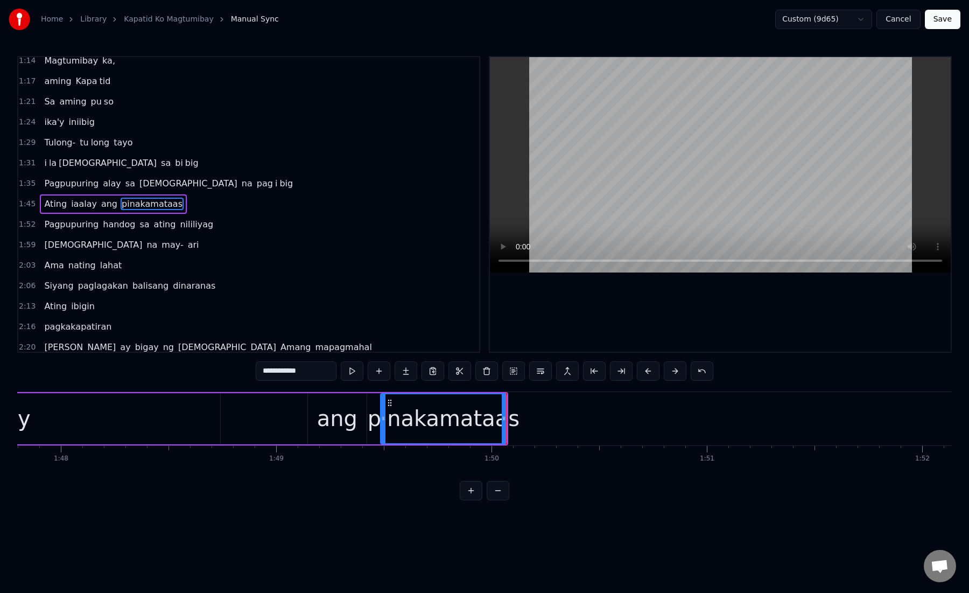
drag, startPoint x: 278, startPoint y: 372, endPoint x: 359, endPoint y: 372, distance: 81.3
click at [360, 372] on div "**********" at bounding box center [485, 370] width 458 height 19
type input "****"
click at [408, 372] on button at bounding box center [406, 370] width 23 height 19
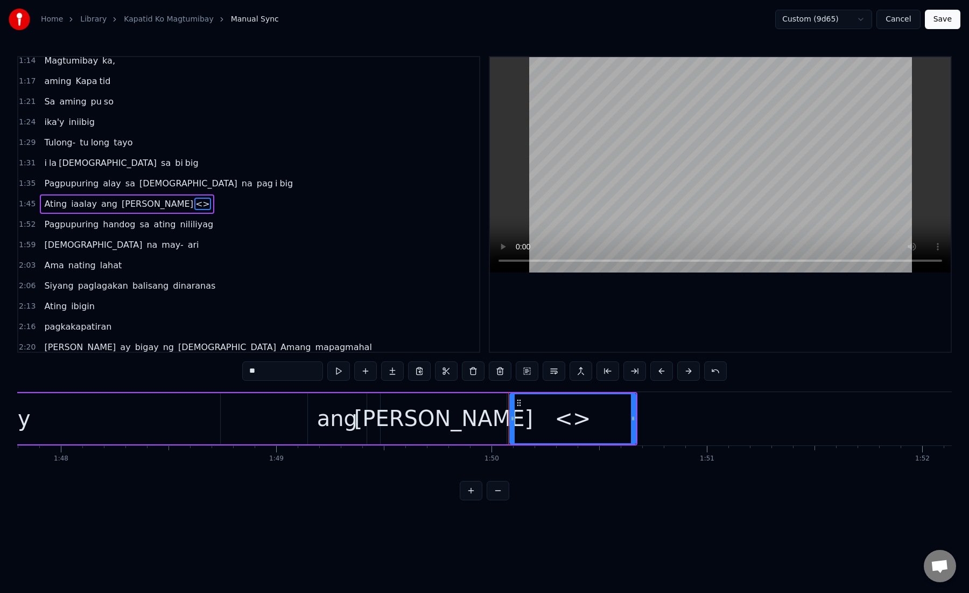
drag, startPoint x: 284, startPoint y: 372, endPoint x: 235, endPoint y: 372, distance: 48.5
click at [235, 372] on div "0:15 Kami ay na ri ri to laging kasama mo 0:21 Magka ha wak ka may haharap sa m…" at bounding box center [484, 278] width 935 height 444
paste input "******"
drag, startPoint x: 258, startPoint y: 371, endPoint x: 324, endPoint y: 374, distance: 66.3
click at [324, 374] on div "********" at bounding box center [484, 370] width 485 height 19
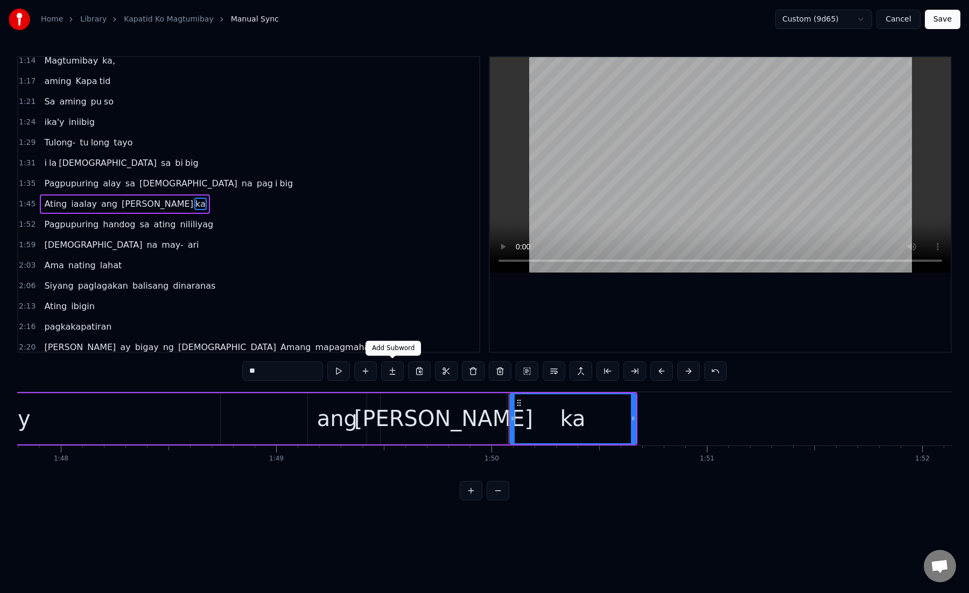
type input "**"
click at [401, 371] on button at bounding box center [392, 370] width 23 height 19
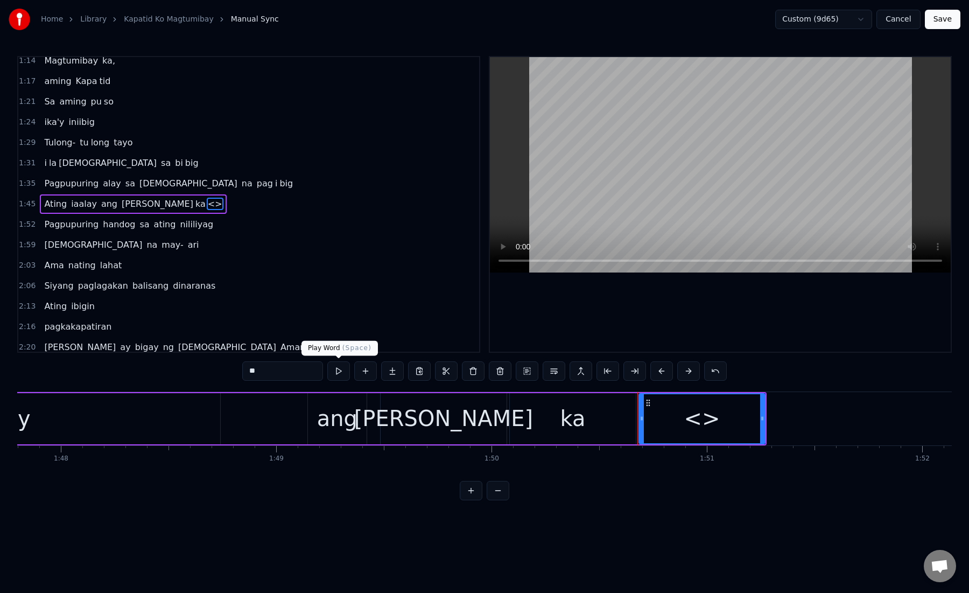
drag, startPoint x: 247, startPoint y: 373, endPoint x: 333, endPoint y: 373, distance: 86.2
click at [333, 373] on div "**" at bounding box center [484, 370] width 485 height 19
paste input "****"
click at [261, 369] on input "******" at bounding box center [282, 370] width 81 height 19
type input "**"
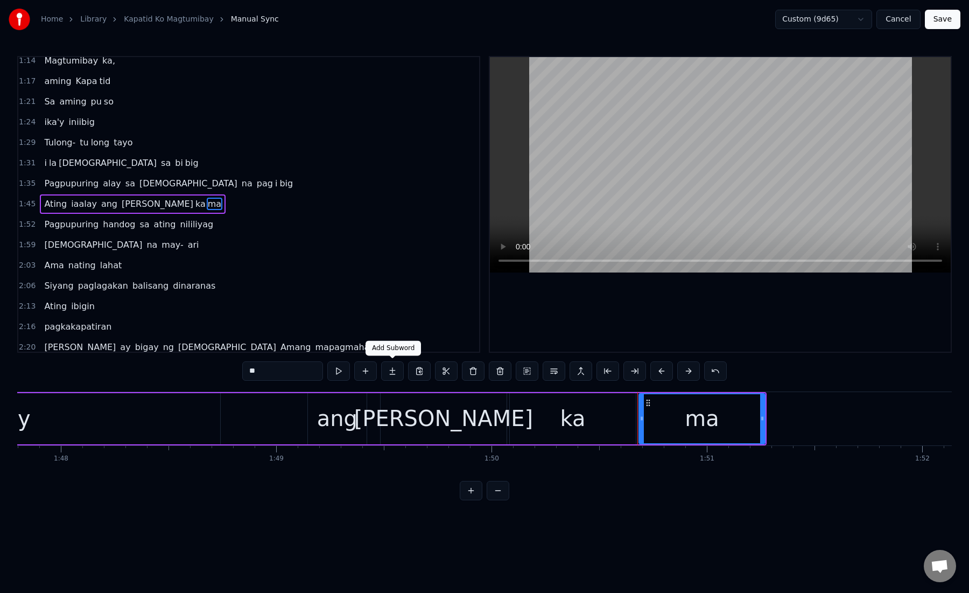
click at [395, 377] on button at bounding box center [392, 370] width 23 height 19
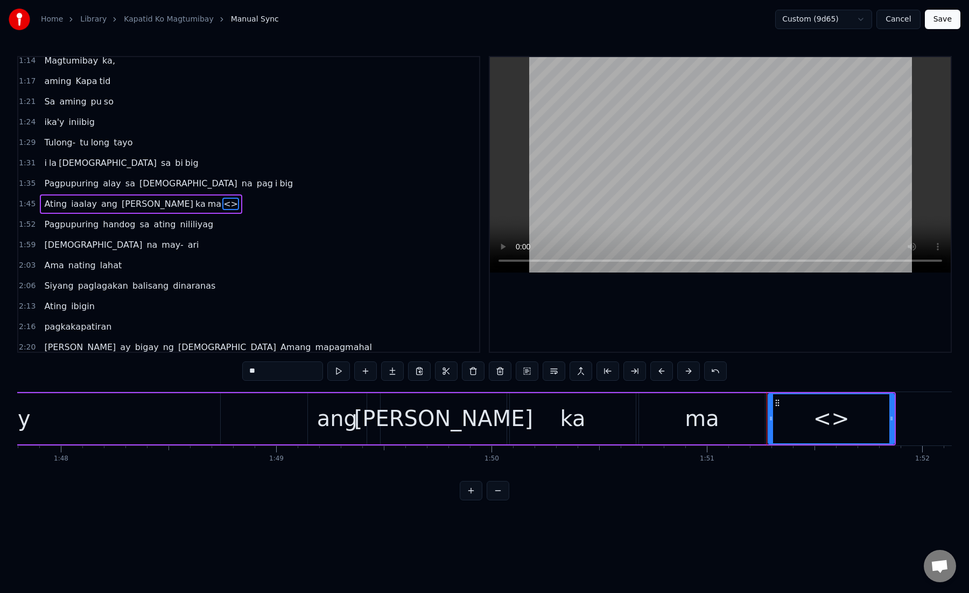
drag, startPoint x: 245, startPoint y: 369, endPoint x: 298, endPoint y: 372, distance: 52.9
click at [298, 372] on input "**" at bounding box center [282, 370] width 81 height 19
paste input "**"
click at [436, 408] on div "[PERSON_NAME]" at bounding box center [443, 418] width 179 height 32
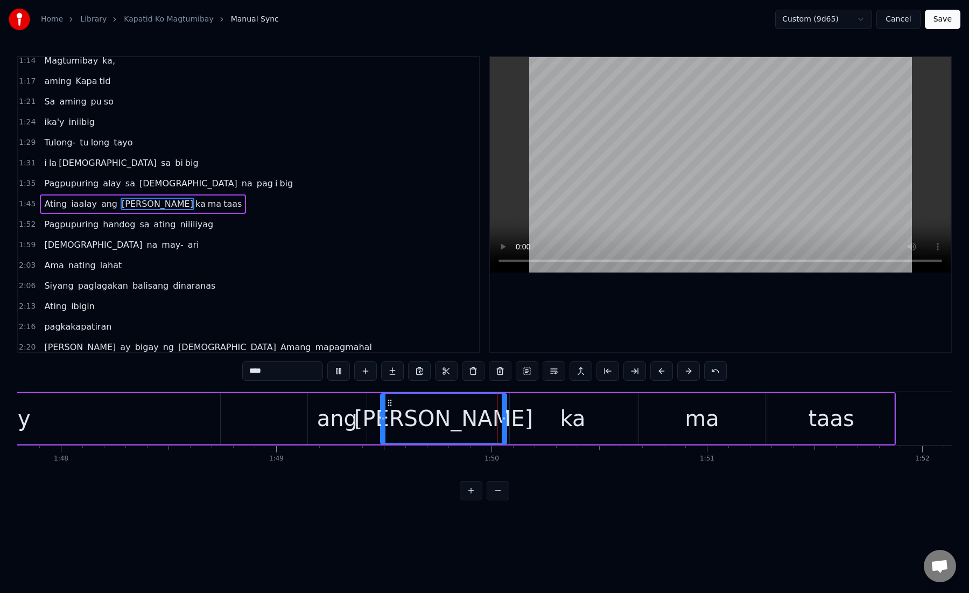
click at [533, 421] on div "ka" at bounding box center [573, 418] width 126 height 51
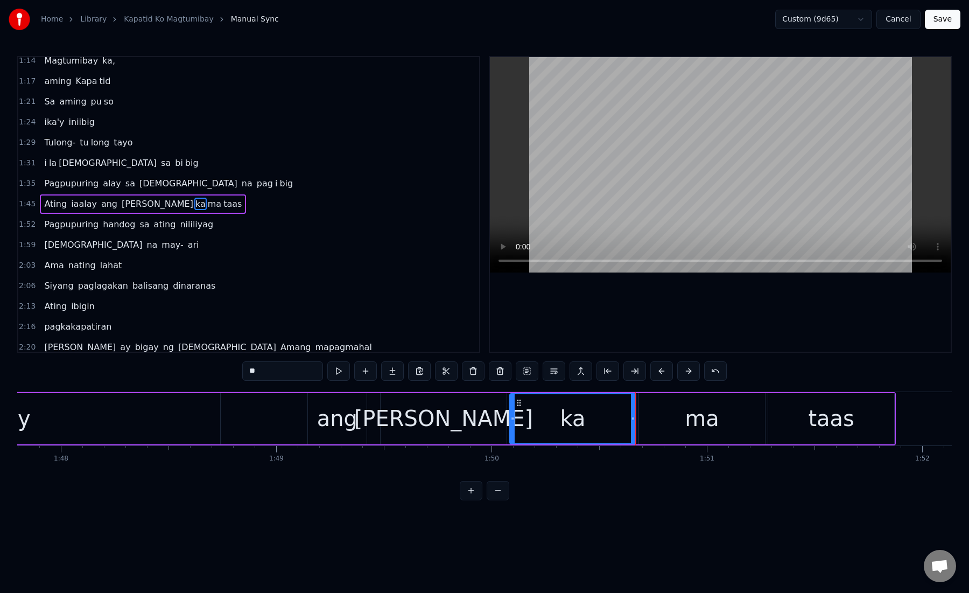
click at [598, 424] on div "ka" at bounding box center [572, 418] width 125 height 49
click at [550, 419] on div "ka" at bounding box center [572, 418] width 125 height 49
drag, startPoint x: 634, startPoint y: 419, endPoint x: 545, endPoint y: 419, distance: 89.4
click at [545, 419] on icon at bounding box center [544, 418] width 4 height 9
click at [688, 424] on div "ma" at bounding box center [702, 418] width 34 height 32
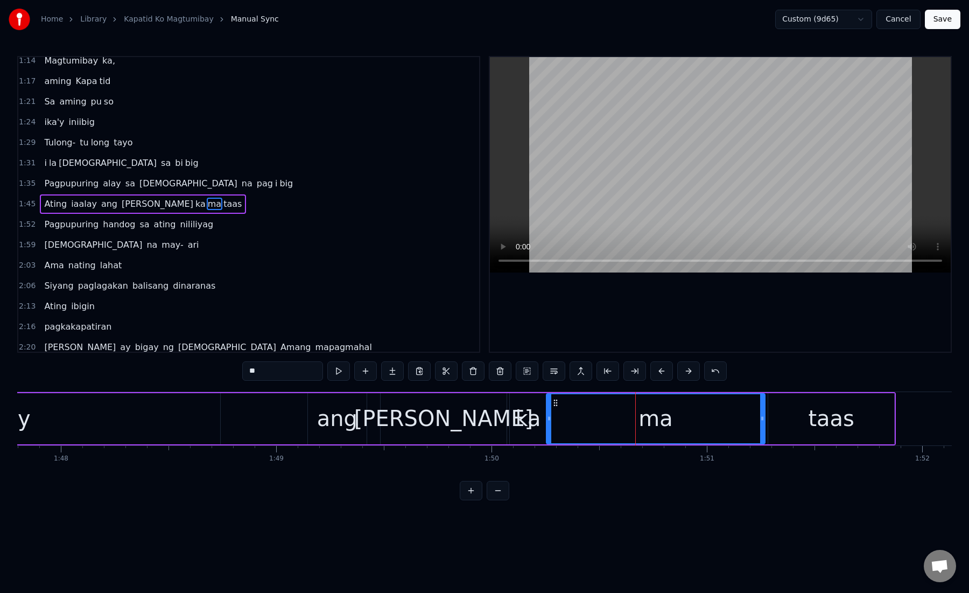
drag, startPoint x: 642, startPoint y: 423, endPoint x: 550, endPoint y: 427, distance: 92.7
click at [550, 427] on div at bounding box center [549, 418] width 4 height 49
drag, startPoint x: 762, startPoint y: 423, endPoint x: 695, endPoint y: 424, distance: 67.3
click at [695, 424] on div at bounding box center [695, 418] width 4 height 49
click at [812, 414] on div "taas" at bounding box center [831, 418] width 46 height 32
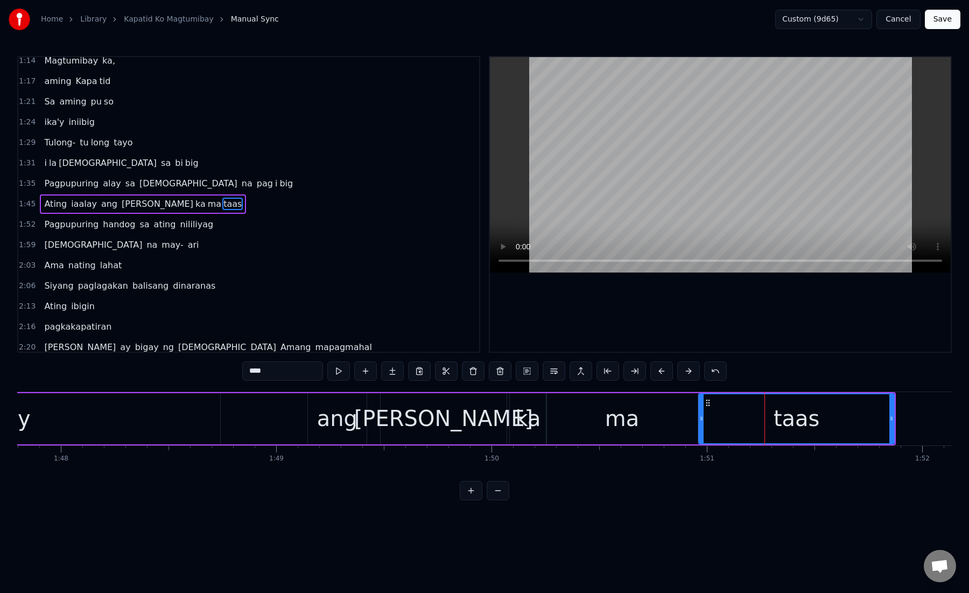
drag, startPoint x: 771, startPoint y: 418, endPoint x: 702, endPoint y: 429, distance: 69.8
click at [702, 429] on div at bounding box center [701, 418] width 4 height 49
click at [739, 422] on div "taas" at bounding box center [796, 418] width 194 height 49
click at [756, 422] on div "taas" at bounding box center [796, 418] width 194 height 49
click at [639, 373] on button at bounding box center [635, 370] width 23 height 19
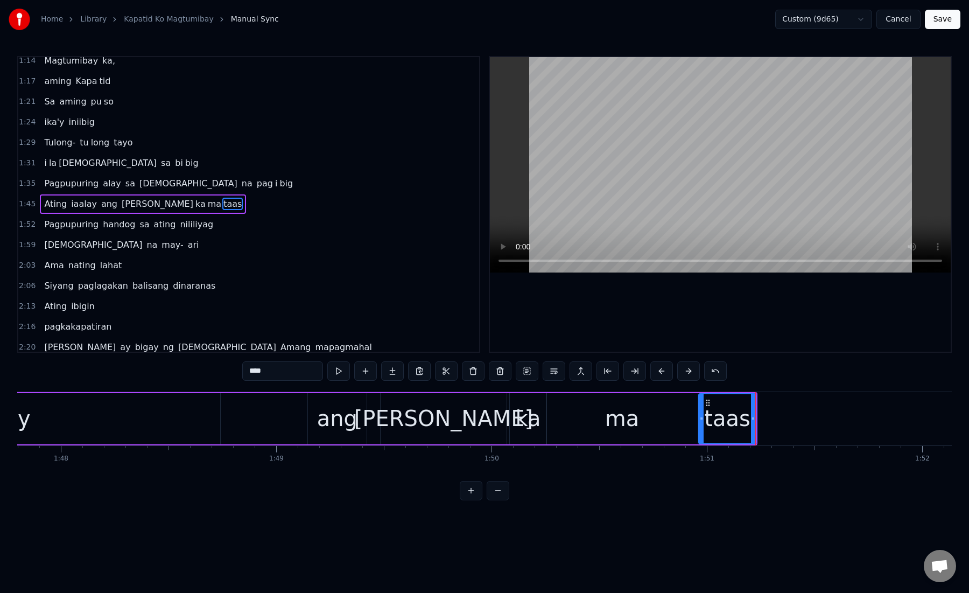
drag, startPoint x: 256, startPoint y: 372, endPoint x: 305, endPoint y: 372, distance: 48.5
click at [305, 372] on input "****" at bounding box center [282, 370] width 81 height 19
type input "**"
click at [394, 372] on button at bounding box center [392, 370] width 23 height 19
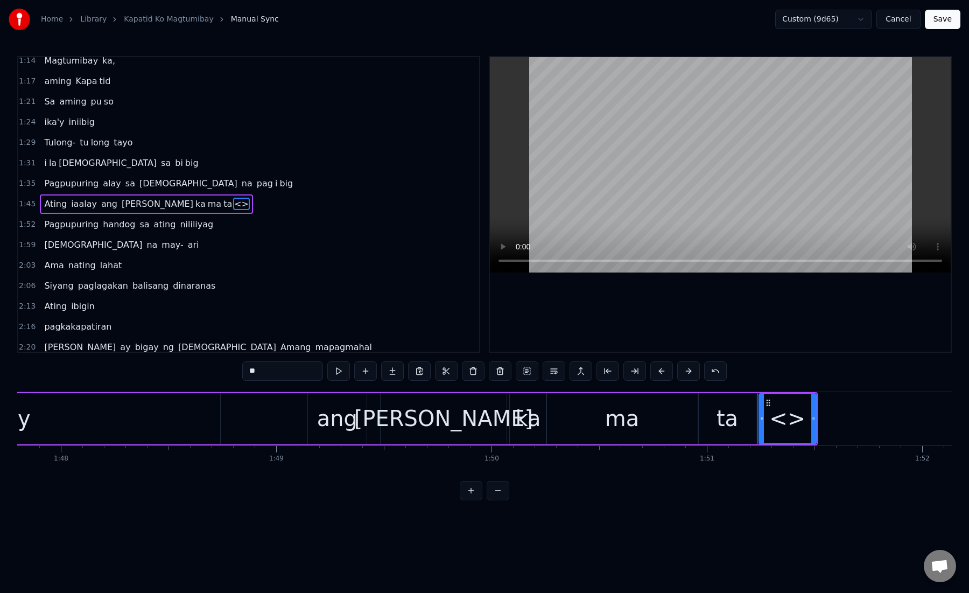
drag, startPoint x: 255, startPoint y: 372, endPoint x: 242, endPoint y: 372, distance: 12.9
click at [242, 372] on input "**" at bounding box center [282, 370] width 81 height 19
paste input "text"
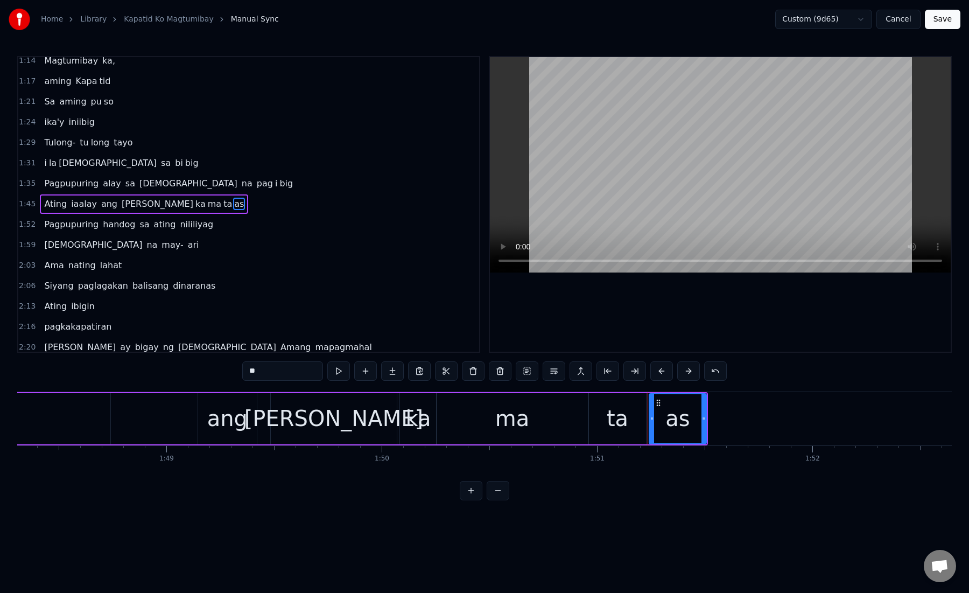
scroll to position [0, 23343]
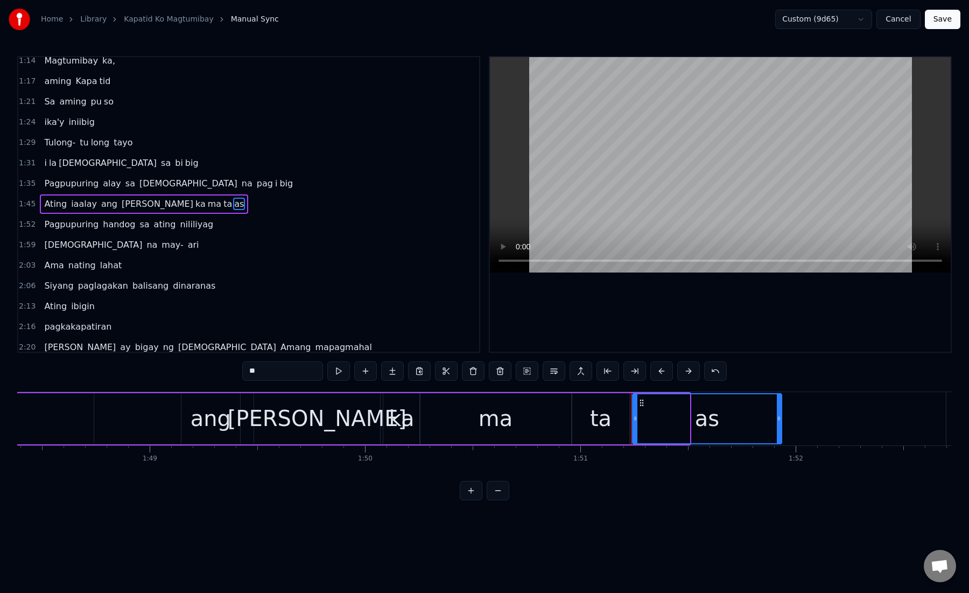
drag, startPoint x: 686, startPoint y: 421, endPoint x: 779, endPoint y: 423, distance: 92.1
click at [779, 423] on div at bounding box center [779, 418] width 4 height 49
type input "**"
click at [163, 423] on div "Ating iaalay [PERSON_NAME] ka ma ta as" at bounding box center [123, 418] width 1320 height 53
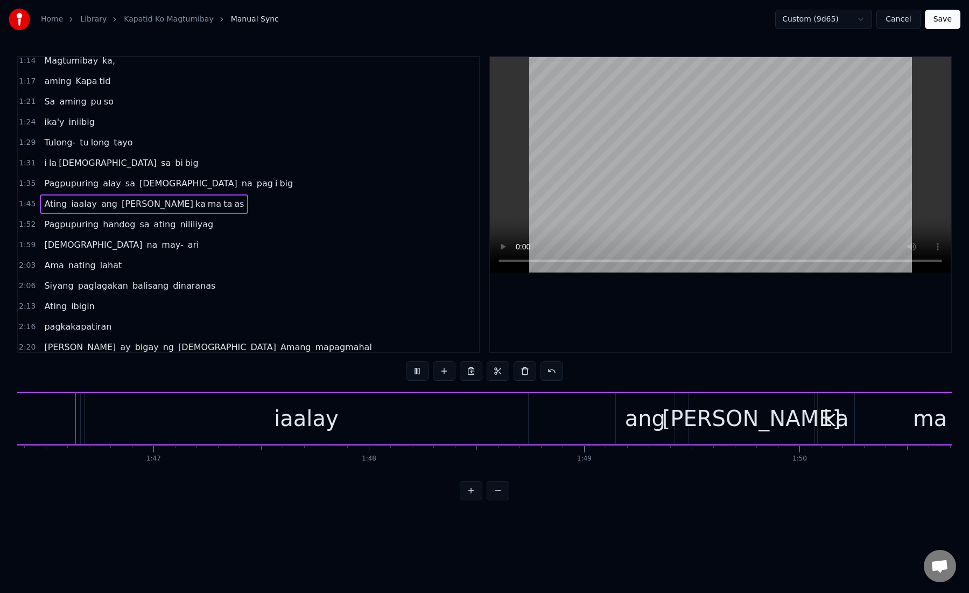
scroll to position [0, 22889]
click at [267, 416] on div "iaalay" at bounding box center [326, 418] width 444 height 51
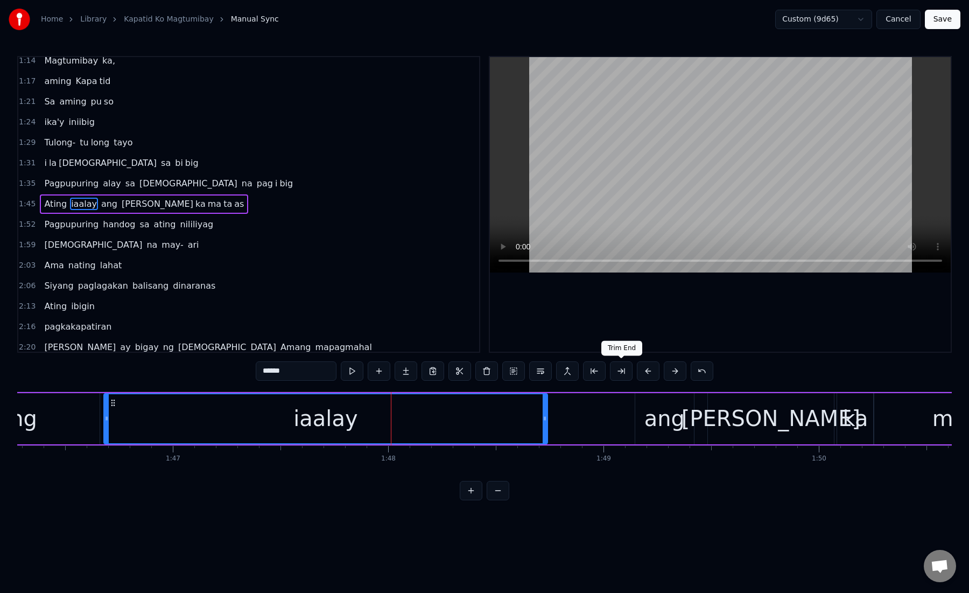
click at [625, 374] on button at bounding box center [621, 370] width 23 height 19
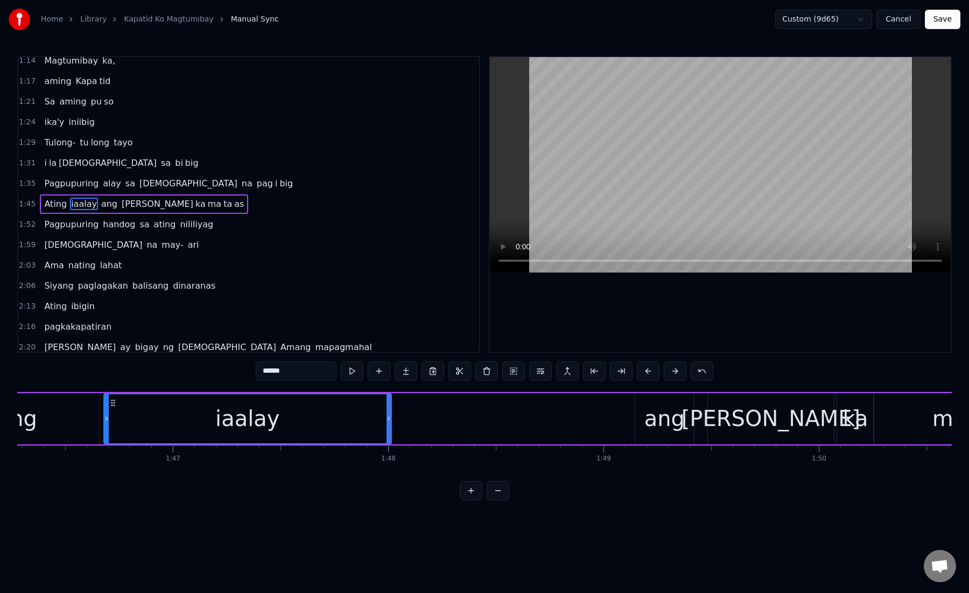
drag, startPoint x: 272, startPoint y: 370, endPoint x: 312, endPoint y: 377, distance: 40.0
click at [312, 377] on input "******" at bounding box center [296, 370] width 81 height 19
type input "***"
click at [414, 376] on button at bounding box center [406, 370] width 23 height 19
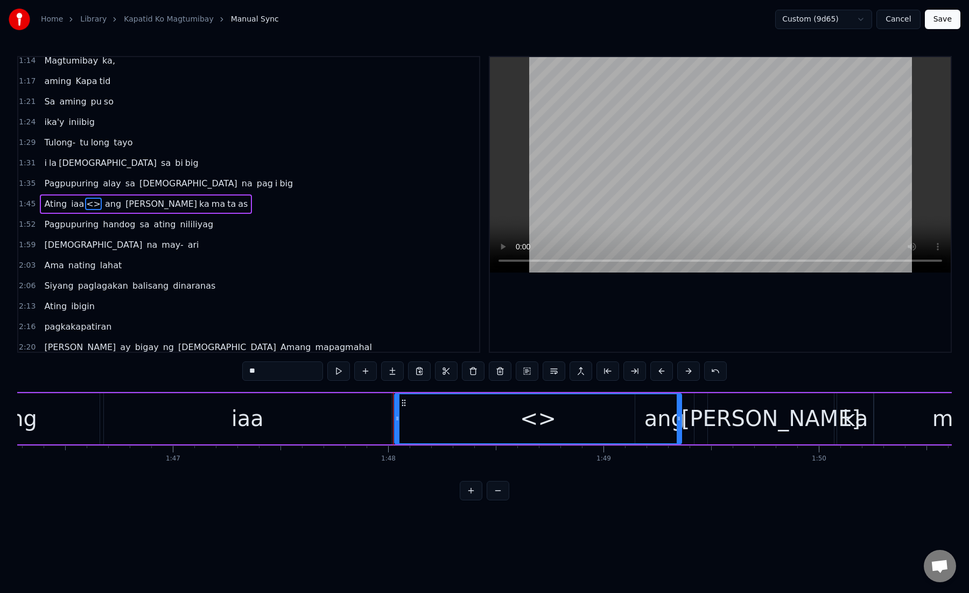
drag, startPoint x: 250, startPoint y: 376, endPoint x: 231, endPoint y: 367, distance: 21.0
click at [231, 367] on div "0:15 Kami ay na ri ri to laging kasama mo 0:21 Magka ha wak ka may haharap sa m…" at bounding box center [484, 278] width 935 height 444
paste input "*"
drag, startPoint x: 676, startPoint y: 418, endPoint x: 526, endPoint y: 425, distance: 150.4
click at [522, 425] on div at bounding box center [520, 418] width 4 height 49
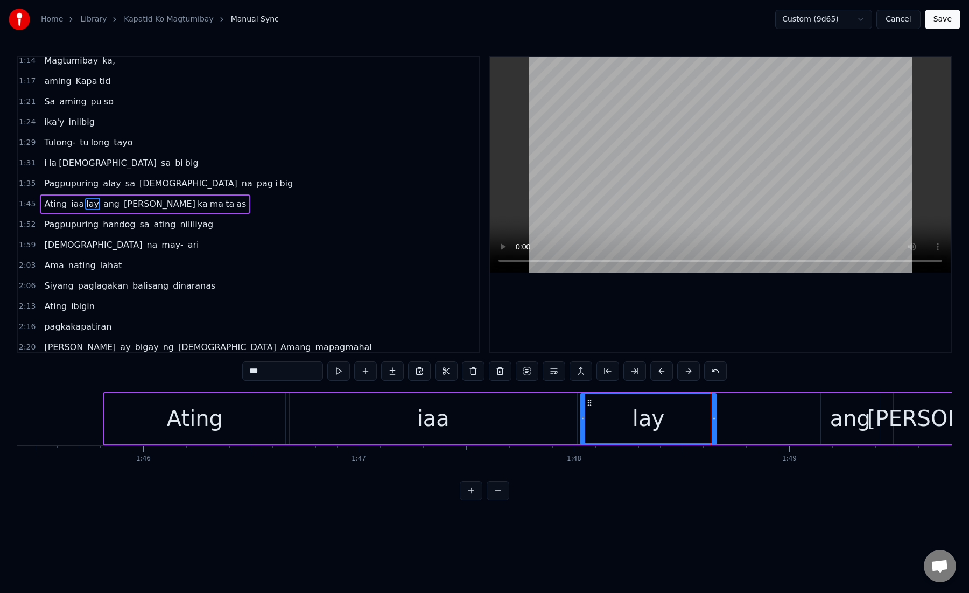
scroll to position [0, 22638]
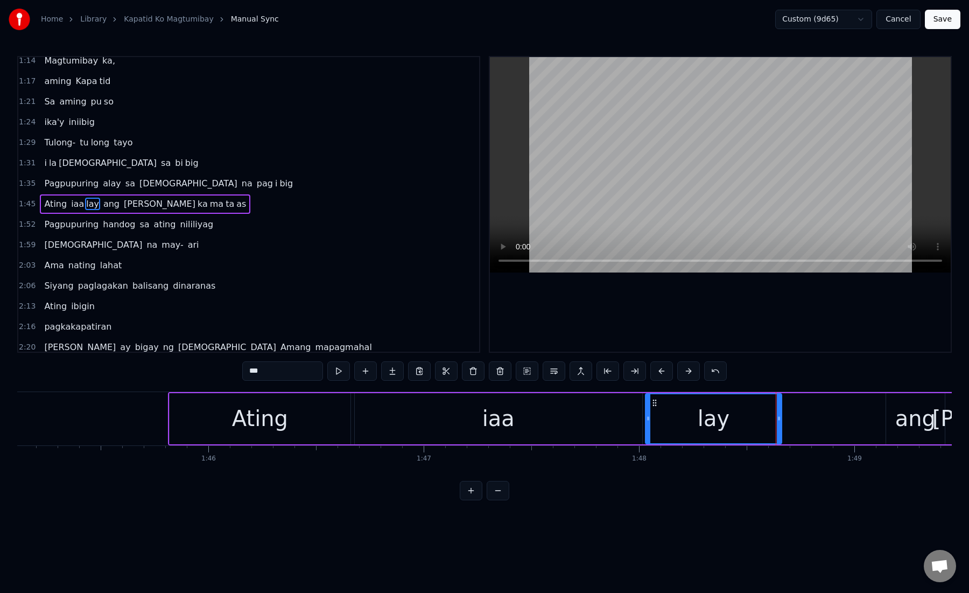
type input "***"
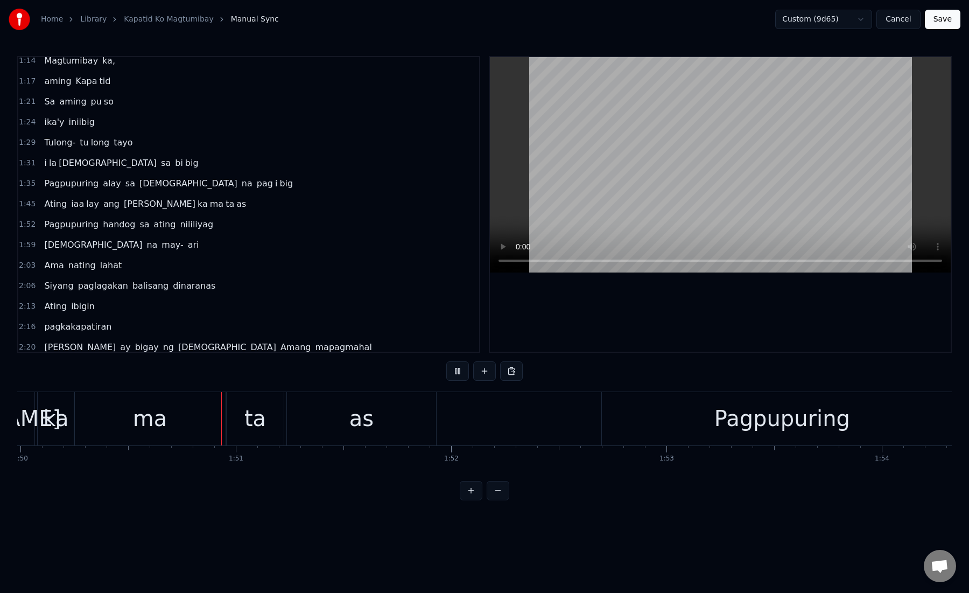
scroll to position [0, 23691]
click at [416, 419] on div "as" at bounding box center [357, 418] width 149 height 53
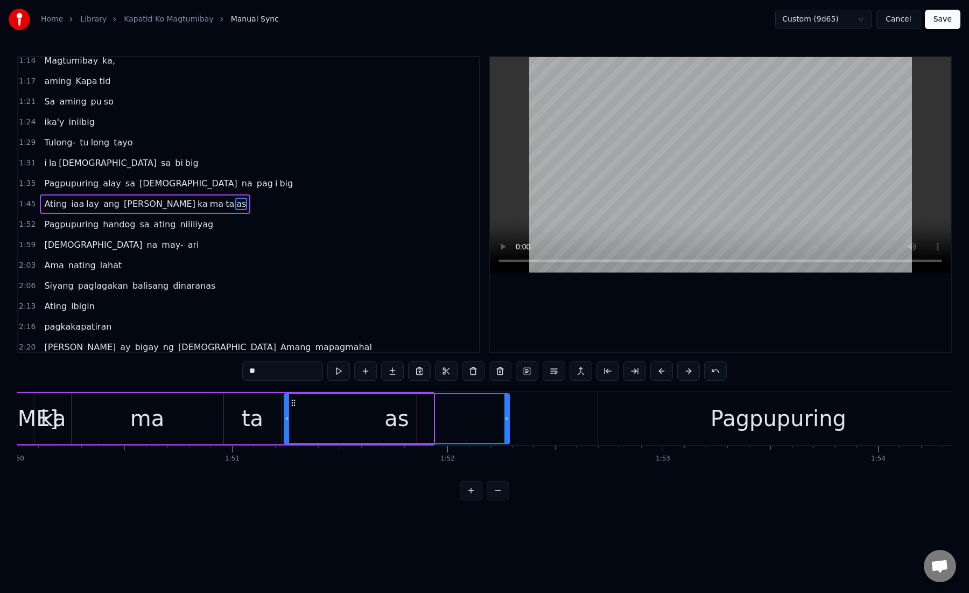
drag, startPoint x: 430, startPoint y: 420, endPoint x: 505, endPoint y: 422, distance: 74.9
click at [505, 422] on icon at bounding box center [507, 418] width 4 height 9
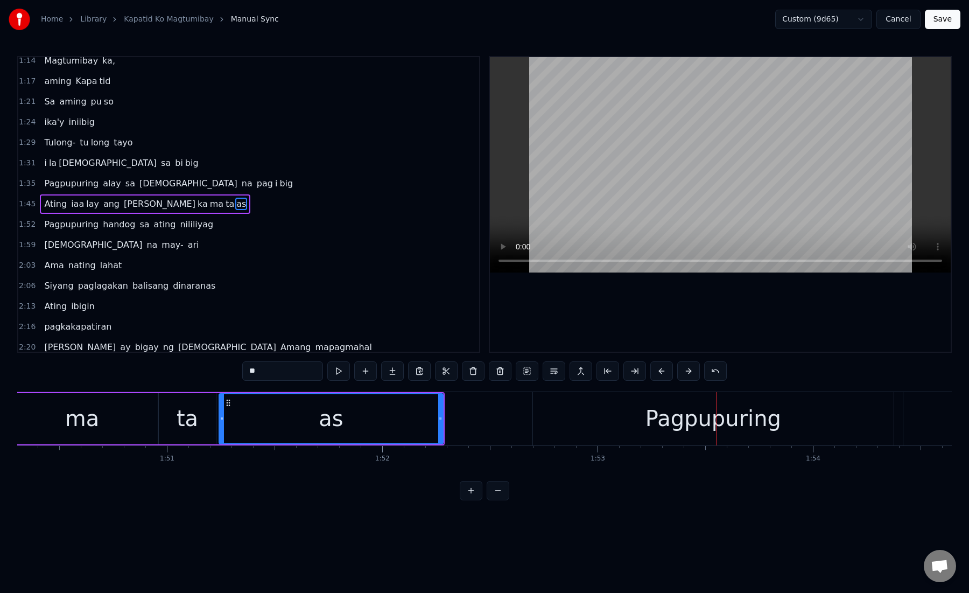
scroll to position [0, 23808]
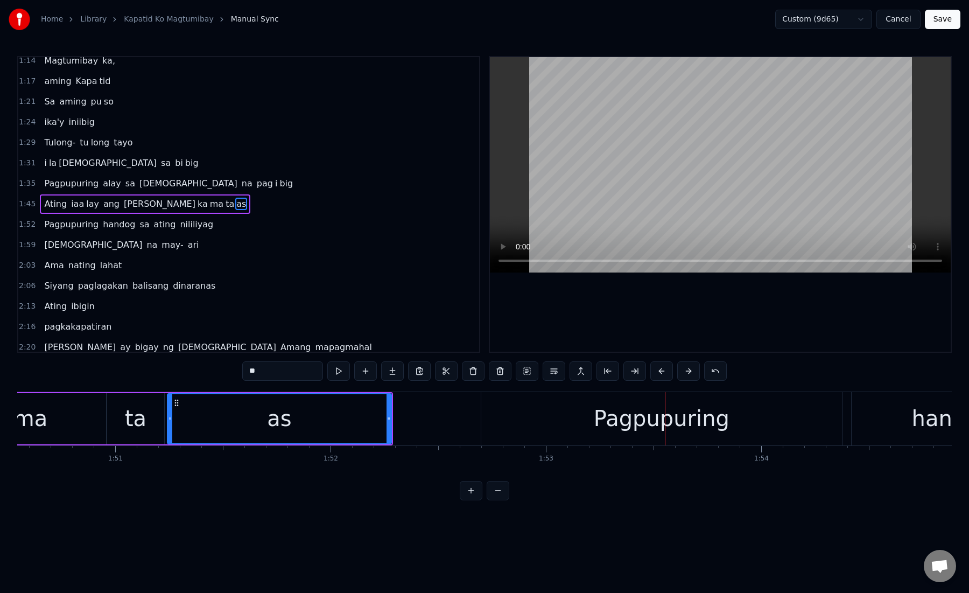
click at [495, 430] on div "Pagpupuring" at bounding box center [661, 418] width 361 height 53
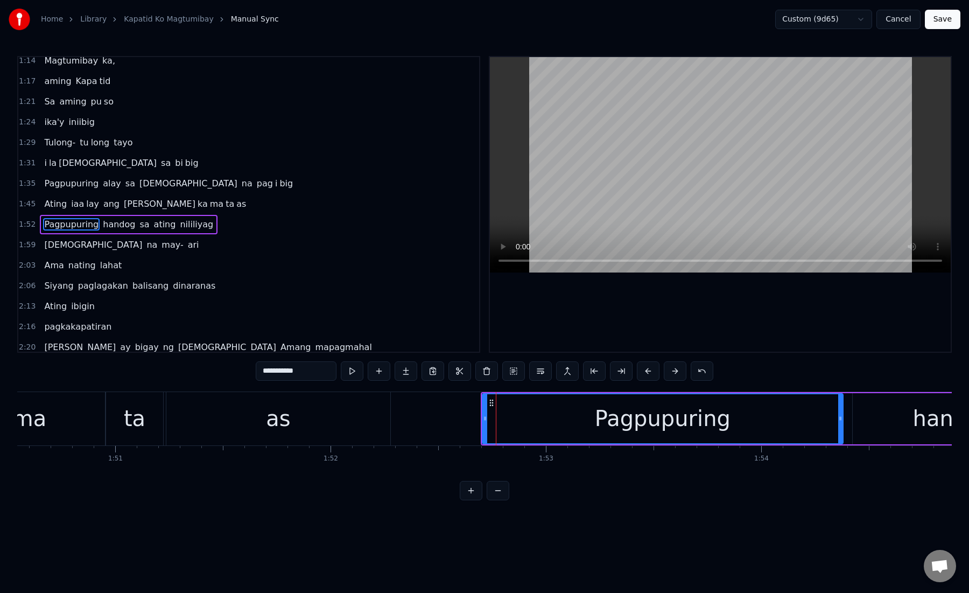
scroll to position [232, 0]
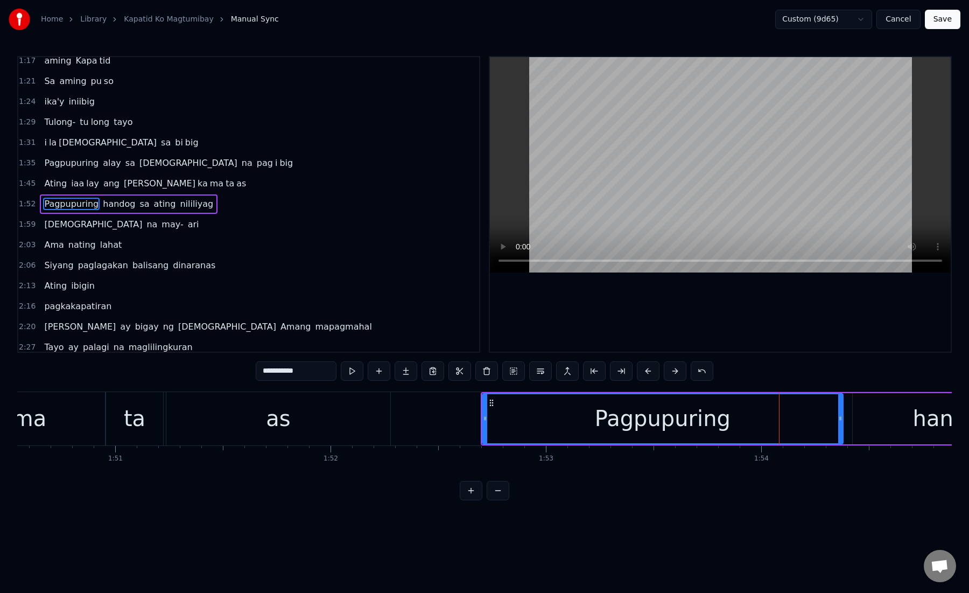
click at [496, 430] on div "Pagpupuring" at bounding box center [663, 418] width 360 height 49
click at [529, 418] on div "Pagpupuring" at bounding box center [663, 418] width 360 height 49
click at [528, 418] on div "Pagpupuring" at bounding box center [663, 418] width 360 height 49
click at [610, 374] on button at bounding box center [621, 370] width 23 height 19
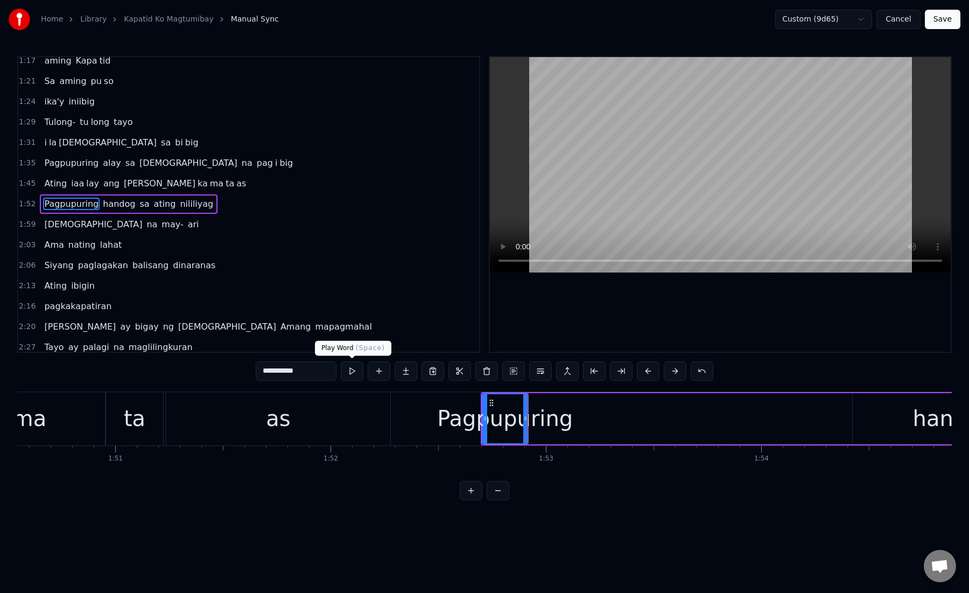
drag, startPoint x: 275, startPoint y: 374, endPoint x: 355, endPoint y: 374, distance: 79.7
click at [355, 374] on div "**********" at bounding box center [485, 370] width 458 height 19
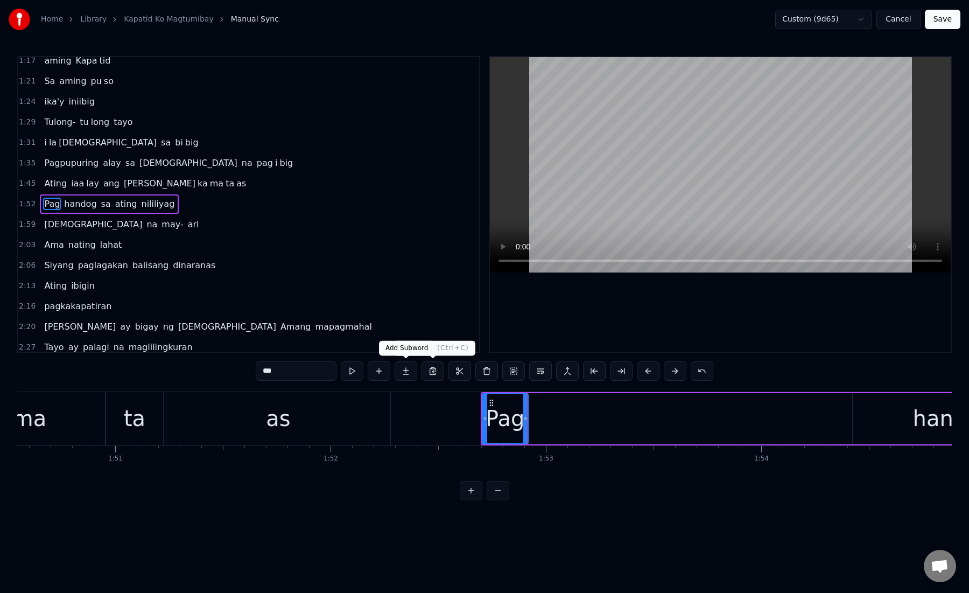
type input "***"
click at [410, 374] on button at bounding box center [406, 370] width 23 height 19
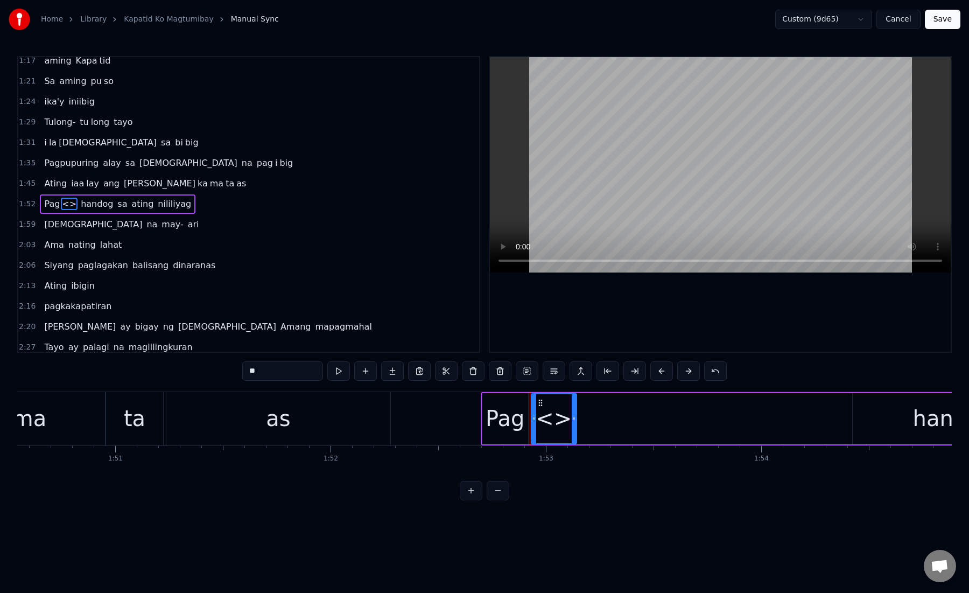
drag, startPoint x: 273, startPoint y: 374, endPoint x: 230, endPoint y: 374, distance: 43.1
click at [230, 374] on div "0:15 Kami ay na ri ri to laging kasama mo 0:21 Magka ha wak ka may haharap sa m…" at bounding box center [484, 278] width 935 height 444
paste input "******"
drag, startPoint x: 254, startPoint y: 371, endPoint x: 270, endPoint y: 372, distance: 15.7
click at [270, 372] on input "********" at bounding box center [282, 370] width 81 height 19
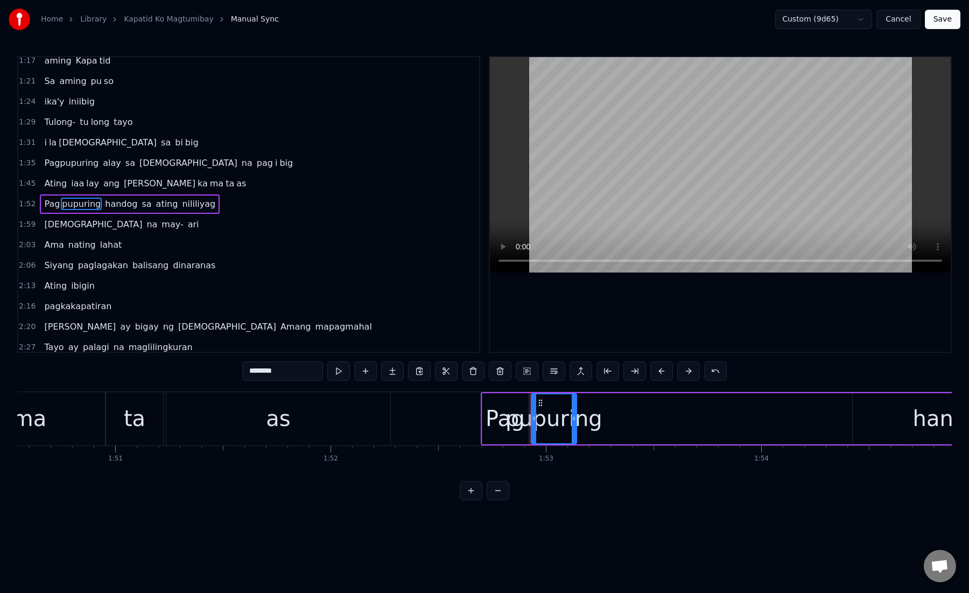
click at [270, 372] on input "********" at bounding box center [282, 370] width 81 height 19
drag, startPoint x: 258, startPoint y: 372, endPoint x: 377, endPoint y: 377, distance: 118.6
click at [377, 377] on div "********" at bounding box center [484, 370] width 485 height 19
type input "**"
click at [401, 367] on button at bounding box center [392, 370] width 23 height 19
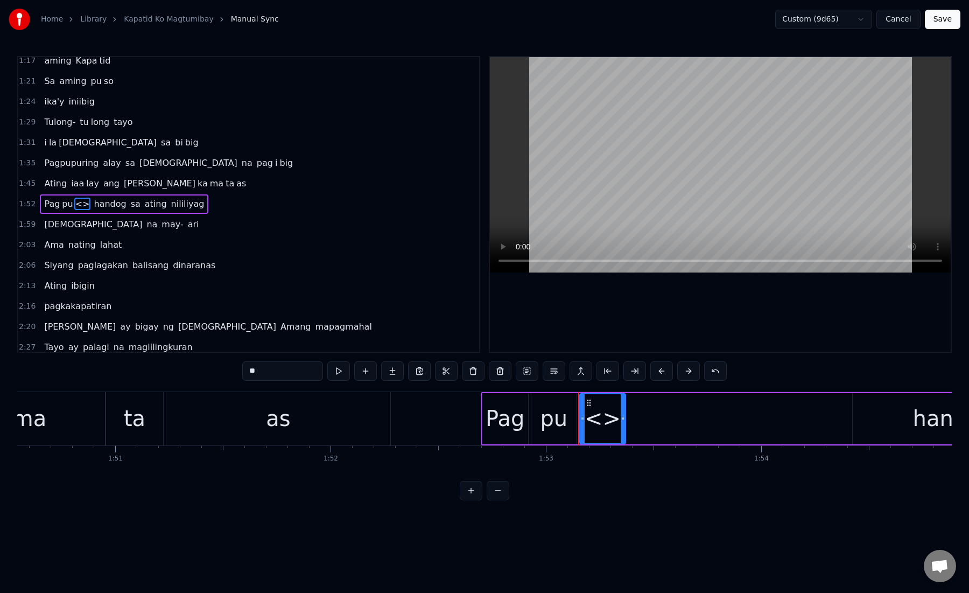
drag, startPoint x: 249, startPoint y: 373, endPoint x: 307, endPoint y: 374, distance: 58.2
click at [307, 374] on input "**" at bounding box center [282, 370] width 81 height 19
type input "**"
click at [399, 371] on button at bounding box center [392, 370] width 23 height 19
drag, startPoint x: 279, startPoint y: 371, endPoint x: 223, endPoint y: 371, distance: 56.0
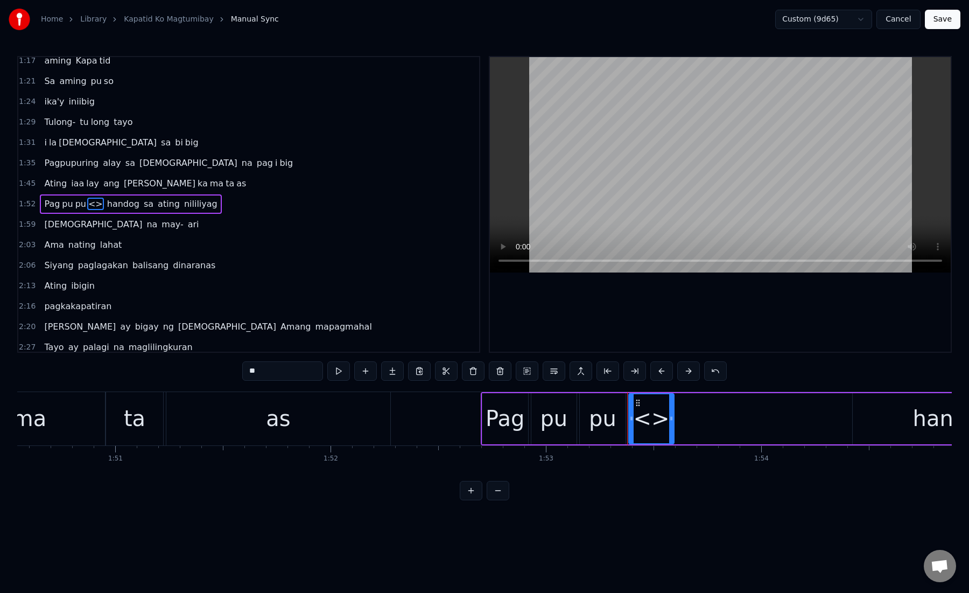
click at [223, 371] on div "0:15 Kami ay na ri ri to laging kasama mo 0:21 Magka ha wak ka may haharap sa m…" at bounding box center [484, 278] width 935 height 444
click at [544, 418] on div "pu" at bounding box center [553, 418] width 27 height 32
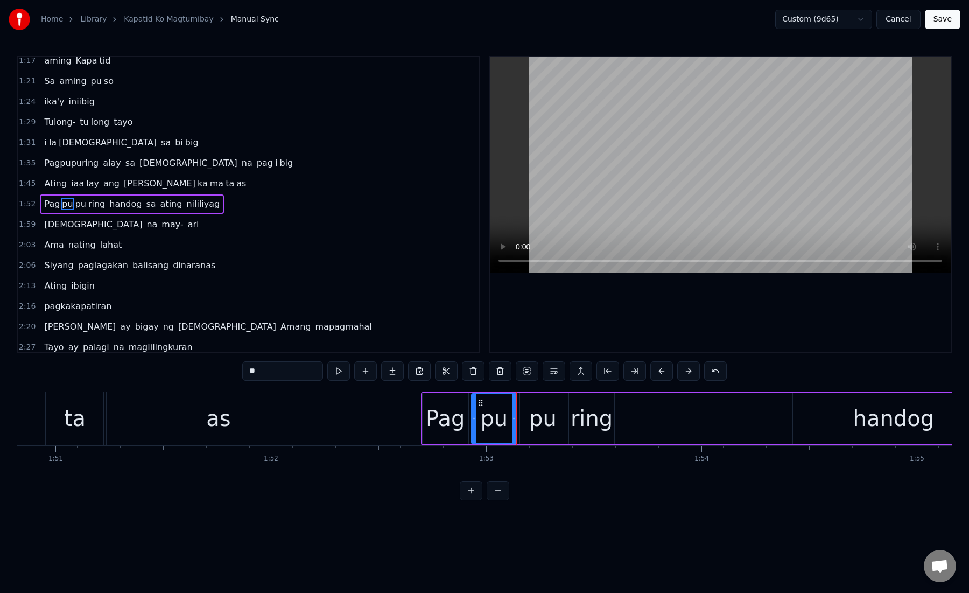
scroll to position [0, 23915]
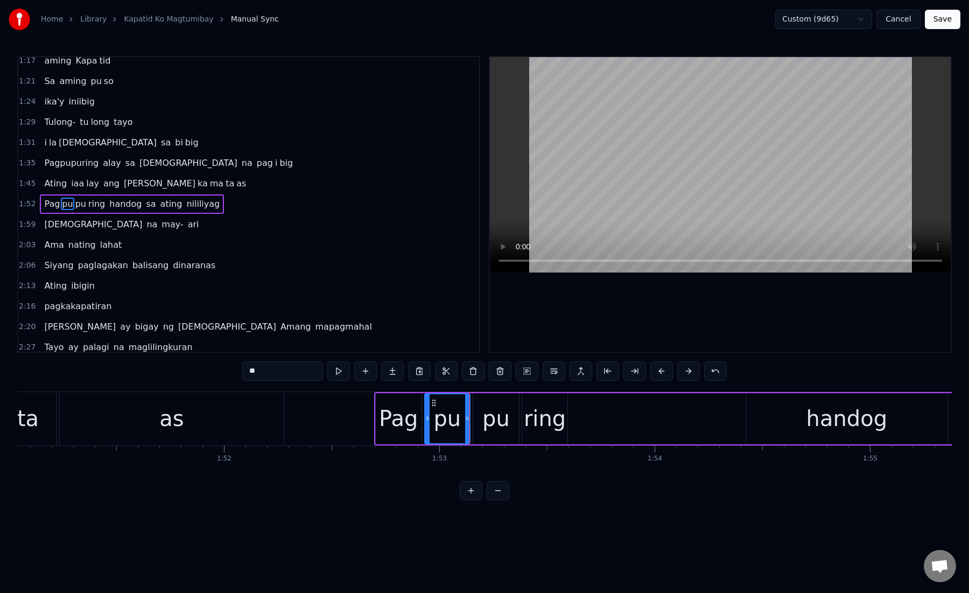
click at [488, 420] on div "pu" at bounding box center [495, 418] width 27 height 32
click at [536, 431] on div "ring" at bounding box center [545, 418] width 42 height 32
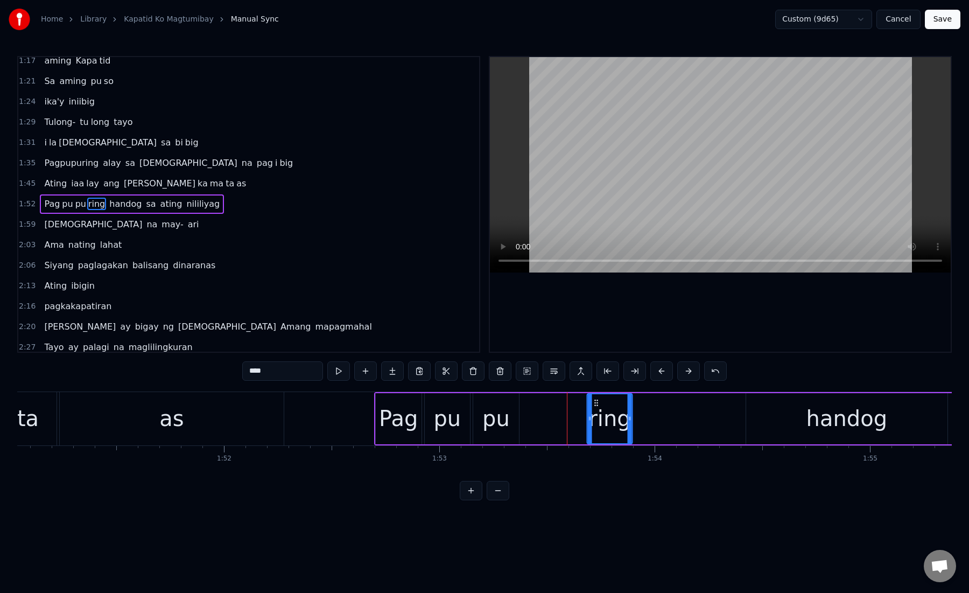
drag, startPoint x: 529, startPoint y: 404, endPoint x: 594, endPoint y: 410, distance: 65.4
click at [594, 410] on div "ring" at bounding box center [609, 418] width 45 height 49
drag, startPoint x: 629, startPoint y: 419, endPoint x: 738, endPoint y: 417, distance: 109.3
click at [738, 417] on icon at bounding box center [740, 418] width 4 height 9
click at [493, 410] on div "pu" at bounding box center [495, 418] width 27 height 32
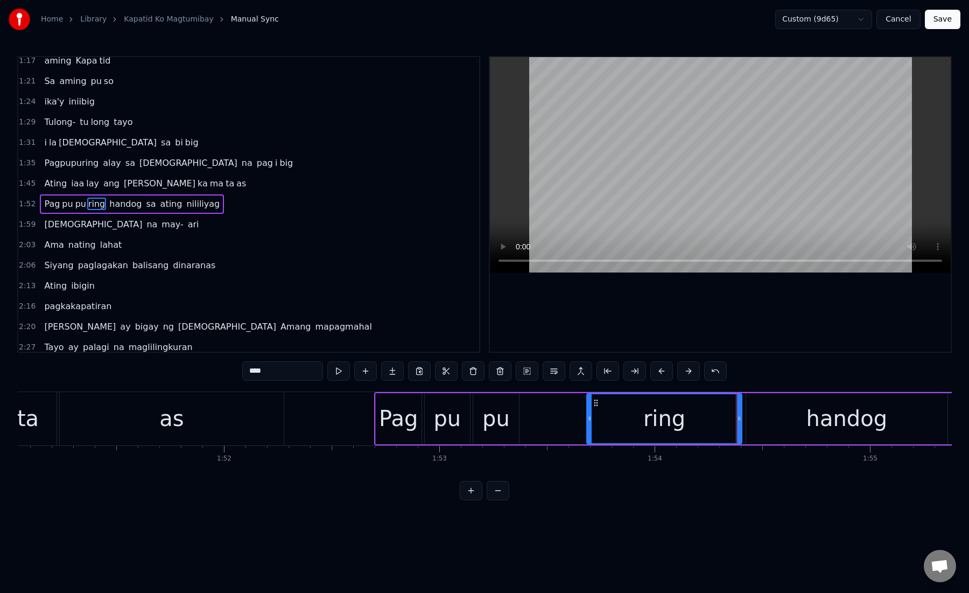
type input "**"
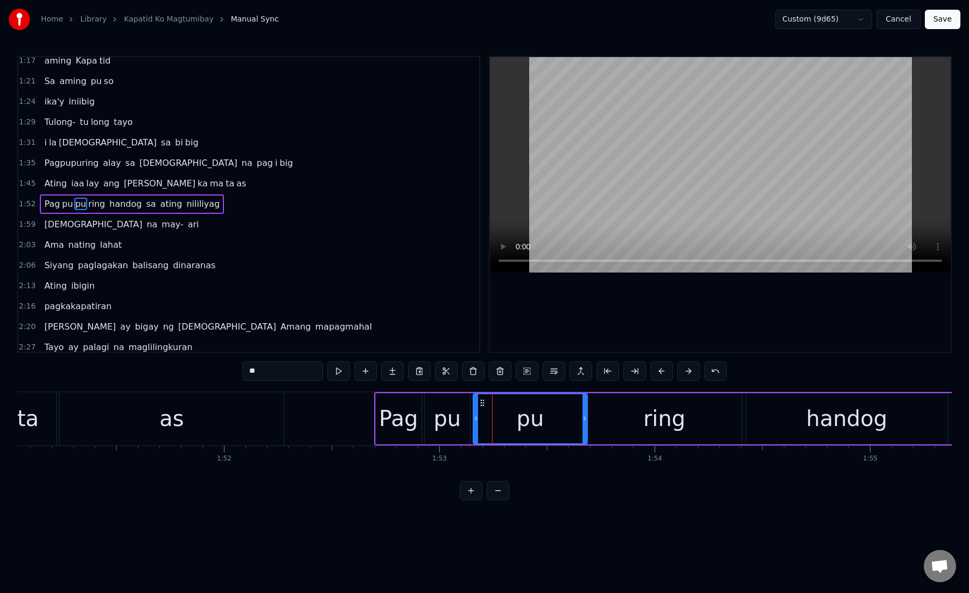
drag, startPoint x: 515, startPoint y: 416, endPoint x: 584, endPoint y: 416, distance: 68.9
click at [584, 416] on icon at bounding box center [585, 418] width 4 height 9
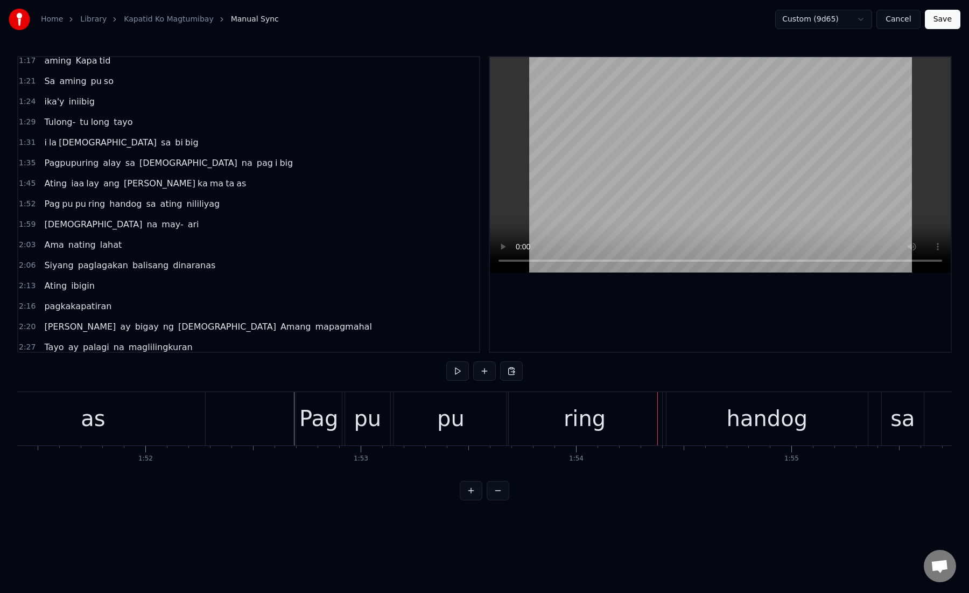
scroll to position [0, 24064]
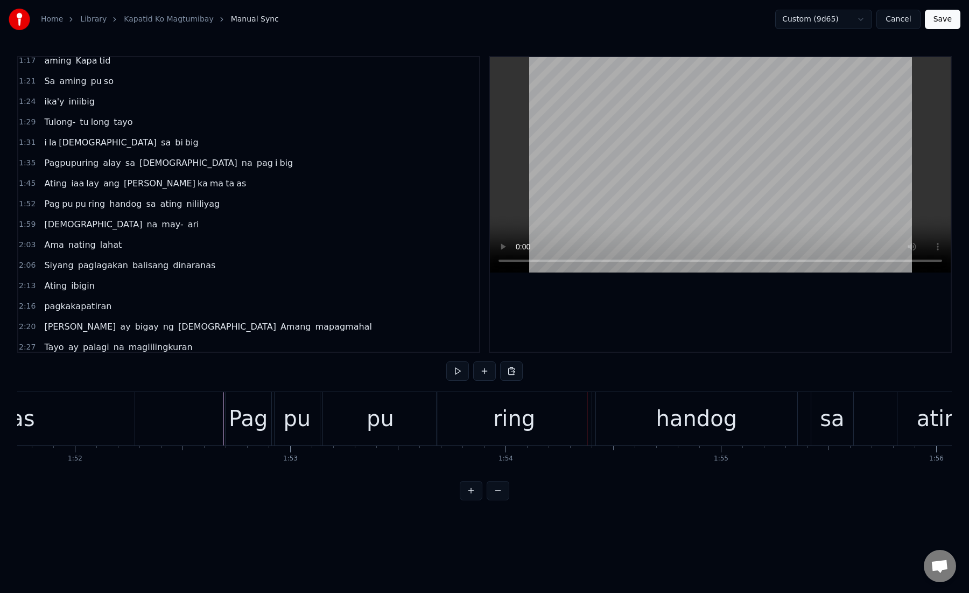
drag, startPoint x: 523, startPoint y: 422, endPoint x: 554, endPoint y: 418, distance: 30.3
click at [523, 422] on div "ring" at bounding box center [514, 418] width 42 height 32
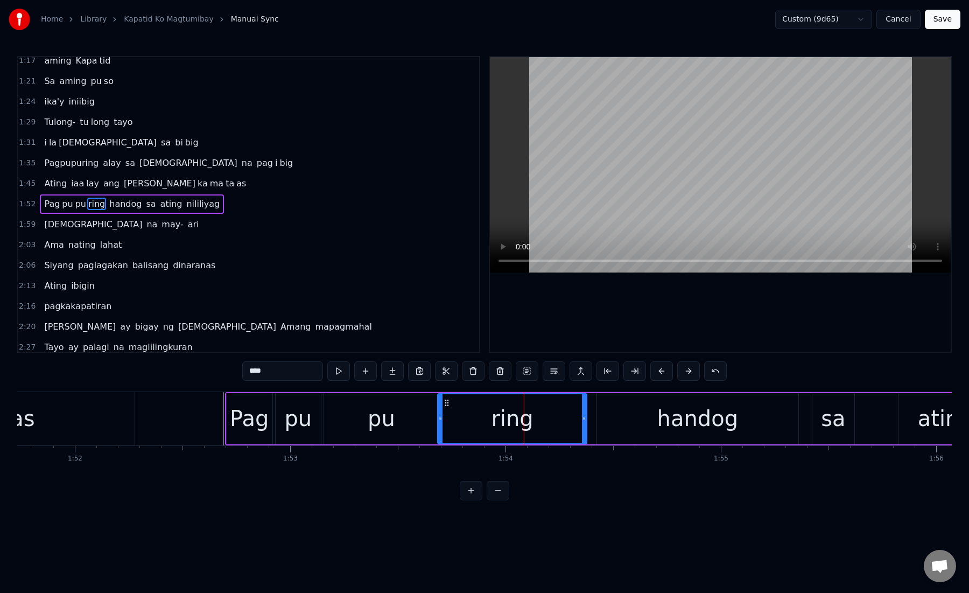
drag, startPoint x: 590, startPoint y: 420, endPoint x: 584, endPoint y: 420, distance: 5.9
click at [584, 420] on icon at bounding box center [584, 418] width 4 height 9
click at [617, 420] on div "handog" at bounding box center [697, 418] width 201 height 51
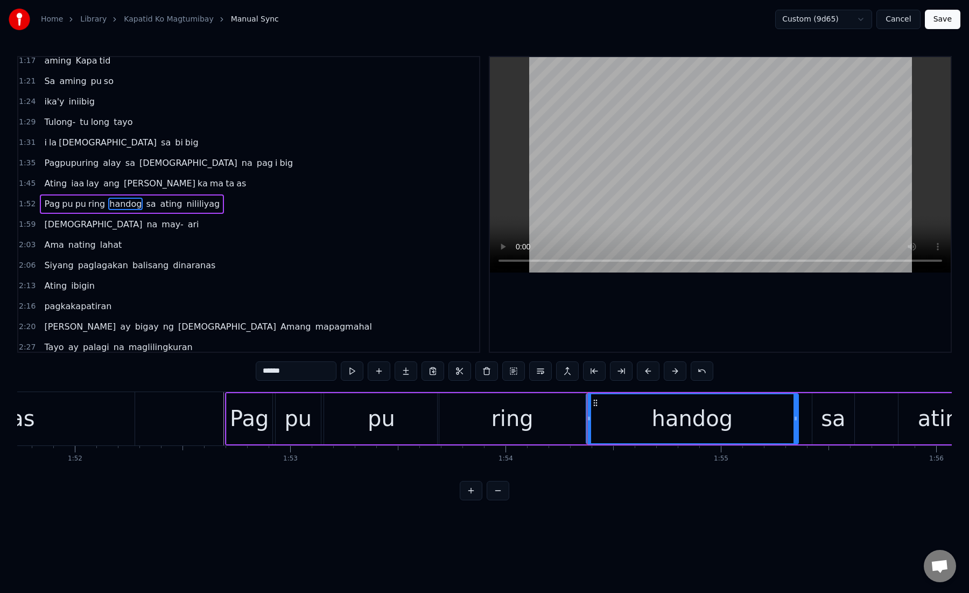
drag, startPoint x: 600, startPoint y: 420, endPoint x: 590, endPoint y: 420, distance: 10.2
click at [590, 420] on icon at bounding box center [589, 418] width 4 height 9
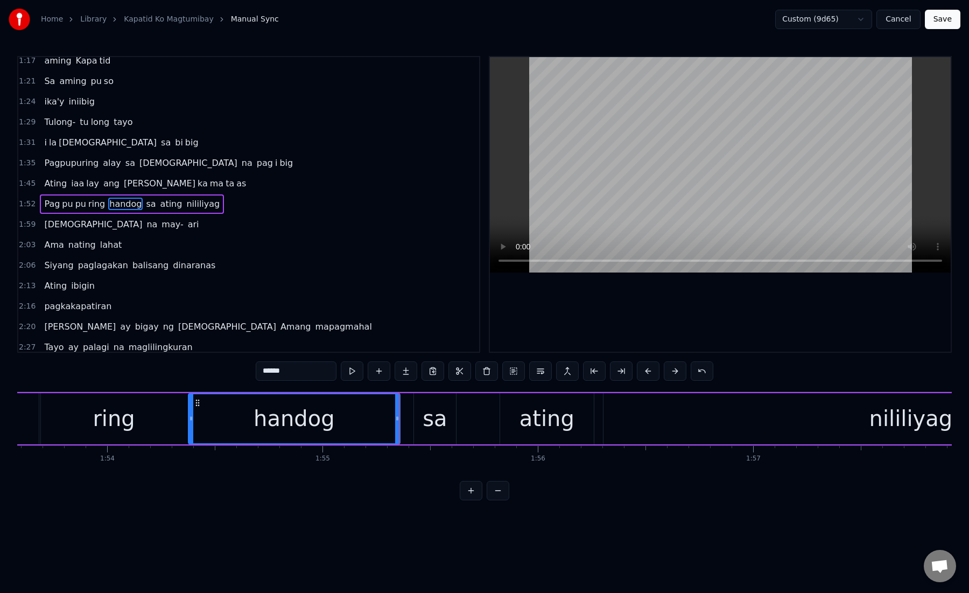
scroll to position [0, 24522]
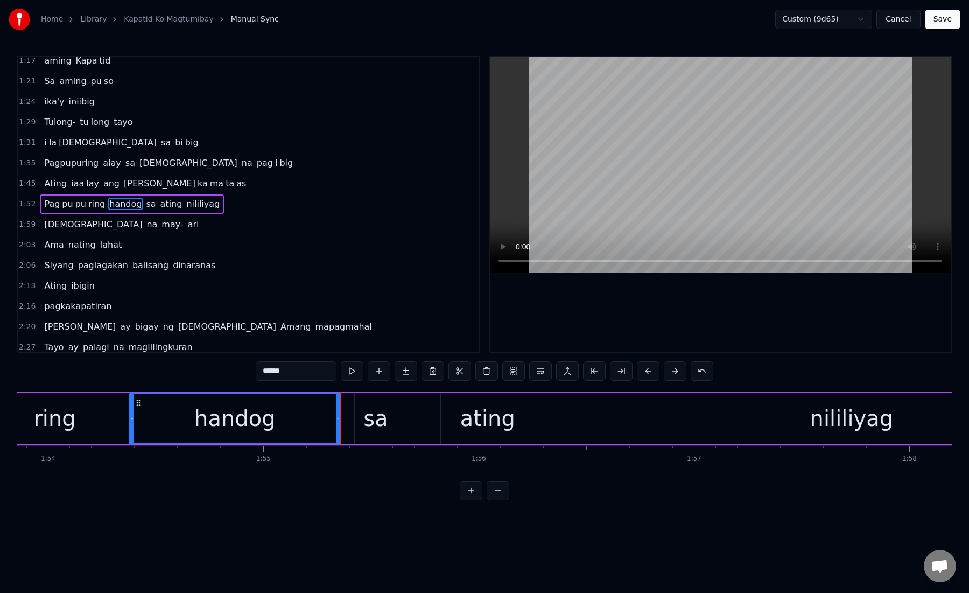
click at [332, 428] on div "handog" at bounding box center [235, 418] width 211 height 49
drag, startPoint x: 338, startPoint y: 426, endPoint x: 323, endPoint y: 426, distance: 15.1
click at [323, 426] on div at bounding box center [323, 418] width 4 height 49
click at [380, 426] on div "sa" at bounding box center [375, 418] width 24 height 32
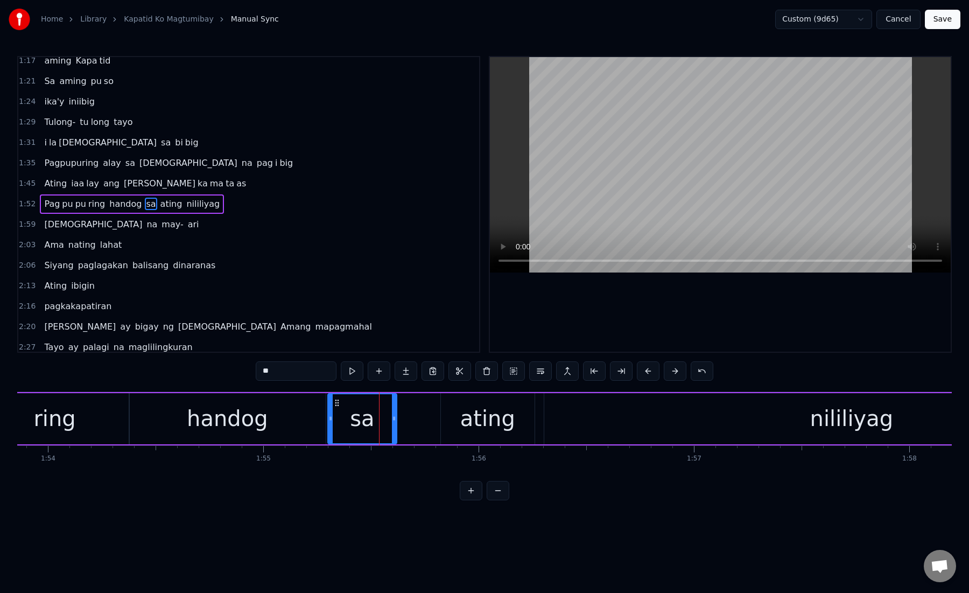
drag, startPoint x: 356, startPoint y: 424, endPoint x: 330, endPoint y: 429, distance: 27.4
click at [330, 429] on div at bounding box center [330, 418] width 4 height 49
click at [483, 418] on div "ating" at bounding box center [487, 418] width 55 height 32
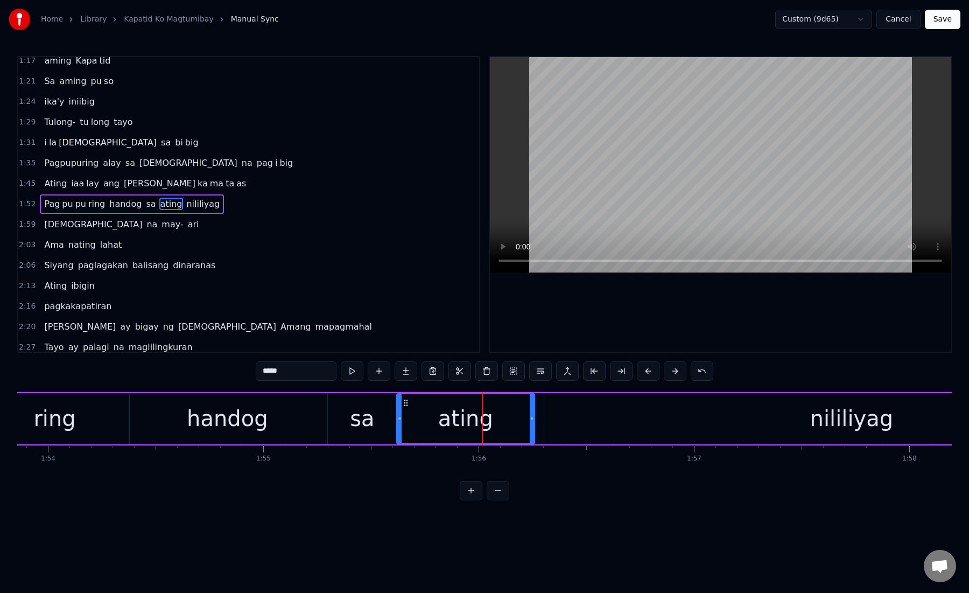
drag, startPoint x: 443, startPoint y: 420, endPoint x: 399, endPoint y: 421, distance: 44.2
click at [399, 421] on icon at bounding box center [399, 418] width 4 height 9
drag, startPoint x: 533, startPoint y: 425, endPoint x: 527, endPoint y: 425, distance: 6.5
click at [527, 425] on div at bounding box center [526, 418] width 4 height 49
click at [575, 418] on div "nililiyag" at bounding box center [851, 418] width 615 height 51
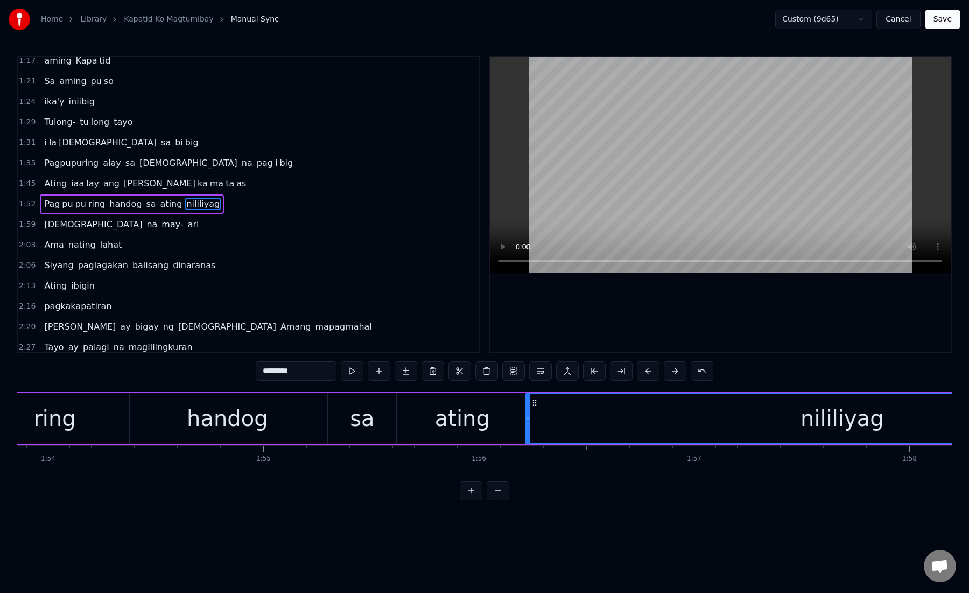
drag, startPoint x: 548, startPoint y: 418, endPoint x: 531, endPoint y: 418, distance: 16.7
click at [530, 418] on icon at bounding box center [528, 418] width 4 height 9
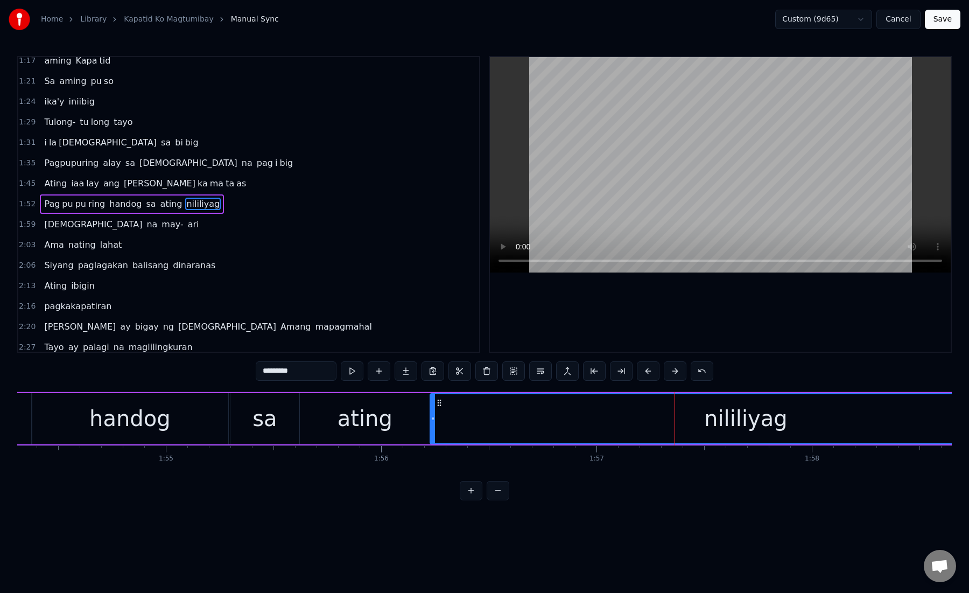
scroll to position [0, 24636]
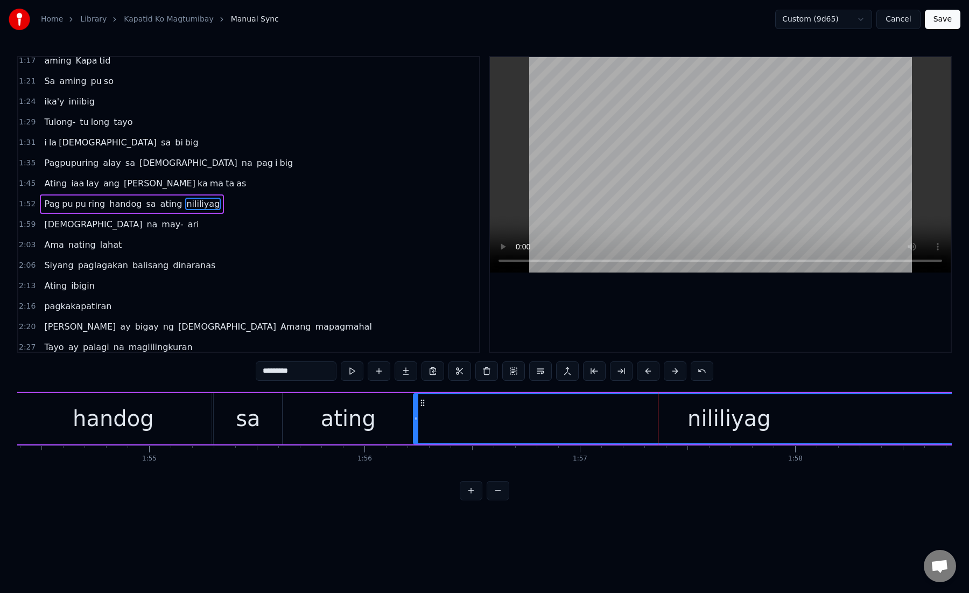
click at [434, 417] on div "nililiyag" at bounding box center [729, 418] width 631 height 49
click at [478, 420] on div "nililiyag" at bounding box center [729, 418] width 631 height 49
click at [617, 369] on button at bounding box center [621, 370] width 23 height 19
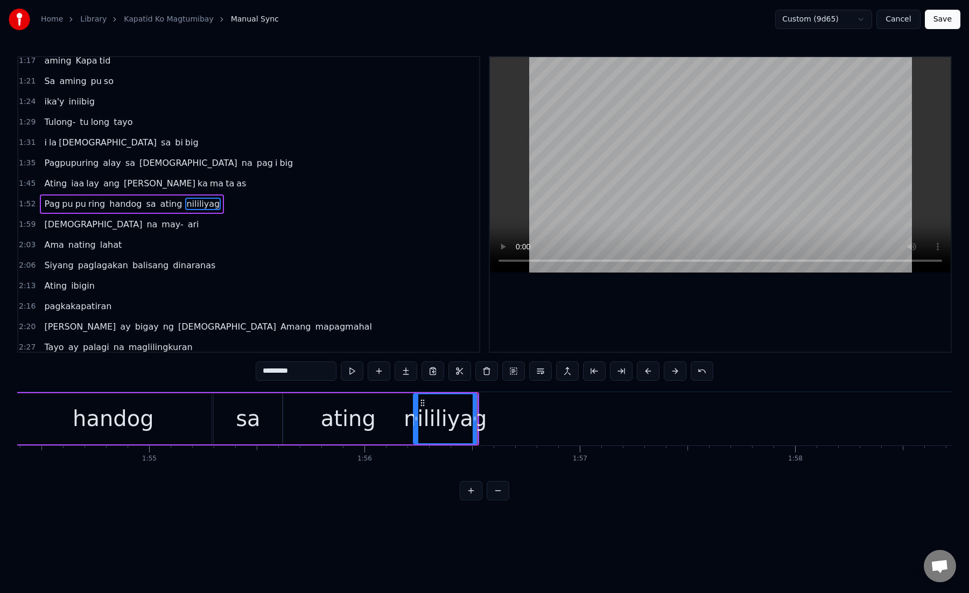
drag, startPoint x: 268, startPoint y: 372, endPoint x: 297, endPoint y: 373, distance: 29.1
click at [297, 373] on input "*********" at bounding box center [296, 370] width 81 height 19
type input "**"
click at [409, 370] on button at bounding box center [406, 370] width 23 height 19
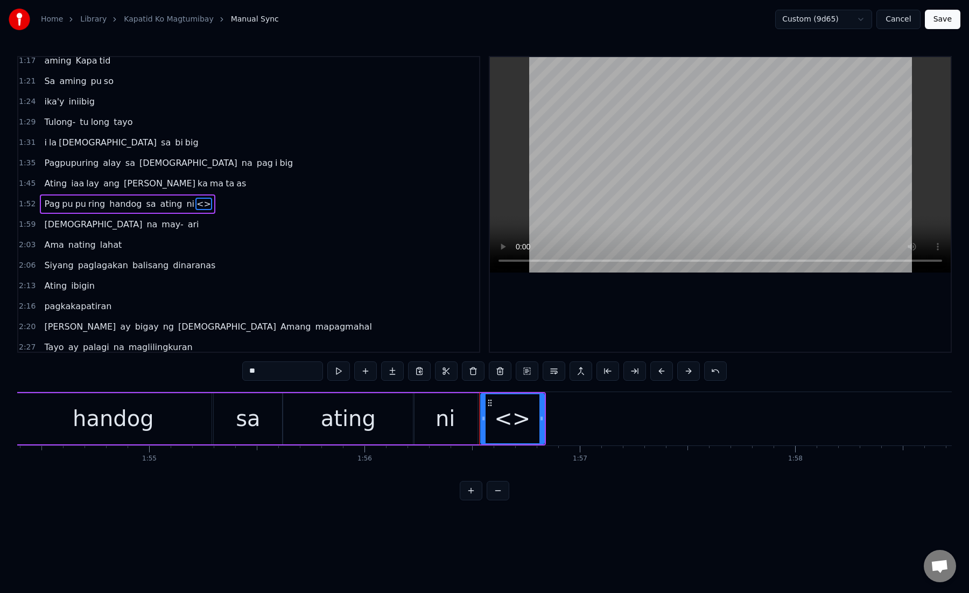
drag, startPoint x: 258, startPoint y: 370, endPoint x: 238, endPoint y: 370, distance: 20.5
click at [238, 370] on div "0:15 Kami ay na ri ri to laging kasama mo 0:21 Magka ha wak ka may haharap sa m…" at bounding box center [484, 278] width 935 height 444
paste input "*****"
drag, startPoint x: 253, startPoint y: 370, endPoint x: 323, endPoint y: 370, distance: 69.5
click at [323, 370] on div "*******" at bounding box center [484, 370] width 485 height 19
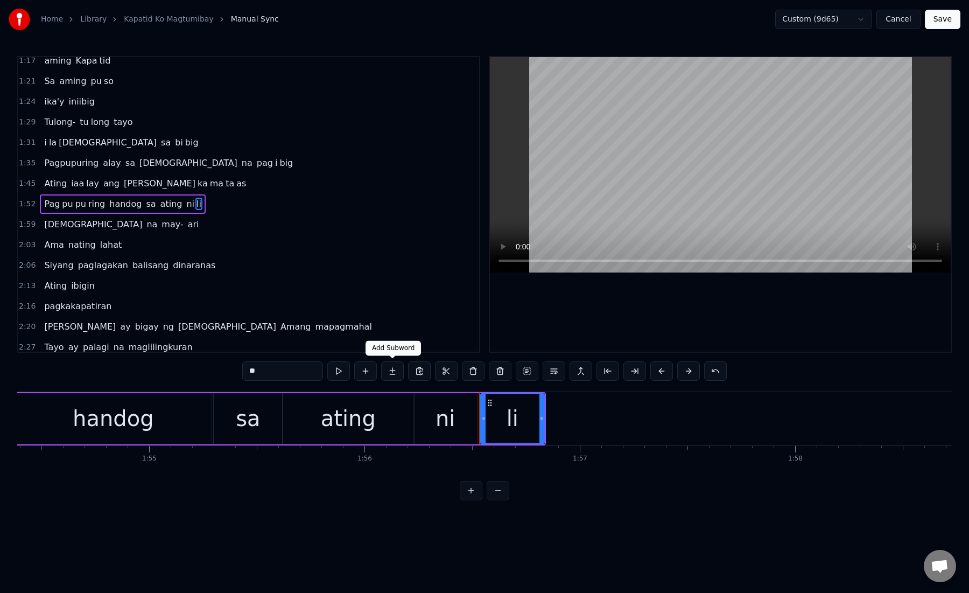
type input "**"
click at [395, 367] on button at bounding box center [392, 370] width 23 height 19
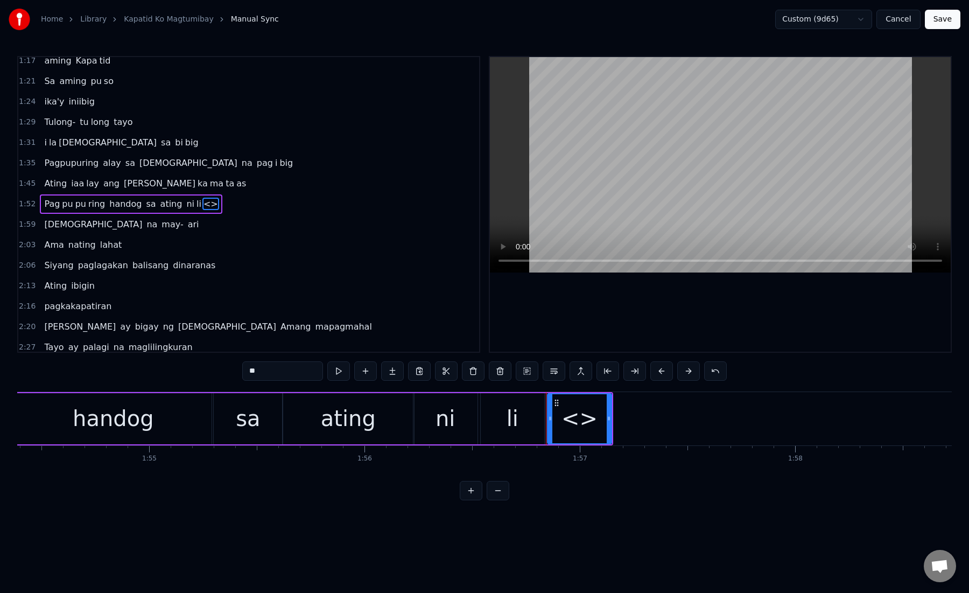
drag, startPoint x: 281, startPoint y: 375, endPoint x: 240, endPoint y: 375, distance: 40.4
click at [240, 375] on div "0:15 Kami ay na ri ri to laging kasama mo 0:21 Magka ha wak ka may haharap sa m…" at bounding box center [484, 278] width 935 height 444
paste input "***"
drag, startPoint x: 255, startPoint y: 373, endPoint x: 338, endPoint y: 373, distance: 82.9
click at [338, 373] on div "*****" at bounding box center [484, 370] width 485 height 19
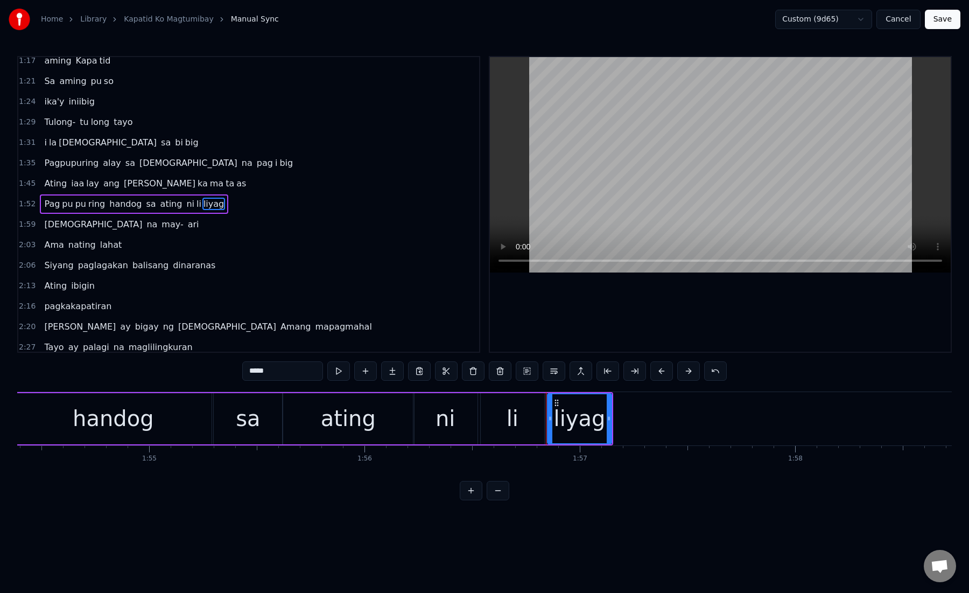
drag, startPoint x: 298, startPoint y: 370, endPoint x: 253, endPoint y: 370, distance: 45.8
click at [253, 370] on input "*****" at bounding box center [282, 370] width 81 height 19
type input "**"
click at [396, 370] on button at bounding box center [392, 370] width 23 height 19
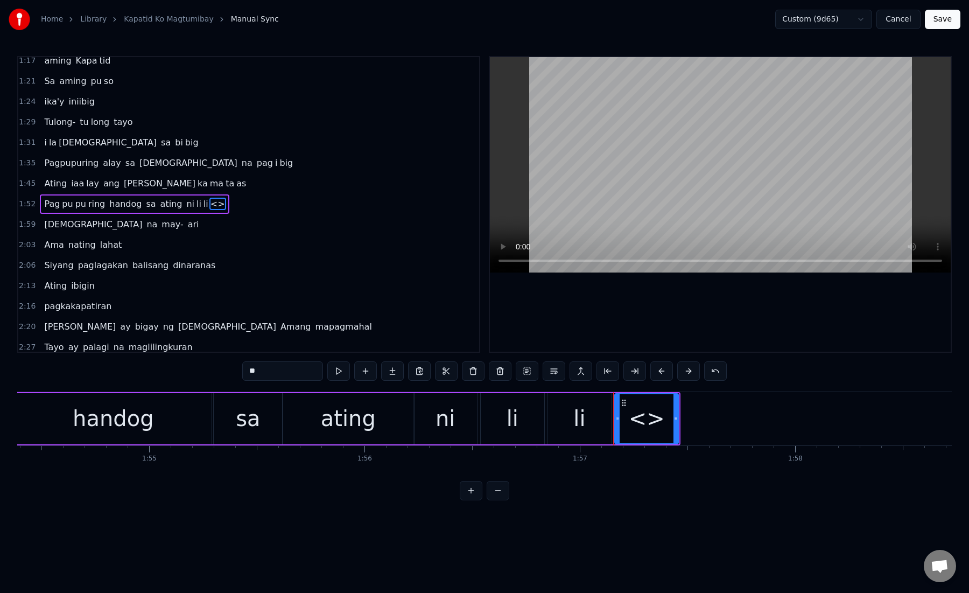
drag, startPoint x: 268, startPoint y: 374, endPoint x: 241, endPoint y: 374, distance: 26.4
click at [241, 374] on div "0:15 Kami ay na ri ri to laging kasama mo 0:21 Magka ha wak ka may haharap sa m…" at bounding box center [484, 278] width 935 height 444
paste input "*"
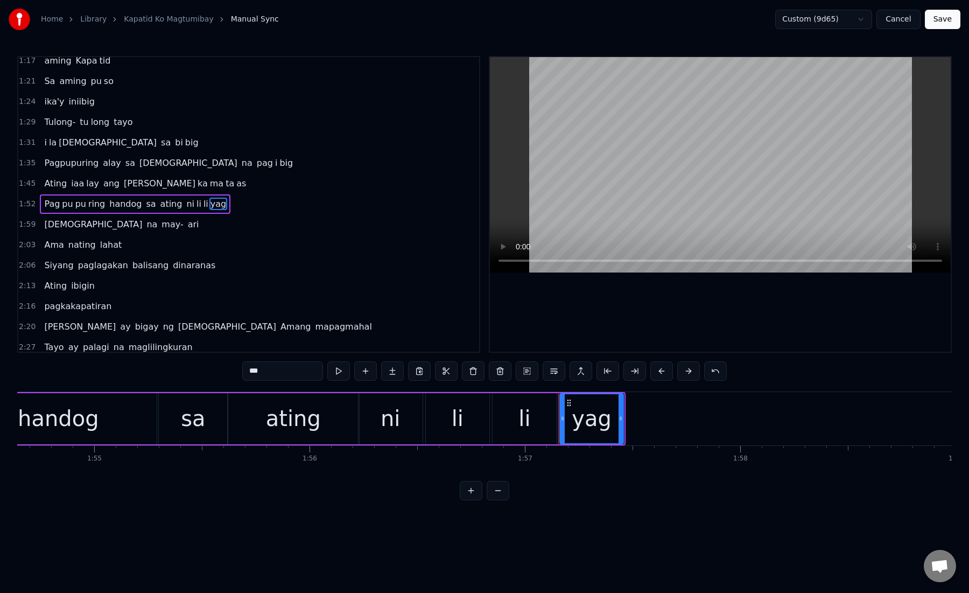
scroll to position [0, 24746]
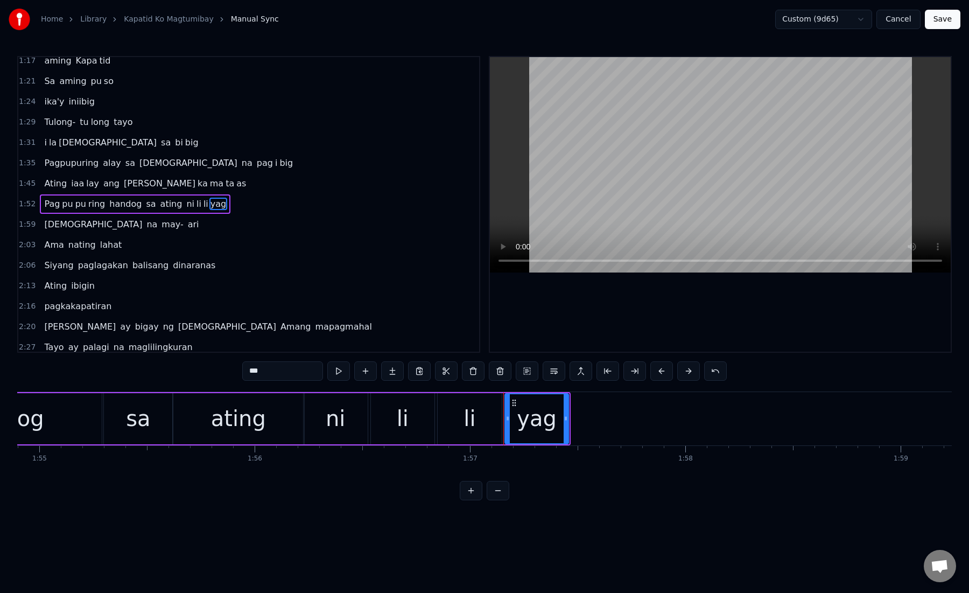
type input "***"
click at [526, 416] on div "yag" at bounding box center [537, 418] width 40 height 32
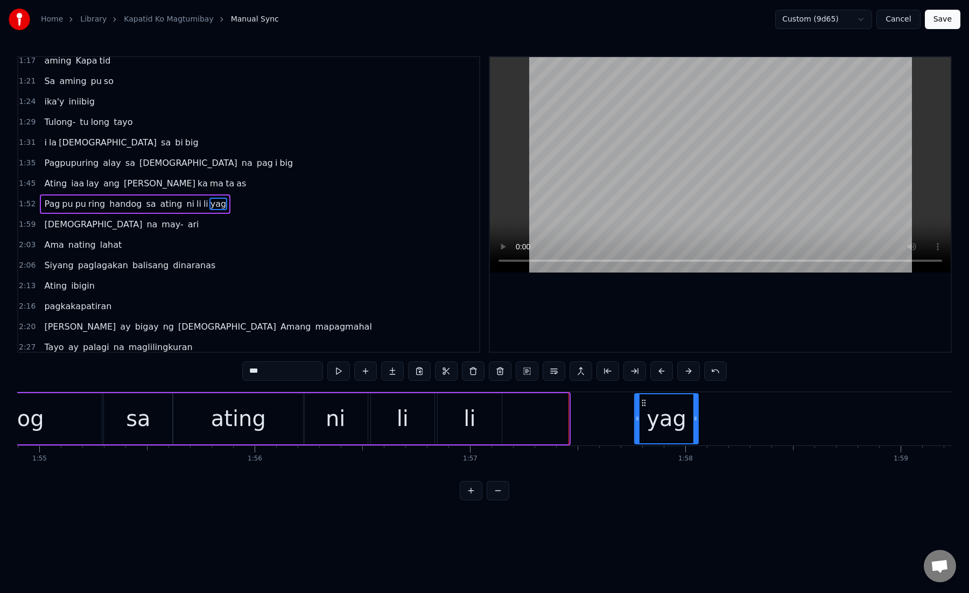
drag, startPoint x: 514, startPoint y: 402, endPoint x: 643, endPoint y: 403, distance: 129.2
click at [643, 403] on icon at bounding box center [644, 402] width 9 height 9
drag, startPoint x: 644, startPoint y: 403, endPoint x: 683, endPoint y: 405, distance: 39.3
click at [683, 405] on div "yag" at bounding box center [666, 418] width 63 height 49
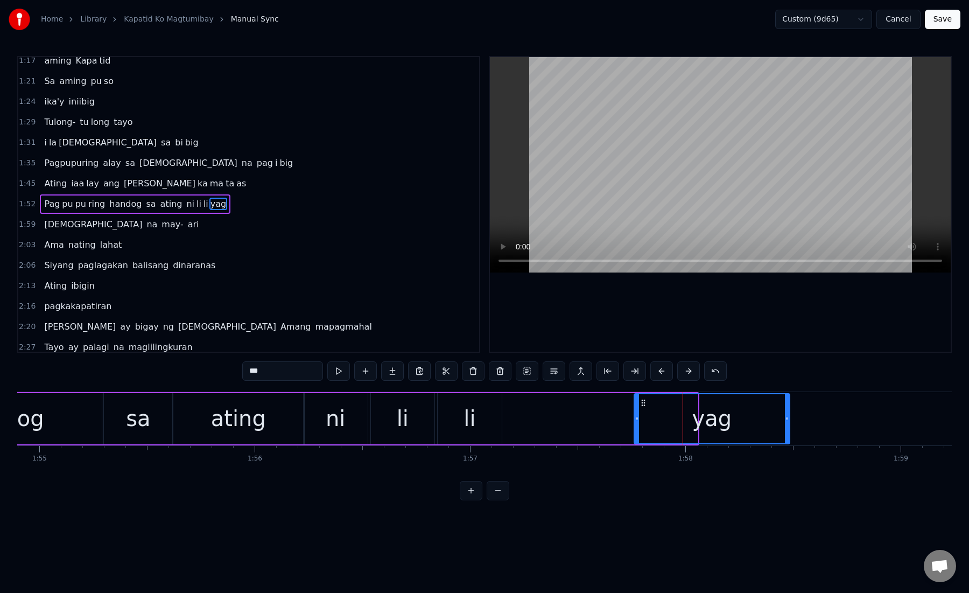
drag, startPoint x: 695, startPoint y: 418, endPoint x: 865, endPoint y: 419, distance: 170.7
click at [789, 419] on icon at bounding box center [787, 418] width 4 height 9
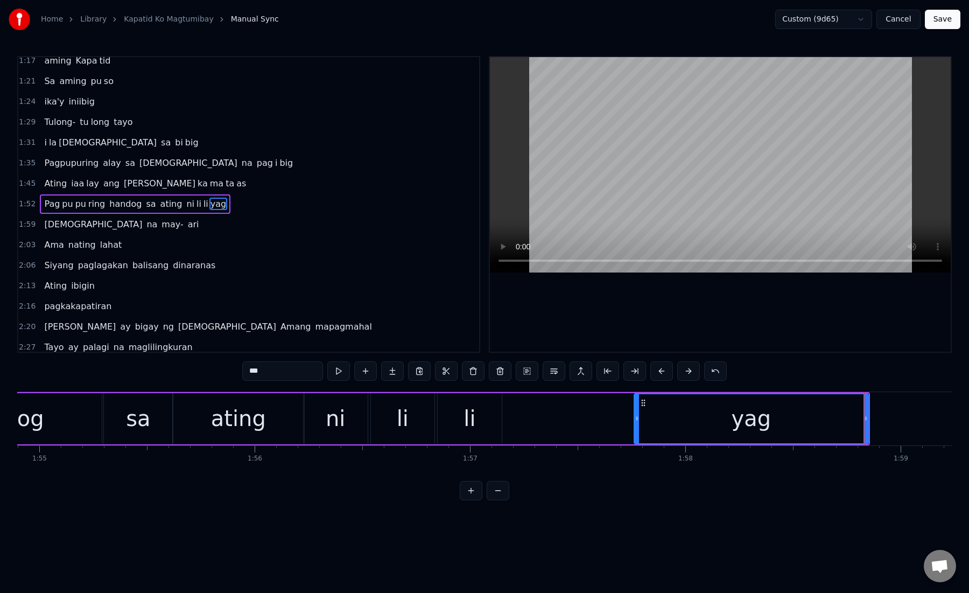
click at [655, 410] on div "yag" at bounding box center [752, 418] width 234 height 49
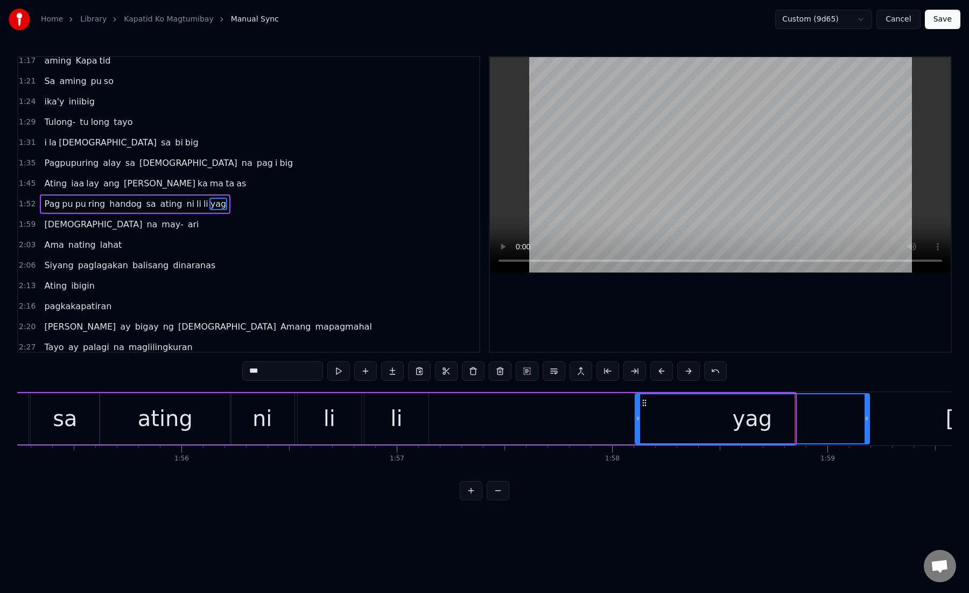
scroll to position [0, 24820]
click at [708, 419] on div "yag" at bounding box center [752, 418] width 234 height 49
click at [667, 417] on div "yag" at bounding box center [752, 418] width 234 height 49
drag, startPoint x: 636, startPoint y: 419, endPoint x: 599, endPoint y: 419, distance: 37.2
click at [627, 419] on icon at bounding box center [629, 418] width 4 height 9
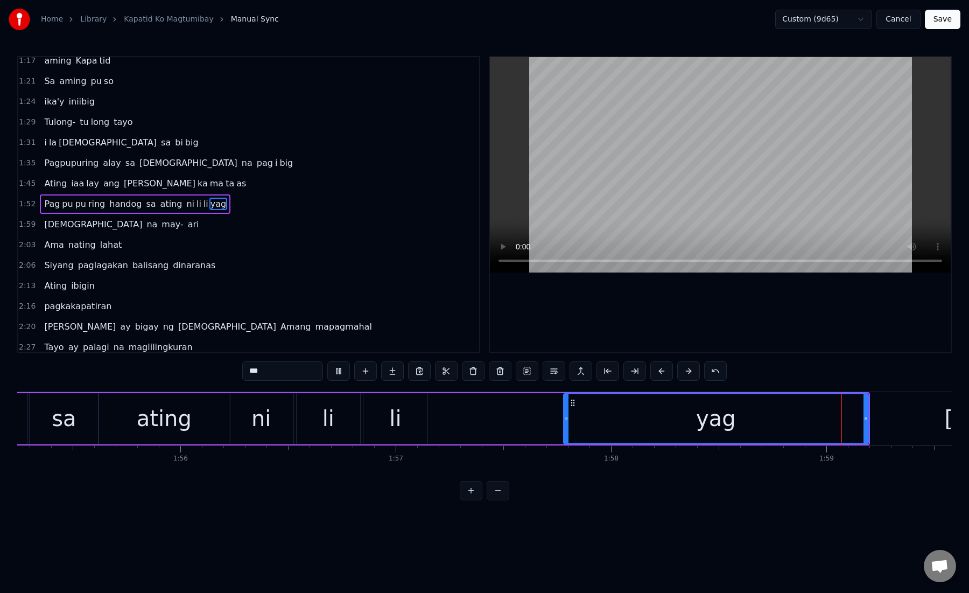
drag, startPoint x: 599, startPoint y: 419, endPoint x: 565, endPoint y: 419, distance: 33.4
click at [565, 419] on icon at bounding box center [566, 418] width 4 height 9
click at [576, 420] on div "yag" at bounding box center [716, 418] width 304 height 49
click at [622, 421] on div "yag" at bounding box center [716, 418] width 304 height 49
drag, startPoint x: 561, startPoint y: 419, endPoint x: 576, endPoint y: 419, distance: 14.5
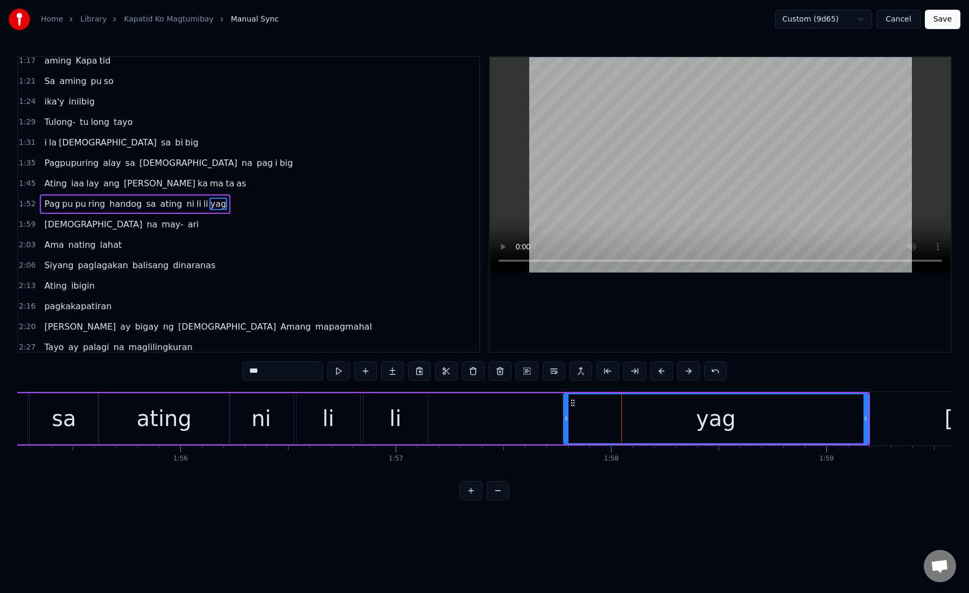
click at [576, 419] on div "ni [PERSON_NAME] yag" at bounding box center [549, 418] width 640 height 51
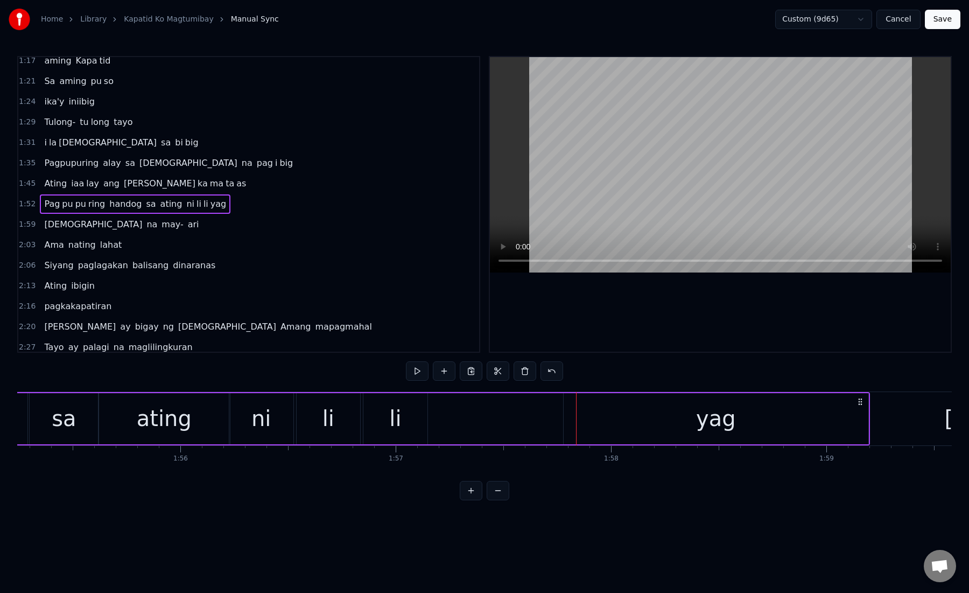
click at [564, 419] on div "yag" at bounding box center [716, 418] width 305 height 51
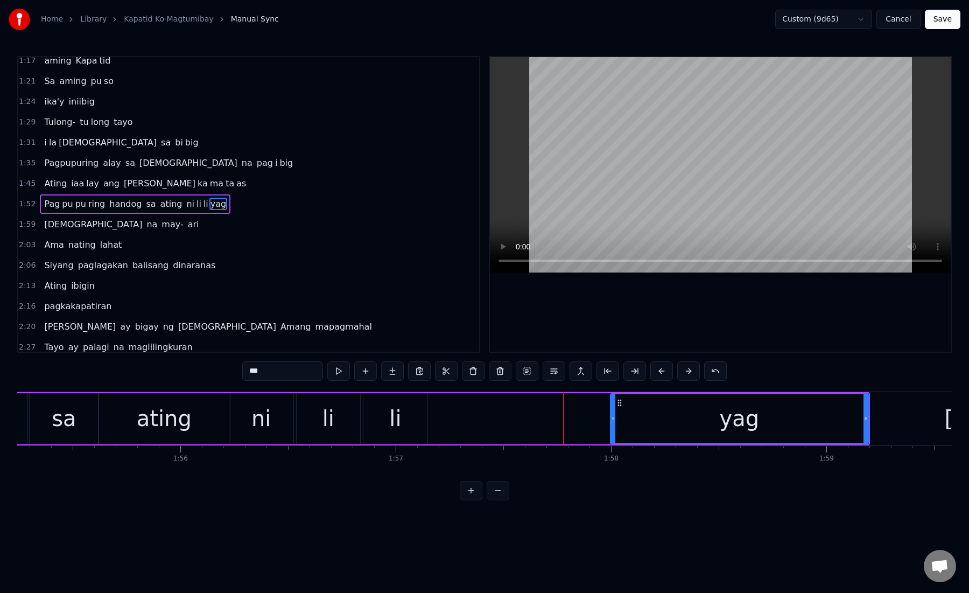
drag, startPoint x: 565, startPoint y: 419, endPoint x: 612, endPoint y: 417, distance: 46.9
click at [612, 417] on icon at bounding box center [613, 418] width 4 height 9
click at [278, 426] on div "ni" at bounding box center [261, 418] width 64 height 51
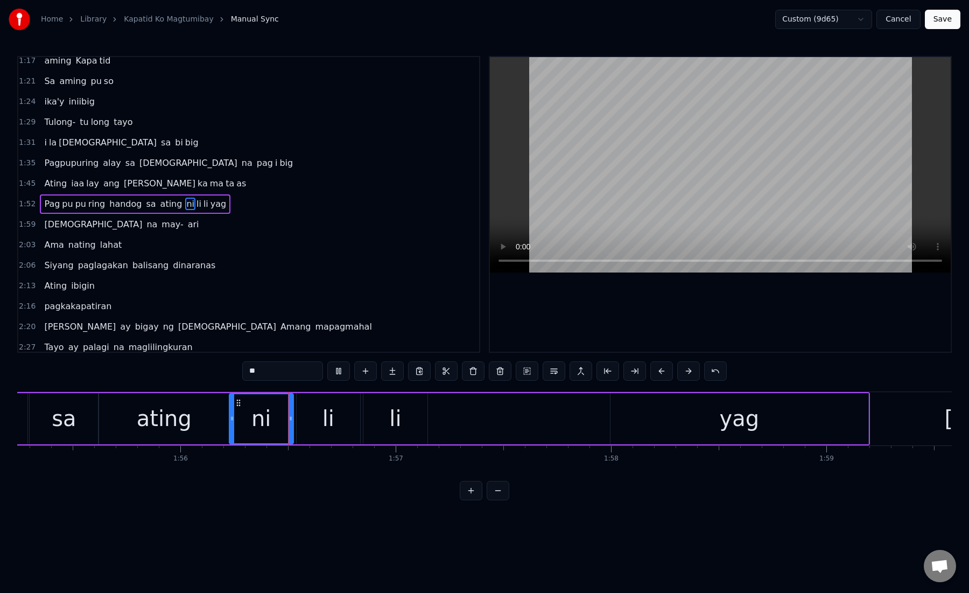
click at [333, 426] on div "li" at bounding box center [329, 418] width 64 height 51
click at [384, 424] on div "li" at bounding box center [395, 418] width 64 height 51
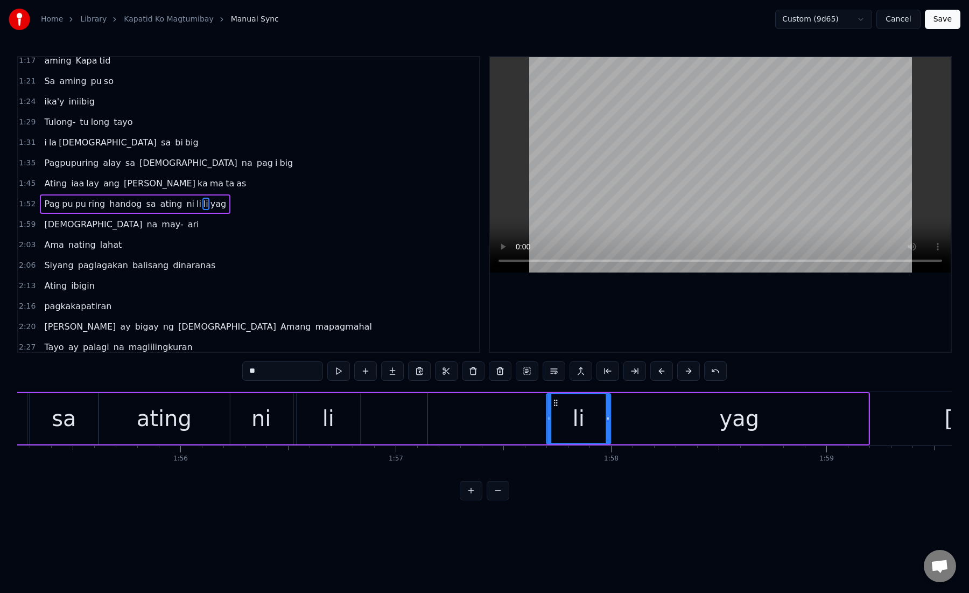
drag, startPoint x: 371, startPoint y: 404, endPoint x: 554, endPoint y: 412, distance: 183.3
click at [554, 412] on div "li" at bounding box center [578, 418] width 63 height 49
drag, startPoint x: 548, startPoint y: 423, endPoint x: 562, endPoint y: 423, distance: 14.0
click at [564, 423] on div at bounding box center [566, 418] width 4 height 49
click at [325, 424] on div "li" at bounding box center [329, 418] width 12 height 32
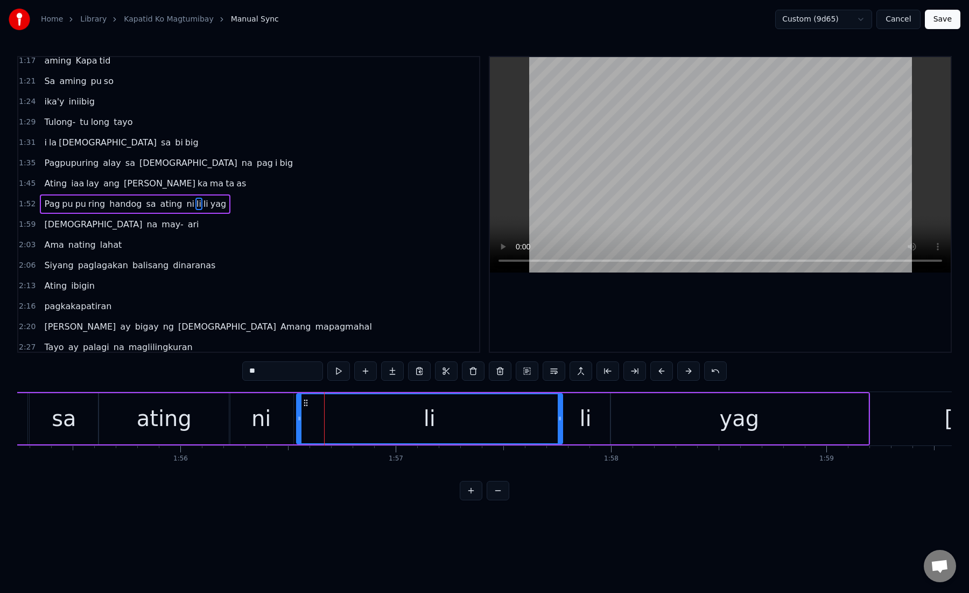
drag, startPoint x: 356, startPoint y: 420, endPoint x: 558, endPoint y: 424, distance: 202.5
click at [558, 424] on div at bounding box center [560, 418] width 4 height 49
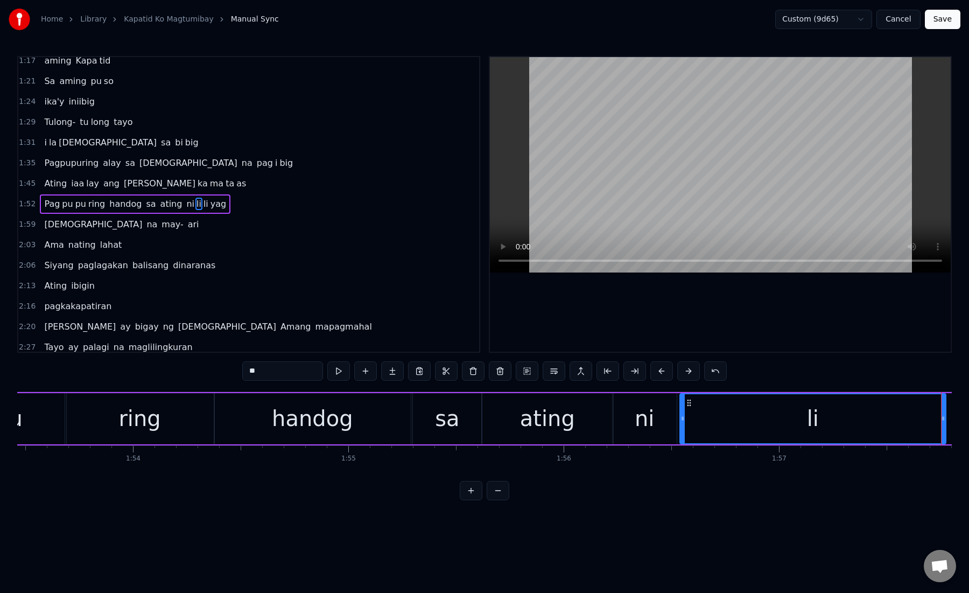
scroll to position [0, 24431]
click at [573, 439] on div "ating" at bounding box center [552, 418] width 131 height 51
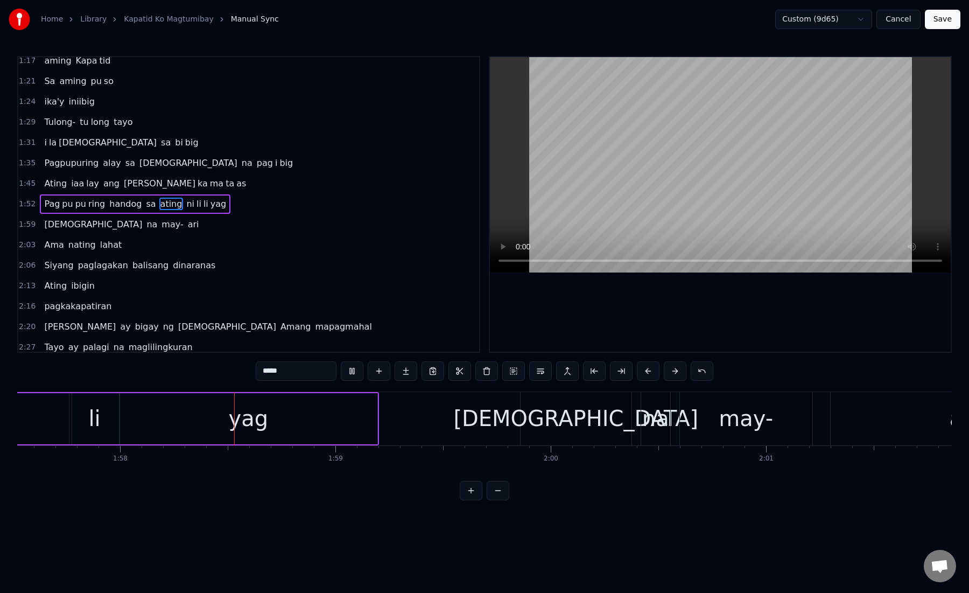
scroll to position [0, 25313]
click at [559, 405] on div "[DEMOGRAPHIC_DATA]" at bounding box center [573, 418] width 245 height 32
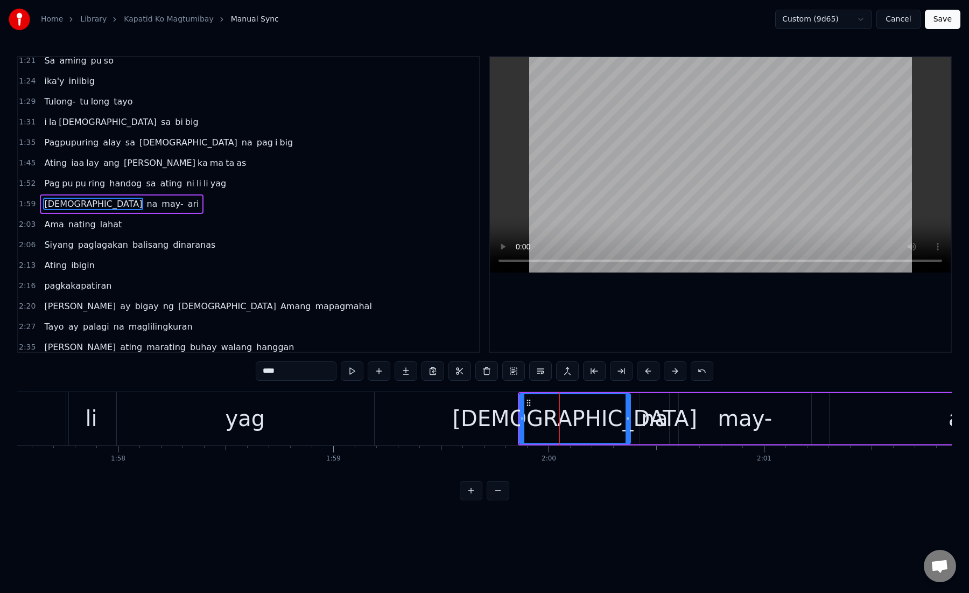
click at [536, 417] on div "[DEMOGRAPHIC_DATA]" at bounding box center [575, 418] width 110 height 49
drag, startPoint x: 522, startPoint y: 419, endPoint x: 509, endPoint y: 419, distance: 13.5
click at [510, 419] on circle at bounding box center [510, 419] width 1 height 1
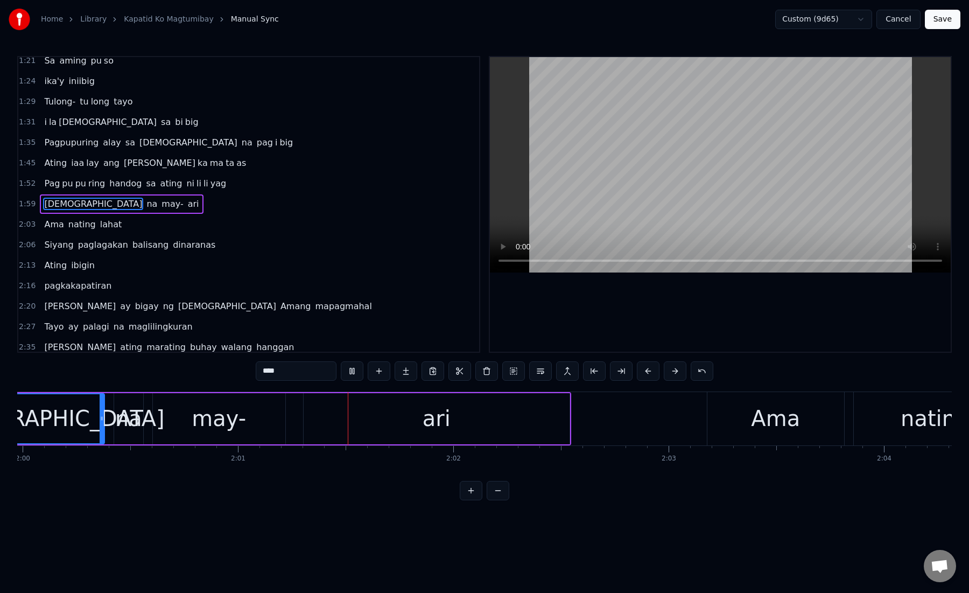
scroll to position [0, 25840]
click at [333, 421] on div "ari" at bounding box center [436, 418] width 266 height 51
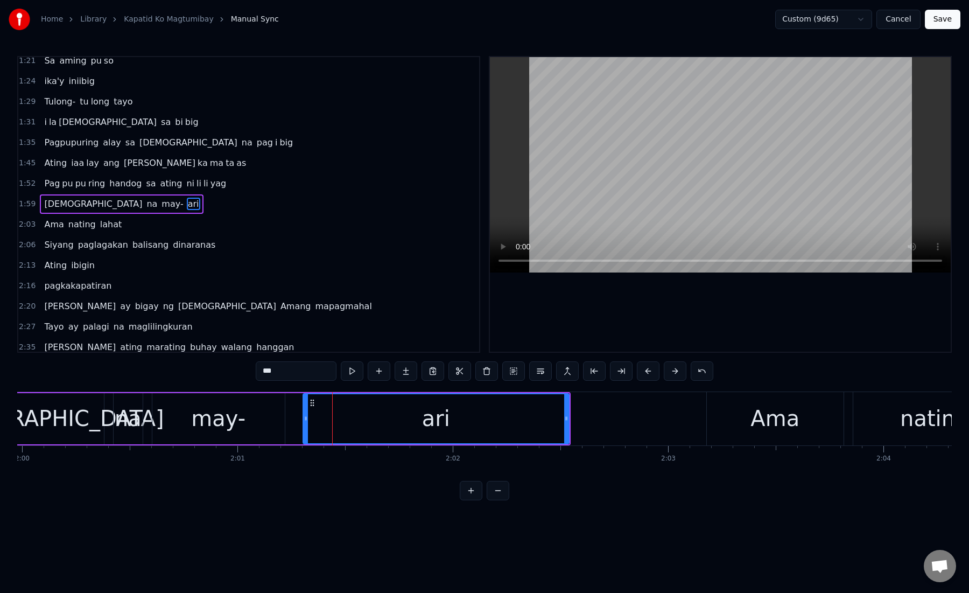
click at [235, 430] on div "may-" at bounding box center [218, 418] width 54 height 32
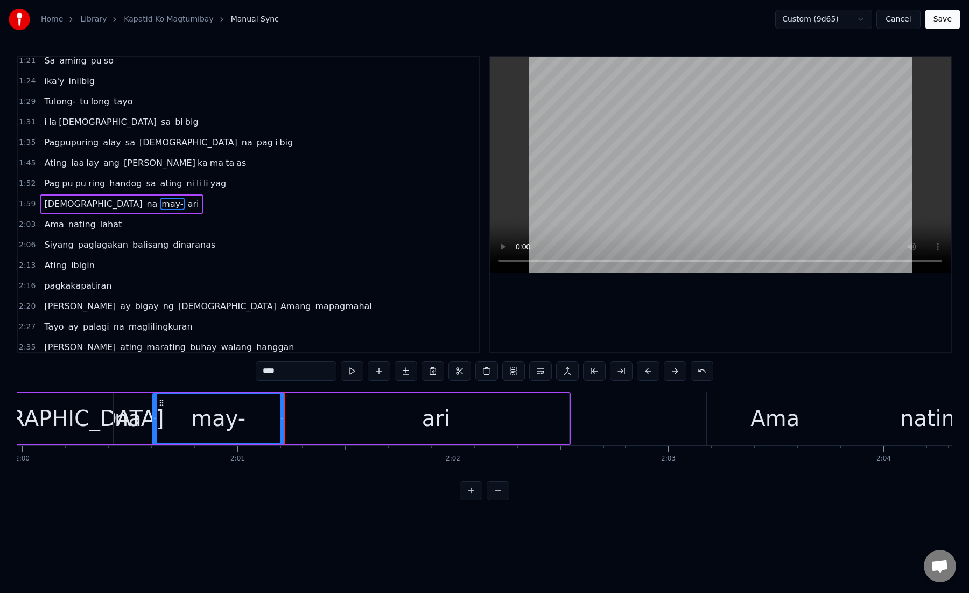
click at [349, 423] on div "ari" at bounding box center [436, 418] width 266 height 51
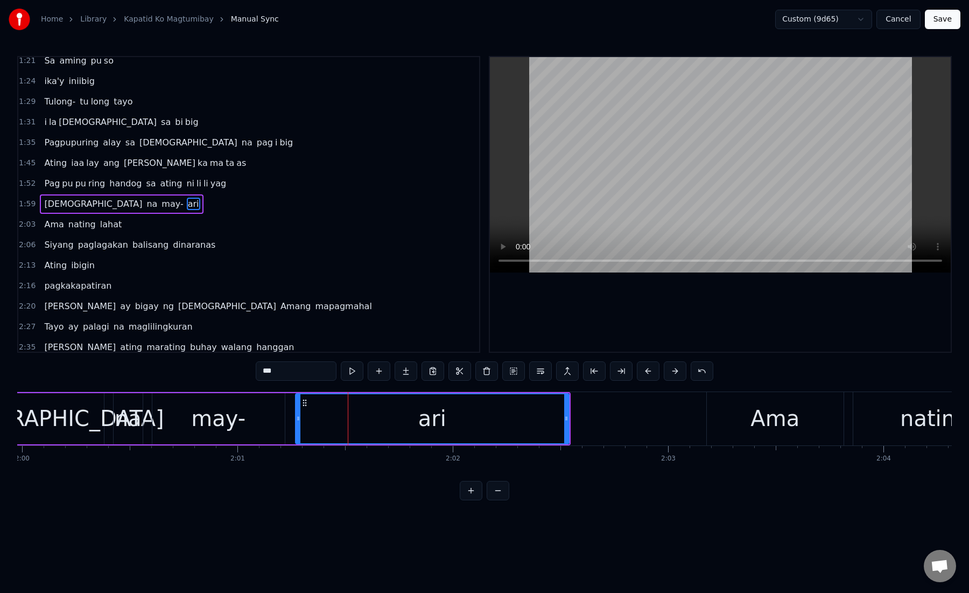
drag, startPoint x: 305, startPoint y: 422, endPoint x: 297, endPoint y: 422, distance: 7.5
click at [297, 422] on icon at bounding box center [298, 418] width 4 height 9
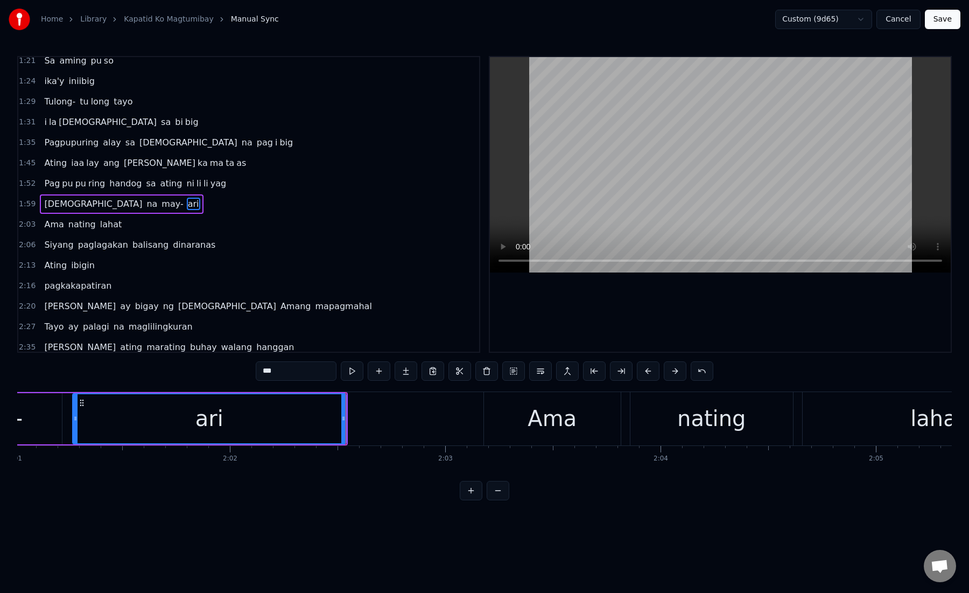
scroll to position [0, 26067]
click at [517, 417] on div "Ama" at bounding box center [548, 418] width 137 height 53
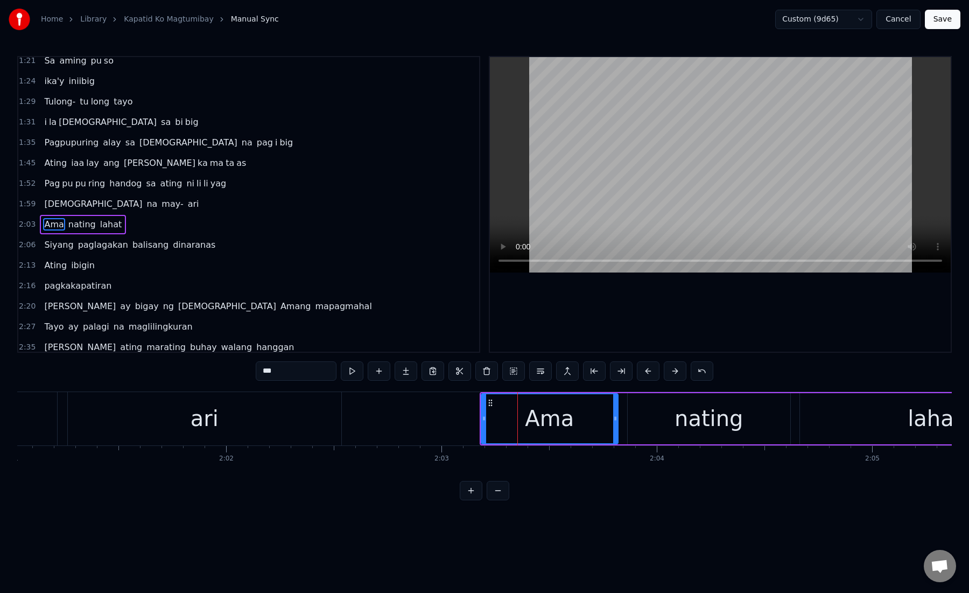
scroll to position [272, 0]
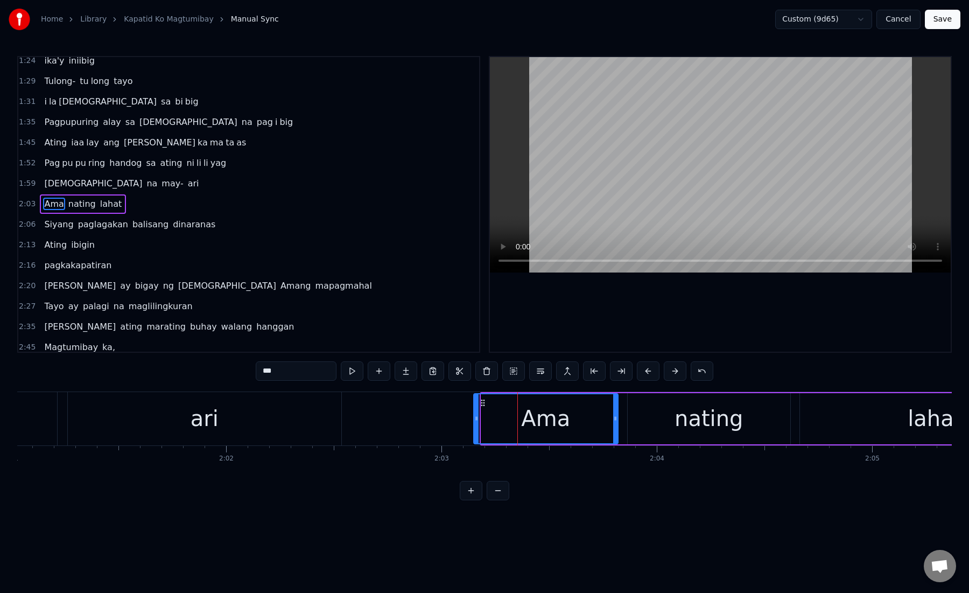
drag, startPoint x: 484, startPoint y: 419, endPoint x: 477, endPoint y: 419, distance: 7.0
click at [477, 419] on icon at bounding box center [476, 418] width 4 height 9
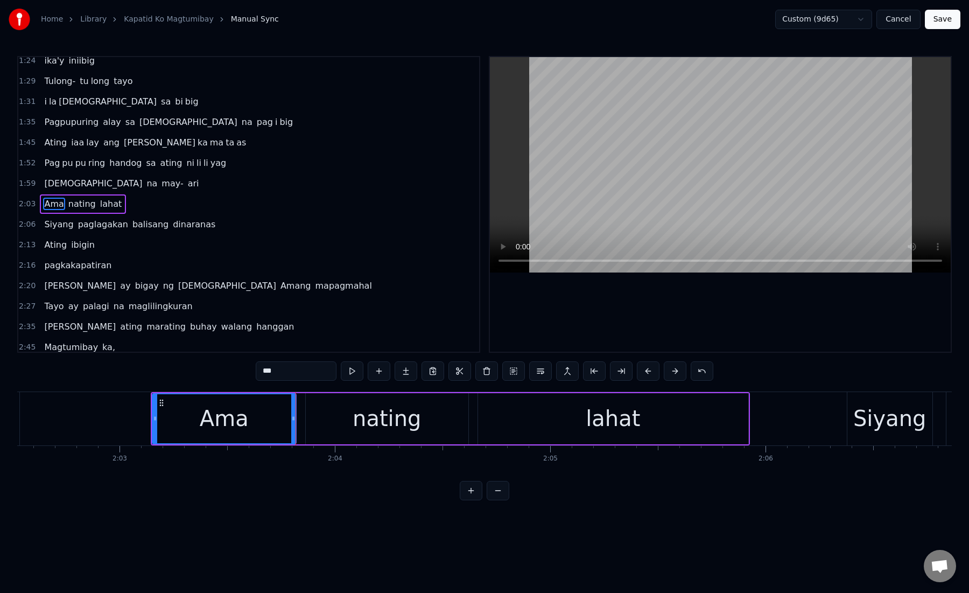
scroll to position [0, 26410]
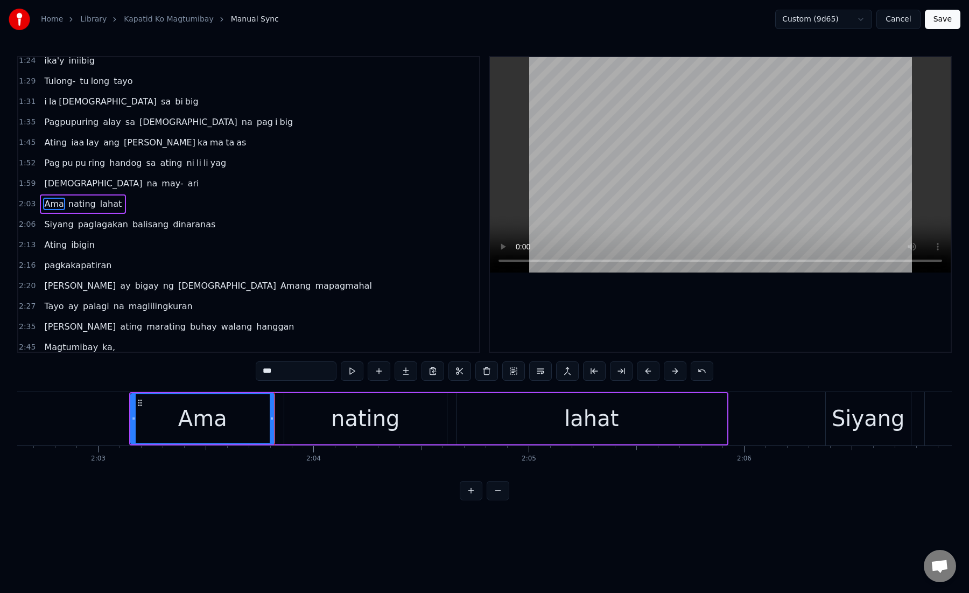
click at [346, 425] on div "nating" at bounding box center [365, 418] width 68 height 32
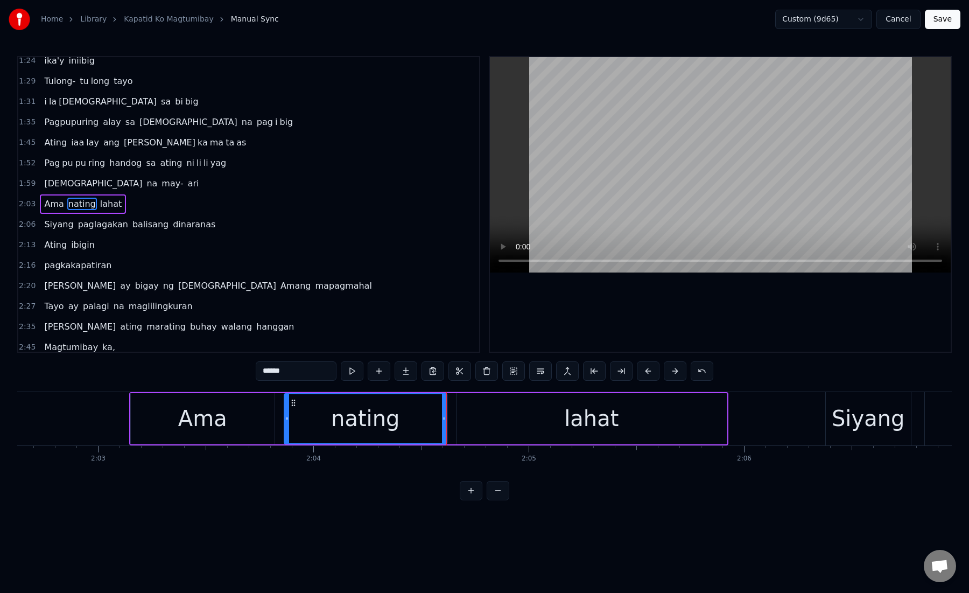
click at [491, 408] on div "lahat" at bounding box center [592, 418] width 270 height 51
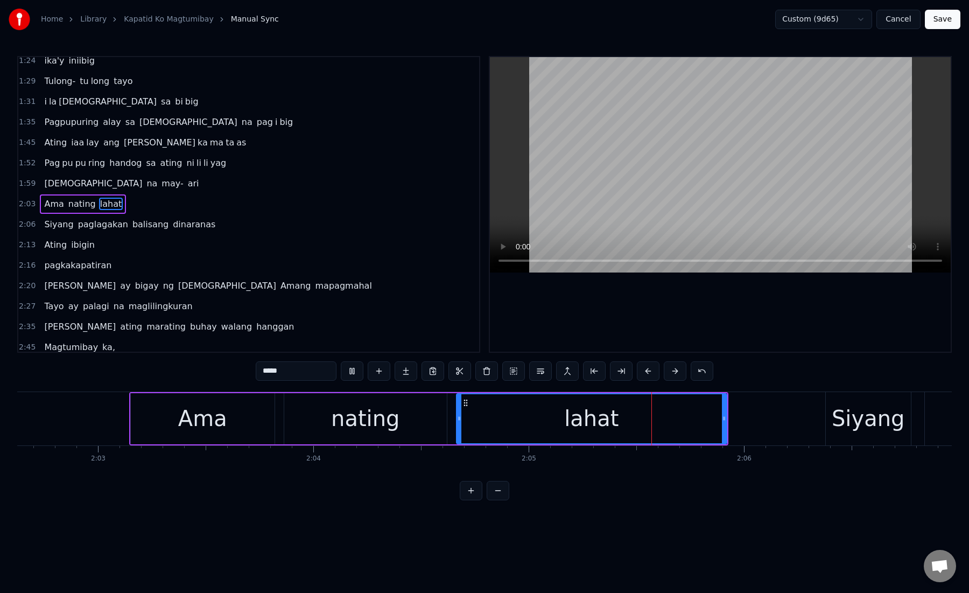
click at [491, 408] on div "lahat" at bounding box center [591, 418] width 269 height 49
click at [622, 372] on button at bounding box center [621, 370] width 23 height 19
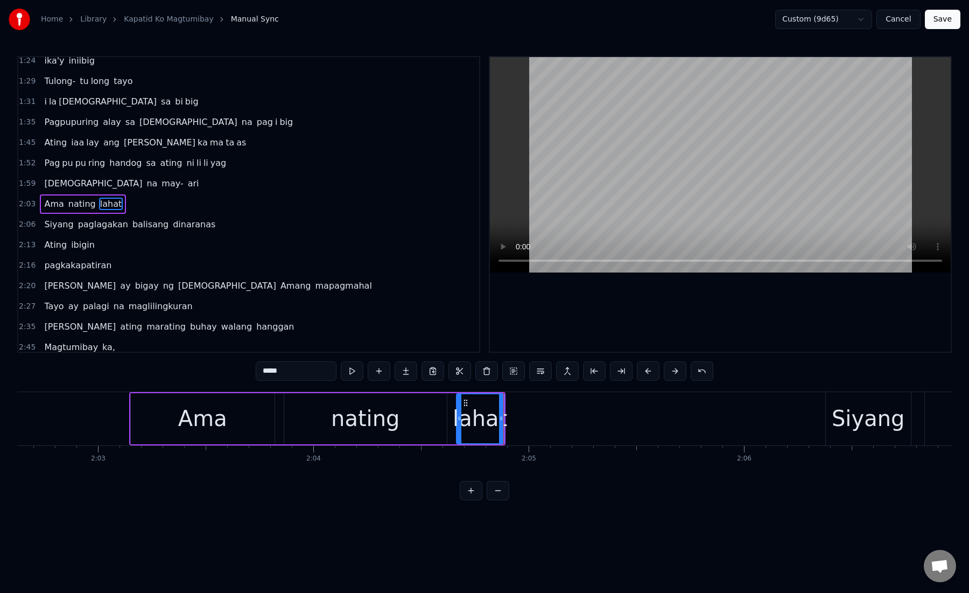
drag, startPoint x: 271, startPoint y: 373, endPoint x: 295, endPoint y: 373, distance: 24.2
click at [295, 373] on input "*****" at bounding box center [296, 370] width 81 height 19
drag, startPoint x: 295, startPoint y: 373, endPoint x: 269, endPoint y: 373, distance: 26.4
click at [269, 373] on input "*****" at bounding box center [296, 370] width 81 height 19
type input "**"
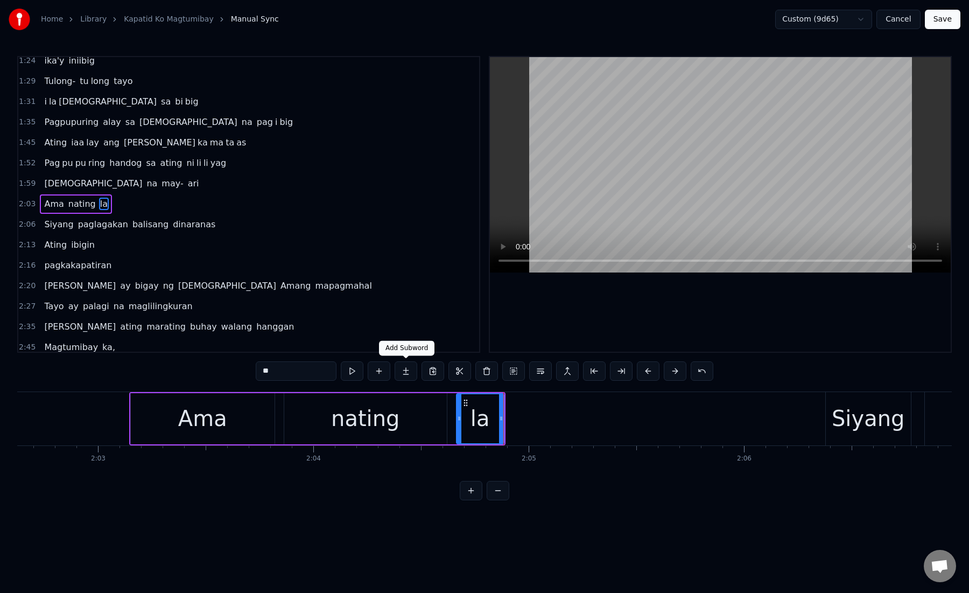
click at [417, 374] on button at bounding box center [406, 370] width 23 height 19
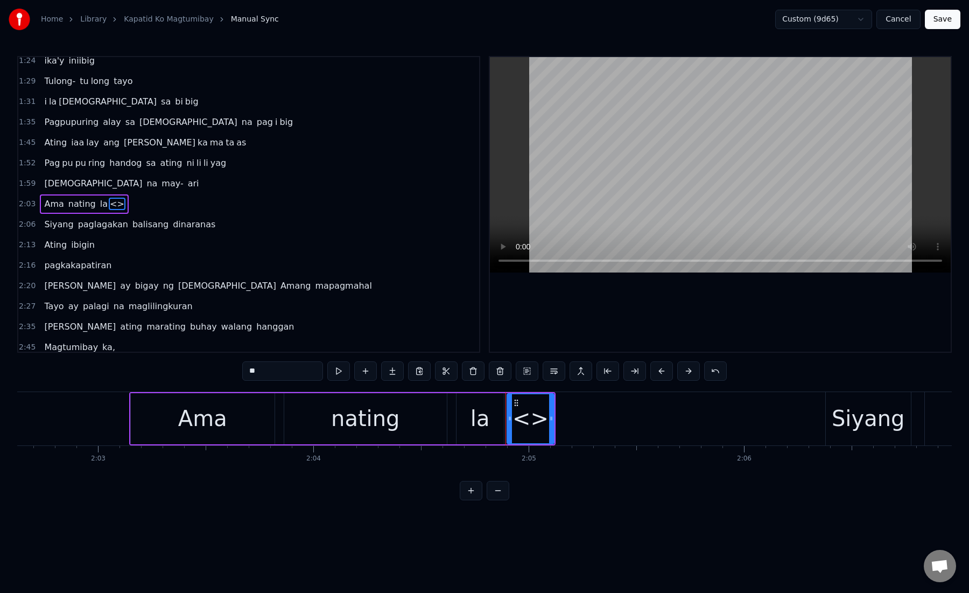
drag, startPoint x: 264, startPoint y: 375, endPoint x: 233, endPoint y: 374, distance: 30.7
click at [233, 374] on div "0:15 Kami ay na ri ri to laging kasama mo 0:21 Magka ha wak ka may haharap sa m…" at bounding box center [484, 278] width 935 height 444
paste input "*"
click at [567, 421] on icon at bounding box center [565, 418] width 4 height 9
type input "***"
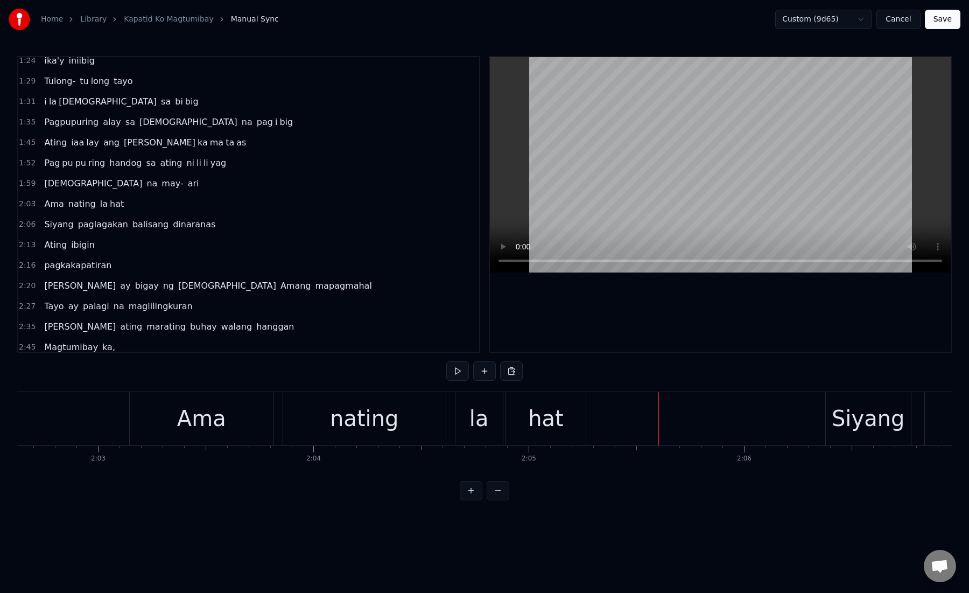
click at [572, 416] on div "hat" at bounding box center [546, 418] width 80 height 53
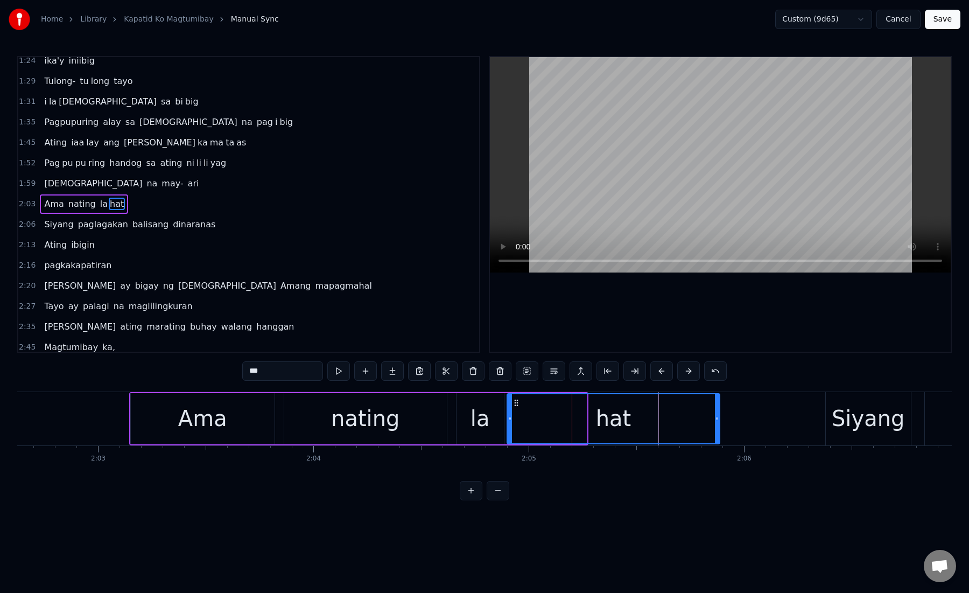
drag, startPoint x: 583, startPoint y: 418, endPoint x: 716, endPoint y: 421, distance: 133.0
click at [716, 421] on icon at bounding box center [717, 418] width 4 height 9
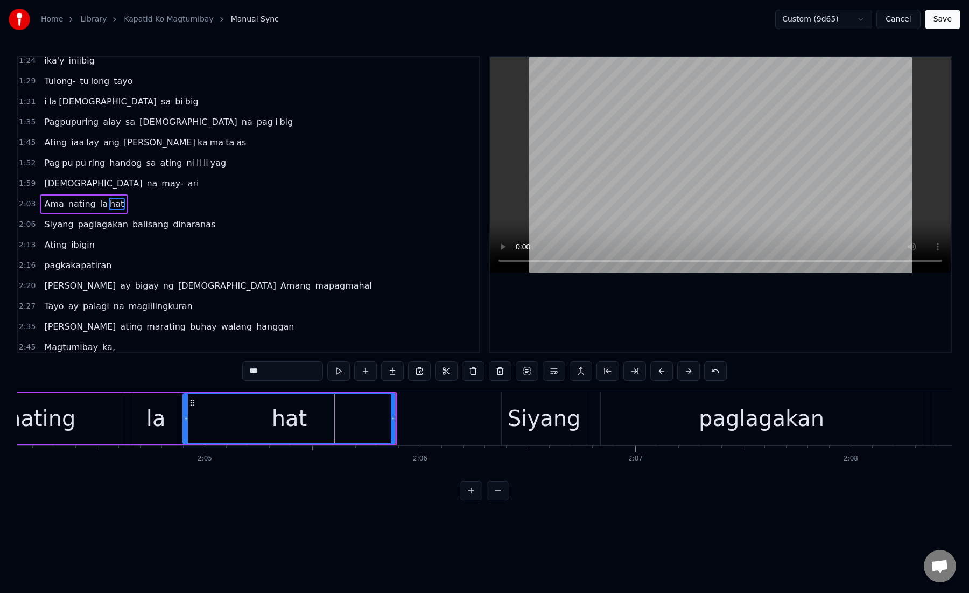
scroll to position [0, 26779]
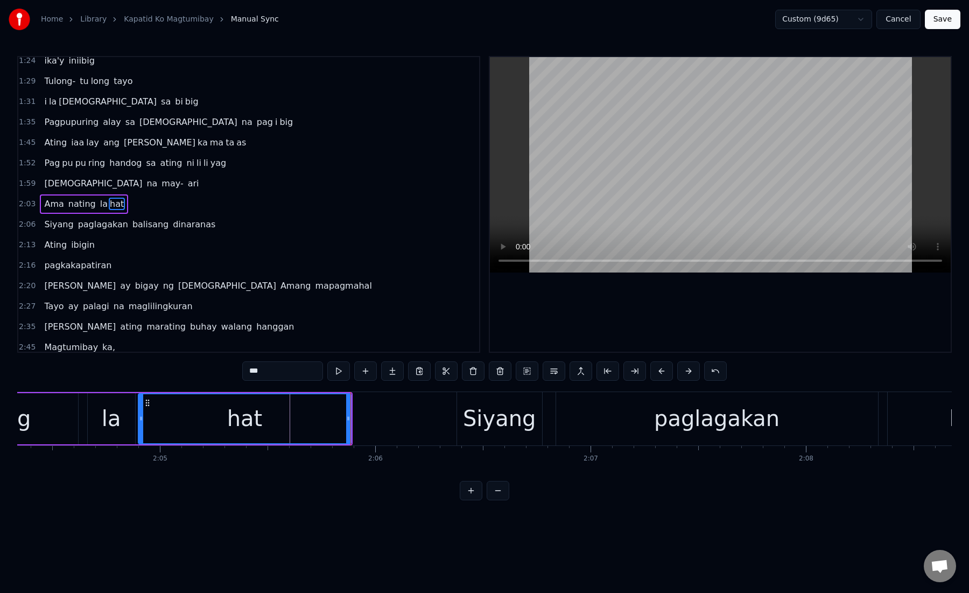
click at [478, 427] on div "Siyang" at bounding box center [499, 418] width 73 height 32
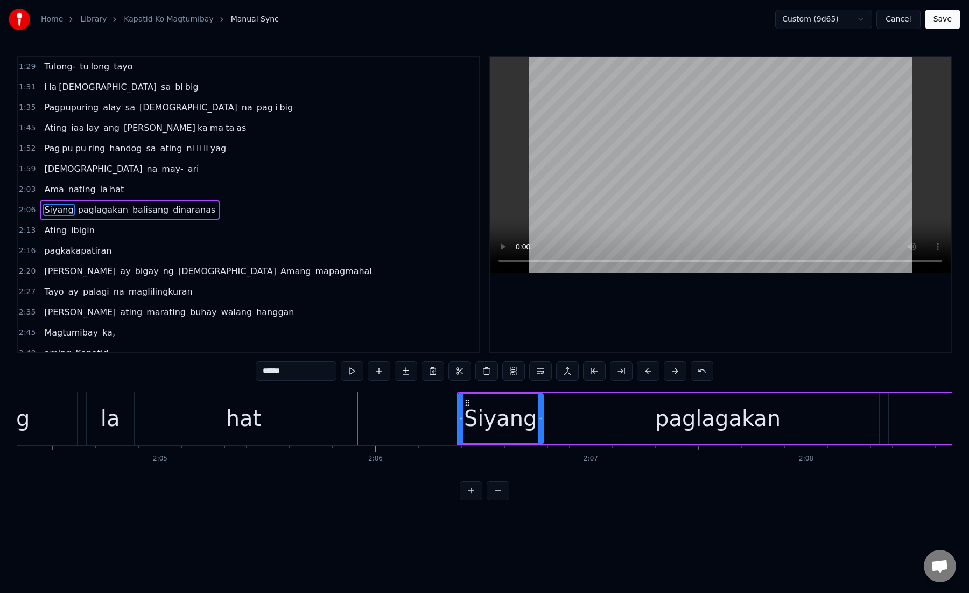
scroll to position [293, 0]
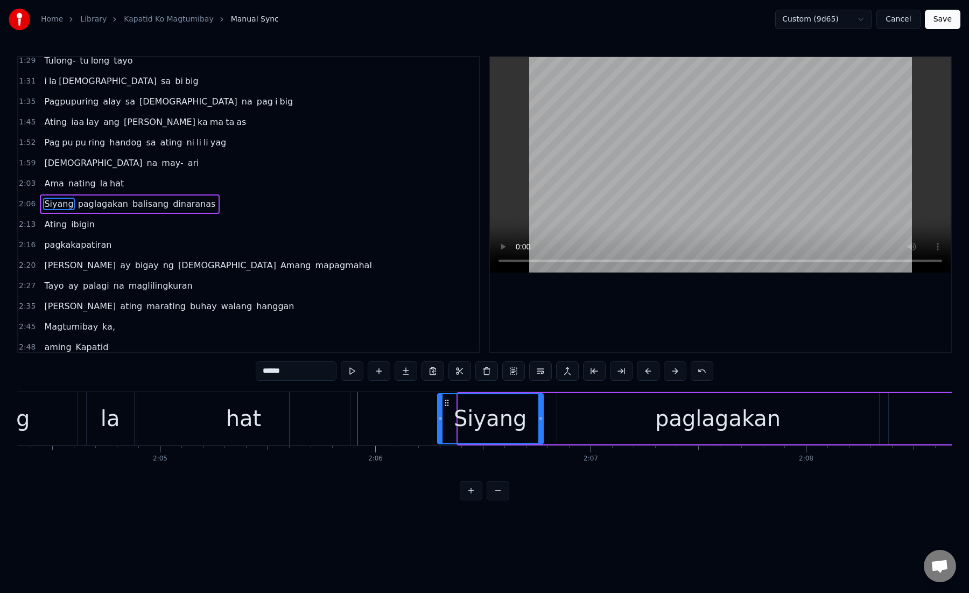
drag, startPoint x: 460, startPoint y: 421, endPoint x: 439, endPoint y: 421, distance: 21.0
click at [439, 421] on icon at bounding box center [440, 418] width 4 height 9
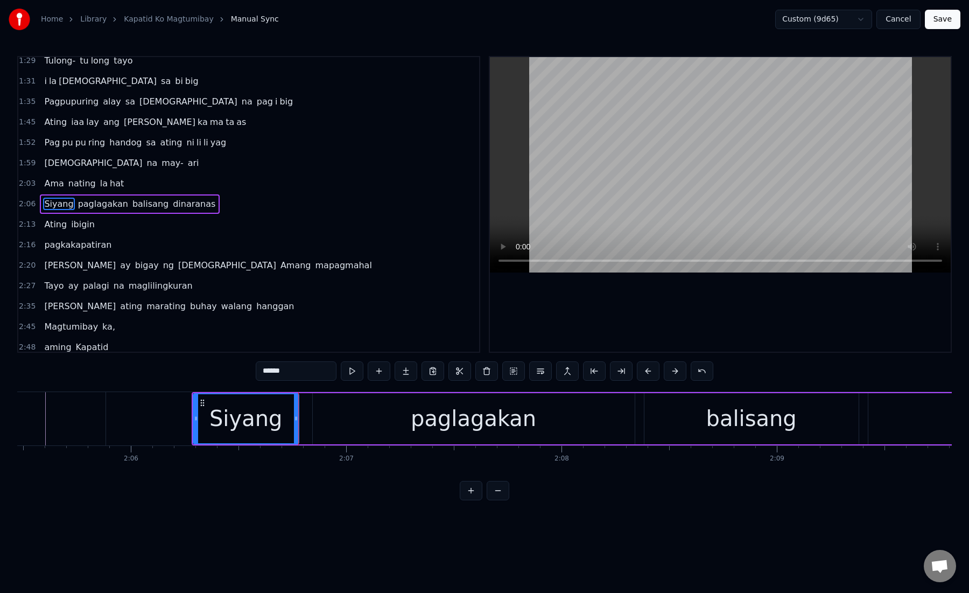
scroll to position [0, 27037]
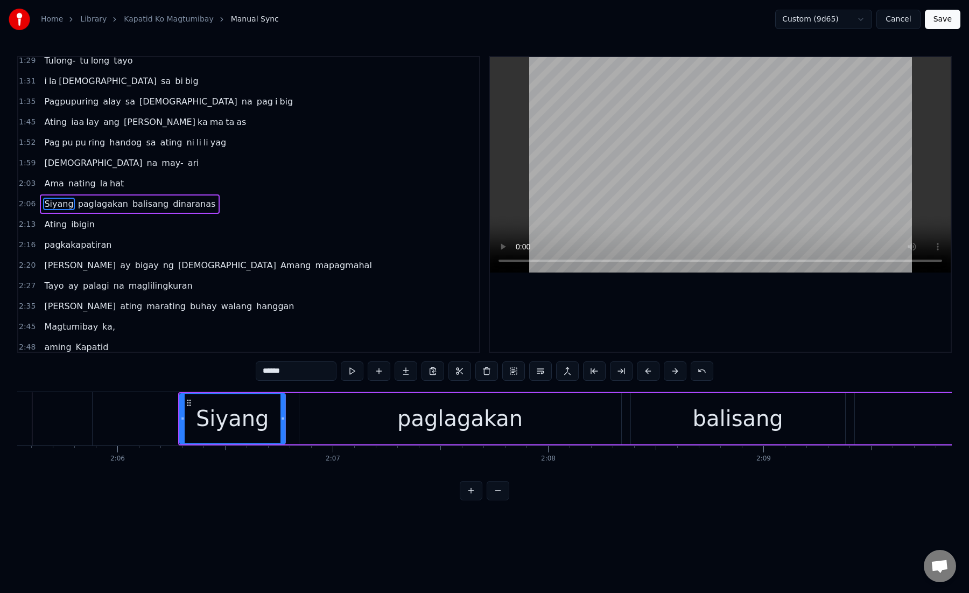
click at [349, 425] on div "paglagakan" at bounding box center [460, 418] width 322 height 51
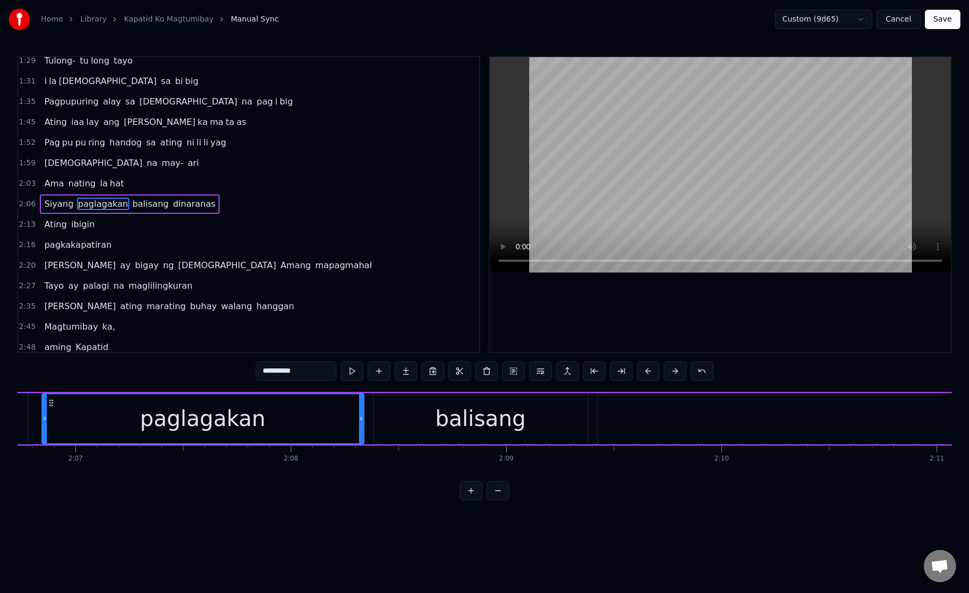
scroll to position [0, 27329]
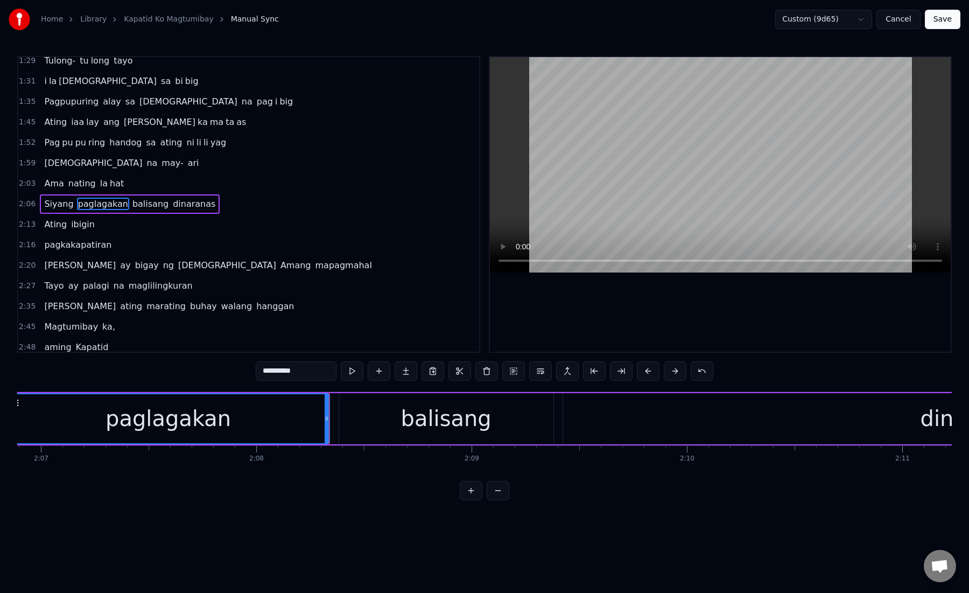
click at [373, 424] on div "balisang" at bounding box center [446, 418] width 214 height 51
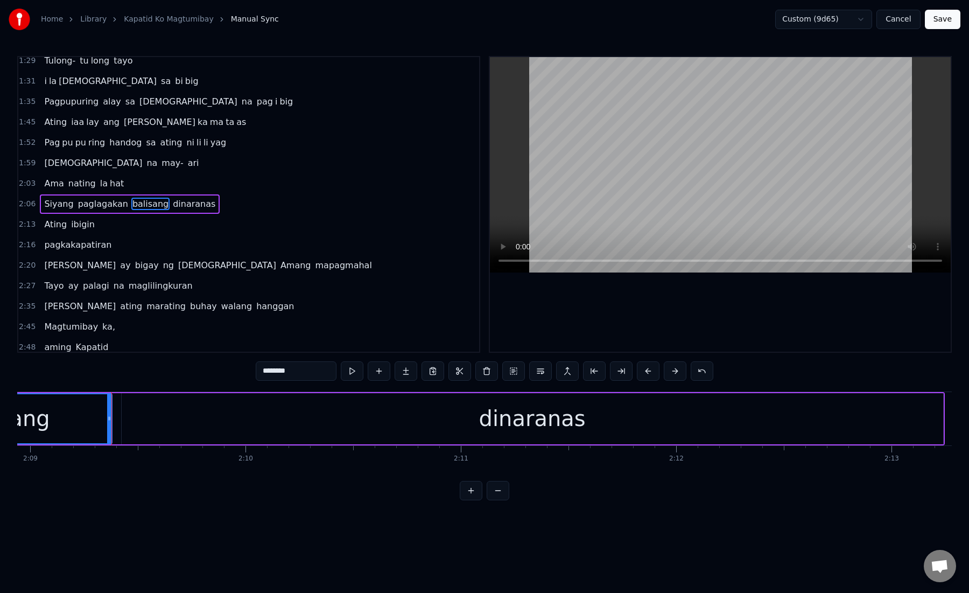
scroll to position [0, 27810]
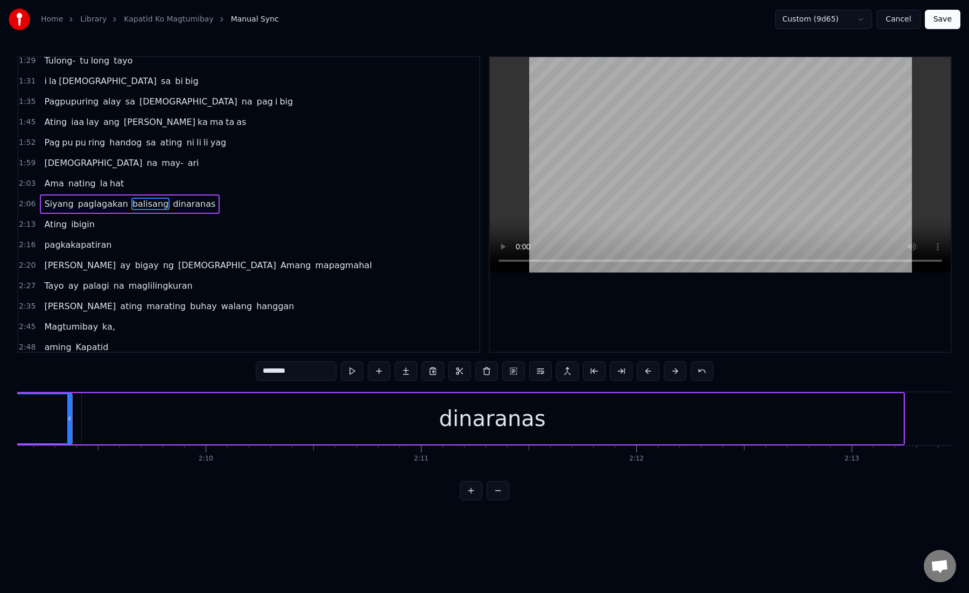
click at [155, 421] on div "dinaranas" at bounding box center [493, 418] width 822 height 51
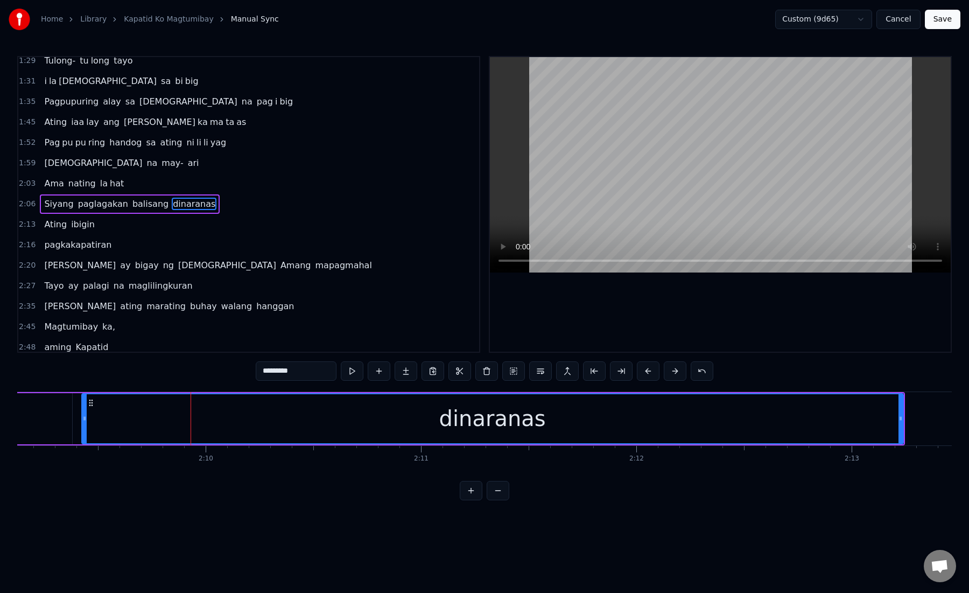
click at [178, 417] on div "dinaranas" at bounding box center [492, 418] width 821 height 49
click at [627, 368] on button at bounding box center [621, 370] width 23 height 19
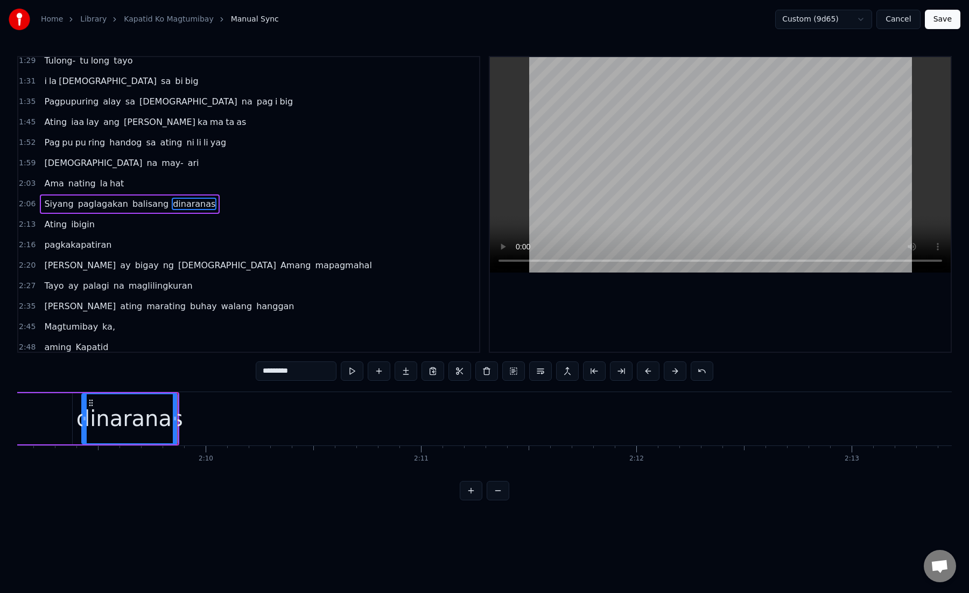
drag, startPoint x: 269, startPoint y: 373, endPoint x: 327, endPoint y: 375, distance: 57.7
click at [327, 375] on input "*********" at bounding box center [296, 370] width 81 height 19
type input "**"
click at [406, 370] on button at bounding box center [406, 370] width 23 height 19
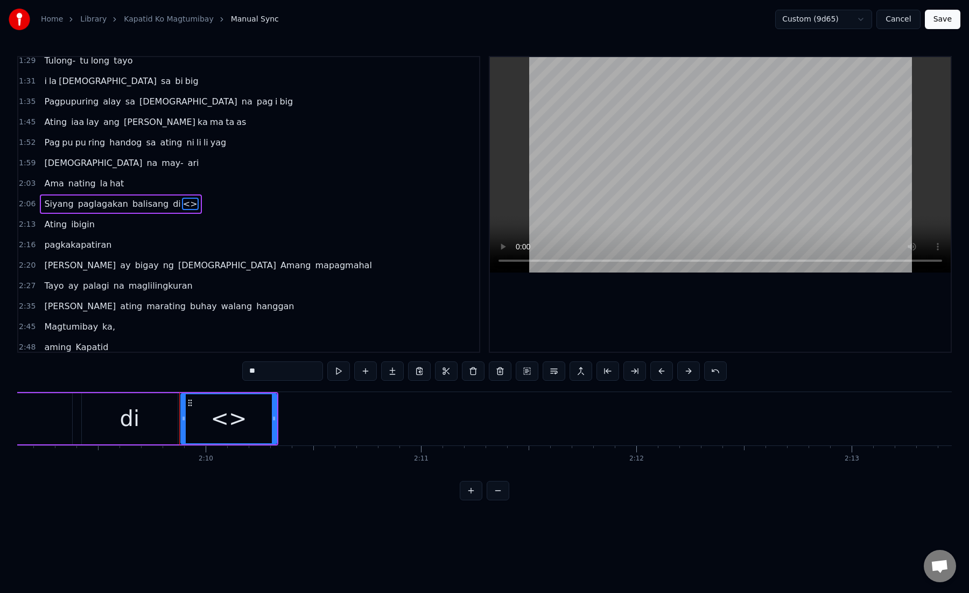
drag, startPoint x: 266, startPoint y: 377, endPoint x: 242, endPoint y: 374, distance: 23.9
click at [242, 374] on input "**" at bounding box center [282, 370] width 81 height 19
paste input "*****"
drag, startPoint x: 259, startPoint y: 369, endPoint x: 300, endPoint y: 374, distance: 41.7
click at [301, 374] on input "*******" at bounding box center [282, 370] width 81 height 19
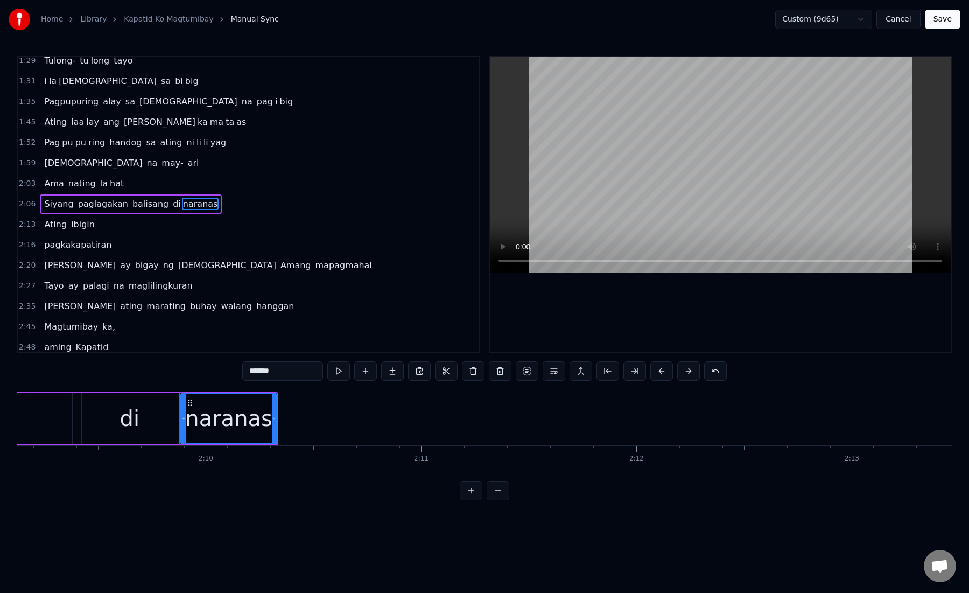
drag, startPoint x: 299, startPoint y: 374, endPoint x: 258, endPoint y: 374, distance: 40.4
click at [258, 374] on input "*******" at bounding box center [282, 370] width 81 height 19
type input "**"
click at [391, 373] on button at bounding box center [392, 370] width 23 height 19
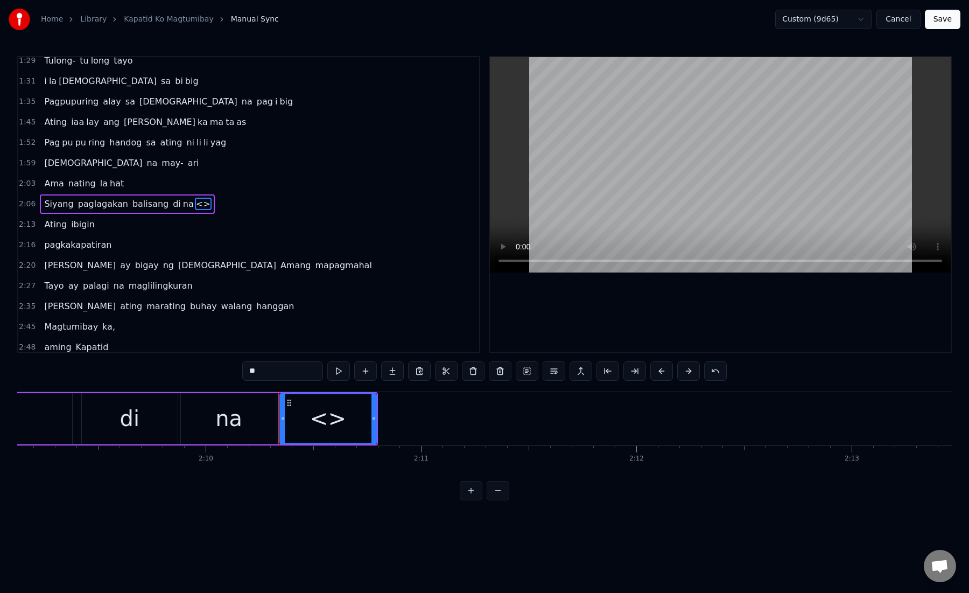
drag, startPoint x: 279, startPoint y: 369, endPoint x: 239, endPoint y: 369, distance: 40.4
click at [239, 369] on div "0:15 Kami ay na ri ri to laging kasama mo 0:21 Magka ha wak ka may haharap sa m…" at bounding box center [484, 278] width 935 height 444
paste input "***"
drag, startPoint x: 257, startPoint y: 372, endPoint x: 313, endPoint y: 374, distance: 56.6
click at [313, 374] on input "*****" at bounding box center [282, 370] width 81 height 19
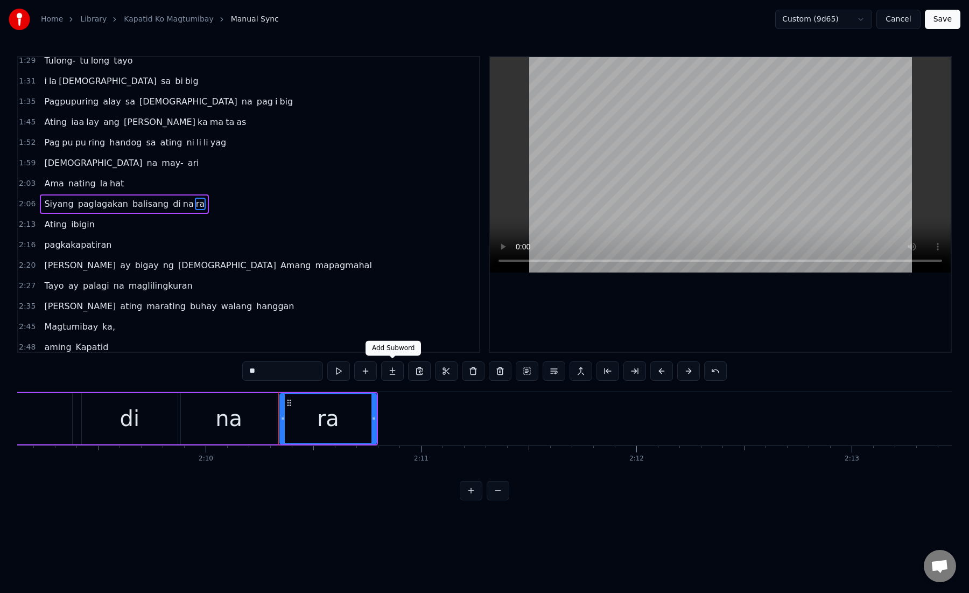
type input "**"
click at [397, 376] on button at bounding box center [392, 370] width 23 height 19
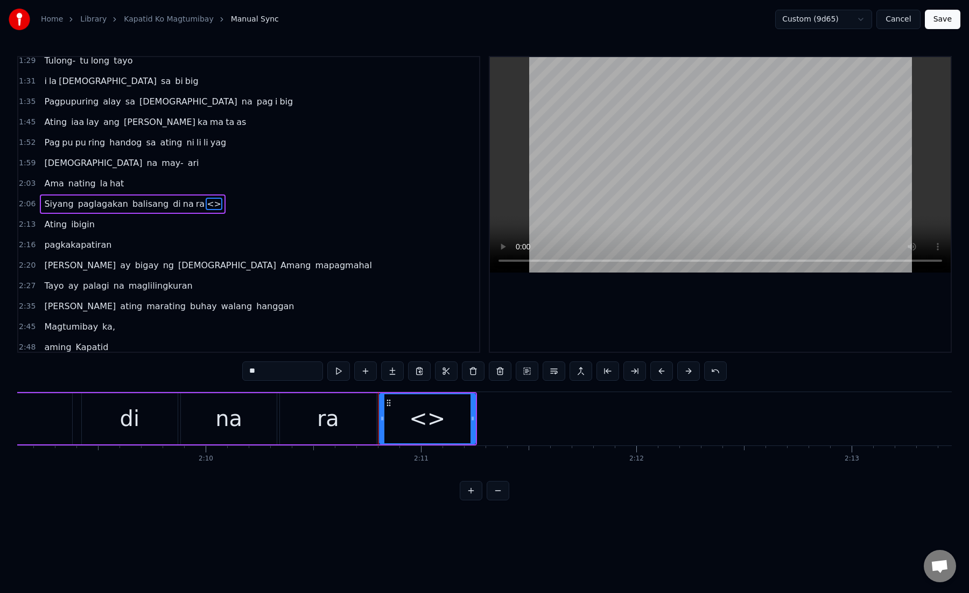
drag, startPoint x: 263, startPoint y: 373, endPoint x: 232, endPoint y: 373, distance: 31.2
click at [232, 373] on div "0:15 Kami ay na ri ri to laging kasama mo 0:21 Magka ha wak ka may haharap sa m…" at bounding box center [484, 278] width 935 height 444
paste input "*"
click at [200, 419] on div "na" at bounding box center [229, 418] width 96 height 51
type input "**"
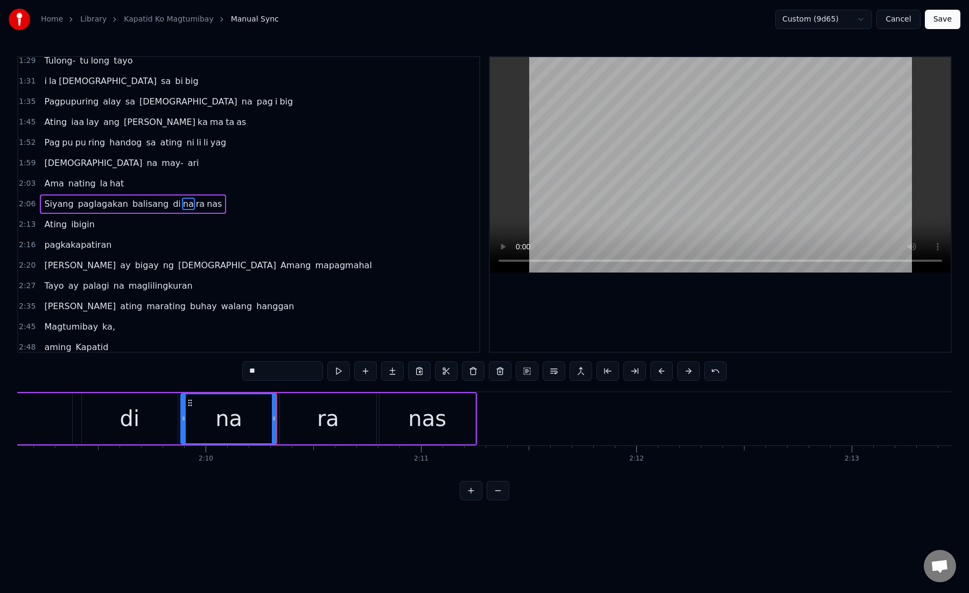
click at [200, 418] on div "na" at bounding box center [228, 418] width 95 height 49
drag, startPoint x: 275, startPoint y: 421, endPoint x: 223, endPoint y: 421, distance: 52.2
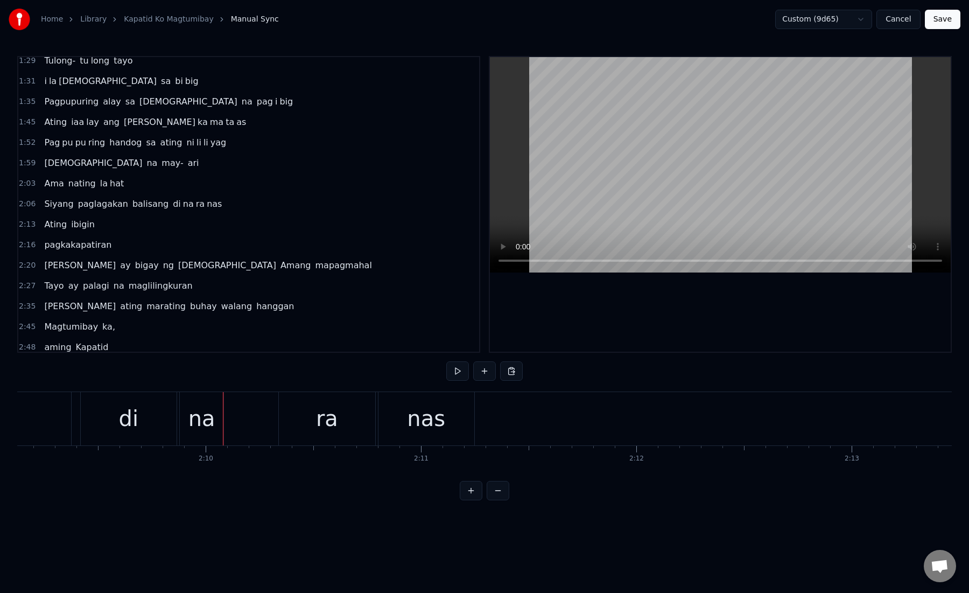
click at [302, 421] on div "ra" at bounding box center [327, 418] width 96 height 53
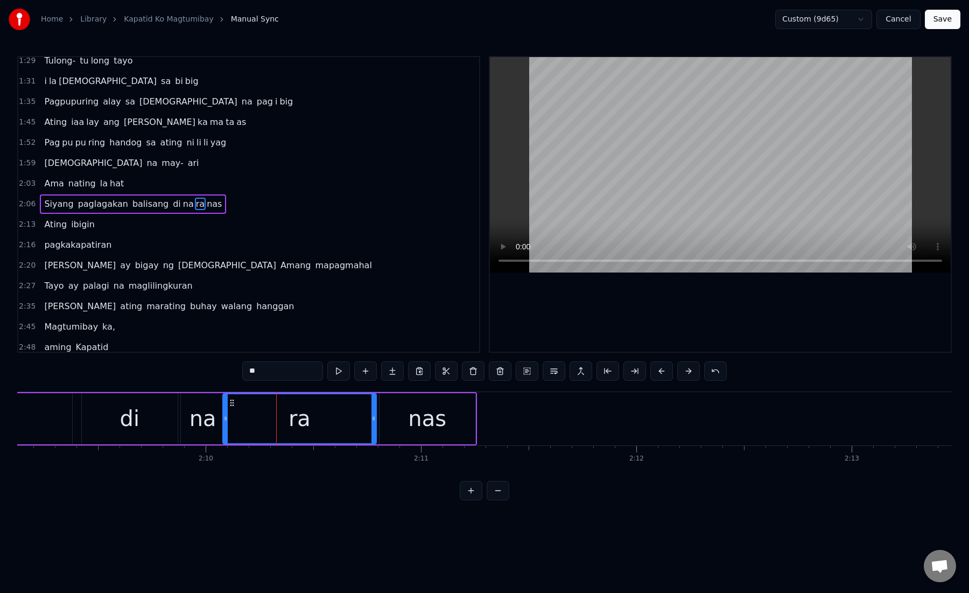
drag, startPoint x: 282, startPoint y: 421, endPoint x: 226, endPoint y: 425, distance: 56.2
click at [225, 425] on div at bounding box center [225, 418] width 4 height 49
drag, startPoint x: 374, startPoint y: 418, endPoint x: 331, endPoint y: 419, distance: 43.6
click at [331, 419] on icon at bounding box center [330, 418] width 4 height 9
click at [409, 422] on div "nas" at bounding box center [428, 418] width 96 height 51
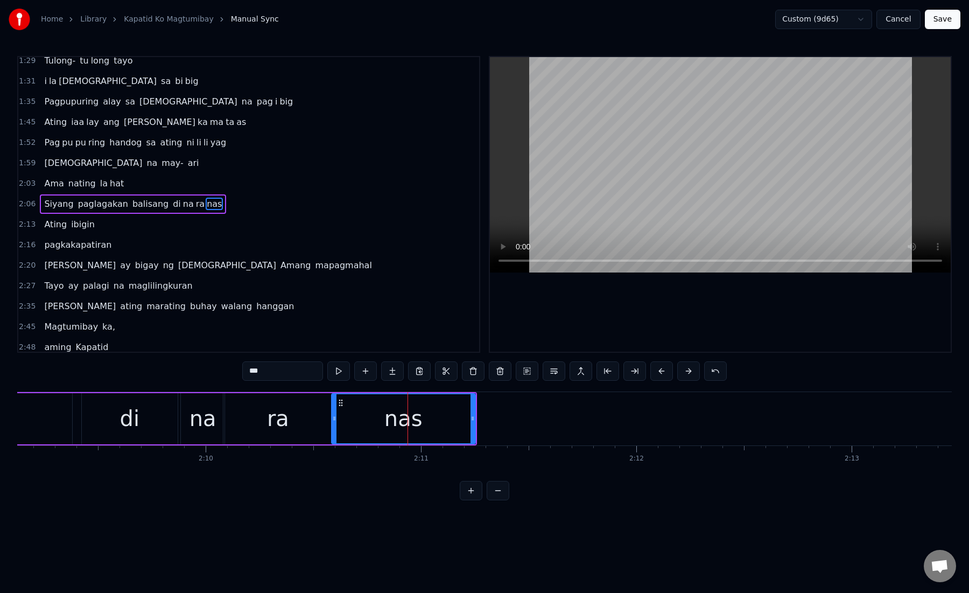
drag, startPoint x: 381, startPoint y: 422, endPoint x: 333, endPoint y: 426, distance: 48.2
click at [333, 426] on div at bounding box center [334, 418] width 4 height 49
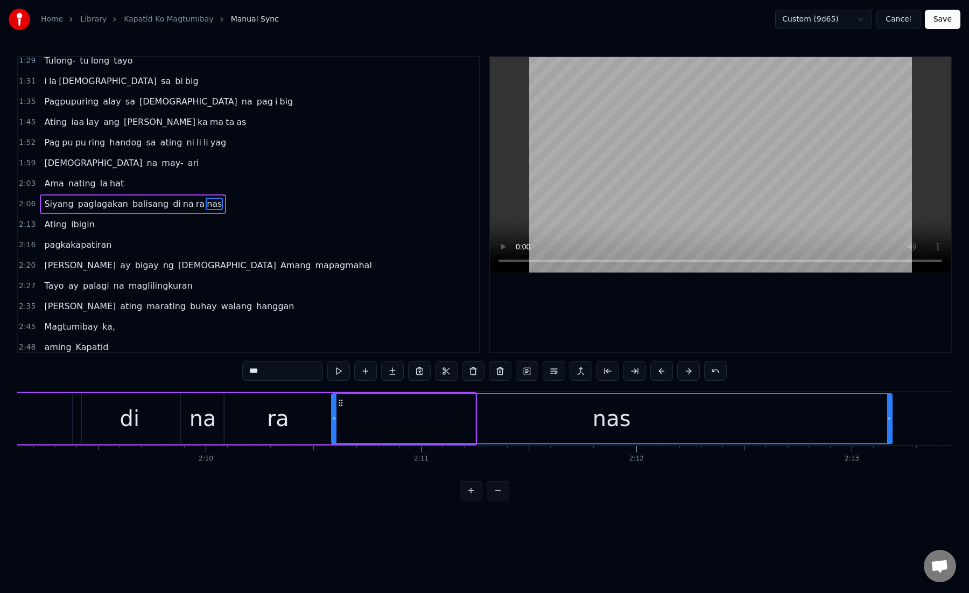
drag, startPoint x: 472, startPoint y: 418, endPoint x: 887, endPoint y: 421, distance: 415.7
click at [888, 421] on icon at bounding box center [889, 418] width 4 height 9
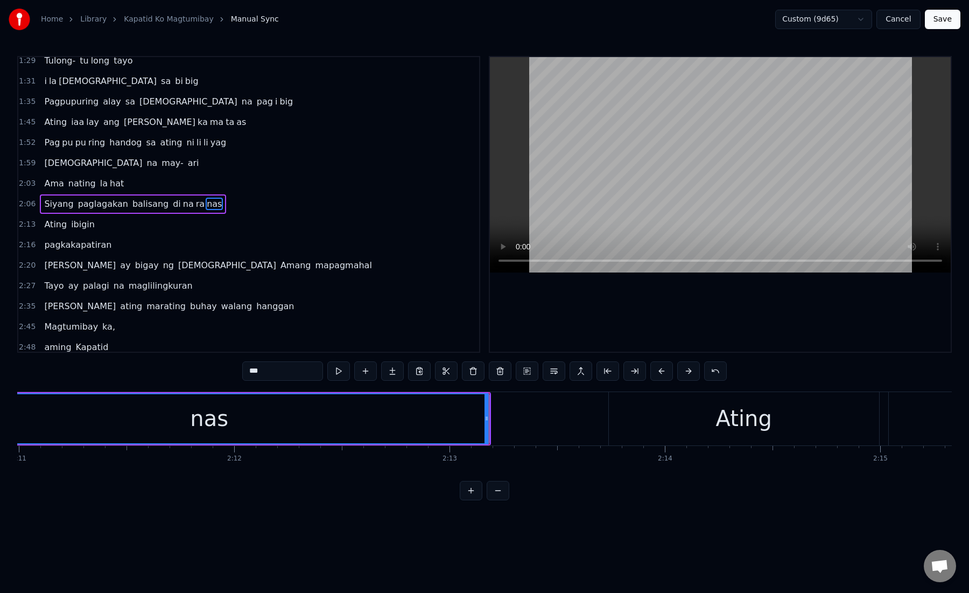
scroll to position [0, 28221]
click at [675, 418] on div "Ating" at bounding box center [735, 418] width 270 height 53
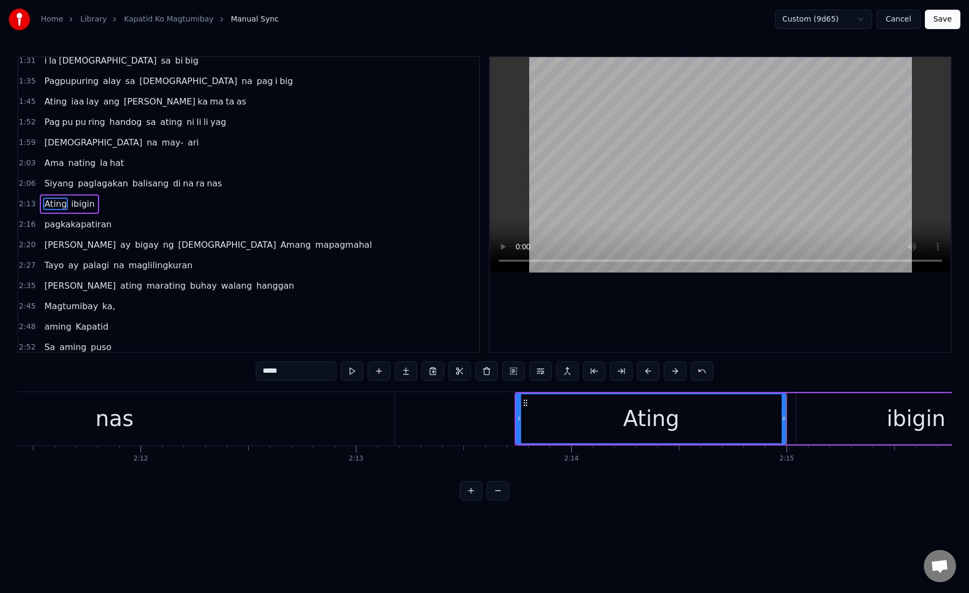
scroll to position [0, 28321]
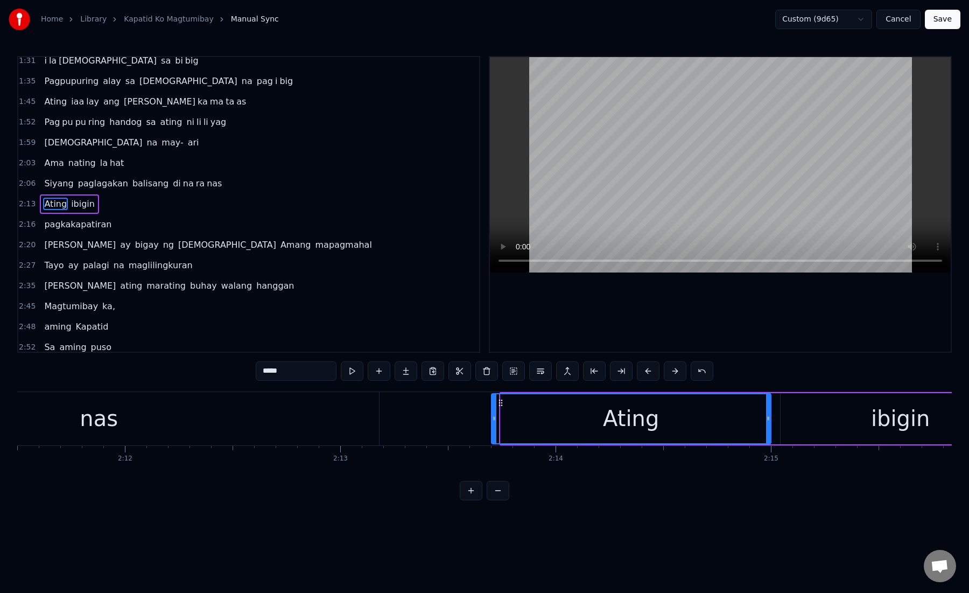
drag, startPoint x: 503, startPoint y: 419, endPoint x: 492, endPoint y: 419, distance: 11.9
click at [494, 419] on circle at bounding box center [494, 419] width 1 height 1
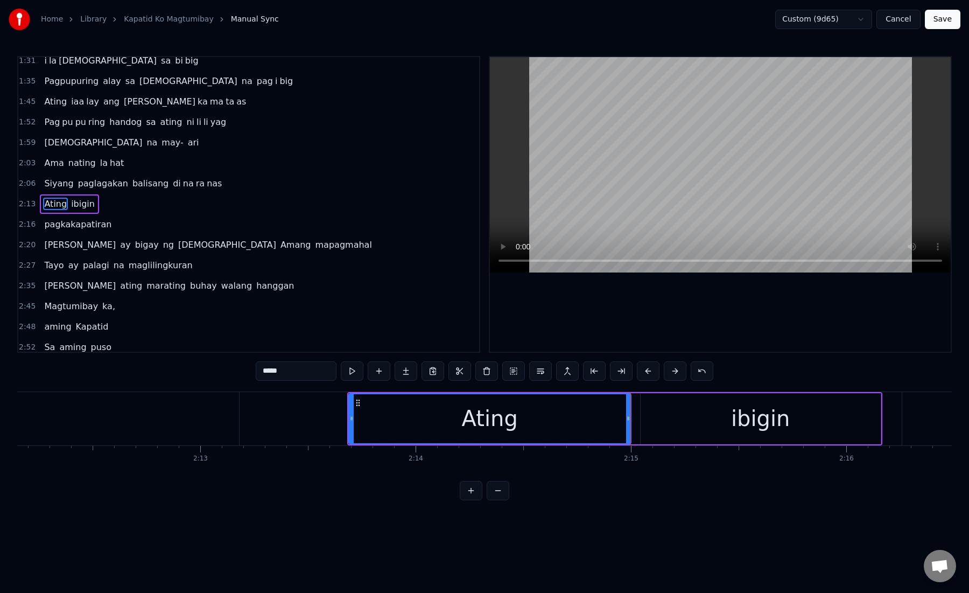
scroll to position [0, 28563]
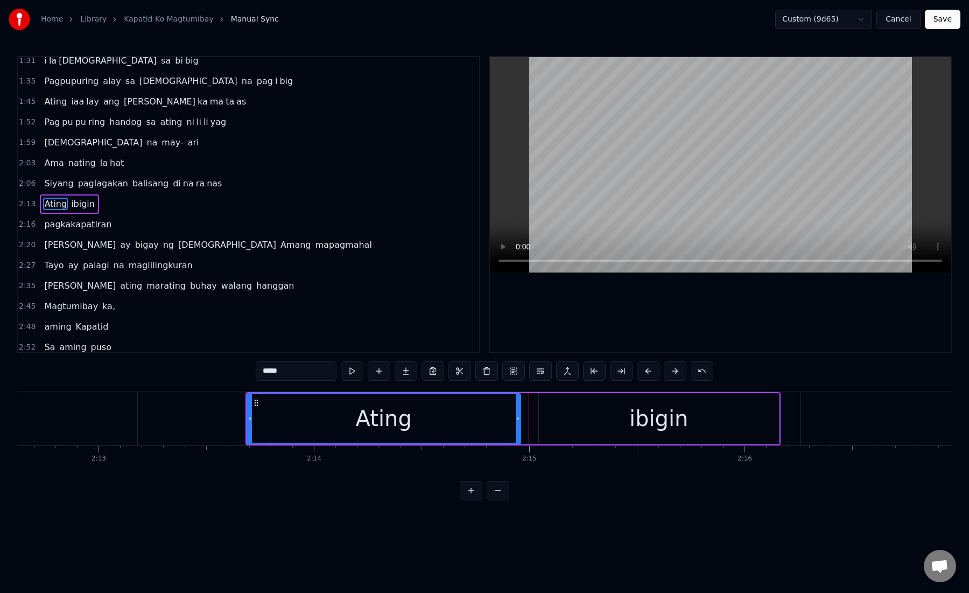
drag, startPoint x: 526, startPoint y: 419, endPoint x: 517, endPoint y: 419, distance: 8.6
click at [517, 419] on icon at bounding box center [518, 418] width 4 height 9
click at [587, 422] on div "ibigin" at bounding box center [659, 418] width 240 height 51
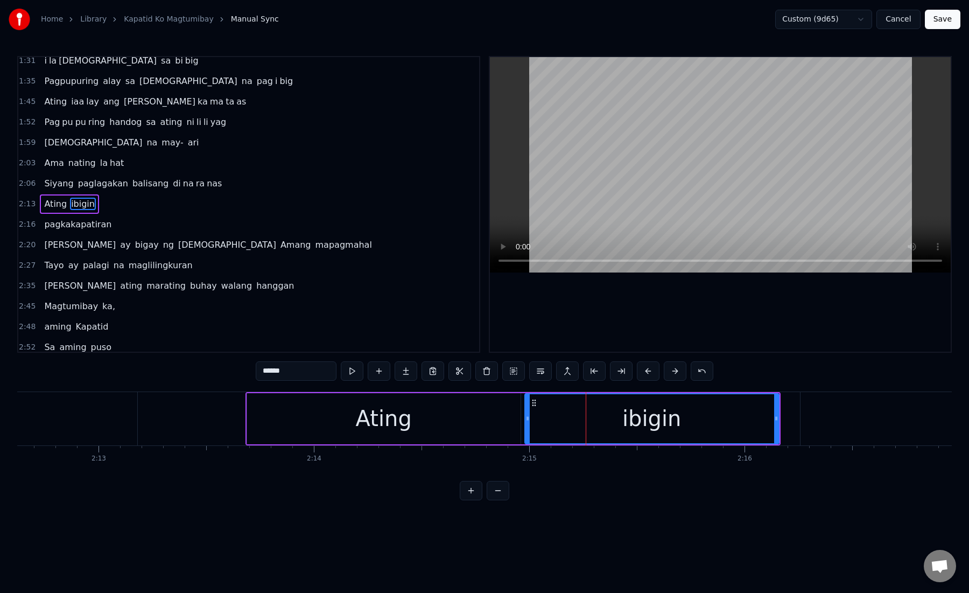
drag, startPoint x: 542, startPoint y: 422, endPoint x: 527, endPoint y: 422, distance: 14.5
click at [527, 422] on icon at bounding box center [528, 418] width 4 height 9
click at [550, 428] on div "ibigin" at bounding box center [652, 418] width 254 height 49
click at [711, 425] on div "ibigin" at bounding box center [652, 418] width 254 height 49
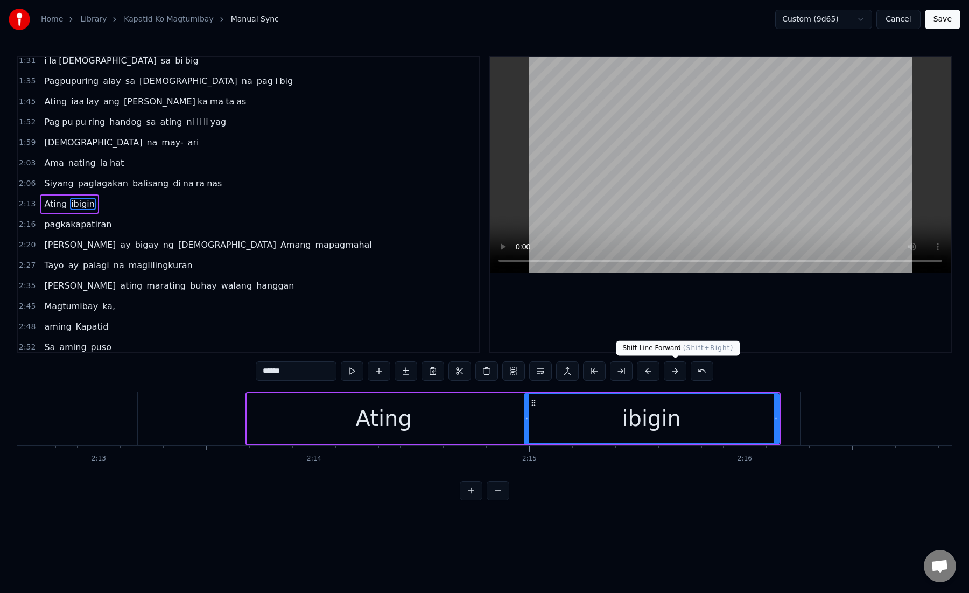
click at [676, 379] on button at bounding box center [675, 370] width 23 height 19
click at [653, 375] on button at bounding box center [648, 370] width 23 height 19
click at [625, 375] on button at bounding box center [621, 370] width 23 height 19
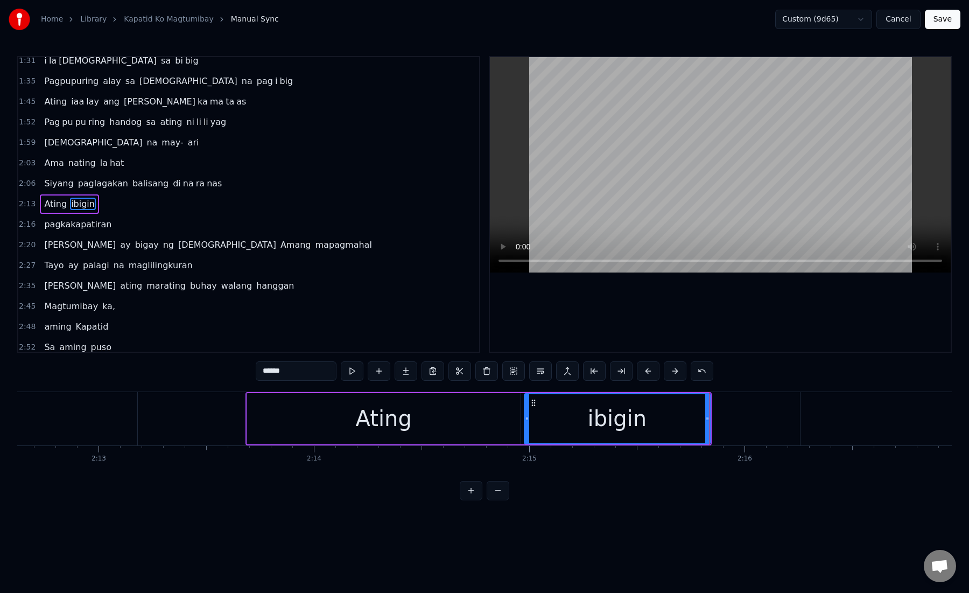
drag, startPoint x: 271, startPoint y: 374, endPoint x: 333, endPoint y: 374, distance: 61.9
click at [333, 374] on input "******" at bounding box center [296, 370] width 81 height 19
type input "***"
click at [409, 370] on button at bounding box center [406, 370] width 23 height 19
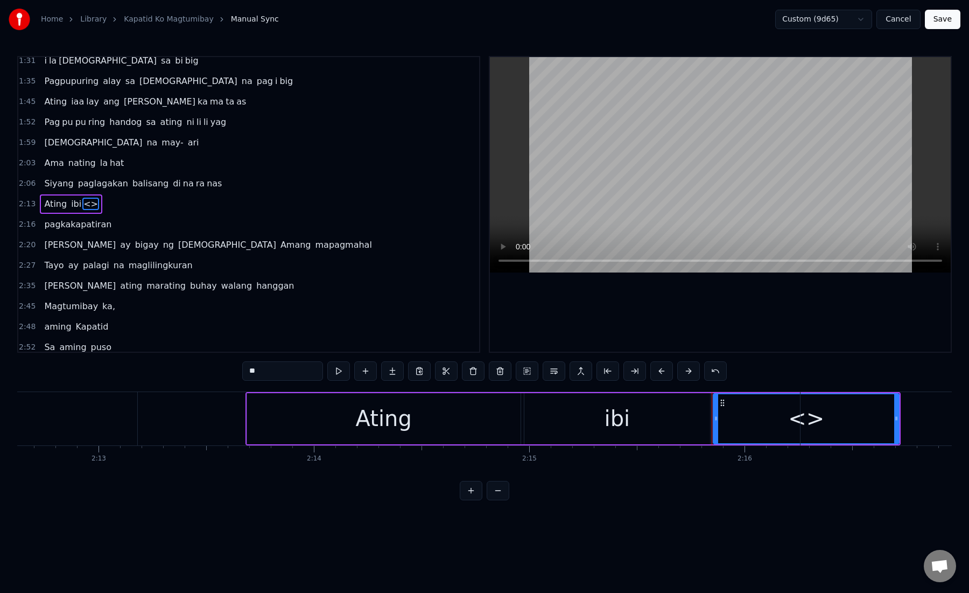
drag, startPoint x: 286, startPoint y: 375, endPoint x: 218, endPoint y: 375, distance: 68.9
click at [218, 375] on div "0:15 Kami ay na ri ri to laging kasama mo 0:21 Magka ha wak ka may haharap sa m…" at bounding box center [484, 278] width 935 height 444
paste input "*"
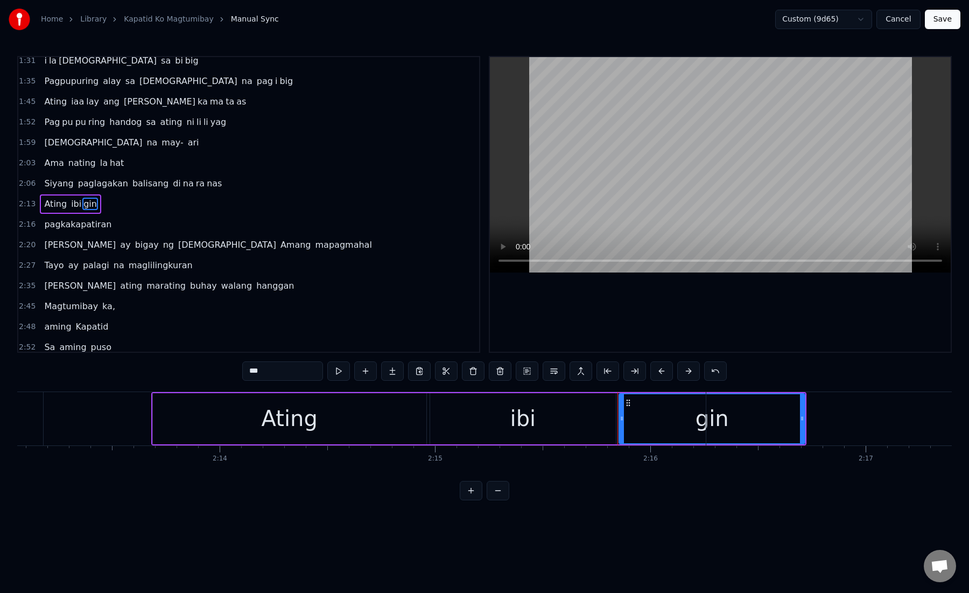
scroll to position [0, 28730]
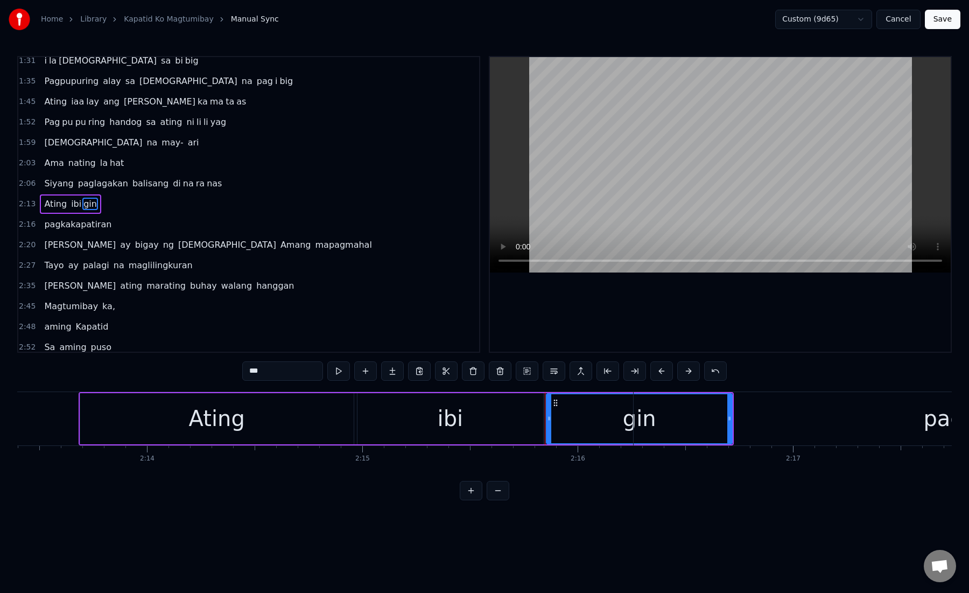
type input "***"
drag, startPoint x: 730, startPoint y: 417, endPoint x: 627, endPoint y: 423, distance: 103.5
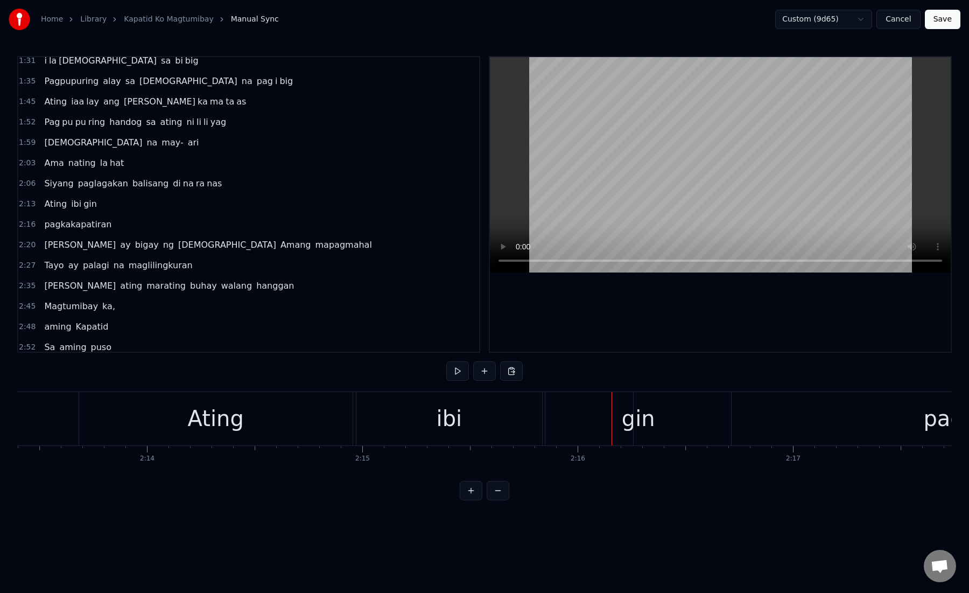
click at [627, 423] on div "gin" at bounding box center [638, 418] width 33 height 32
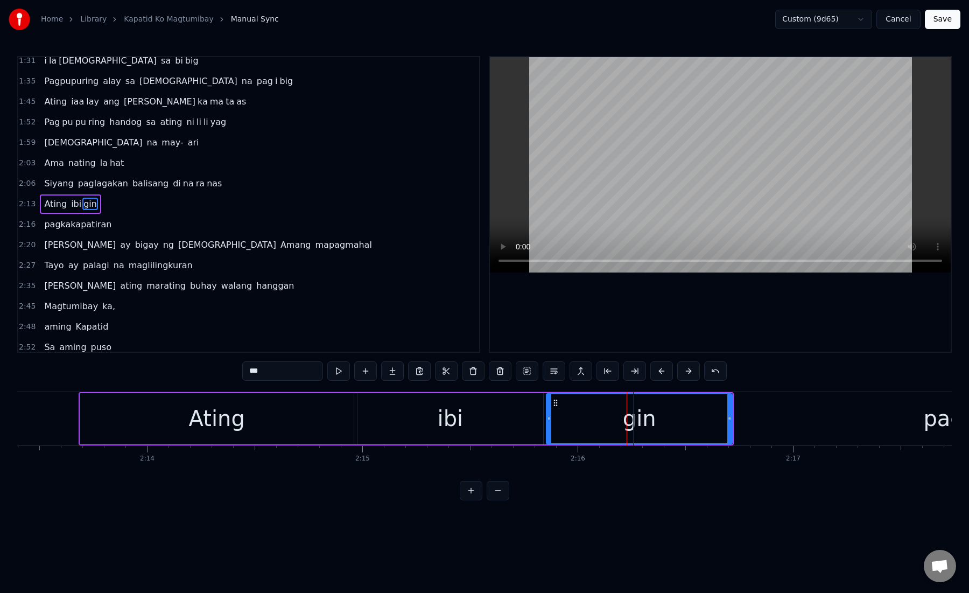
drag, startPoint x: 730, startPoint y: 418, endPoint x: 648, endPoint y: 435, distance: 83.5
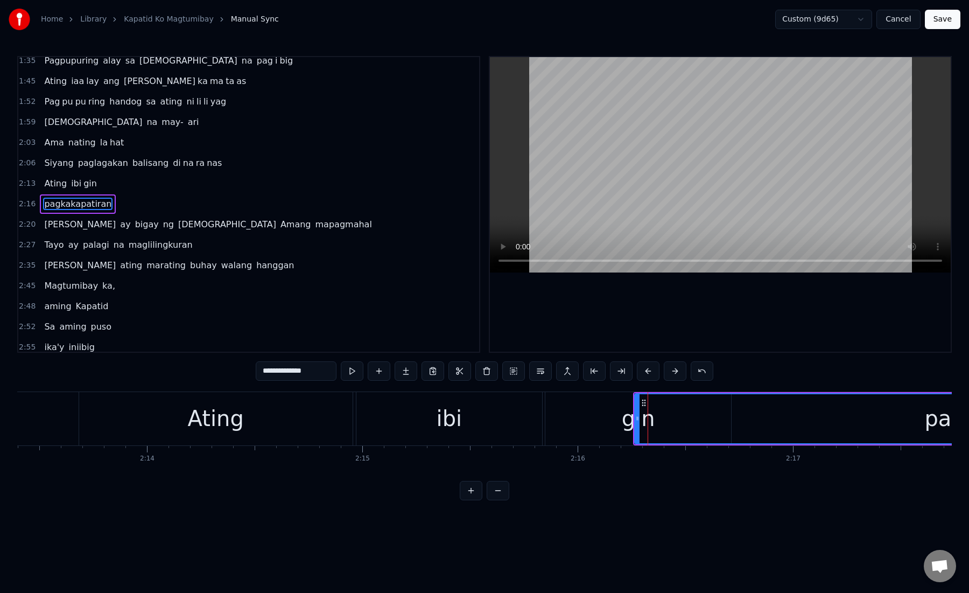
click at [571, 423] on div "gin" at bounding box center [638, 418] width 186 height 53
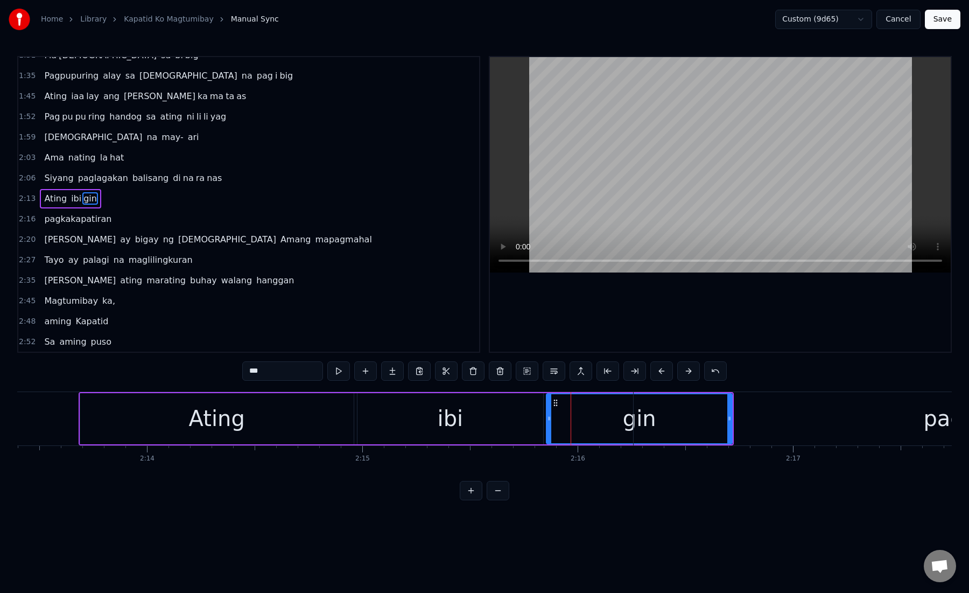
scroll to position [313, 0]
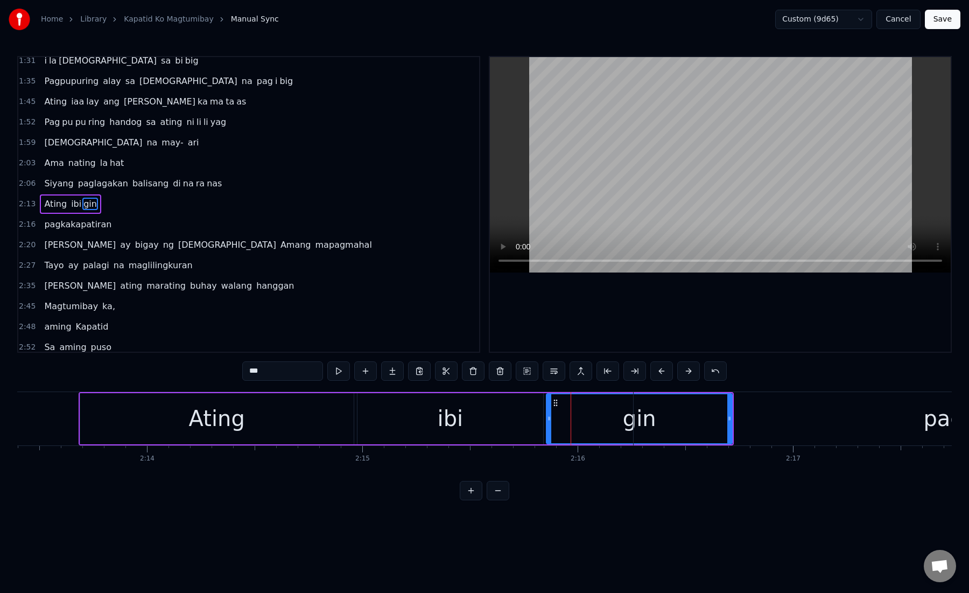
click at [615, 414] on div "gin" at bounding box center [639, 418] width 185 height 49
click at [635, 375] on button at bounding box center [635, 370] width 23 height 19
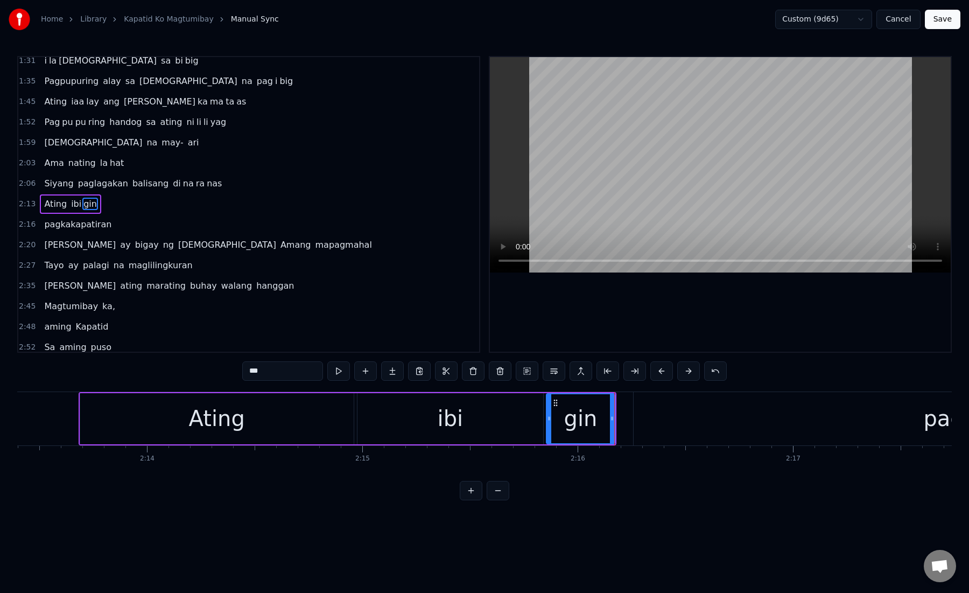
click at [558, 426] on div "gin" at bounding box center [580, 418] width 67 height 49
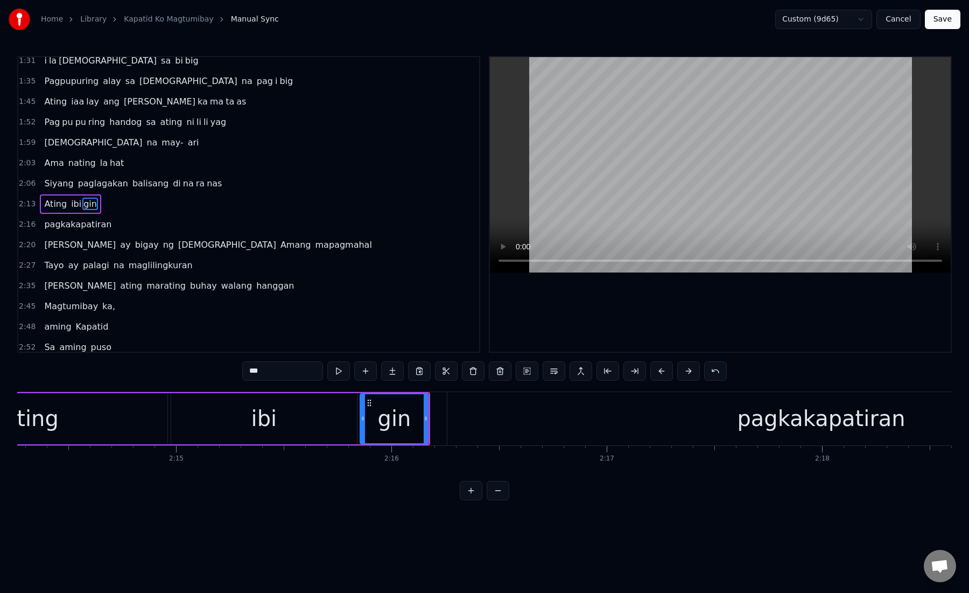
scroll to position [0, 28924]
click at [445, 426] on div "pagkakapatiran" at bounding box center [814, 418] width 748 height 53
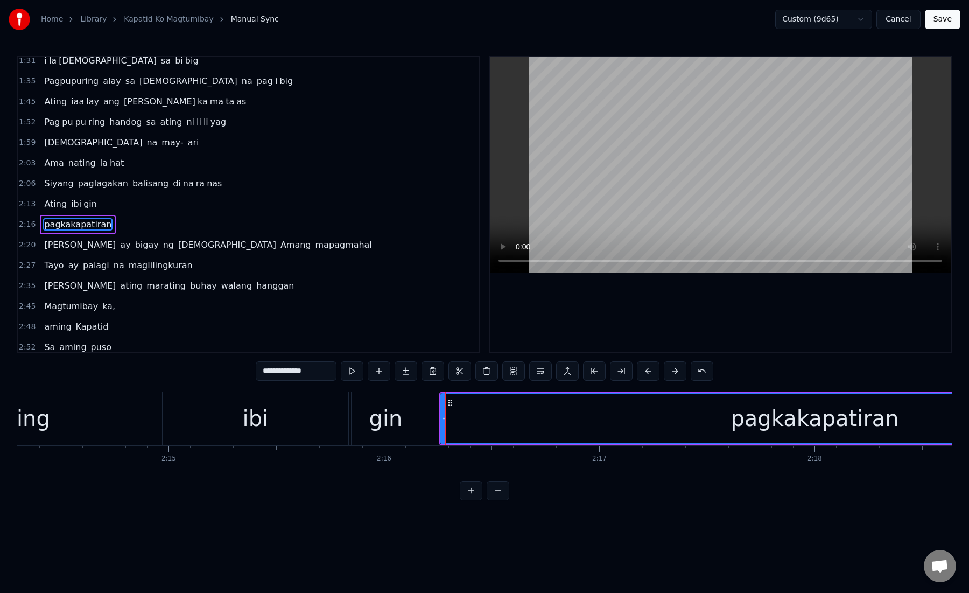
scroll to position [334, 0]
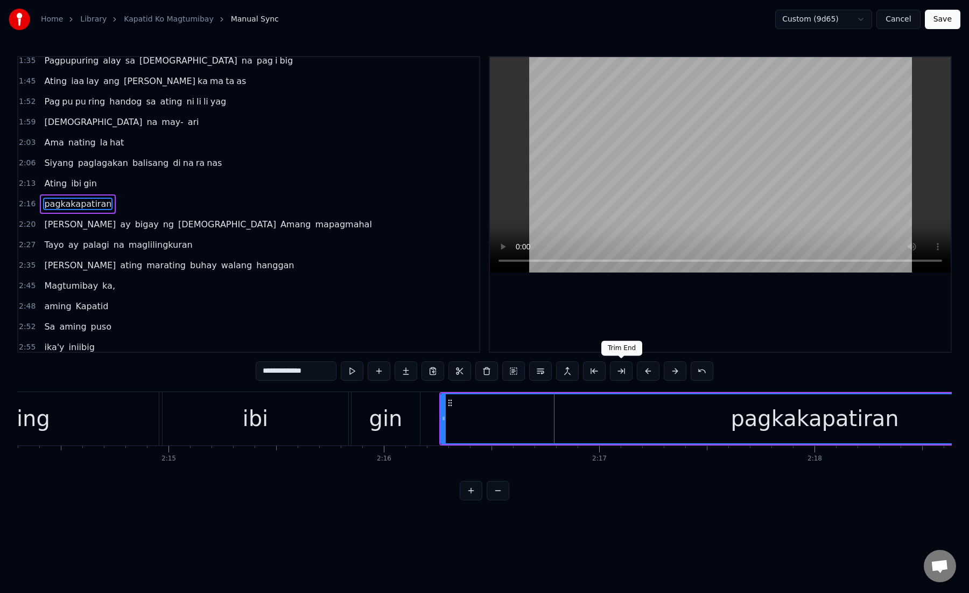
click at [625, 374] on button at bounding box center [621, 370] width 23 height 19
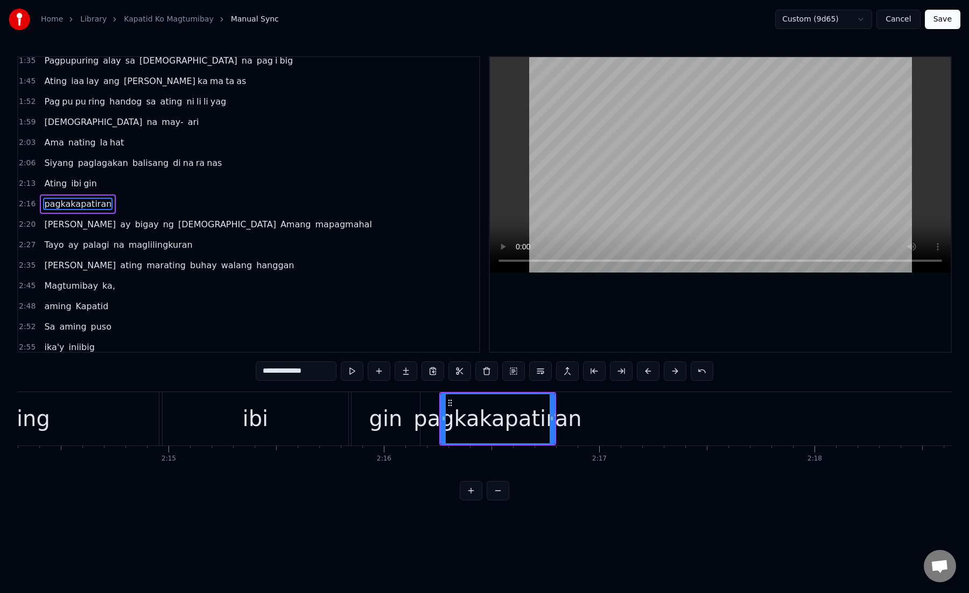
drag, startPoint x: 277, startPoint y: 372, endPoint x: 387, endPoint y: 373, distance: 109.3
click at [387, 373] on div "**********" at bounding box center [485, 370] width 458 height 19
type input "***"
click at [410, 372] on button at bounding box center [406, 370] width 23 height 19
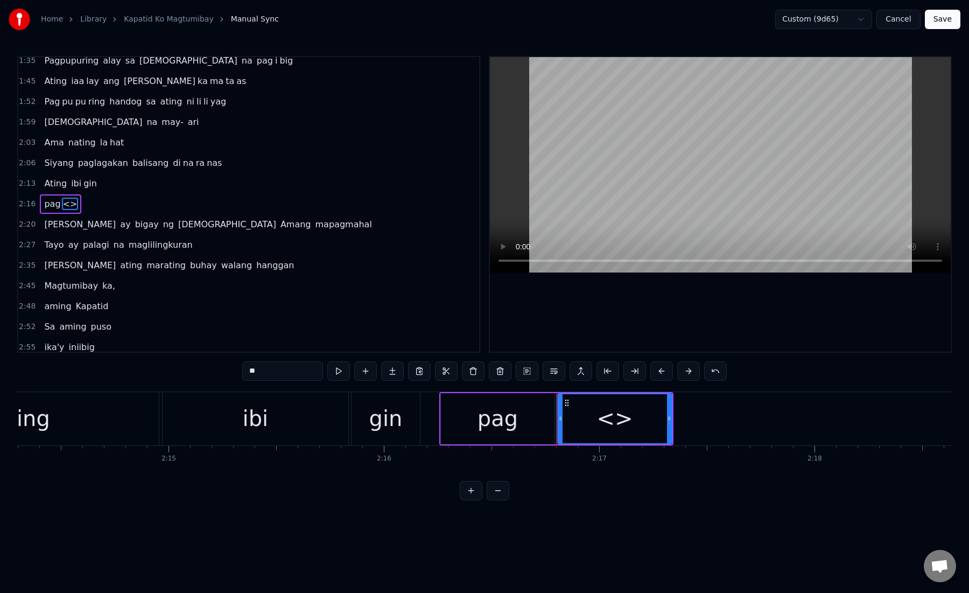
drag, startPoint x: 299, startPoint y: 375, endPoint x: 237, endPoint y: 375, distance: 61.9
click at [236, 375] on div "0:15 Kami ay na ri ri to laging kasama mo 0:21 Magka ha wak ka may haharap sa m…" at bounding box center [484, 278] width 935 height 444
paste input "*********"
drag, startPoint x: 266, startPoint y: 372, endPoint x: 344, endPoint y: 376, distance: 78.2
click at [345, 376] on div "**********" at bounding box center [484, 370] width 485 height 19
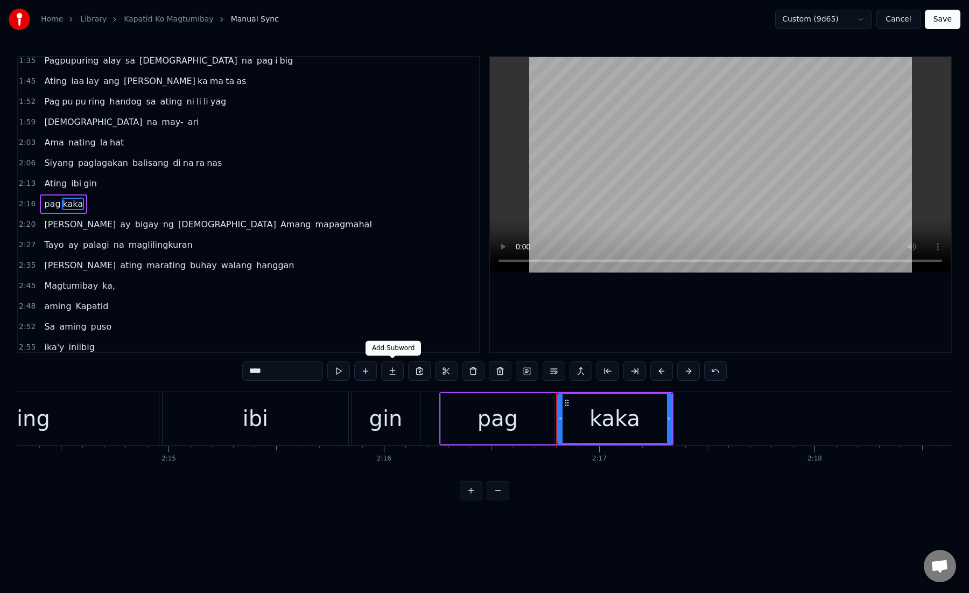
type input "****"
click at [399, 375] on button at bounding box center [392, 370] width 23 height 19
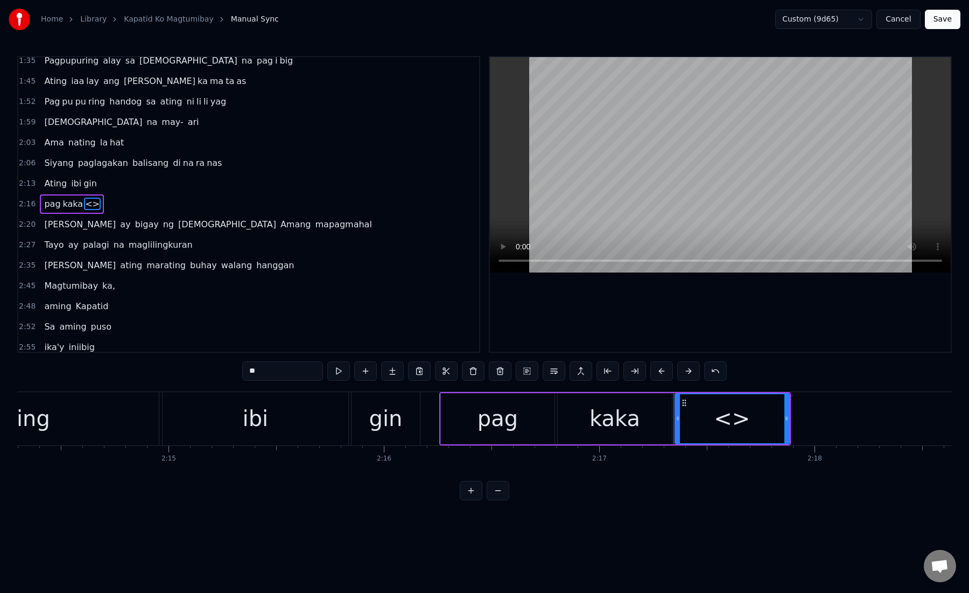
drag, startPoint x: 279, startPoint y: 376, endPoint x: 226, endPoint y: 375, distance: 53.8
click at [226, 375] on div "0:15 Kami ay na ri ri to laging kasama mo 0:21 Magka ha wak ka may haharap sa m…" at bounding box center [484, 278] width 935 height 444
paste input "*****"
click at [577, 419] on div "kaka" at bounding box center [615, 418] width 114 height 51
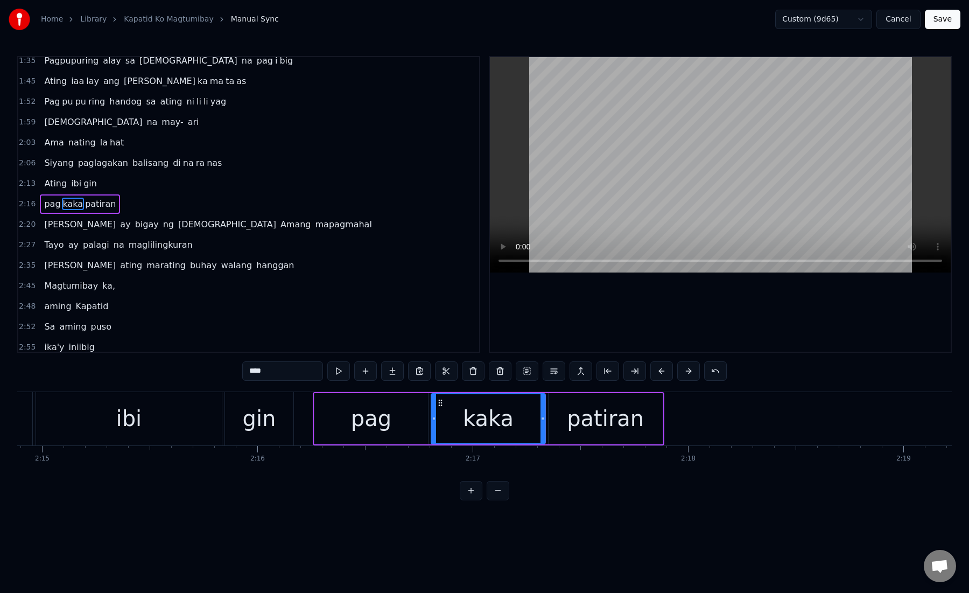
scroll to position [0, 29231]
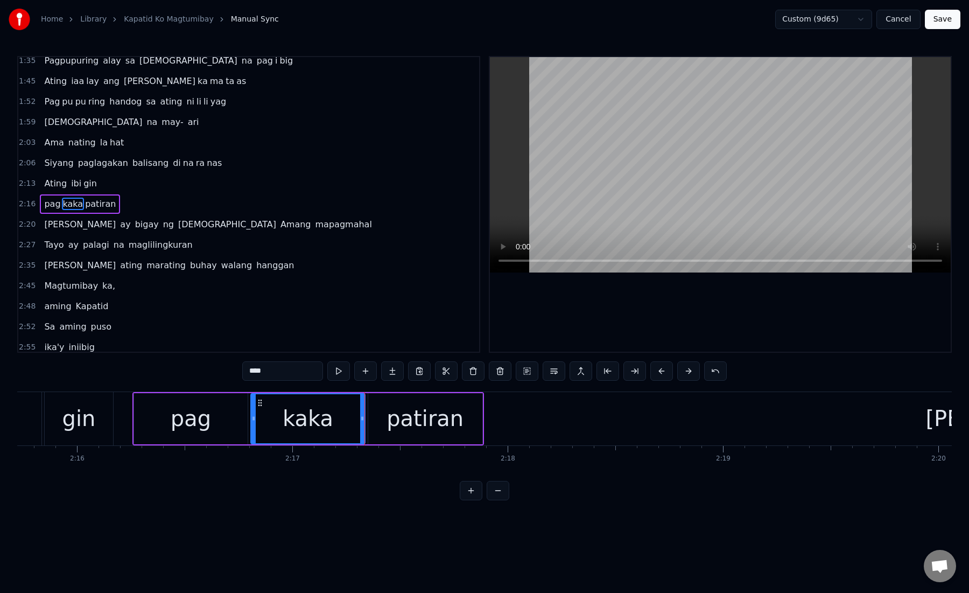
click at [375, 414] on div "patiran" at bounding box center [425, 418] width 114 height 51
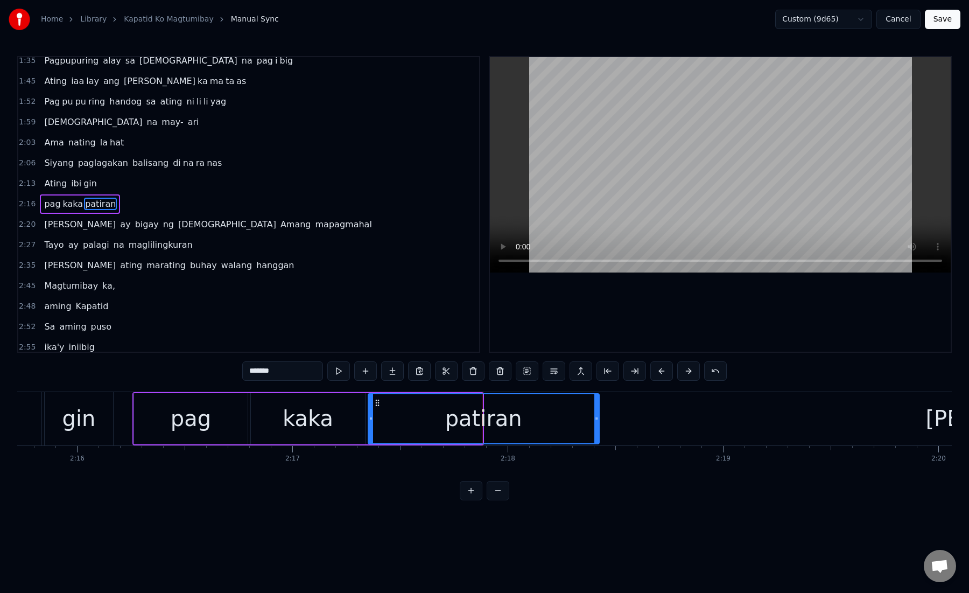
drag, startPoint x: 480, startPoint y: 419, endPoint x: 597, endPoint y: 424, distance: 116.9
click at [597, 424] on div at bounding box center [596, 418] width 4 height 49
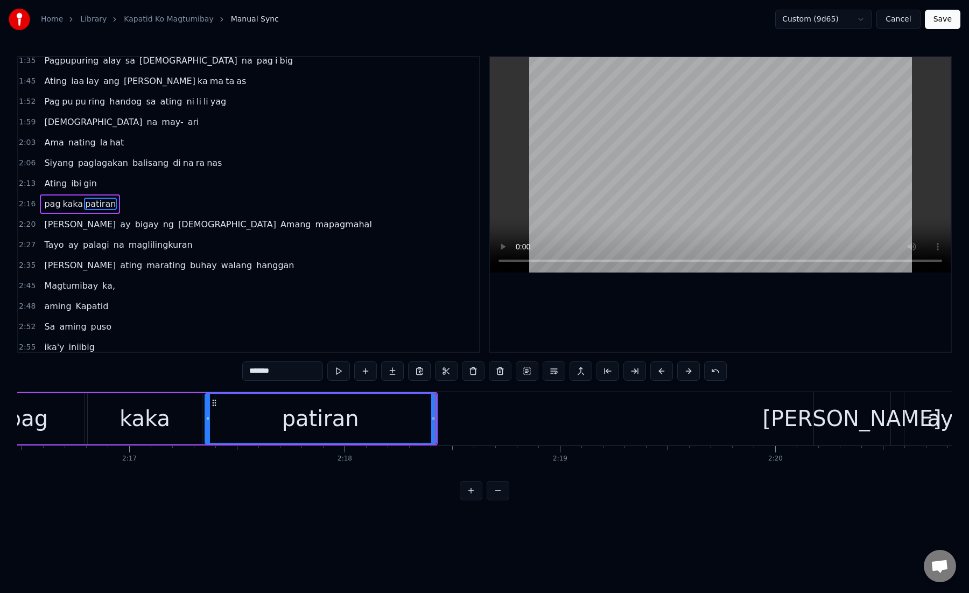
scroll to position [0, 29405]
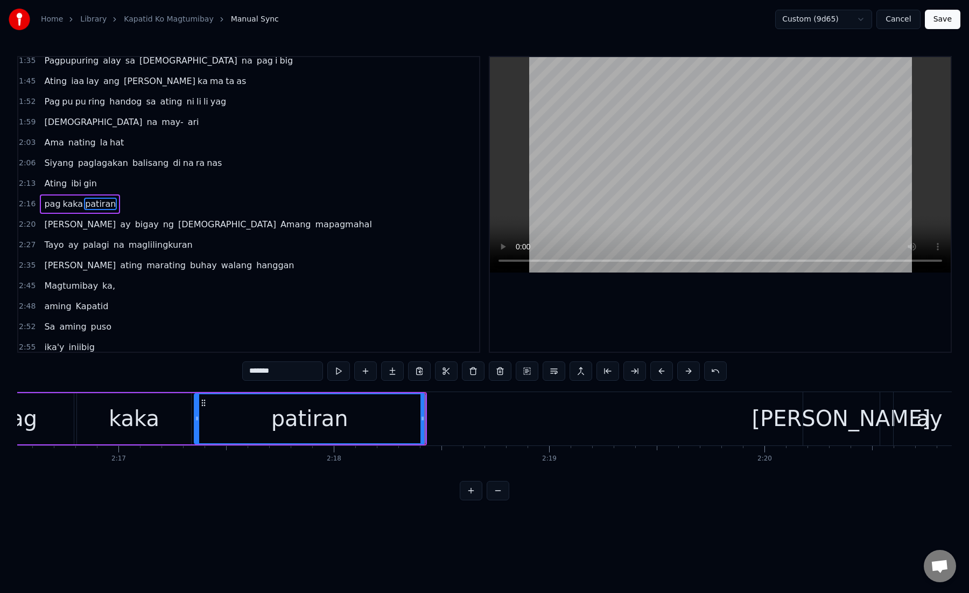
drag, startPoint x: 263, startPoint y: 372, endPoint x: 320, endPoint y: 377, distance: 57.3
click at [320, 377] on input "*******" at bounding box center [282, 370] width 81 height 19
type input "****"
click at [395, 374] on button at bounding box center [392, 370] width 23 height 19
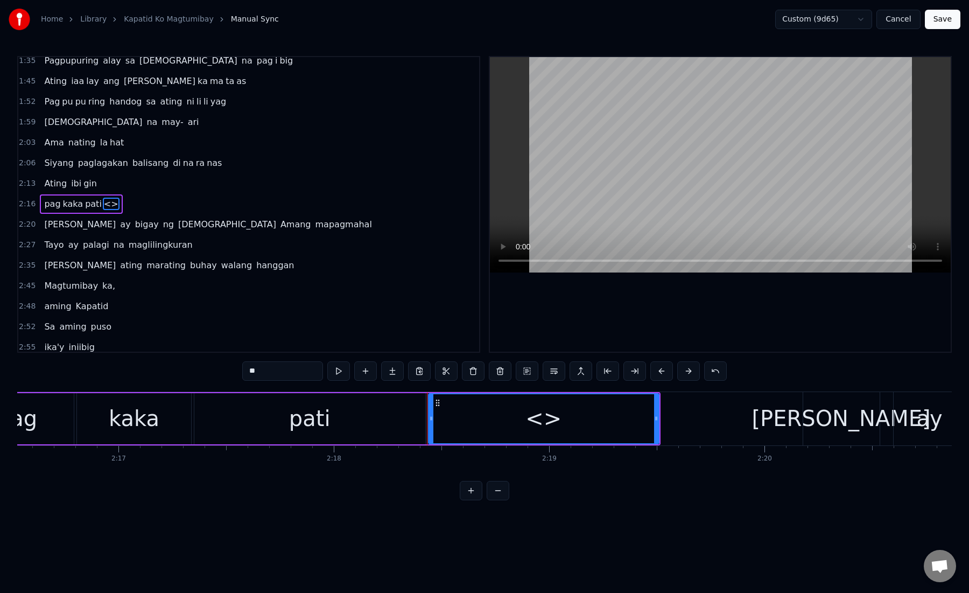
drag, startPoint x: 247, startPoint y: 377, endPoint x: 238, endPoint y: 363, distance: 17.2
click at [238, 363] on div "0:15 Kami ay na ri ri to laging kasama mo 0:21 Magka ha wak ka may haharap sa m…" at bounding box center [484, 278] width 935 height 444
paste input "*"
type input "***"
click at [519, 422] on div "ran" at bounding box center [544, 418] width 230 height 49
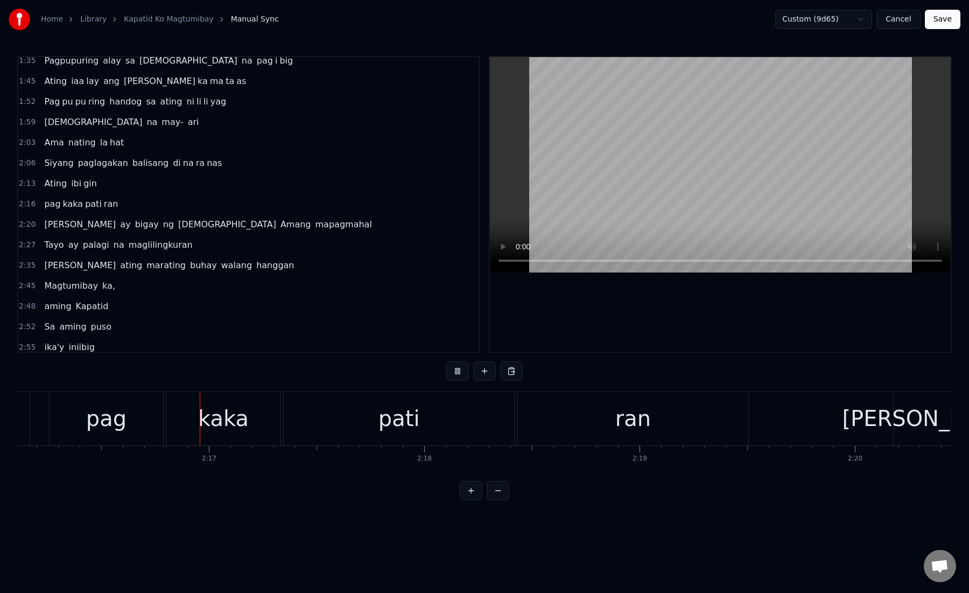
scroll to position [0, 29320]
click at [290, 426] on div "pati" at bounding box center [393, 418] width 231 height 53
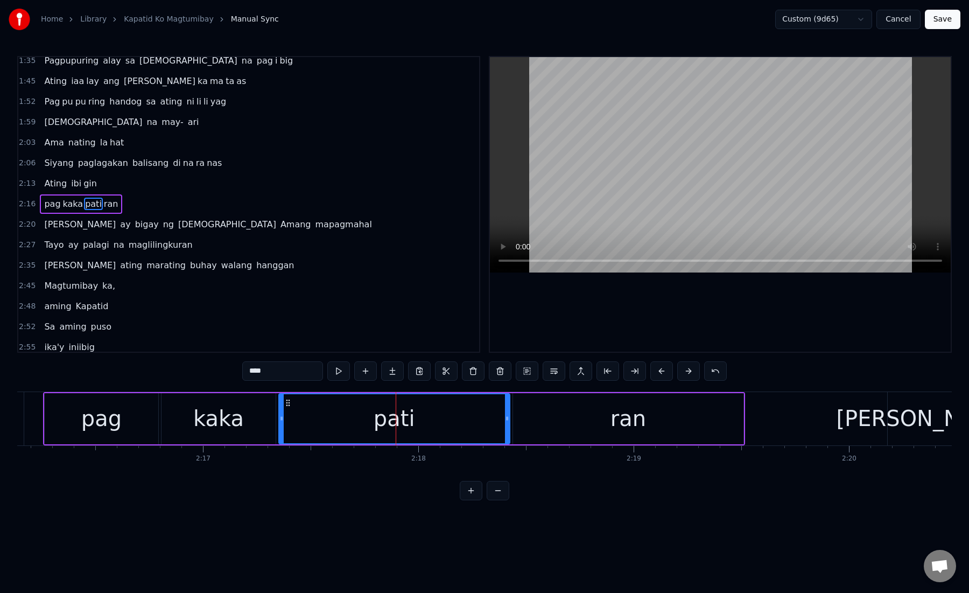
click at [368, 420] on div "pati" at bounding box center [394, 418] width 230 height 49
click at [199, 428] on div "kaka" at bounding box center [218, 418] width 51 height 32
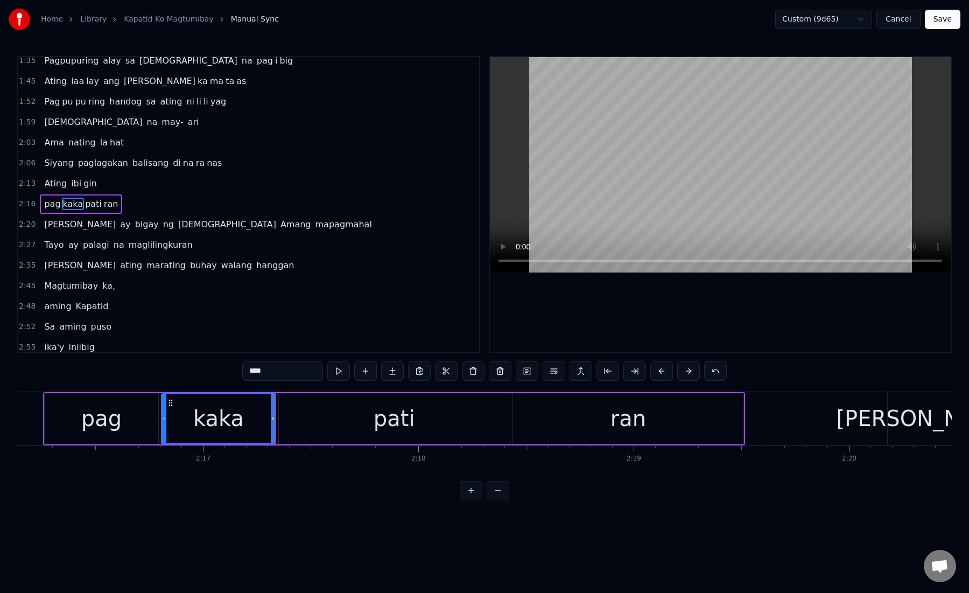
click at [296, 421] on div "pati" at bounding box center [394, 418] width 231 height 51
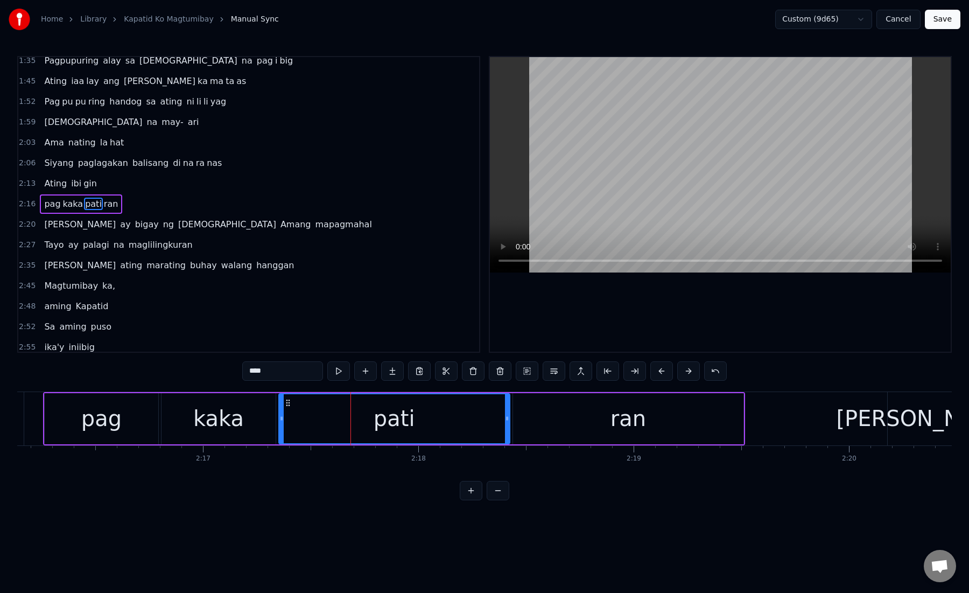
click at [327, 416] on div "pati" at bounding box center [394, 418] width 230 height 49
drag, startPoint x: 282, startPoint y: 419, endPoint x: 325, endPoint y: 419, distance: 43.1
click at [325, 420] on icon at bounding box center [324, 418] width 4 height 9
click at [257, 426] on div "kaka" at bounding box center [219, 418] width 114 height 51
type input "****"
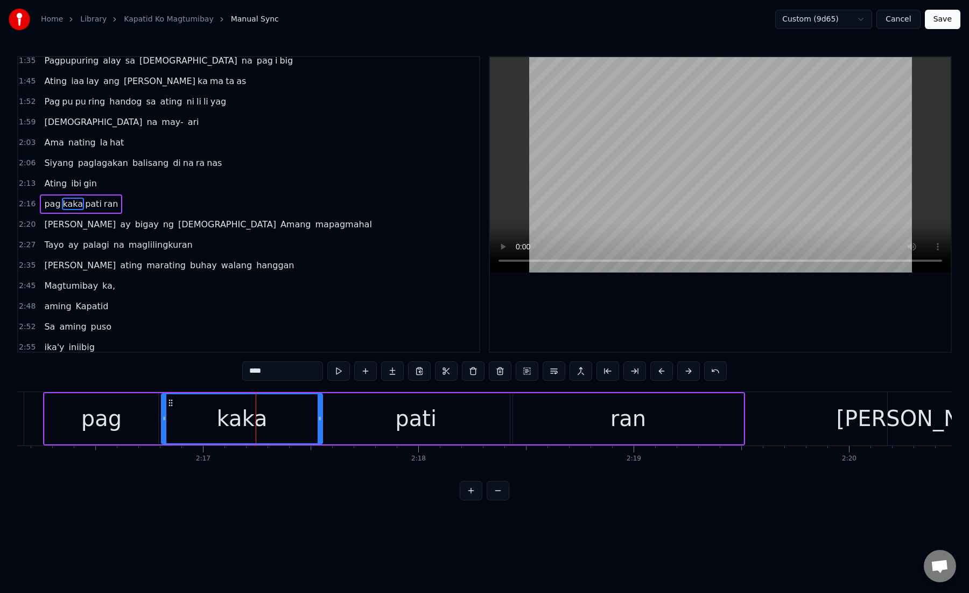
drag, startPoint x: 274, startPoint y: 425, endPoint x: 320, endPoint y: 423, distance: 46.9
click at [320, 423] on div at bounding box center [320, 418] width 4 height 49
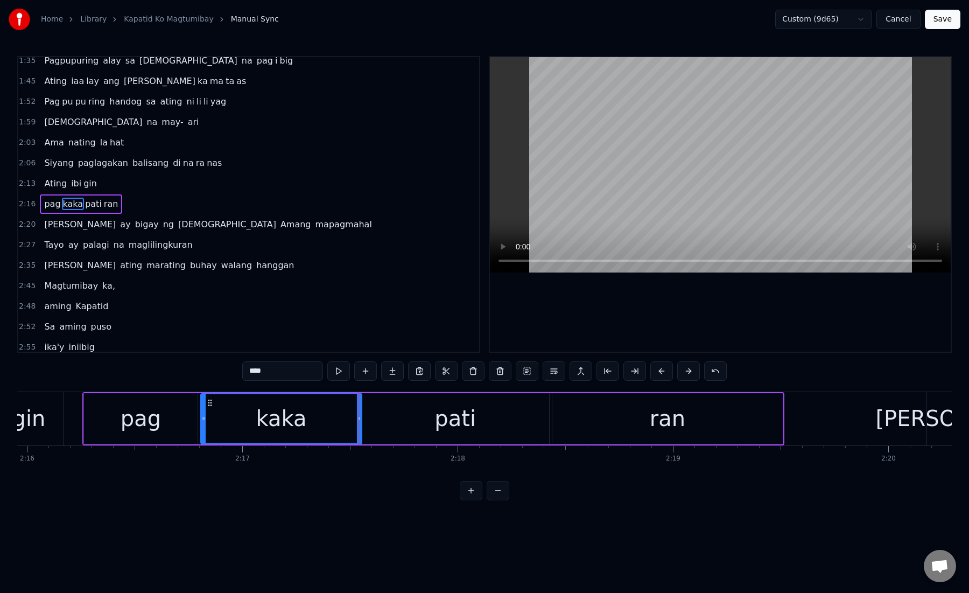
scroll to position [0, 29266]
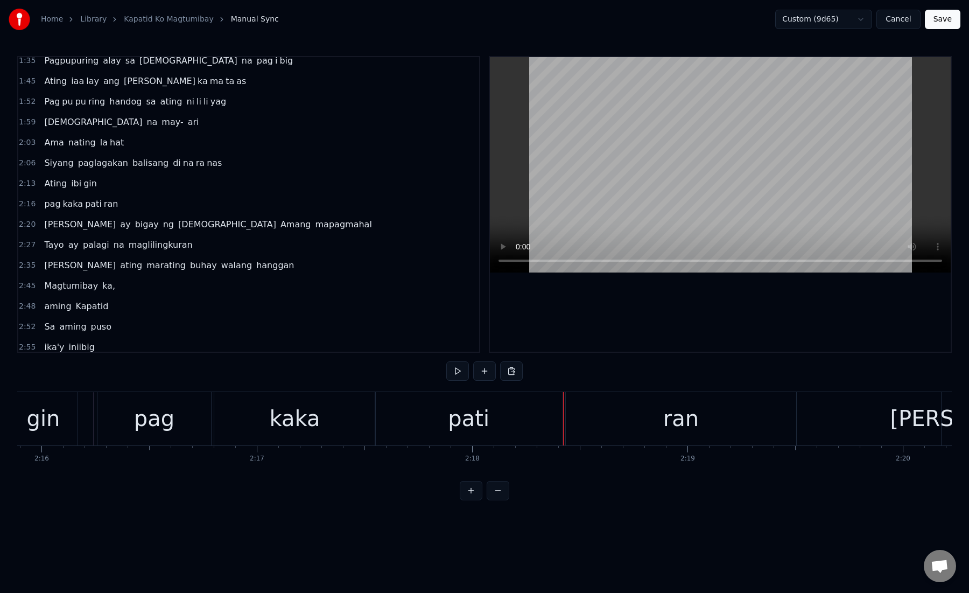
click at [401, 423] on div "pati" at bounding box center [468, 418] width 187 height 53
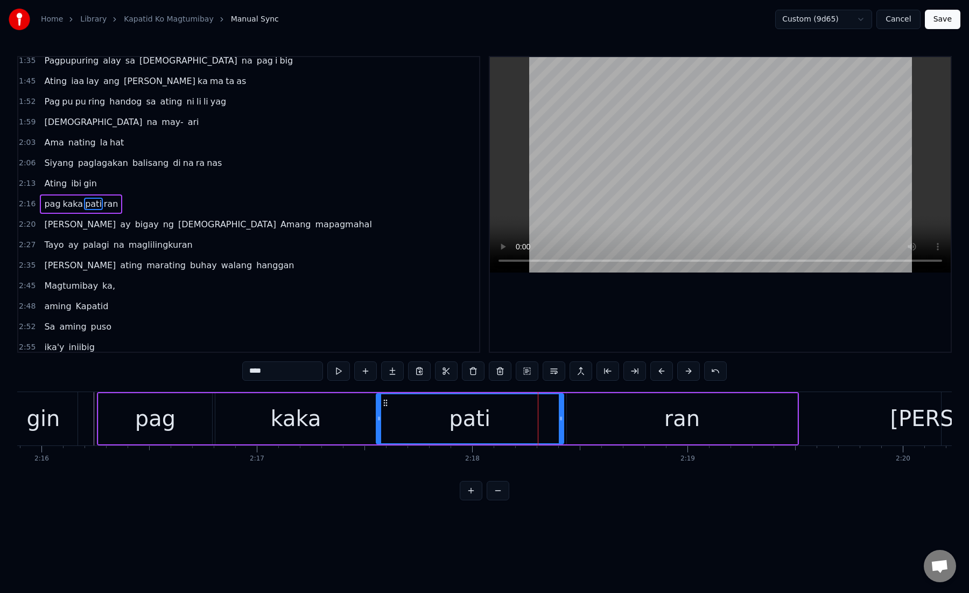
click at [438, 418] on div "pati" at bounding box center [470, 418] width 186 height 49
click at [631, 368] on button at bounding box center [635, 370] width 23 height 19
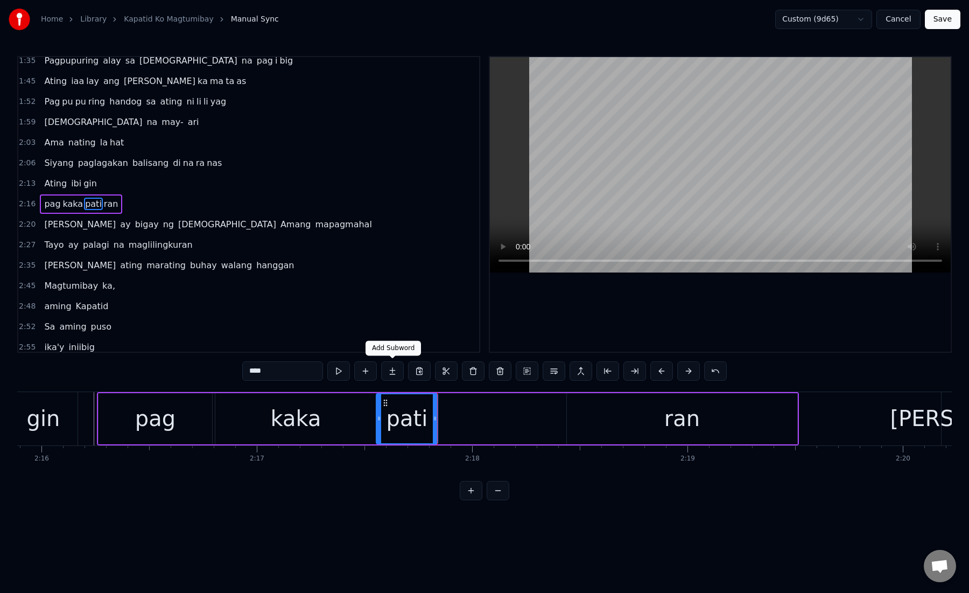
click at [391, 375] on button at bounding box center [392, 370] width 23 height 19
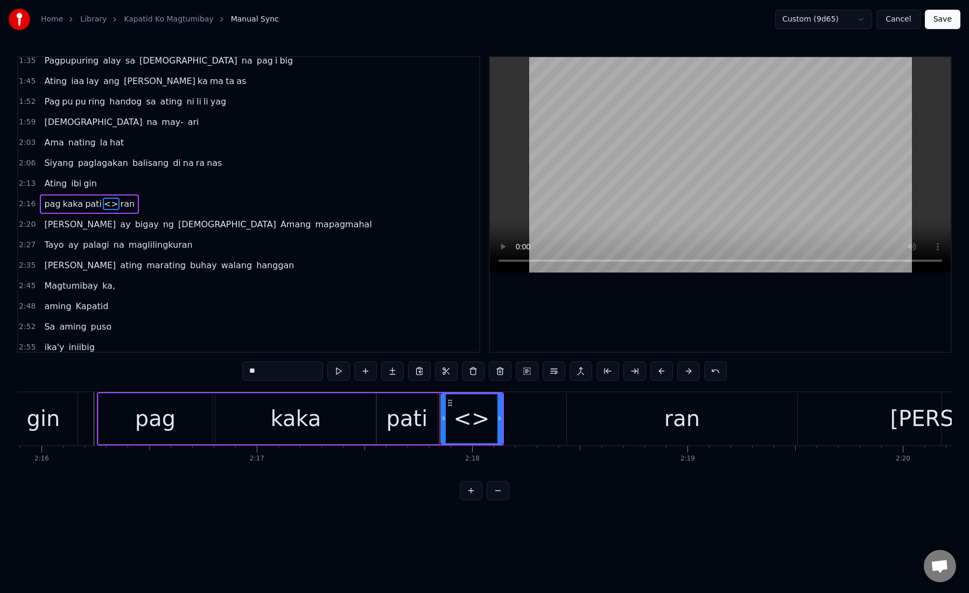
click at [401, 417] on div "pati" at bounding box center [407, 418] width 41 height 32
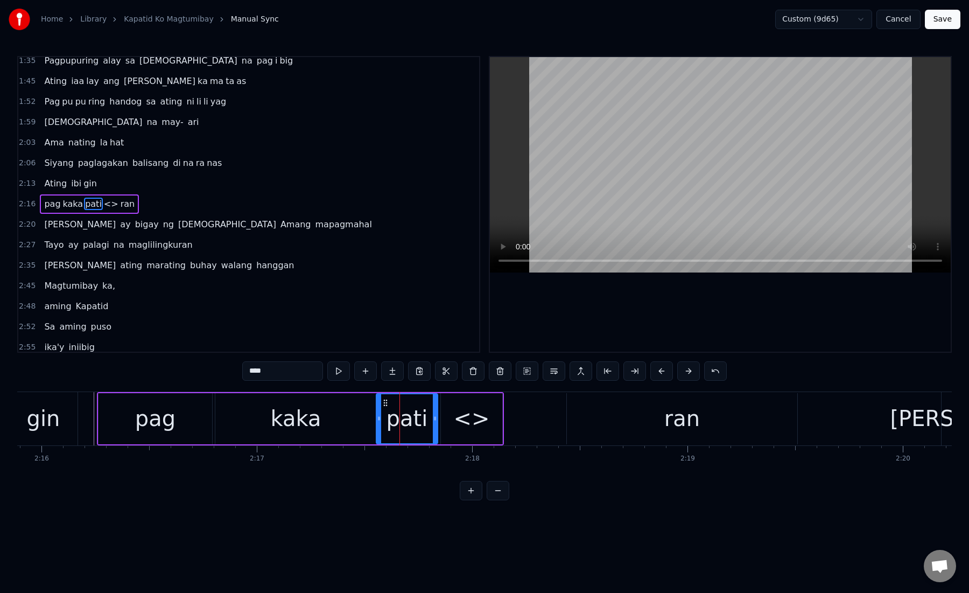
drag, startPoint x: 257, startPoint y: 370, endPoint x: 303, endPoint y: 370, distance: 45.8
click at [303, 370] on input "****" at bounding box center [282, 370] width 81 height 19
click at [458, 426] on div "<>" at bounding box center [471, 418] width 61 height 51
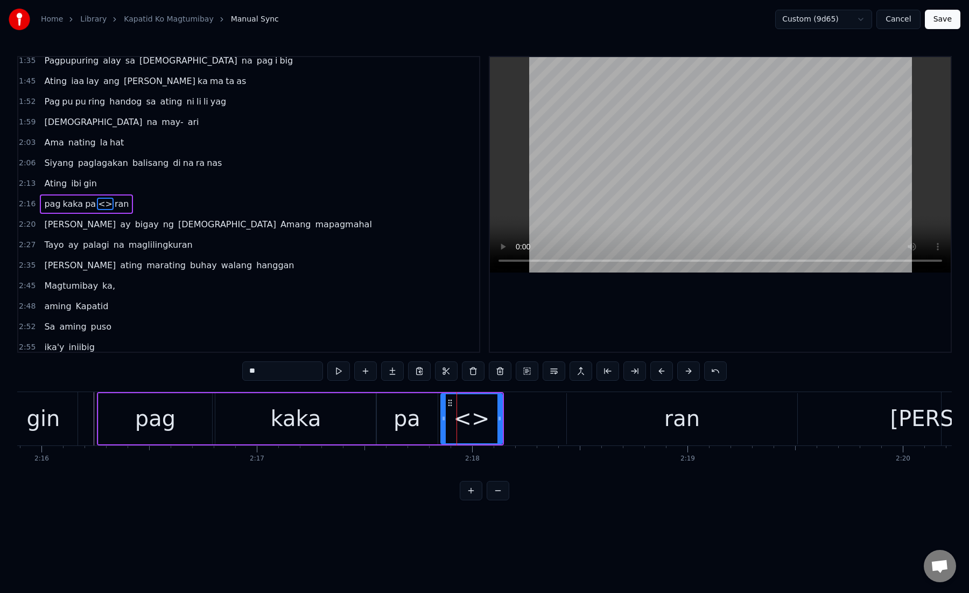
drag, startPoint x: 268, startPoint y: 368, endPoint x: 230, endPoint y: 368, distance: 37.7
click at [229, 369] on div "0:15 Kami ay na ri ri to laging kasama mo 0:21 Magka ha wak ka may haharap sa m…" at bounding box center [484, 278] width 935 height 444
drag, startPoint x: 499, startPoint y: 418, endPoint x: 561, endPoint y: 422, distance: 61.5
click at [561, 422] on icon at bounding box center [562, 418] width 4 height 9
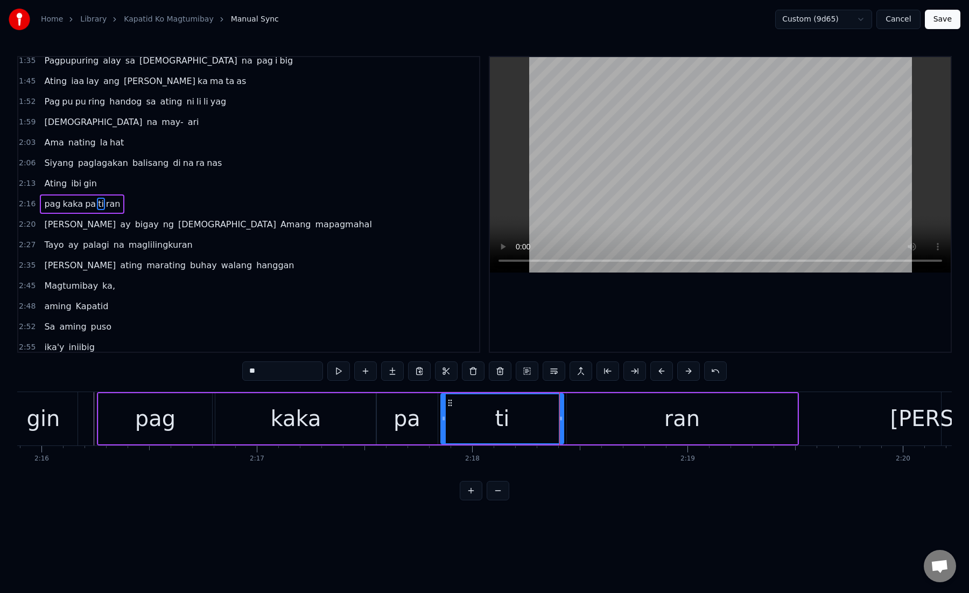
type input "**"
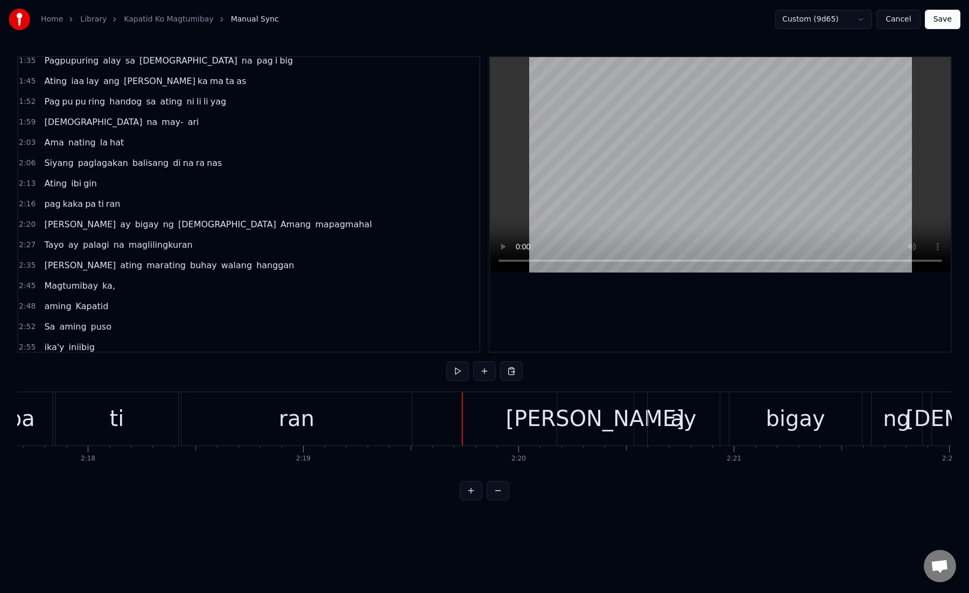
scroll to position [0, 29753]
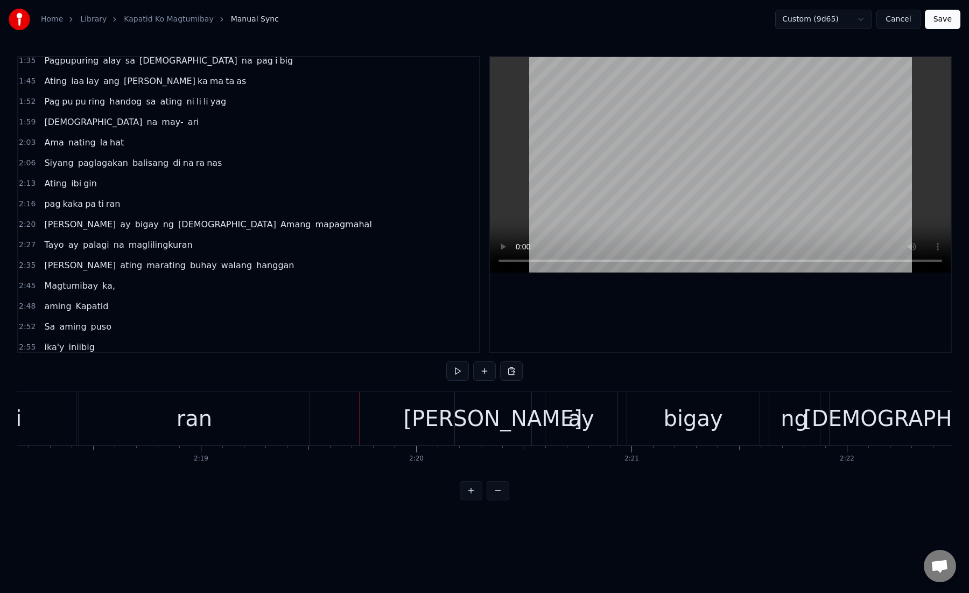
click at [500, 419] on div "[PERSON_NAME]" at bounding box center [492, 418] width 179 height 32
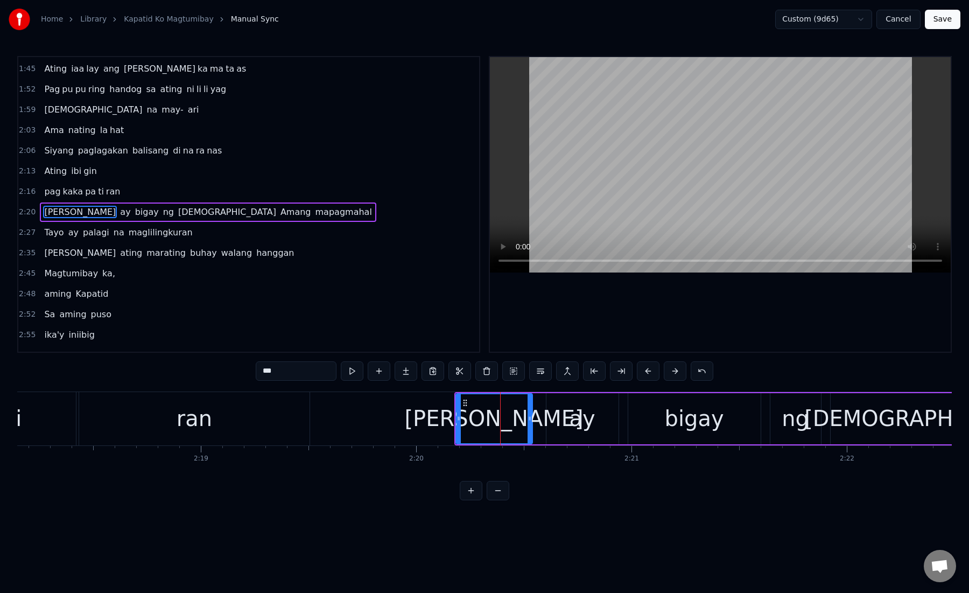
scroll to position [354, 0]
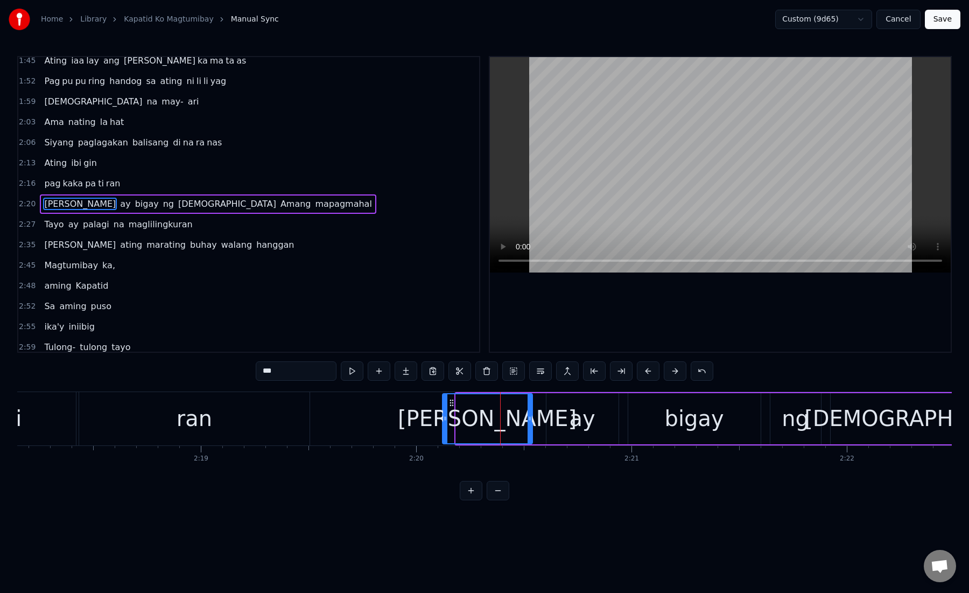
drag, startPoint x: 459, startPoint y: 419, endPoint x: 446, endPoint y: 420, distance: 12.4
click at [446, 420] on icon at bounding box center [445, 418] width 4 height 9
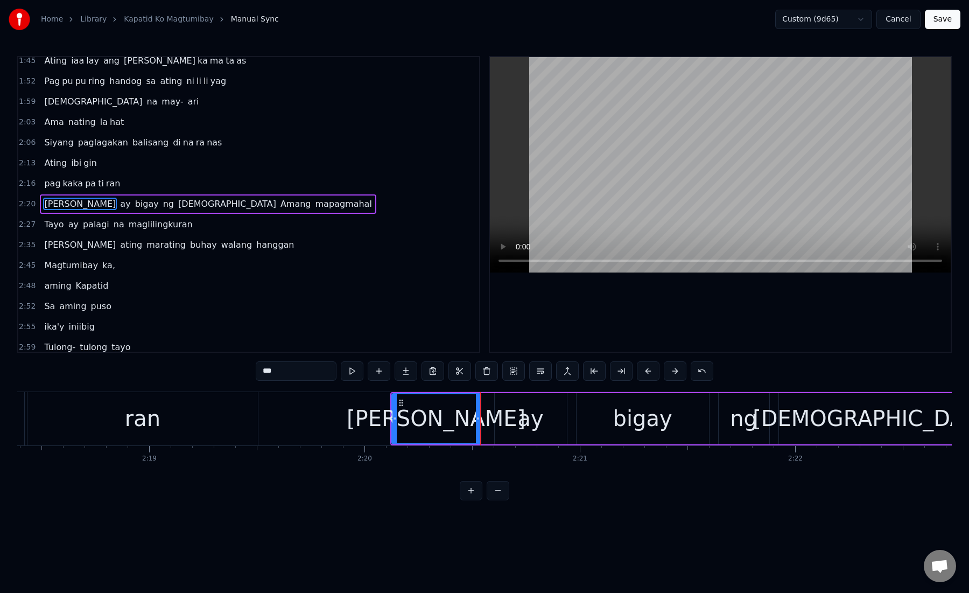
scroll to position [0, 29809]
click at [495, 424] on div "ay" at bounding box center [527, 418] width 72 height 51
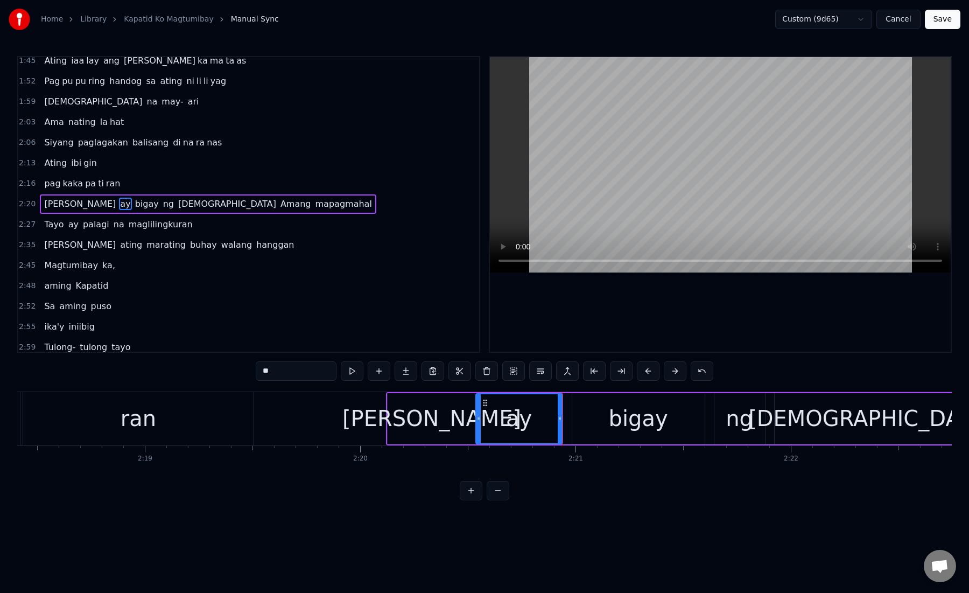
drag, startPoint x: 493, startPoint y: 423, endPoint x: 479, endPoint y: 423, distance: 14.5
click at [479, 423] on div at bounding box center [479, 418] width 4 height 49
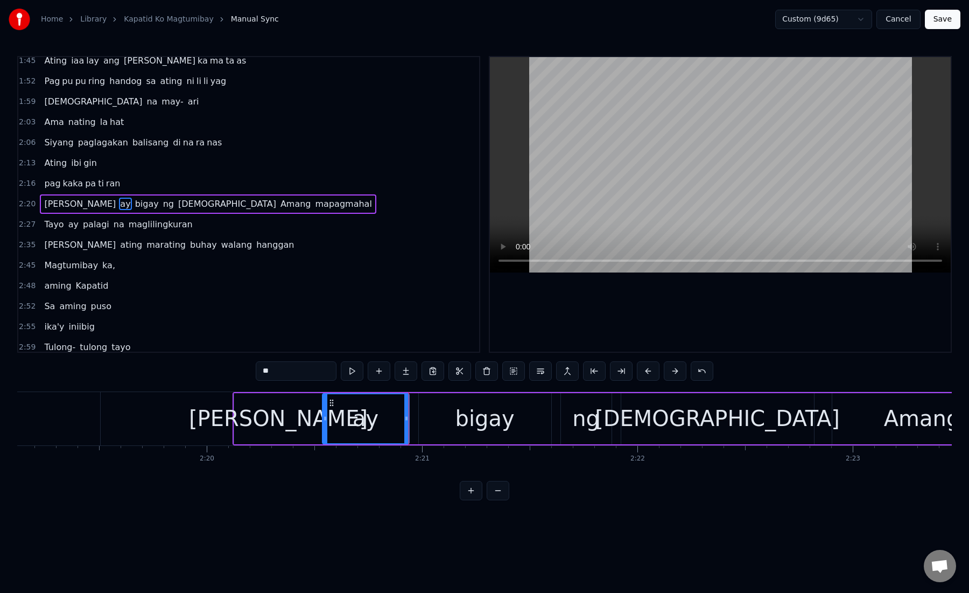
scroll to position [0, 29969]
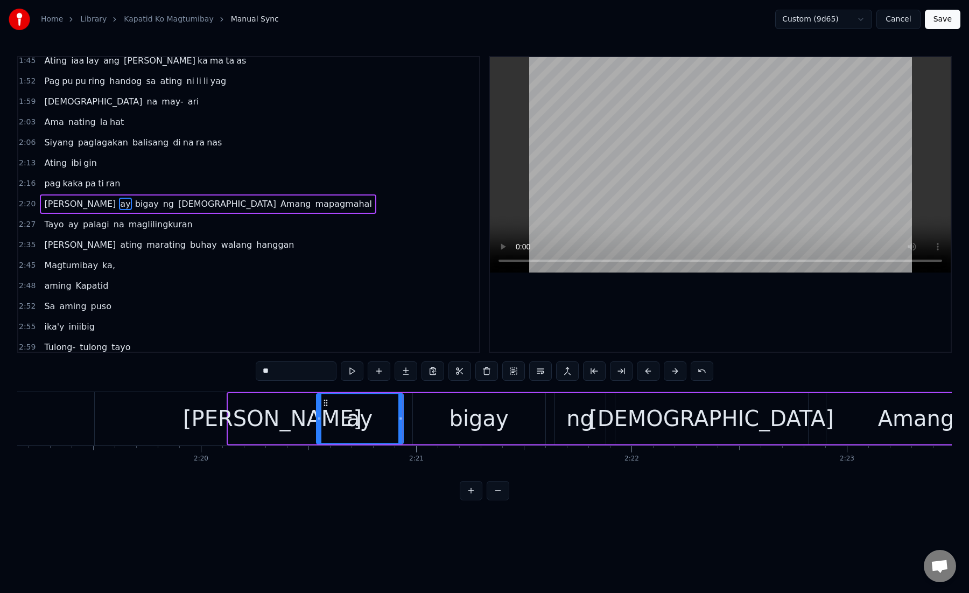
click at [448, 421] on div "bigay" at bounding box center [479, 418] width 132 height 51
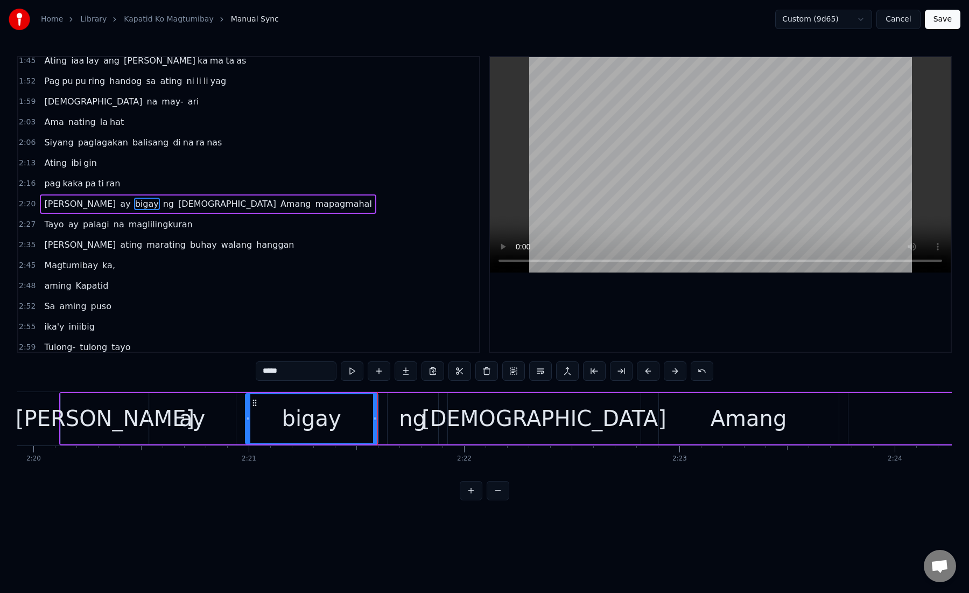
scroll to position [0, 30143]
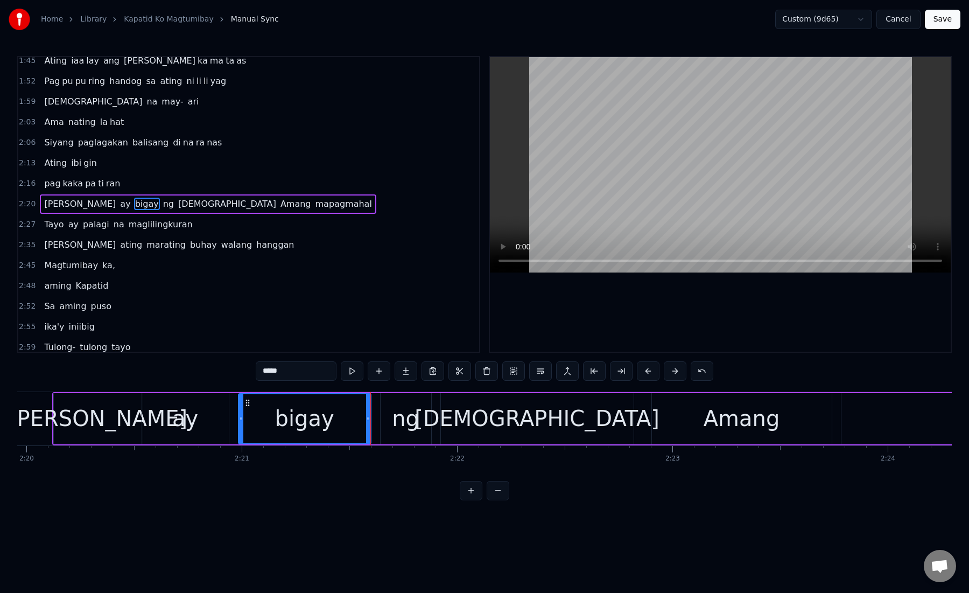
click at [402, 423] on div "ng" at bounding box center [405, 418] width 27 height 32
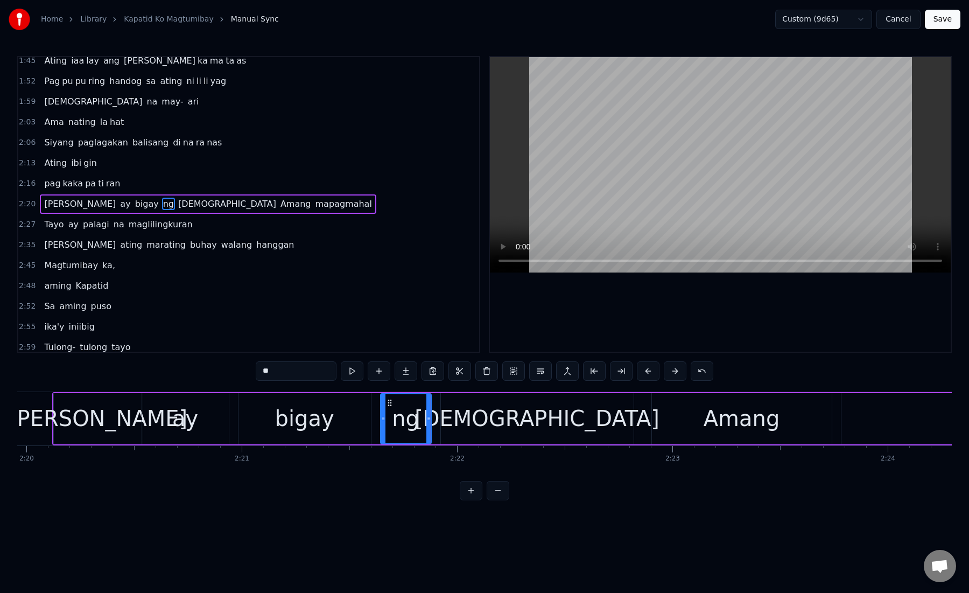
click at [480, 416] on div "[DEMOGRAPHIC_DATA]" at bounding box center [537, 418] width 193 height 51
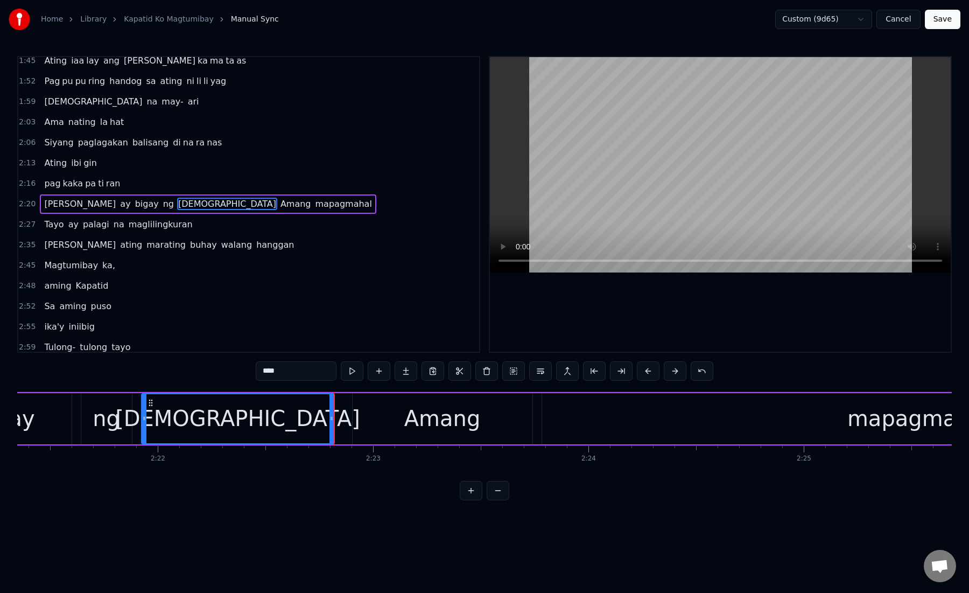
scroll to position [0, 30460]
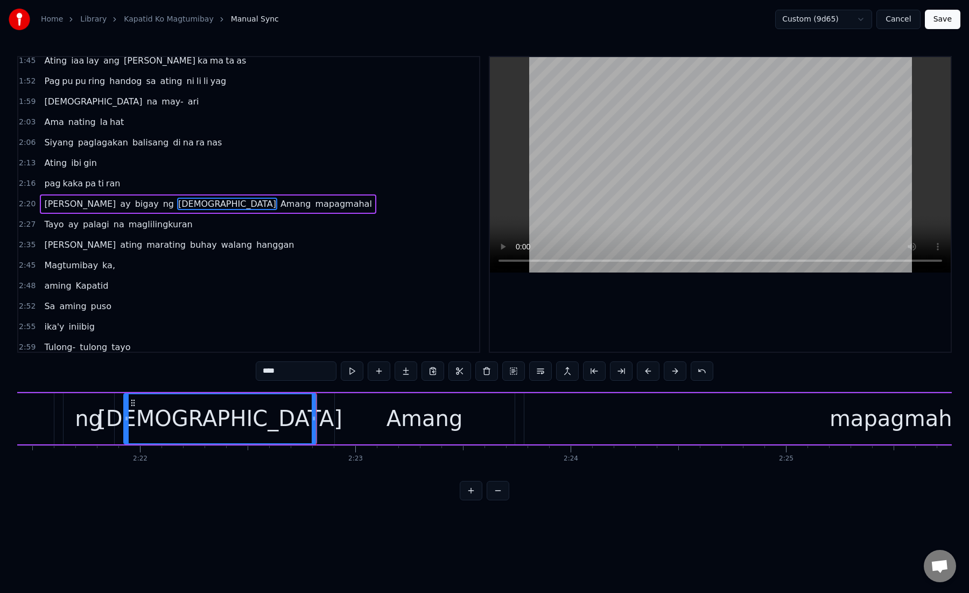
click at [389, 428] on div "Amang" at bounding box center [425, 418] width 180 height 51
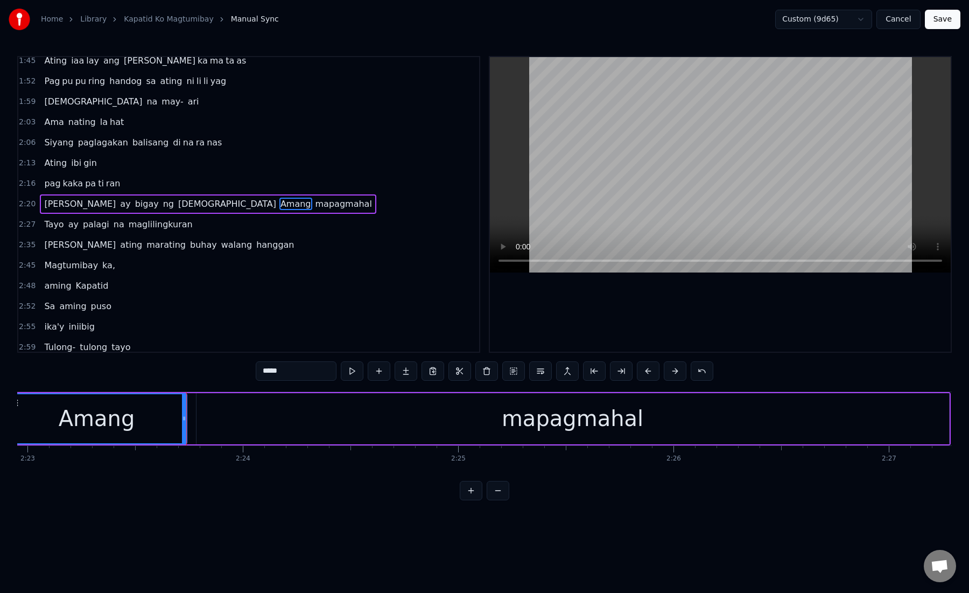
scroll to position [0, 30793]
click at [229, 424] on div "mapagmahal" at bounding box center [567, 418] width 753 height 51
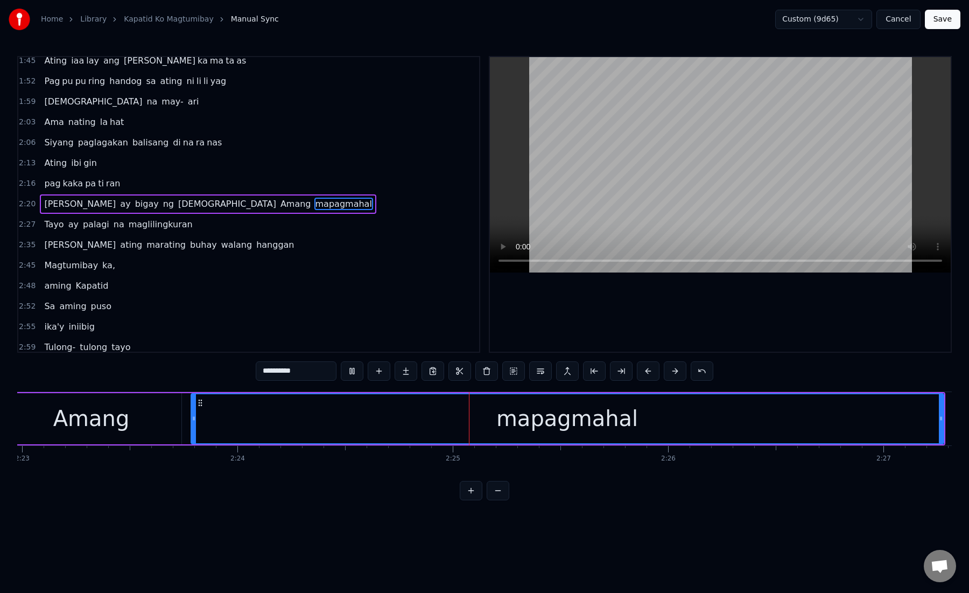
click at [218, 417] on div "mapagmahal" at bounding box center [568, 418] width 752 height 49
click at [645, 373] on button at bounding box center [648, 370] width 23 height 19
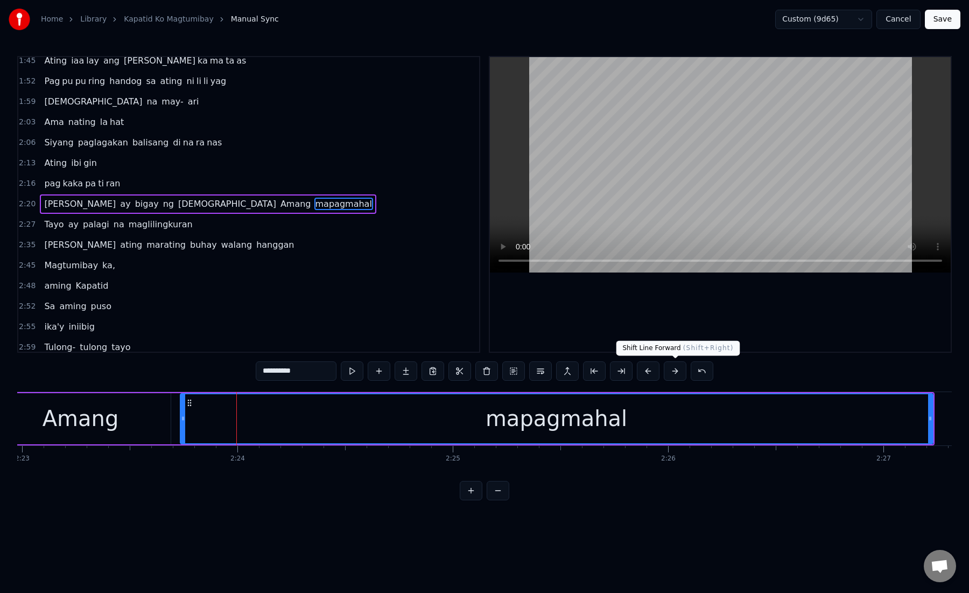
click at [679, 375] on button at bounding box center [675, 370] width 23 height 19
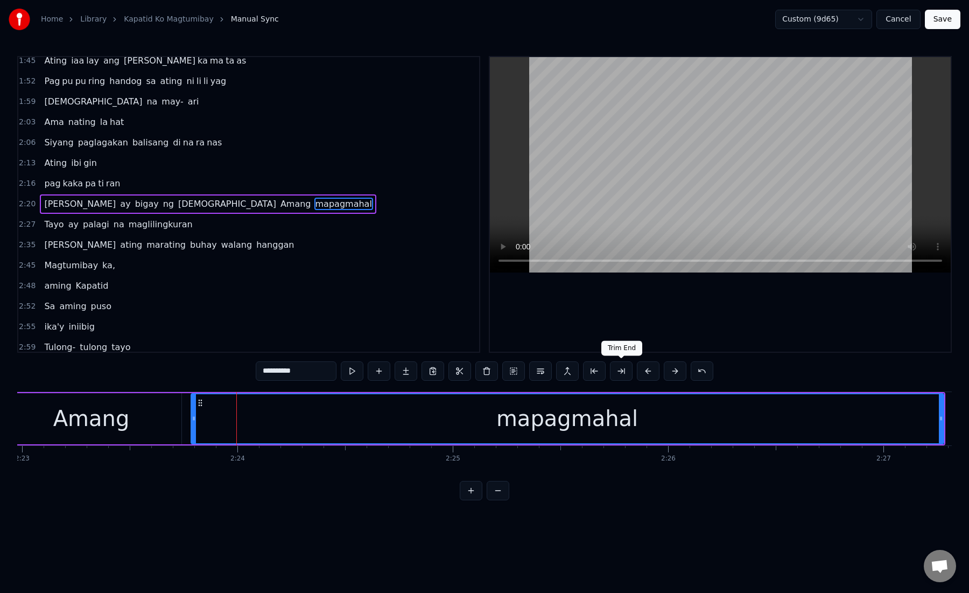
click at [626, 370] on button at bounding box center [621, 370] width 23 height 19
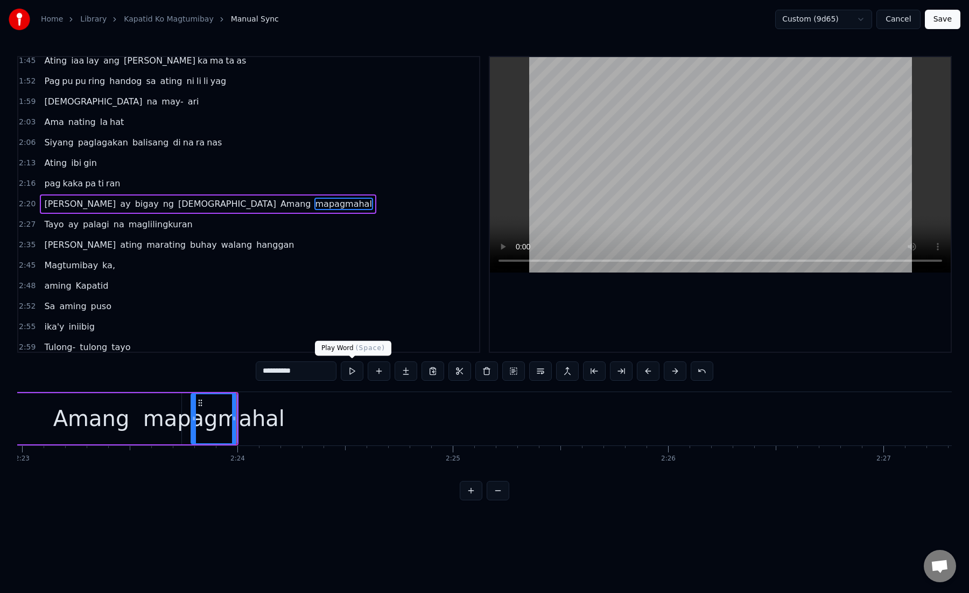
drag, startPoint x: 272, startPoint y: 372, endPoint x: 358, endPoint y: 372, distance: 85.6
click at [358, 372] on div "**********" at bounding box center [485, 370] width 458 height 19
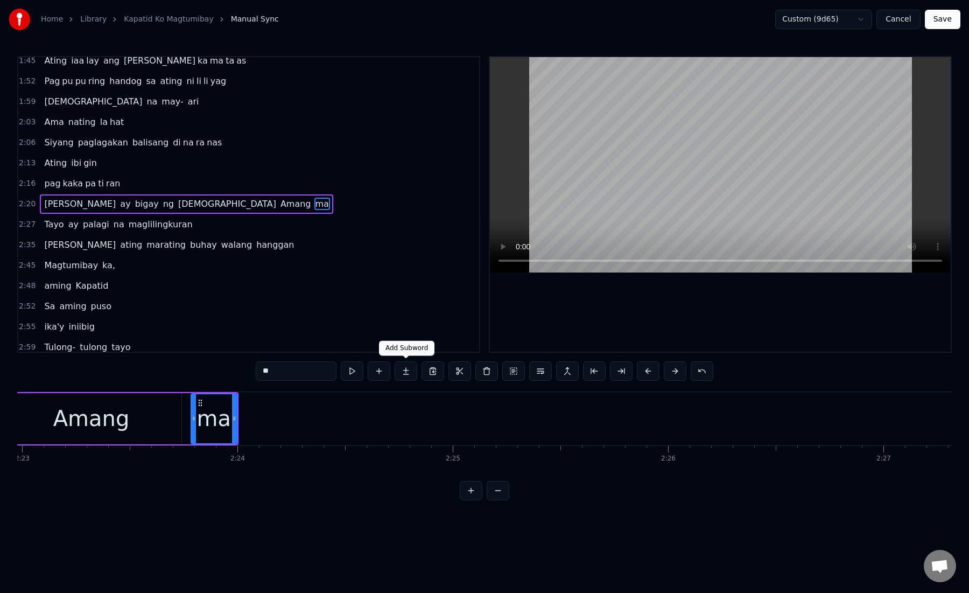
type input "**"
click at [408, 374] on button at bounding box center [406, 370] width 23 height 19
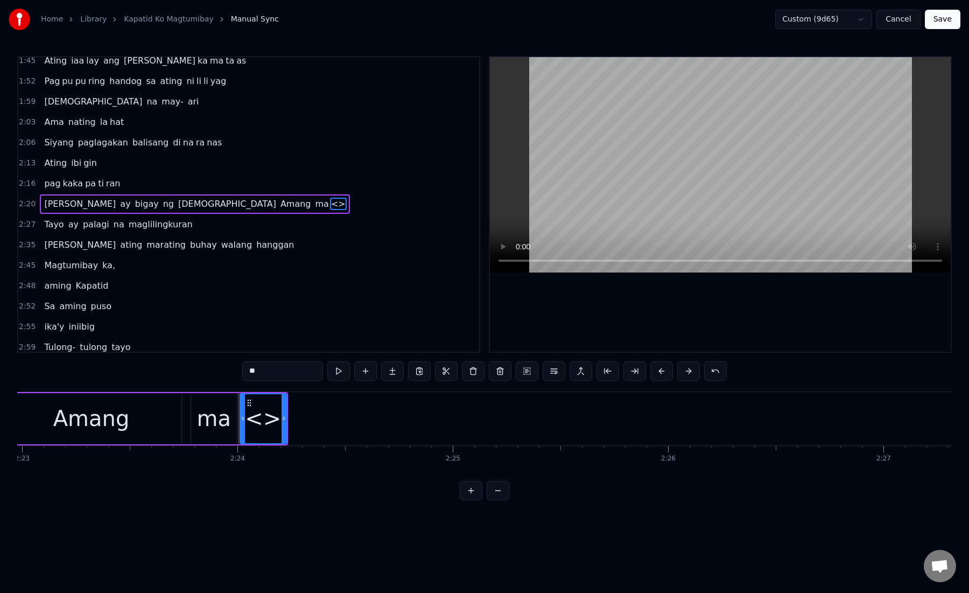
drag, startPoint x: 298, startPoint y: 374, endPoint x: 246, endPoint y: 373, distance: 52.2
click
paste input "******"
type input "***"
drag, startPoint x: 261, startPoint y: 374, endPoint x: 240, endPoint y: 374, distance: 20.5
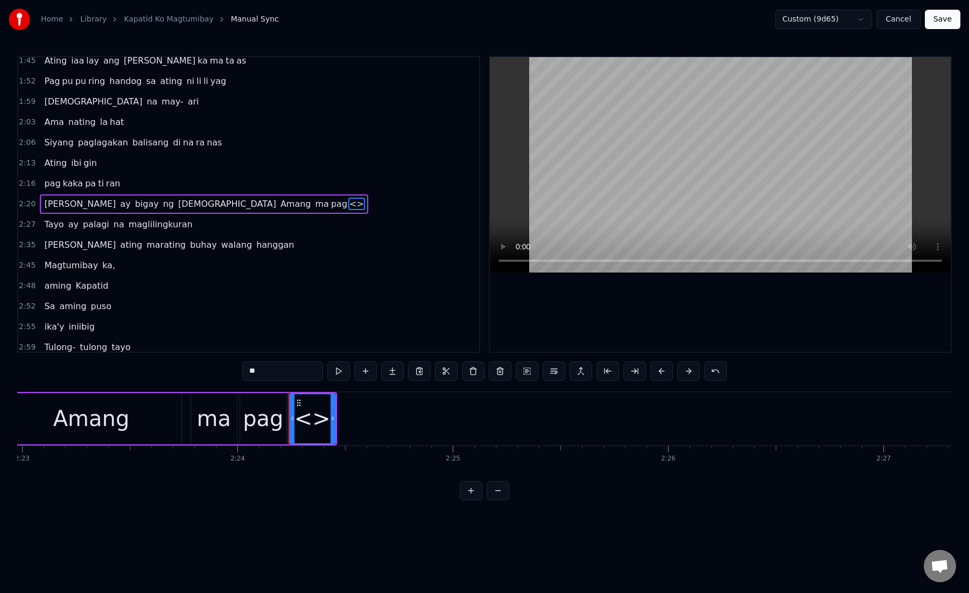
paste input "***"
type input "**"
drag, startPoint x: 258, startPoint y: 370, endPoint x: 226, endPoint y: 370, distance: 31.8
paste input "*"
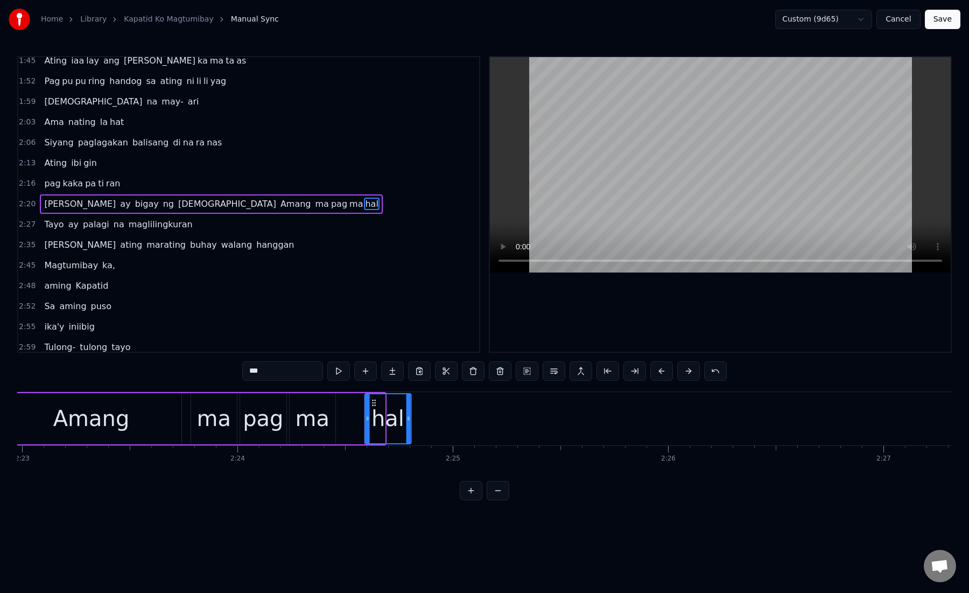
drag, startPoint x: 346, startPoint y: 402, endPoint x: 373, endPoint y: 413, distance: 28.5
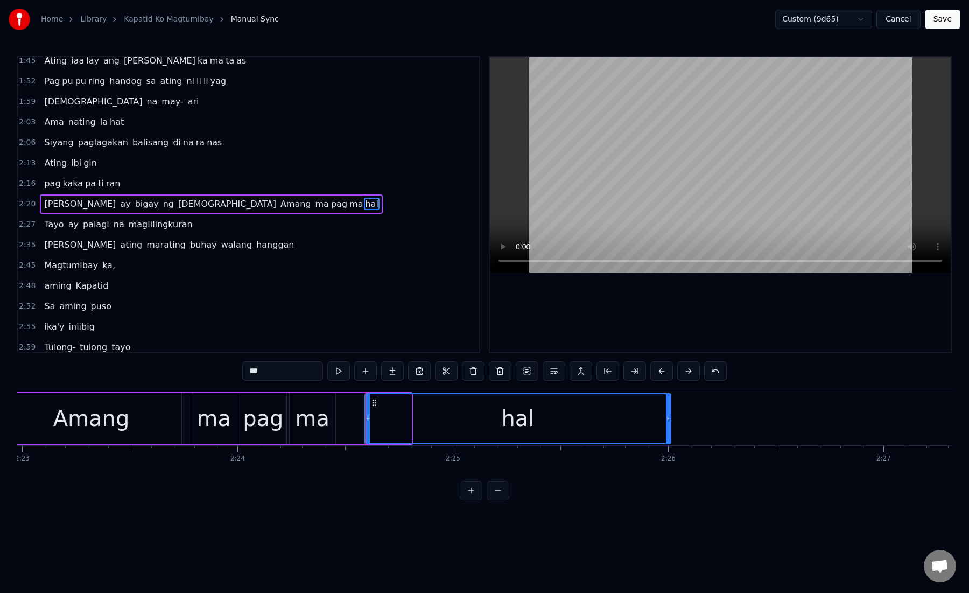
drag, startPoint x: 410, startPoint y: 418, endPoint x: 669, endPoint y: 418, distance: 259.0
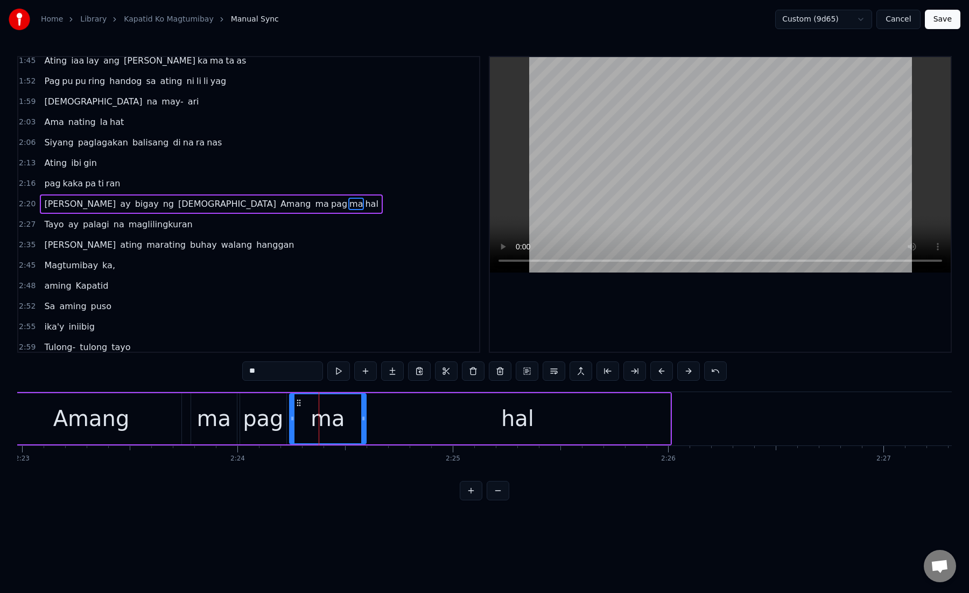
drag, startPoint x: 333, startPoint y: 422, endPoint x: 361, endPoint y: 421, distance: 28.6
type input "***"
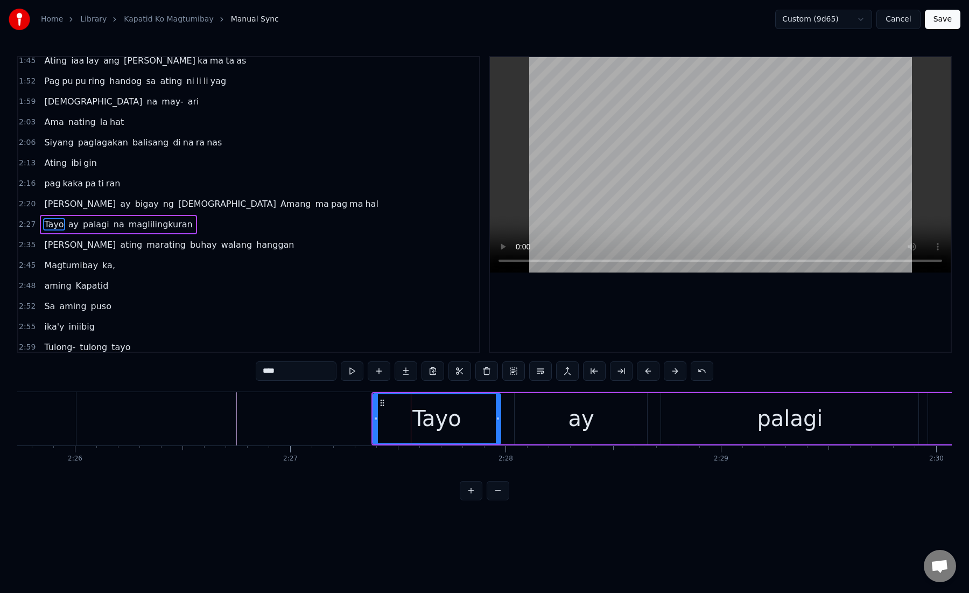
scroll to position [375, 0]
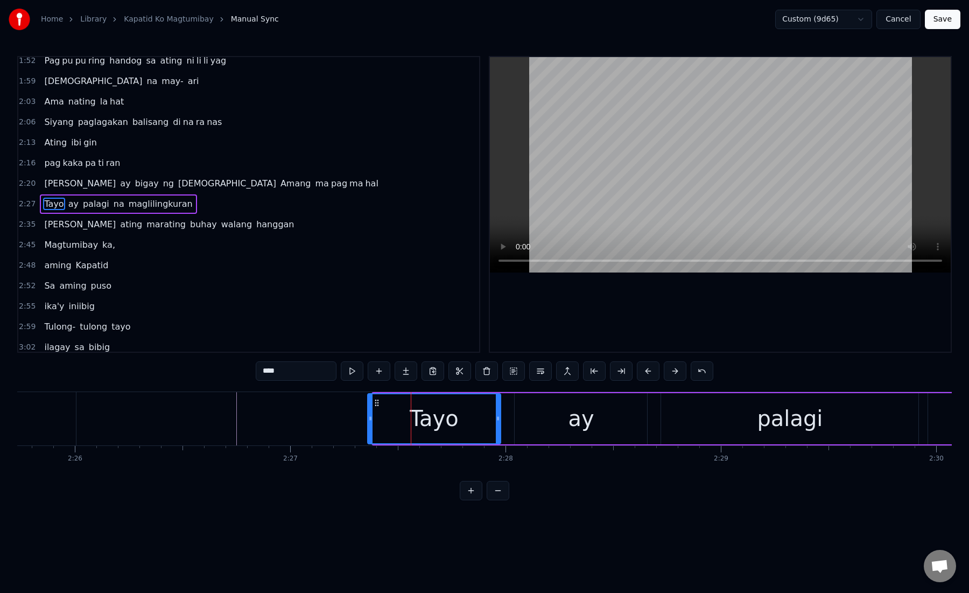
drag, startPoint x: 376, startPoint y: 419, endPoint x: 370, endPoint y: 419, distance: 5.4
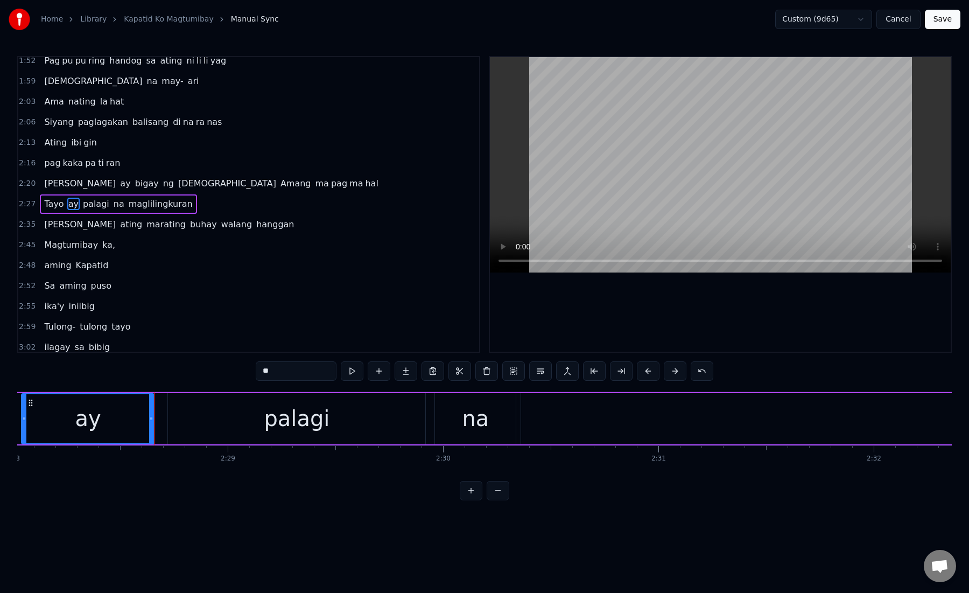
scroll to position [0, 31858]
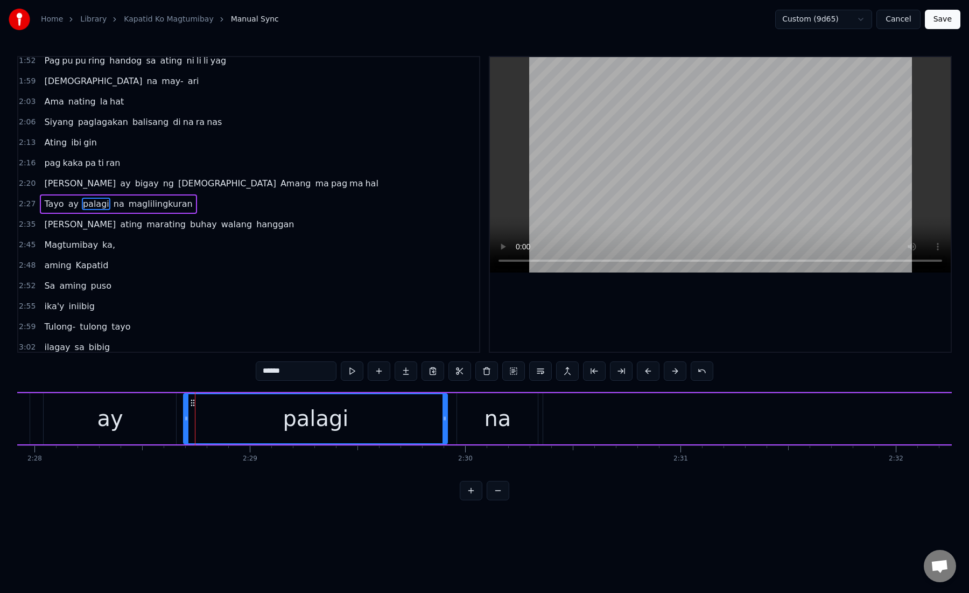
drag, startPoint x: 192, startPoint y: 421, endPoint x: 186, endPoint y: 421, distance: 5.9
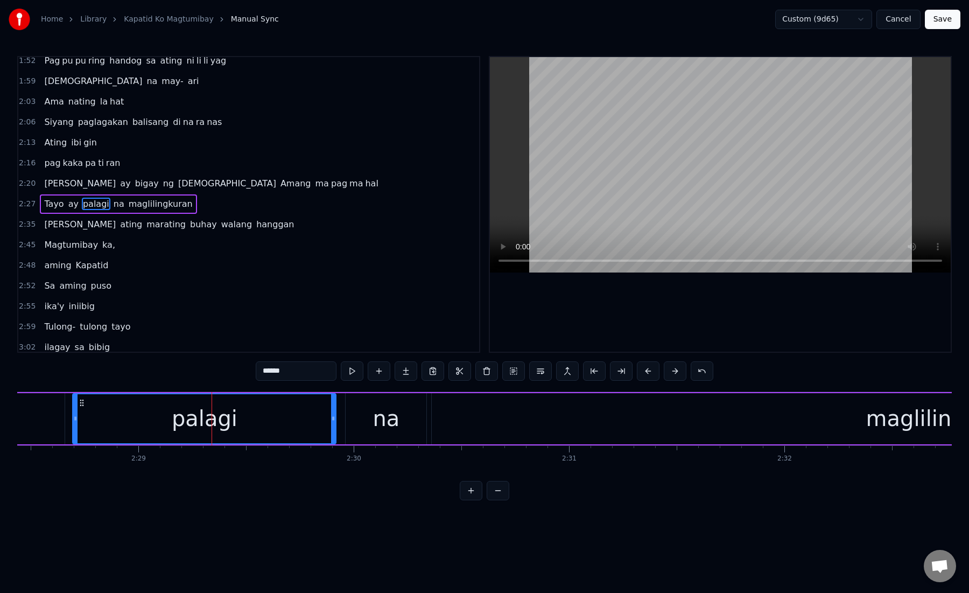
scroll to position [0, 31936]
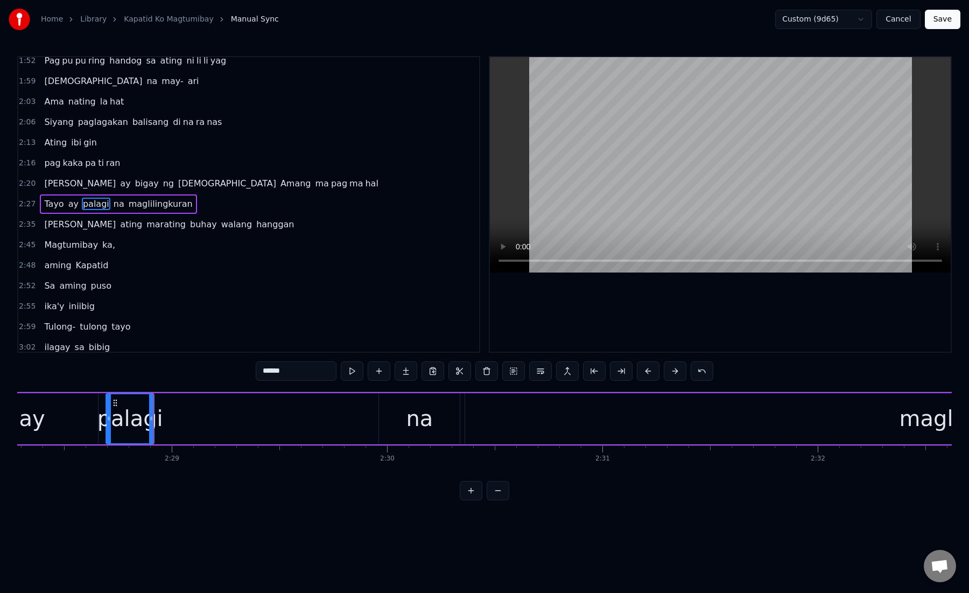
drag, startPoint x: 272, startPoint y: 373, endPoint x: 299, endPoint y: 373, distance: 27.5
drag, startPoint x: 299, startPoint y: 373, endPoint x: 271, endPoint y: 373, distance: 28.0
type input "**"
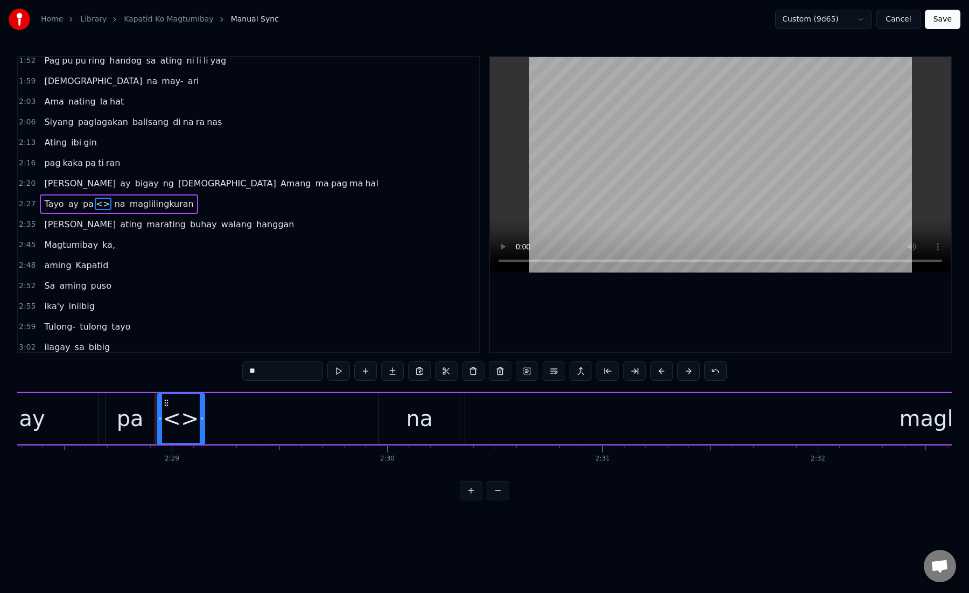
drag, startPoint x: 298, startPoint y: 367, endPoint x: 244, endPoint y: 367, distance: 53.3
paste input "**"
type input "**"
drag, startPoint x: 270, startPoint y: 371, endPoint x: 227, endPoint y: 371, distance: 43.6
paste input "text"
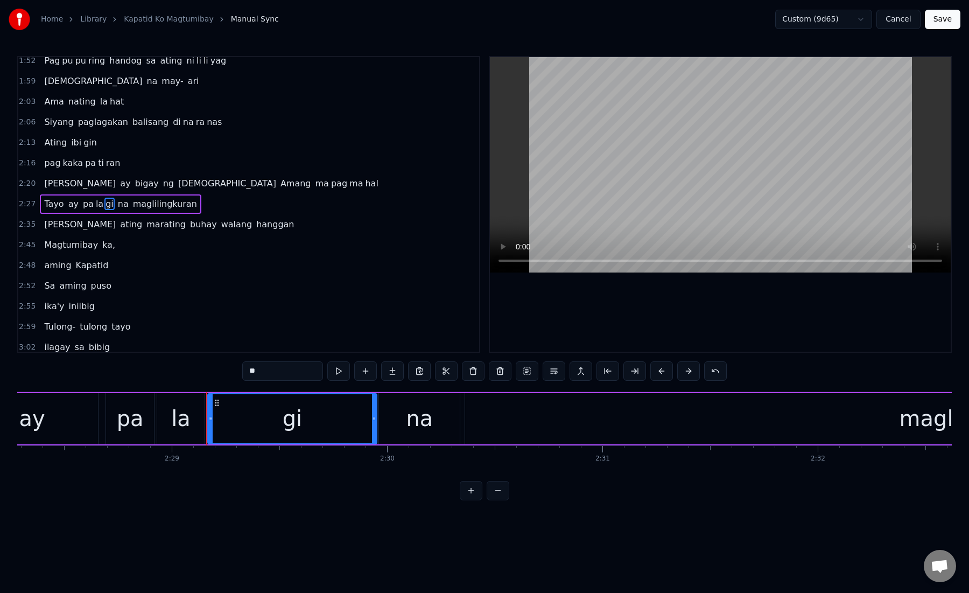
drag, startPoint x: 254, startPoint y: 422, endPoint x: 375, endPoint y: 424, distance: 121.2
drag, startPoint x: 210, startPoint y: 419, endPoint x: 272, endPoint y: 419, distance: 61.9
type input "**"
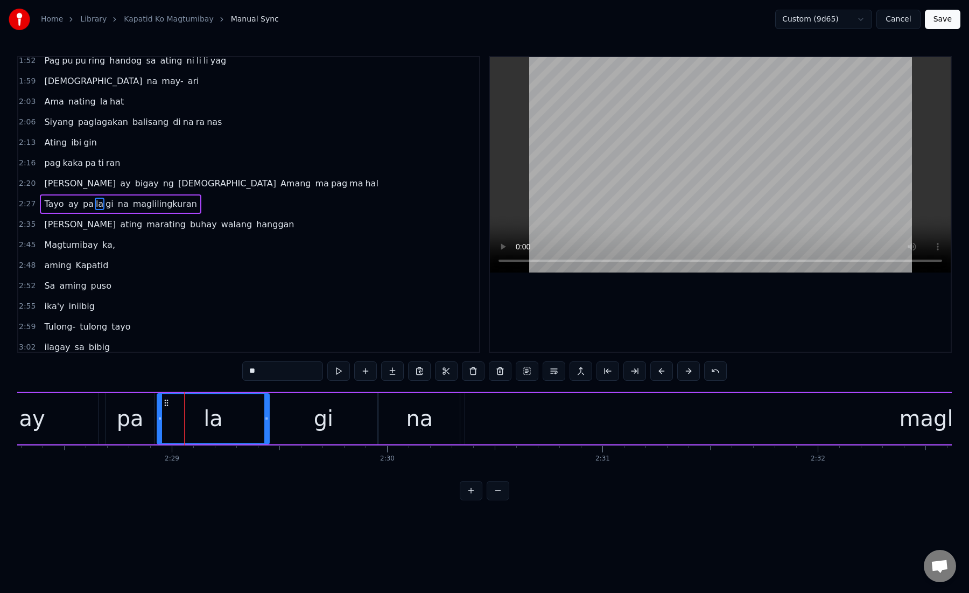
drag, startPoint x: 201, startPoint y: 418, endPoint x: 266, endPoint y: 420, distance: 64.6
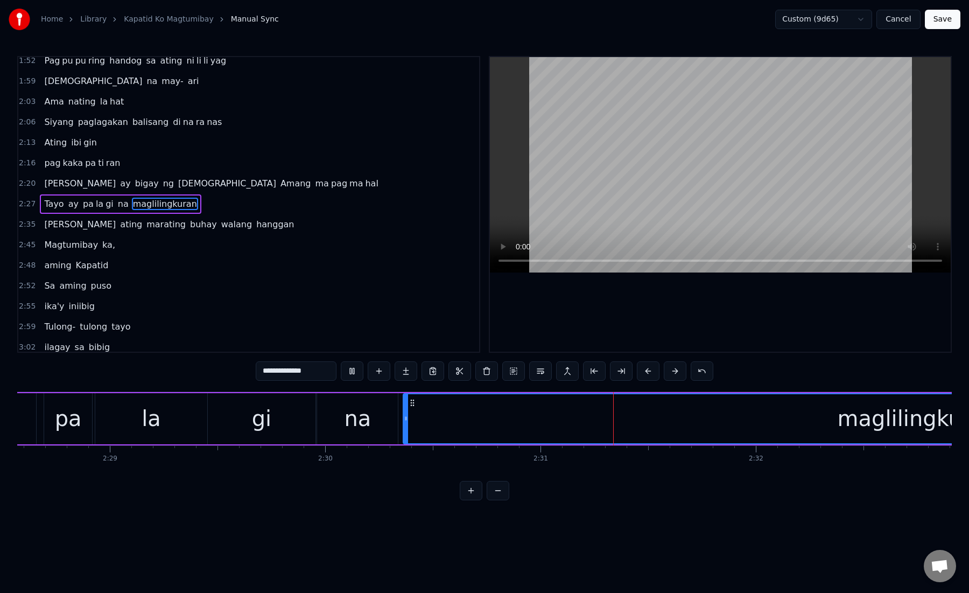
scroll to position [0, 32042]
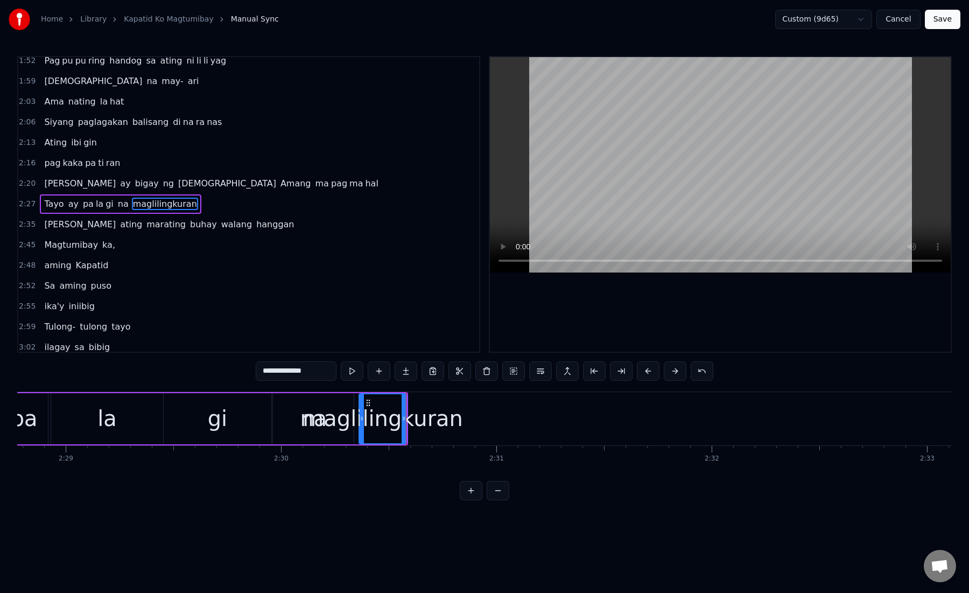
drag, startPoint x: 279, startPoint y: 373, endPoint x: 297, endPoint y: 373, distance: 17.2
drag, startPoint x: 328, startPoint y: 373, endPoint x: 277, endPoint y: 374, distance: 51.2
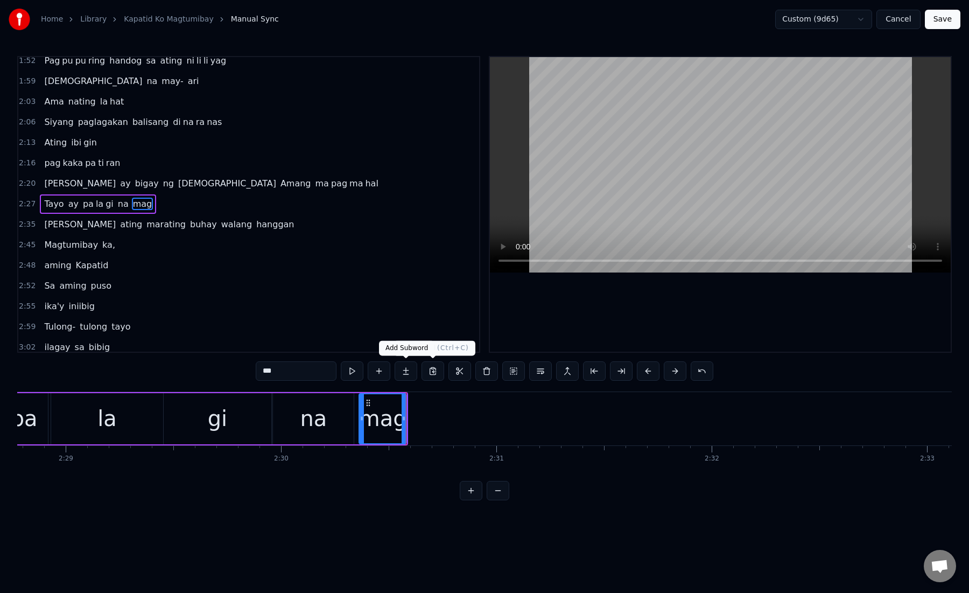
type input "***"
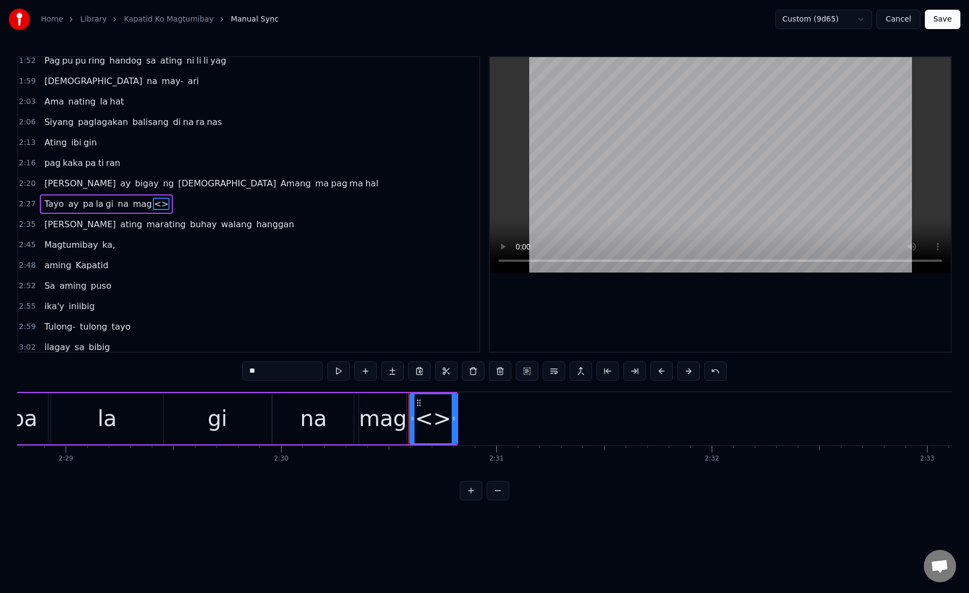
paste input "*********"
drag, startPoint x: 264, startPoint y: 368, endPoint x: 243, endPoint y: 368, distance: 20.5
type input "**"
drag, startPoint x: 299, startPoint y: 372, endPoint x: 201, endPoint y: 372, distance: 97.5
paste input "********"
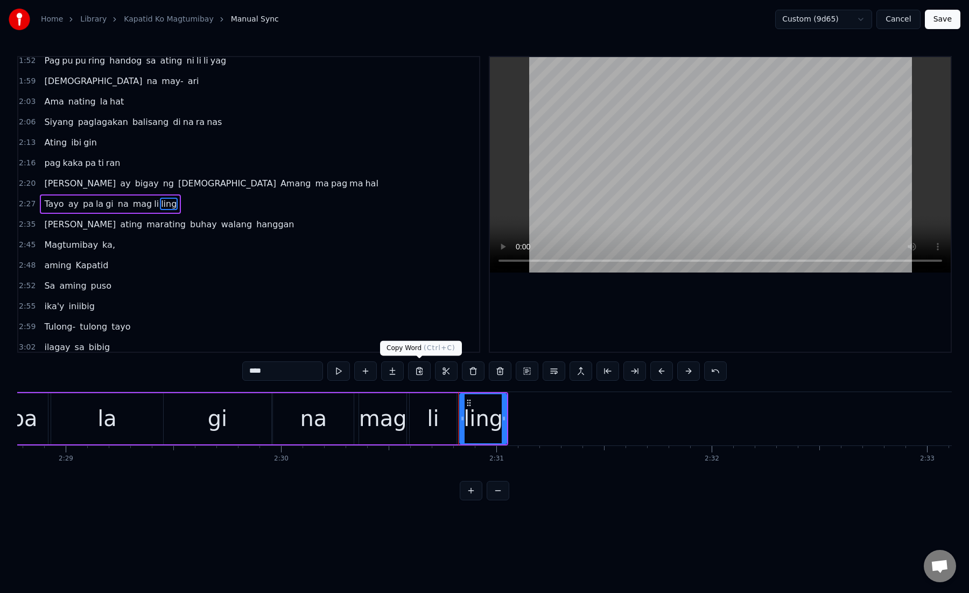
type input "****"
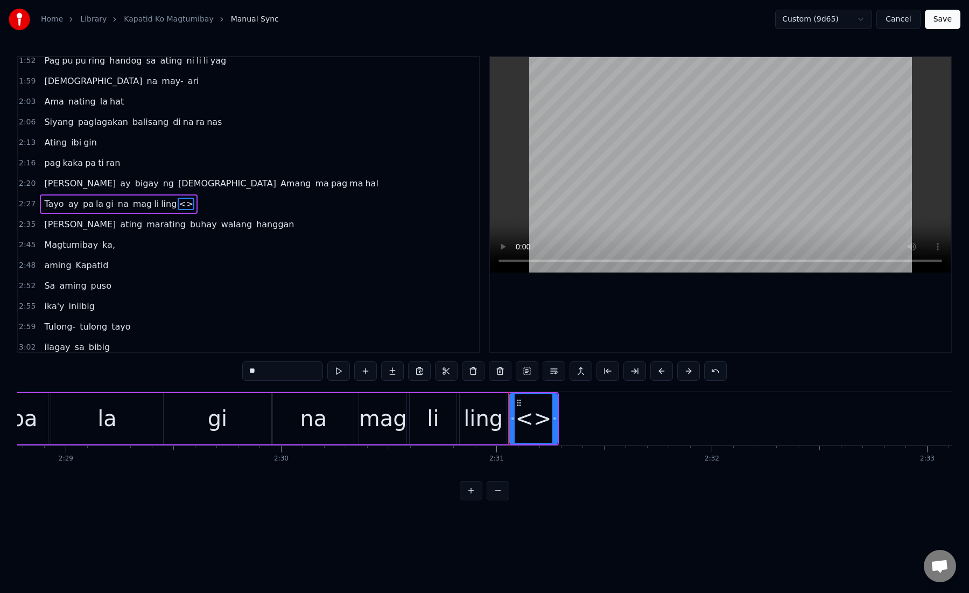
paste input "***"
drag, startPoint x: 282, startPoint y: 370, endPoint x: 228, endPoint y: 370, distance: 54.4
type input "**"
type input "*"
